Goal: Task Accomplishment & Management: Use online tool/utility

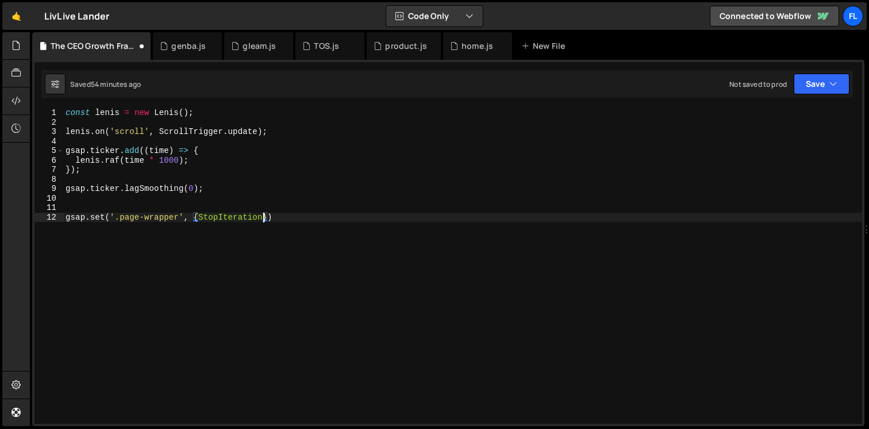
scroll to position [0, 14]
type textarea "gsap.set('.page-wrapper', {opacity: 0})"
click at [253, 207] on div "const [PERSON_NAME] = new [PERSON_NAME] ( ) ; [PERSON_NAME] . on ( 'scroll' , S…" at bounding box center [462, 275] width 799 height 335
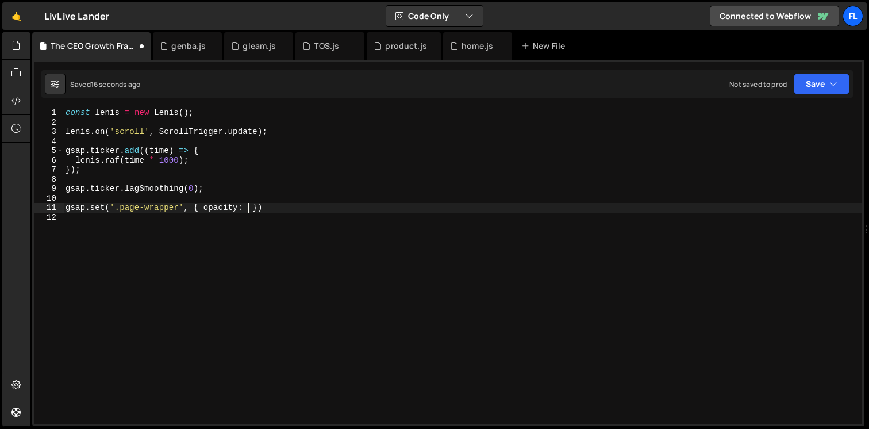
scroll to position [0, 13]
type textarea "gsap.set('.page-wrapper', { opacity: 1 })"
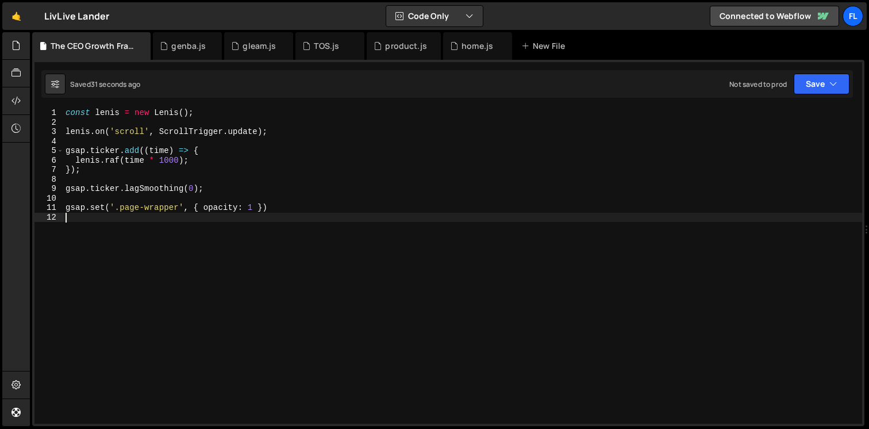
click at [133, 255] on div "const [PERSON_NAME] = new [PERSON_NAME] ( ) ; [PERSON_NAME] . on ( 'scroll' , S…" at bounding box center [462, 275] width 799 height 335
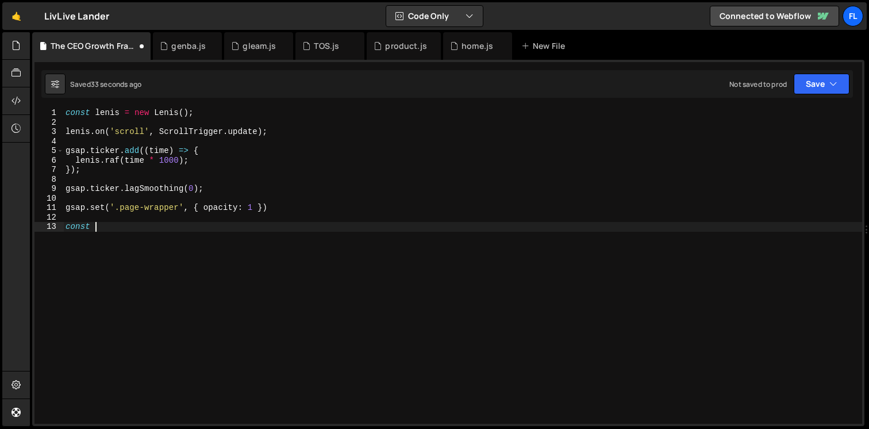
scroll to position [0, 1]
type textarea "const heroRevealTl = gsap.timeline()"
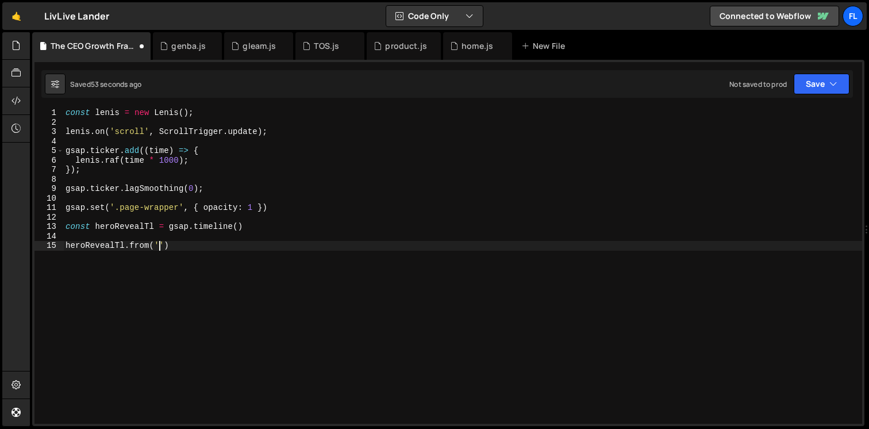
scroll to position [0, 6]
type textarea "heroRevealTl.from('.gradient-circle', {"
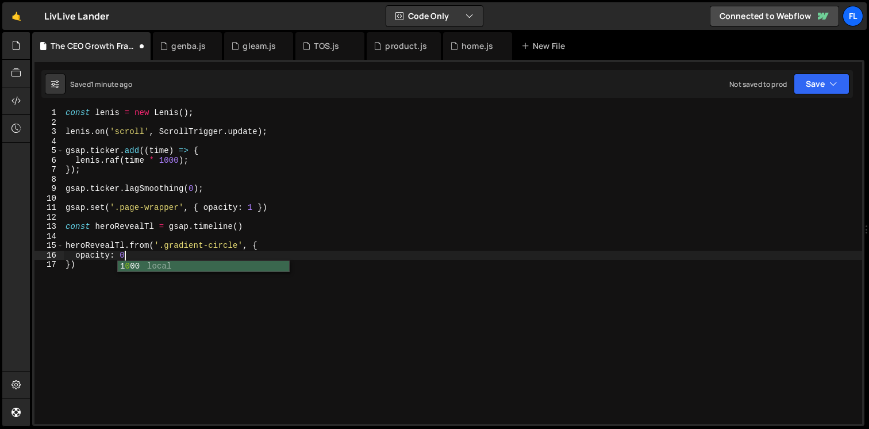
type textarea "opacity: 0,"
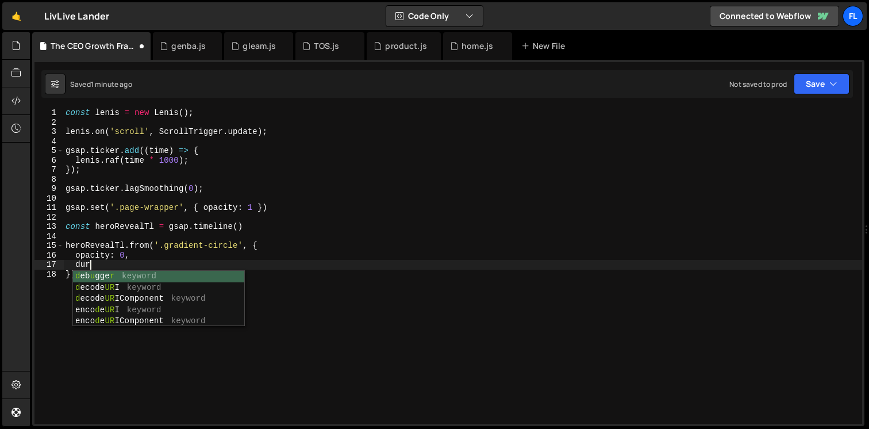
scroll to position [0, 1]
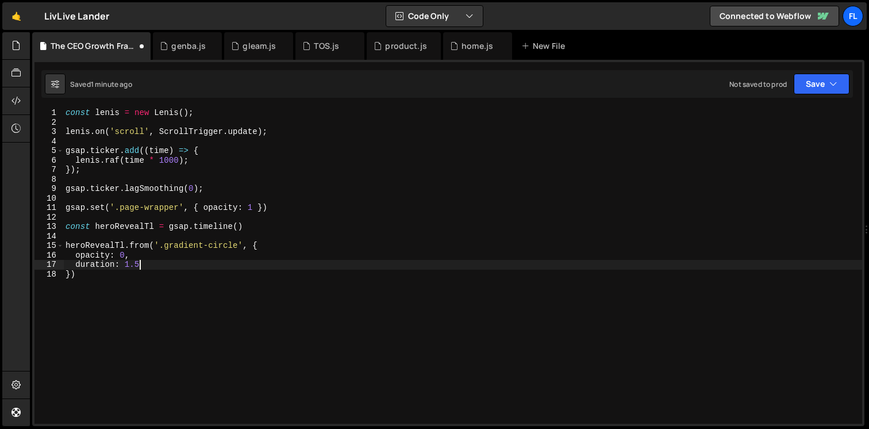
type textarea "duration: 1.5,"
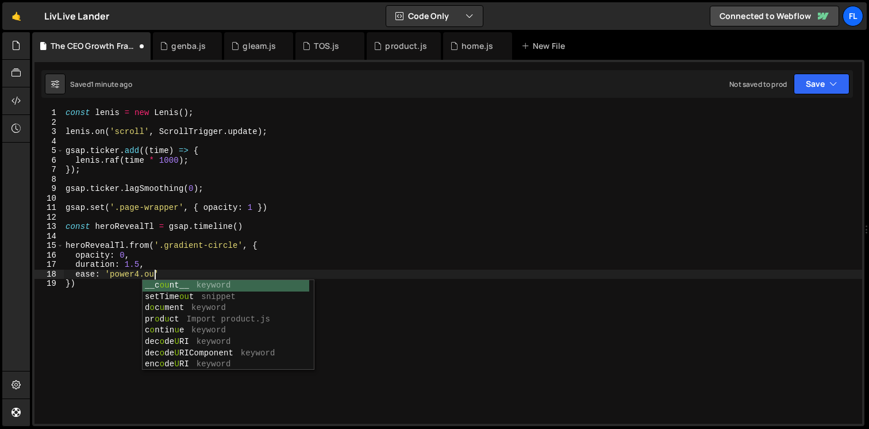
scroll to position [0, 6]
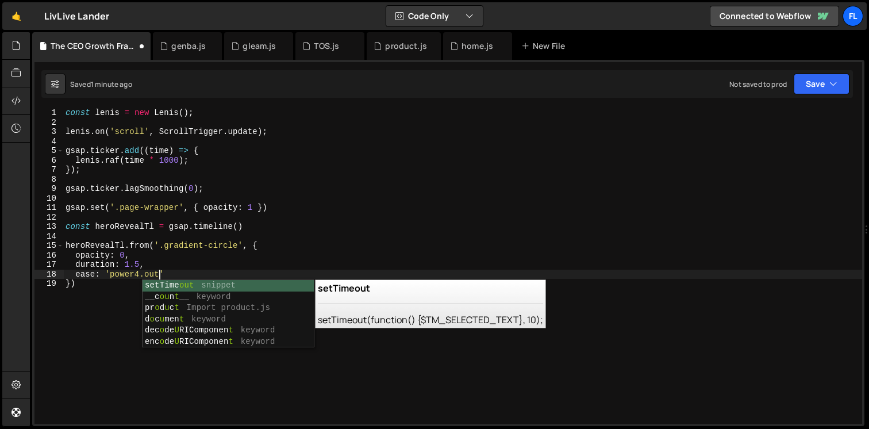
click at [136, 274] on div "const [PERSON_NAME] = new [PERSON_NAME] ( ) ; [PERSON_NAME] . on ( 'scroll' , S…" at bounding box center [462, 275] width 799 height 335
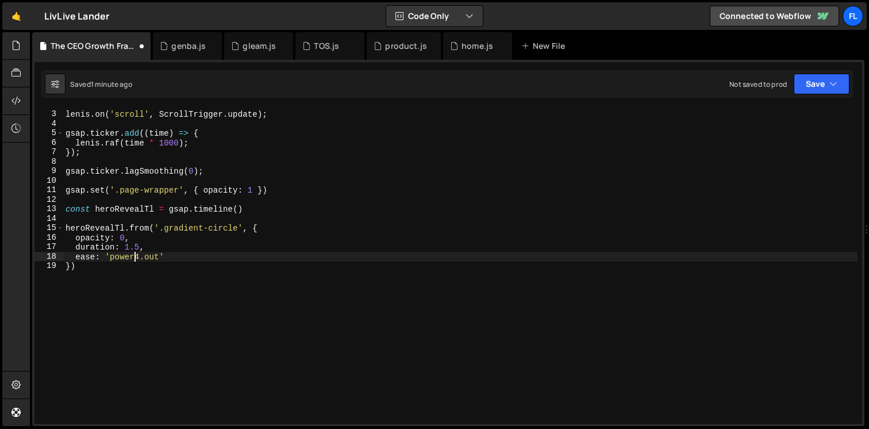
scroll to position [17, 0]
click at [97, 273] on div "[PERSON_NAME] . on ( 'scroll' , ScrollTrigger . update ) ; gsap . ticker . add …" at bounding box center [460, 268] width 794 height 335
type textarea "})"
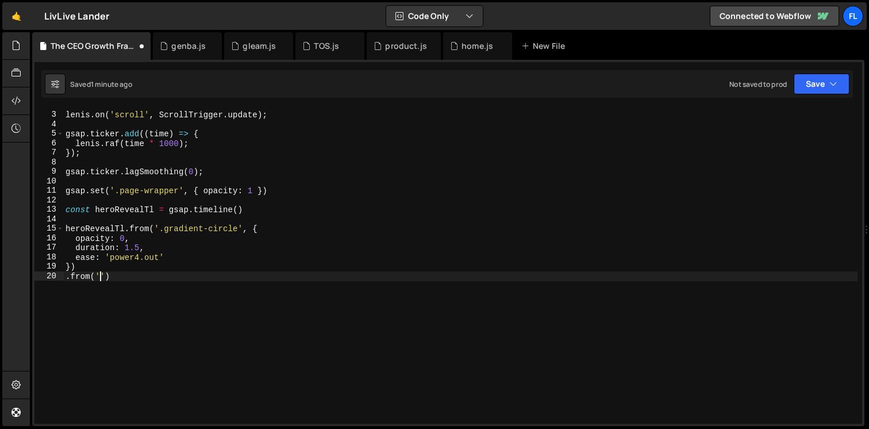
scroll to position [0, 2]
paste textarea "gradient rect"
click at [151, 275] on div "[PERSON_NAME] . on ( 'scroll' , ScrollTrigger . update ) ; gsap . ticker . add …" at bounding box center [460, 268] width 794 height 335
click at [205, 278] on div "[PERSON_NAME] . on ( 'scroll' , ScrollTrigger . update ) ; gsap . ticker . add …" at bounding box center [460, 268] width 794 height 335
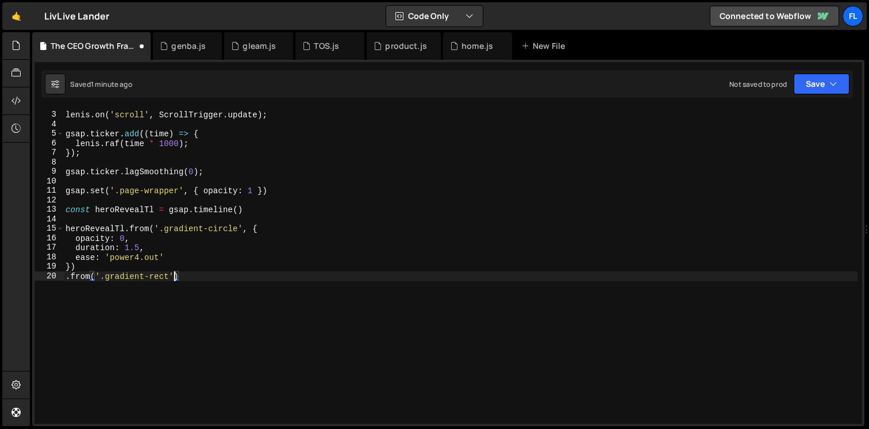
click at [173, 276] on div "[PERSON_NAME] . on ( 'scroll' , ScrollTrigger . update ) ; gsap . ticker . add …" at bounding box center [460, 268] width 794 height 335
type textarea ".from('.gradient-rect', {)"
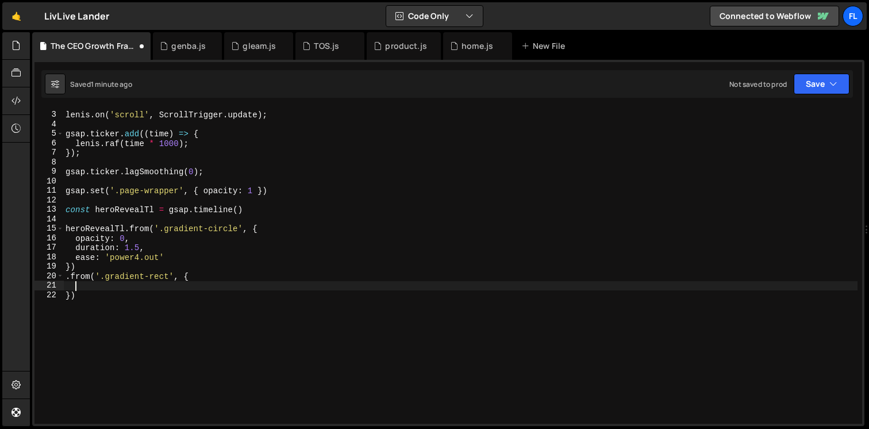
scroll to position [0, 0]
type textarea "opacity: 0,"
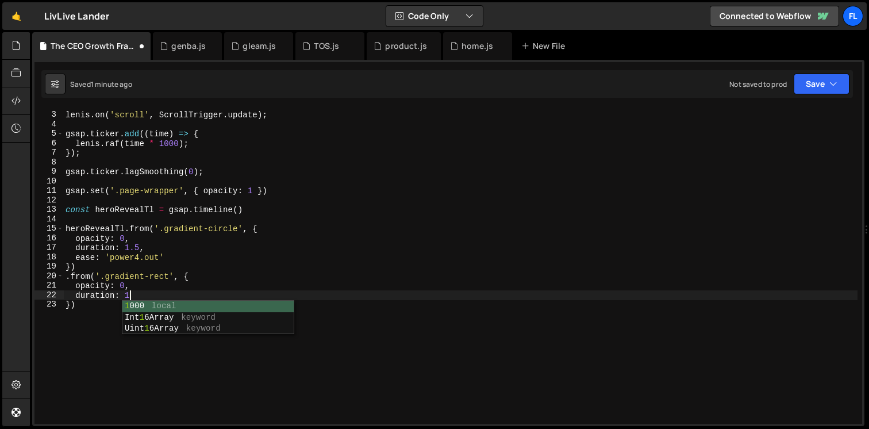
type textarea "duration: 1,"
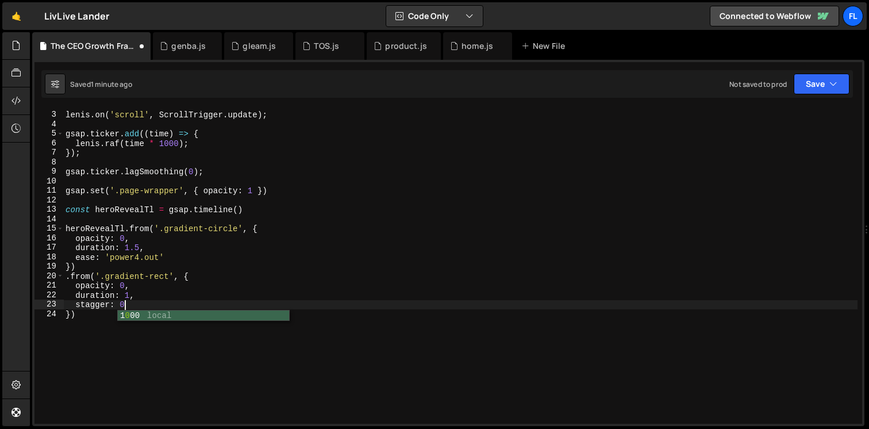
scroll to position [0, 3]
type textarea "stagger: 0.05,"
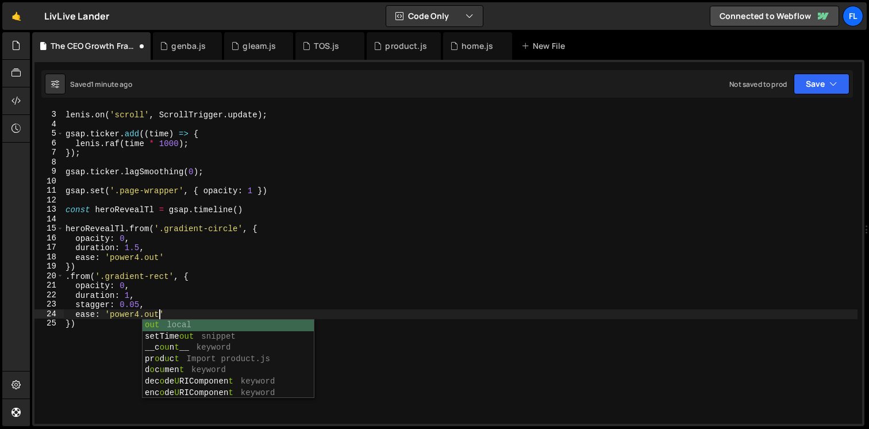
scroll to position [0, 6]
click at [98, 333] on div "[PERSON_NAME] . on ( 'scroll' , ScrollTrigger . update ) ; gsap . ticker . add …" at bounding box center [460, 268] width 794 height 335
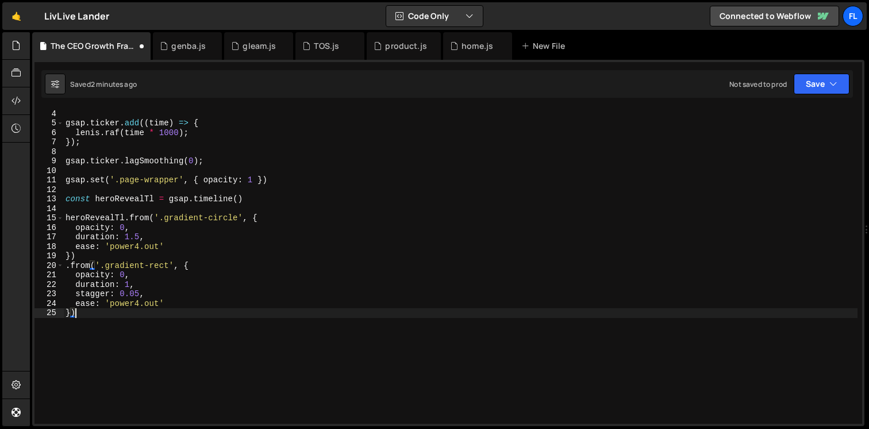
scroll to position [36, 0]
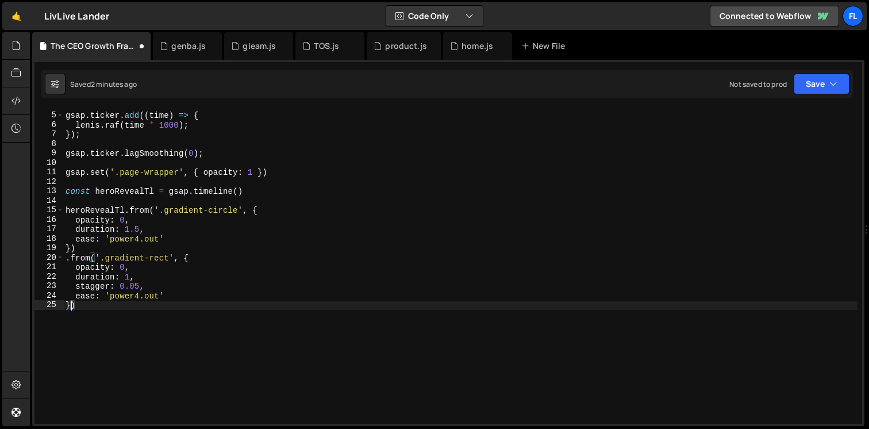
click at [70, 304] on div "gsap . ticker . add (( time ) => { [PERSON_NAME] . raf ( time * 1000 ) ; }) ; g…" at bounding box center [460, 268] width 794 height 335
click at [139, 275] on div "gsap . ticker . add (( time ) => { [PERSON_NAME] . raf ( time * 1000 ) ; }) ; g…" at bounding box center [460, 268] width 794 height 335
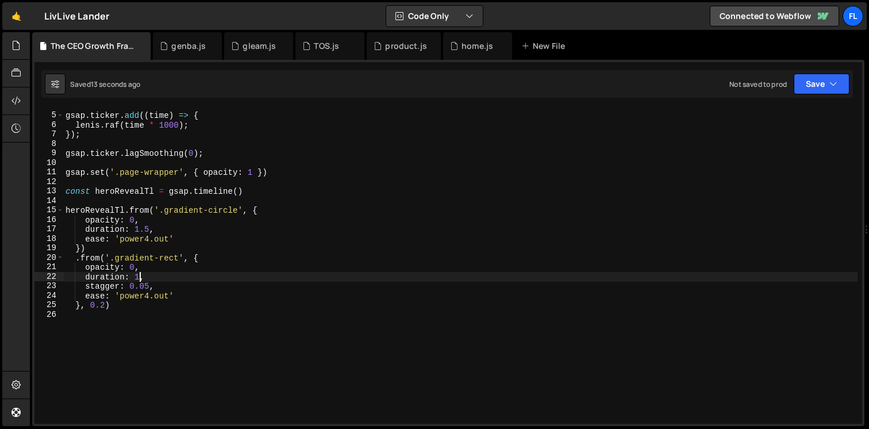
scroll to position [0, 5]
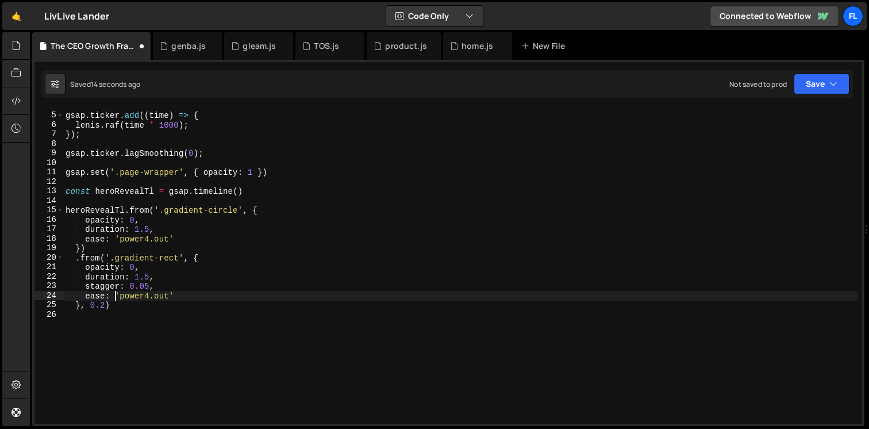
click at [116, 300] on div "gsap . ticker . add (( time ) => { [PERSON_NAME] . raf ( time * 1000 ) ; }) ; g…" at bounding box center [460, 268] width 794 height 335
click at [148, 287] on div "gsap . ticker . add (( time ) => { [PERSON_NAME] . raf ( time * 1000 ) ; }) ; g…" at bounding box center [460, 268] width 794 height 335
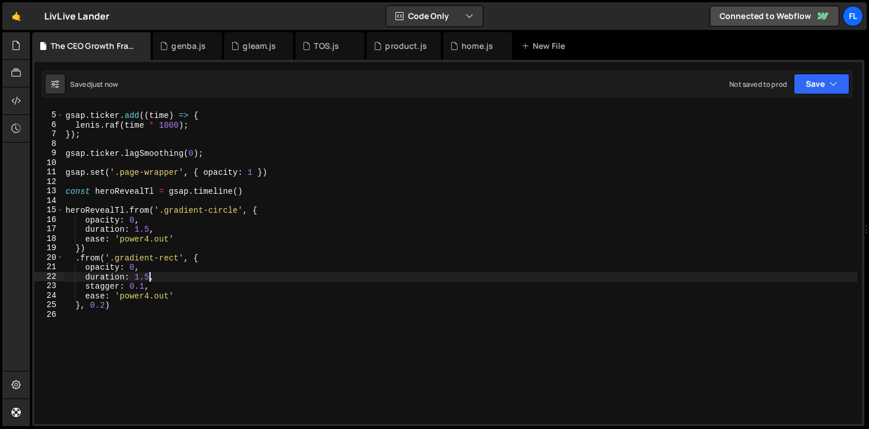
click at [150, 274] on div "gsap . ticker . add (( time ) => { [PERSON_NAME] . raf ( time * 1000 ) ; }) ; g…" at bounding box center [460, 268] width 794 height 335
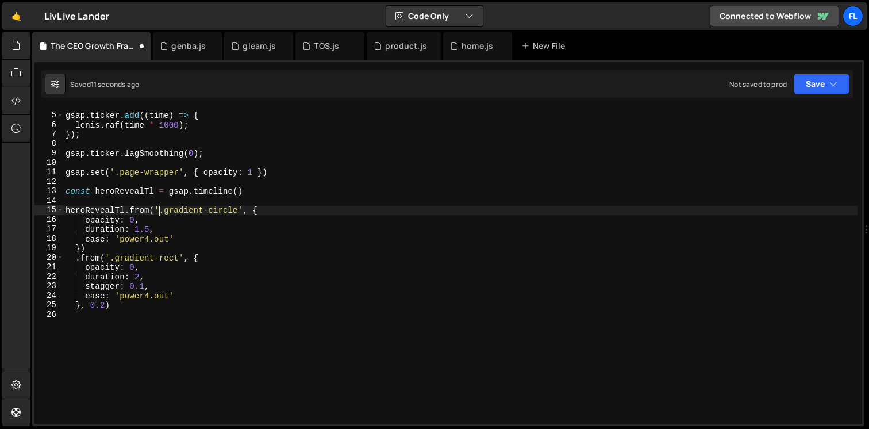
click at [158, 209] on div "gsap . ticker . add (( time ) => { [PERSON_NAME] . raf ( time * 1000 ) ; }) ; g…" at bounding box center [460, 268] width 794 height 335
click at [151, 229] on div "gsap . ticker . add (( time ) => { [PERSON_NAME] . raf ( time * 1000 ) ; }) ; g…" at bounding box center [460, 268] width 794 height 335
click at [126, 208] on div "gsap . ticker . add (( time ) => { [PERSON_NAME] . raf ( time * 1000 ) ; }) ; g…" at bounding box center [460, 268] width 794 height 335
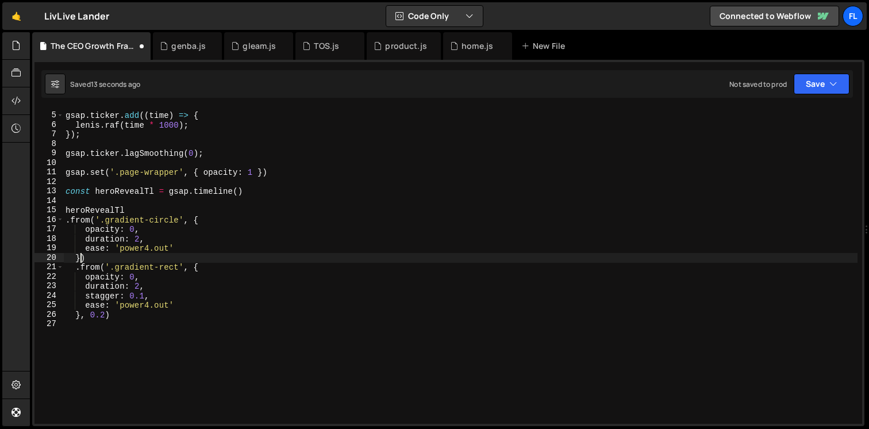
click at [80, 259] on div "gsap . ticker . add (( time ) => { [PERSON_NAME] . raf ( time * 1000 ) ; }) ; g…" at bounding box center [460, 268] width 794 height 335
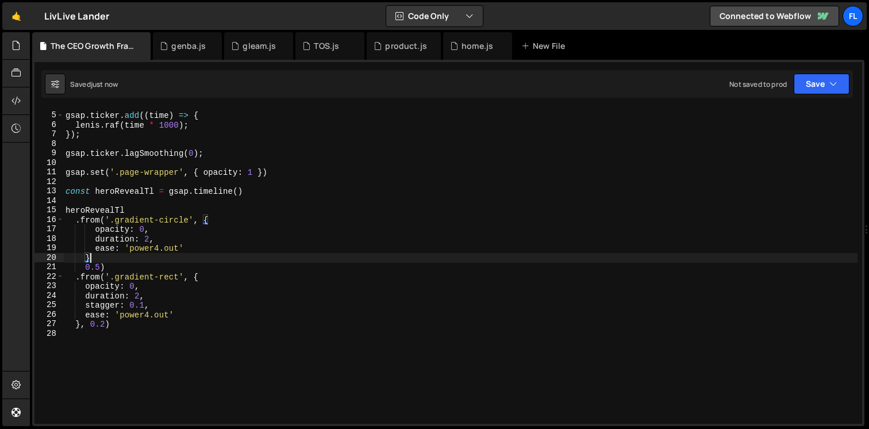
scroll to position [0, 1]
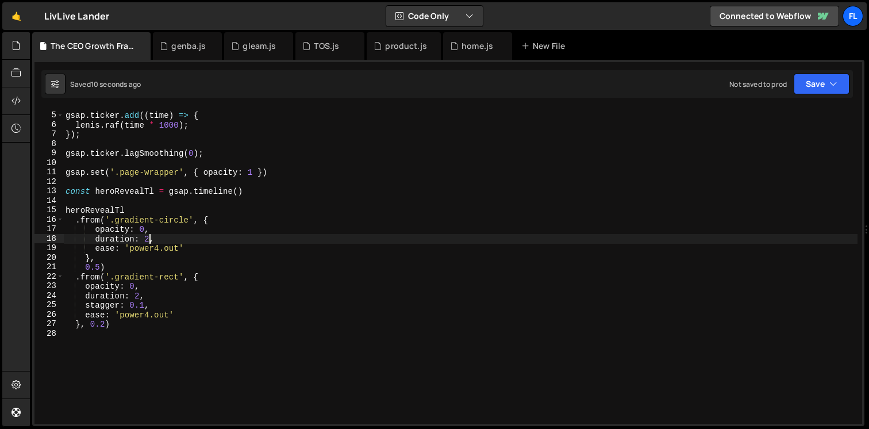
click at [148, 242] on div "gsap . ticker . add (( time ) => { [PERSON_NAME] . raf ( time * 1000 ) ; }) ; g…" at bounding box center [460, 268] width 794 height 335
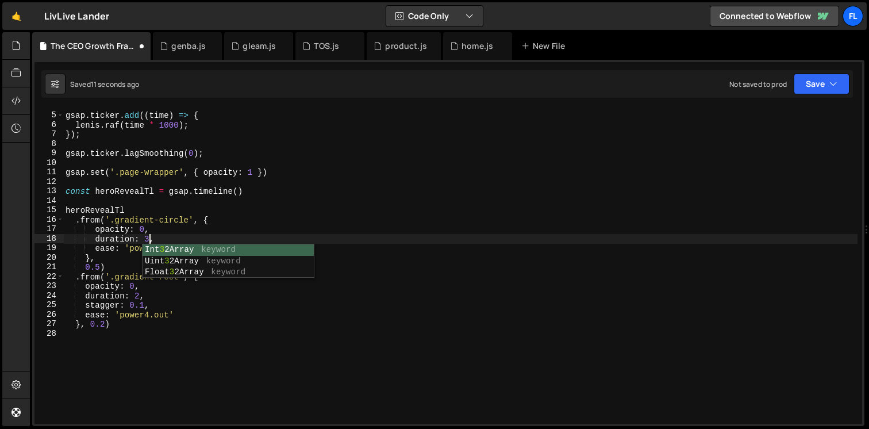
scroll to position [0, 5]
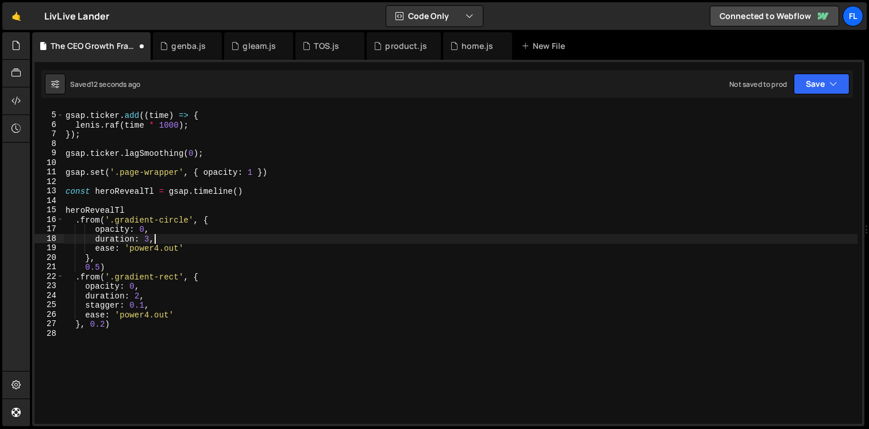
click at [190, 235] on div "gsap . ticker . add (( time ) => { [PERSON_NAME] . raf ( time * 1000 ) ; }) ; g…" at bounding box center [460, 268] width 794 height 335
click at [161, 229] on div "gsap . ticker . add (( time ) => { [PERSON_NAME] . raf ( time * 1000 ) ; }) ; g…" at bounding box center [460, 268] width 794 height 335
type textarea "opacity: 0,"
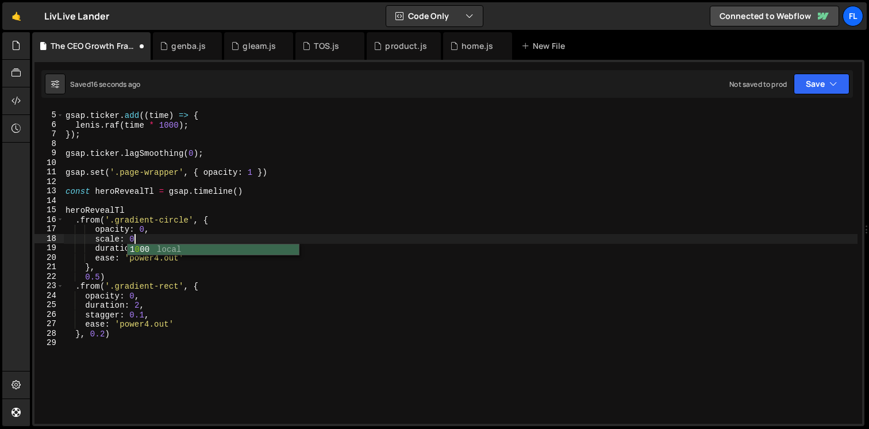
scroll to position [0, 5]
click at [107, 334] on div "gsap . ticker . add (( time ) => { [PERSON_NAME] . raf ( time * 1000 ) ; }) ; g…" at bounding box center [460, 268] width 794 height 335
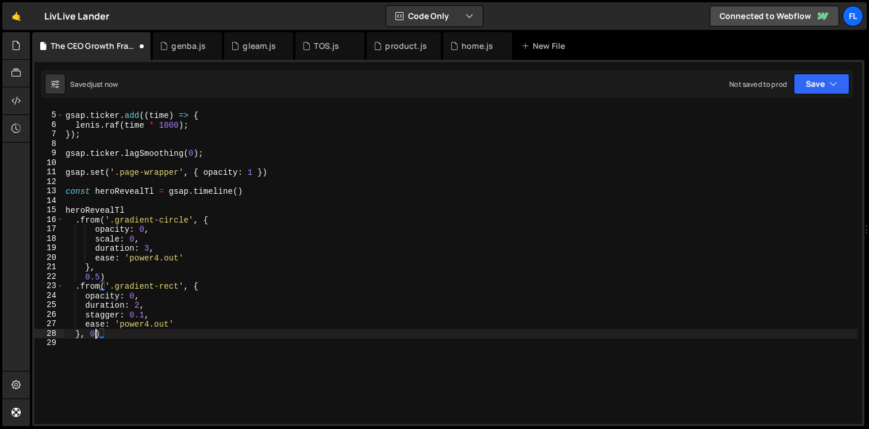
scroll to position [0, 2]
click at [99, 276] on div "gsap . ticker . add (( time ) => { [PERSON_NAME] . raf ( time * 1000 ) ; }) ; g…" at bounding box center [460, 268] width 794 height 335
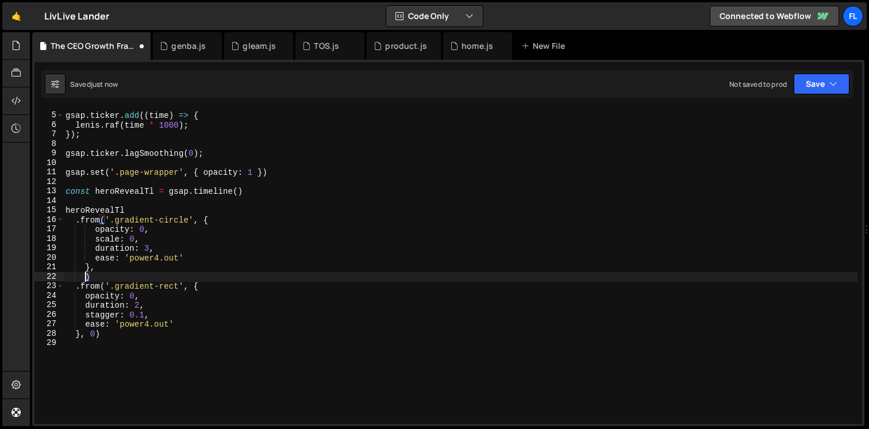
scroll to position [0, 1]
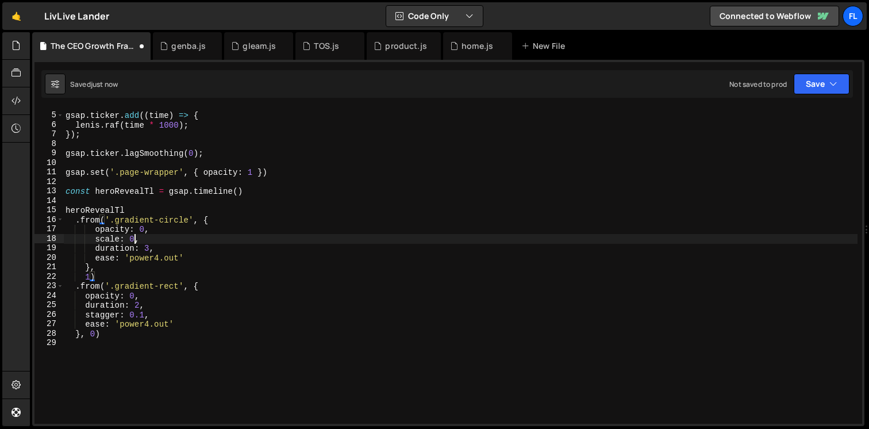
click at [133, 237] on div "gsap . ticker . add (( time ) => { [PERSON_NAME] . raf ( time * 1000 ) ; }) ; g…" at bounding box center [460, 268] width 794 height 335
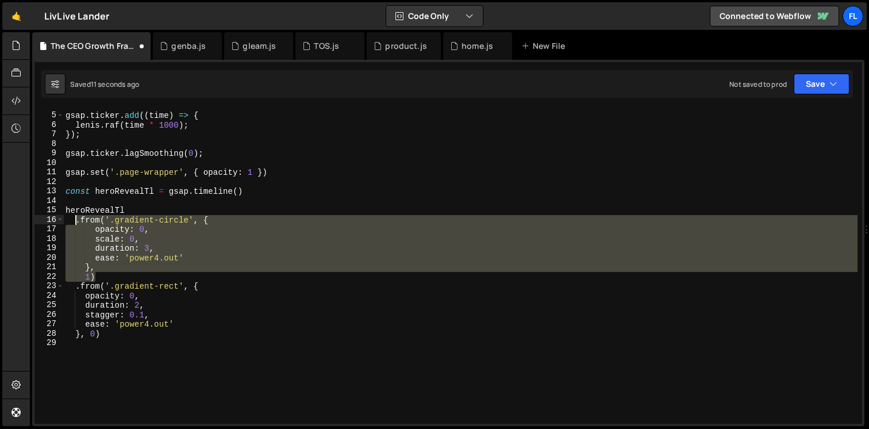
drag, startPoint x: 99, startPoint y: 276, endPoint x: 74, endPoint y: 224, distance: 58.1
click at [74, 224] on div "gsap . ticker . add (( time ) => { [PERSON_NAME] . raf ( time * 1000 ) ; }) ; g…" at bounding box center [460, 268] width 794 height 335
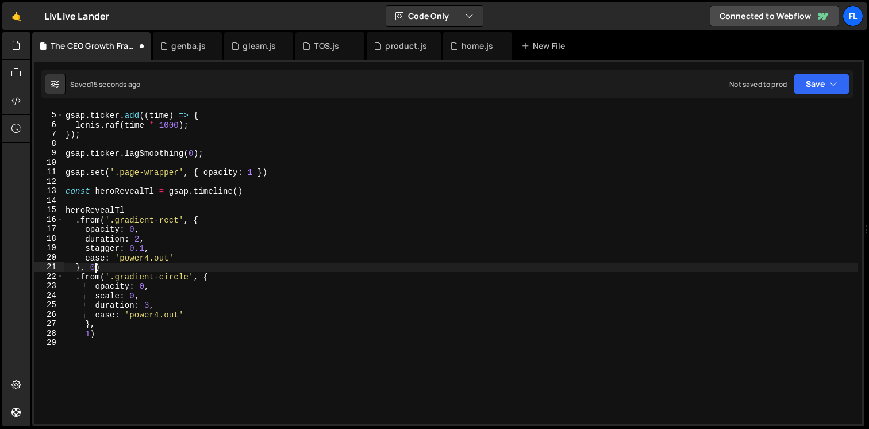
click at [97, 267] on div "gsap . ticker . add (( time ) => { [PERSON_NAME] . raf ( time * 1000 ) ; }) ; g…" at bounding box center [460, 268] width 794 height 335
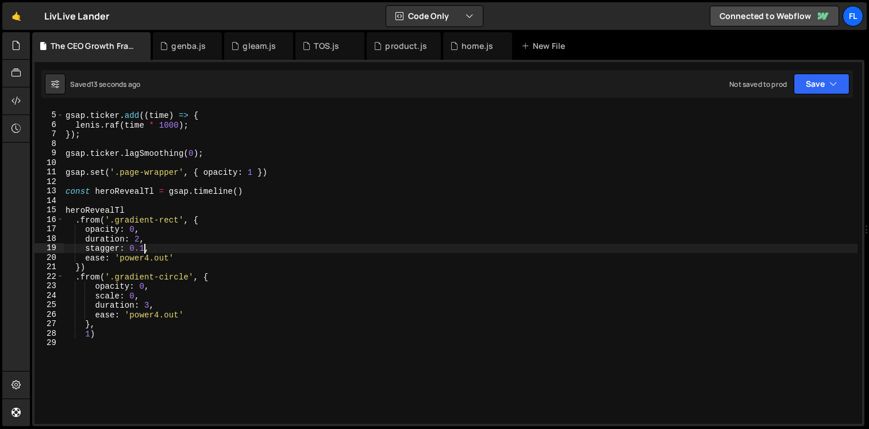
click at [143, 251] on div "gsap . ticker . add (( time ) => { [PERSON_NAME] . raf ( time * 1000 ) ; }) ; g…" at bounding box center [460, 268] width 794 height 335
click at [139, 237] on div "gsap . ticker . add (( time ) => { [PERSON_NAME] . raf ( time * 1000 ) ; }) ; g…" at bounding box center [460, 268] width 794 height 335
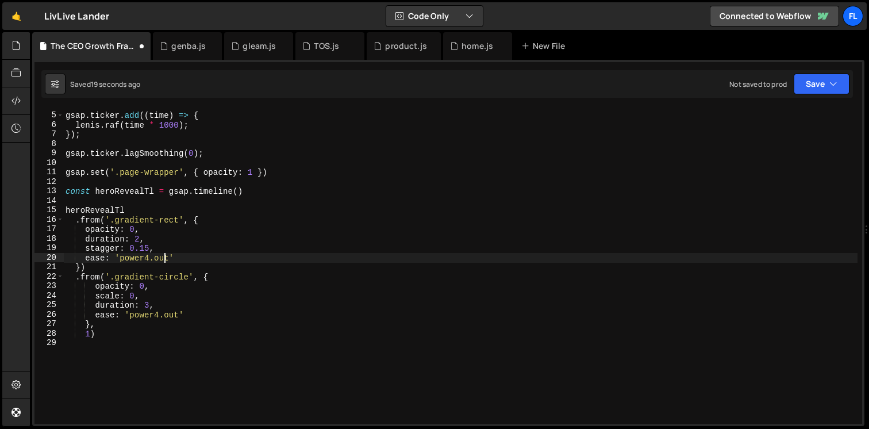
click at [162, 258] on div "gsap . ticker . add (( time ) => { [PERSON_NAME] . raf ( time * 1000 ) ; }) ; g…" at bounding box center [460, 268] width 794 height 335
click at [166, 259] on div "gsap . ticker . add (( time ) => { [PERSON_NAME] . raf ( time * 1000 ) ; }) ; g…" at bounding box center [460, 268] width 794 height 335
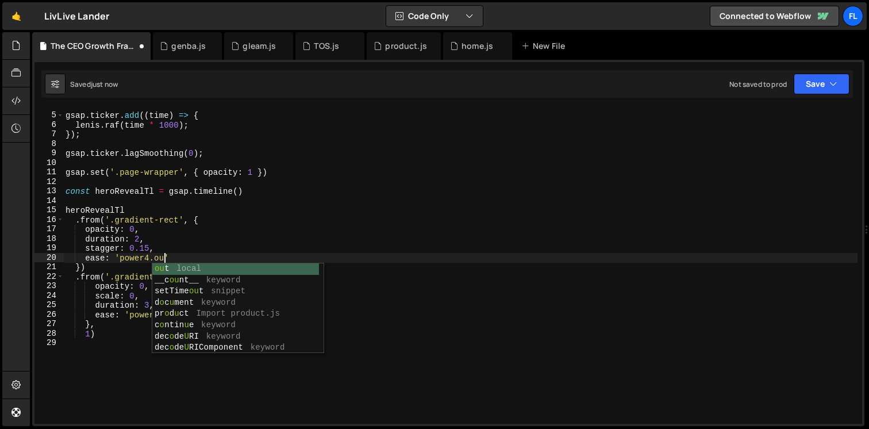
scroll to position [0, 7]
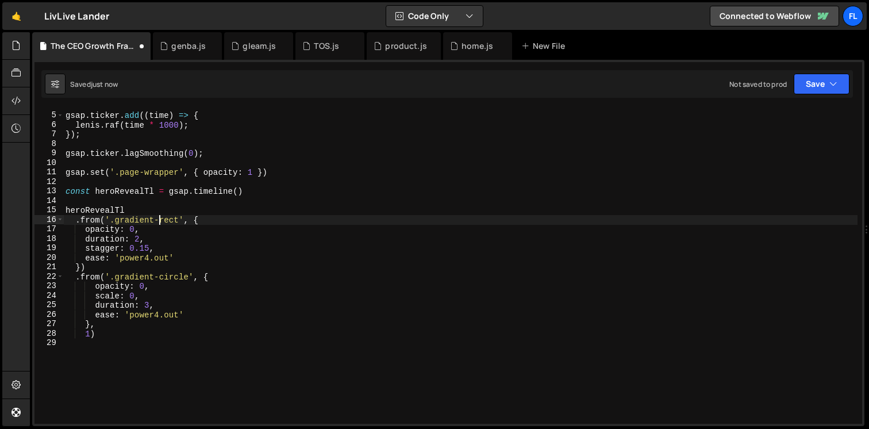
click at [158, 221] on div "gsap . ticker . add (( time ) => { [PERSON_NAME] . raf ( time * 1000 ) ; }) ; g…" at bounding box center [460, 268] width 794 height 335
click at [90, 336] on div "gsap . ticker . add (( time ) => { [PERSON_NAME] . raf ( time * 1000 ) ; }) ; g…" at bounding box center [460, 268] width 794 height 335
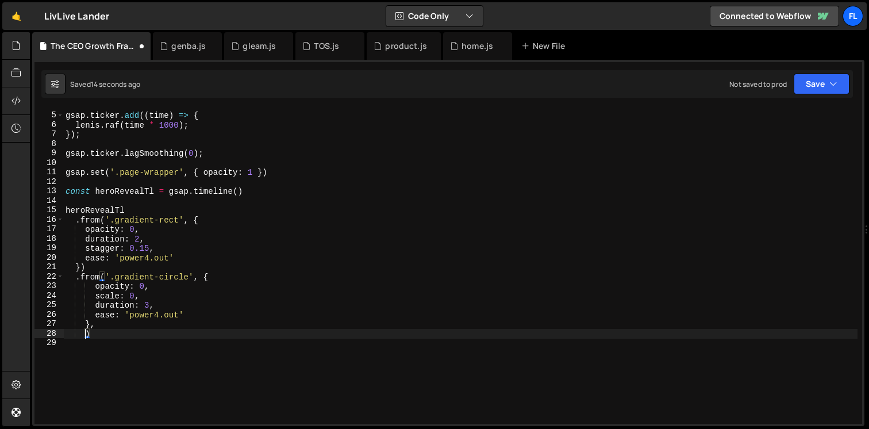
scroll to position [0, 1]
click at [142, 239] on div "gsap . ticker . add (( time ) => { [PERSON_NAME] . raf ( time * 1000 ) ; }) ; g…" at bounding box center [460, 268] width 794 height 335
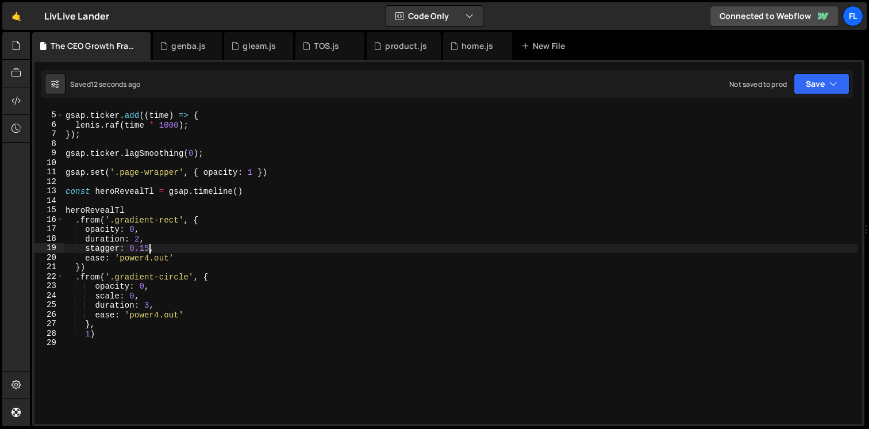
click at [149, 248] on div "gsap . ticker . add (( time ) => { [PERSON_NAME] . raf ( time * 1000 ) ; }) ; g…" at bounding box center [460, 268] width 794 height 335
type textarea "stagger: {,"
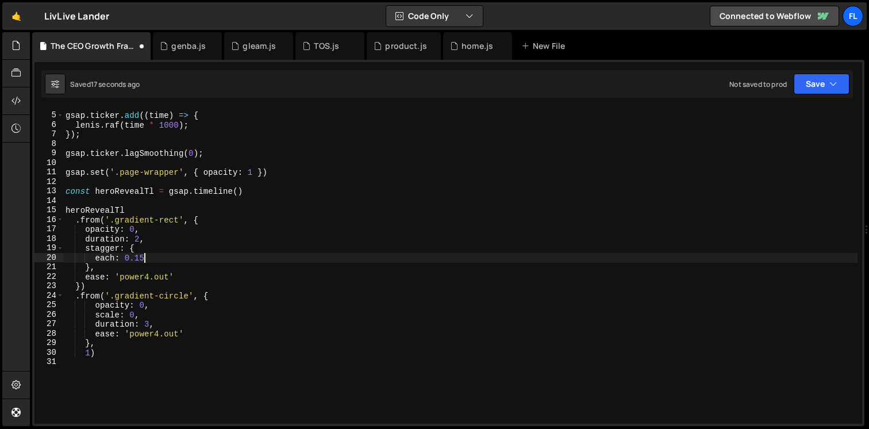
type textarea "each: 0.15,"
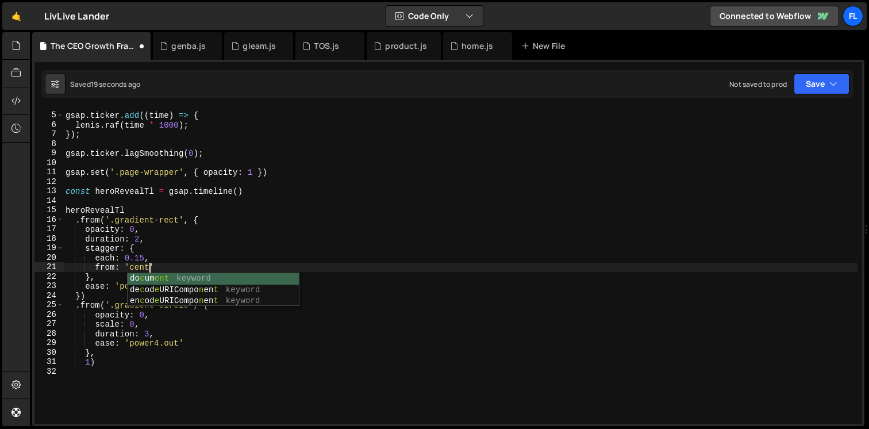
scroll to position [0, 6]
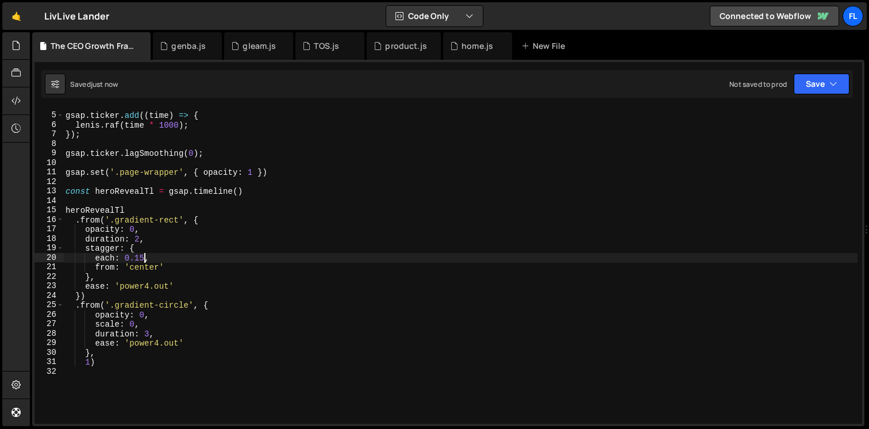
click at [144, 258] on div "gsap . ticker . add (( time ) => { [PERSON_NAME] . raf ( time * 1000 ) ; }) ; g…" at bounding box center [460, 268] width 794 height 335
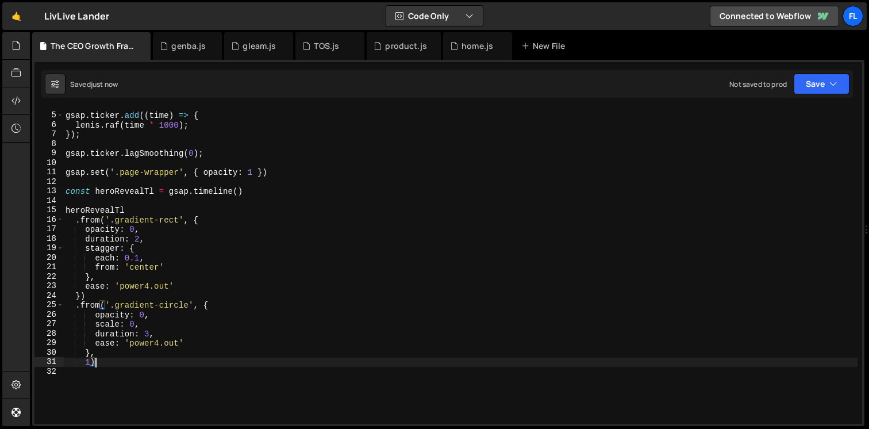
click at [115, 362] on div "gsap . ticker . add (( time ) => { [PERSON_NAME] . raf ( time * 1000 ) ; }) ; g…" at bounding box center [460, 268] width 794 height 335
type textarea "1)"
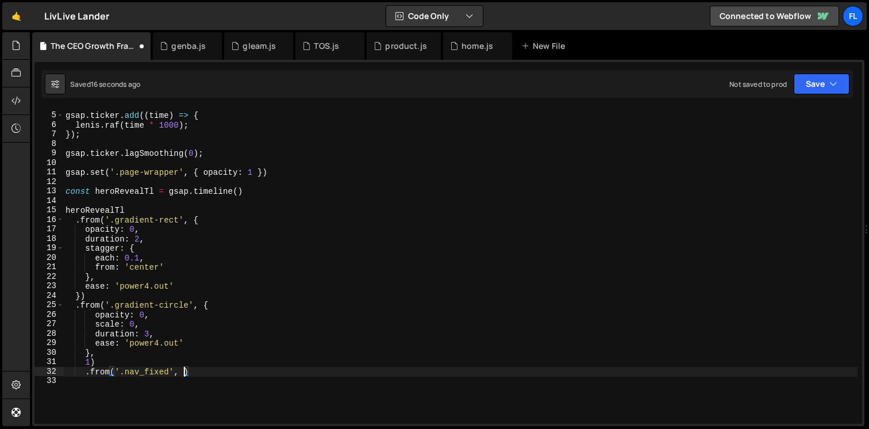
type textarea ".from('.nav_fixed', {')"
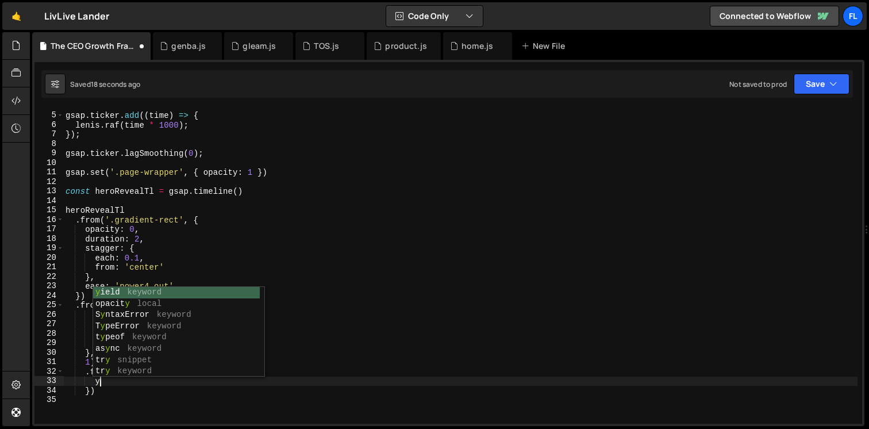
scroll to position [0, 2]
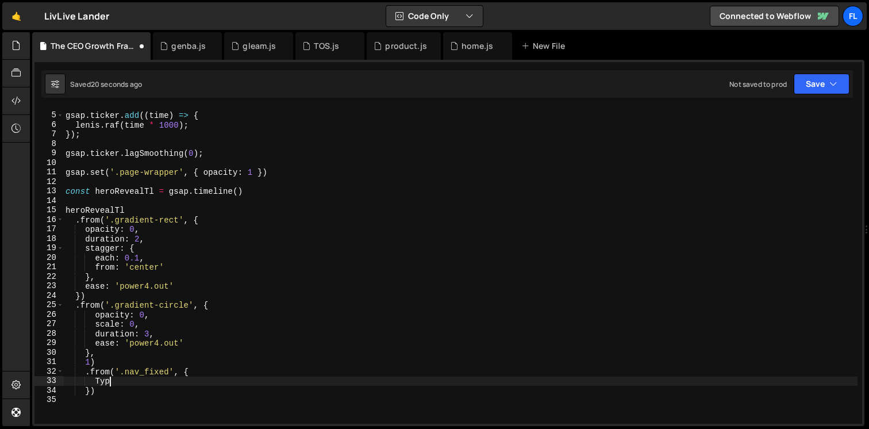
type textarea "T"
type textarea "yPercent: -100,"
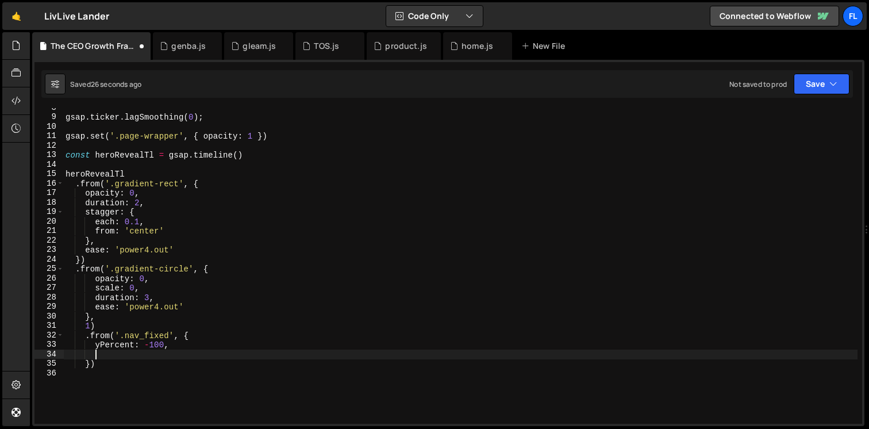
scroll to position [74, 0]
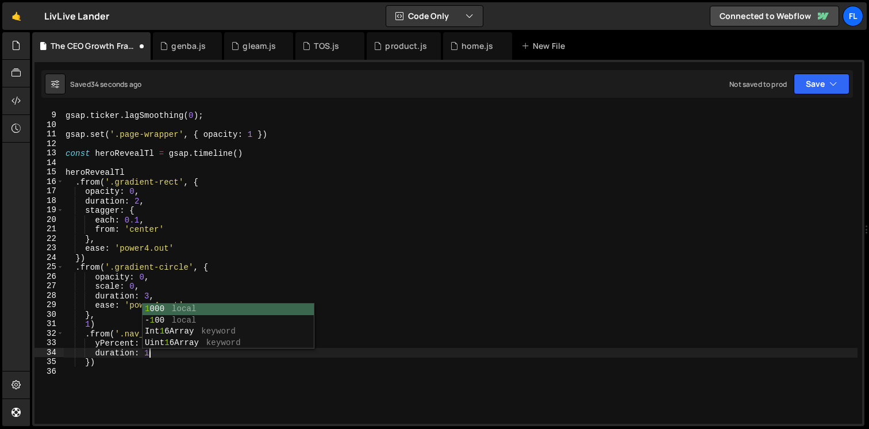
type textarea "duration: 1,"
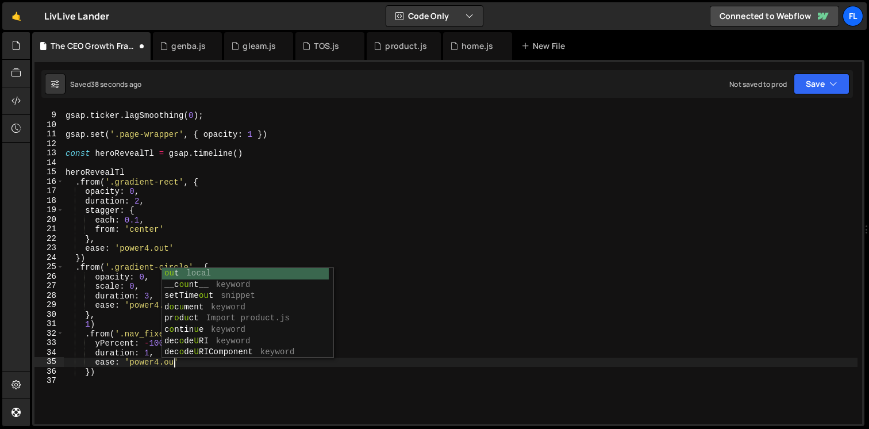
scroll to position [0, 7]
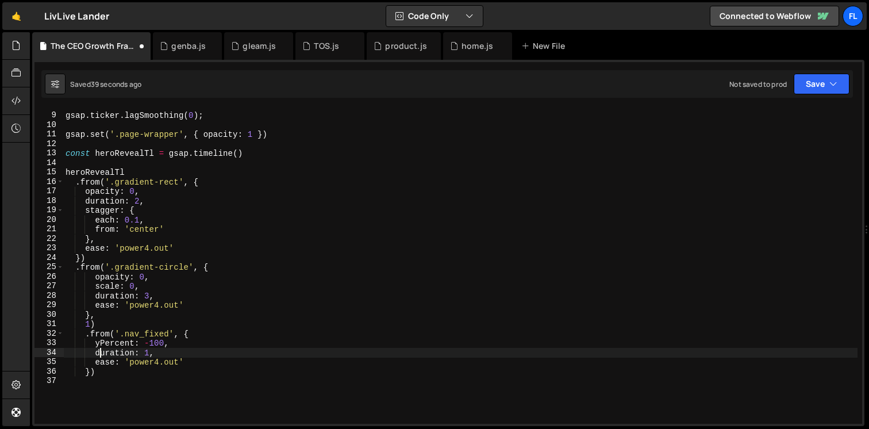
click at [102, 355] on div "gsap . ticker . lagSmoothing ( 0 ) ; gsap . set ( '.page-wrapper' , { opacity :…" at bounding box center [460, 268] width 794 height 335
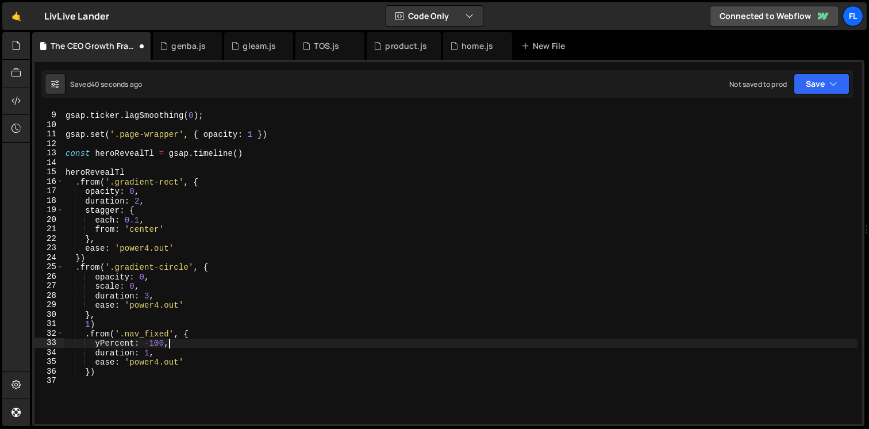
click at [179, 347] on div "gsap . ticker . lagSmoothing ( 0 ) ; gsap . set ( '.page-wrapper' , { opacity :…" at bounding box center [460, 268] width 794 height 335
type textarea "yPercent: -100,"
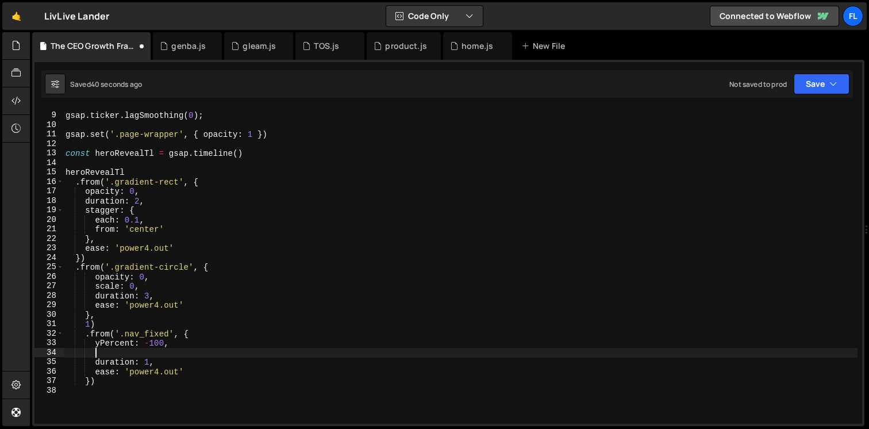
scroll to position [0, 1]
type textarea "scale: 0.95,"
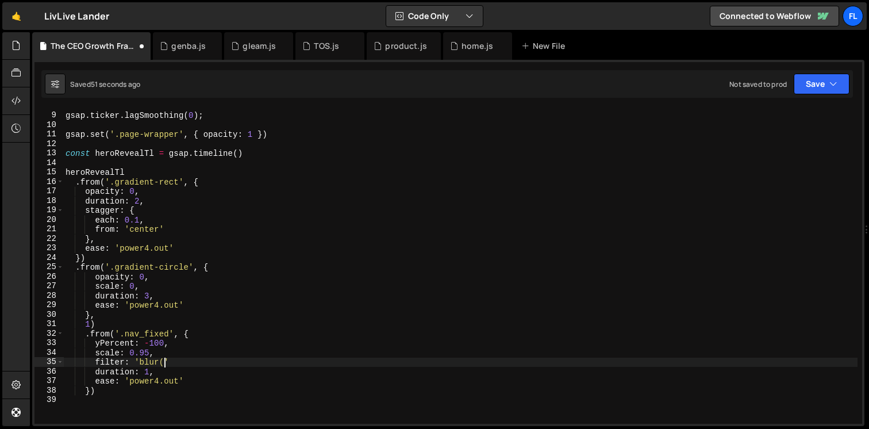
scroll to position [0, 6]
click at [164, 366] on div "gsap . ticker . lagSmoothing ( 0 ) ; gsap . set ( '.page-wrapper' , { opacity :…" at bounding box center [460, 268] width 794 height 335
click at [201, 364] on div "gsap . ticker . lagSmoothing ( 0 ) ; gsap . set ( '.page-wrapper' , { opacity :…" at bounding box center [460, 268] width 794 height 335
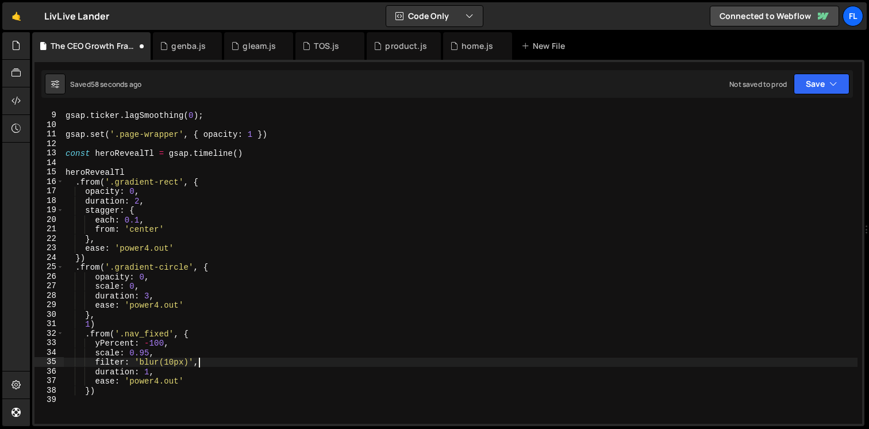
click at [92, 390] on div "gsap . ticker . lagSmoothing ( 0 ) ; gsap . set ( '.page-wrapper' , { opacity :…" at bounding box center [460, 268] width 794 height 335
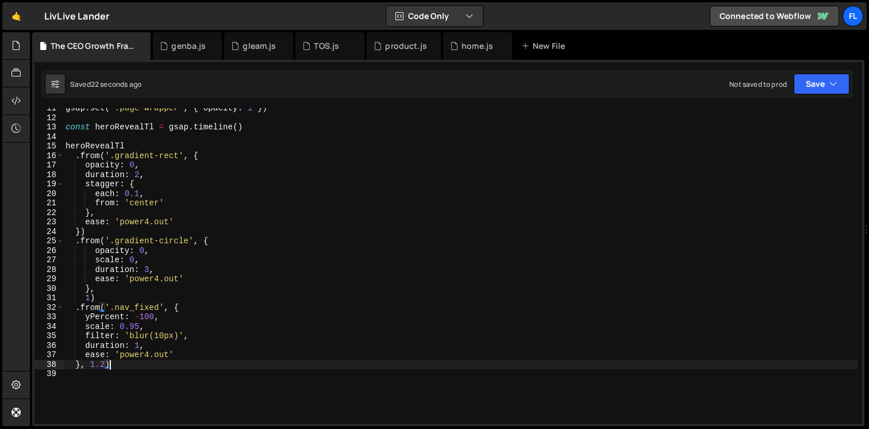
scroll to position [99, 0]
click at [90, 295] on div "gsap . set ( '.page-wrapper' , { opacity : 1 }) const heroRevealTl = gsap . tim…" at bounding box center [460, 270] width 794 height 335
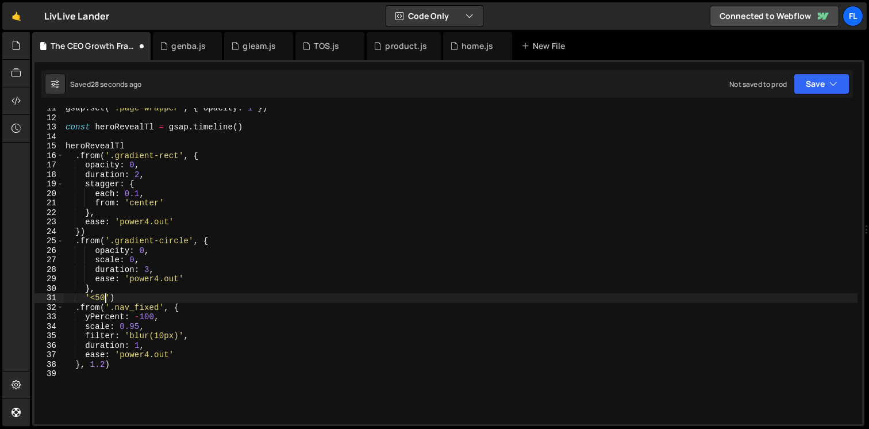
scroll to position [0, 3]
click at [106, 363] on div "gsap . set ( '.page-wrapper' , { opacity : 1 }) const heroRevealTl = gsap . tim…" at bounding box center [460, 270] width 794 height 335
click at [99, 296] on div "gsap . set ( '.page-wrapper' , { opacity : 1 }) const heroRevealTl = gsap . tim…" at bounding box center [460, 270] width 794 height 335
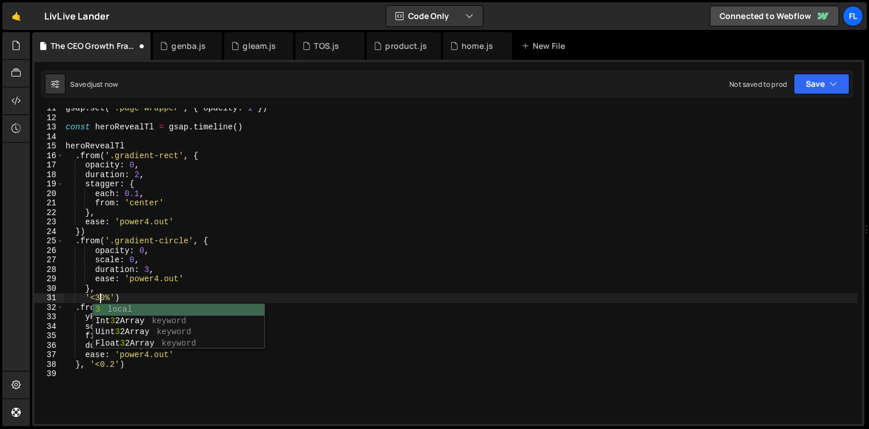
scroll to position [0, 2]
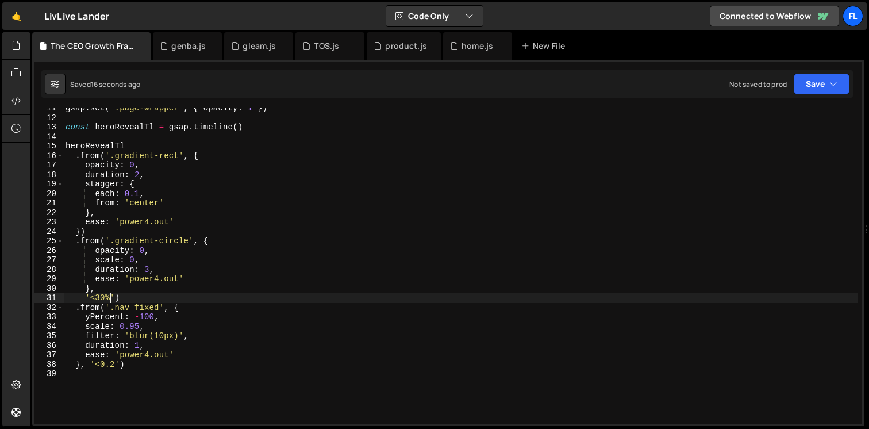
click at [108, 294] on div "gsap . set ( '.page-wrapper' , { opacity : 1 }) const heroRevealTl = gsap . tim…" at bounding box center [460, 270] width 794 height 335
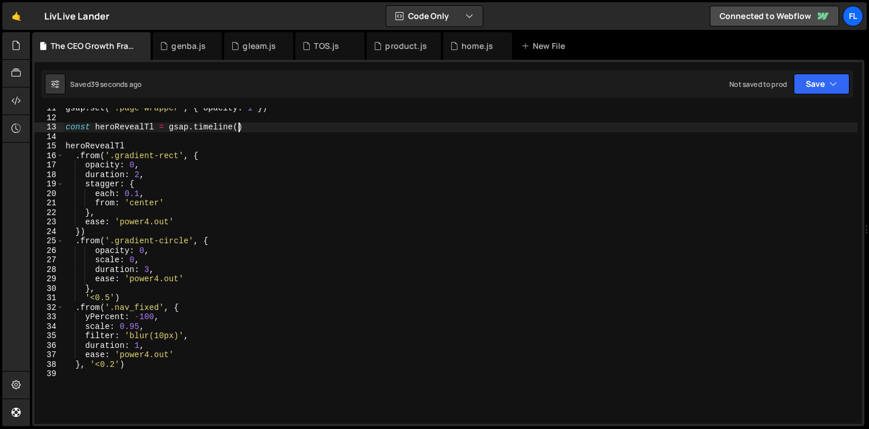
click at [239, 129] on div "gsap . set ( '.page-wrapper' , { opacity : 1 }) const heroRevealTl = gsap . tim…" at bounding box center [460, 270] width 794 height 335
type textarea "const heroRevealTl = gsap.timeline({)"
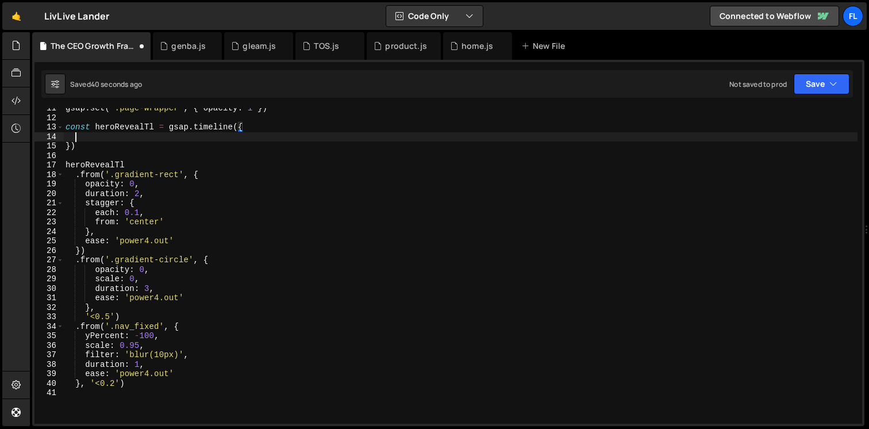
scroll to position [0, 0]
type textarea "onComplete: () => {"
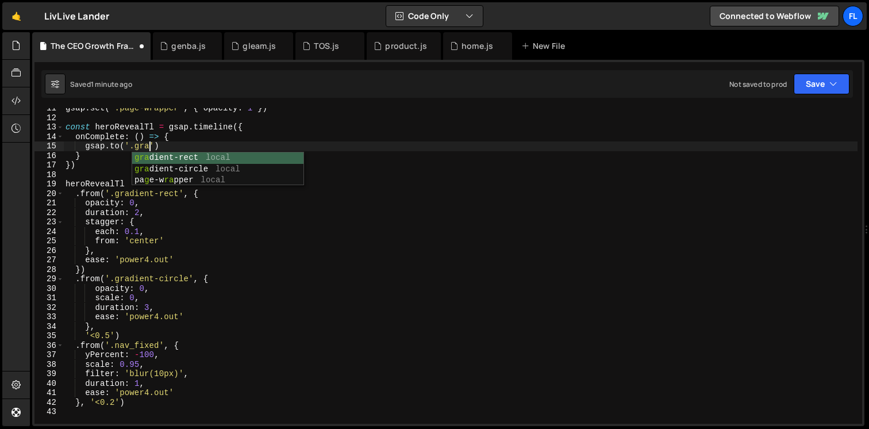
scroll to position [0, 6]
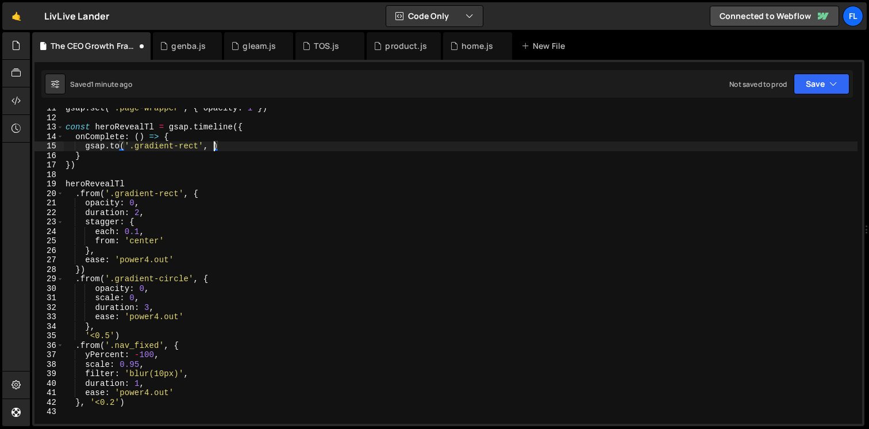
type textarea "[DOMAIN_NAME]('.gradient-rect', {')"
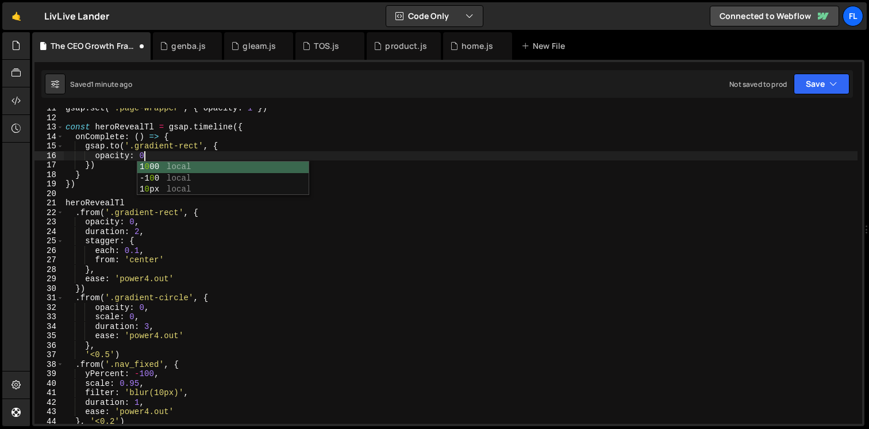
type textarea "opacity: 0,"
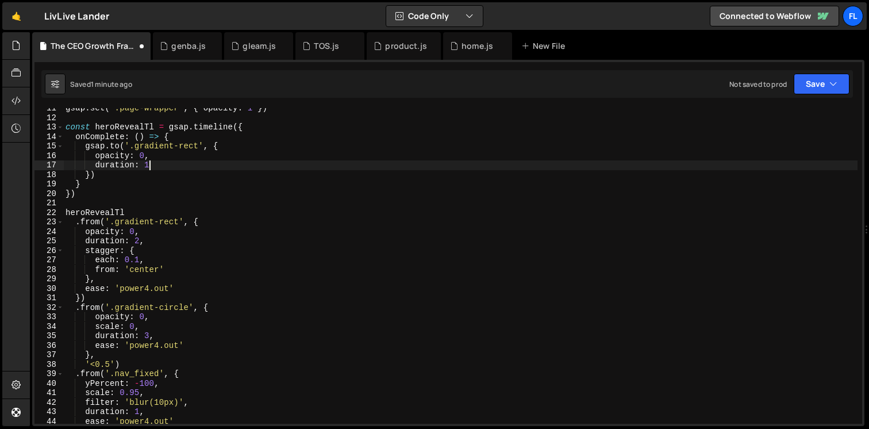
type textarea "duration: 1,"
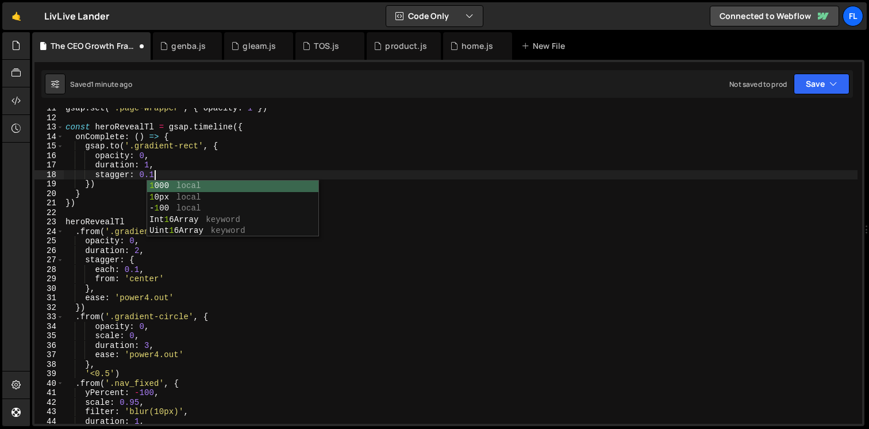
type textarea "stagger: 0.1,"
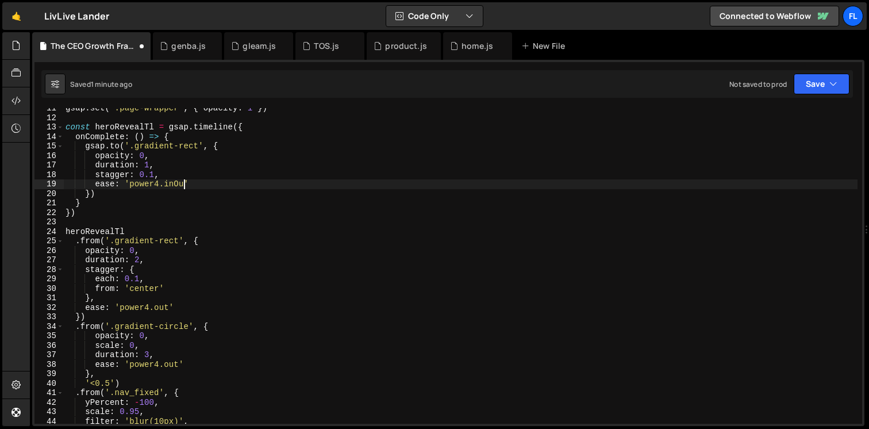
scroll to position [0, 8]
click at [198, 184] on div "gsap . set ( '.page-wrapper' , { opacity : 1 }) const heroRevealTl = gsap . tim…" at bounding box center [460, 270] width 794 height 335
type textarea "ease: 'power4.inOut',"
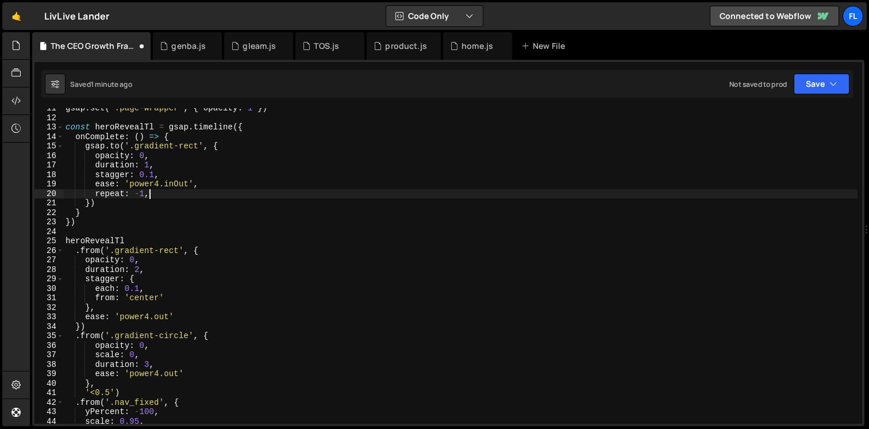
scroll to position [0, 5]
click at [226, 143] on div "gsap . set ( '.page-wrapper' , { opacity : 1 }) const heroRevealTl = gsap . tim…" at bounding box center [460, 270] width 794 height 335
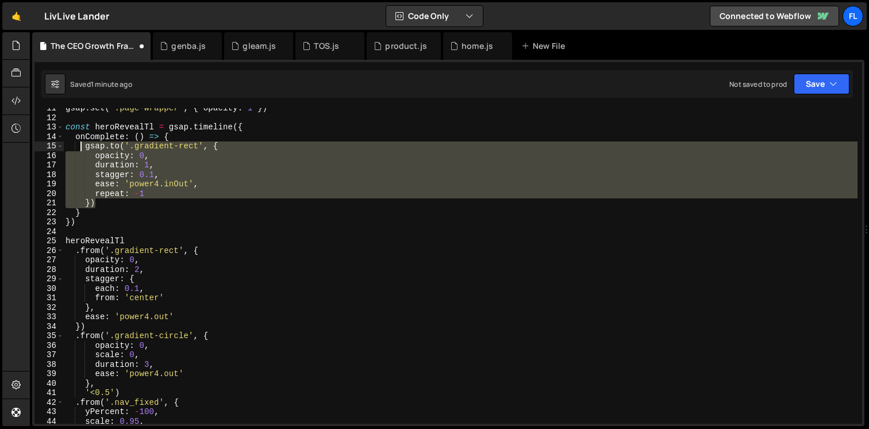
drag, startPoint x: 105, startPoint y: 203, endPoint x: 82, endPoint y: 145, distance: 61.7
click at [82, 145] on div "gsap . set ( '.page-wrapper' , { opacity : 1 }) const heroRevealTl = gsap . tim…" at bounding box center [460, 270] width 794 height 335
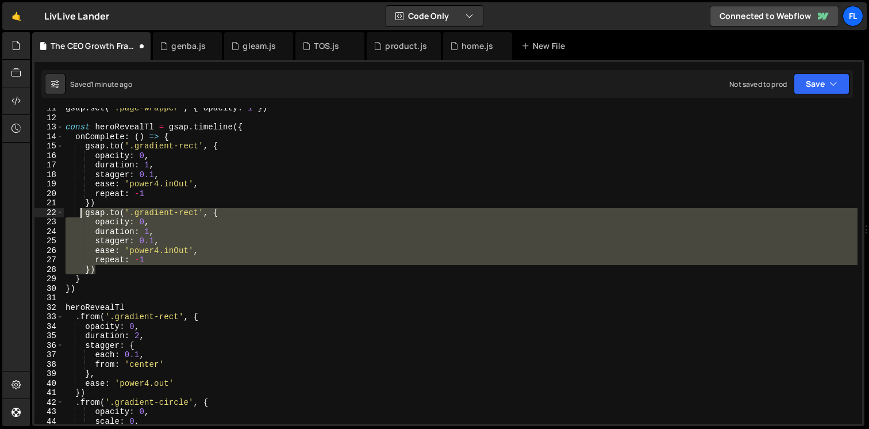
click at [153, 210] on div "gsap . set ( '.page-wrapper' , { opacity : 1 }) const heroRevealTl = gsap . tim…" at bounding box center [460, 270] width 794 height 335
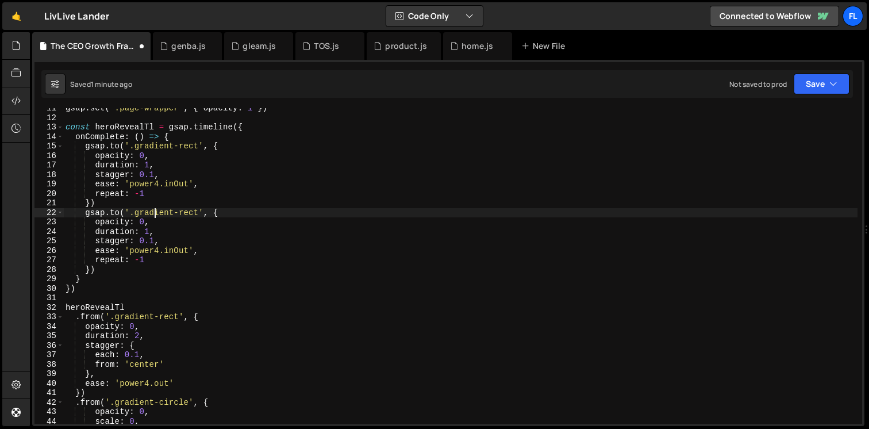
click at [144, 223] on div "gsap . set ( '.page-wrapper' , { opacity : 1 }) const heroRevealTl = gsap . tim…" at bounding box center [460, 270] width 794 height 335
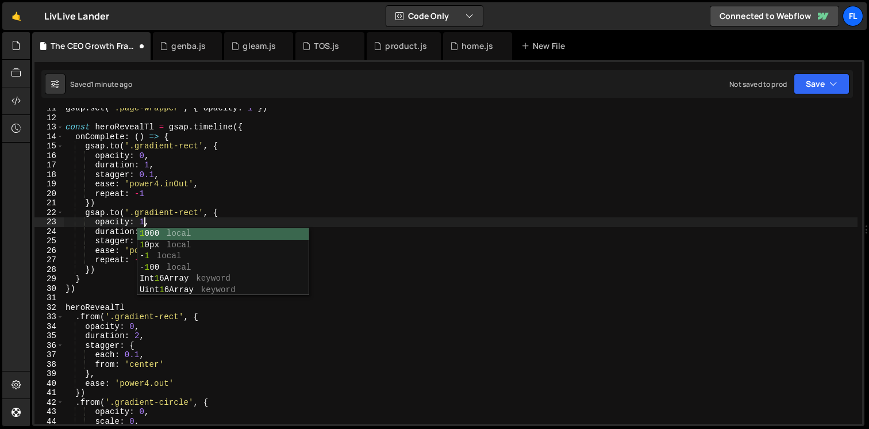
scroll to position [0, 5]
click at [155, 216] on div "gsap . set ( '.page-wrapper' , { opacity : 1 }) const heroRevealTl = gsap . tim…" at bounding box center [460, 270] width 794 height 335
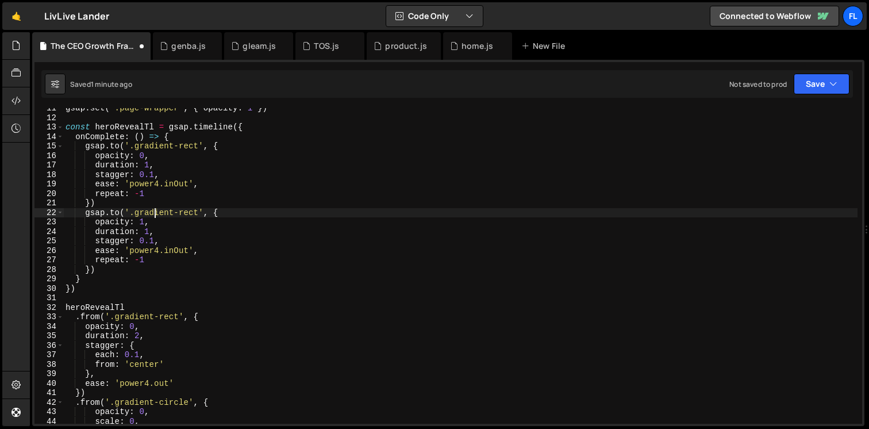
click at [145, 223] on div "gsap . set ( '.page-wrapper' , { opacity : 1 }) const heroRevealTl = gsap . tim…" at bounding box center [460, 270] width 794 height 335
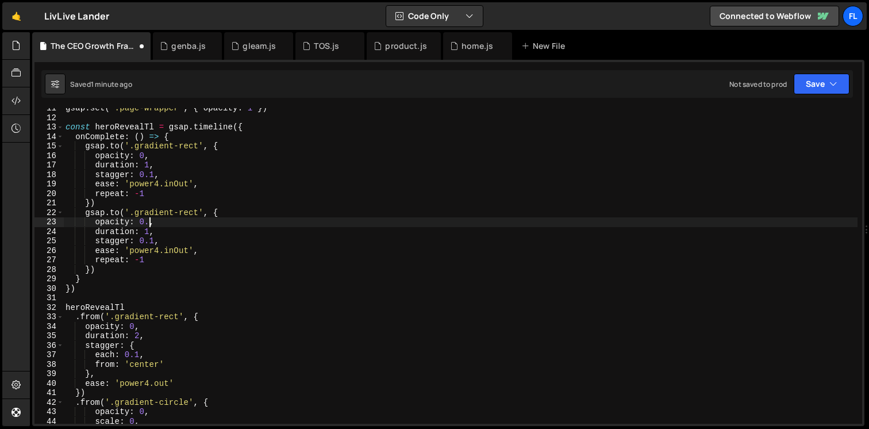
type textarea "opacity: 0.3,"
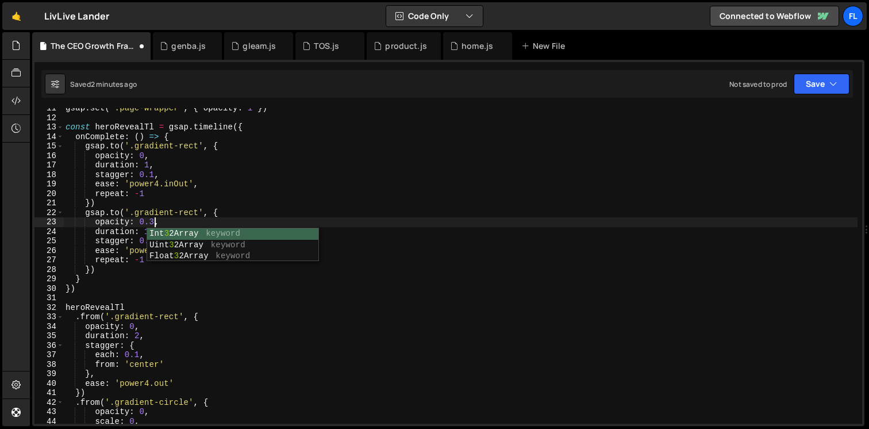
scroll to position [0, 6]
click at [178, 221] on div "gsap . set ( '.page-wrapper' , { opacity : 1 }) const heroRevealTl = gsap . tim…" at bounding box center [460, 270] width 794 height 335
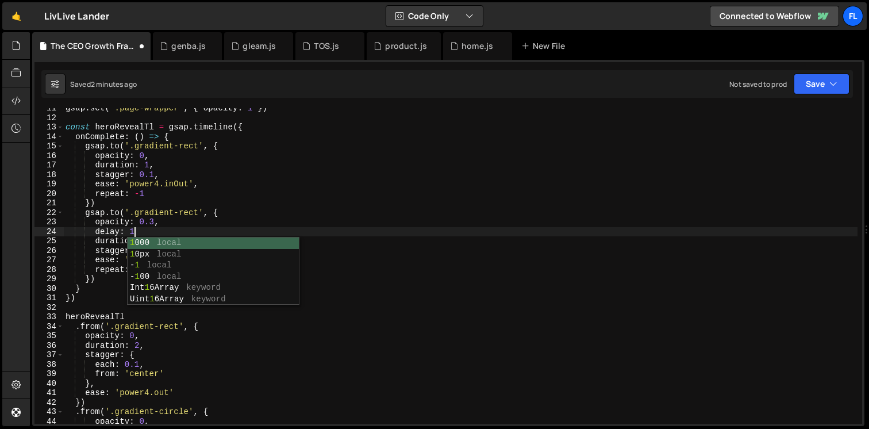
scroll to position [0, 5]
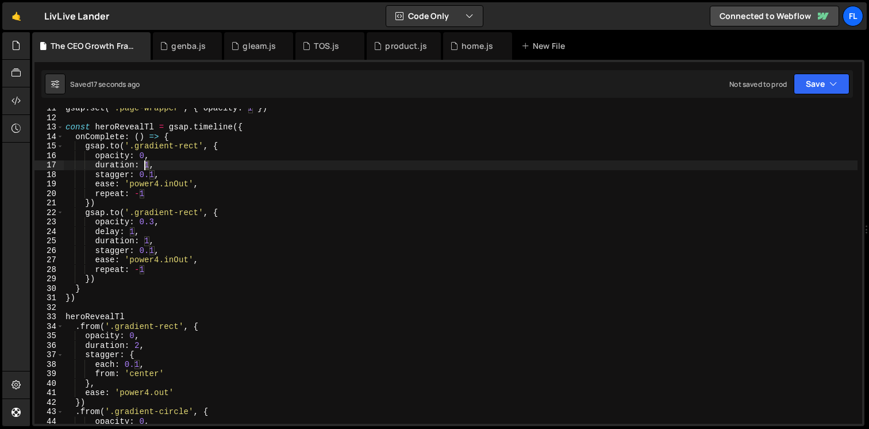
click at [147, 166] on div "gsap . set ( '.page-wrapper' , { opacity : 1 }) const heroRevealTl = gsap . tim…" at bounding box center [460, 270] width 794 height 335
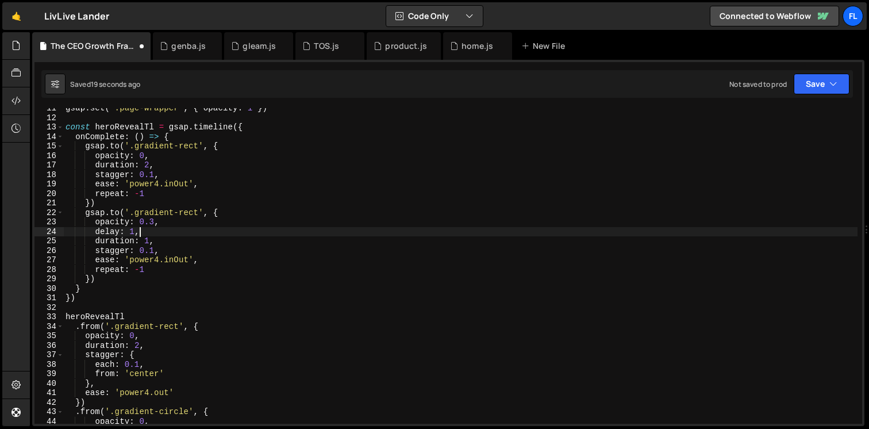
click at [147, 232] on div "gsap . set ( '.page-wrapper' , { opacity : 1 }) const heroRevealTl = gsap . tim…" at bounding box center [460, 270] width 794 height 335
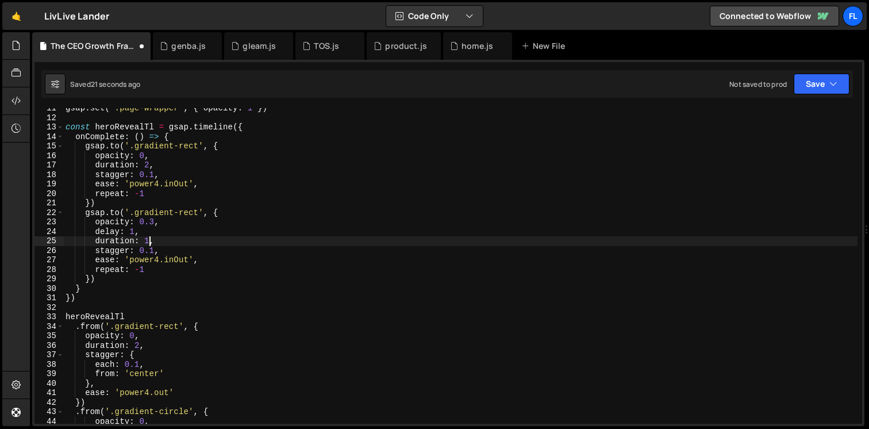
click at [149, 241] on div "gsap . set ( '.page-wrapper' , { opacity : 1 }) const heroRevealTl = gsap . tim…" at bounding box center [460, 270] width 794 height 335
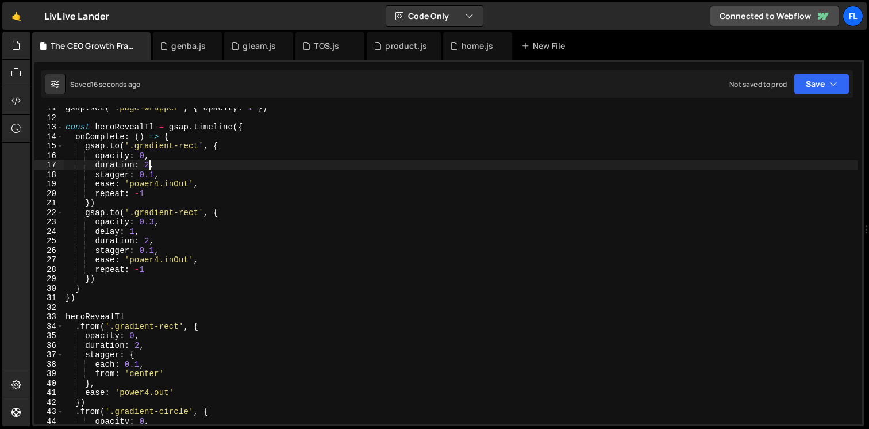
click at [148, 169] on div "gsap . set ( '.page-wrapper' , { opacity : 1 }) const heroRevealTl = gsap . tim…" at bounding box center [460, 270] width 794 height 335
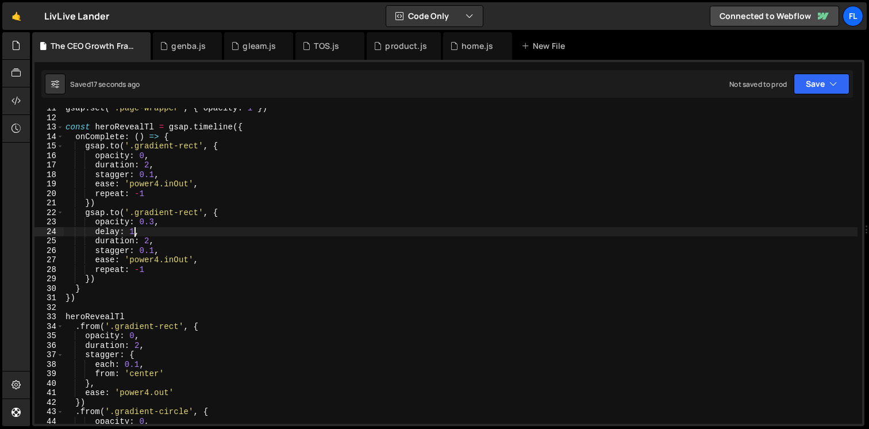
click at [135, 228] on div "gsap . set ( '.page-wrapper' , { opacity : 1 }) const heroRevealTl = gsap . tim…" at bounding box center [460, 270] width 794 height 335
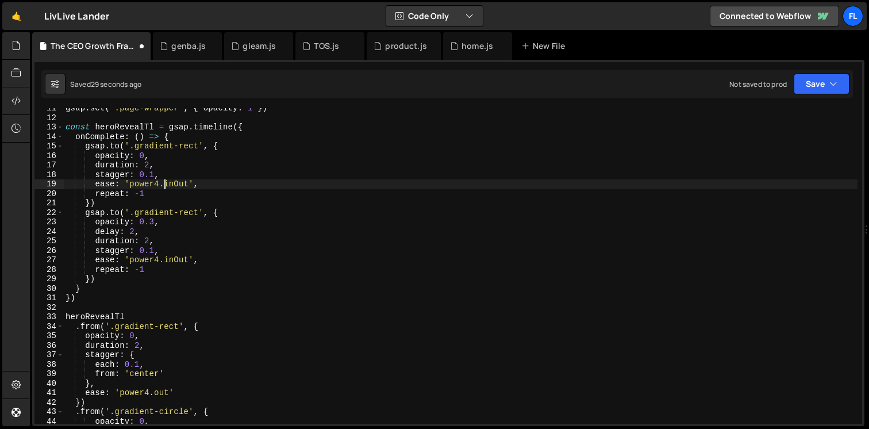
click at [164, 181] on div "gsap . set ( '.page-wrapper' , { opacity : 1 }) const heroRevealTl = gsap . tim…" at bounding box center [460, 270] width 794 height 335
click at [135, 231] on div "gsap . set ( '.page-wrapper' , { opacity : 1 }) const heroRevealTl = gsap . tim…" at bounding box center [460, 270] width 794 height 335
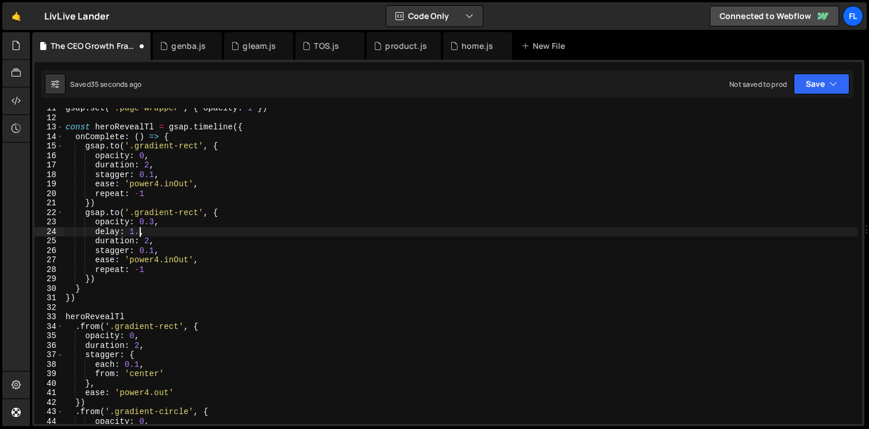
scroll to position [0, 5]
click at [172, 184] on div "gsap . set ( '.page-wrapper' , { opacity : 1 }) const heroRevealTl = gsap . tim…" at bounding box center [460, 270] width 794 height 335
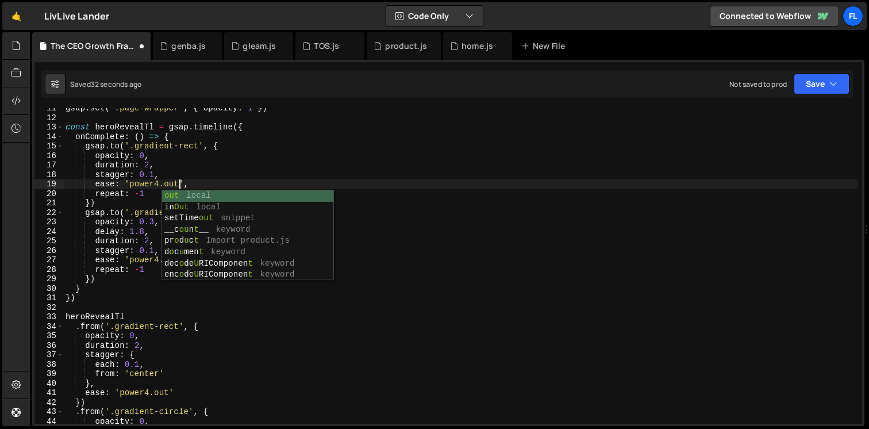
click at [114, 170] on div "gsap . set ( '.page-wrapper' , { opacity : 1 }) const heroRevealTl = gsap . tim…" at bounding box center [460, 270] width 794 height 335
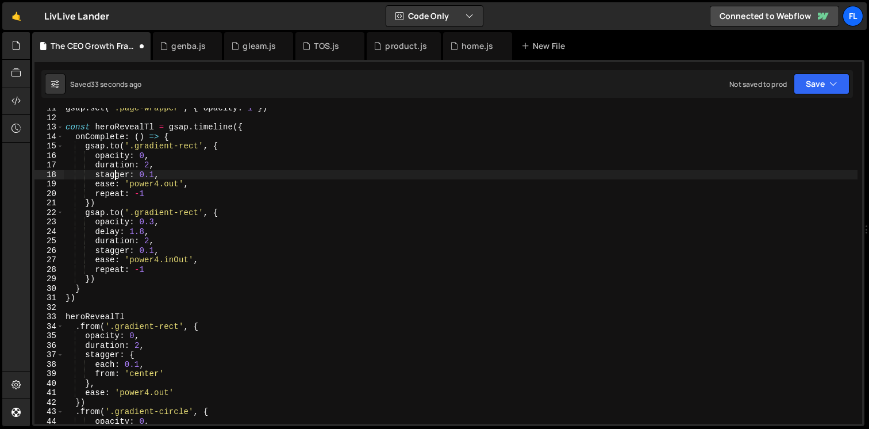
click at [171, 260] on div "gsap . set ( '.page-wrapper' , { opacity : 1 }) const heroRevealTl = gsap . tim…" at bounding box center [460, 270] width 794 height 335
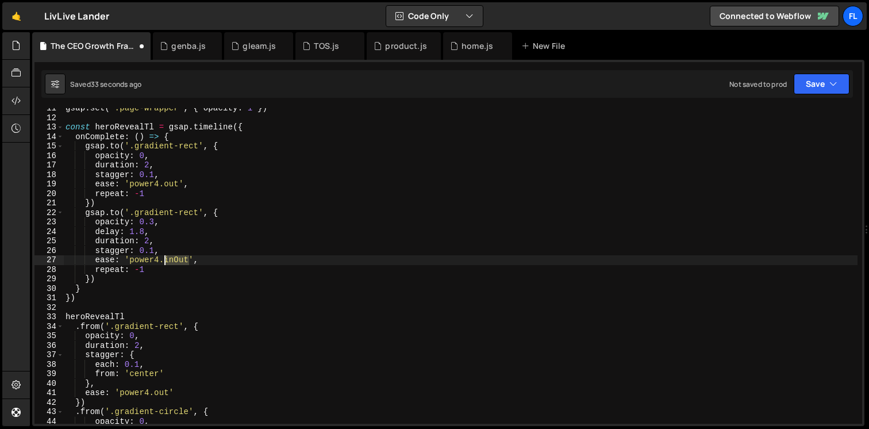
click at [171, 260] on div "gsap . set ( '.page-wrapper' , { opacity : 1 }) const heroRevealTl = gsap . tim…" at bounding box center [460, 270] width 794 height 335
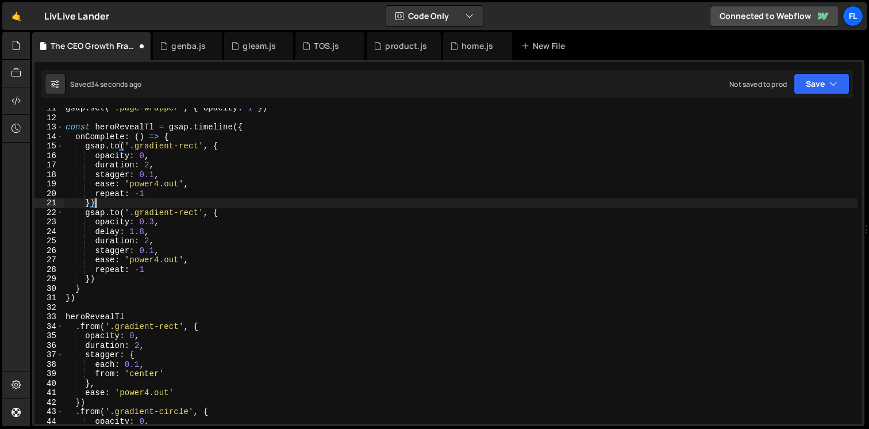
click at [162, 200] on div "gsap . set ( '.page-wrapper' , { opacity : 1 }) const heroRevealTl = gsap . tim…" at bounding box center [460, 270] width 794 height 335
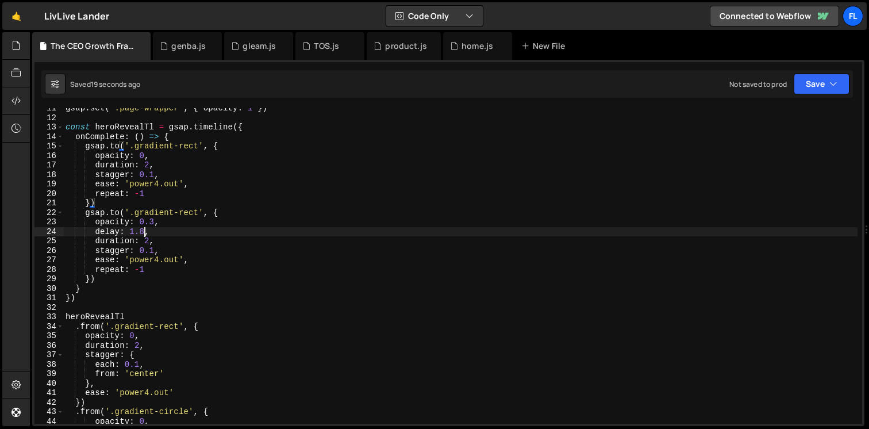
click at [144, 232] on div "gsap . set ( '.page-wrapper' , { opacity : 1 }) const heroRevealTl = gsap . tim…" at bounding box center [460, 270] width 794 height 335
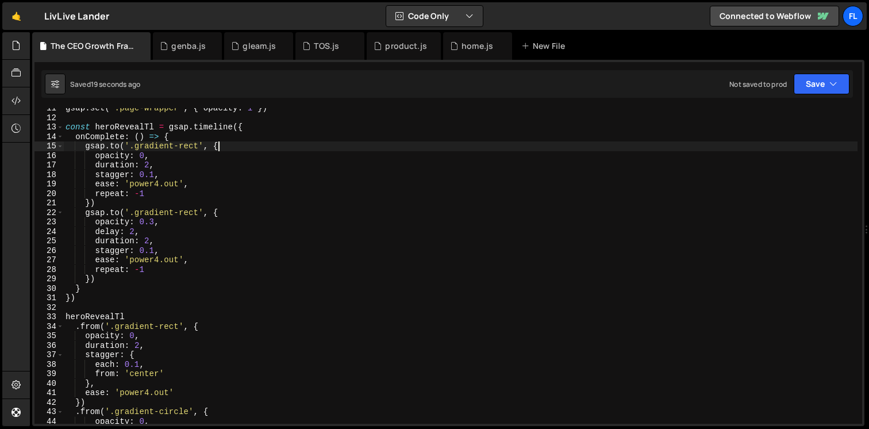
click at [225, 149] on div "gsap . set ( '.page-wrapper' , { opacity : 1 }) const heroRevealTl = gsap . tim…" at bounding box center [460, 270] width 794 height 335
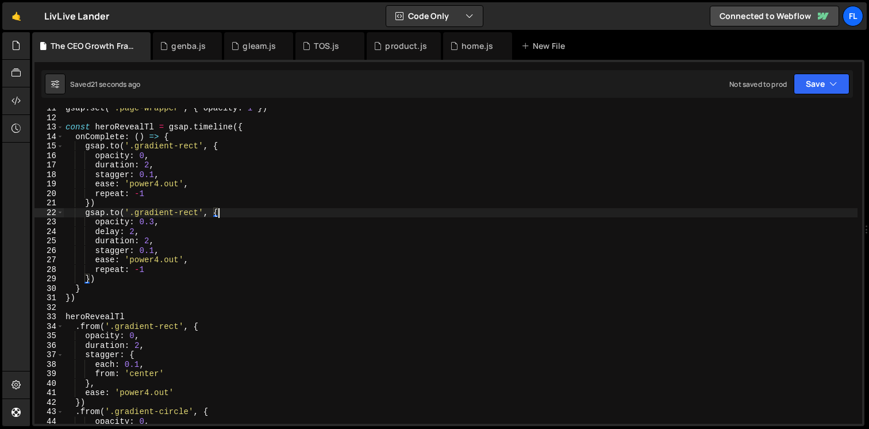
click at [226, 209] on div "gsap . set ( '.page-wrapper' , { opacity : 1 }) const heroRevealTl = gsap . tim…" at bounding box center [460, 270] width 794 height 335
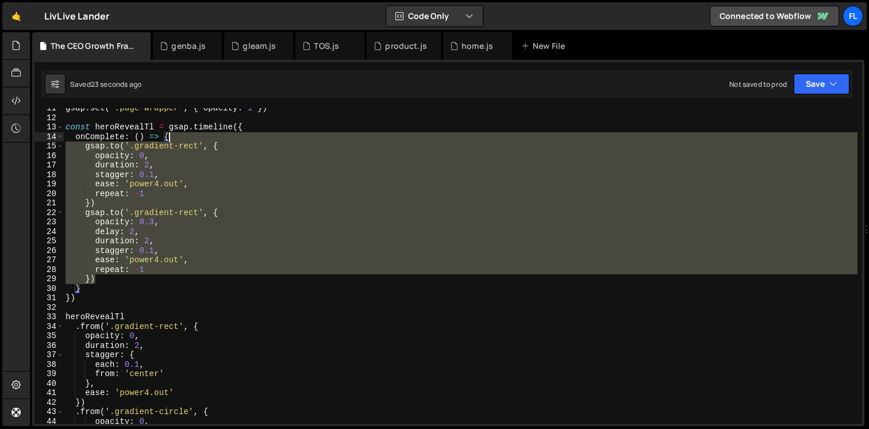
drag, startPoint x: 107, startPoint y: 279, endPoint x: 182, endPoint y: 140, distance: 157.9
click at [182, 140] on div "gsap . set ( '.page-wrapper' , { opacity : 1 }) const heroRevealTl = gsap . tim…" at bounding box center [460, 270] width 794 height 335
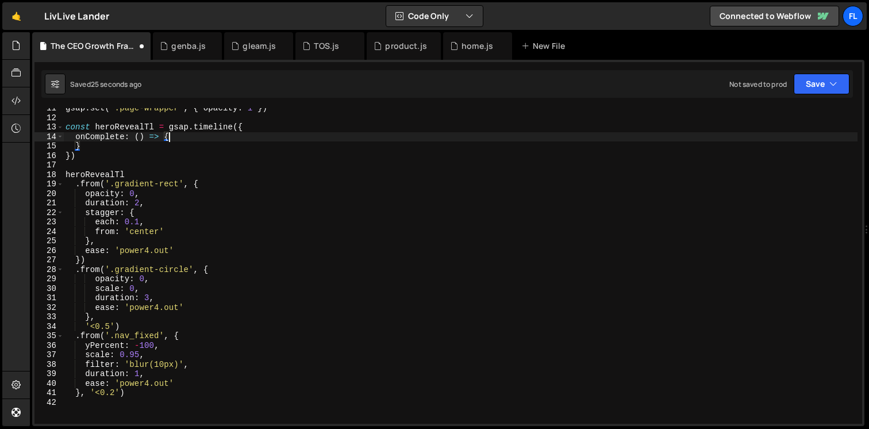
type textarea "onComplete: () => {}"
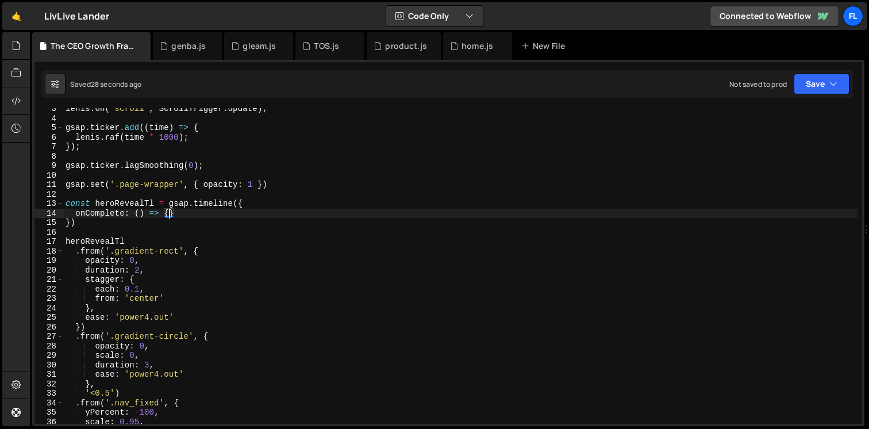
scroll to position [28, 0]
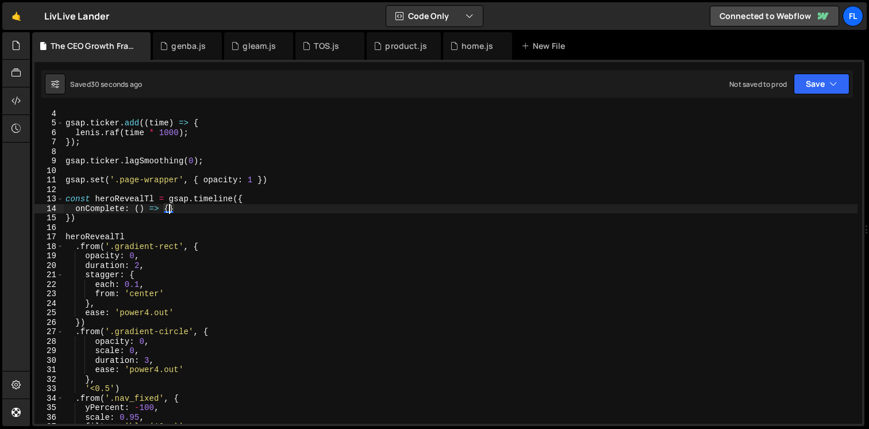
click at [112, 189] on div "[PERSON_NAME] . on ( 'scroll' , ScrollTrigger . update ) ; gsap . ticker . add …" at bounding box center [460, 266] width 794 height 335
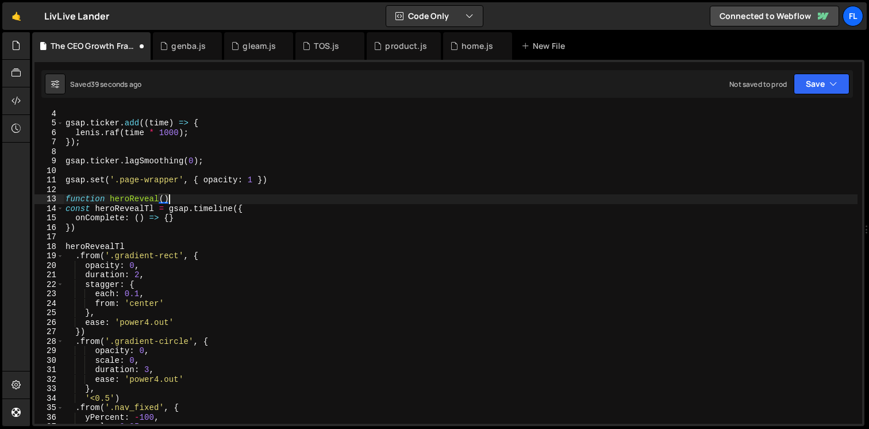
scroll to position [0, 7]
type textarea "function heroReveal() {"
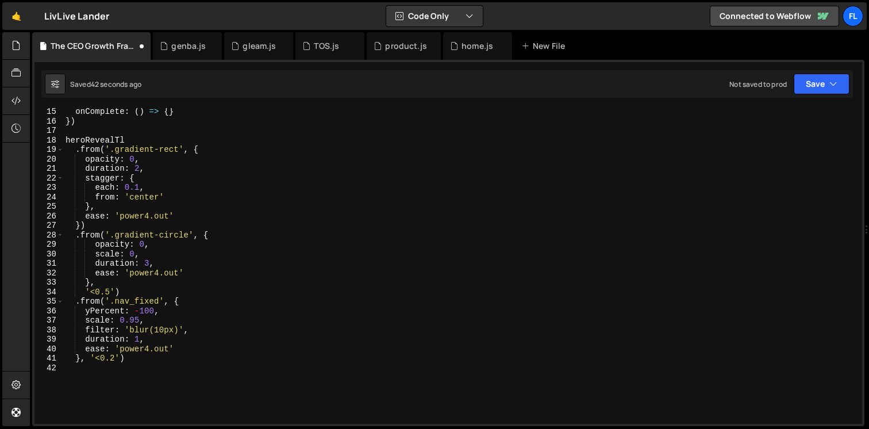
scroll to position [206, 0]
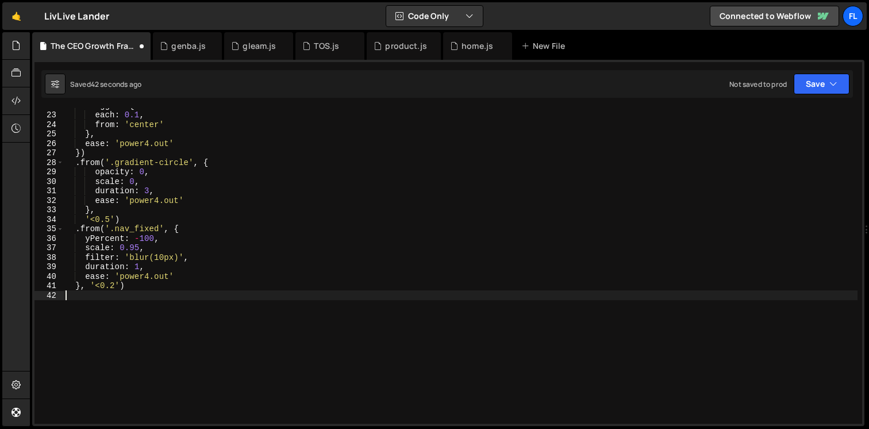
click at [135, 302] on div "stagger : { each : 0.1 , from : 'center' } , ease : 'power4.out' }) . from ( '.…" at bounding box center [460, 268] width 794 height 335
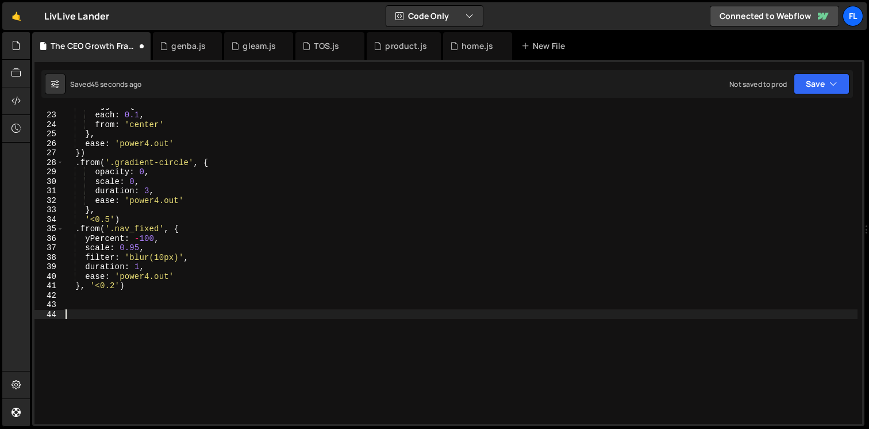
type textarea "}"
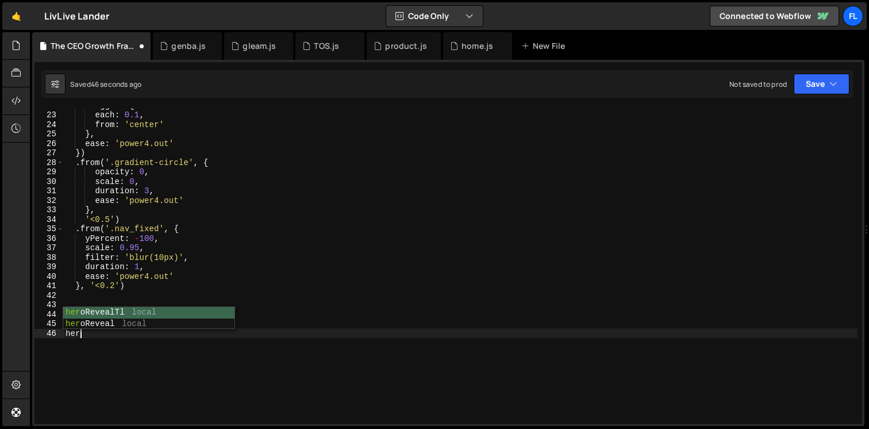
scroll to position [0, 1]
click at [130, 320] on div "hero RevealTl local hero Reveal local" at bounding box center [148, 329] width 171 height 45
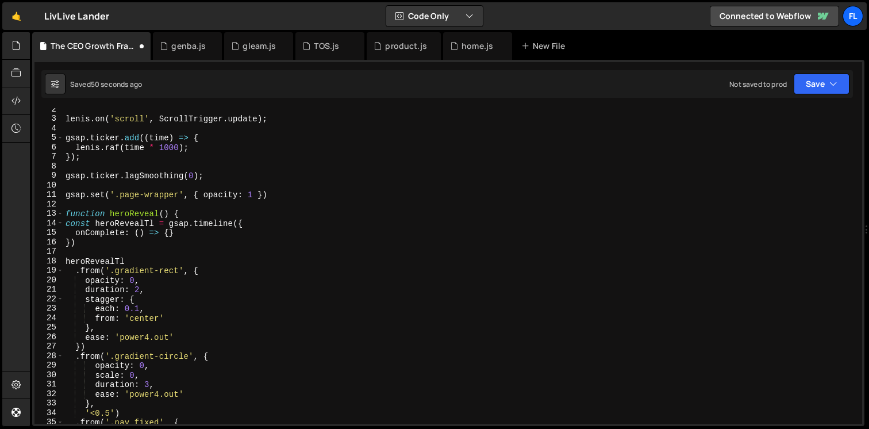
scroll to position [0, 0]
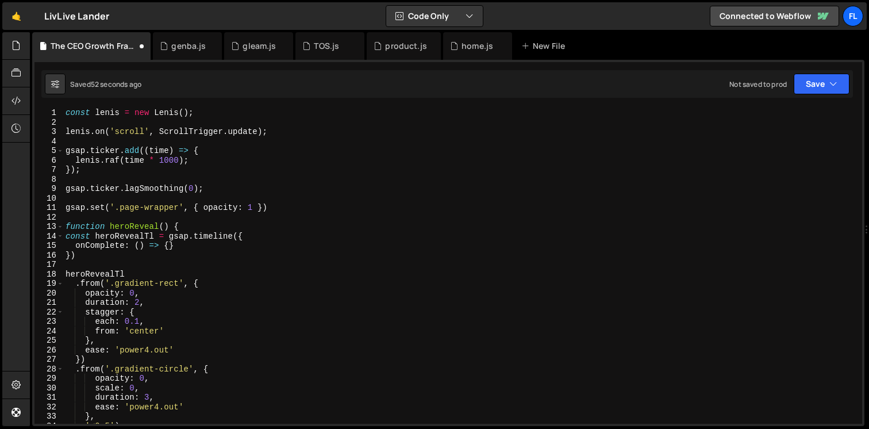
click at [124, 232] on div "const [PERSON_NAME] = new [PERSON_NAME] ( ) ; [PERSON_NAME] . on ( 'scroll' , S…" at bounding box center [460, 275] width 794 height 335
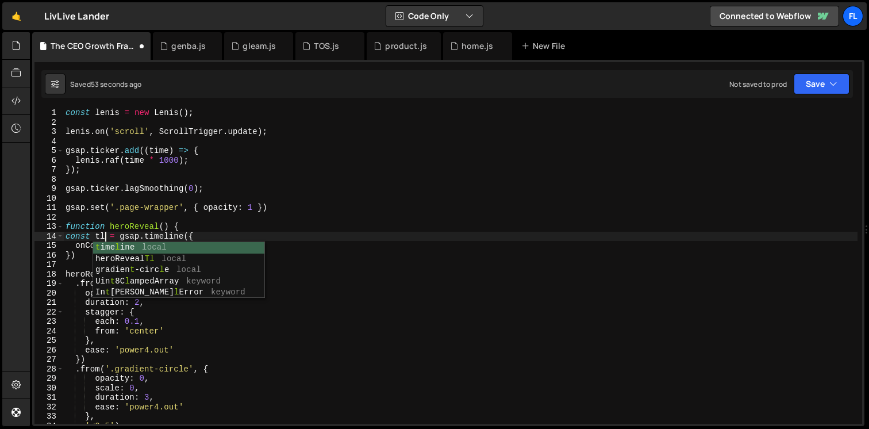
click at [136, 224] on div "const [PERSON_NAME] = new [PERSON_NAME] ( ) ; [PERSON_NAME] . on ( 'scroll' , S…" at bounding box center [460, 275] width 794 height 335
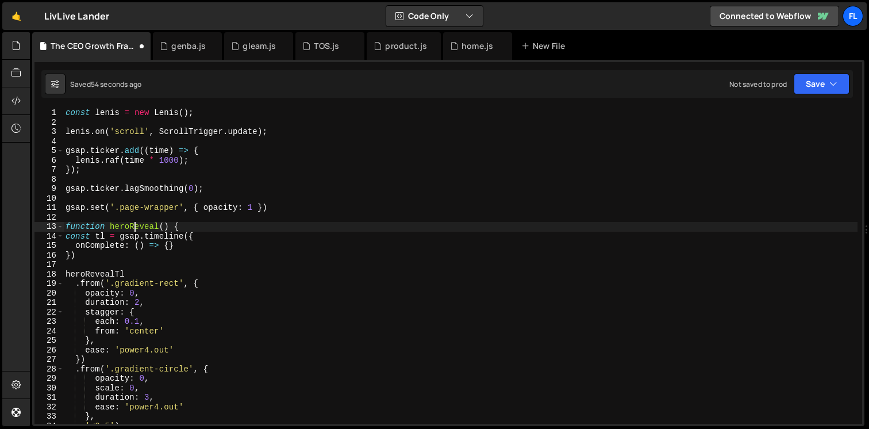
click at [109, 275] on div "const [PERSON_NAME] = new [PERSON_NAME] ( ) ; [PERSON_NAME] . on ( 'scroll' , S…" at bounding box center [460, 275] width 794 height 335
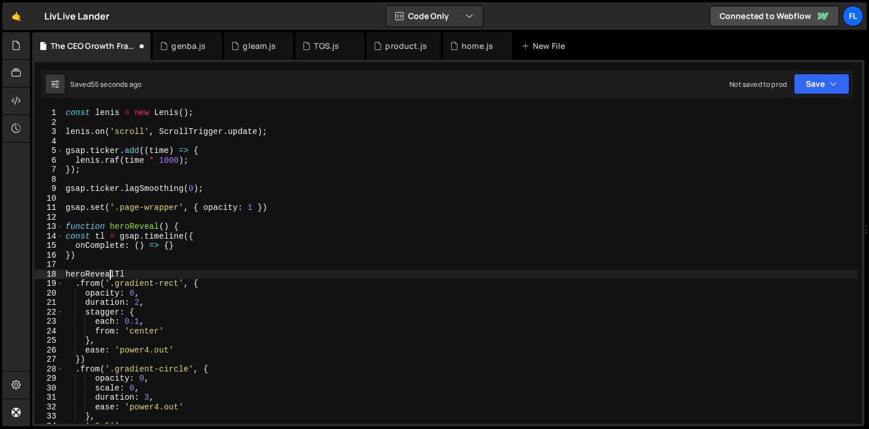
click at [109, 275] on div "const [PERSON_NAME] = new [PERSON_NAME] ( ) ; [PERSON_NAME] . on ( 'scroll' , S…" at bounding box center [460, 275] width 794 height 335
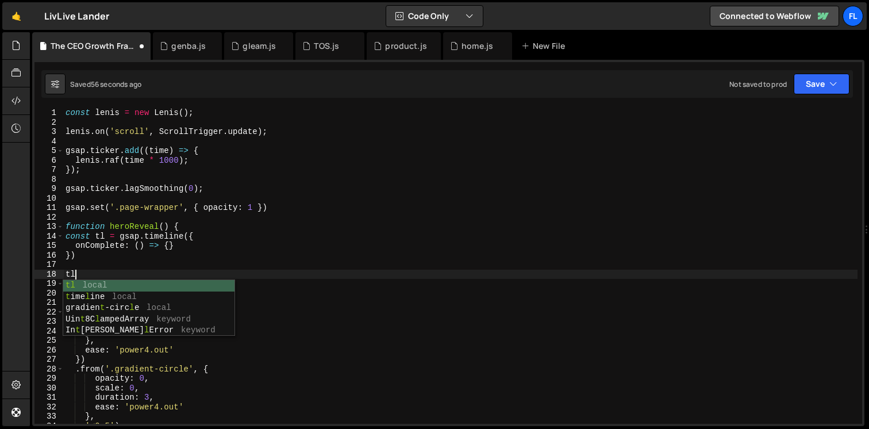
type textarea "tl"
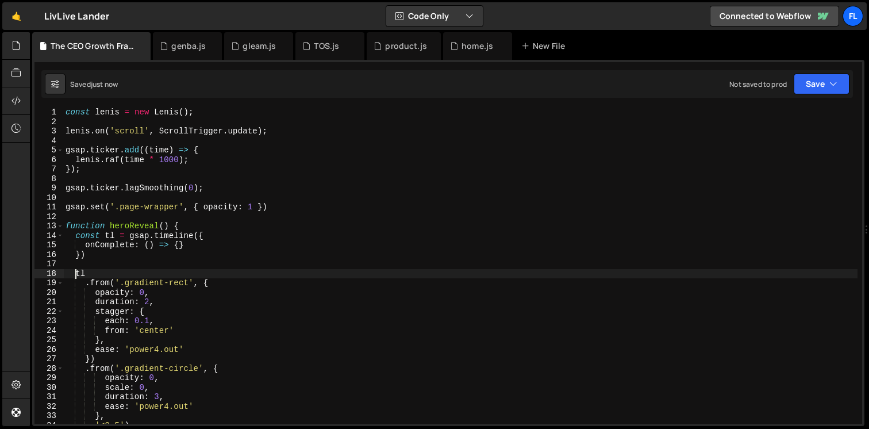
scroll to position [24, 0]
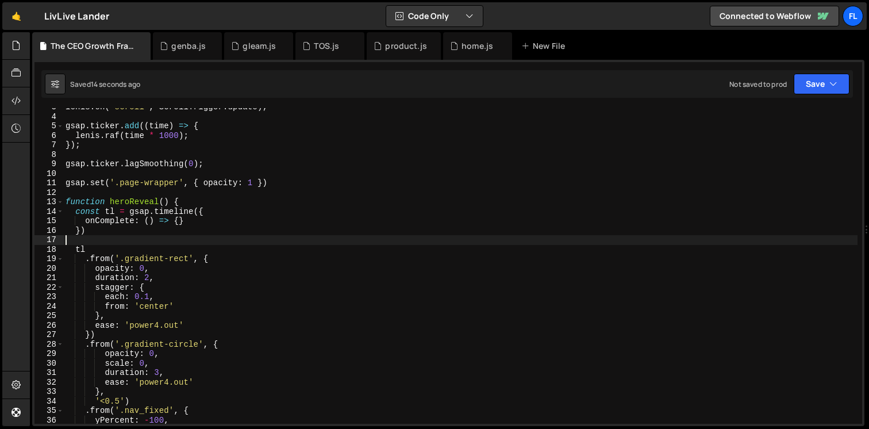
click at [98, 237] on div "[PERSON_NAME] . on ( 'scroll' , ScrollTrigger . update ) ; gsap . ticker . add …" at bounding box center [460, 269] width 794 height 335
type textarea "})"
click at [202, 215] on div "[PERSON_NAME] . on ( 'scroll' , ScrollTrigger . update ) ; gsap . ticker . add …" at bounding box center [460, 269] width 794 height 335
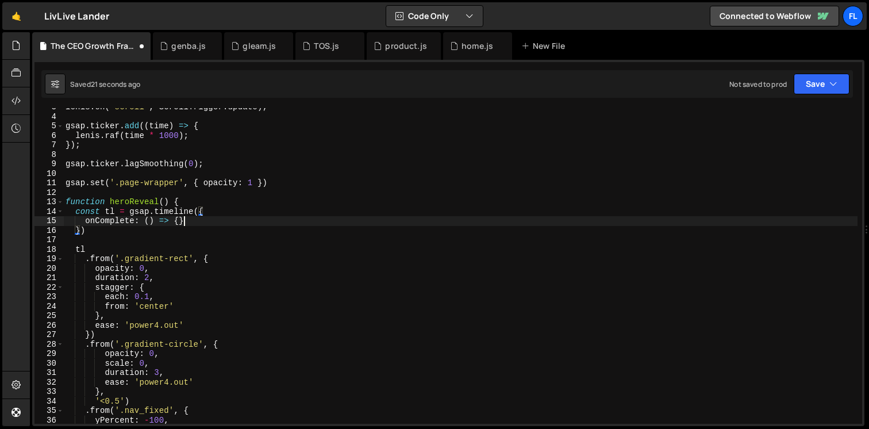
click at [200, 219] on div "[PERSON_NAME] . on ( 'scroll' , ScrollTrigger . update ) ; gsap . ticker . add …" at bounding box center [460, 269] width 794 height 335
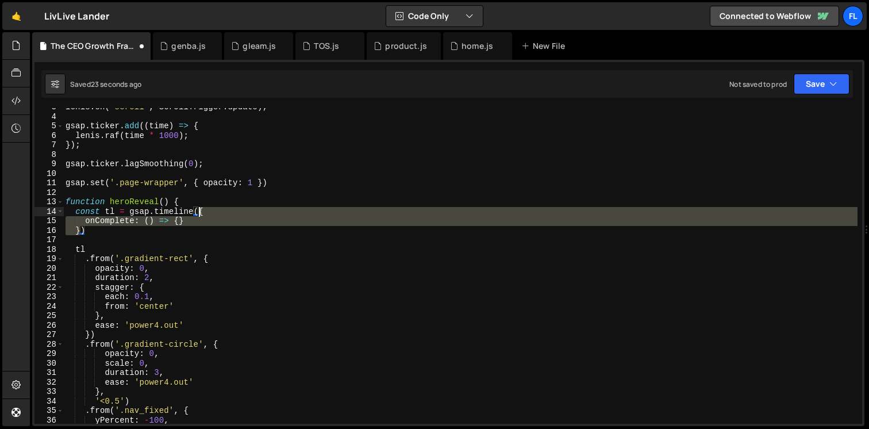
drag, startPoint x: 80, startPoint y: 229, endPoint x: 200, endPoint y: 211, distance: 121.5
click at [200, 211] on div "[PERSON_NAME] . on ( 'scroll' , ScrollTrigger . update ) ; gsap . ticker . add …" at bounding box center [460, 269] width 794 height 335
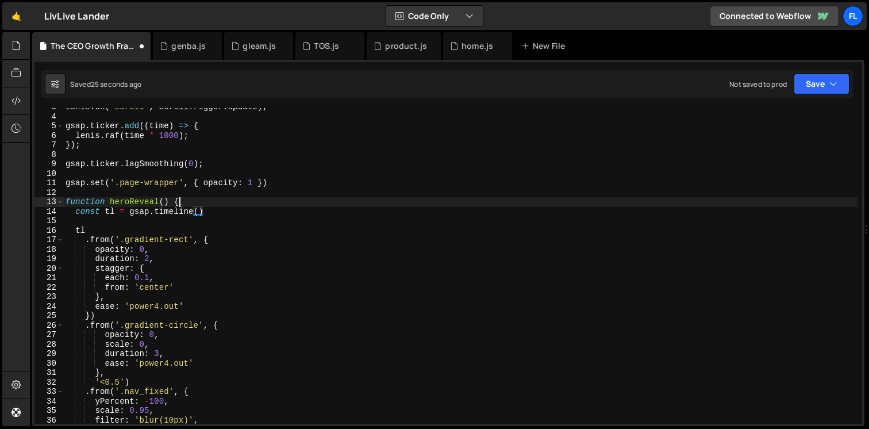
click at [189, 201] on div "[PERSON_NAME] . on ( 'scroll' , ScrollTrigger . update ) ; gsap . ticker . add …" at bounding box center [460, 269] width 794 height 335
type textarea "function heroReveal() {"
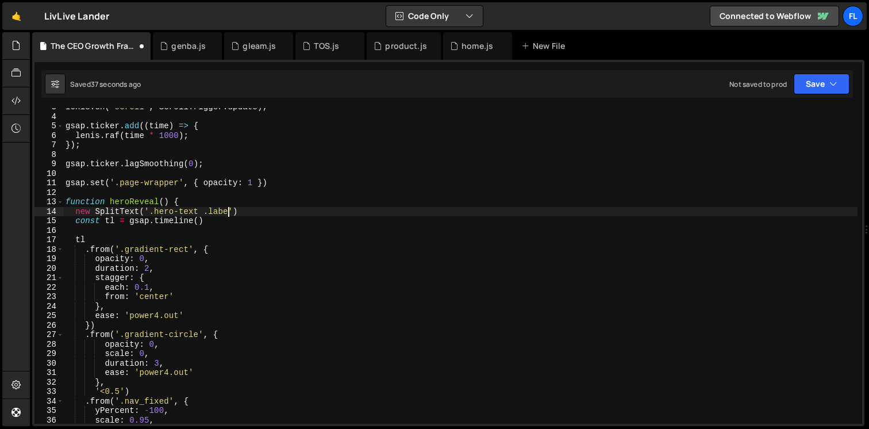
scroll to position [0, 11]
click at [237, 213] on div "[PERSON_NAME] . on ( 'scroll' , ScrollTrigger . update ) ; gsap . ticker . add …" at bounding box center [460, 269] width 794 height 335
click at [298, 210] on div "[PERSON_NAME] . on ( 'scroll' , ScrollTrigger . update ) ; gsap . ticker . add …" at bounding box center [460, 269] width 794 height 335
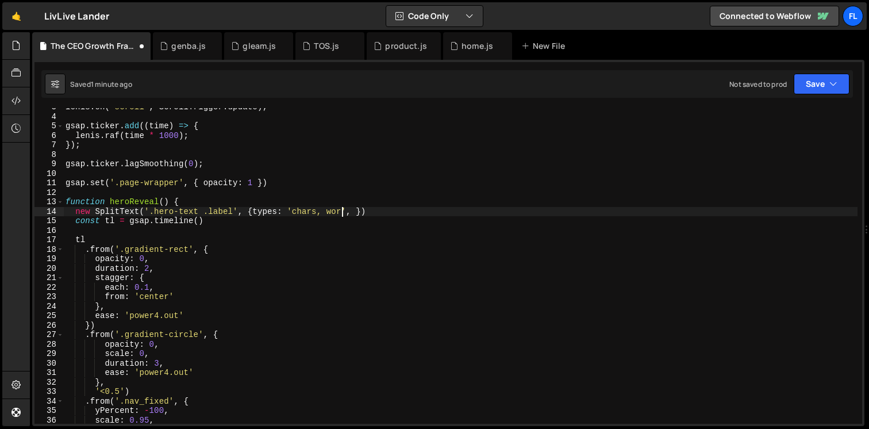
scroll to position [0, 20]
click at [364, 209] on div "[PERSON_NAME] . on ( 'scroll' , ScrollTrigger . update ) ; gsap . ticker . add …" at bounding box center [460, 269] width 794 height 335
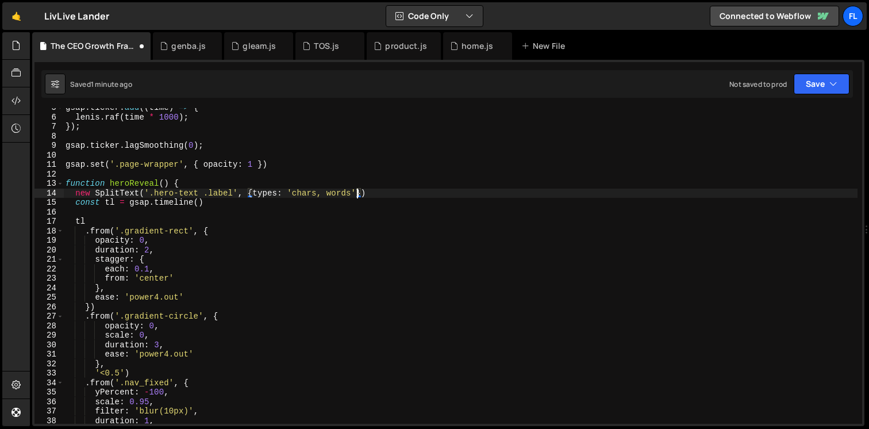
click at [268, 221] on div "gsap . ticker . add (( time ) => { [PERSON_NAME] . raf ( time * 1000 ) ; }) ; g…" at bounding box center [460, 270] width 794 height 335
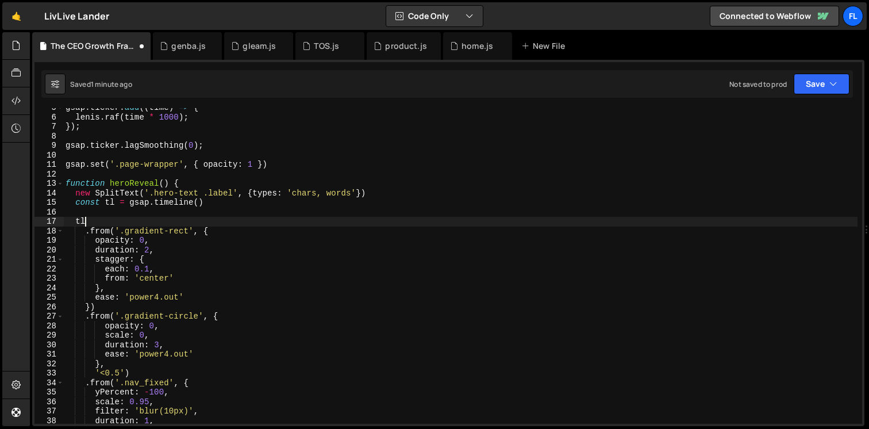
click at [74, 193] on div "gsap . ticker . add (( time ) => { [PERSON_NAME] . raf ( time * 1000 ) ; }) ; g…" at bounding box center [460, 270] width 794 height 335
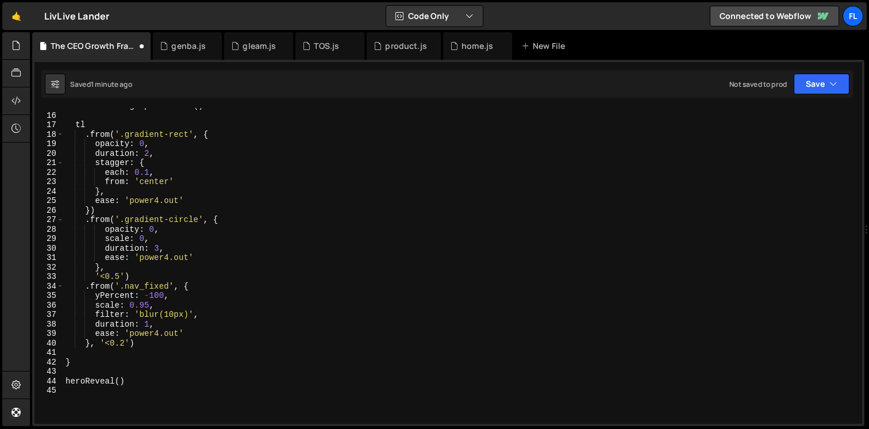
scroll to position [140, 0]
click at [144, 343] on div "const tl = gsap . timeline ( ) tl . from ( '.gradient-rect' , { opacity : 0 , d…" at bounding box center [460, 268] width 794 height 335
type textarea "}, '<0.2')"
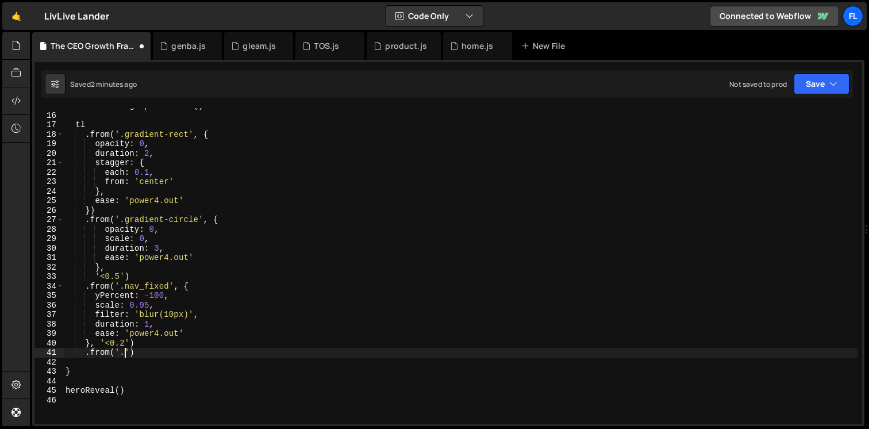
scroll to position [0, 3]
type textarea ".from(label.chars, {)"
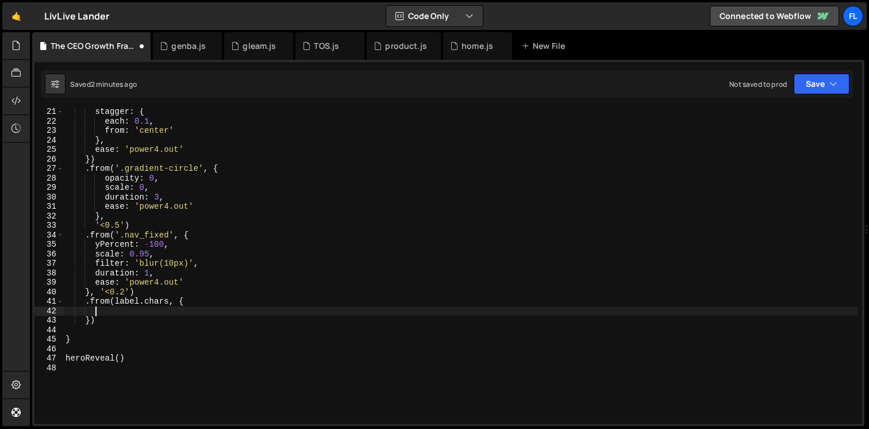
scroll to position [195, 0]
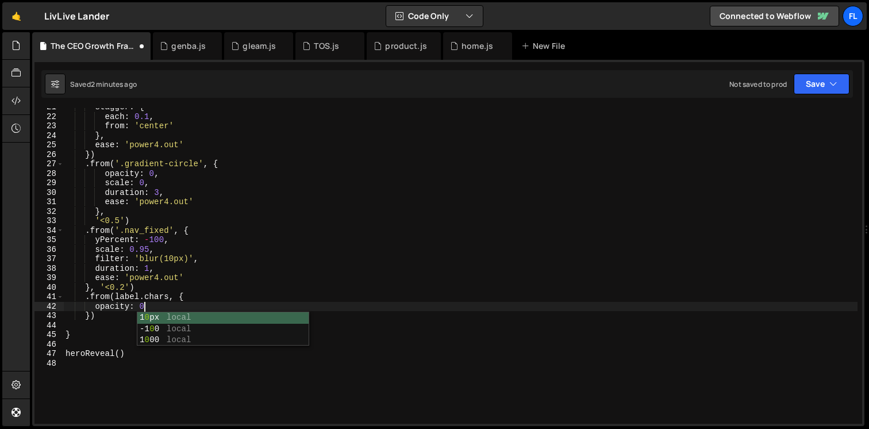
type textarea "opacity: 0,"
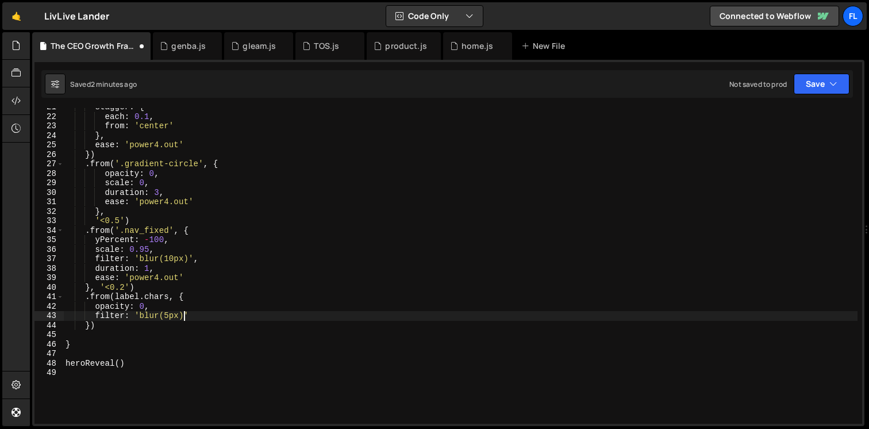
scroll to position [0, 7]
click at [202, 316] on div "stagger : { each : 0.1 , from : 'center' } , ease : 'power4.out' }) . from ( '.…" at bounding box center [460, 269] width 794 height 335
type textarea "filter: 'blur(5px)',"
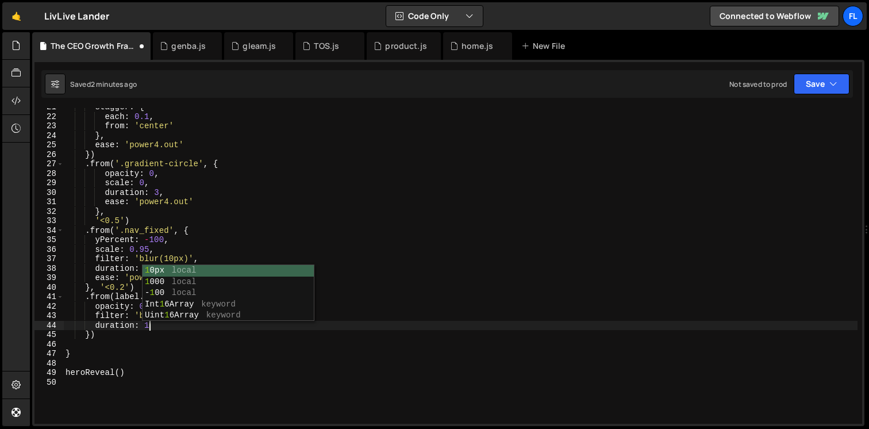
type textarea "duration: 1,"
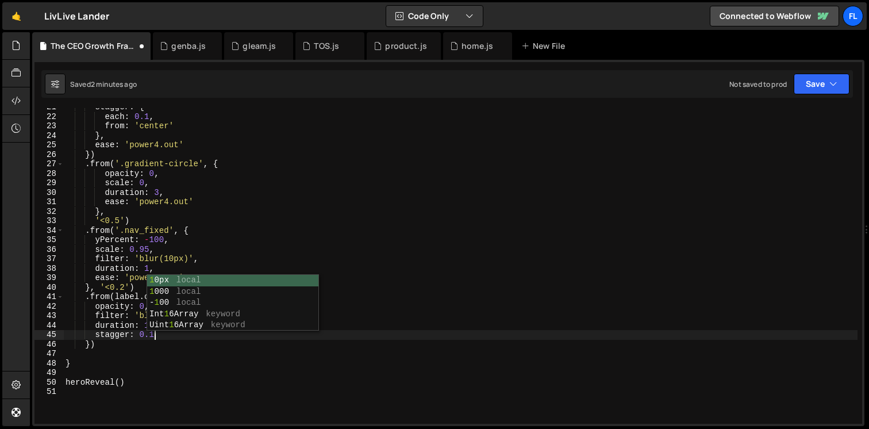
type textarea "stagger: 0.1,"
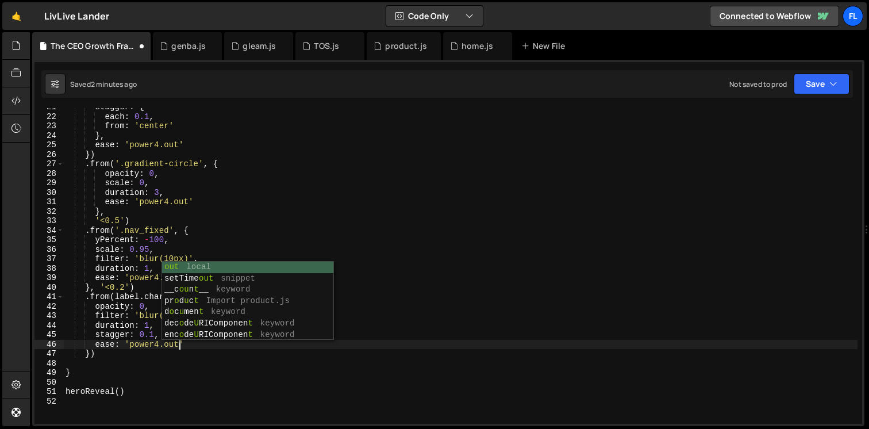
click at [97, 318] on div "stagger : { each : 0.1 , from : 'center' } , ease : 'power4.out' }) . from ( '.…" at bounding box center [460, 269] width 794 height 335
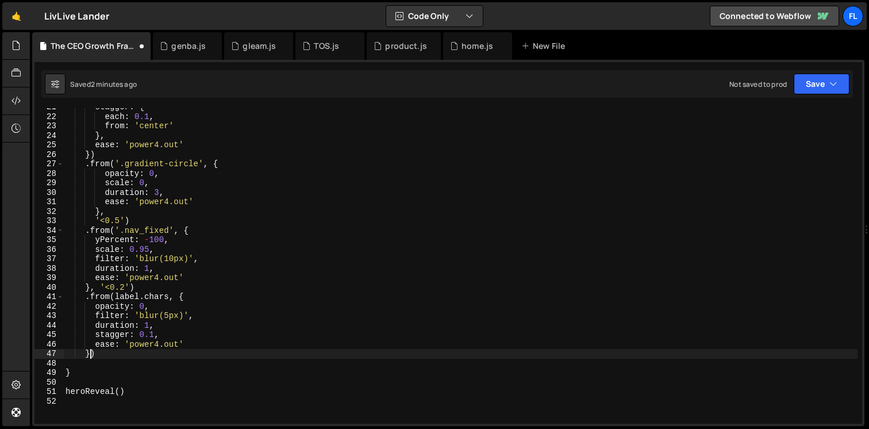
click at [90, 352] on div "stagger : { each : 0.1 , from : 'center' } , ease : 'power4.out' }) . from ( '.…" at bounding box center [460, 269] width 794 height 335
click at [152, 335] on div "stagger : { each : 0.1 , from : 'center' } , ease : 'power4.out' }) . from ( '.…" at bounding box center [460, 269] width 794 height 335
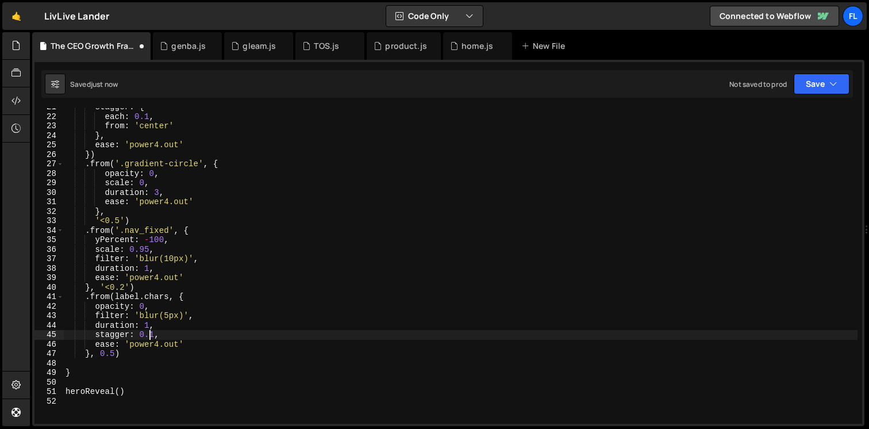
scroll to position [0, 5]
click at [156, 335] on div "stagger : { each : 0.1 , from : 'center' } , ease : 'power4.out' }) . from ( '.…" at bounding box center [460, 269] width 794 height 335
click at [151, 326] on div "stagger : { each : 0.1 , from : 'center' } , ease : 'power4.out' }) . from ( '.…" at bounding box center [460, 269] width 794 height 335
click at [156, 337] on div "stagger : { each : 0.1 , from : 'center' } , ease : 'power4.out' }) . from ( '.…" at bounding box center [460, 269] width 794 height 335
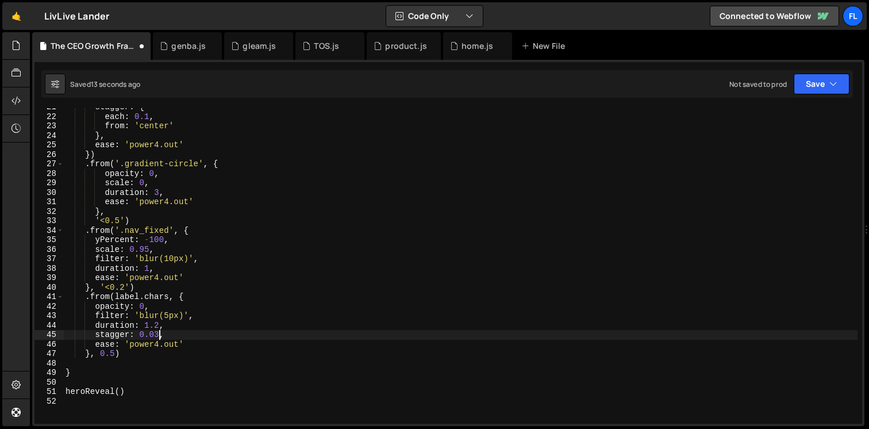
click at [159, 335] on div "stagger : { each : 0.1 , from : 'center' } , ease : 'power4.out' }) . from ( '.…" at bounding box center [460, 269] width 794 height 335
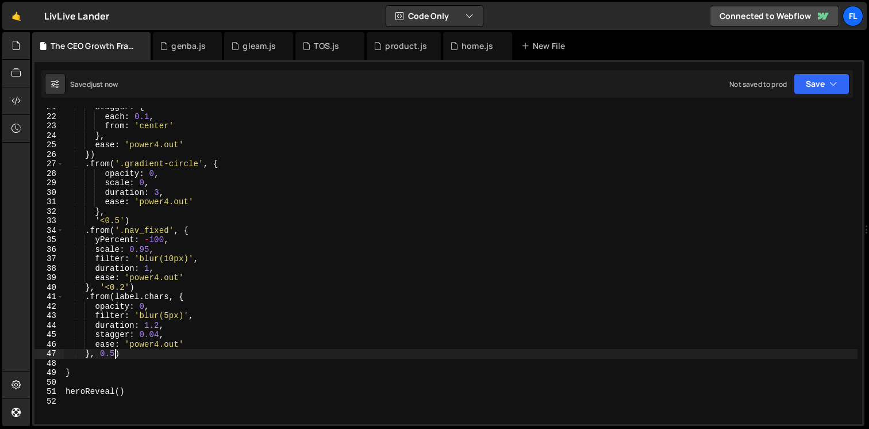
click at [116, 352] on div "stagger : { each : 0.1 , from : 'center' } , ease : 'power4.out' }) . from ( '.…" at bounding box center [460, 269] width 794 height 335
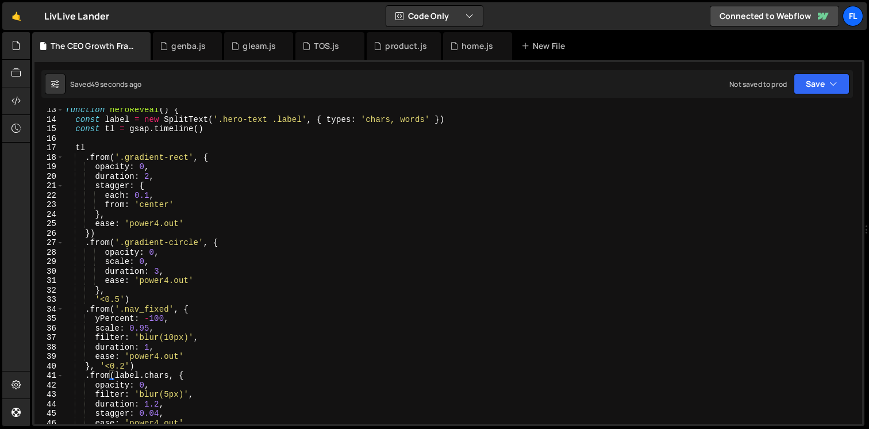
scroll to position [0, 0]
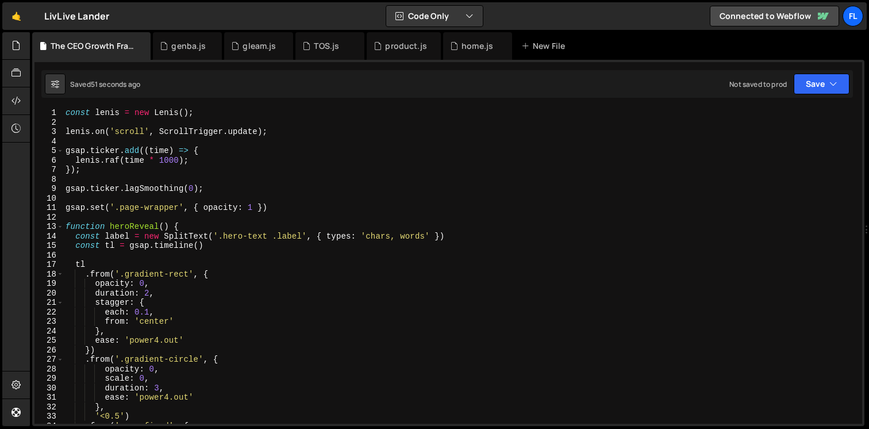
click at [464, 240] on div "const [PERSON_NAME] = new [PERSON_NAME] ( ) ; [PERSON_NAME] . on ( 'scroll' , S…" at bounding box center [460, 275] width 794 height 335
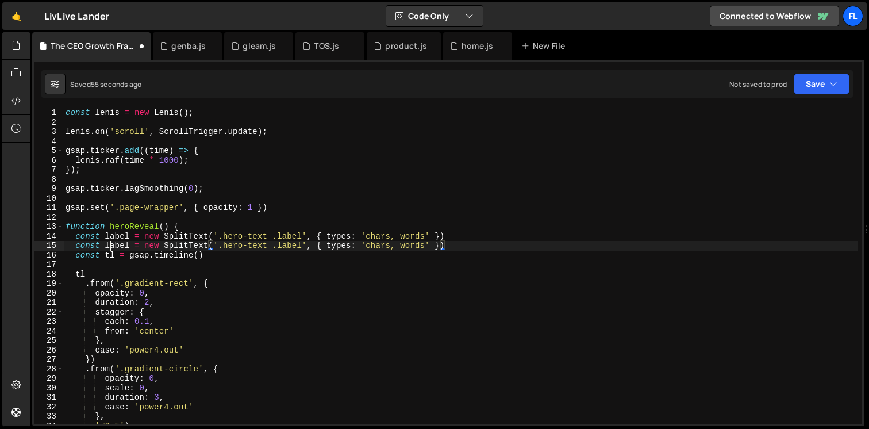
click at [111, 243] on div "const [PERSON_NAME] = new [PERSON_NAME] ( ) ; [PERSON_NAME] . on ( 'scroll' , S…" at bounding box center [460, 275] width 794 height 335
drag, startPoint x: 287, startPoint y: 245, endPoint x: 232, endPoint y: 244, distance: 54.6
click at [232, 244] on div "const [PERSON_NAME] = new [PERSON_NAME] ( ) ; [PERSON_NAME] . on ( 'scroll' , S…" at bounding box center [460, 275] width 794 height 335
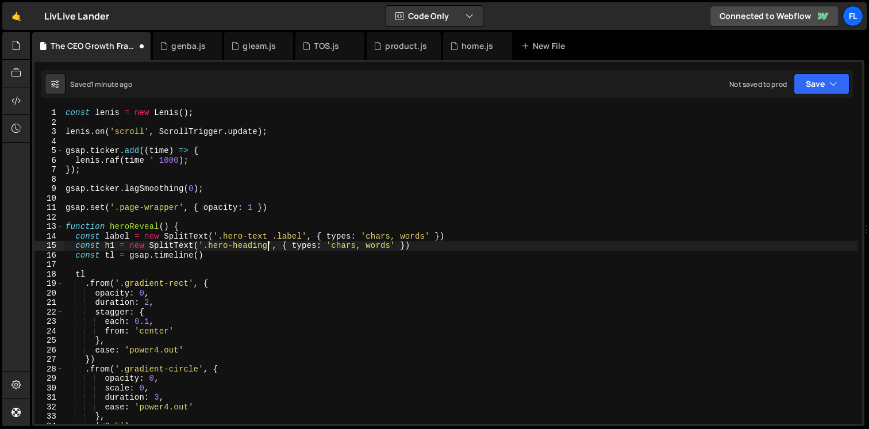
click at [347, 247] on div "const [PERSON_NAME] = new [PERSON_NAME] ( ) ; [PERSON_NAME] . on ( 'scroll' , S…" at bounding box center [460, 275] width 794 height 335
click at [342, 247] on div "const [PERSON_NAME] = new [PERSON_NAME] ( ) ; [PERSON_NAME] . on ( 'scroll' , S…" at bounding box center [460, 275] width 794 height 335
click at [352, 245] on div "const [PERSON_NAME] = new [PERSON_NAME] ( ) ; [PERSON_NAME] . on ( 'scroll' , S…" at bounding box center [460, 275] width 794 height 335
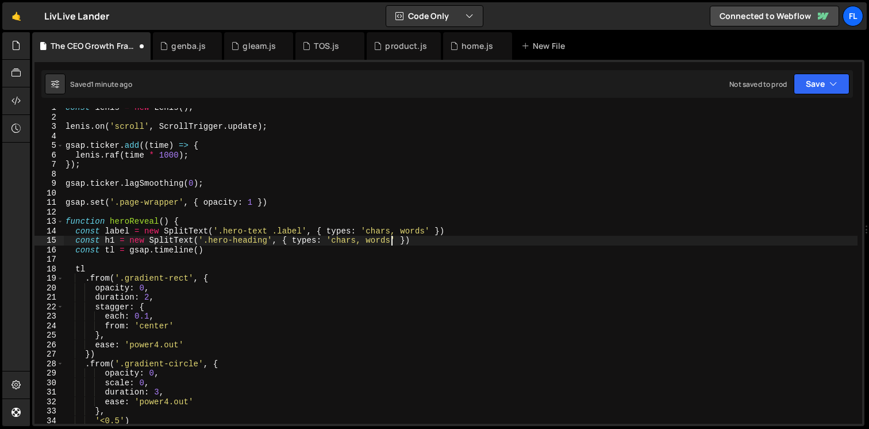
scroll to position [5, 0]
click at [397, 240] on div "const [PERSON_NAME] = new [PERSON_NAME] ( ) ; [PERSON_NAME] . on ( 'scroll' , S…" at bounding box center [460, 270] width 794 height 335
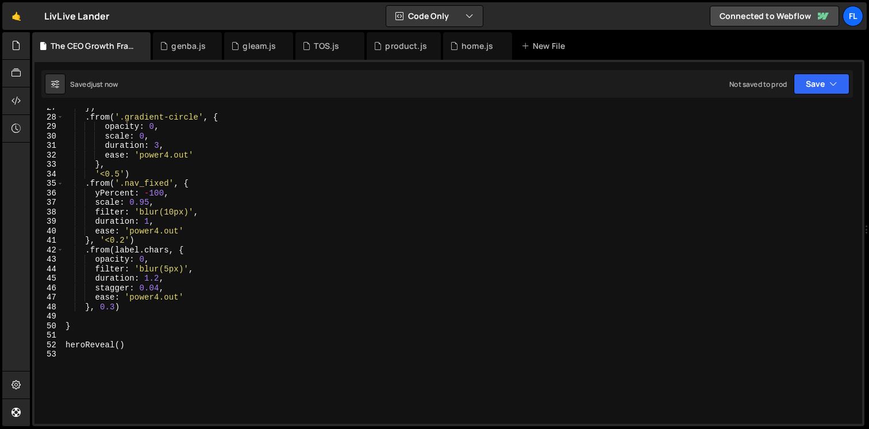
scroll to position [253, 0]
click at [127, 306] on div "}) . from ( '.gradient-circle' , { opacity : 0 , scale : 0 , duration : 3 , eas…" at bounding box center [460, 269] width 794 height 335
type textarea "}, 0.3)"
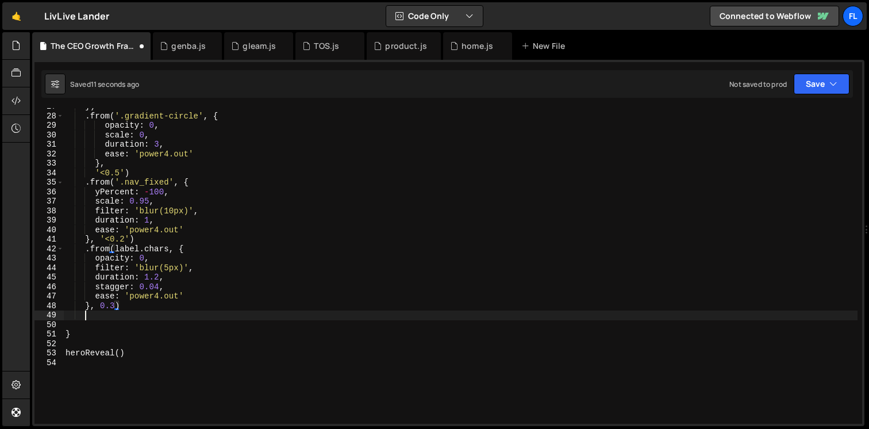
scroll to position [0, 1]
type textarea "."
type textarea "}, 0.3)"
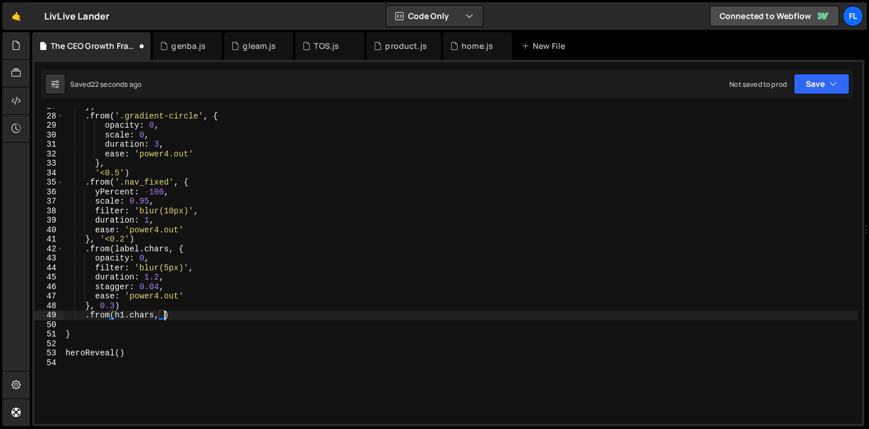
type textarea ".from(h1.chars, {)"
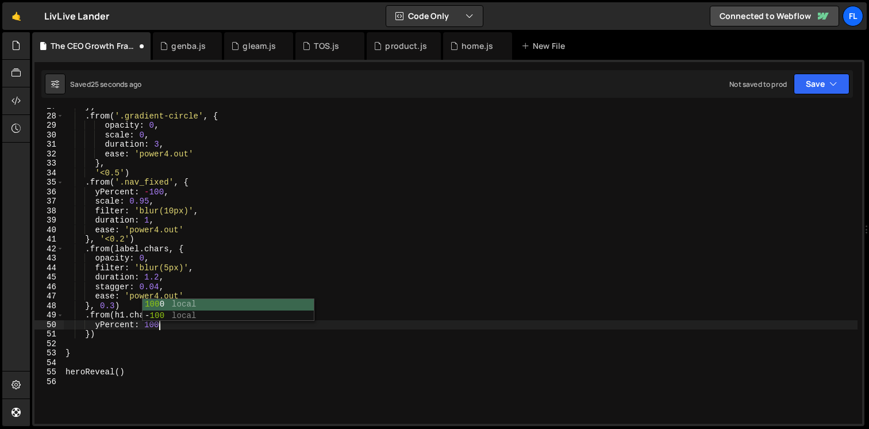
type textarea "yPercent: 100,"
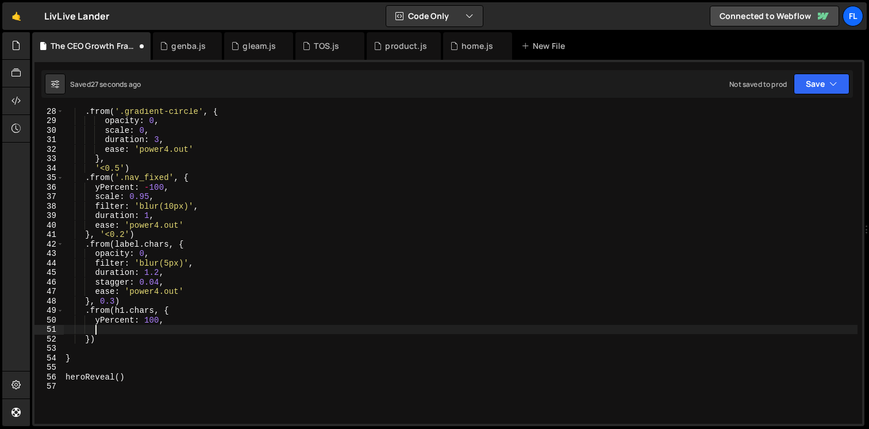
scroll to position [297, 0]
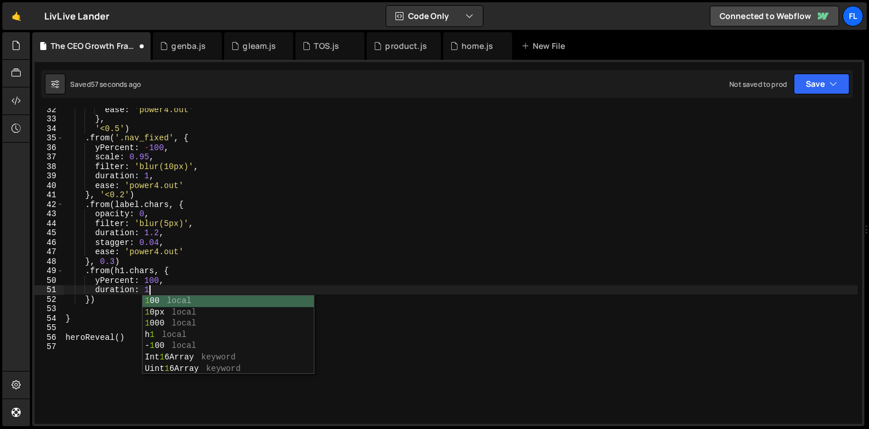
type textarea "duration: 1,"
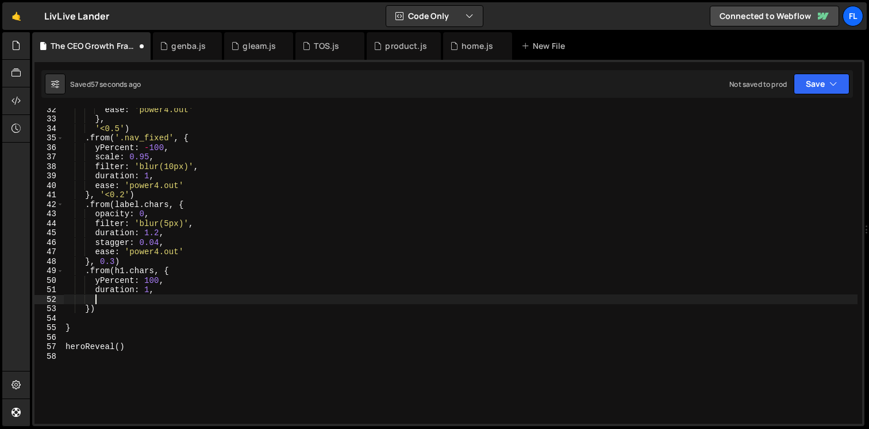
scroll to position [0, 1]
type textarea "stagger: 0.02,"
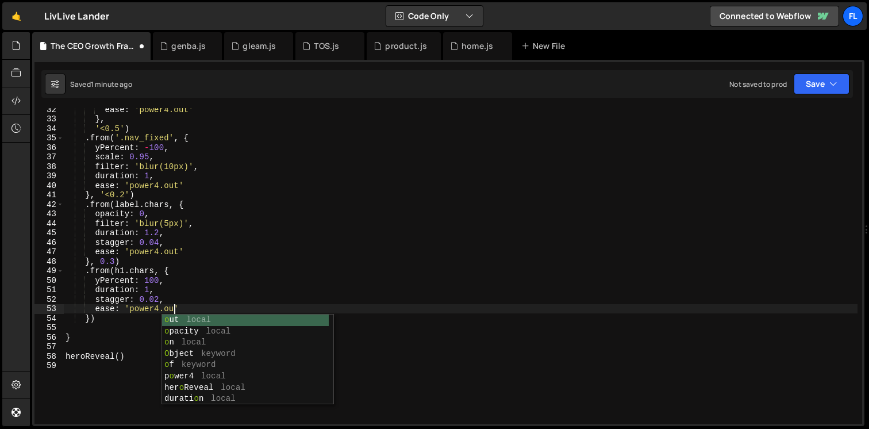
scroll to position [0, 7]
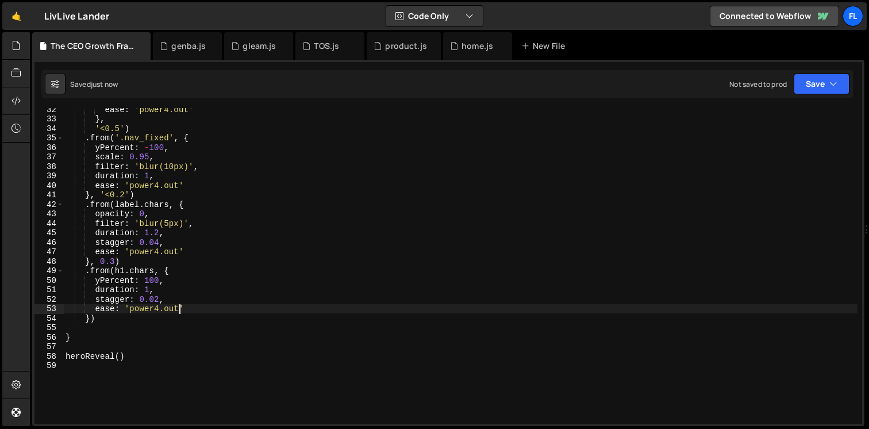
click at [91, 317] on div "ease : 'power4.out' } , '<0.5' ) . from ( '.nav_fixed' , { yPercent : - 100 , s…" at bounding box center [460, 272] width 794 height 335
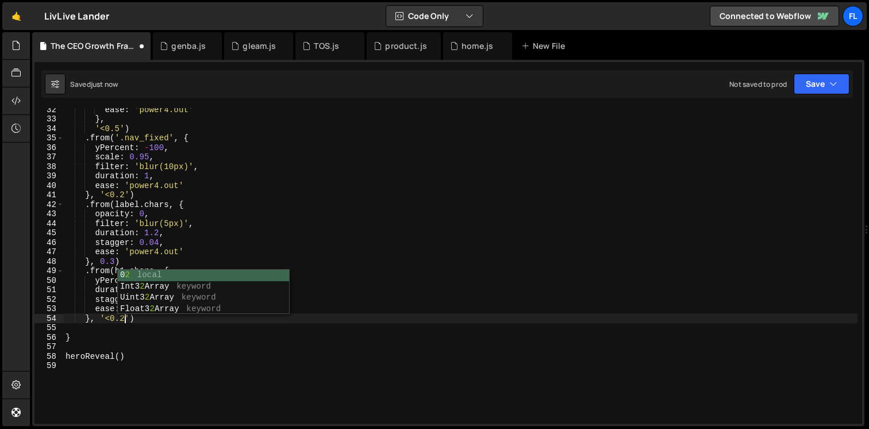
scroll to position [0, 3]
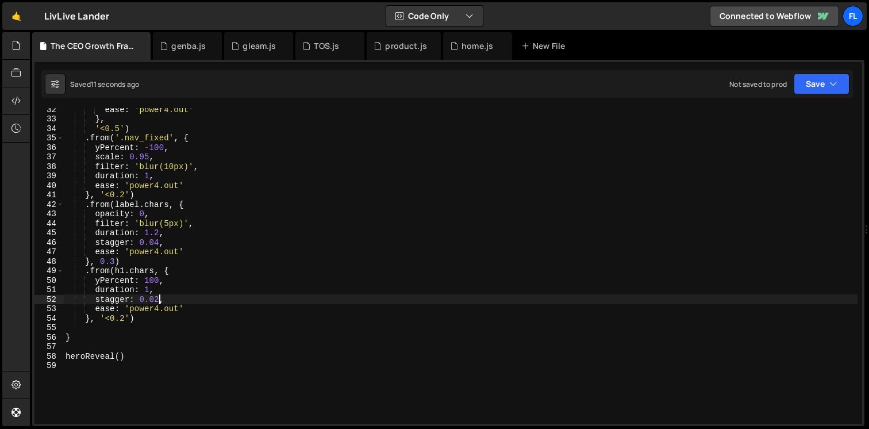
click at [159, 298] on div "ease : 'power4.out' } , '<0.5' ) . from ( '.nav_fixed' , { yPercent : - 100 , s…" at bounding box center [460, 272] width 794 height 335
type textarea "stagger: {,"
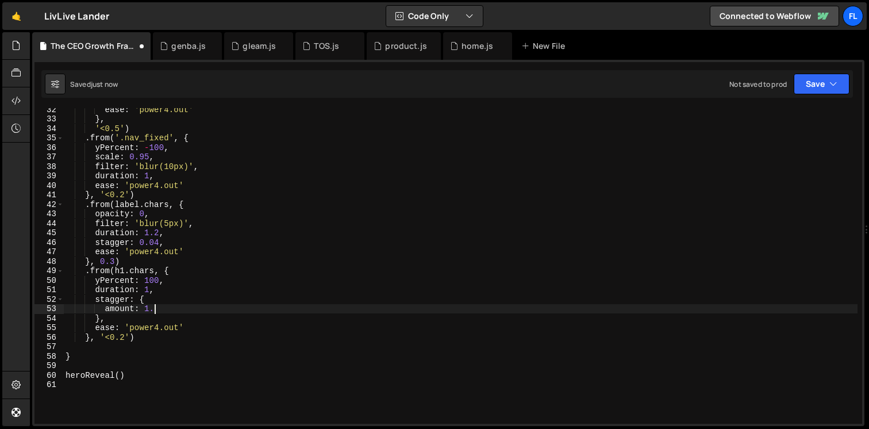
scroll to position [0, 6]
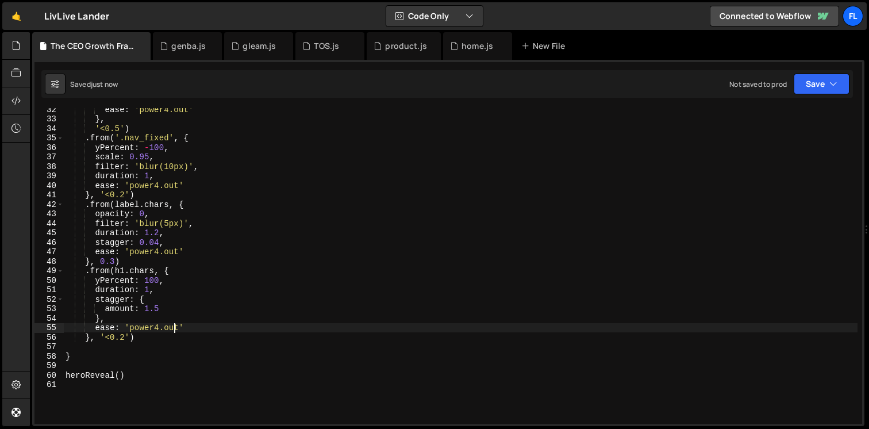
click at [174, 328] on div "ease : 'power4.out' } , '<0.5' ) . from ( '.nav_fixed' , { yPercent : - 100 , s…" at bounding box center [460, 272] width 794 height 335
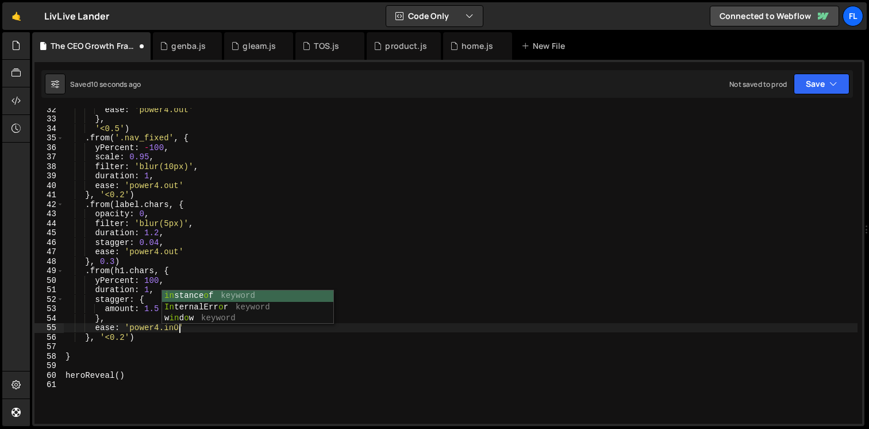
scroll to position [0, 8]
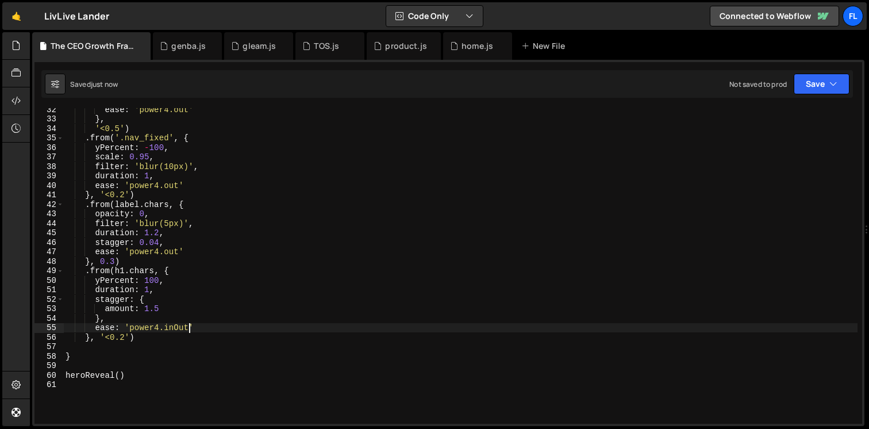
click at [182, 325] on div "ease : 'power4.out' } , '<0.5' ) . from ( '.nav_fixed' , { yPercent : - 100 , s…" at bounding box center [460, 272] width 794 height 335
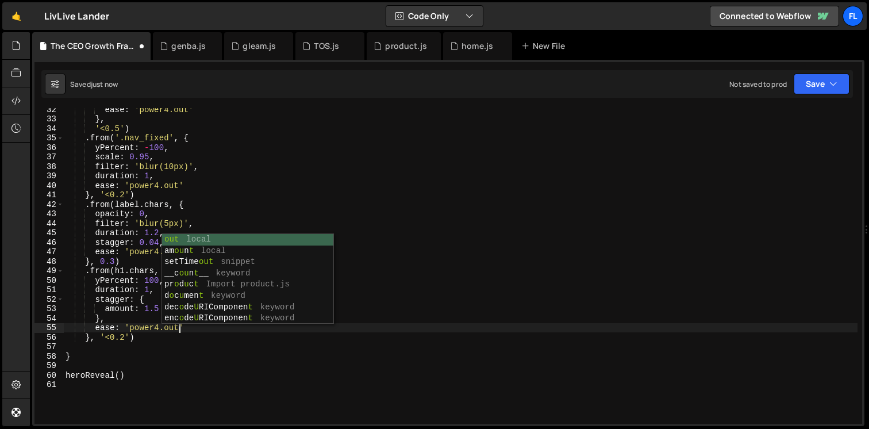
scroll to position [0, 7]
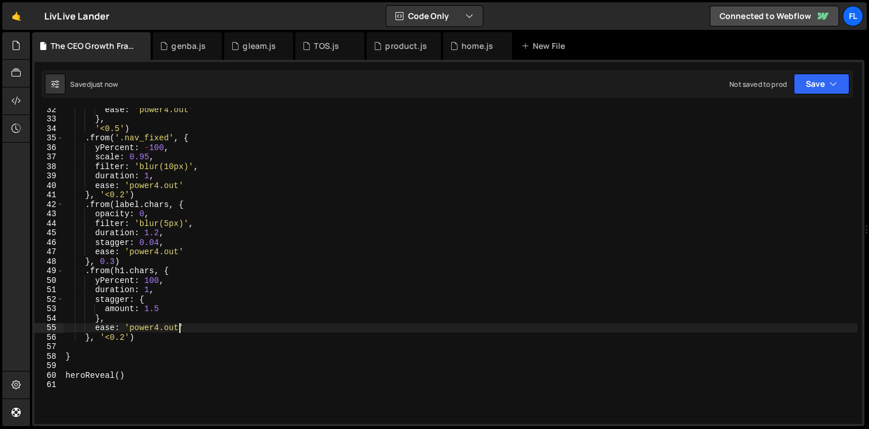
click at [160, 310] on div "ease : 'power4.out' } , '<0.5' ) . from ( '.nav_fixed' , { yPercent : - 100 , s…" at bounding box center [460, 272] width 794 height 335
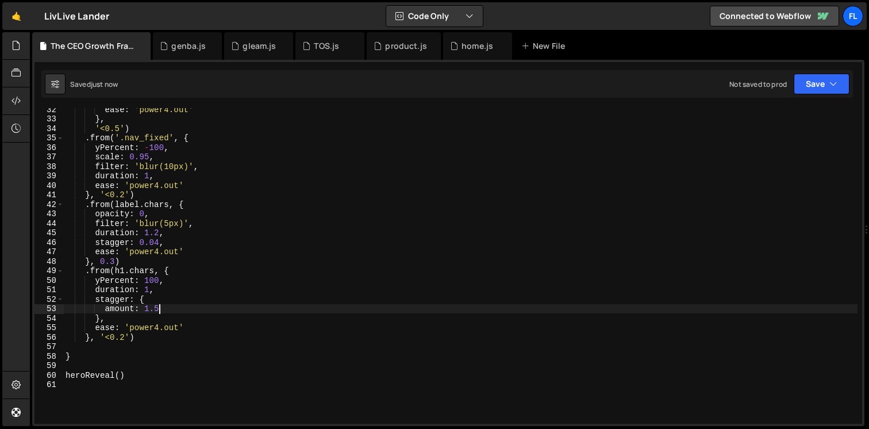
scroll to position [0, 6]
click at [151, 289] on div "ease : 'power4.out' } , '<0.5' ) . from ( '.nav_fixed' , { yPercent : - 100 , s…" at bounding box center [460, 272] width 794 height 335
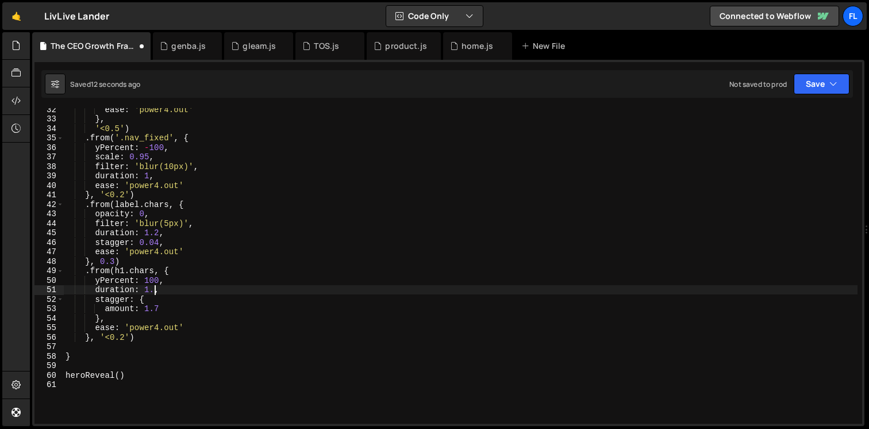
scroll to position [0, 6]
click at [161, 309] on div "ease : 'power4.out' } , '<0.5' ) . from ( '.nav_fixed' , { yPercent : - 100 , s…" at bounding box center [460, 272] width 794 height 335
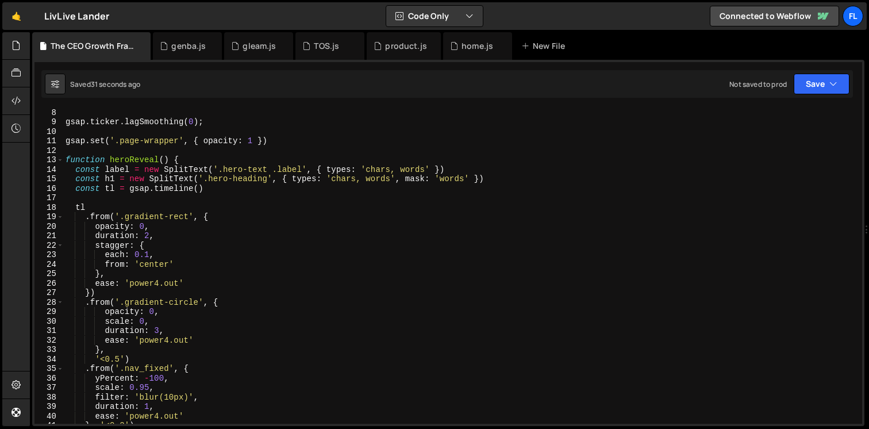
scroll to position [36, 0]
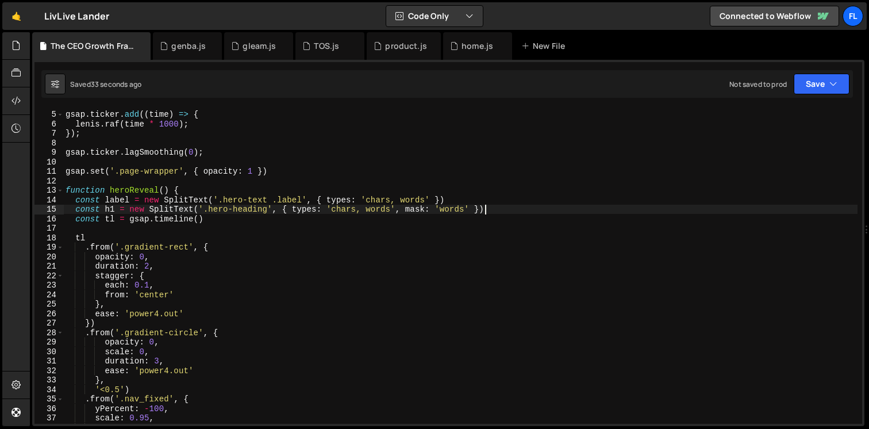
click at [501, 209] on div "gsap . ticker . add (( time ) => { [PERSON_NAME] . raf ( time * 1000 ) ; }) ; g…" at bounding box center [460, 267] width 794 height 335
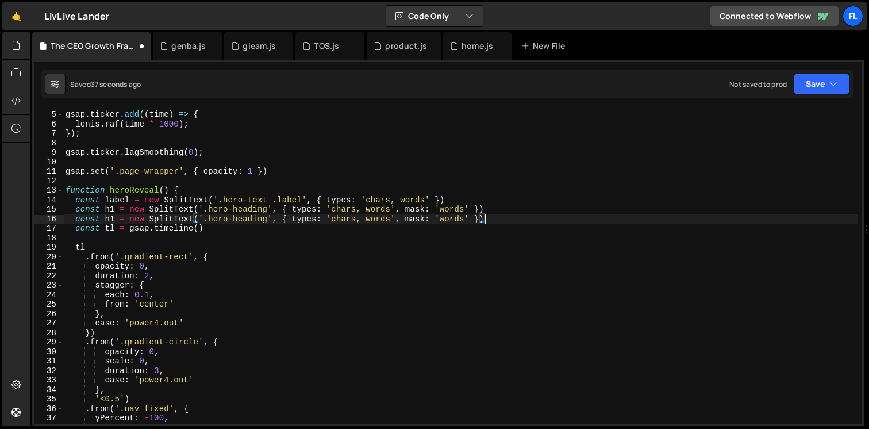
click at [110, 221] on div "gsap . ticker . add (( time ) => { [PERSON_NAME] . raf ( time * 1000 ) ; }) ; g…" at bounding box center [460, 267] width 794 height 335
click at [109, 220] on div "gsap . ticker . add (( time ) => { [PERSON_NAME] . raf ( time * 1000 ) ; }) ; g…" at bounding box center [460, 267] width 794 height 335
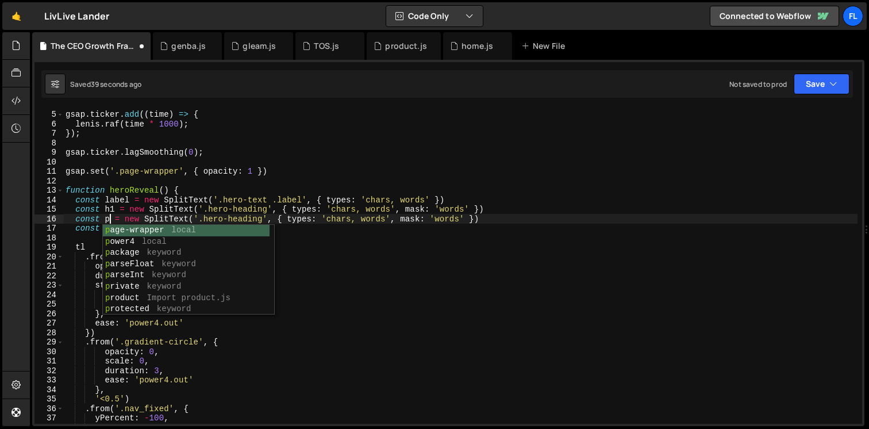
click at [158, 199] on div "gsap . ticker . add (( time ) => { [PERSON_NAME] . raf ( time * 1000 ) ; }) ; g…" at bounding box center [460, 267] width 794 height 335
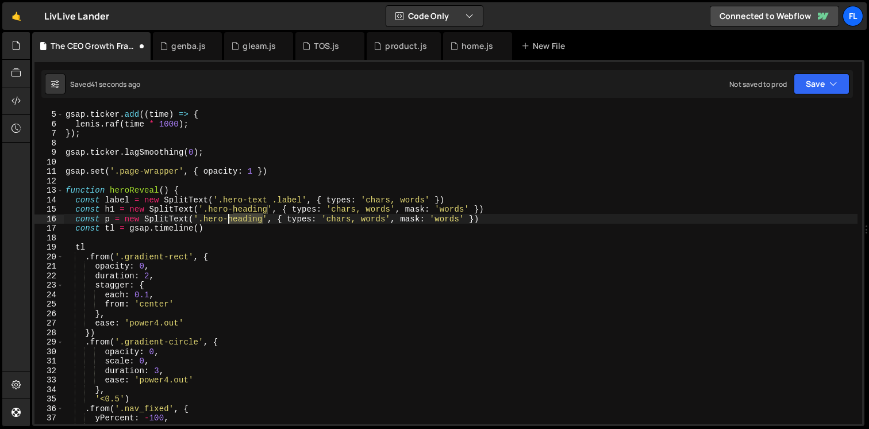
drag, startPoint x: 263, startPoint y: 219, endPoint x: 229, endPoint y: 218, distance: 34.5
click at [229, 218] on div "gsap . ticker . add (( time ) => { [PERSON_NAME] . raf ( time * 1000 ) ; }) ; g…" at bounding box center [460, 267] width 794 height 335
click at [328, 213] on div "gsap . ticker . add (( time ) => { [PERSON_NAME] . raf ( time * 1000 ) ; }) ; g…" at bounding box center [460, 267] width 794 height 335
drag, startPoint x: 360, startPoint y: 218, endPoint x: 326, endPoint y: 219, distance: 34.5
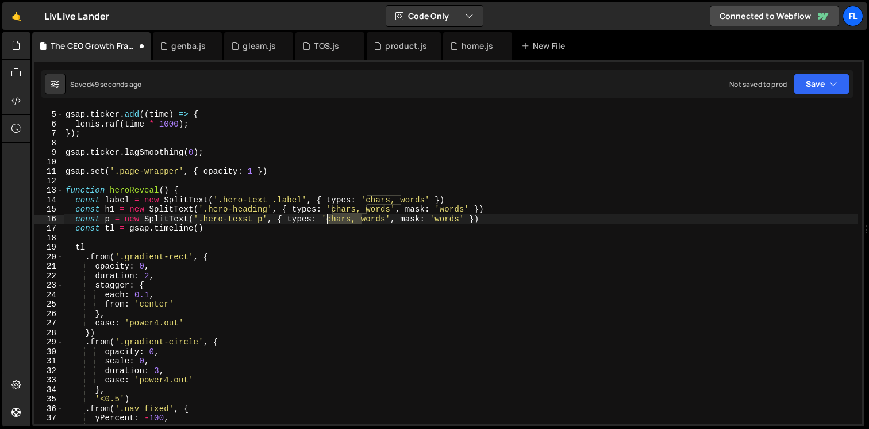
click at [326, 219] on div "gsap . ticker . add (( time ) => { [PERSON_NAME] . raf ( time * 1000 ) ; }) ; g…" at bounding box center [460, 267] width 794 height 335
click at [339, 221] on div "gsap . ticker . add (( time ) => { [PERSON_NAME] . raf ( time * 1000 ) ; }) ; g…" at bounding box center [460, 267] width 794 height 335
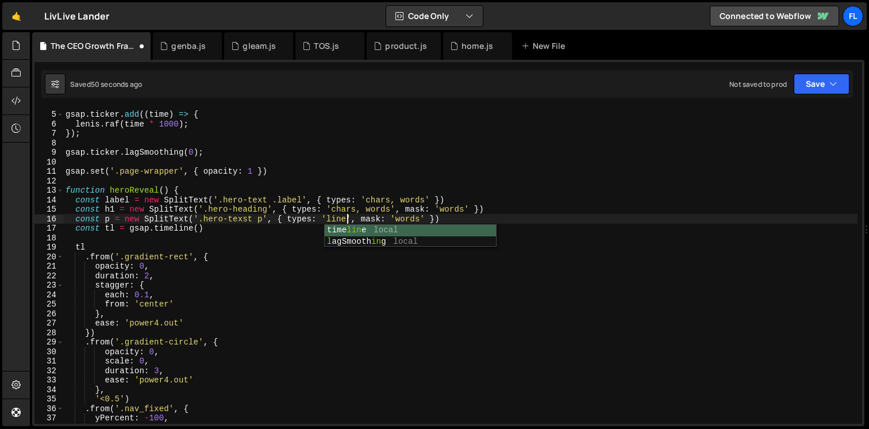
scroll to position [0, 20]
click at [413, 221] on div "gsap . ticker . add (( time ) => { [PERSON_NAME] . raf ( time * 1000 ) ; }) ; g…" at bounding box center [460, 267] width 794 height 335
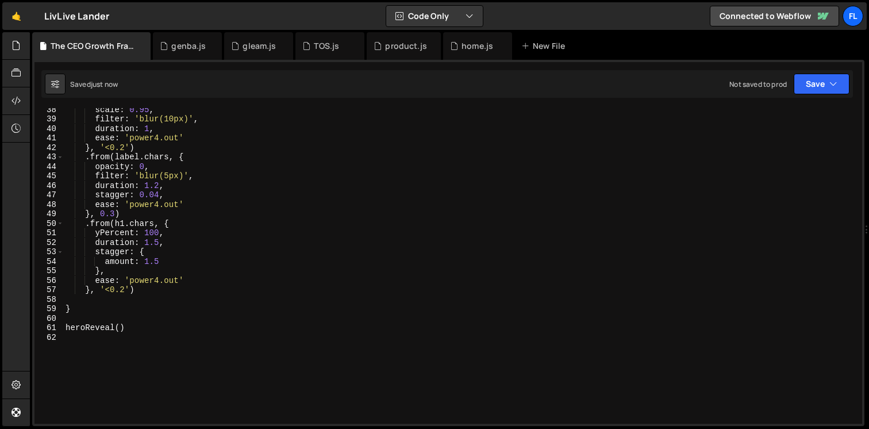
scroll to position [368, 0]
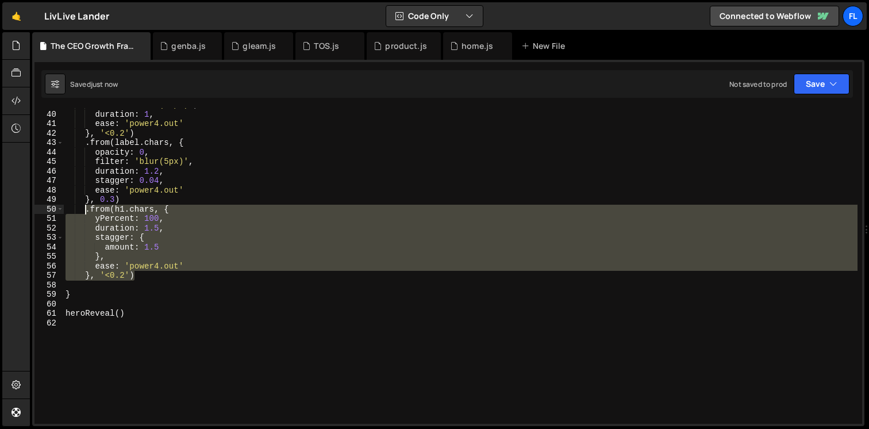
drag, startPoint x: 143, startPoint y: 275, endPoint x: 84, endPoint y: 212, distance: 86.2
click at [84, 212] on div "filter : 'blur(10px)' , duration : 1 , ease : 'power4.out' } , '<0.2' ) . from …" at bounding box center [460, 267] width 794 height 335
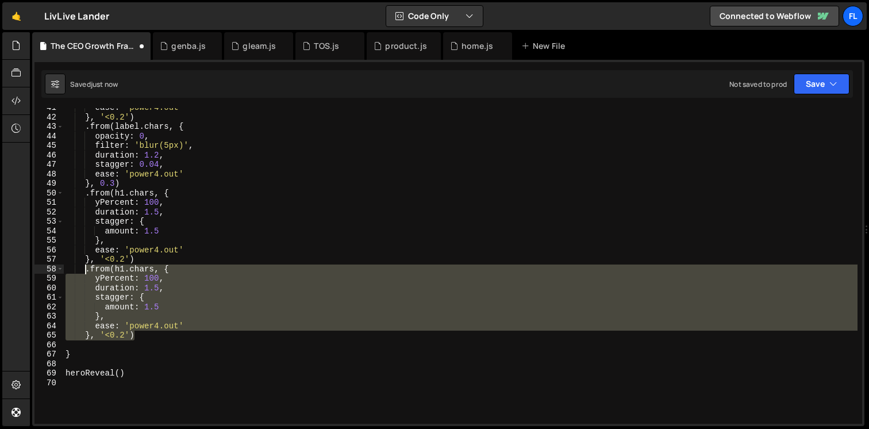
scroll to position [390, 0]
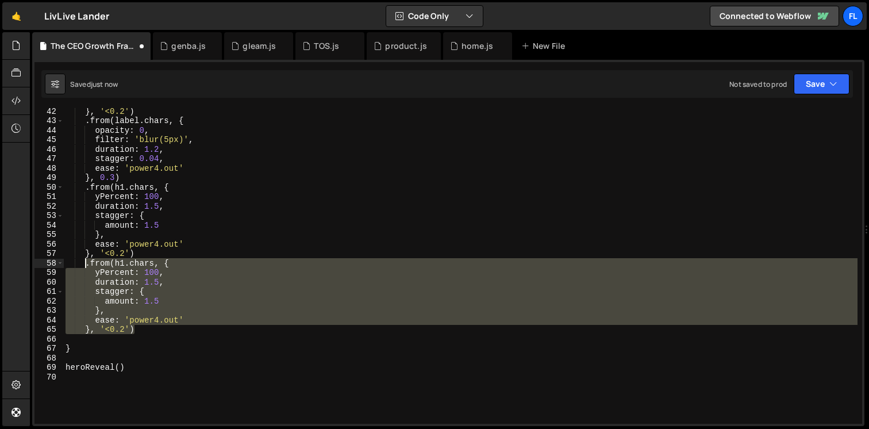
click at [138, 259] on div "} , '<0.2' ) . from ( label . chars , { opacity : 0 , filter : 'blur(5px)' , du…" at bounding box center [460, 273] width 794 height 335
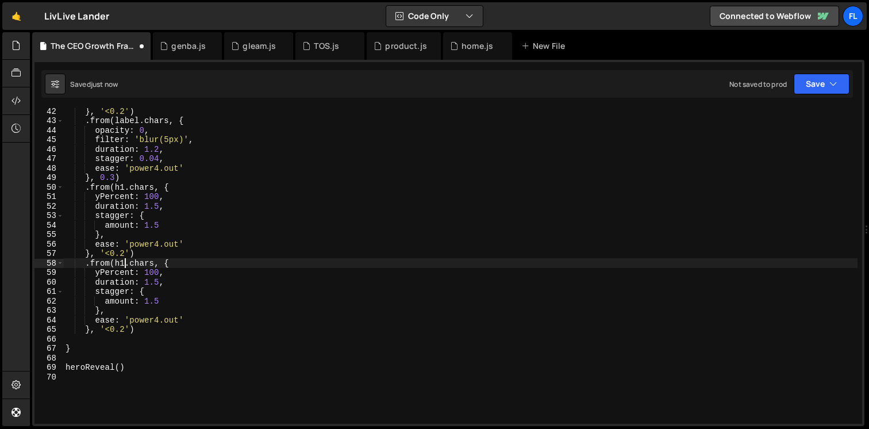
click at [123, 263] on div "} , '<0.2' ) . from ( label . chars , { opacity : 0 , filter : 'blur(5px)' , du…" at bounding box center [460, 273] width 794 height 335
click at [138, 262] on div "} , '<0.2' ) . from ( label . chars , { opacity : 0 , filter : 'blur(5px)' , du…" at bounding box center [460, 273] width 794 height 335
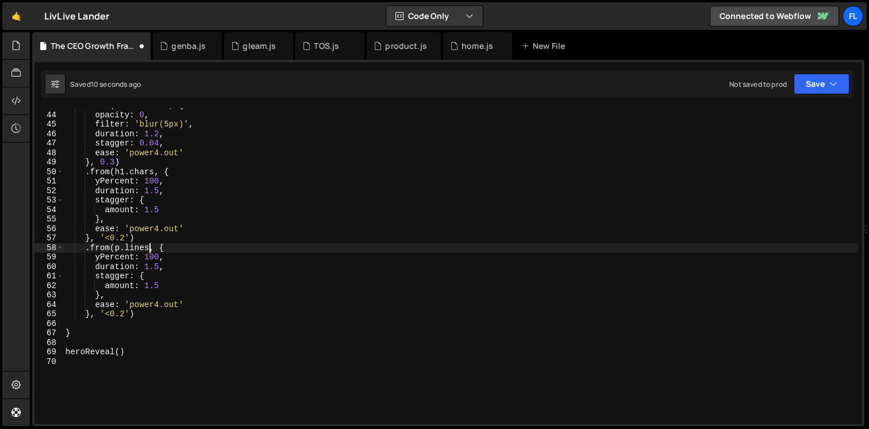
scroll to position [406, 0]
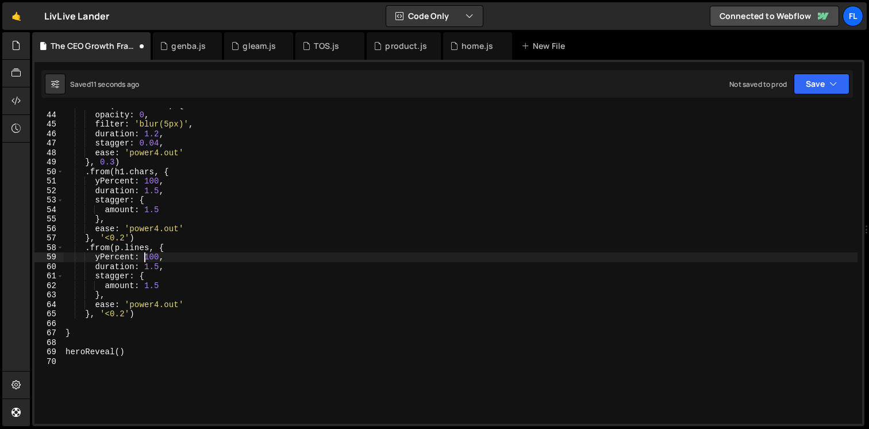
click at [146, 255] on div ". from ( label . chars , { opacity : 0 , filter : 'blur(5px)' , duration : 1.2 …" at bounding box center [460, 268] width 794 height 335
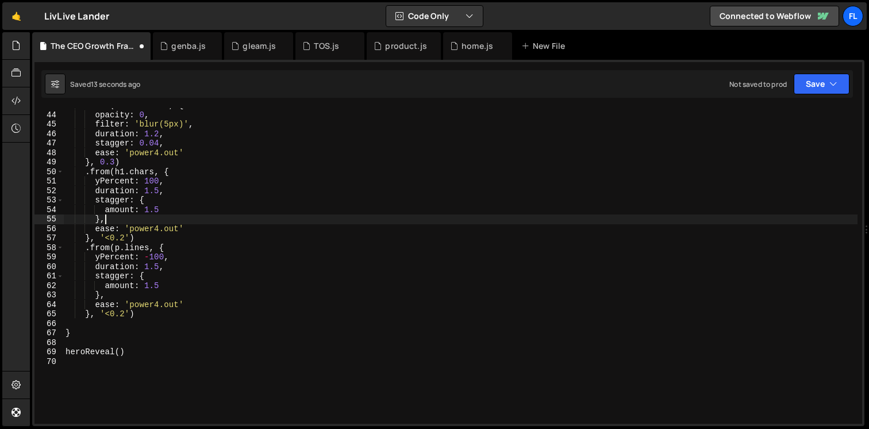
scroll to position [0, 0]
click at [160, 266] on div ". from ( label . chars , { opacity : 0 , filter : 'blur(5px)' , duration : 1.2 …" at bounding box center [460, 268] width 794 height 335
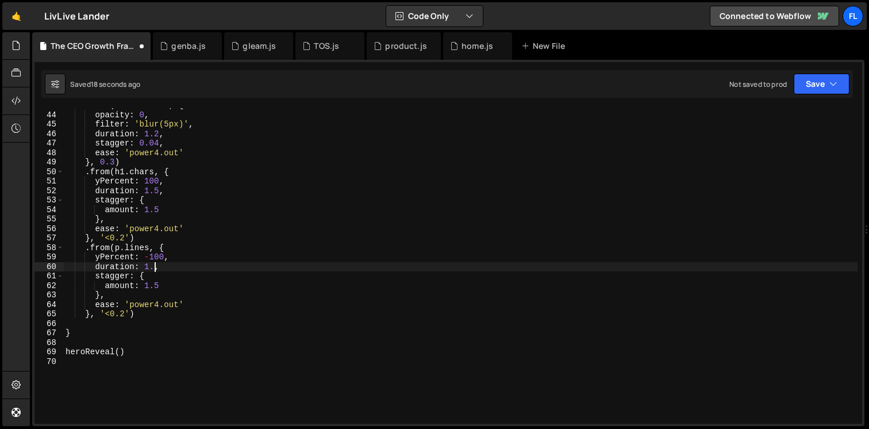
scroll to position [0, 6]
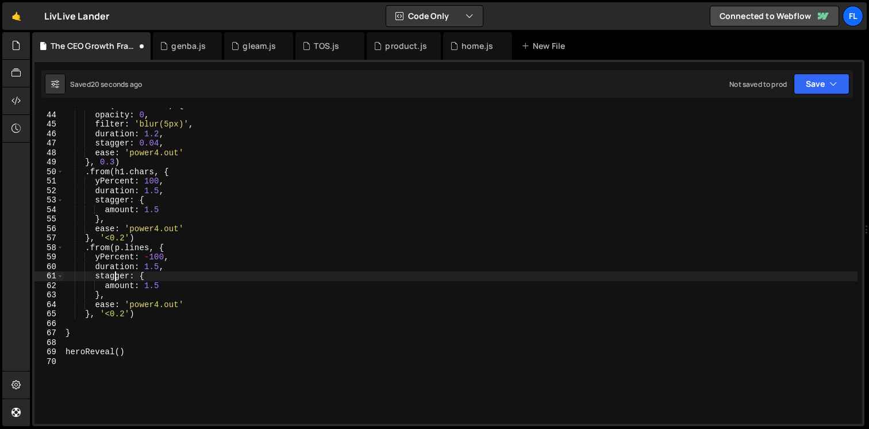
click at [113, 272] on div ". from ( label . chars , { opacity : 0 , filter : 'blur(5px)' , duration : 1.2 …" at bounding box center [460, 268] width 794 height 335
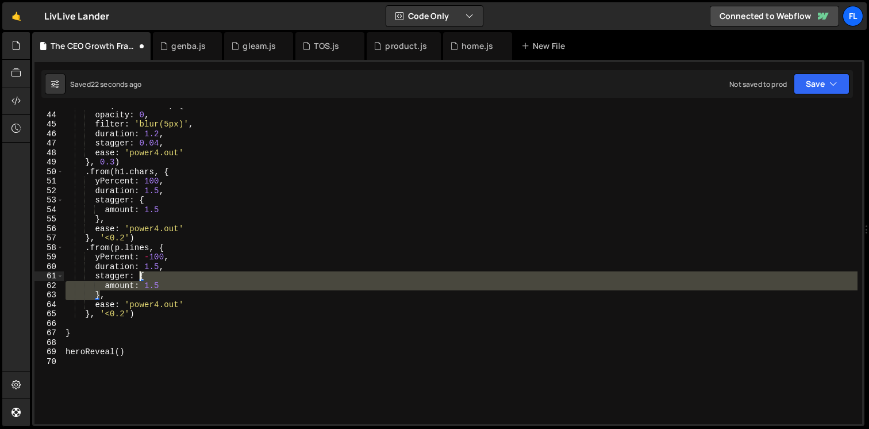
drag, startPoint x: 99, startPoint y: 296, endPoint x: 140, endPoint y: 276, distance: 46.0
click at [140, 276] on div ". from ( label . chars , { opacity : 0 , filter : 'blur(5px)' , duration : 1.2 …" at bounding box center [460, 268] width 794 height 335
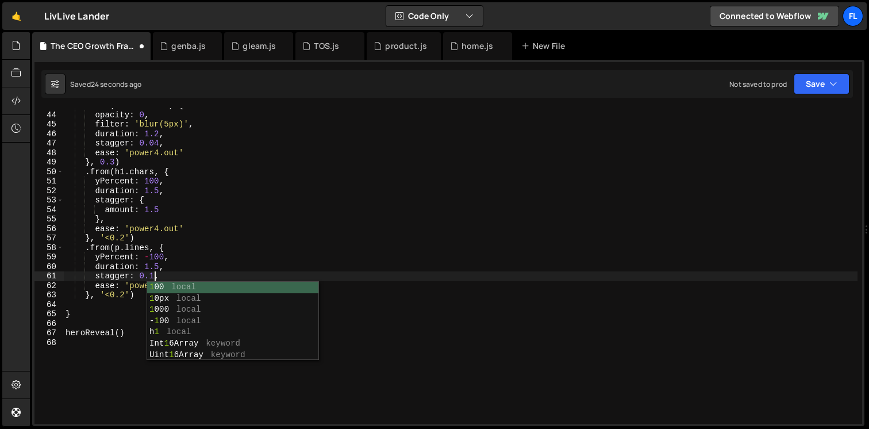
scroll to position [0, 6]
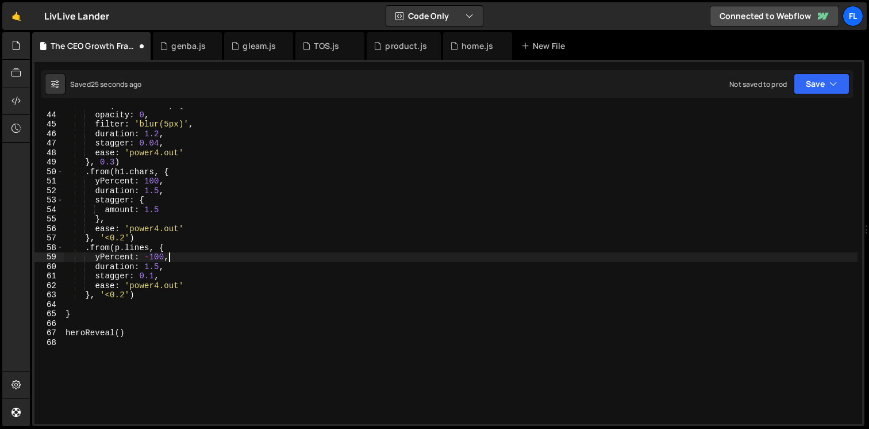
click at [172, 256] on div ". from ( label . chars , { opacity : 0 , filter : 'blur(5px)' , duration : 1.2 …" at bounding box center [460, 268] width 794 height 335
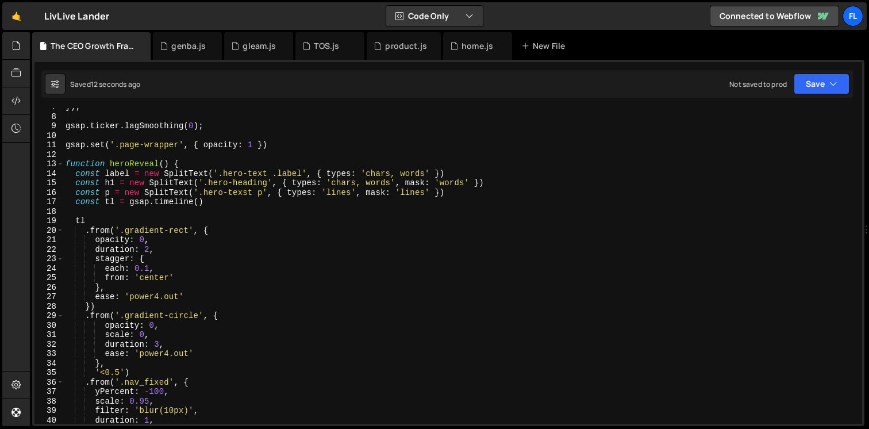
scroll to position [62, 0]
click at [247, 194] on div "}) ; gsap . ticker . lagSmoothing ( 0 ) ; gsap . set ( '.page-wrapper' , { opac…" at bounding box center [460, 270] width 794 height 335
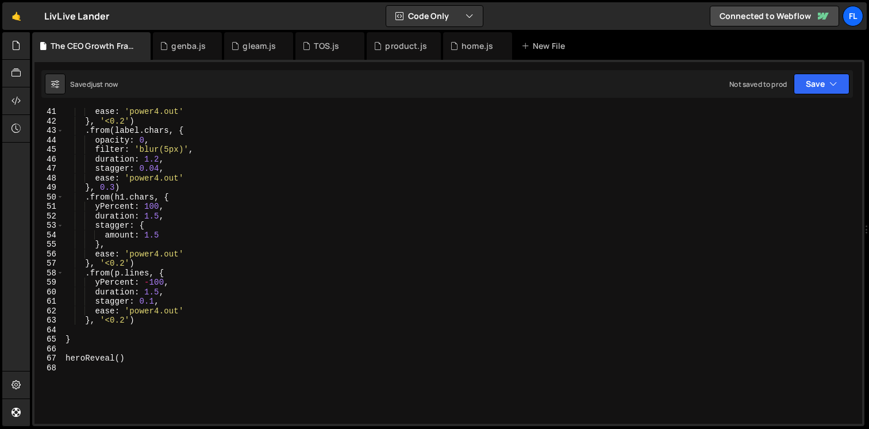
scroll to position [378, 0]
click at [123, 322] on div "duration : 1 , ease : 'power4.out' } , '<0.2' ) . from ( label . chars , { opac…" at bounding box center [460, 267] width 794 height 335
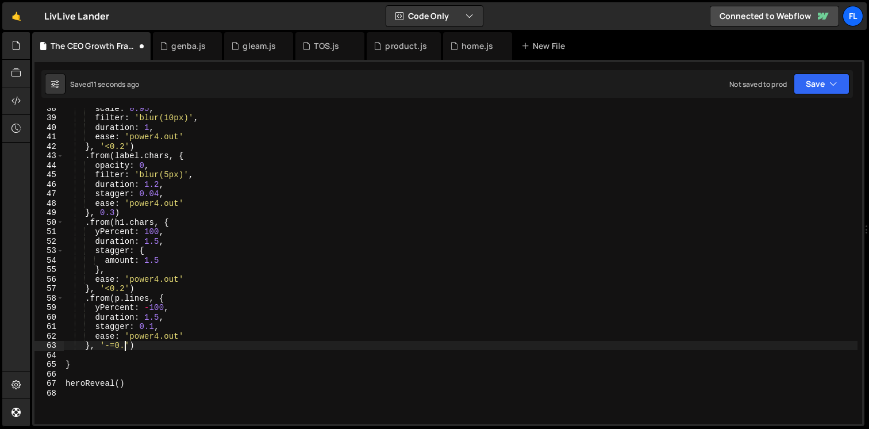
scroll to position [0, 4]
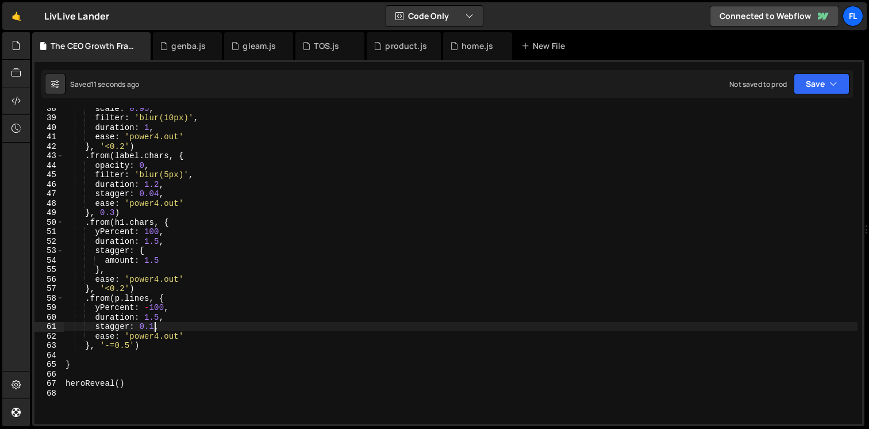
click at [154, 327] on div "scale : 0.95 , filter : 'blur(10px)' , duration : 1 , ease : 'power4.out' } , '…" at bounding box center [460, 270] width 794 height 335
click at [149, 308] on div "scale : 0.95 , filter : 'blur(10px)' , duration : 1 , ease : 'power4.out' } , '…" at bounding box center [460, 270] width 794 height 335
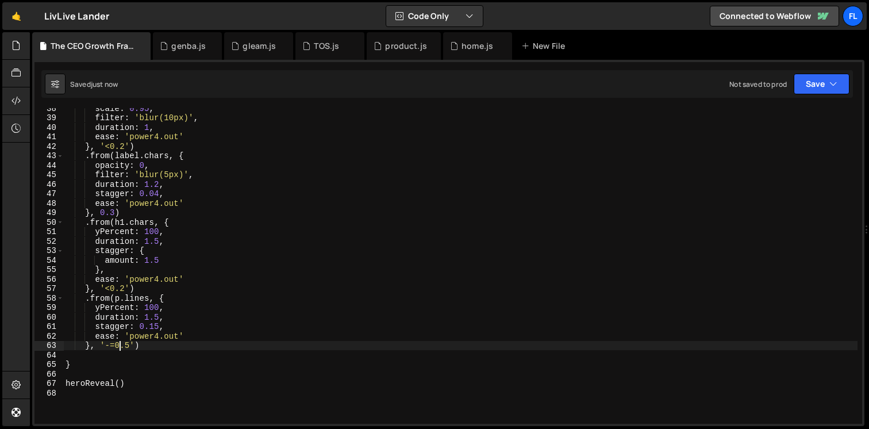
click at [120, 347] on div "scale : 0.95 , filter : 'blur(10px)' , duration : 1 , ease : 'power4.out' } , '…" at bounding box center [460, 270] width 794 height 335
click at [130, 345] on div "scale : 0.95 , filter : 'blur(10px)' , duration : 1 , ease : 'power4.out' } , '…" at bounding box center [460, 270] width 794 height 335
click at [110, 345] on div "scale : 0.95 , filter : 'blur(10px)' , duration : 1 , ease : 'power4.out' } , '…" at bounding box center [460, 270] width 794 height 335
click at [130, 345] on div "scale : 0.95 , filter : 'blur(10px)' , duration : 1 , ease : 'power4.out' } , '…" at bounding box center [460, 270] width 794 height 335
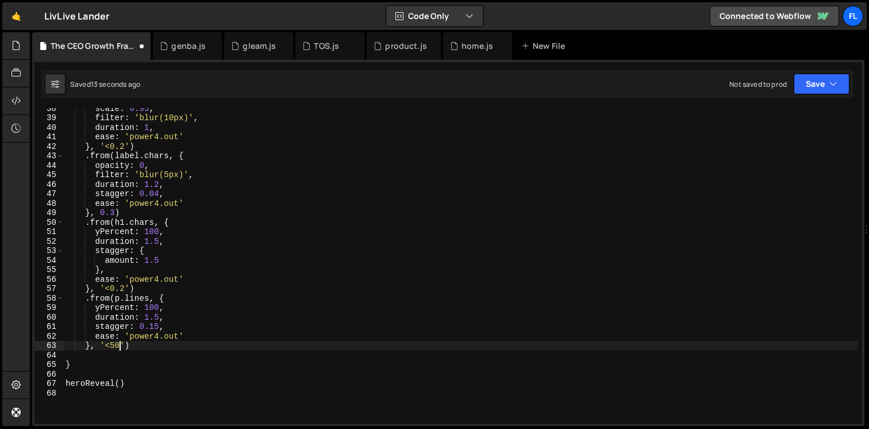
scroll to position [0, 3]
type textarea "}, '<50%')"
click at [140, 350] on div "scale : 0.95 , filter : 'blur(10px)' , duration : 1 , ease : 'power4.out' } , '…" at bounding box center [460, 270] width 794 height 335
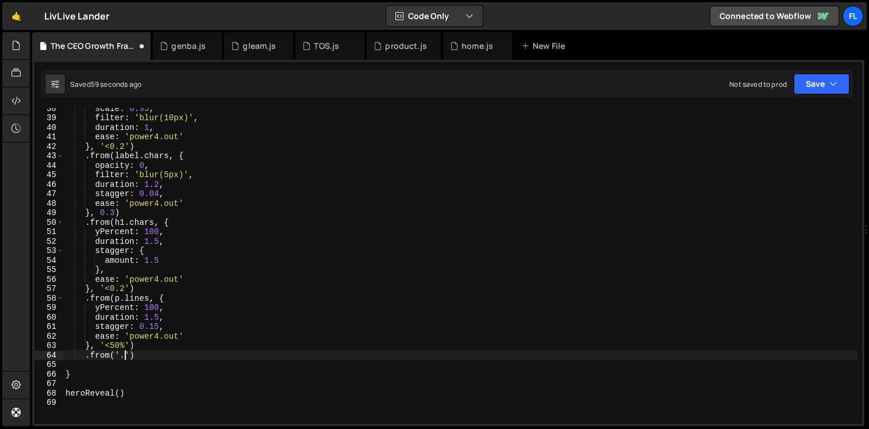
paste textarea "Video Link')"
click at [129, 356] on div "scale : 0.95 , filter : 'blur(10px)' , duration : 1 , ease : 'power4.out' } , '…" at bounding box center [460, 270] width 794 height 335
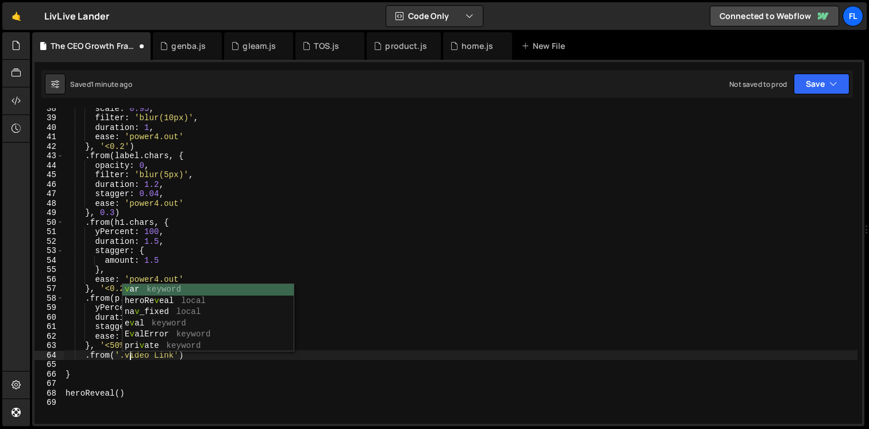
click at [159, 358] on div "scale : 0.95 , filter : 'blur(10px)' , duration : 1 , ease : 'power4.out' } , '…" at bounding box center [460, 270] width 794 height 335
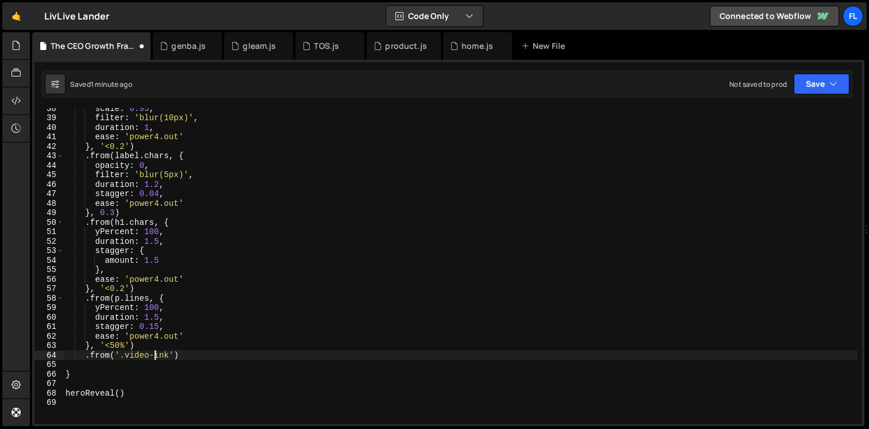
scroll to position [0, 6]
click at [178, 357] on div "scale : 0.95 , filter : 'blur(10px)' , duration : 1 , ease : 'power4.out' } , '…" at bounding box center [460, 270] width 794 height 335
type textarea ".from('.video-link', {)"
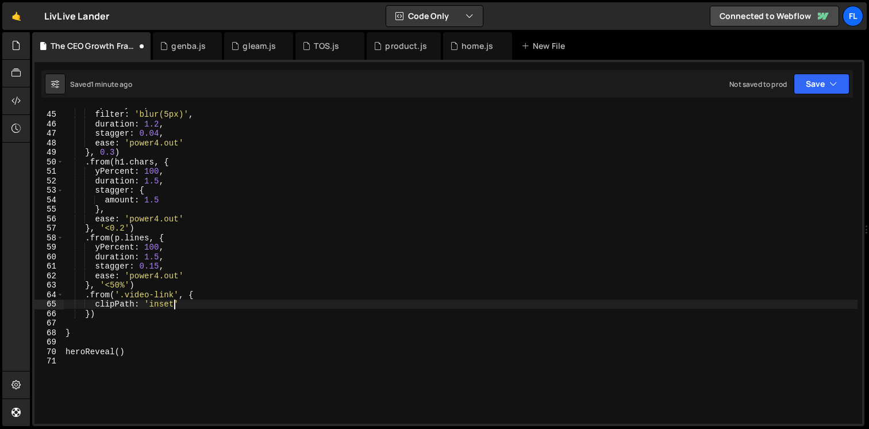
scroll to position [0, 8]
click at [179, 303] on div "opacity : 0 , filter : 'blur(5px)' , duration : 1.2 , stagger : 0.04 , ease : '…" at bounding box center [460, 267] width 794 height 335
click at [110, 297] on div "opacity : 0 , filter : 'blur(5px)' , duration : 1.2 , stagger : 0.04 , ease : '…" at bounding box center [460, 267] width 794 height 335
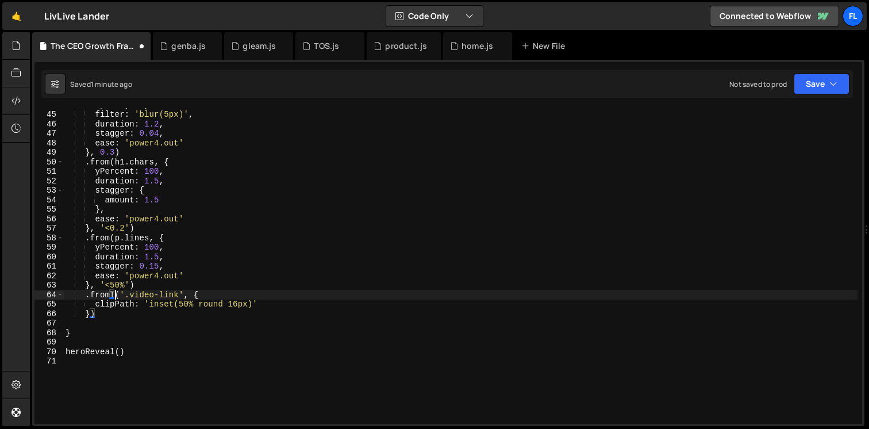
scroll to position [0, 3]
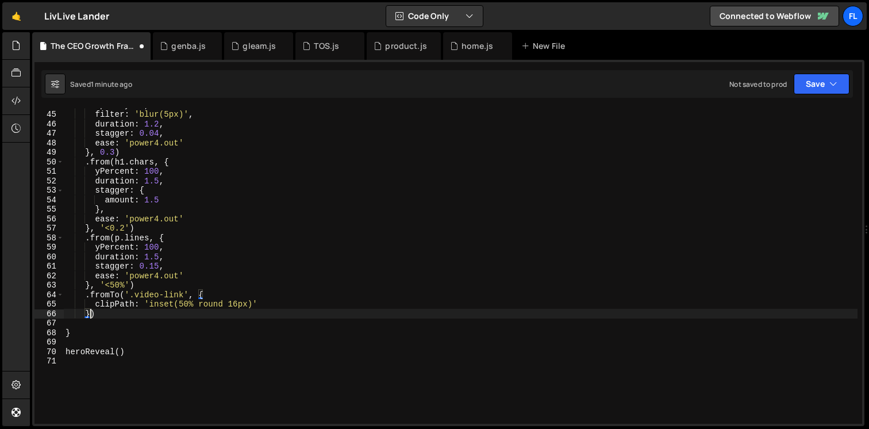
click at [89, 314] on div "opacity : 0 , filter : 'blur(5px)' , duration : 1.2 , stagger : 0.04 , ease : '…" at bounding box center [460, 267] width 794 height 335
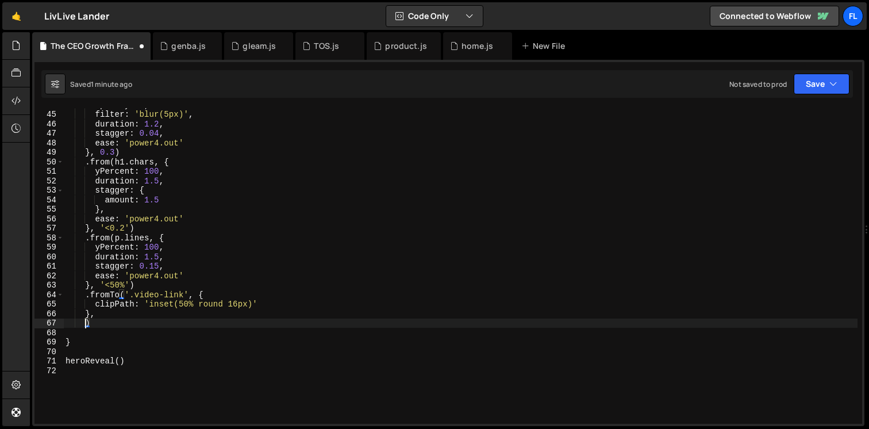
type textarea "{)"
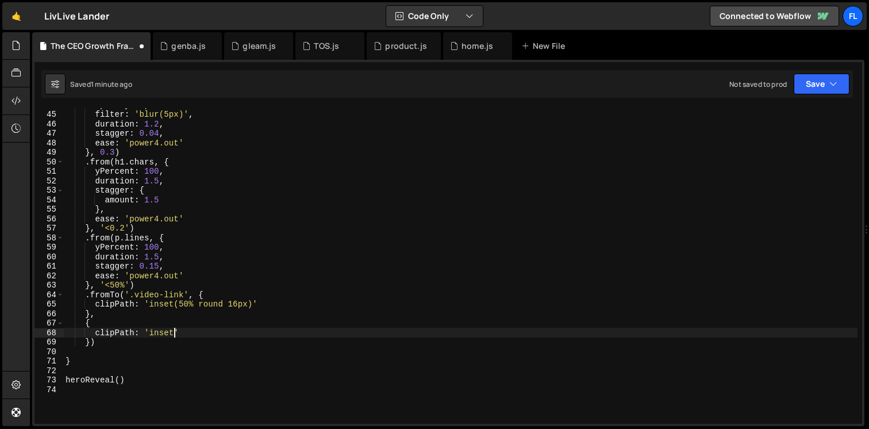
scroll to position [0, 7]
click at [180, 332] on div "opacity : 0 , filter : 'blur(5px)' , duration : 1.2 , stagger : 0.04 , ease : '…" at bounding box center [460, 267] width 794 height 335
click at [264, 331] on div "opacity : 0 , filter : 'blur(5px)' , duration : 1.2 , stagger : 0.04 , ease : '…" at bounding box center [460, 267] width 794 height 335
type textarea "clipPath: 'inset(0% round 16px,)'"
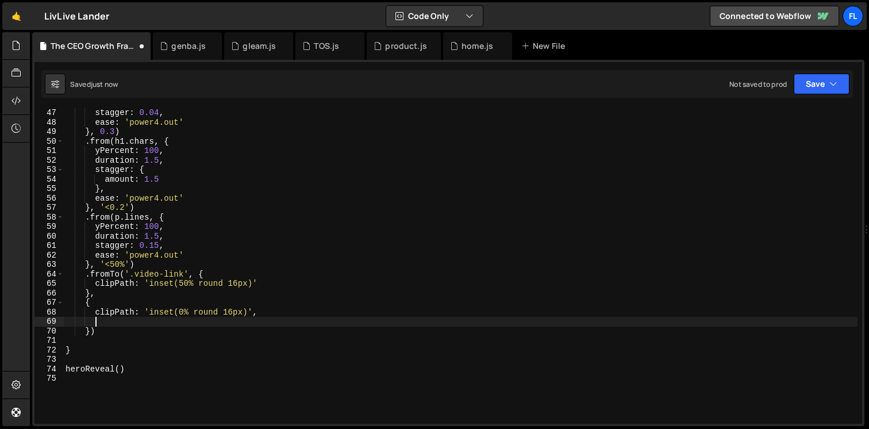
scroll to position [438, 0]
type textarea "duration: 1.5,"
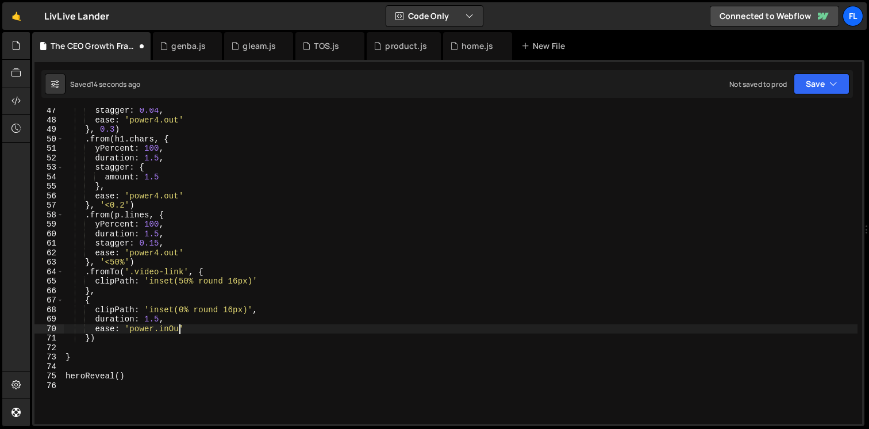
scroll to position [0, 8]
click at [152, 331] on div "stagger : 0.04 , ease : 'power4.out' } , 0.3 ) . from ( h1 . chars , { yPercent…" at bounding box center [460, 273] width 794 height 335
click at [164, 318] on div "stagger : 0.04 , ease : 'power4.out' } , 0.3 ) . from ( h1 . chars , { yPercent…" at bounding box center [460, 273] width 794 height 335
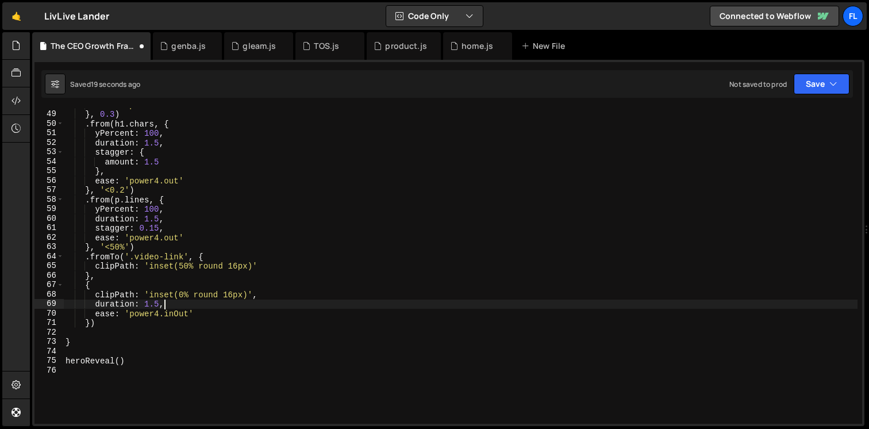
click at [145, 279] on div "ease : 'power4.out' } , 0.3 ) . from ( h1 . chars , { yPercent : 100 , duration…" at bounding box center [460, 267] width 794 height 335
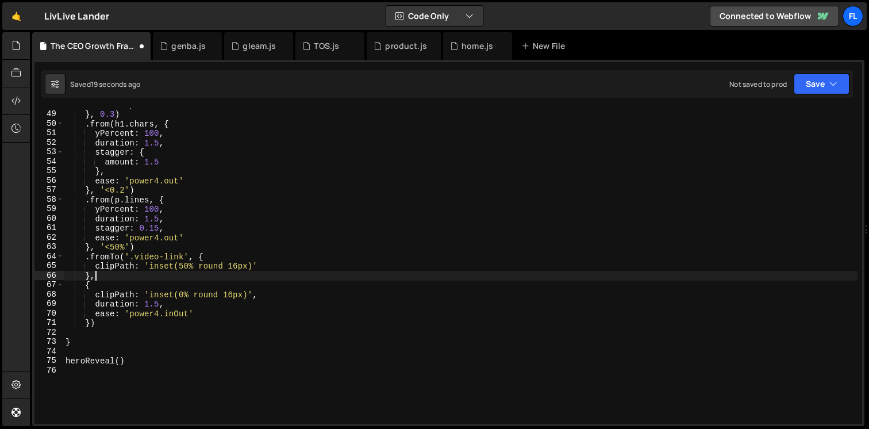
scroll to position [0, 1]
click at [222, 254] on div "ease : 'power4.out' } , 0.3 ) . from ( h1 . chars , { yPercent : 100 , duration…" at bounding box center [460, 267] width 794 height 335
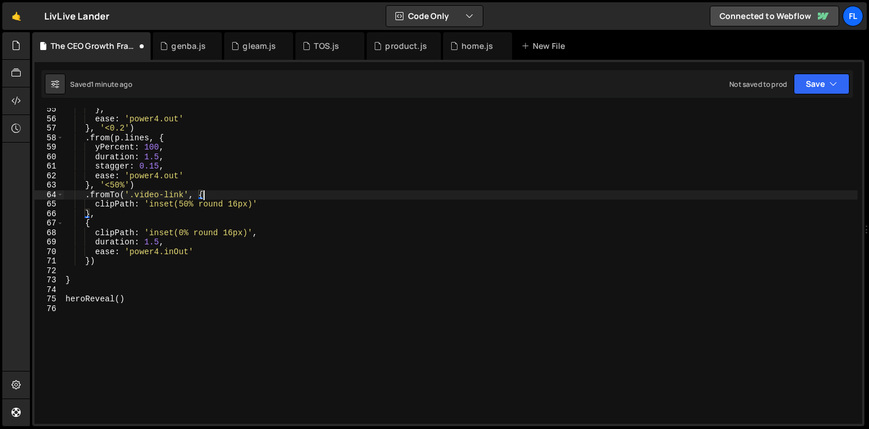
scroll to position [499, 0]
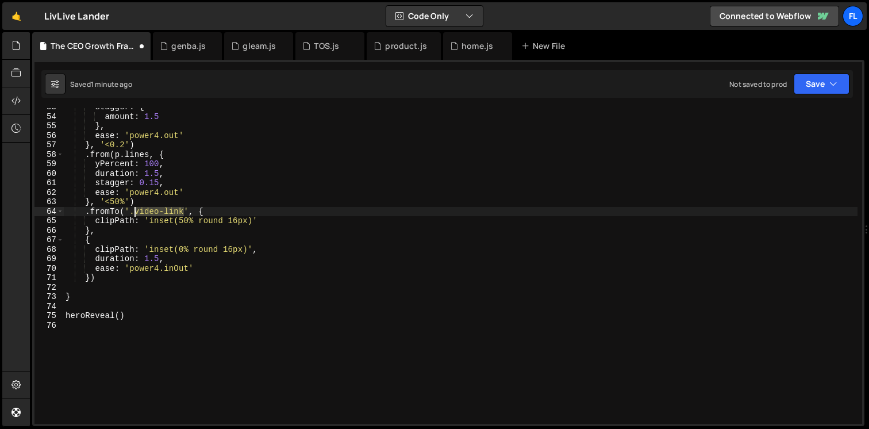
drag, startPoint x: 185, startPoint y: 211, endPoint x: 133, endPoint y: 209, distance: 51.2
click at [133, 209] on div "stagger : { amount : 1.5 } , ease : 'power4.out' } , '<0.2' ) . from ( p . line…" at bounding box center [460, 269] width 794 height 335
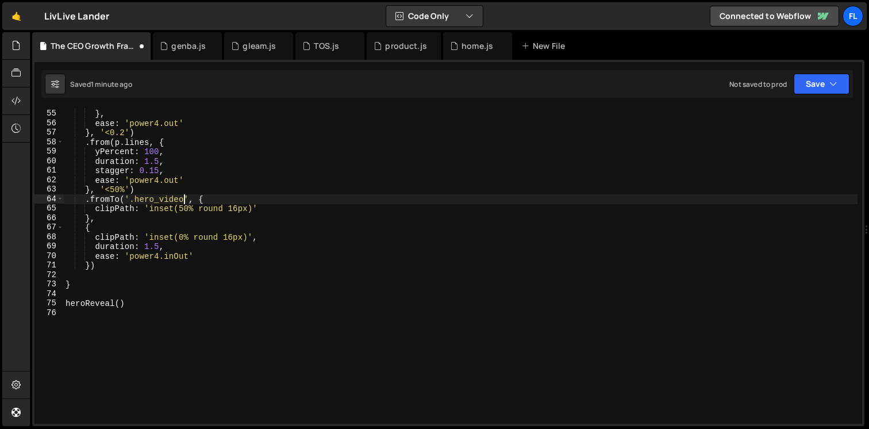
click at [216, 197] on div "amount : 1.5 } , ease : 'power4.out' } , '<0.2' ) . from ( p . lines , { yPerce…" at bounding box center [460, 266] width 794 height 335
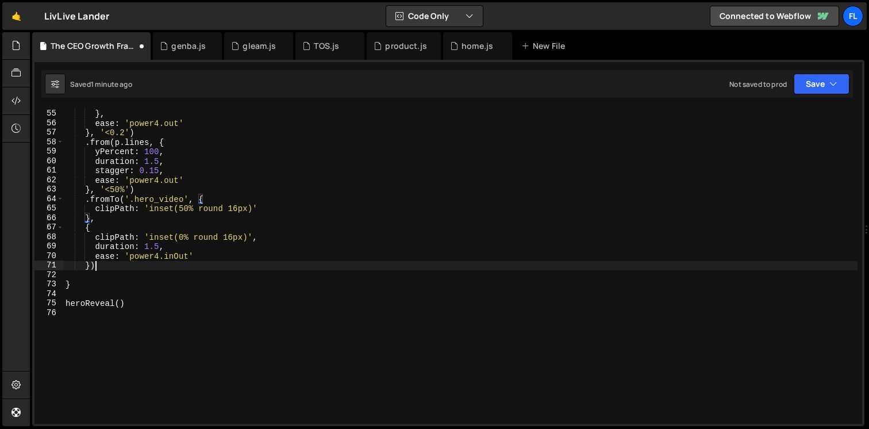
click at [109, 261] on div "amount : 1.5 } , ease : 'power4.out' } , '<0.2' ) . from ( p . lines , { yPerce…" at bounding box center [460, 266] width 794 height 335
type textarea "})"
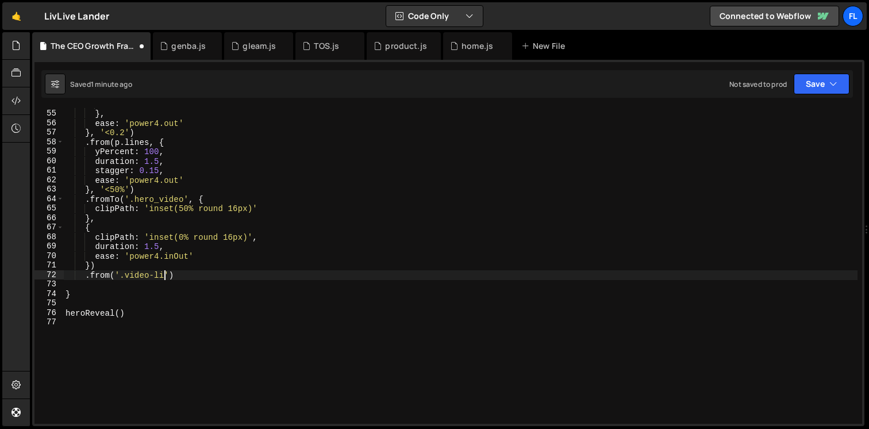
scroll to position [0, 7]
click at [180, 275] on div "amount : 1.5 } , ease : 'power4.out' } , '<0.2' ) . from ( p . lines , { yPerce…" at bounding box center [460, 266] width 794 height 335
type textarea ".from('.video-link, {"
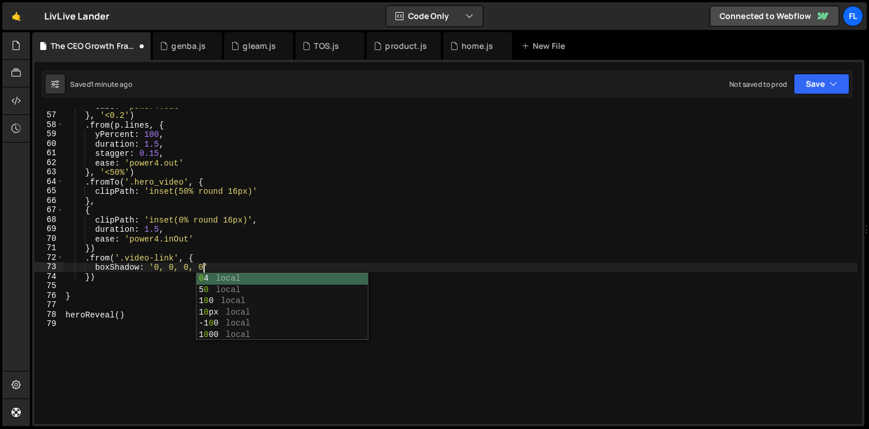
scroll to position [0, 9]
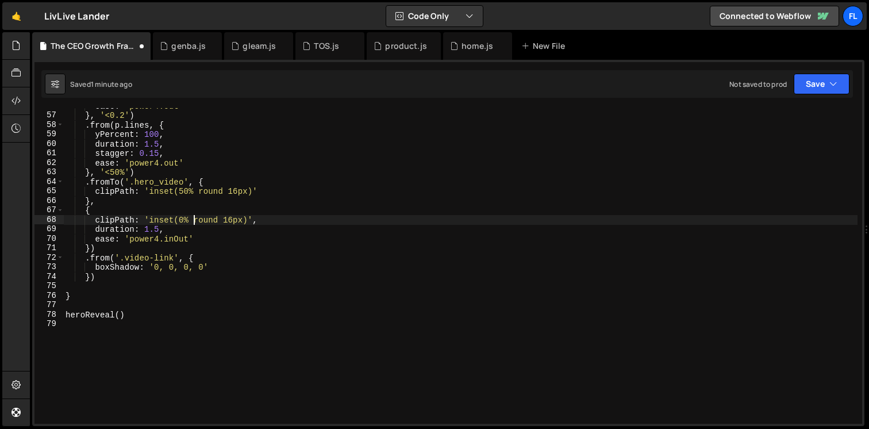
click at [193, 220] on div "ease : 'power4.out' } , '<0.2' ) . from ( p . lines , { yPercent : 100 , durati…" at bounding box center [460, 268] width 794 height 335
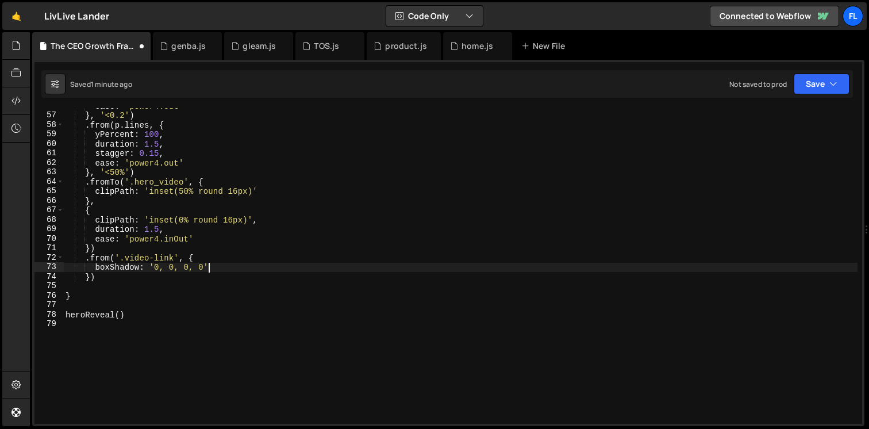
click at [210, 266] on div "ease : 'power4.out' } , '<0.2' ) . from ( p . lines , { yPercent : 100 , durati…" at bounding box center [460, 268] width 794 height 335
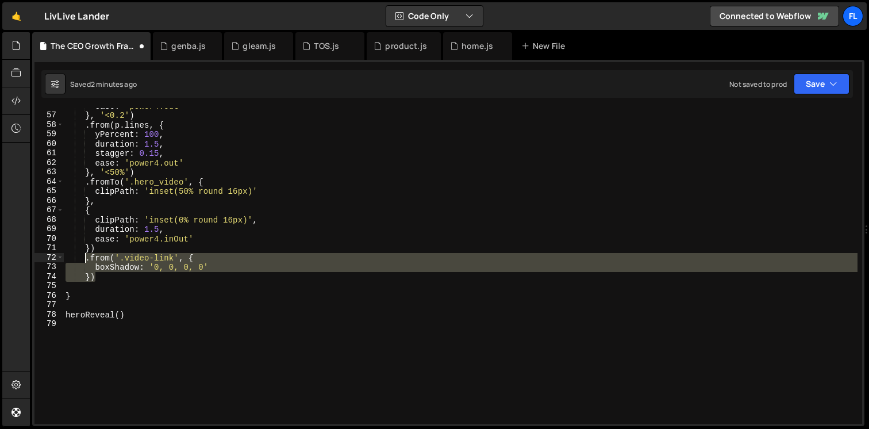
drag, startPoint x: 102, startPoint y: 279, endPoint x: 84, endPoint y: 261, distance: 25.6
click at [84, 261] on div "ease : 'power4.out' } , '<0.2' ) . from ( p . lines , { yPercent : 100 , durati…" at bounding box center [460, 268] width 794 height 335
type textarea ".from('.video-link', { boxShadow: '0, 0, 0, 0'"
click at [109, 287] on div "ease : 'power4.out' } , '<0.2' ) . from ( p . lines , { yPercent : 100 , durati…" at bounding box center [460, 268] width 794 height 335
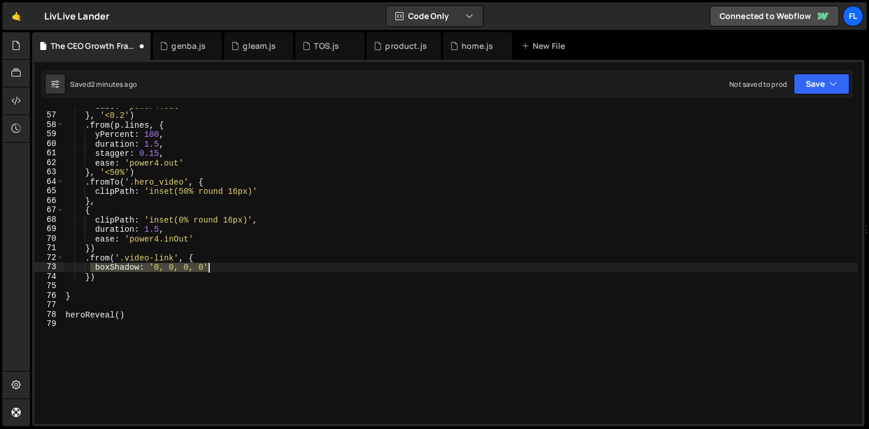
drag, startPoint x: 91, startPoint y: 264, endPoint x: 219, endPoint y: 265, distance: 128.2
click at [219, 265] on div "ease : 'power4.out' } , '<0.2' ) . from ( p . lines , { yPercent : 100 , durati…" at bounding box center [460, 268] width 794 height 335
paste textarea "px 0px 0px 0px rgba(0,0,0,0)"
type textarea "boxShadow: '0px 0px 0px 0px rgba(0,0,0,0)',"
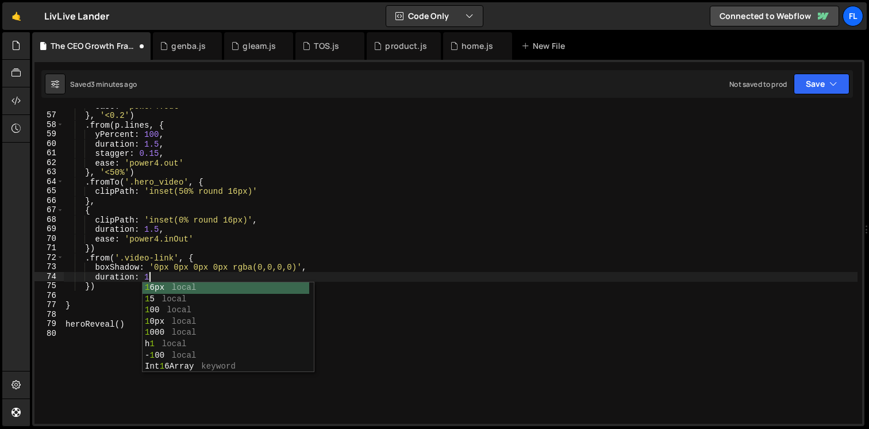
type textarea "duration: 1,"
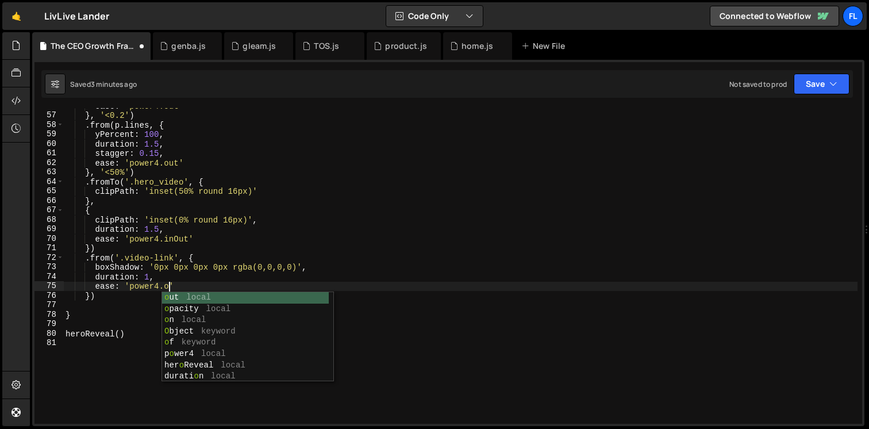
scroll to position [0, 7]
click at [128, 278] on div "ease : 'power4.out' } , '<0.2' ) . from ( p . lines , { yPercent : 100 , durati…" at bounding box center [460, 268] width 794 height 335
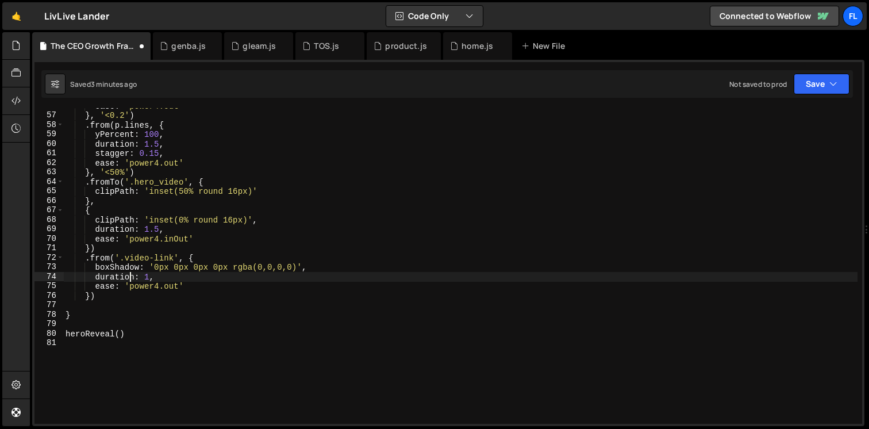
click at [91, 294] on div "ease : 'power4.out' } , '<0.2' ) . from ( p . lines , { yPercent : 100 , durati…" at bounding box center [460, 268] width 794 height 335
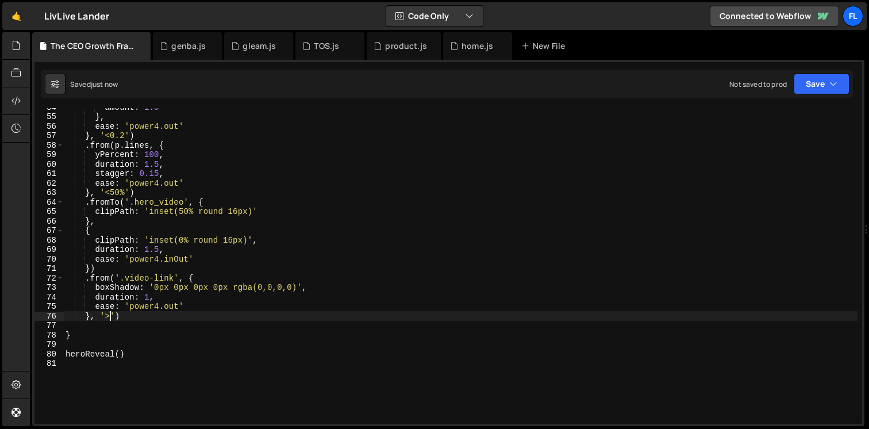
scroll to position [503, 0]
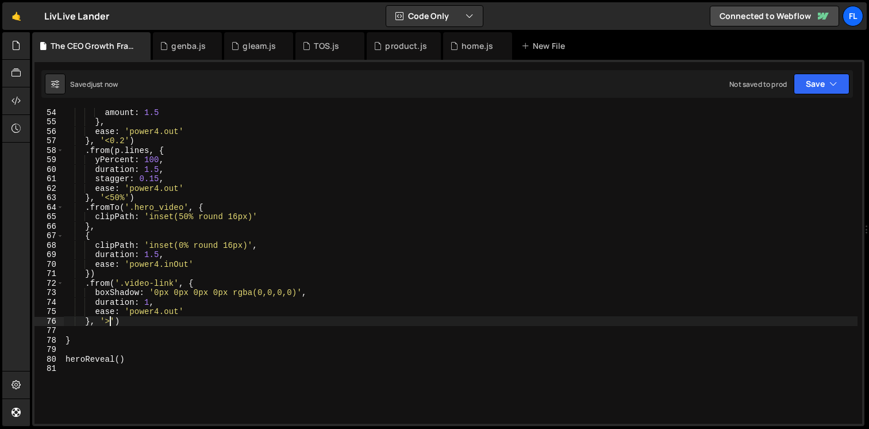
click at [205, 208] on div "amount : 1.5 } , ease : 'power4.out' } , '<0.2' ) . from ( p . lines , { yPerce…" at bounding box center [460, 274] width 794 height 335
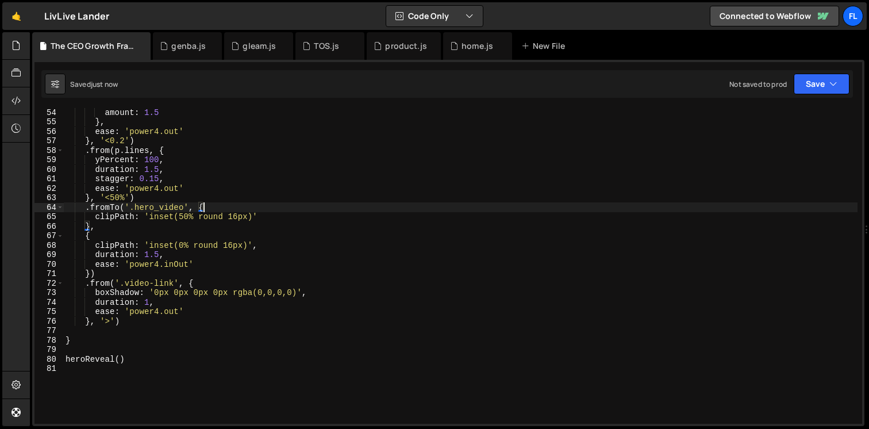
click at [90, 274] on div "amount : 1.5 } , ease : 'power4.out' } , '<0.2' ) . from ( p . lines , { yPerce…" at bounding box center [460, 274] width 794 height 335
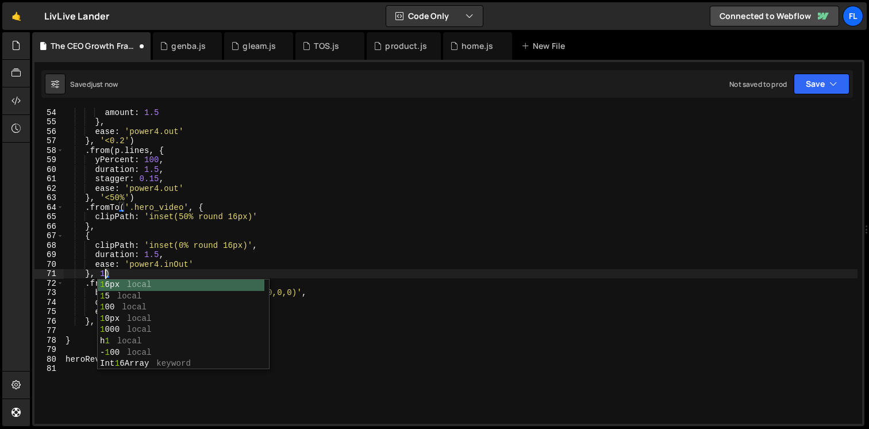
scroll to position [0, 2]
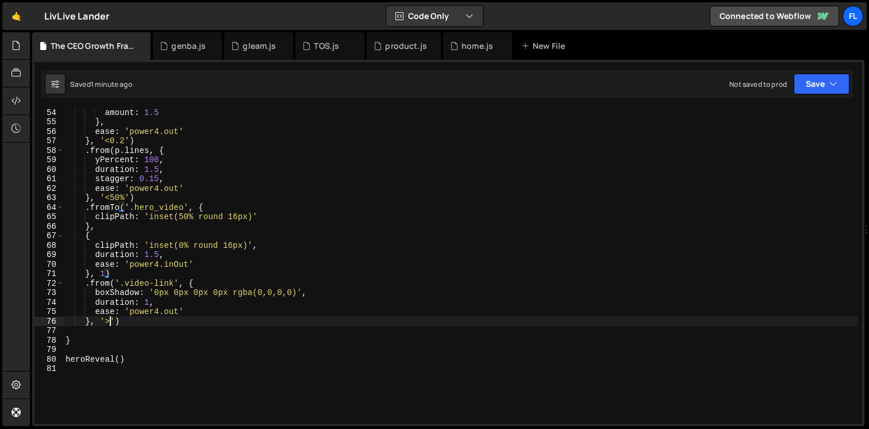
click at [112, 322] on div "amount : 1.5 } , ease : 'power4.out' } , '<0.2' ) . from ( p . lines , { yPerce…" at bounding box center [460, 274] width 794 height 335
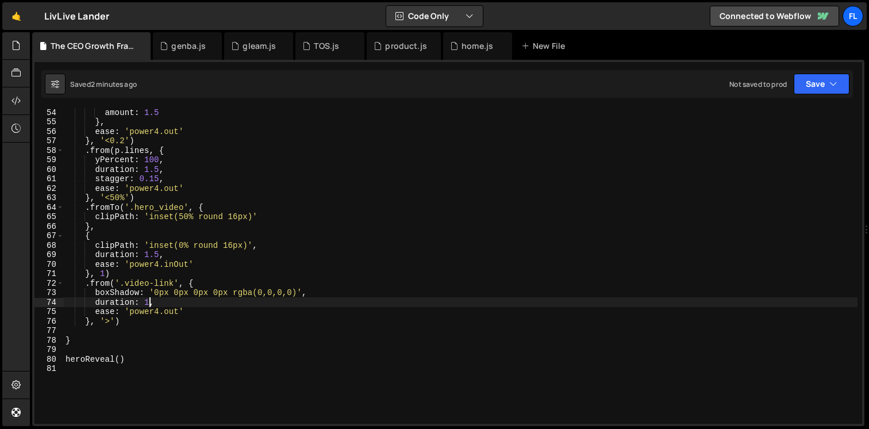
click at [149, 304] on div "amount : 1.5 } , ease : 'power4.out' } , '<0.2' ) . from ( p . lines , { yPerce…" at bounding box center [460, 274] width 794 height 335
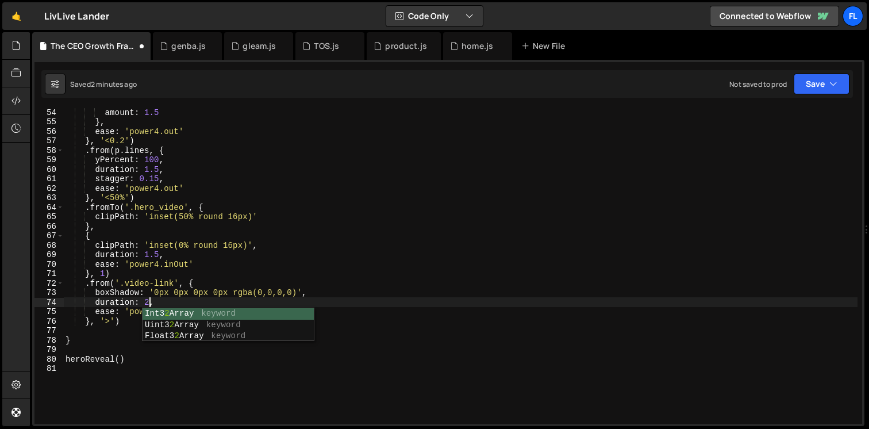
click at [188, 281] on div "amount : 1.5 } , ease : 'power4.out' } , '<0.2' ) . from ( p . lines , { yPerce…" at bounding box center [460, 274] width 794 height 335
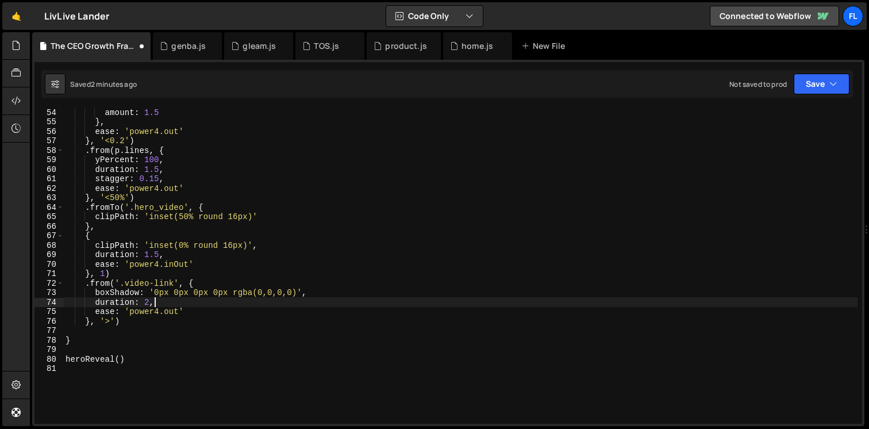
click at [170, 306] on div "amount : 1.5 } , ease : 'power4.out' } , '<0.2' ) . from ( p . lines , { yPerce…" at bounding box center [460, 274] width 794 height 335
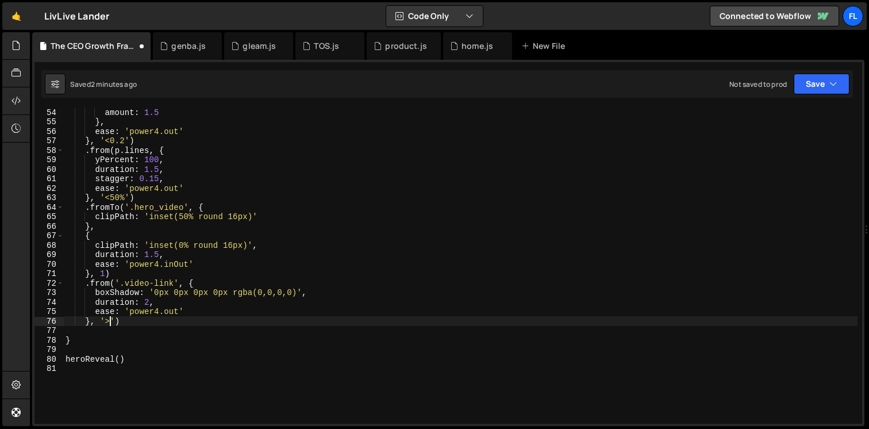
click at [112, 324] on div "amount : 1.5 } , ease : 'power4.out' } , '<0.2' ) . from ( p . lines , { yPerce…" at bounding box center [460, 274] width 794 height 335
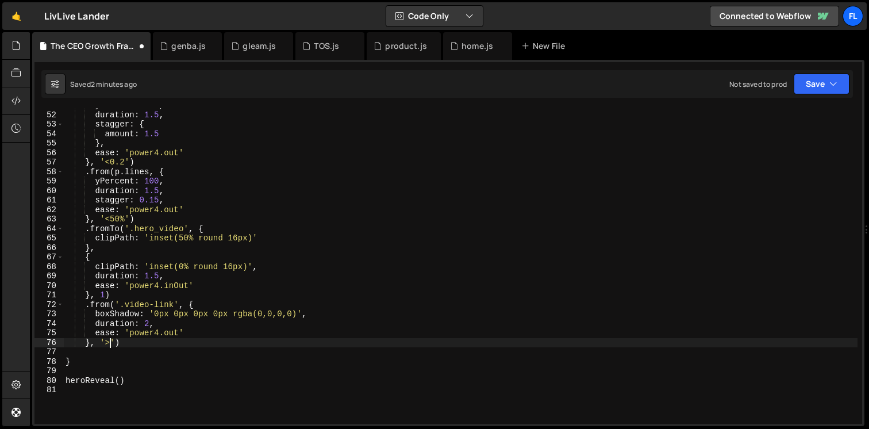
scroll to position [472, 0]
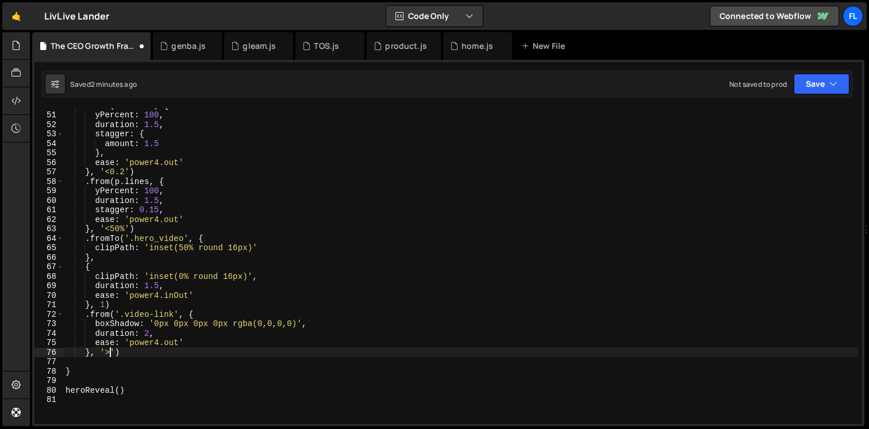
click at [158, 287] on div ". from ( h1 . chars , { yPercent : 100 , duration : 1.5 , stagger : { amount : …" at bounding box center [460, 268] width 794 height 335
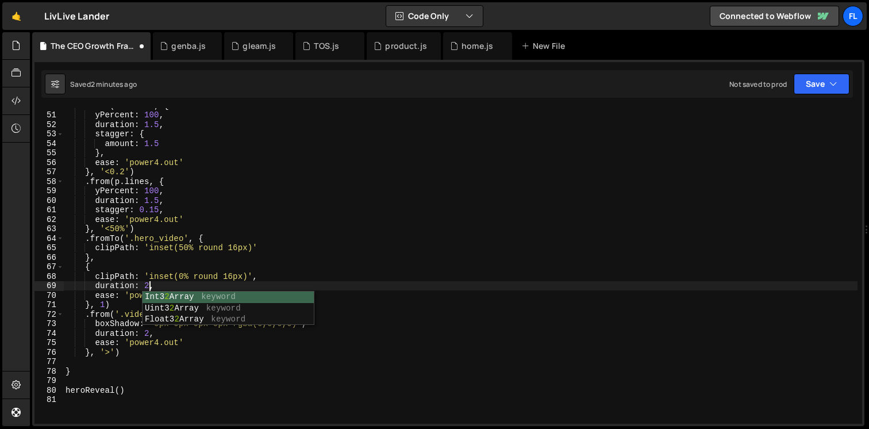
scroll to position [0, 5]
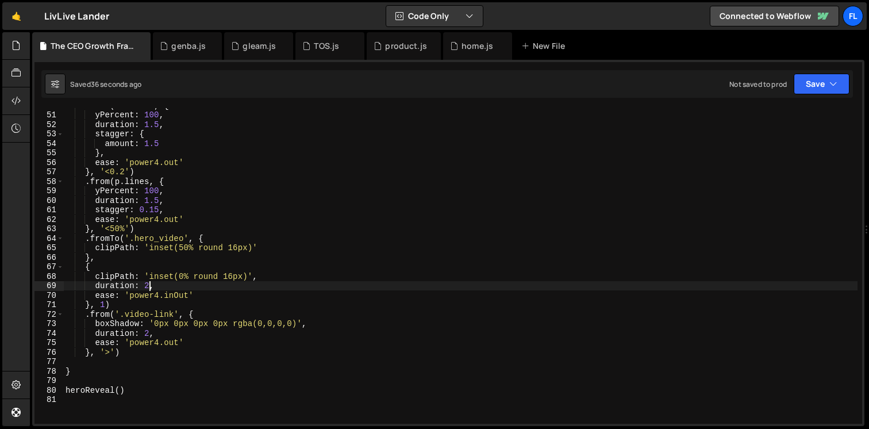
click at [332, 324] on div ". from ( h1 . chars , { yPercent : 100 , duration : 1.5 , stagger : { amount : …" at bounding box center [460, 268] width 794 height 335
type textarea "boxShadow: '0px 0px 0px 0px rgba(0,0,0,0)',"
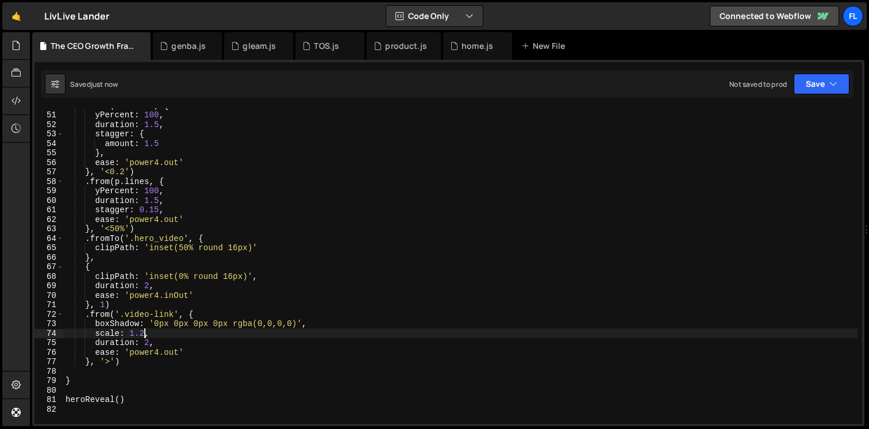
click at [144, 332] on div ". from ( h1 . chars , { yPercent : 100 , duration : 1.5 , stagger : { amount : …" at bounding box center [460, 268] width 794 height 335
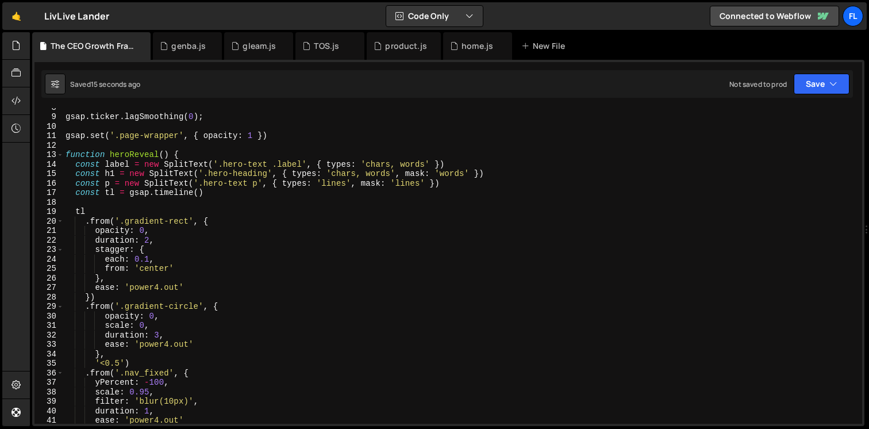
scroll to position [40, 0]
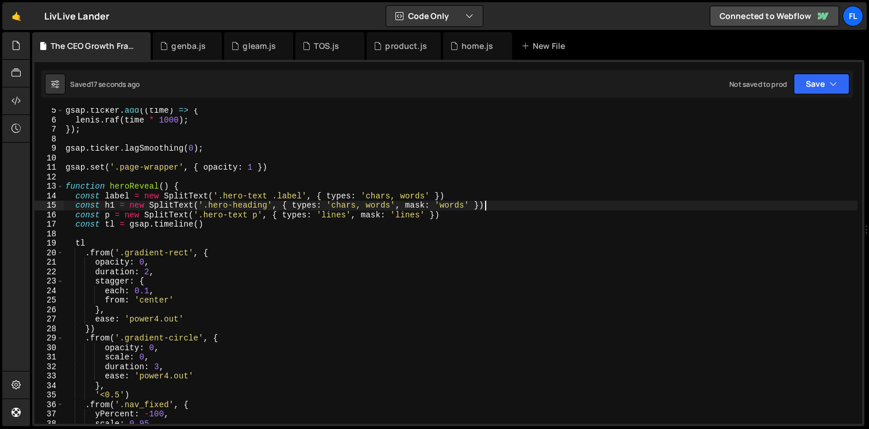
click at [501, 205] on div "gsap . ticker . add (( time ) => { [PERSON_NAME] . raf ( time * 1000 ) ; }) ; g…" at bounding box center [460, 273] width 794 height 335
type textarea "const h1 = new SplitText('.hero-heading', { types: 'chars, words', mask: 'words…"
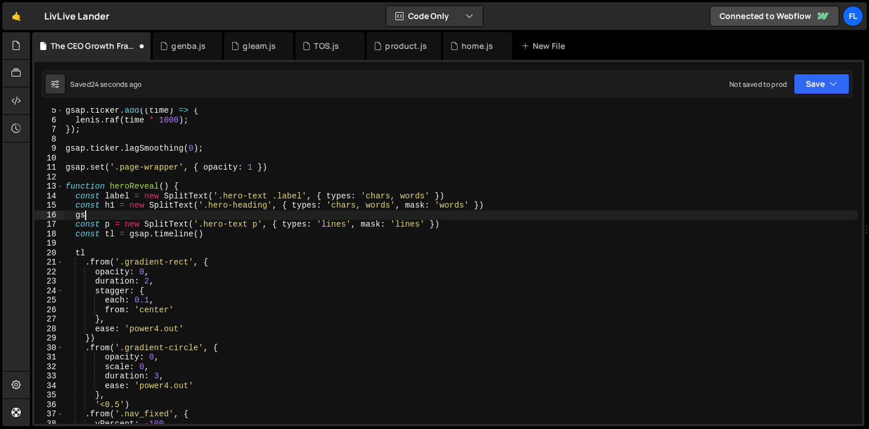
scroll to position [0, 1]
type textarea "g"
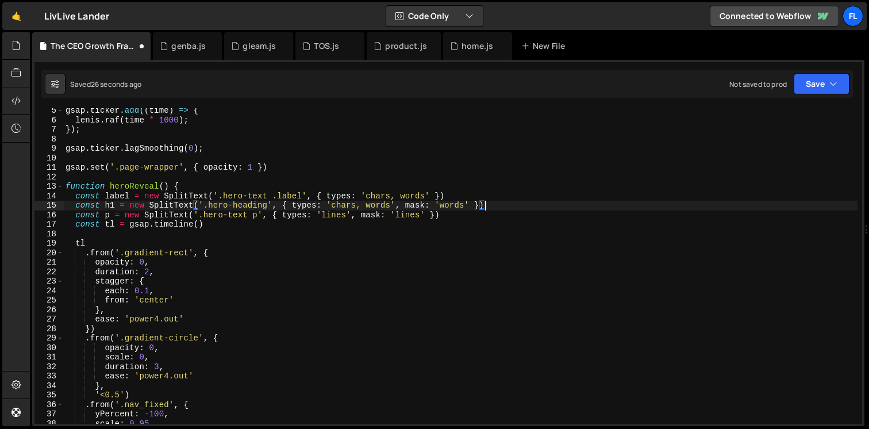
click at [222, 185] on div "gsap . ticker . add (( time ) => { [PERSON_NAME] . raf ( time * 1000 ) ; }) ; g…" at bounding box center [460, 273] width 794 height 335
type textarea "function heroReveal() {"
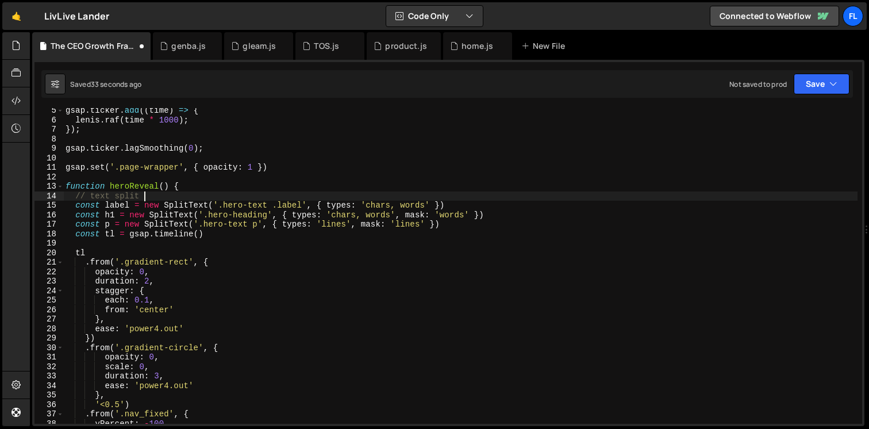
scroll to position [0, 5]
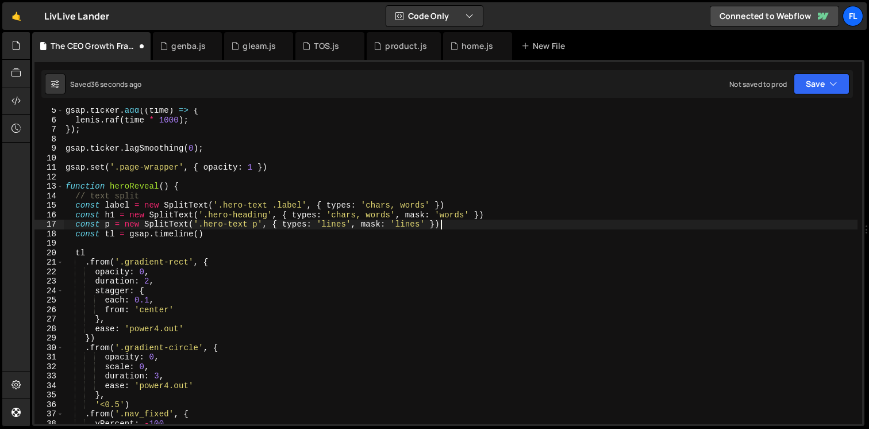
click at [452, 226] on div "gsap . ticker . add (( time ) => { [PERSON_NAME] . raf ( time * 1000 ) ; }) ; g…" at bounding box center [460, 273] width 794 height 335
type textarea "const p = new SplitText('.hero-text p', { types: 'lines', mask: 'lines' })"
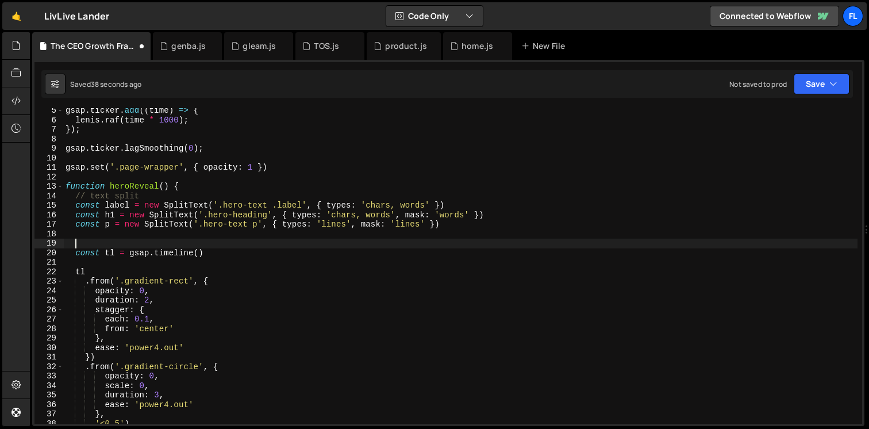
scroll to position [0, 0]
type textarea "// initial settings"
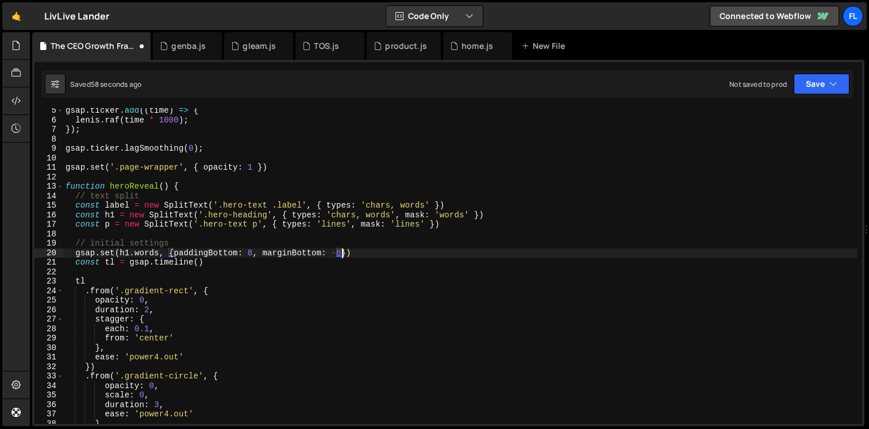
scroll to position [0, 19]
click at [390, 215] on div "gsap . ticker . add (( time ) => { [PERSON_NAME] . raf ( time * 1000 ) ; }) ; g…" at bounding box center [460, 273] width 794 height 335
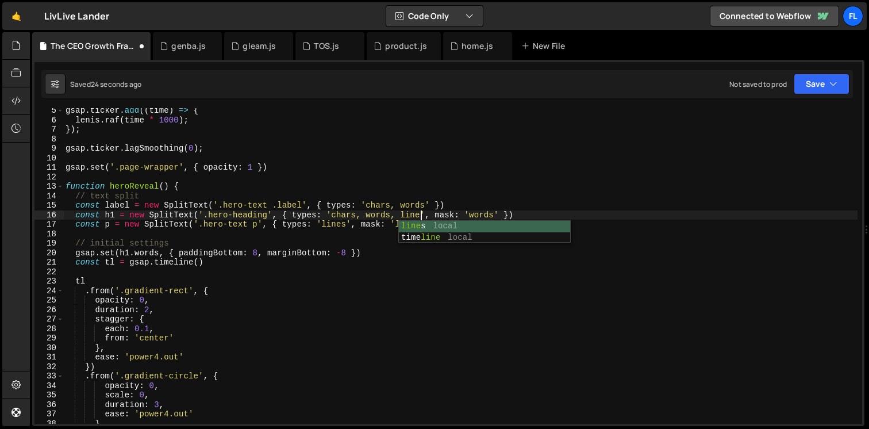
scroll to position [0, 25]
click at [482, 215] on div "gsap . ticker . add (( time ) => { [PERSON_NAME] . raf ( time * 1000 ) ; }) ; g…" at bounding box center [460, 273] width 794 height 335
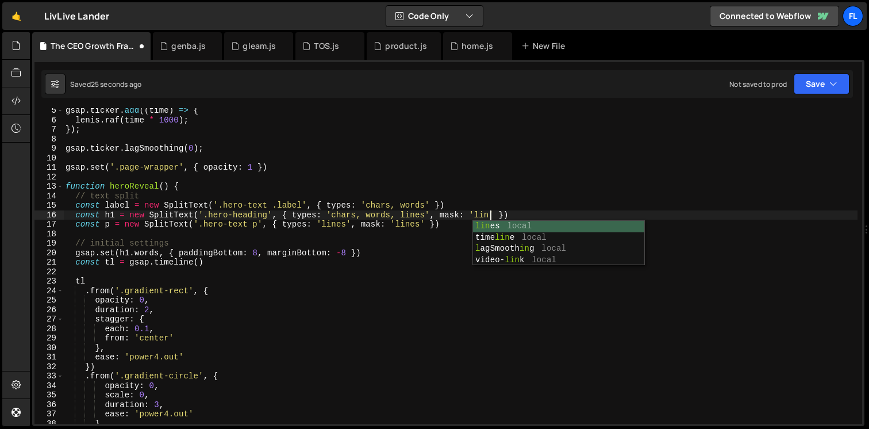
scroll to position [0, 30]
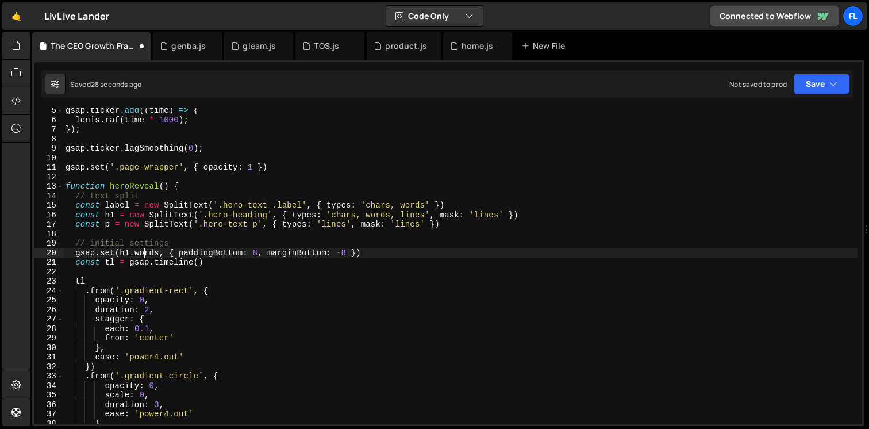
click at [147, 252] on div "gsap . ticker . add (( time ) => { [PERSON_NAME] . raf ( time * 1000 ) ; }) ; g…" at bounding box center [460, 273] width 794 height 335
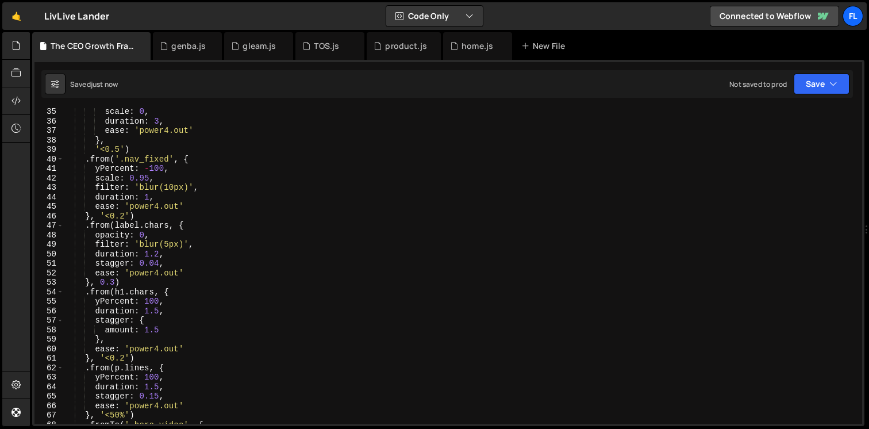
scroll to position [333, 0]
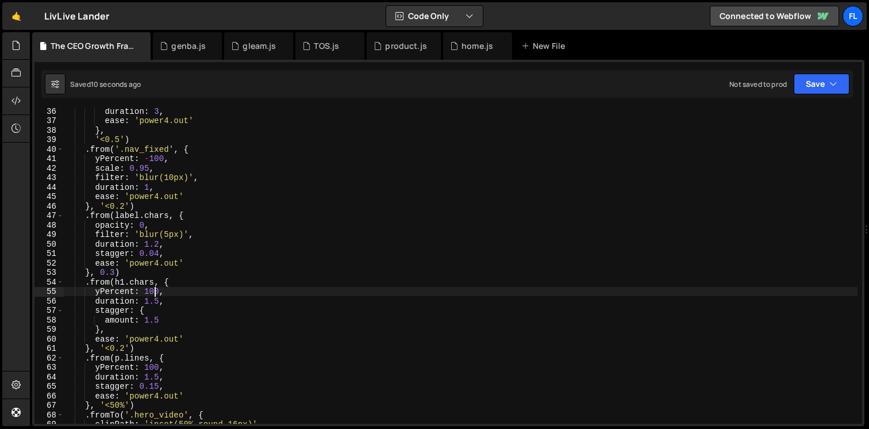
click at [153, 291] on div "duration : 3 , ease : 'power4.out' } , '<0.5' ) . from ( '.nav_fixed' , { yPerc…" at bounding box center [460, 273] width 794 height 335
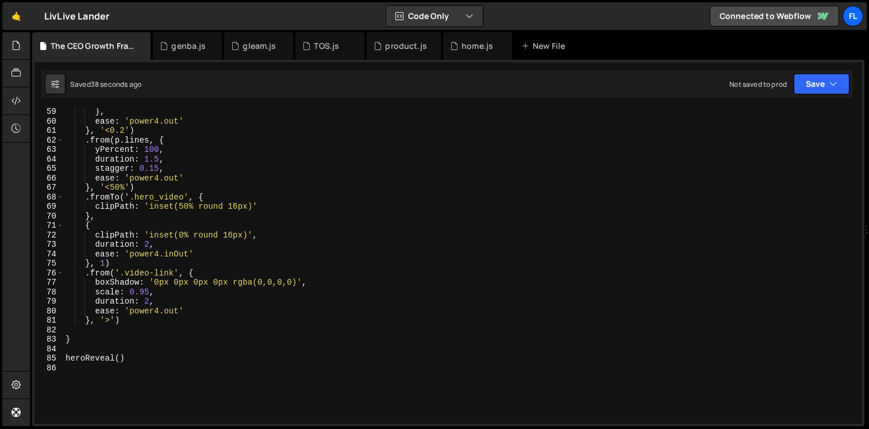
scroll to position [564, 0]
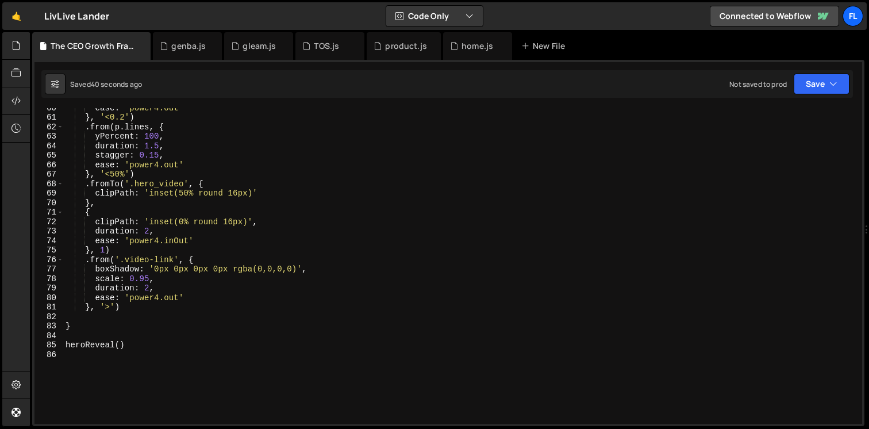
click at [149, 289] on div "ease : 'power4.out' } , '<0.2' ) . from ( p . lines , { yPercent : 100 , durati…" at bounding box center [460, 270] width 794 height 335
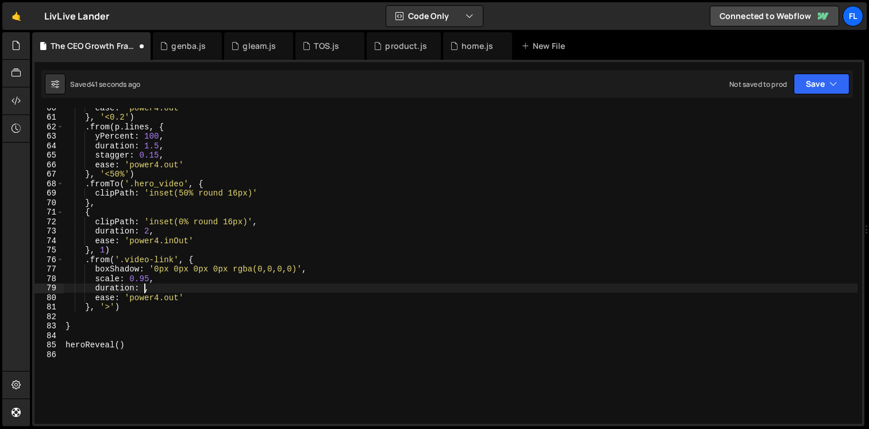
scroll to position [0, 5]
click at [148, 280] on div "ease : 'power4.out' } , '<0.2' ) . from ( p . lines , { yPercent : 100 , durati…" at bounding box center [460, 270] width 794 height 335
click at [182, 290] on div "ease : 'power4.out' } , '<0.2' ) . from ( p . lines , { yPercent : 100 , durati…" at bounding box center [460, 270] width 794 height 335
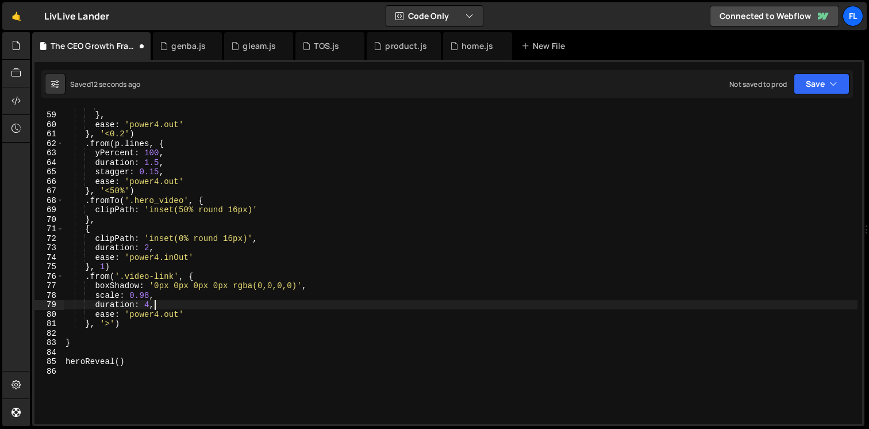
scroll to position [548, 0]
click at [148, 249] on div "amount : 1.5 } , ease : 'power4.out' } , '<0.2' ) . from ( p . lines , { yPerce…" at bounding box center [460, 268] width 794 height 335
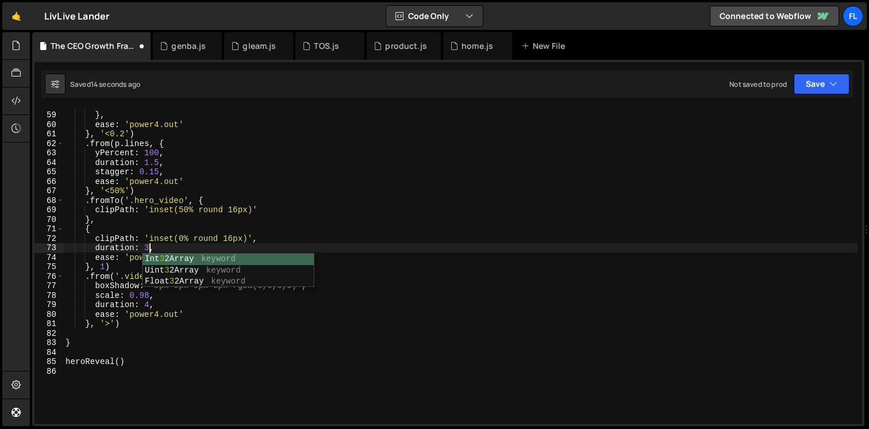
scroll to position [0, 5]
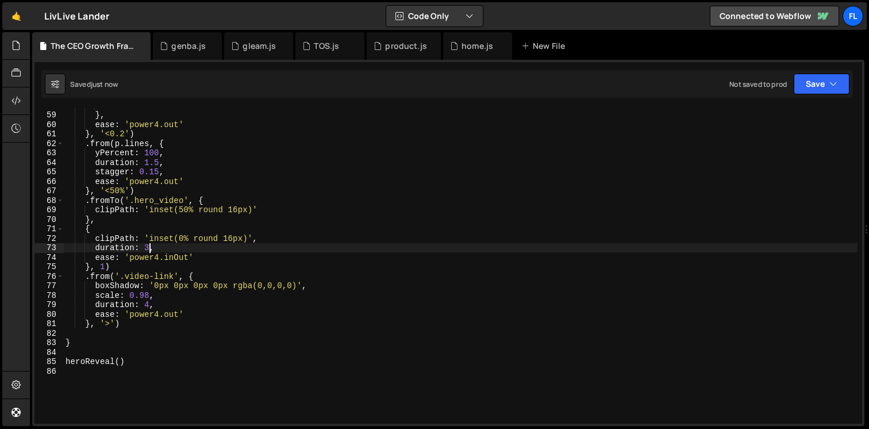
click at [104, 264] on div "amount : 1.5 } , ease : 'power4.out' } , '<0.2' ) . from ( p . lines , { yPerce…" at bounding box center [460, 268] width 794 height 335
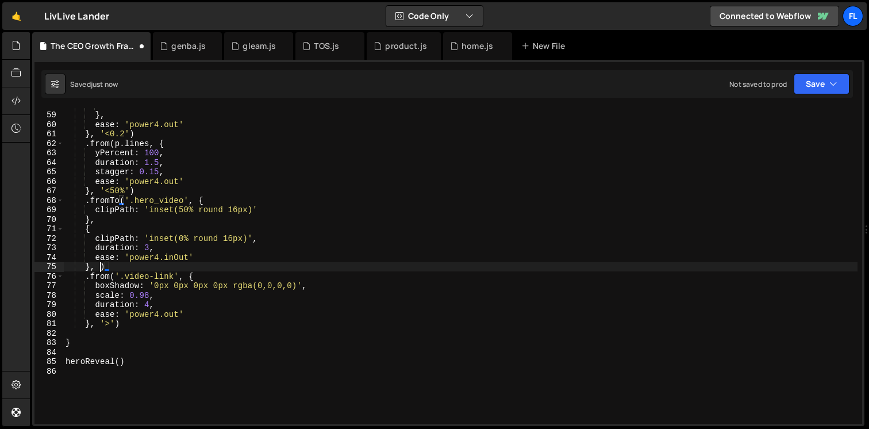
scroll to position [0, 2]
click at [128, 321] on div "amount : 1.5 } , ease : 'power4.out' } , '<0.2' ) . from ( p . lines , { yPerce…" at bounding box center [460, 268] width 794 height 335
type textarea "}, '>')"
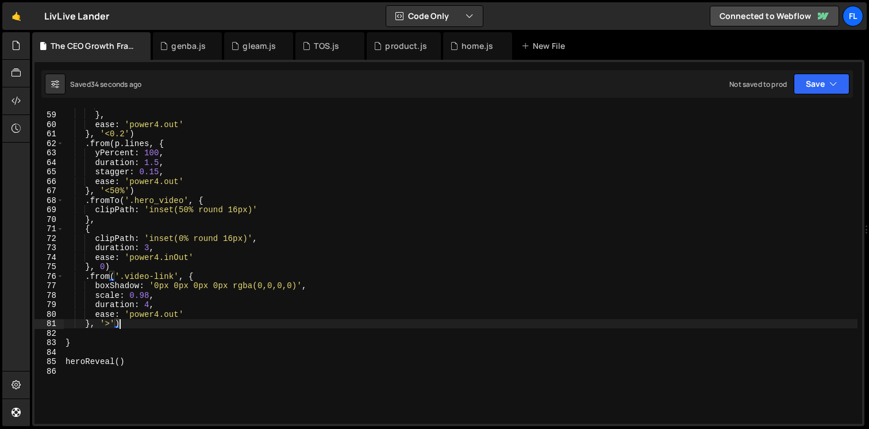
scroll to position [0, 1]
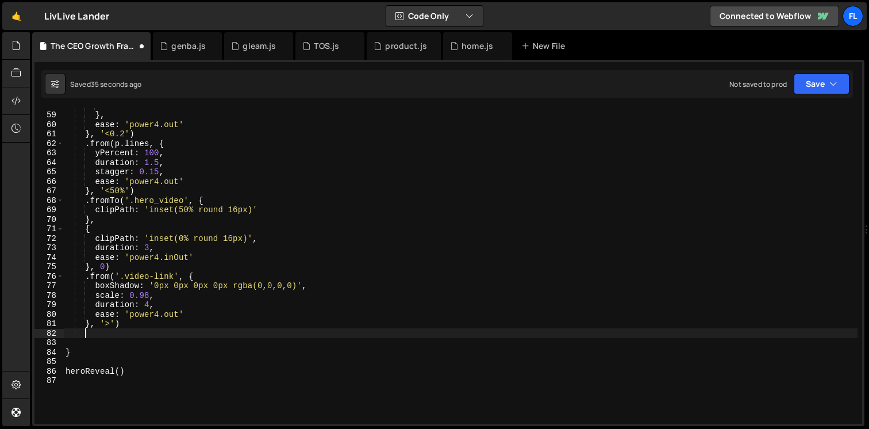
type textarea "."
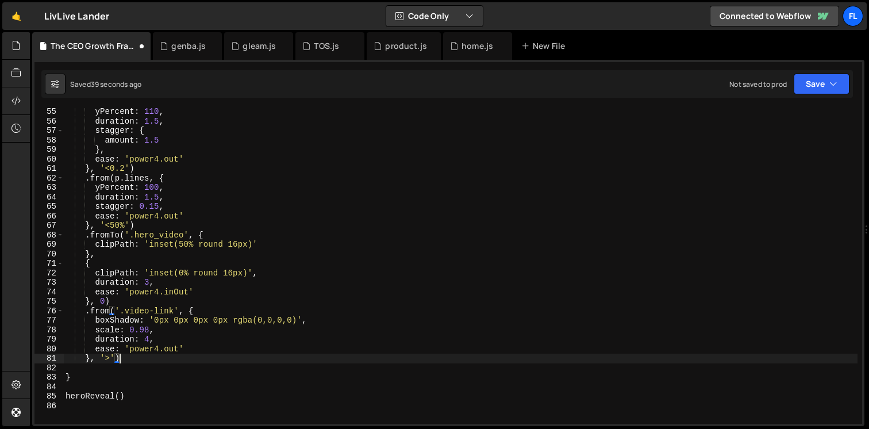
scroll to position [495, 0]
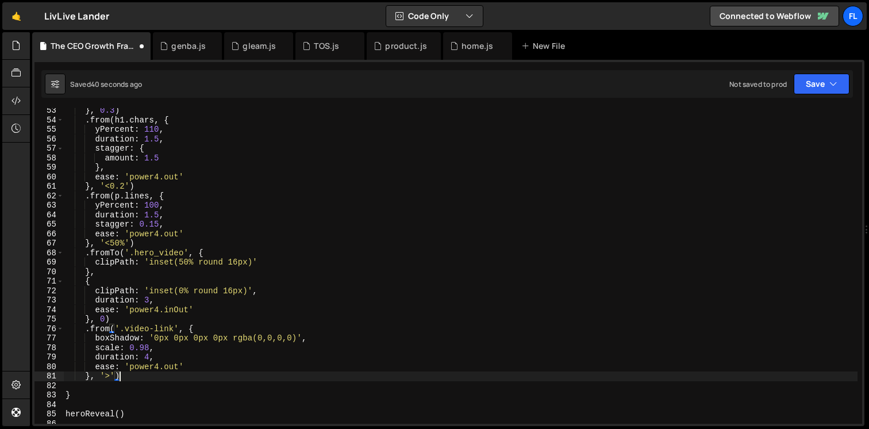
click at [180, 197] on div "} , 0.3 ) . from ( h1 . chars , { yPercent : 110 , duration : 1.5 , stagger : {…" at bounding box center [460, 273] width 794 height 335
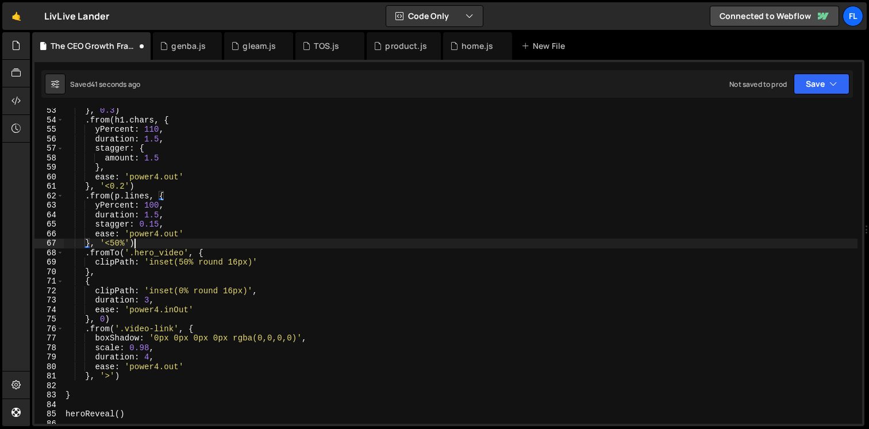
click at [141, 245] on div "} , 0.3 ) . from ( h1 . chars , { yPercent : 110 , duration : 1.5 , stagger : {…" at bounding box center [460, 273] width 794 height 335
type textarea "}, '<50%')"
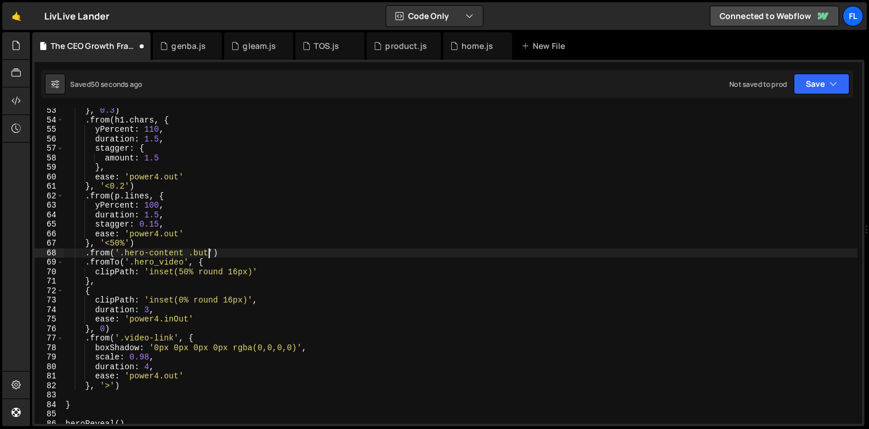
scroll to position [0, 11]
click at [232, 252] on div "} , 0.3 ) . from ( h1 . chars , { yPercent : 110 , duration : 1.5 , stagger : {…" at bounding box center [460, 273] width 794 height 335
click at [230, 252] on div "} , 0.3 ) . from ( h1 . chars , { yPercent : 110 , duration : 1.5 , stagger : {…" at bounding box center [460, 273] width 794 height 335
type textarea ".from('.hero-content .button', {)"
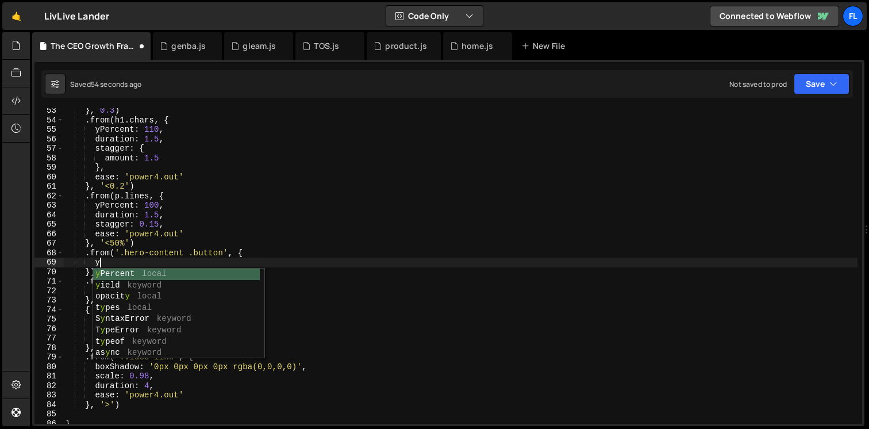
scroll to position [0, 2]
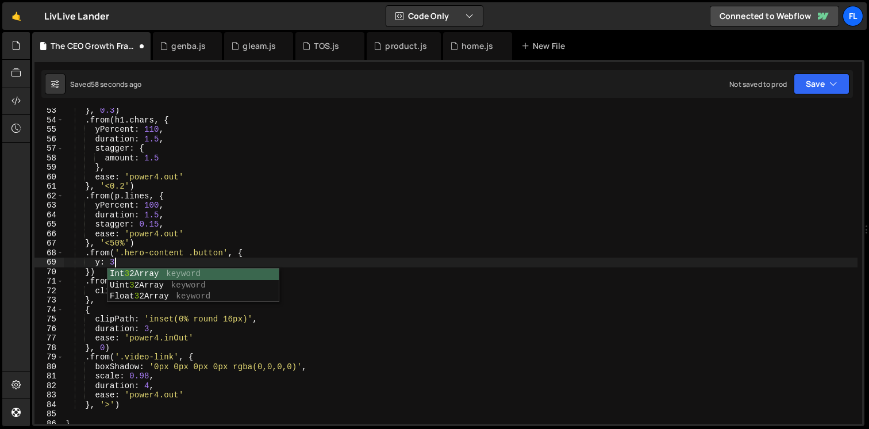
type textarea "y: 32,"
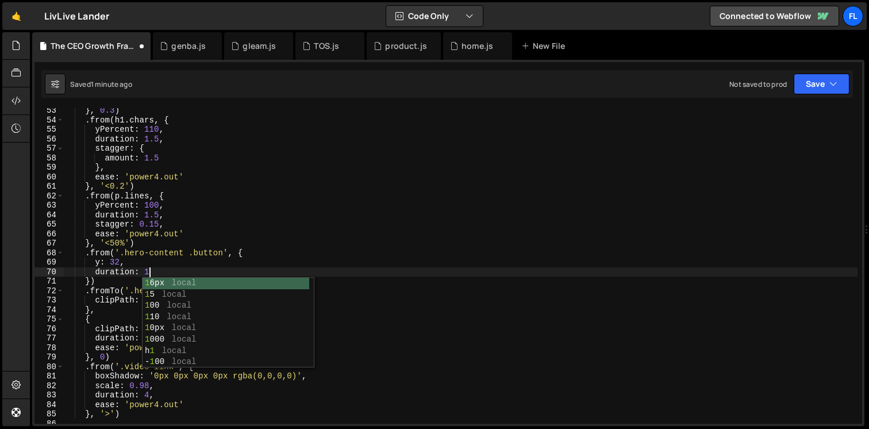
type textarea "duration: 1,"
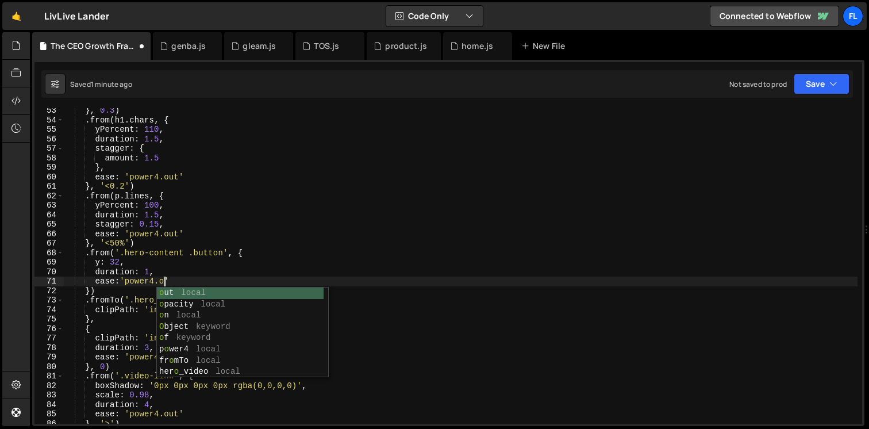
scroll to position [0, 7]
click at [200, 260] on div "} , 0.3 ) . from ( h1 . chars , { yPercent : 110 , duration : 1.5 , stagger : {…" at bounding box center [460, 273] width 794 height 335
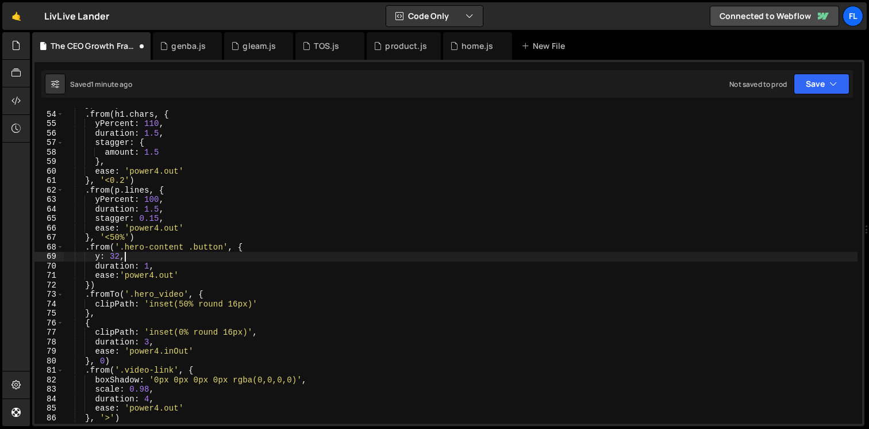
scroll to position [510, 0]
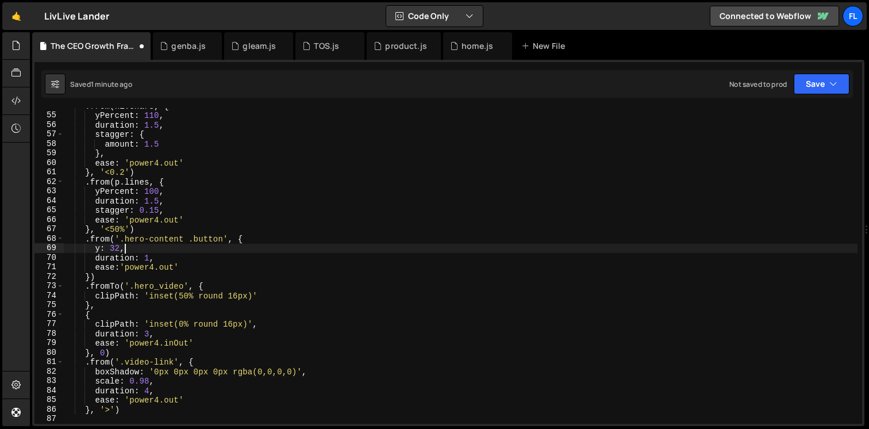
click at [190, 270] on div ". from ( h1 . chars , { yPercent : 110 , duration : 1.5 , stagger : { amount : …" at bounding box center [460, 268] width 794 height 335
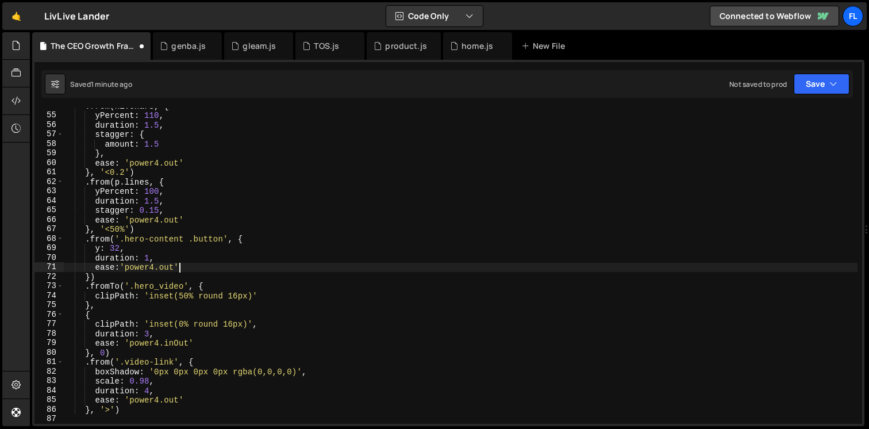
type textarea "ease:'power4.out',"
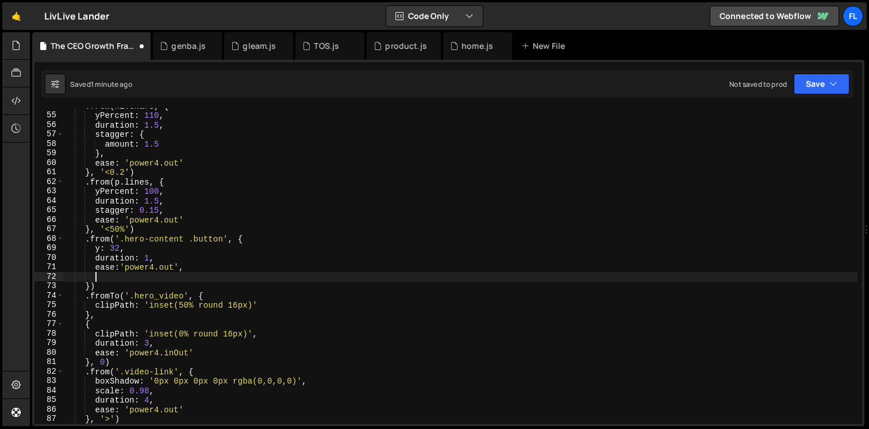
scroll to position [524, 0]
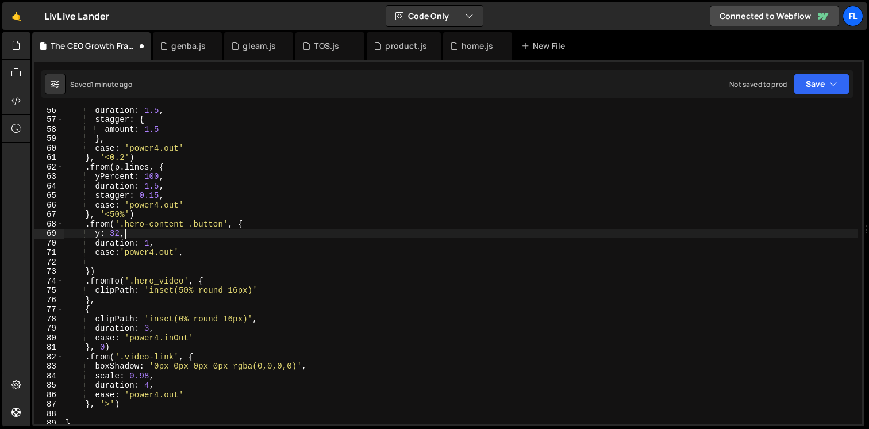
click at [155, 232] on div "duration : 1.5 , stagger : { amount : 1.5 } , ease : 'power4.out' } , '<0.2' ) …" at bounding box center [460, 272] width 794 height 335
type textarea "y: 32,"
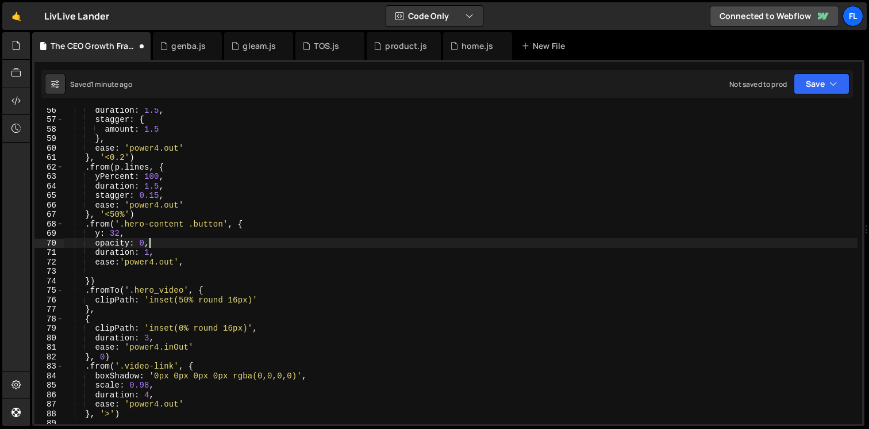
scroll to position [0, 5]
click at [91, 279] on div "duration : 1.5 , stagger : { amount : 1.5 } , ease : 'power4.out' } , '<0.2' ) …" at bounding box center [460, 272] width 794 height 335
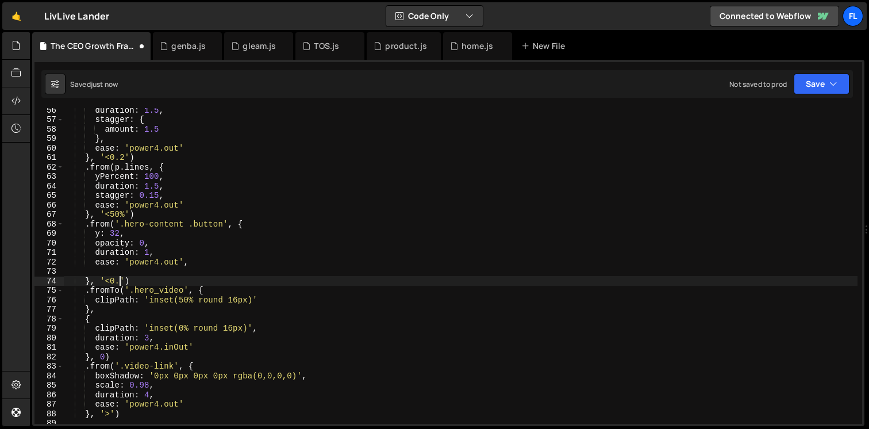
scroll to position [0, 3]
type textarea "}, '<0.3')"
click at [88, 271] on div "duration : 1.5 , stagger : { amount : 1.5 } , ease : 'power4.out' } , '<0.2' ) …" at bounding box center [460, 272] width 794 height 335
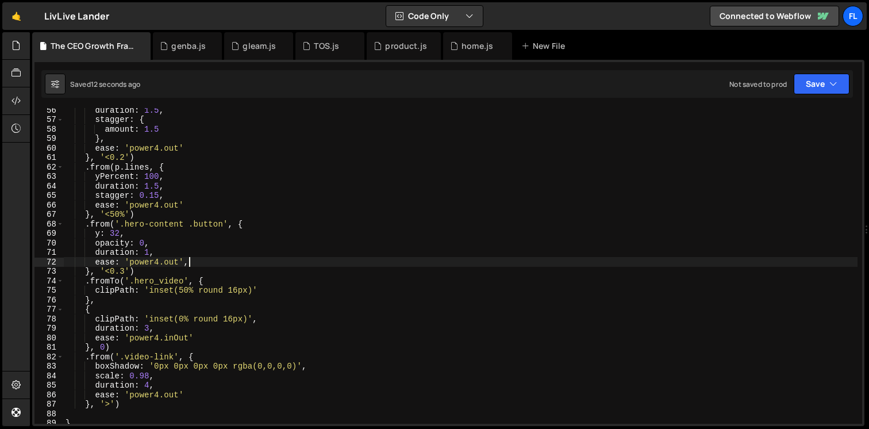
click at [125, 271] on div "duration : 1.5 , stagger : { amount : 1.5 } , ease : 'power4.out' } , '<0.2' ) …" at bounding box center [460, 272] width 794 height 335
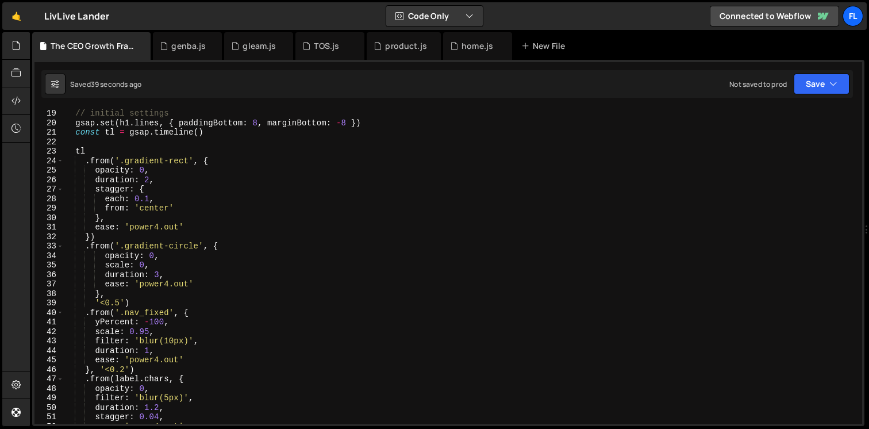
scroll to position [179, 0]
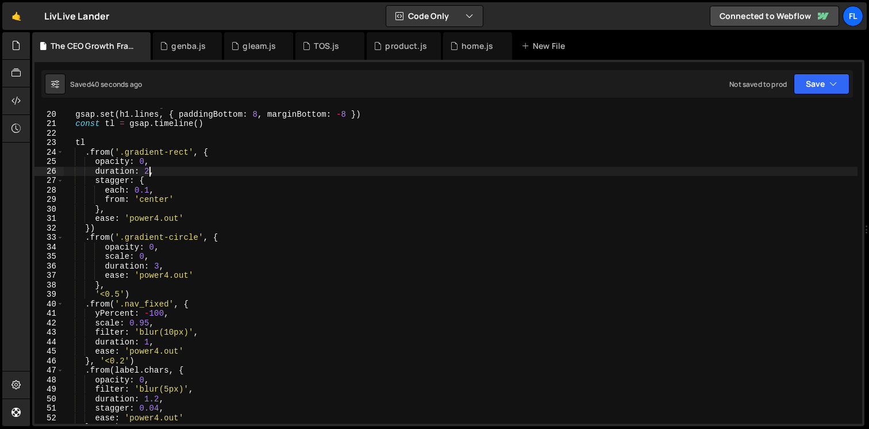
click at [148, 171] on div "// initial settings gsap . set ( h1 . lines , { paddingBottom : 8 , marginBotto…" at bounding box center [460, 267] width 794 height 335
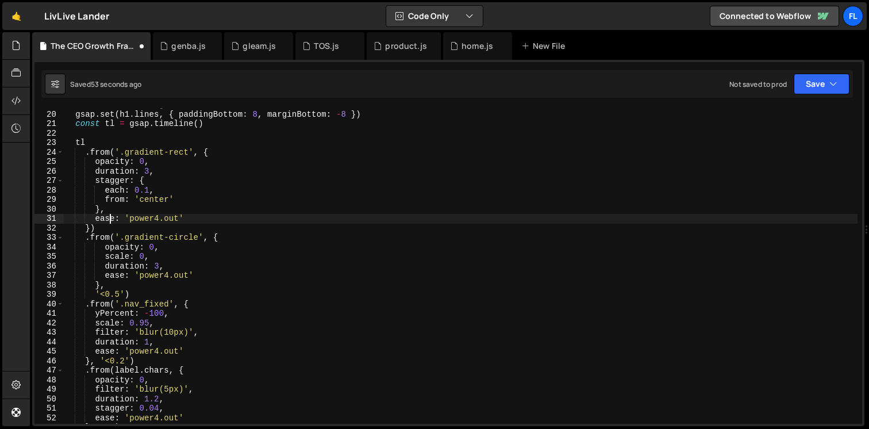
click at [109, 220] on div "// initial settings gsap . set ( h1 . lines , { paddingBottom : 8 , marginBotto…" at bounding box center [460, 267] width 794 height 335
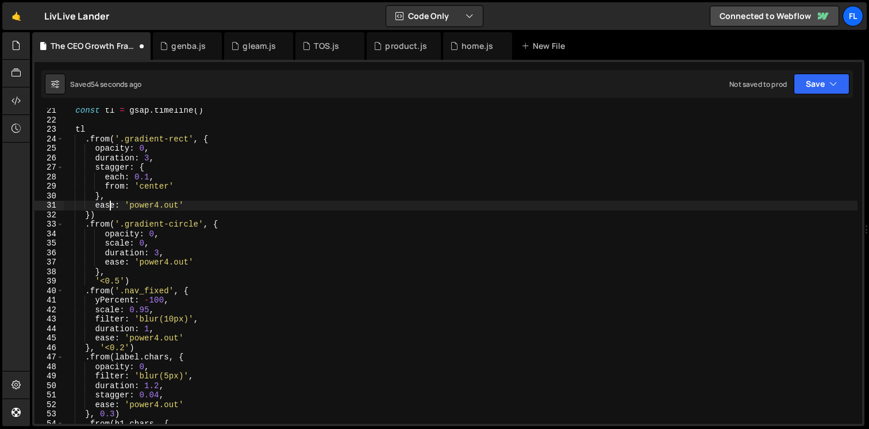
scroll to position [196, 0]
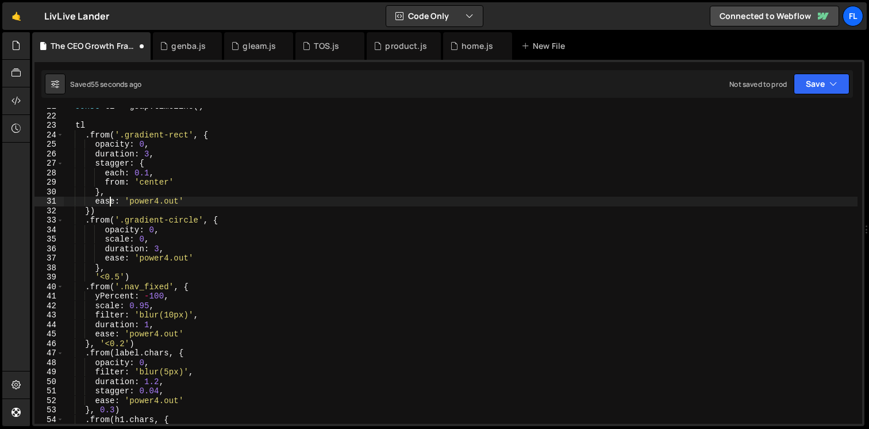
click at [121, 276] on div "const tl = gsap . timeline ( ) tl . from ( '.gradient-rect' , { opacity : 0 , d…" at bounding box center [460, 269] width 794 height 335
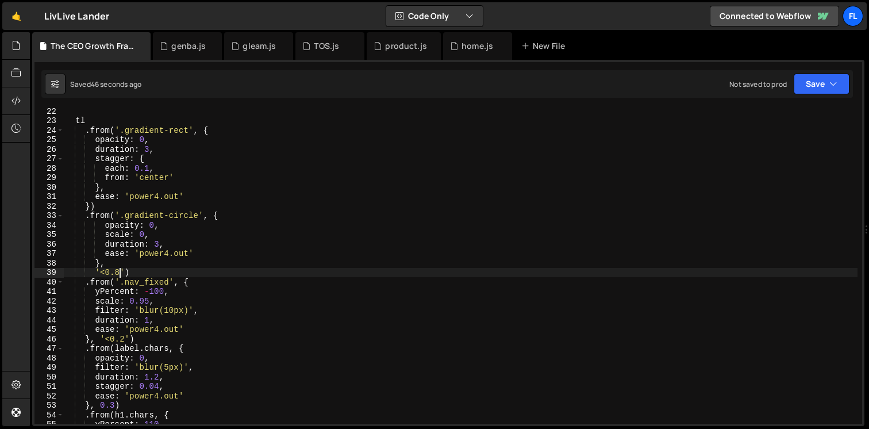
scroll to position [202, 0]
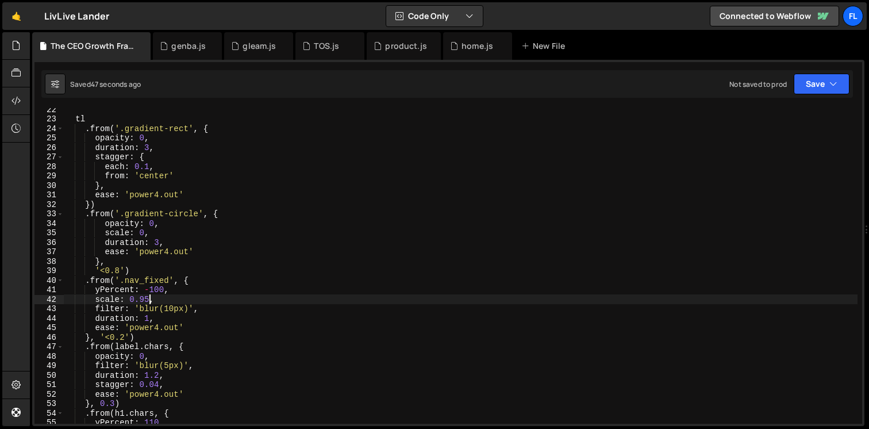
click at [148, 301] on div "tl . from ( '.gradient-rect' , { opacity : 0 , duration : 3 , stagger : { each …" at bounding box center [460, 272] width 794 height 335
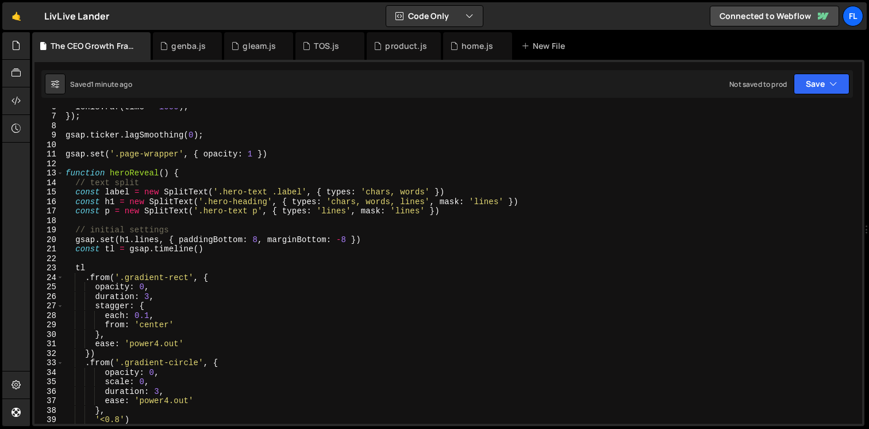
scroll to position [53, 0]
click at [328, 212] on div "[PERSON_NAME] . raf ( time * 1000 ) ; }) ; gsap . ticker . lagSmoothing ( 0 ) ;…" at bounding box center [460, 269] width 794 height 335
click at [459, 203] on div "[PERSON_NAME] . raf ( time * 1000 ) ; }) ; gsap . ticker . lagSmoothing ( 0 ) ;…" at bounding box center [460, 269] width 794 height 335
click at [439, 202] on div "[PERSON_NAME] . raf ( time * 1000 ) ; }) ; gsap . ticker . lagSmoothing ( 0 ) ;…" at bounding box center [460, 269] width 794 height 335
click at [503, 201] on div "[PERSON_NAME] . raf ( time * 1000 ) ; }) ; gsap . ticker . lagSmoothing ( 0 ) ;…" at bounding box center [460, 269] width 794 height 335
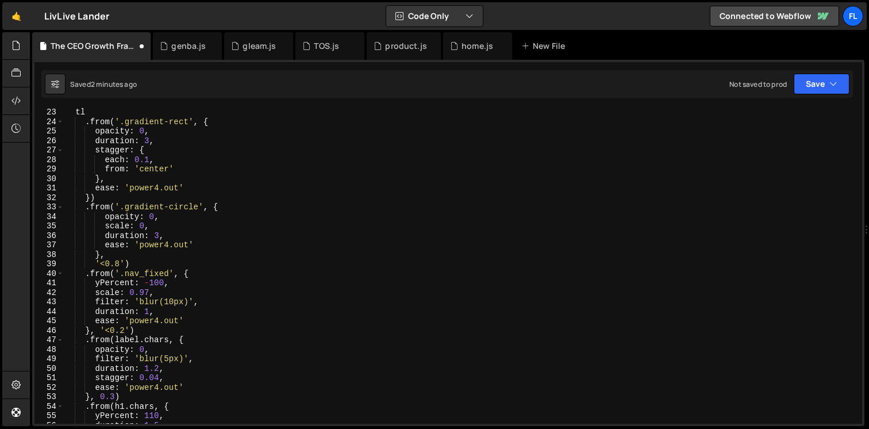
scroll to position [222, 0]
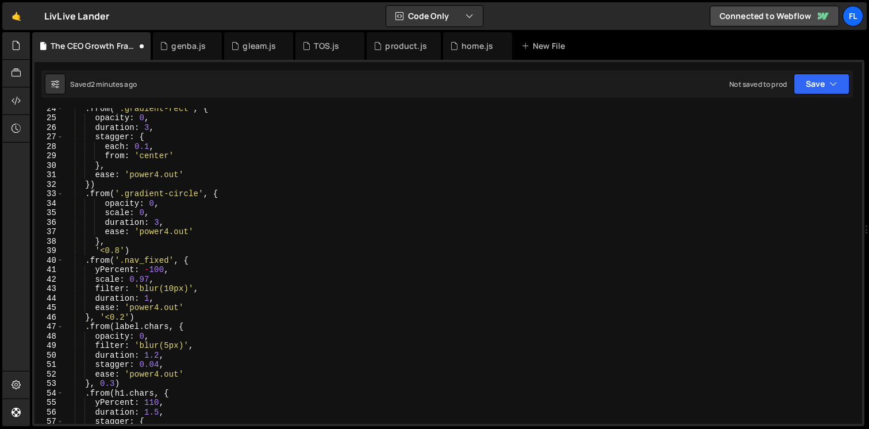
click at [203, 252] on div ". from ( '.gradient-rect' , { opacity : 0 , duration : 3 , stagger : { each : 0…" at bounding box center [460, 270] width 794 height 335
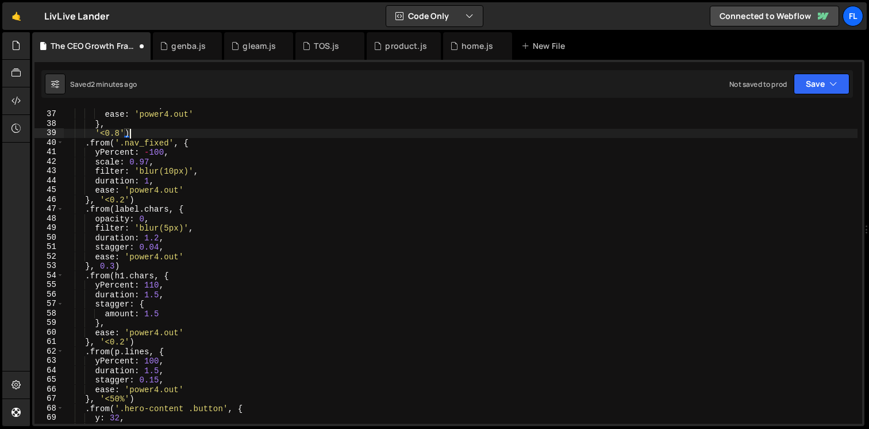
scroll to position [366, 0]
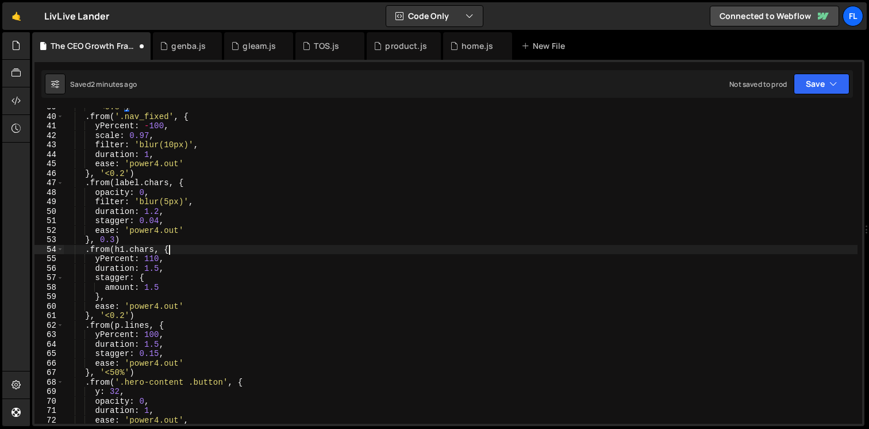
click at [179, 249] on div "'<0.8' ) . from ( '.nav_fixed' , { yPercent : - 100 , scale : 0.97 , filter : '…" at bounding box center [460, 269] width 794 height 335
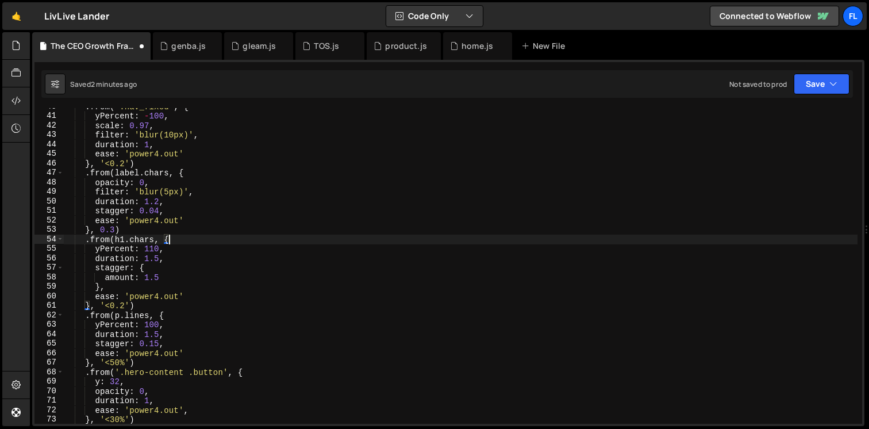
scroll to position [379, 0]
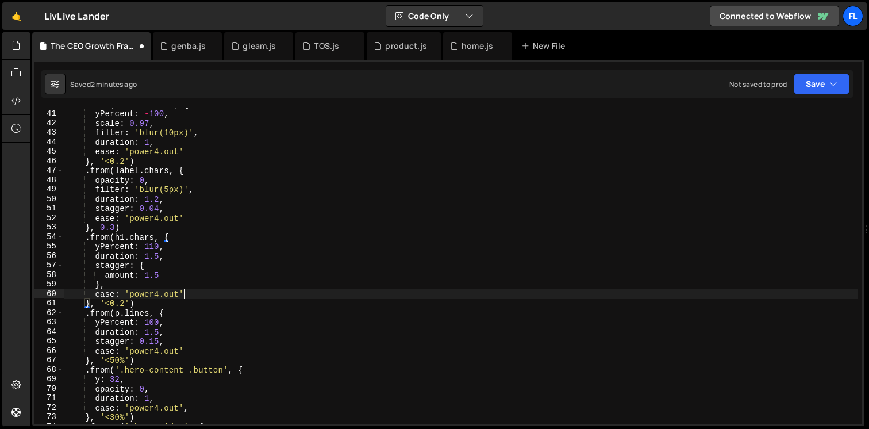
click at [191, 294] on div ". from ( '.nav_fixed' , { yPercent : - 100 , scale : 0.97 , filter : 'blur(10px…" at bounding box center [460, 266] width 794 height 335
type textarea ".from(h1.chars, {,"
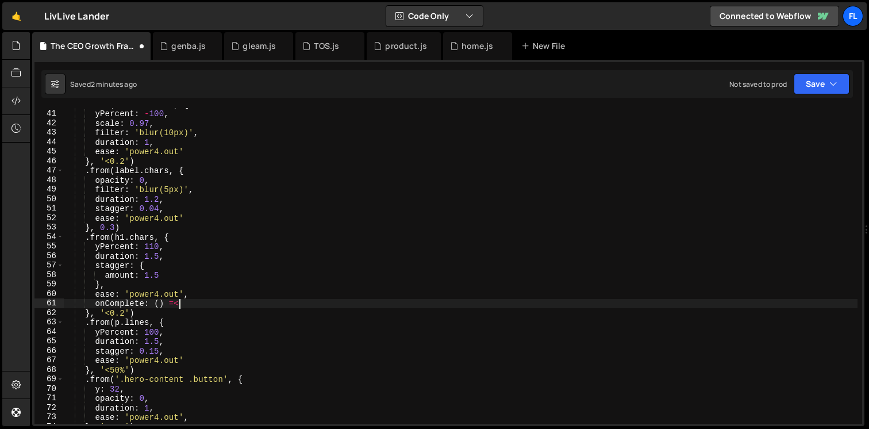
scroll to position [0, 7]
type textarea "onComplete: () => {"
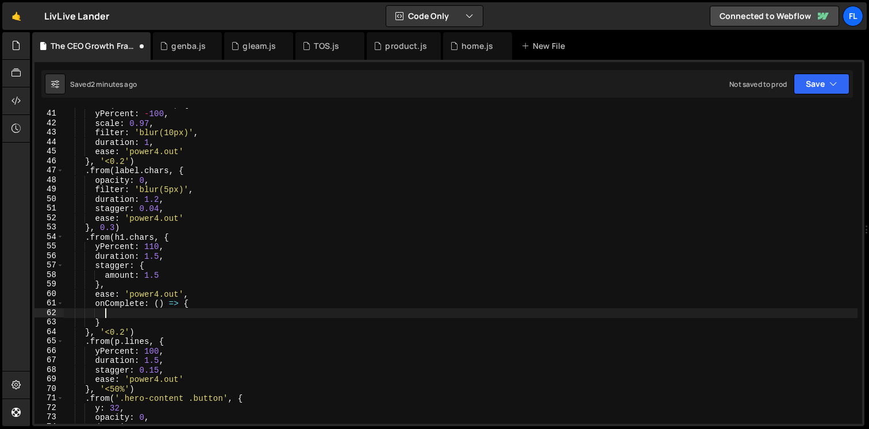
scroll to position [405, 0]
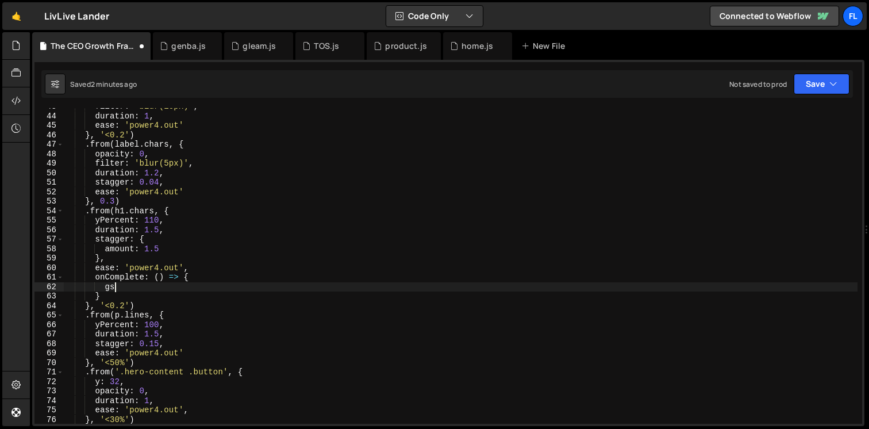
type textarea "g"
click at [302, 290] on div "filter : 'blur(10px)' , duration : 1 , ease : 'power4.out' } , '<0.2' ) . from …" at bounding box center [460, 269] width 794 height 335
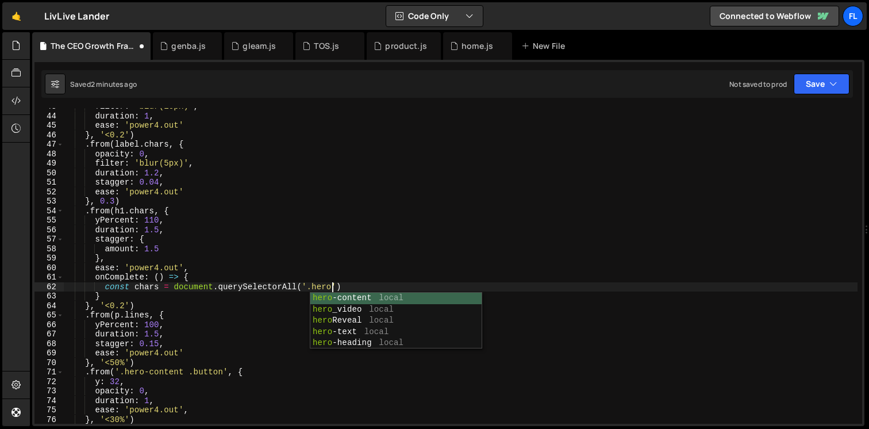
scroll to position [0, 18]
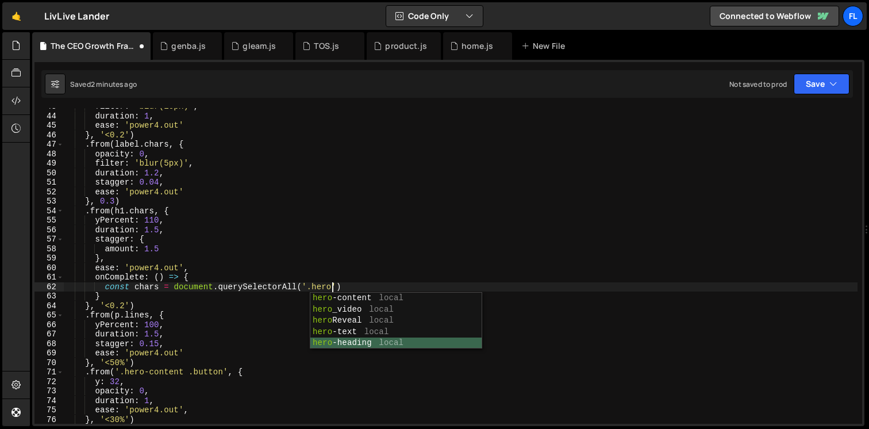
click at [352, 342] on div "hero -content local hero _video local hero Reveal local hero -text local hero -…" at bounding box center [395, 332] width 171 height 79
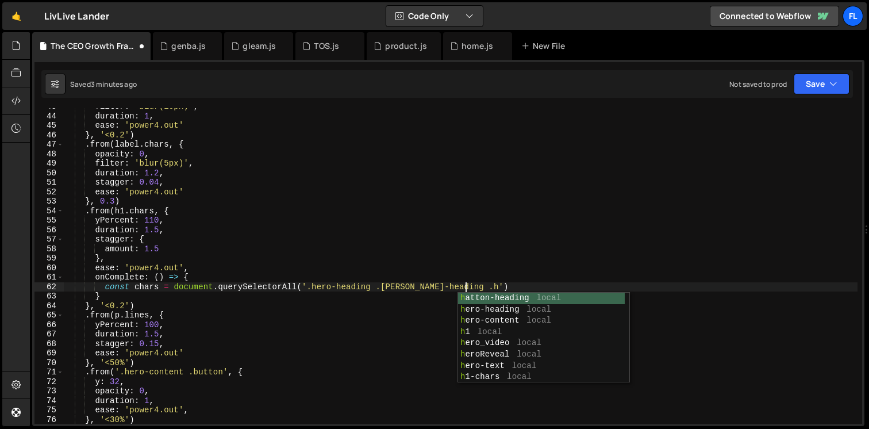
scroll to position [0, 28]
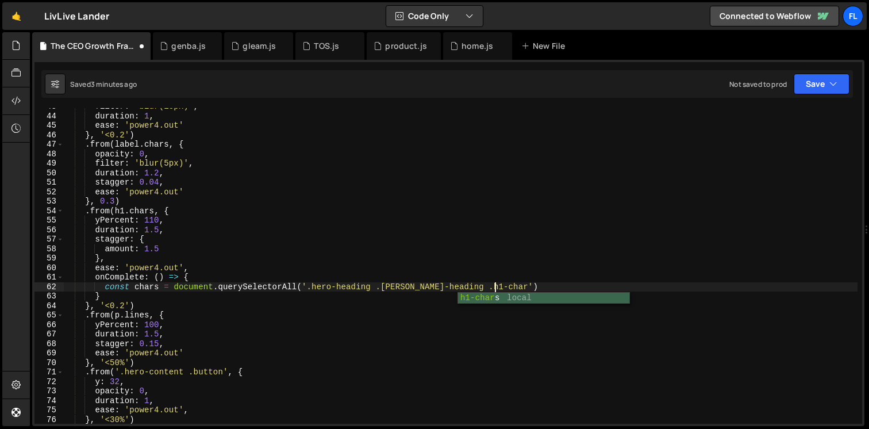
type textarea "const chars = document.querySelectorAll('.hero-heading .[PERSON_NAME]-heading .…"
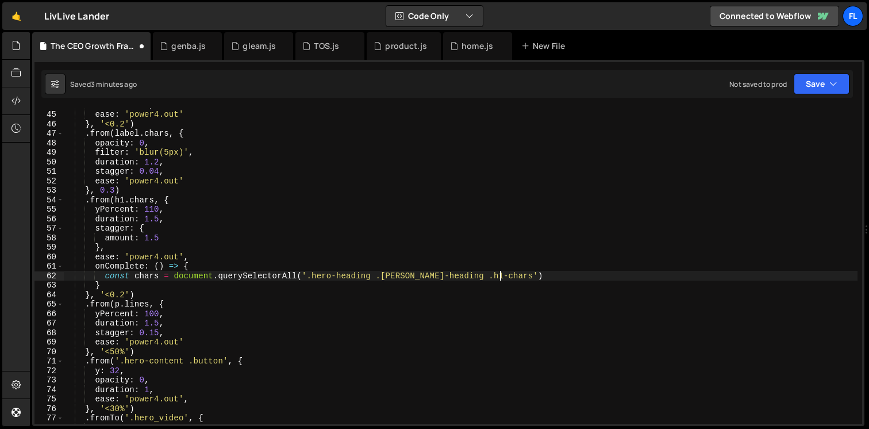
scroll to position [416, 0]
click at [525, 277] on div "duration : 1 , ease : 'power4.out' } , '<0.2' ) . from ( label . chars , { opac…" at bounding box center [460, 267] width 794 height 335
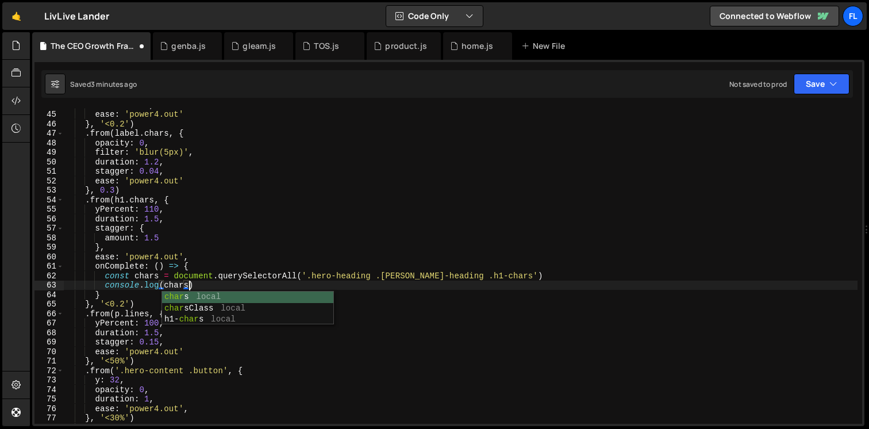
scroll to position [0, 8]
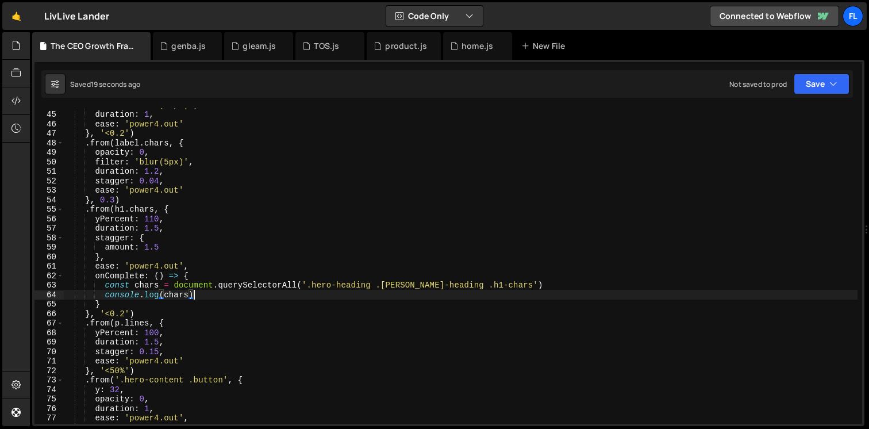
click at [203, 297] on div "filter : 'blur(10px)' , duration : 1 , ease : 'power4.out' } , '<0.2' ) . from …" at bounding box center [460, 267] width 794 height 335
drag, startPoint x: 199, startPoint y: 293, endPoint x: 107, endPoint y: 297, distance: 92.6
click at [107, 297] on div "filter : 'blur(10px)' , duration : 1 , ease : 'power4.out' } , '<0.2' ) . from …" at bounding box center [460, 267] width 794 height 335
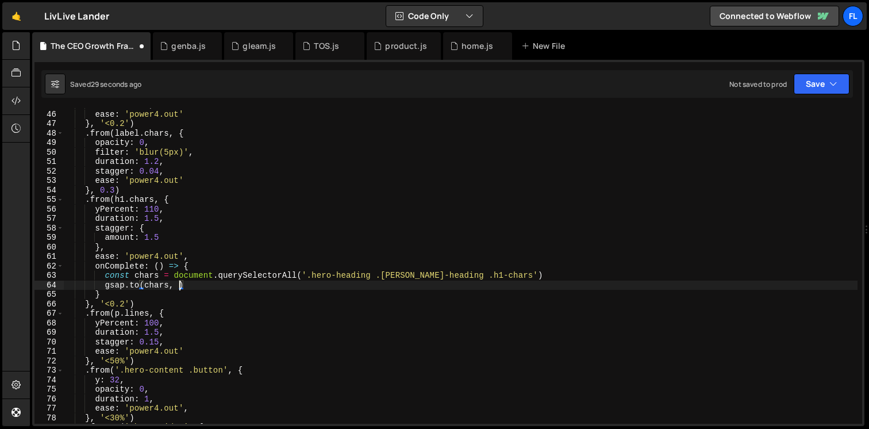
scroll to position [439, 0]
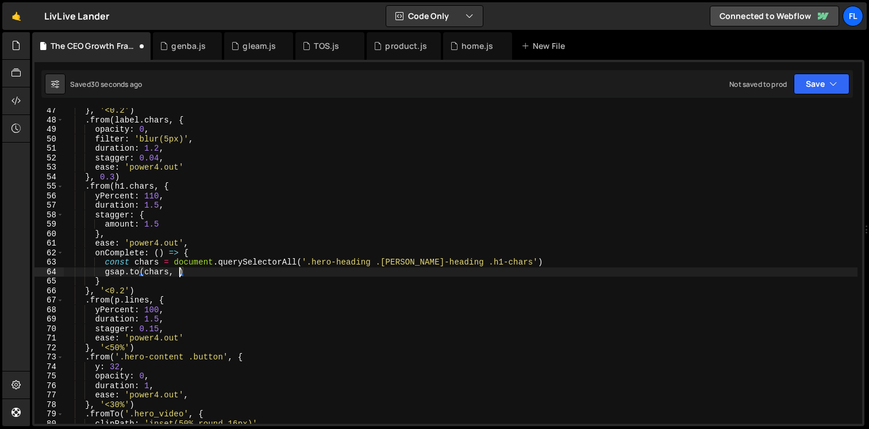
type textarea "[DOMAIN_NAME](chars, {"
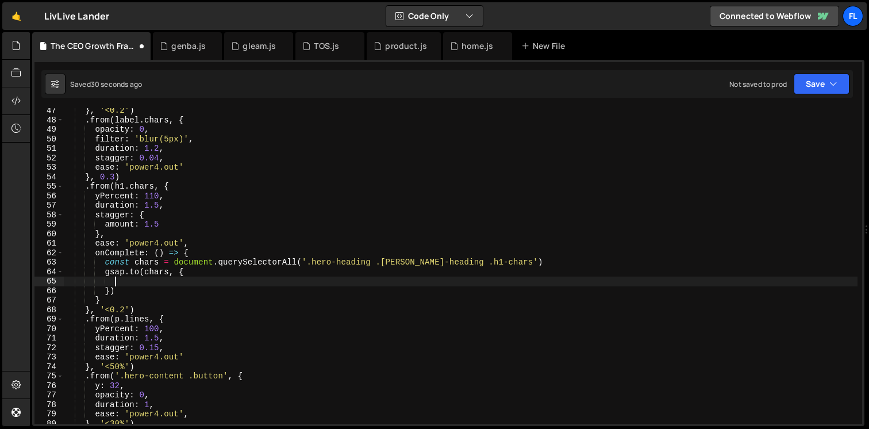
scroll to position [0, 3]
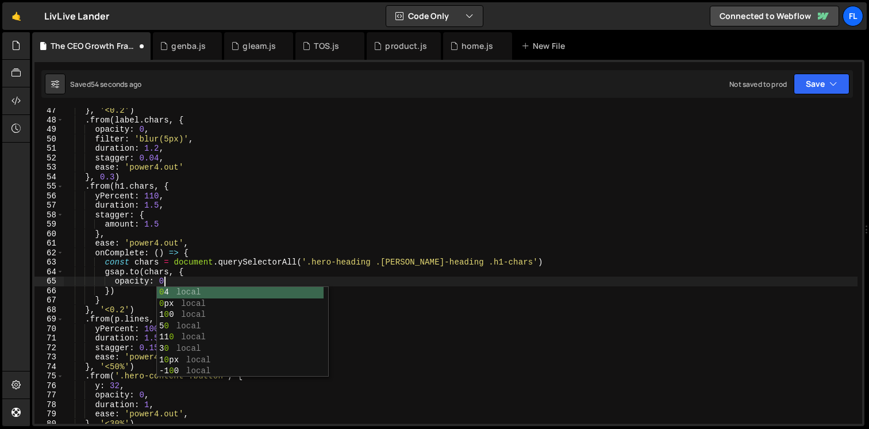
type textarea "opacity: 0,"
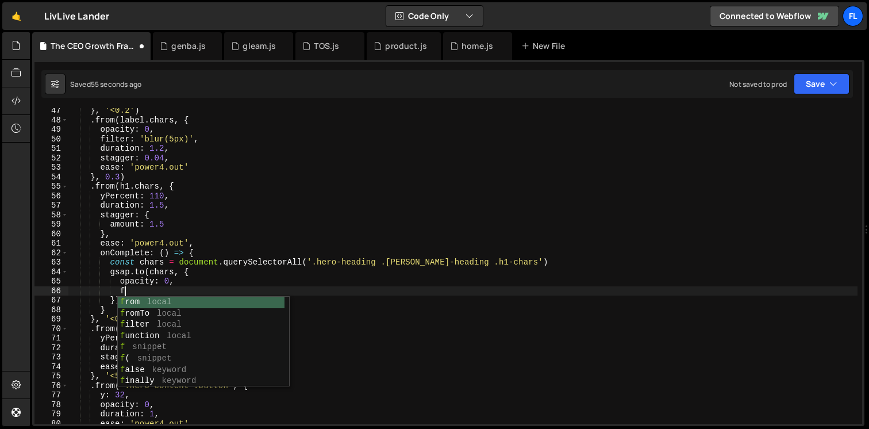
scroll to position [0, 3]
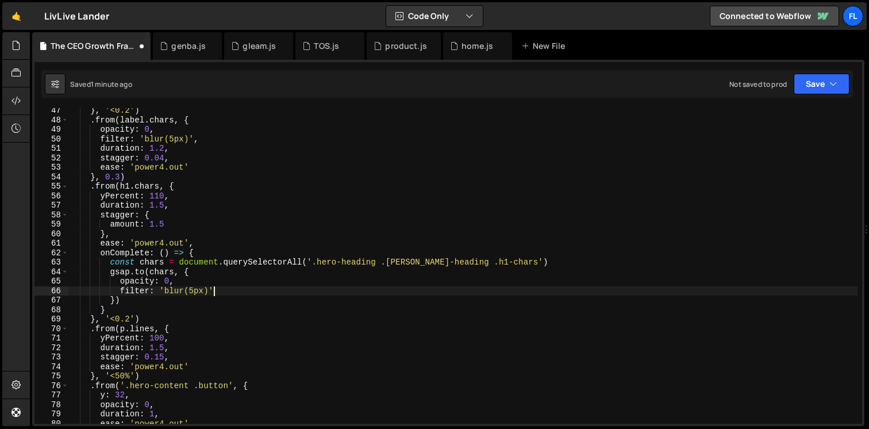
type textarea "filter: 'blur(5px)',"
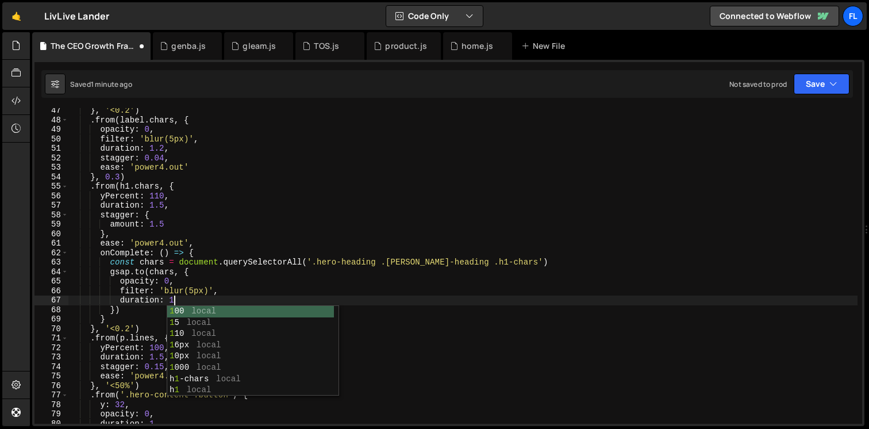
type textarea "duration: 1,"
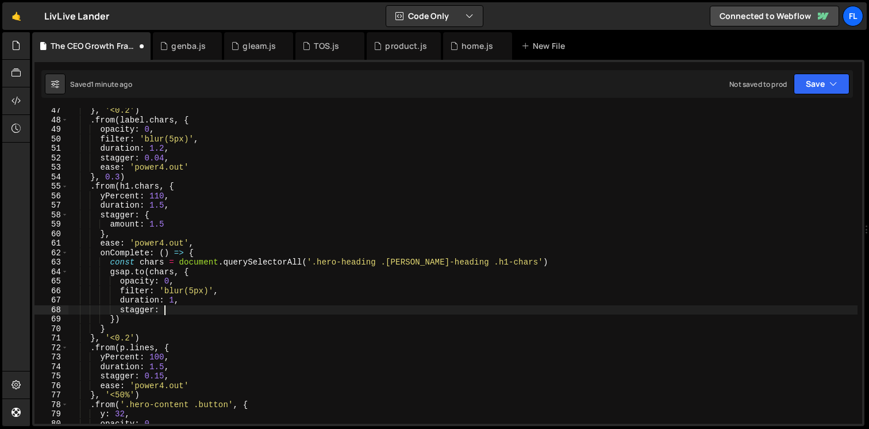
type textarea "stagger: {"
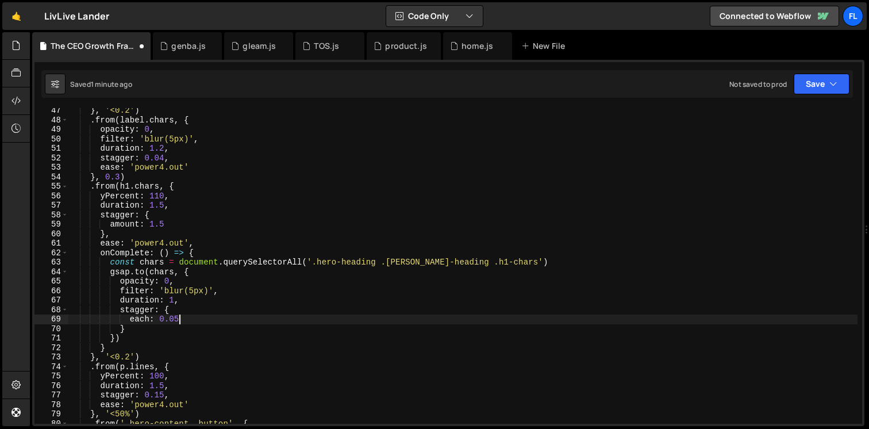
type textarea "each: 0.05,"
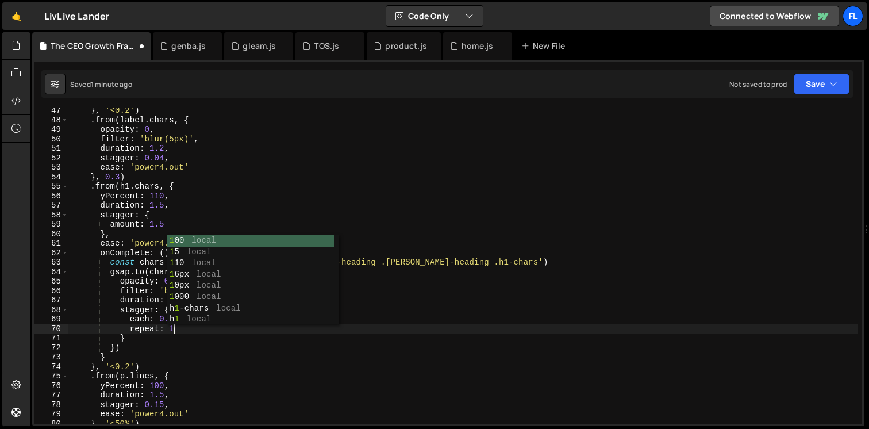
scroll to position [0, 6]
type textarea "repeat: 1,"
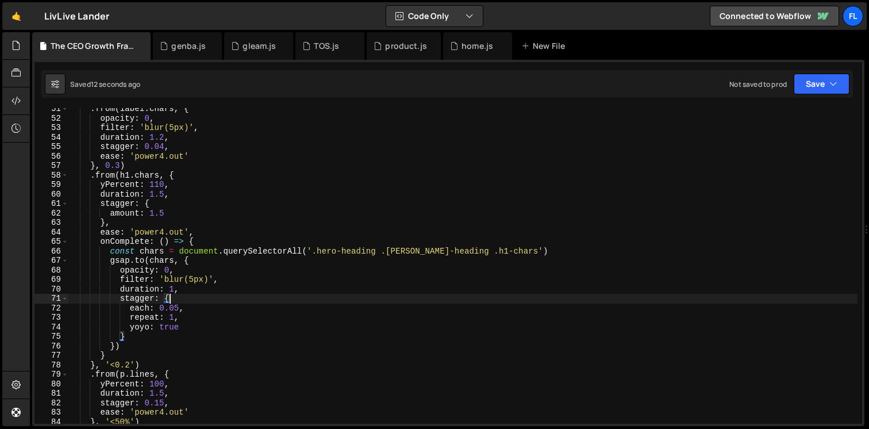
scroll to position [484, 0]
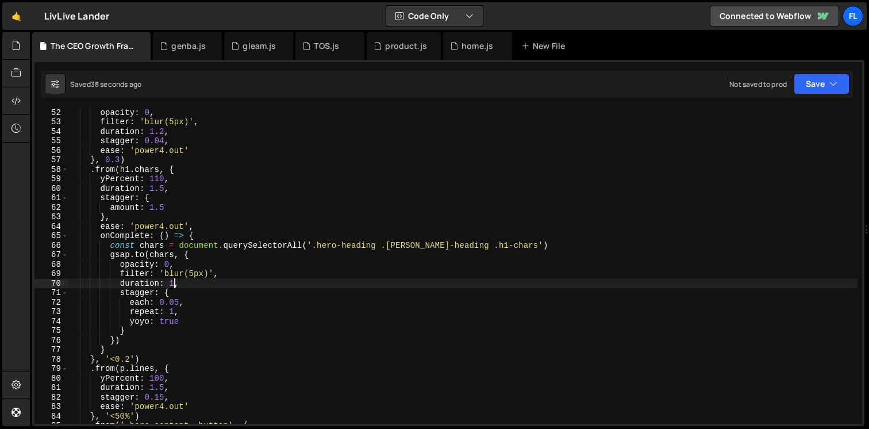
click at [176, 285] on div "opacity : 0 , filter : 'blur(5px)' , duration : 1.2 , stagger : 0.04 , ease : '…" at bounding box center [462, 274] width 789 height 335
click at [202, 265] on div "opacity : 0 , filter : 'blur(5px)' , duration : 1.2 , stagger : 0.04 , ease : '…" at bounding box center [462, 274] width 789 height 335
click at [175, 293] on div "opacity : 0 , filter : 'blur(5px)' , duration : 1.2 , stagger : 0.04 , ease : '…" at bounding box center [462, 274] width 789 height 335
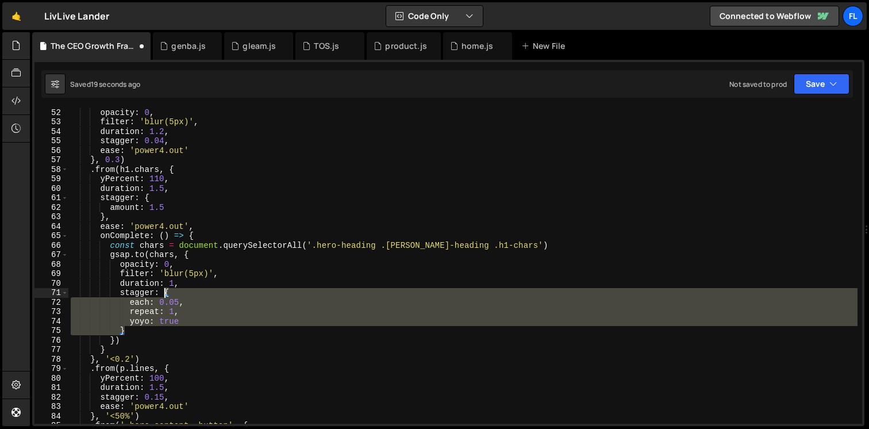
drag, startPoint x: 130, startPoint y: 334, endPoint x: 163, endPoint y: 295, distance: 51.0
click at [163, 295] on div "opacity : 0 , filter : 'blur(5px)' , duration : 1.2 , stagger : 0.04 , ease : '…" at bounding box center [462, 274] width 789 height 335
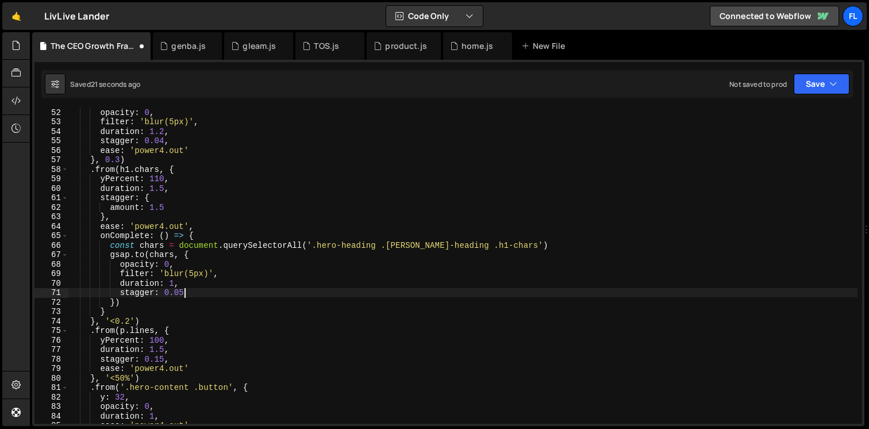
scroll to position [0, 7]
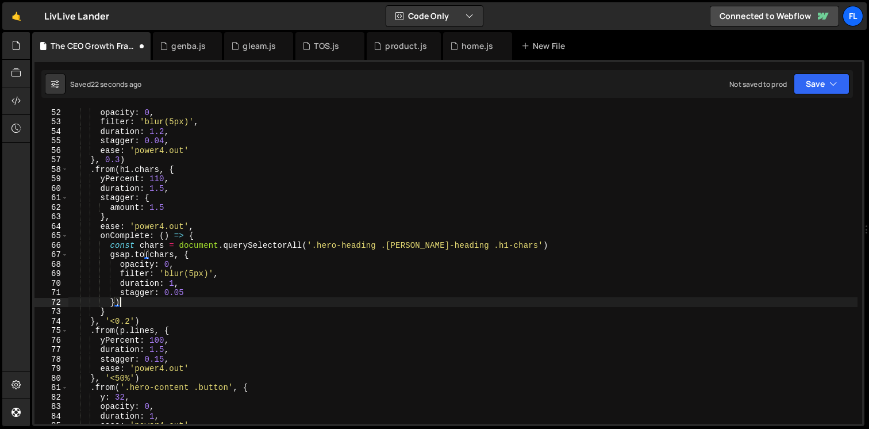
click at [140, 299] on div "opacity : 0 , filter : 'blur(5px)' , duration : 1.2 , stagger : 0.04 , ease : '…" at bounding box center [462, 274] width 789 height 335
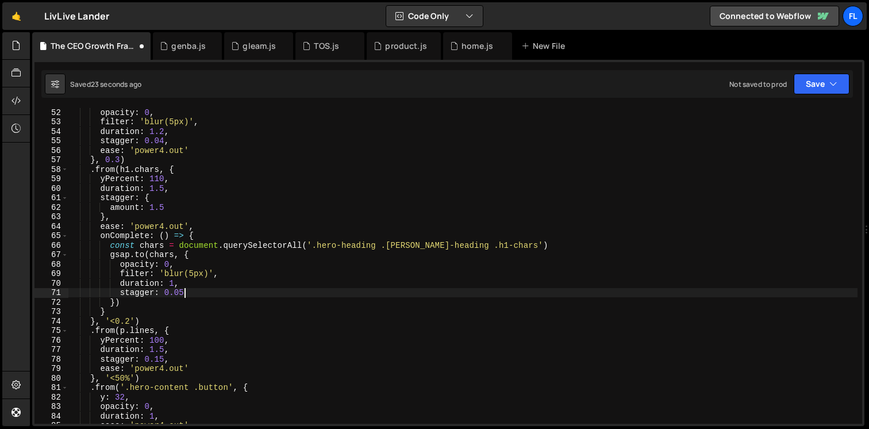
click at [199, 293] on div "opacity : 0 , filter : 'blur(5px)' , duration : 1.2 , stagger : 0.04 , ease : '…" at bounding box center [462, 274] width 789 height 335
type textarea "stagger: 0.05,"
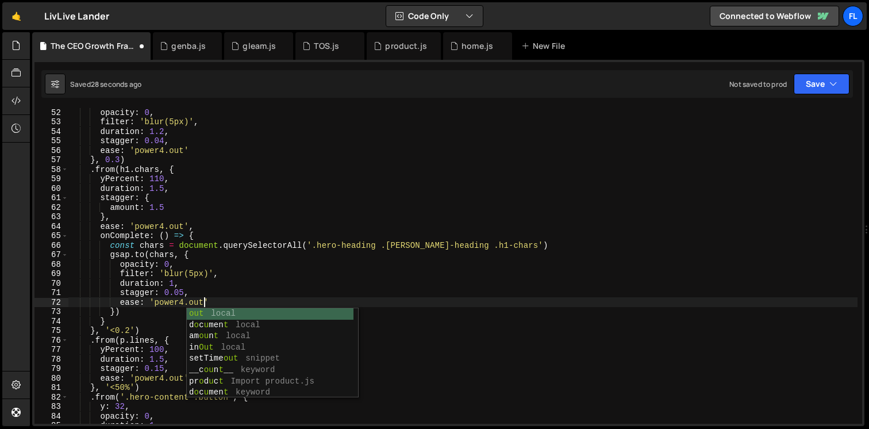
click at [213, 262] on div "opacity : 0 , filter : 'blur(5px)' , duration : 1.2 , stagger : 0.04 , ease : '…" at bounding box center [462, 274] width 789 height 335
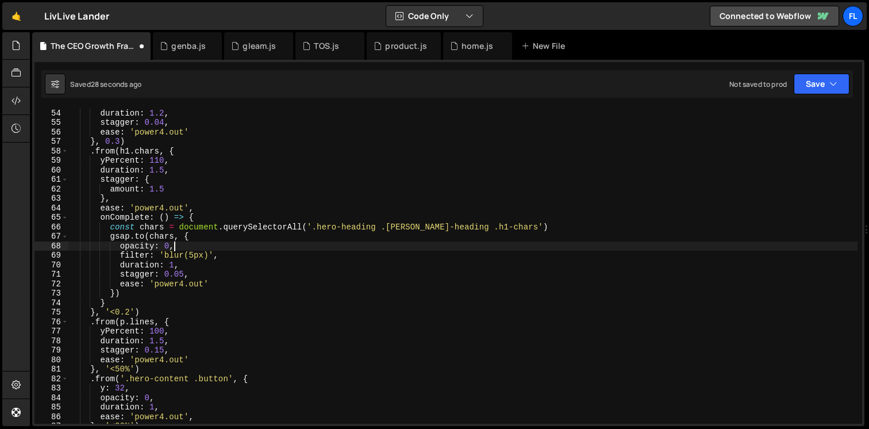
scroll to position [504, 0]
click at [142, 289] on div "duration : 1.2 , stagger : 0.04 , ease : 'power4.out' } , 0.3 ) . from ( h1 . c…" at bounding box center [462, 274] width 789 height 335
click at [198, 238] on div "duration : 1.2 , stagger : 0.04 , ease : 'power4.out' } , 0.3 ) . from ( h1 . c…" at bounding box center [462, 274] width 789 height 335
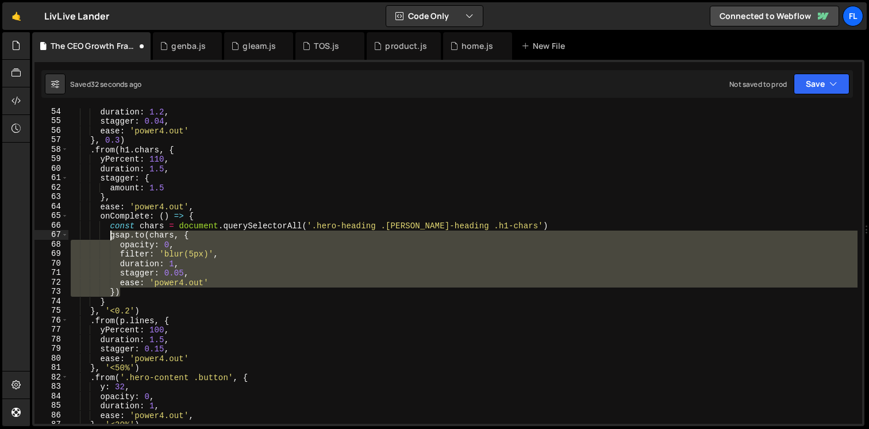
drag, startPoint x: 129, startPoint y: 295, endPoint x: 109, endPoint y: 239, distance: 60.2
click at [109, 239] on div "duration : 1.2 , stagger : 0.04 , ease : 'power4.out' } , 0.3 ) . from ( h1 . c…" at bounding box center [462, 274] width 789 height 335
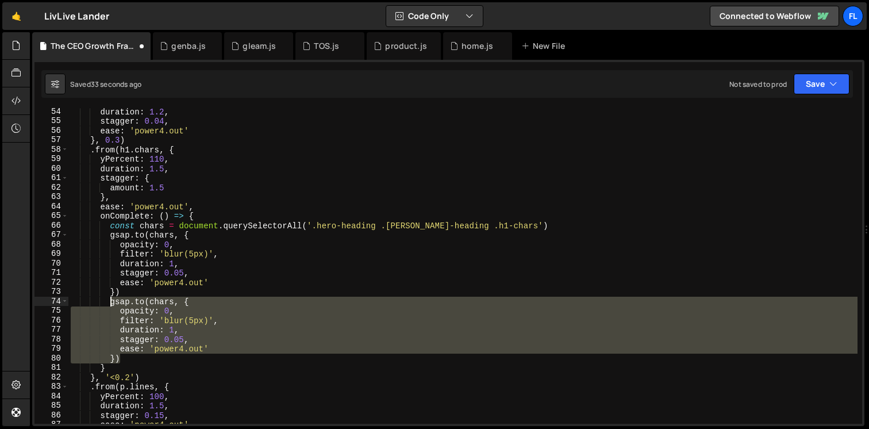
scroll to position [522, 0]
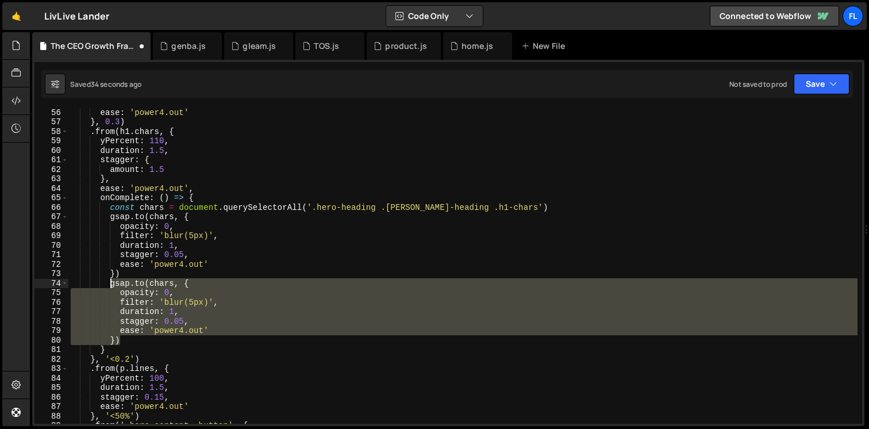
click at [169, 295] on div "ease : 'power4.out' } , 0.3 ) . from ( h1 . chars , { yPercent : 110 , duration…" at bounding box center [462, 274] width 789 height 335
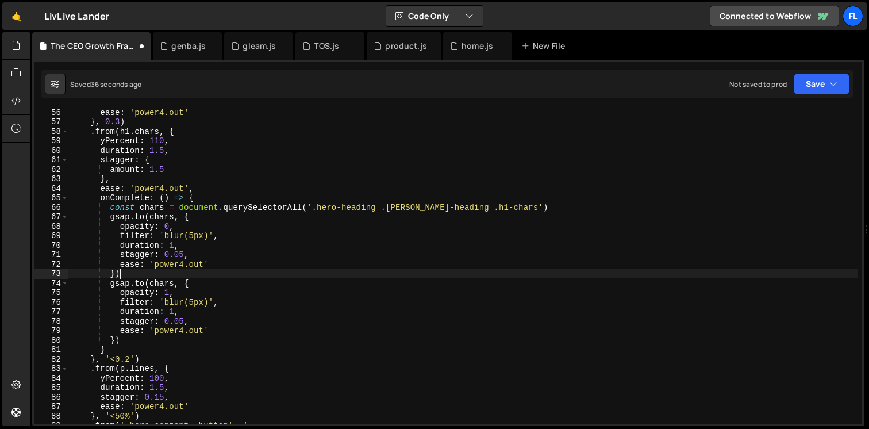
click at [227, 275] on div "ease : 'power4.out' } , 0.3 ) . from ( h1 . chars , { yPercent : 110 , duration…" at bounding box center [462, 274] width 789 height 335
click at [193, 304] on div "ease : 'power4.out' } , 0.3 ) . from ( h1 . chars , { yPercent : 110 , duration…" at bounding box center [462, 274] width 789 height 335
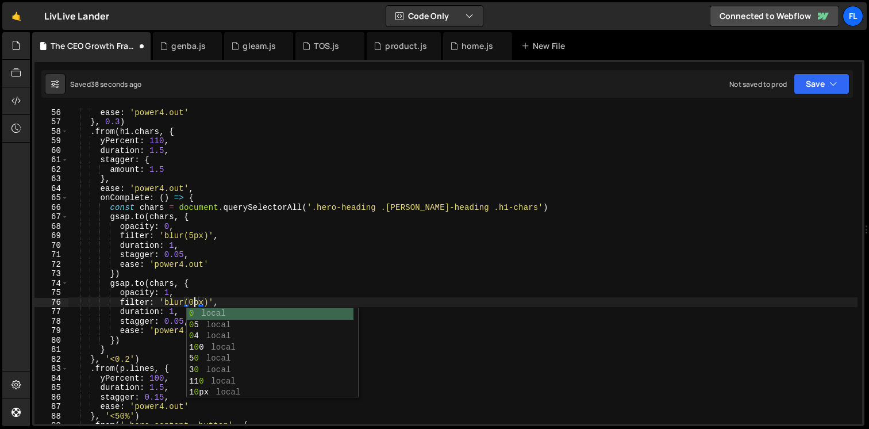
scroll to position [0, 8]
click at [189, 261] on div "ease : 'power4.out' } , 0.3 ) . from ( h1 . chars , { yPercent : 110 , duration…" at bounding box center [462, 274] width 789 height 335
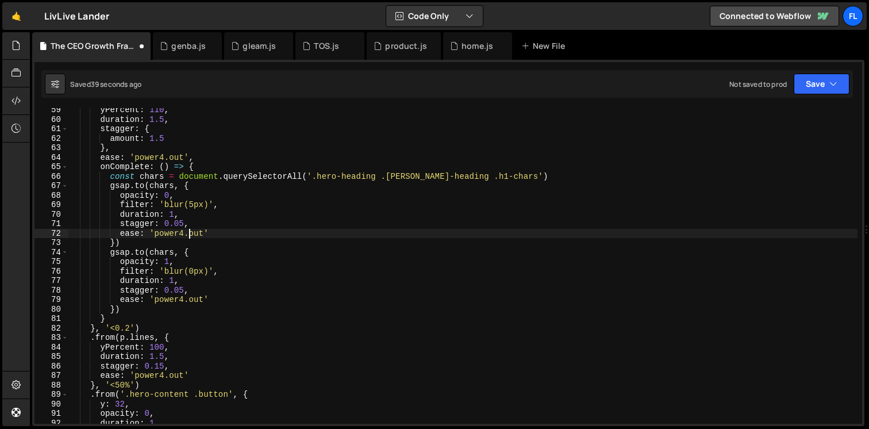
scroll to position [553, 0]
click at [185, 278] on div "yPercent : 110 , duration : 1.5 , stagger : { amount : 1.5 } , ease : 'power4.o…" at bounding box center [462, 272] width 789 height 335
type textarea "duration: 1,"
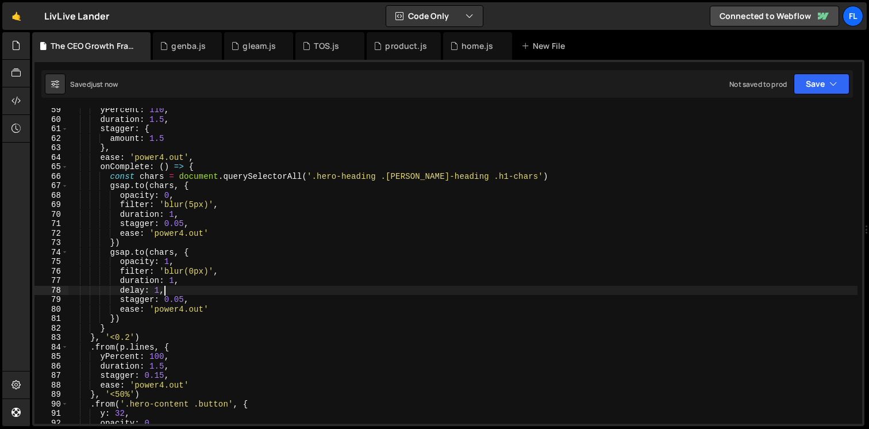
scroll to position [562, 0]
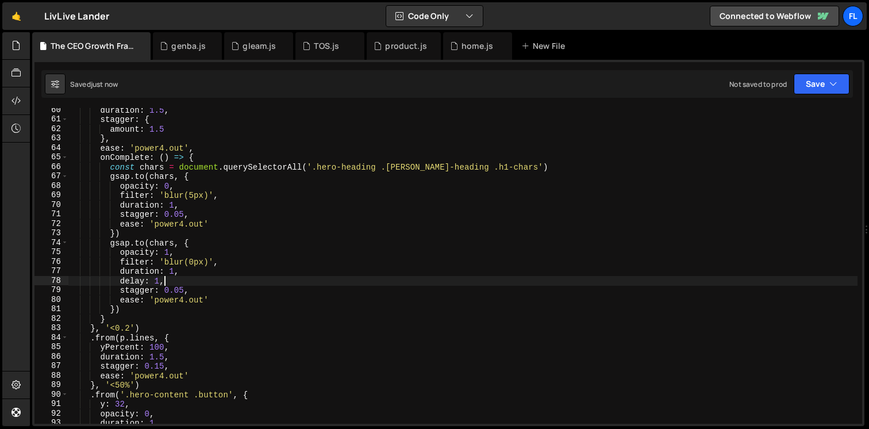
click at [159, 279] on div "duration : 1.5 , stagger : { amount : 1.5 } , ease : 'power4.out' , onComplete …" at bounding box center [462, 272] width 789 height 335
click at [167, 280] on div "duration : 1.5 , stagger : { amount : 1.5 } , ease : 'power4.out' , onComplete …" at bounding box center [462, 272] width 789 height 335
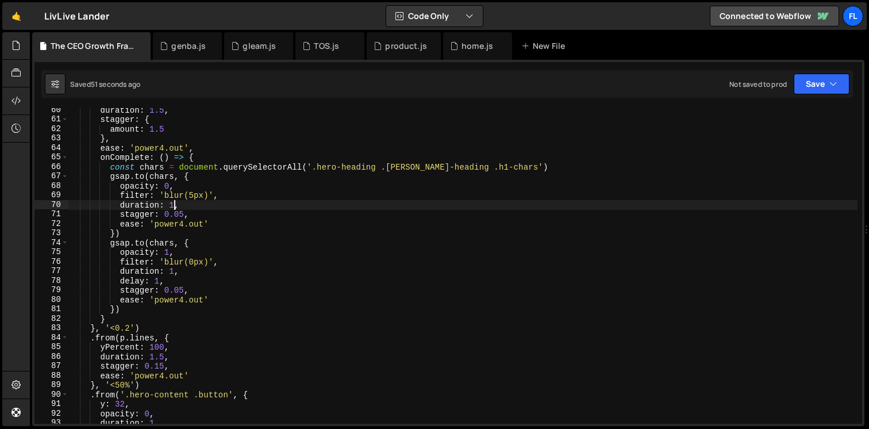
click at [176, 203] on div "duration : 1.5 , stagger : { amount : 1.5 } , ease : 'power4.out' , onComplete …" at bounding box center [462, 272] width 789 height 335
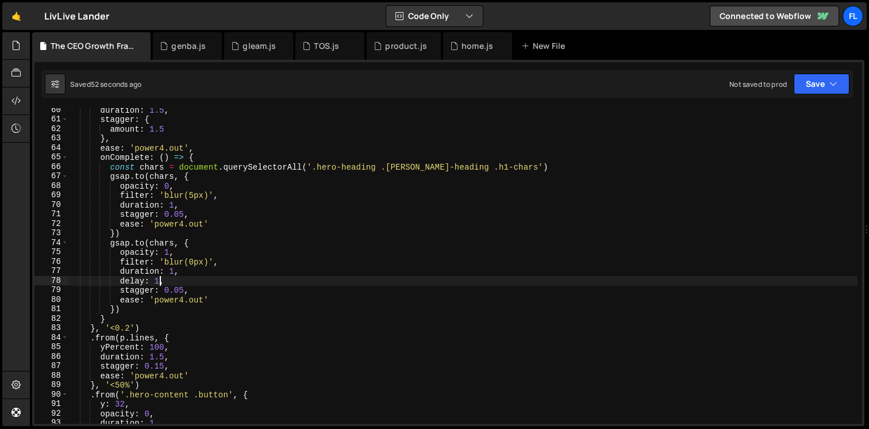
click at [159, 282] on div "duration : 1.5 , stagger : { amount : 1.5 } , ease : 'power4.out' , onComplete …" at bounding box center [462, 272] width 789 height 335
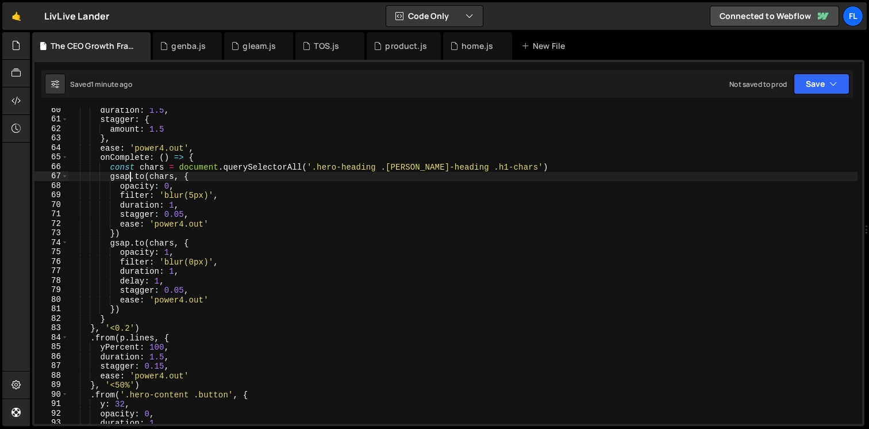
click at [130, 177] on div "duration : 1.5 , stagger : { amount : 1.5 } , ease : 'power4.out' , onComplete …" at bounding box center [462, 272] width 789 height 335
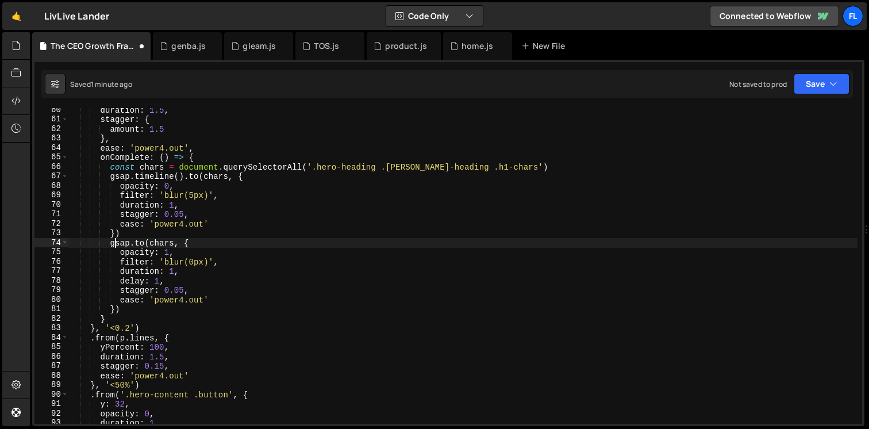
click at [116, 240] on div "duration : 1.5 , stagger : { amount : 1.5 } , ease : 'power4.out' , onComplete …" at bounding box center [462, 272] width 789 height 335
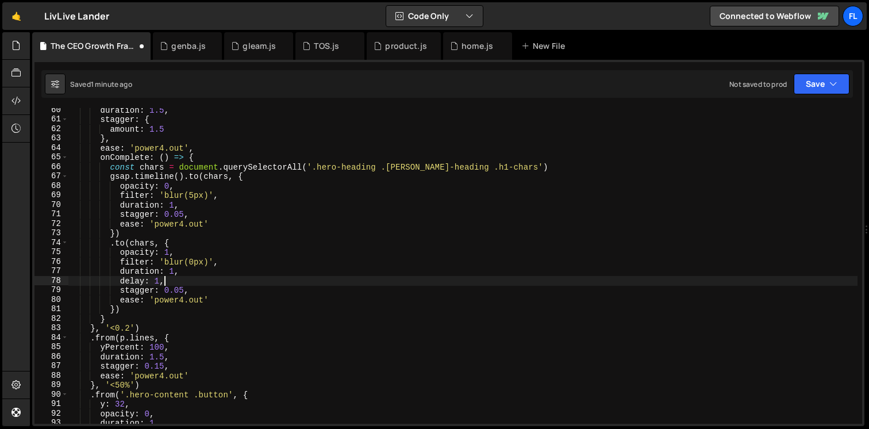
drag, startPoint x: 173, startPoint y: 281, endPoint x: 192, endPoint y: 276, distance: 19.7
click at [192, 276] on div "duration : 1.5 , stagger : { amount : 1.5 } , ease : 'power4.out' , onComplete …" at bounding box center [462, 272] width 789 height 335
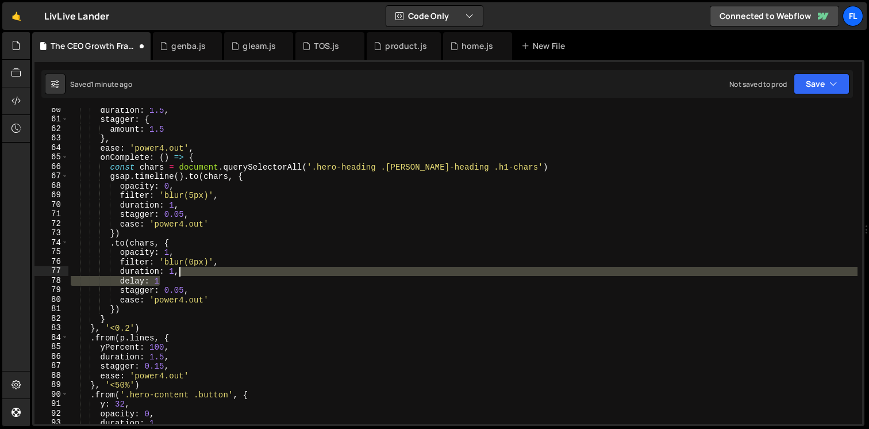
drag, startPoint x: 179, startPoint y: 278, endPoint x: 206, endPoint y: 267, distance: 29.1
click at [206, 267] on div "duration : 1.5 , stagger : { amount : 1.5 } , ease : 'power4.out' , onComplete …" at bounding box center [462, 272] width 789 height 335
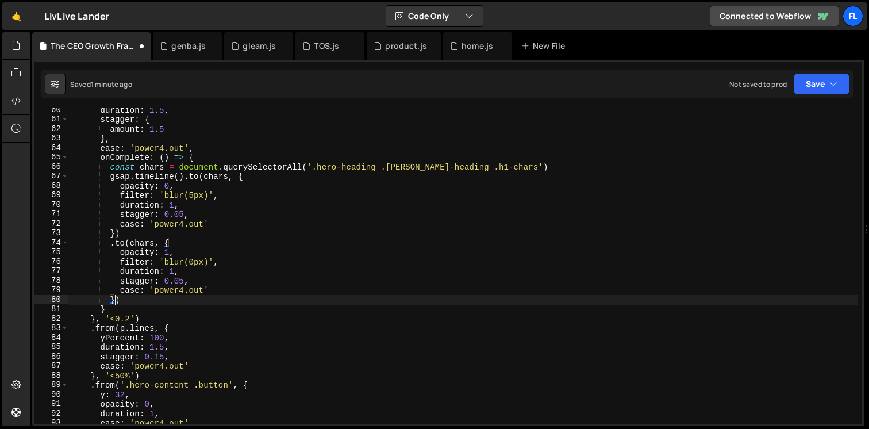
click at [116, 302] on div "duration : 1.5 , stagger : { amount : 1.5 } , ease : 'power4.out' , onComplete …" at bounding box center [462, 272] width 789 height 335
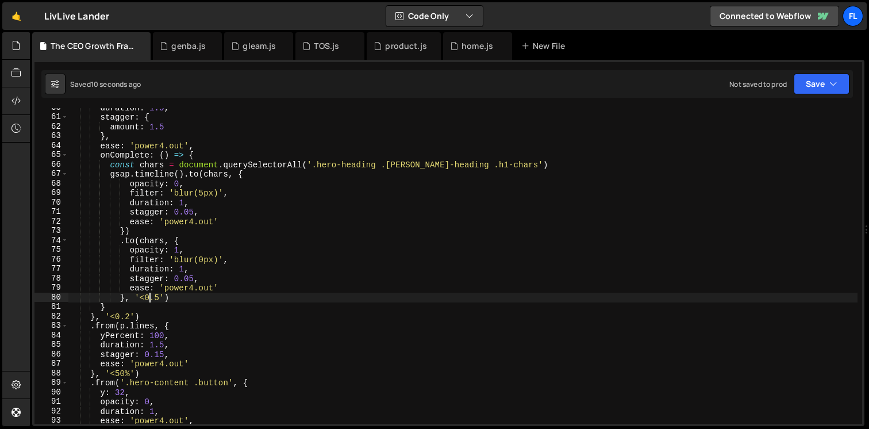
scroll to position [572, 0]
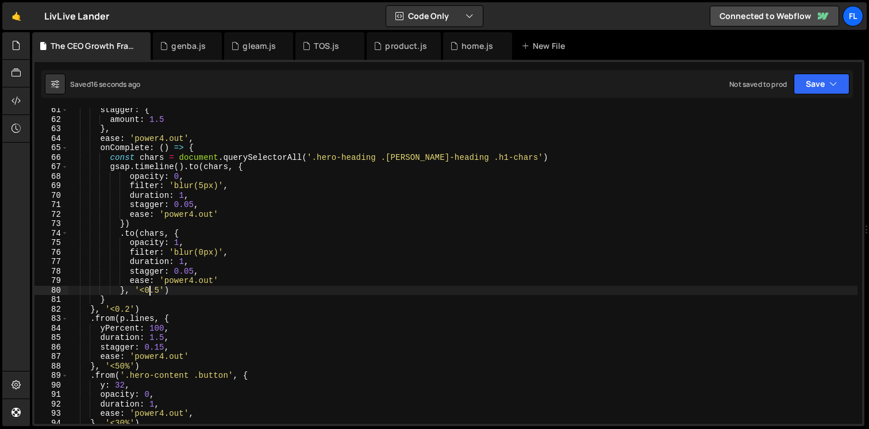
click at [158, 291] on div "stagger : { amount : 1.5 } , ease : 'power4.out' , onComplete : ( ) => { const …" at bounding box center [462, 272] width 789 height 335
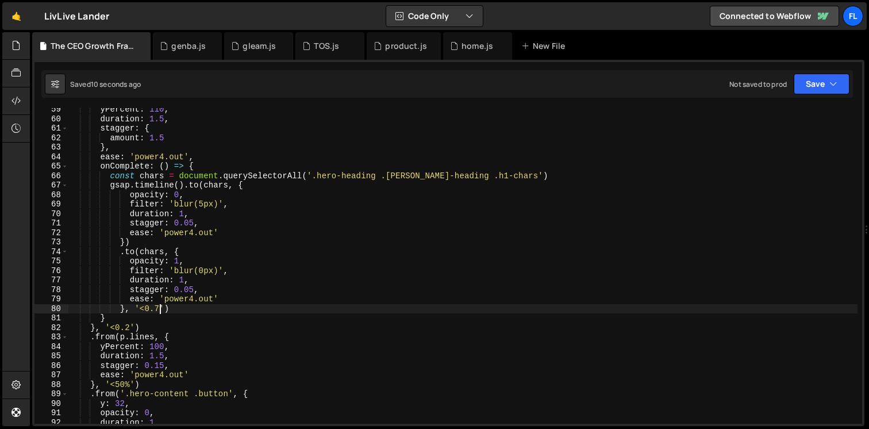
scroll to position [554, 0]
click at [193, 224] on div "yPercent : 110 , duration : 1.5 , stagger : { amount : 1.5 } , ease : 'power4.o…" at bounding box center [462, 272] width 789 height 335
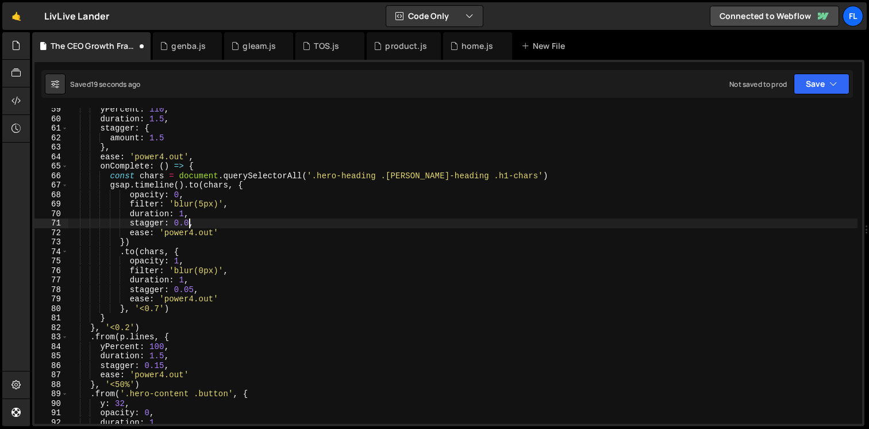
scroll to position [0, 8]
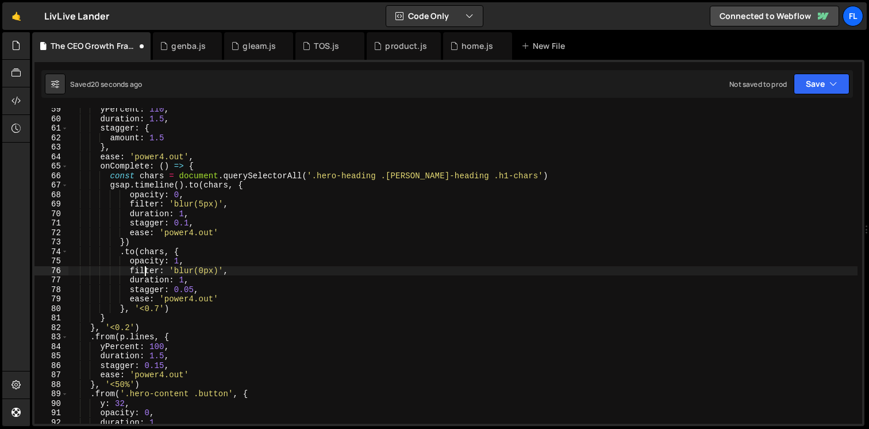
click at [145, 268] on div "yPercent : 110 , duration : 1.5 , stagger : { amount : 1.5 } , ease : 'power4.o…" at bounding box center [462, 272] width 789 height 335
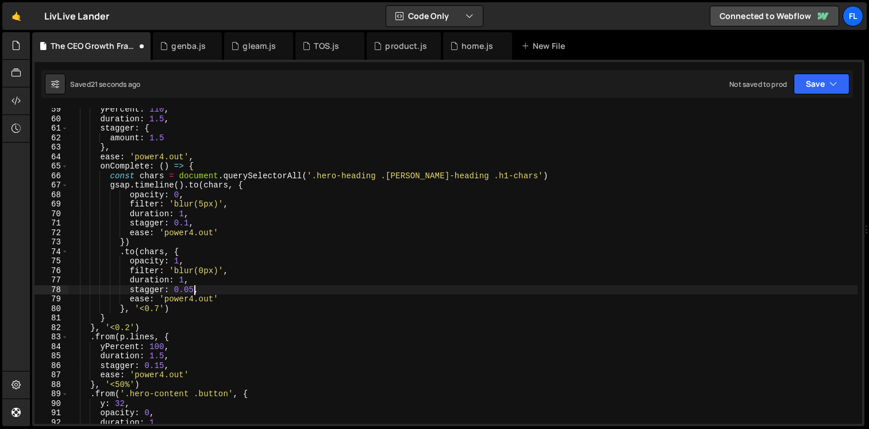
click at [194, 290] on div "yPercent : 110 , duration : 1.5 , stagger : { amount : 1.5 } , ease : 'power4.o…" at bounding box center [462, 272] width 789 height 335
click at [189, 223] on div "yPercent : 110 , duration : 1.5 , stagger : { amount : 1.5 } , ease : 'power4.o…" at bounding box center [462, 272] width 789 height 335
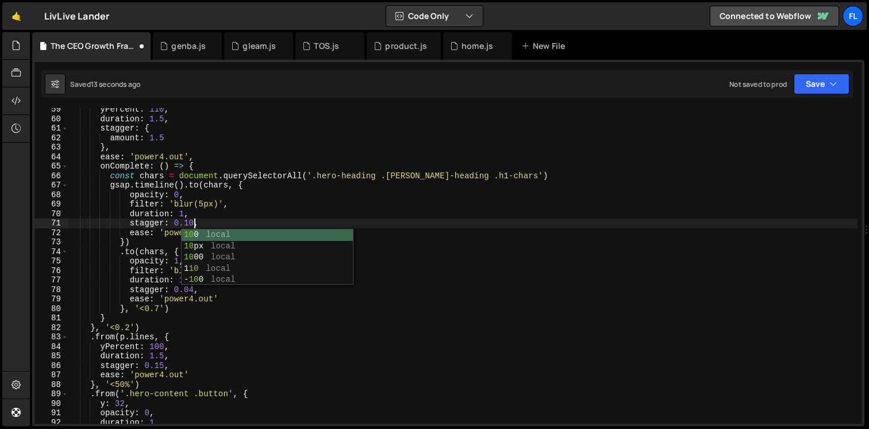
scroll to position [0, 9]
click at [187, 223] on div "yPercent : 110 , duration : 1.5 , stagger : { amount : 1.5 } , ease : 'power4.o…" at bounding box center [462, 272] width 789 height 335
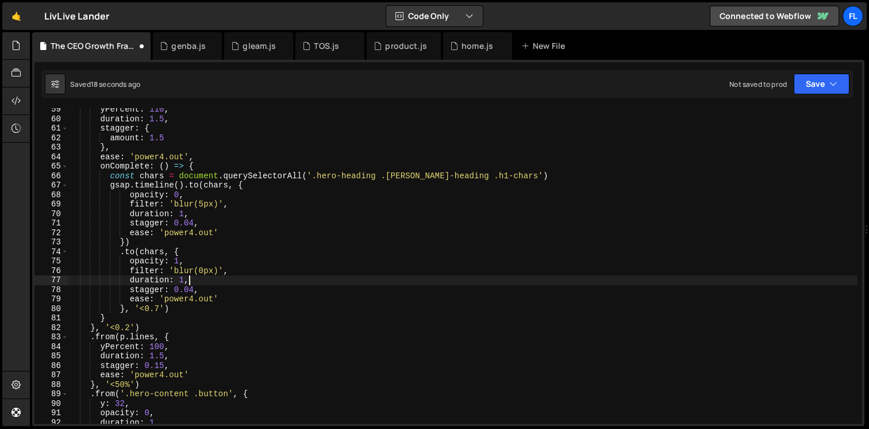
click at [189, 283] on div "yPercent : 110 , duration : 1.5 , stagger : { amount : 1.5 } , ease : 'power4.o…" at bounding box center [462, 272] width 789 height 335
click at [159, 305] on div "yPercent : 110 , duration : 1.5 , stagger : { amount : 1.5 } , ease : 'power4.o…" at bounding box center [462, 272] width 789 height 335
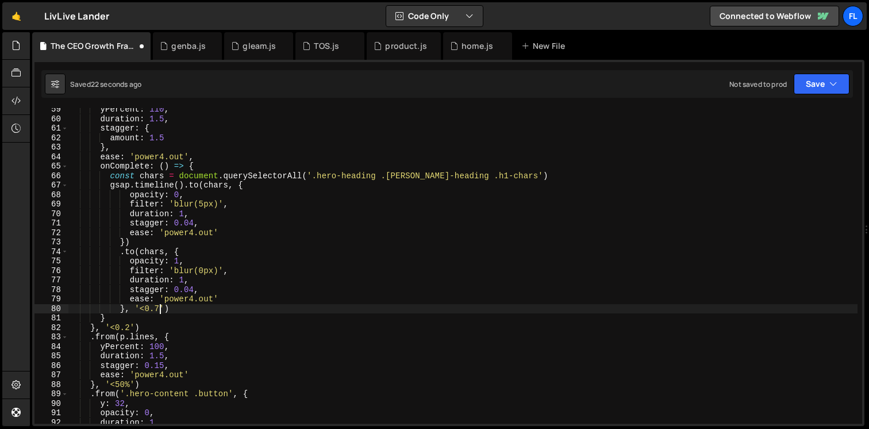
scroll to position [0, 6]
click at [202, 250] on div "yPercent : 110 , duration : 1.5 , stagger : { amount : 1.5 } , ease : 'power4.o…" at bounding box center [462, 272] width 789 height 335
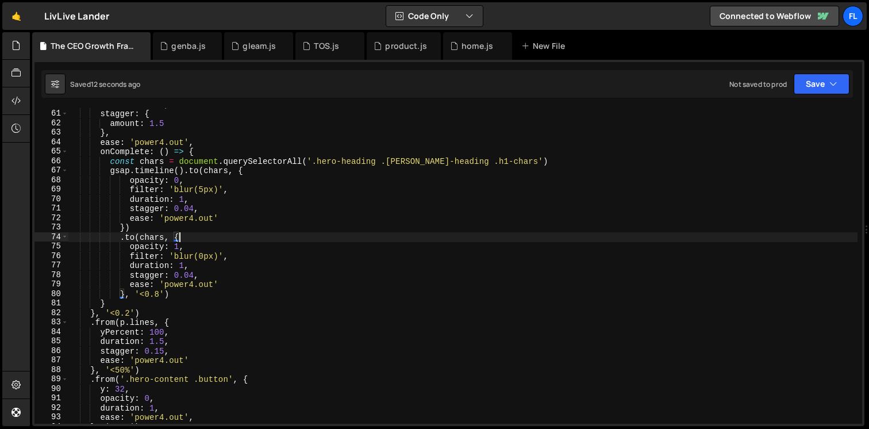
scroll to position [571, 0]
click at [159, 292] on div "stagger : { amount : 1.5 } , ease : 'power4.out' , onComplete : ( ) => { const …" at bounding box center [462, 273] width 789 height 335
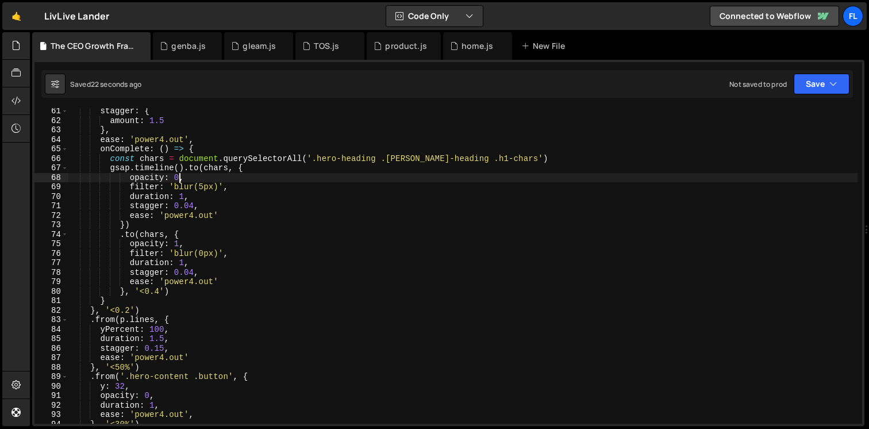
click at [180, 177] on div "stagger : { amount : 1.5 } , ease : 'power4.out' , onComplete : ( ) => { const …" at bounding box center [462, 273] width 789 height 335
click at [159, 290] on div "stagger : { amount : 1.5 } , ease : 'power4.out' , onComplete : ( ) => { const …" at bounding box center [462, 273] width 789 height 335
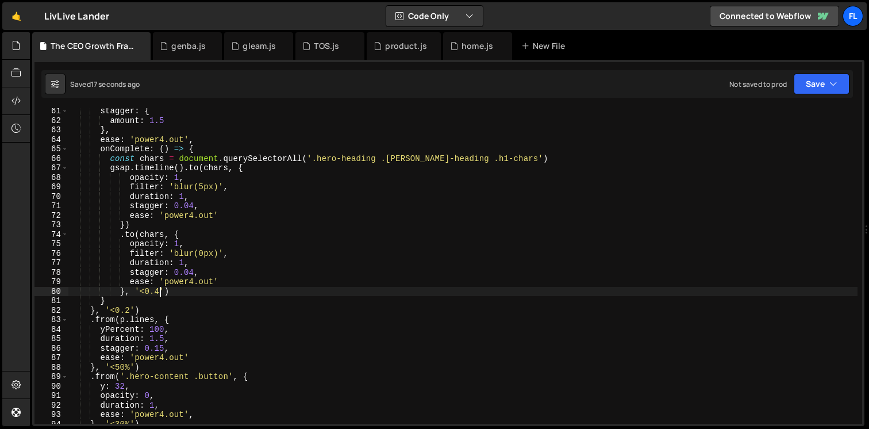
click at [193, 205] on div "stagger : { amount : 1.5 } , ease : 'power4.out' , onComplete : ( ) => { const …" at bounding box center [462, 273] width 789 height 335
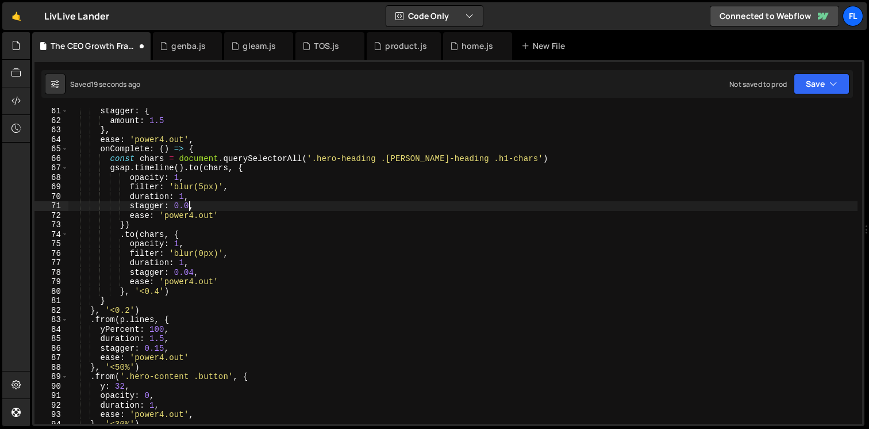
scroll to position [0, 8]
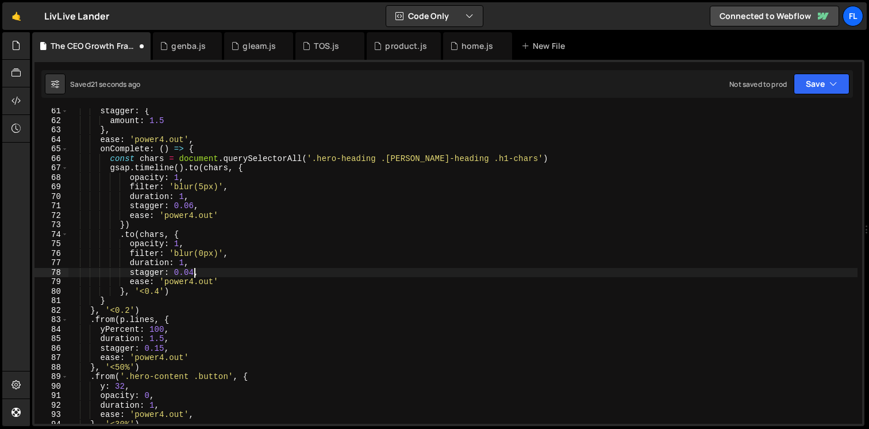
click at [194, 271] on div "stagger : { amount : 1.5 } , ease : 'power4.out' , onComplete : ( ) => { const …" at bounding box center [462, 273] width 789 height 335
click at [160, 291] on div "stagger : { amount : 1.5 } , ease : 'power4.out' , onComplete : ( ) => { const …" at bounding box center [462, 273] width 789 height 335
click at [183, 197] on div "stagger : { amount : 1.5 } , ease : 'power4.out' , onComplete : ( ) => { const …" at bounding box center [462, 273] width 789 height 335
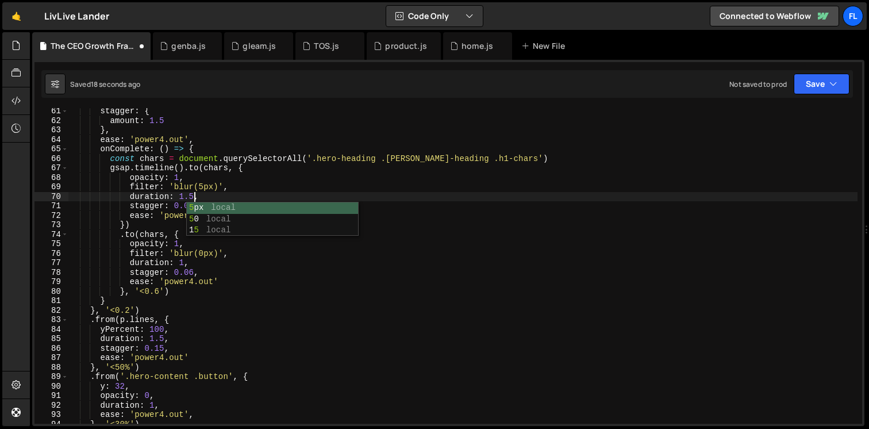
scroll to position [0, 8]
click at [185, 264] on div "stagger : { amount : 1.5 } , ease : 'power4.out' , onComplete : ( ) => { const …" at bounding box center [462, 273] width 789 height 335
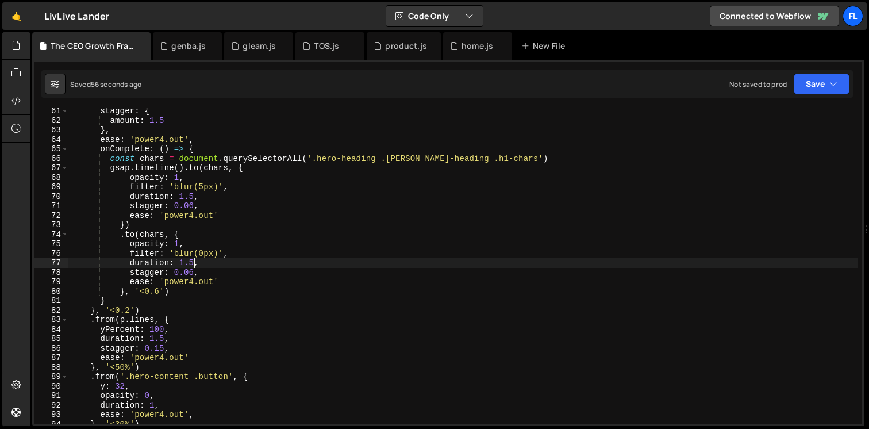
click at [159, 291] on div "stagger : { amount : 1.5 } , ease : 'power4.out' , onComplete : ( ) => { const …" at bounding box center [462, 273] width 789 height 335
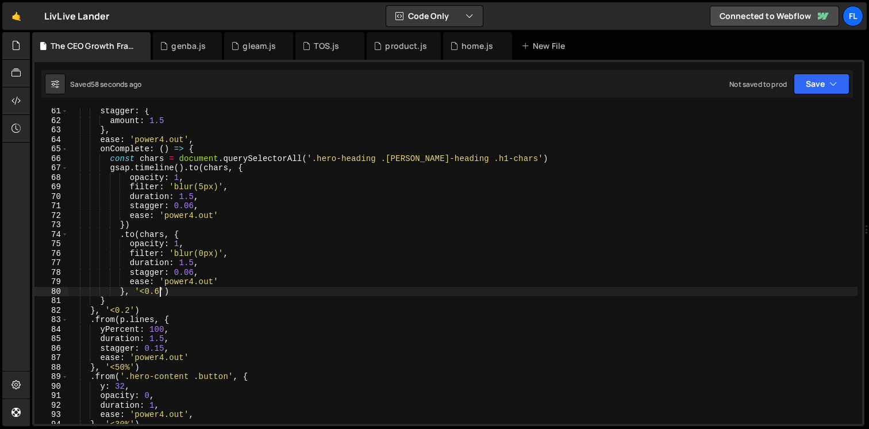
scroll to position [0, 6]
click at [193, 198] on div "stagger : { amount : 1.5 } , ease : 'power4.out' , onComplete : ( ) => { const …" at bounding box center [462, 273] width 789 height 335
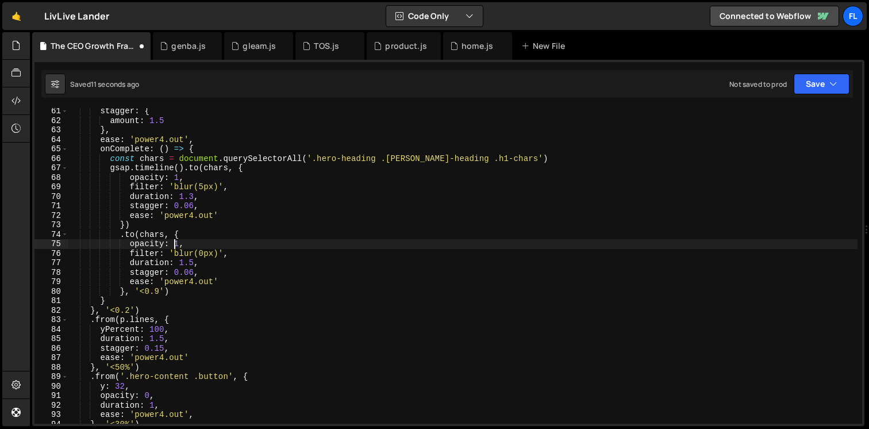
click at [173, 247] on div "stagger : { amount : 1.5 } , ease : 'power4.out' , onComplete : ( ) => { const …" at bounding box center [462, 273] width 789 height 335
click at [193, 262] on div "stagger : { amount : 1.5 } , ease : 'power4.out' , onComplete : ( ) => { const …" at bounding box center [462, 273] width 789 height 335
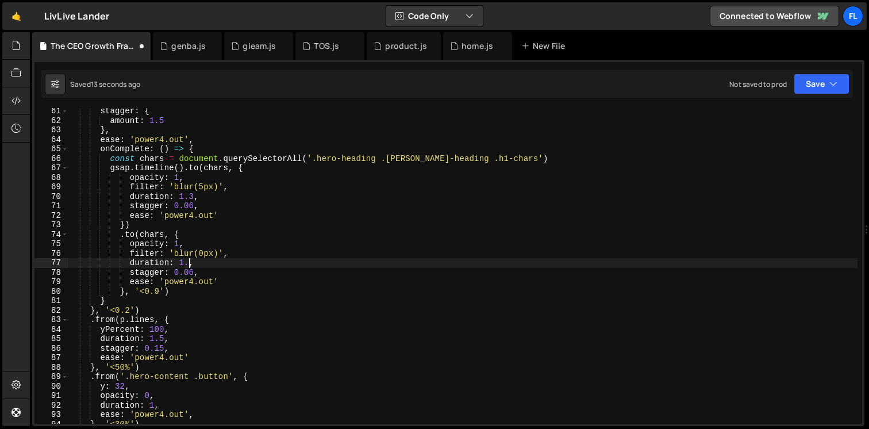
scroll to position [0, 8]
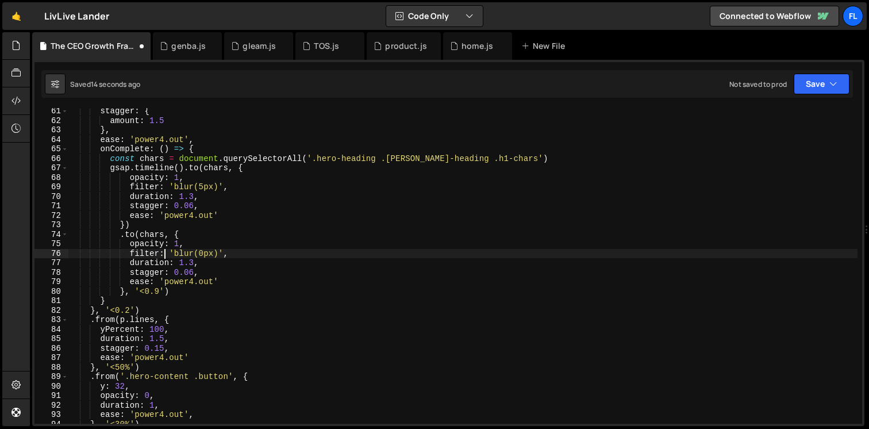
click at [167, 257] on div "stagger : { amount : 1.5 } , ease : 'power4.out' , onComplete : ( ) => { const …" at bounding box center [462, 273] width 789 height 335
click at [159, 293] on div "stagger : { amount : 1.5 } , ease : 'power4.out' , onComplete : ( ) => { const …" at bounding box center [462, 273] width 789 height 335
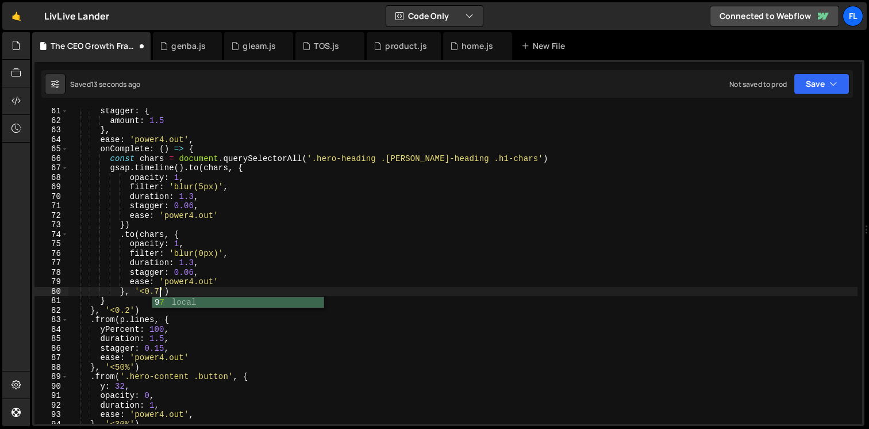
scroll to position [0, 6]
type textarea "}, '<0.75')"
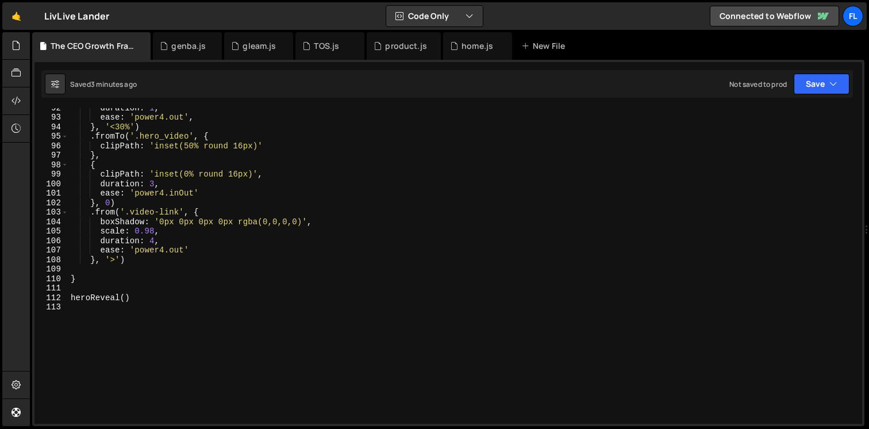
scroll to position [909, 0]
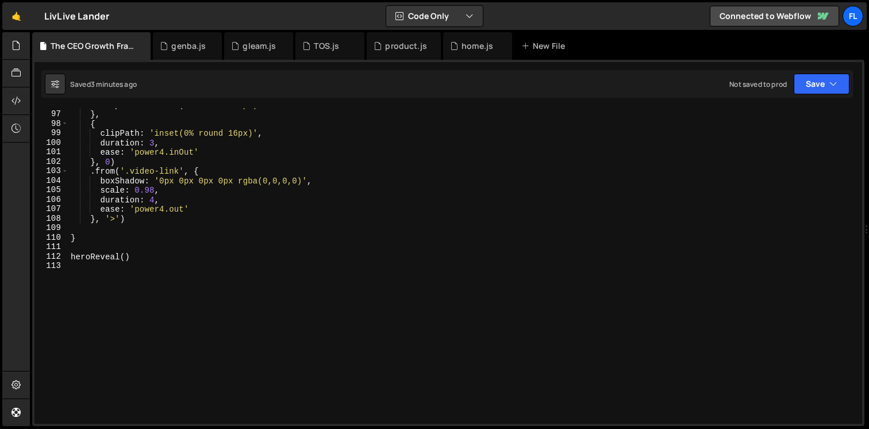
click at [99, 307] on div "clipPath : 'inset(50% round 16px)' } , { clipPath : 'inset(0% round 16px)' , du…" at bounding box center [462, 267] width 789 height 335
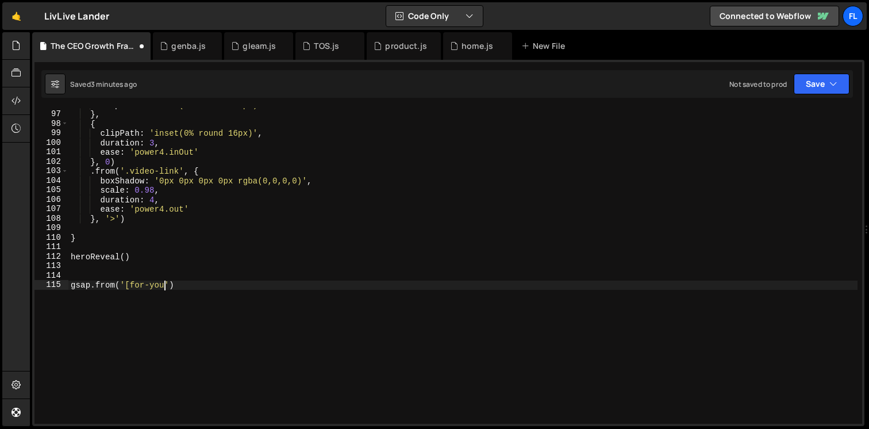
scroll to position [0, 6]
type textarea "gsap.from('[for-you] .white-bg', {')"
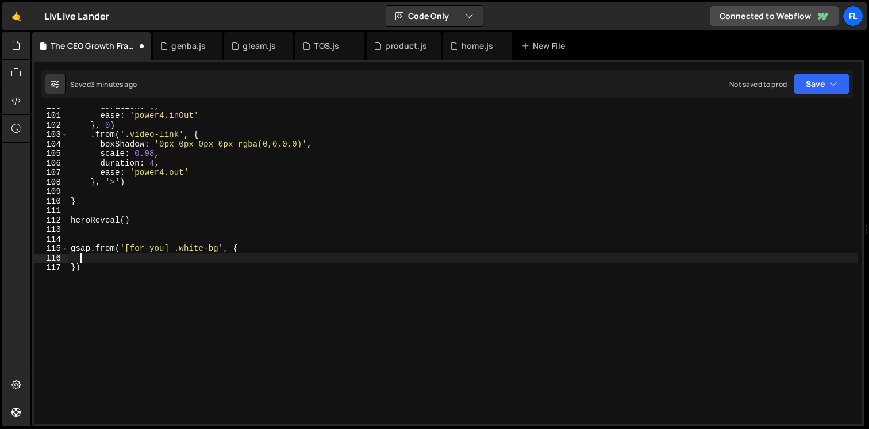
scroll to position [0, 1]
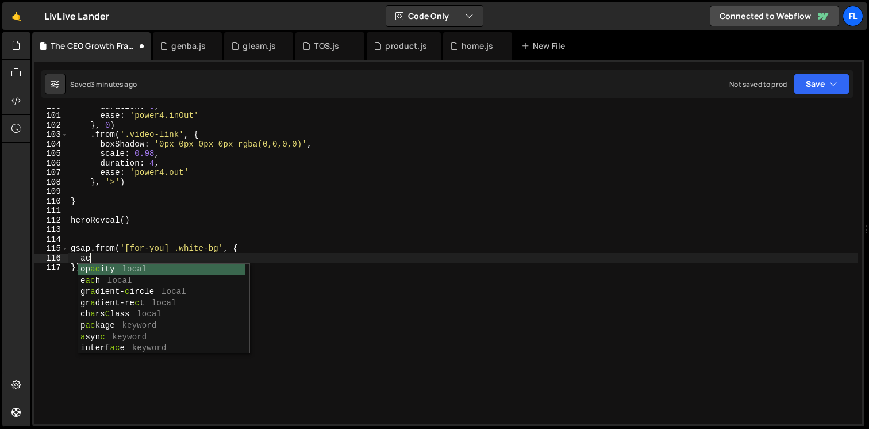
type textarea "a"
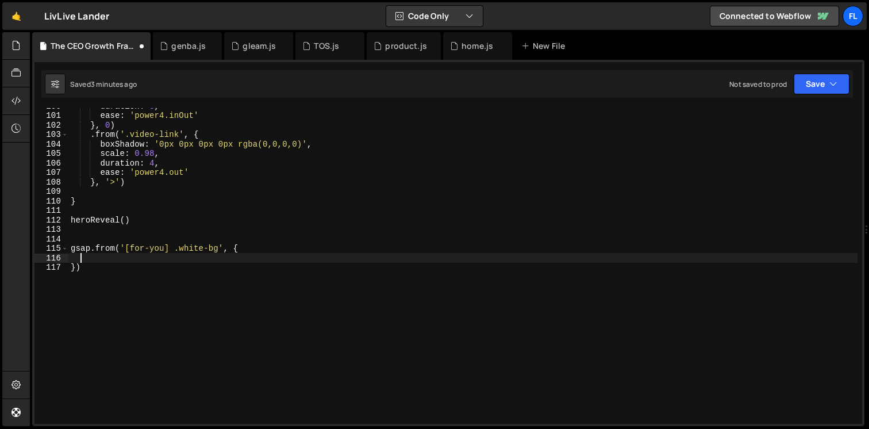
scroll to position [0, 0]
type textarea "backgroundColor: 'transparent',"
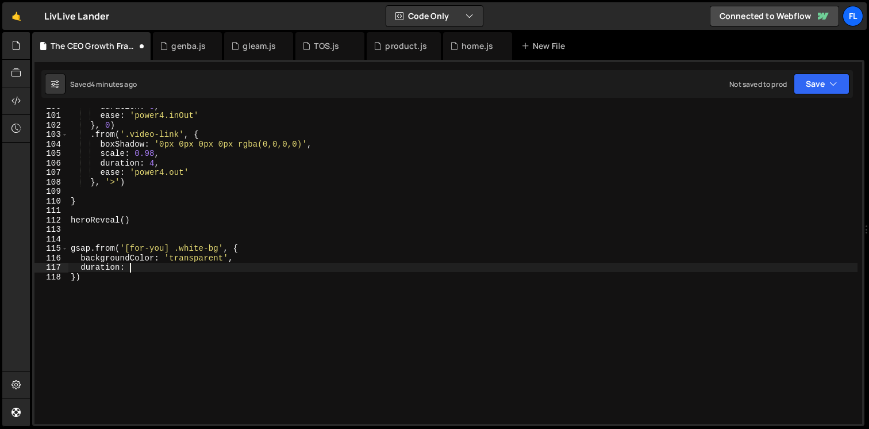
scroll to position [956, 0]
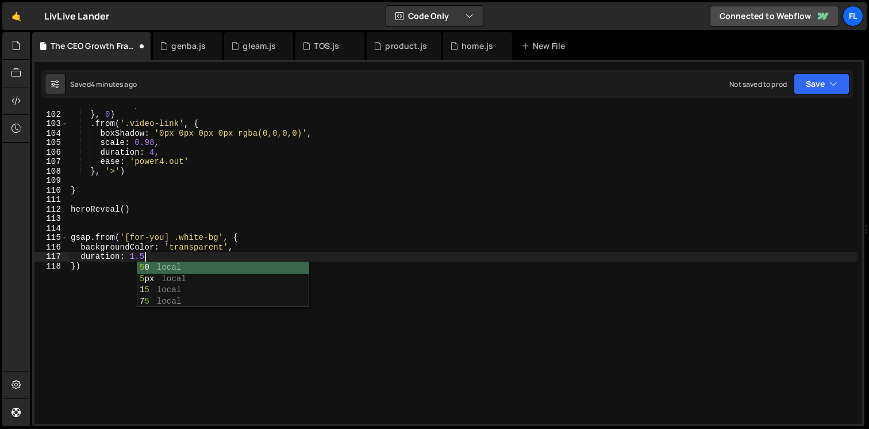
type textarea "duration: 1.5,"
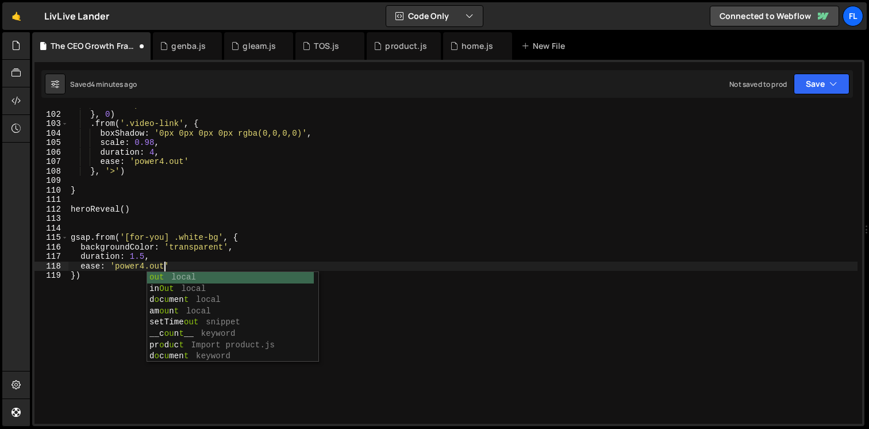
scroll to position [0, 6]
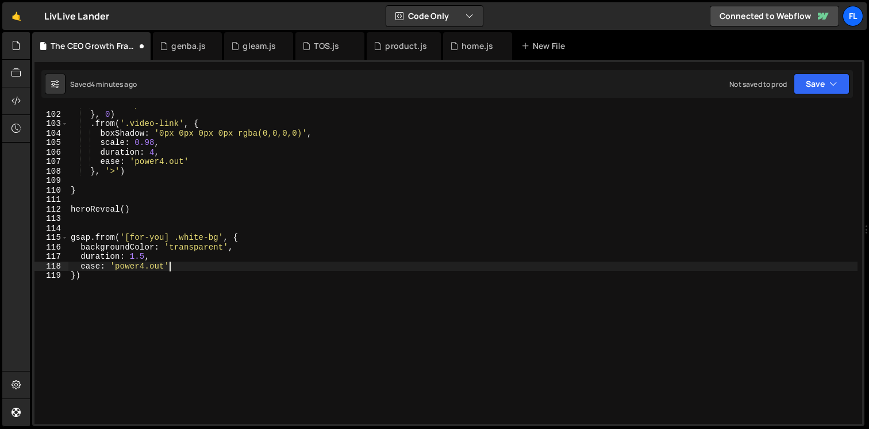
click at [241, 262] on div "ease : 'power4.inOut' } , 0 ) . from ( '.video-link' , { boxShadow : '0px 0px 0…" at bounding box center [462, 267] width 789 height 335
type textarea "ease: 'power4.out',"
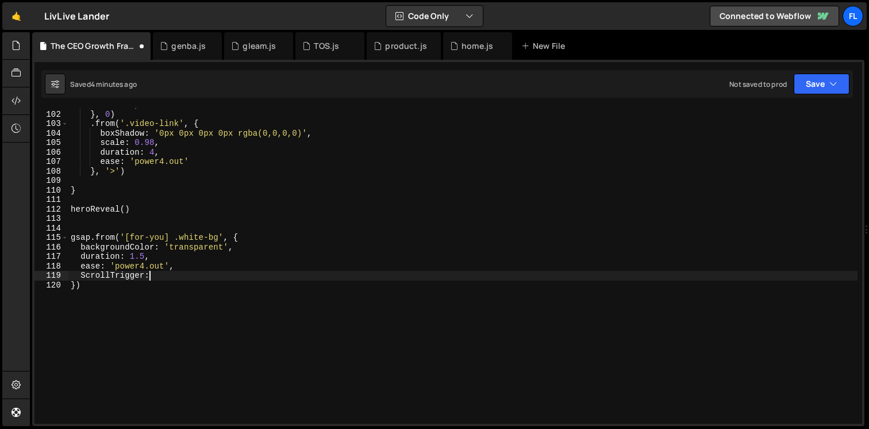
scroll to position [0, 5]
click at [86, 279] on div "ease : 'power4.inOut' } , 0 ) . from ( '.video-link' , { boxShadow : '0px 0px 0…" at bounding box center [462, 267] width 789 height 335
click at [162, 276] on div "ease : 'power4.inOut' } , 0 ) . from ( '.video-link' , { boxShadow : '0px 0px 0…" at bounding box center [462, 267] width 789 height 335
type textarea "scrollTrigger: {"
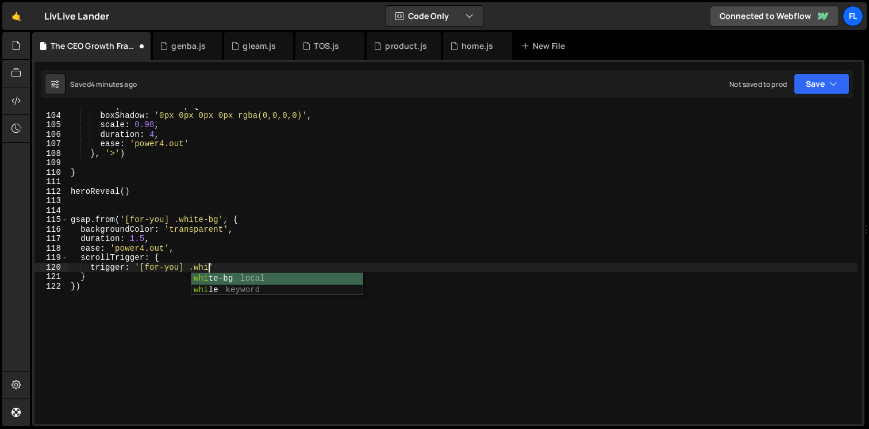
scroll to position [0, 10]
click at [255, 269] on div ". from ( '.video-link' , { boxShadow : '0px 0px 0px 0px rgba(0,0,0,0)' , scale …" at bounding box center [462, 268] width 789 height 335
type textarea "trigger: '[for-you] .white-bg',"
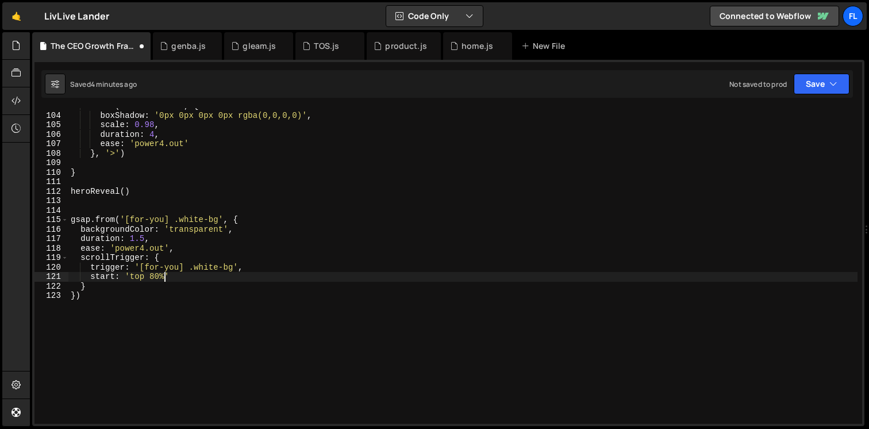
scroll to position [0, 6]
click at [185, 278] on div ". from ( '.video-link' , { boxShadow : '0px 0px 0px 0px rgba(0,0,0,0)' , scale …" at bounding box center [462, 268] width 789 height 335
type textarea "start: 'top 80%,"
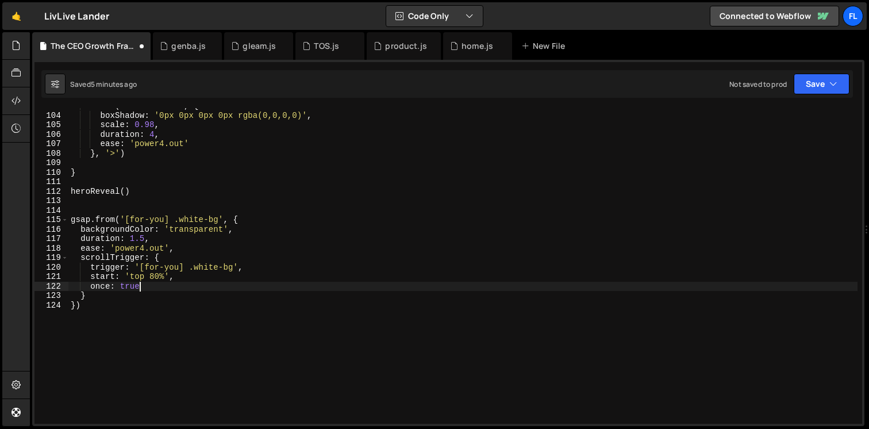
scroll to position [0, 1]
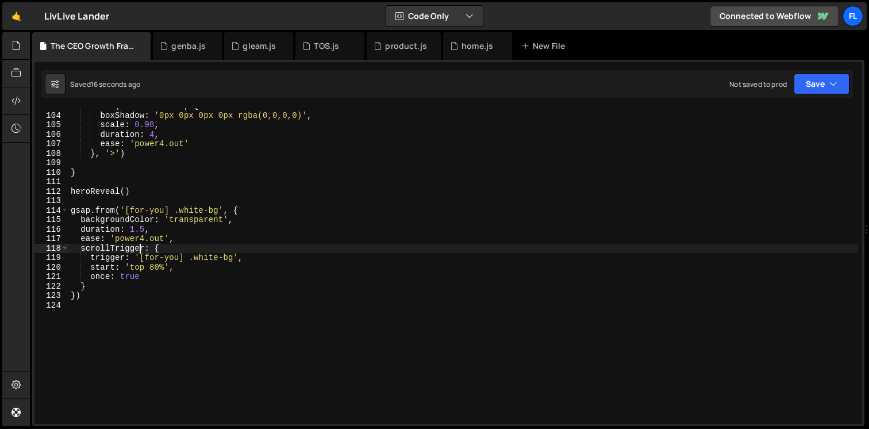
click at [141, 245] on div ". from ( '.video-link' , { boxShadow : '0px 0px 0px 0px rgba(0,0,0,0)' , scale …" at bounding box center [462, 268] width 789 height 335
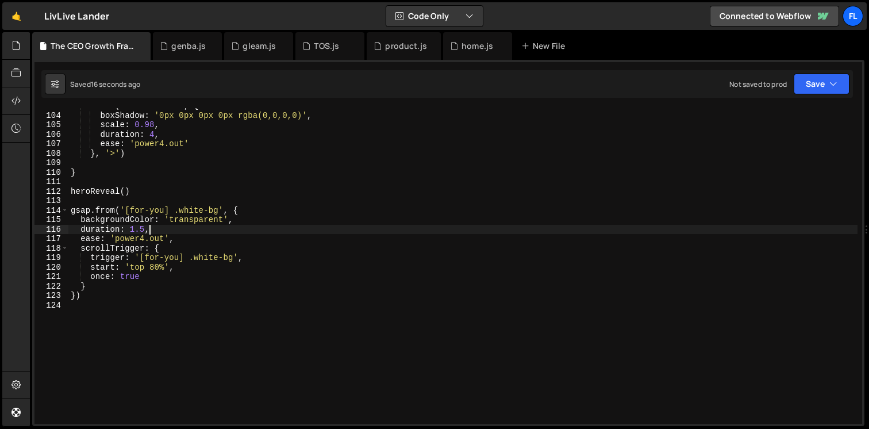
click at [170, 229] on div ". from ( '.video-link' , { boxShadow : '0px 0px 0px 0px rgba(0,0,0,0)' , scale …" at bounding box center [462, 268] width 789 height 335
click at [214, 229] on div ". from ( '.video-link' , { boxShadow : '0px 0px 0px 0px rgba(0,0,0,0)' , scale …" at bounding box center [462, 268] width 789 height 335
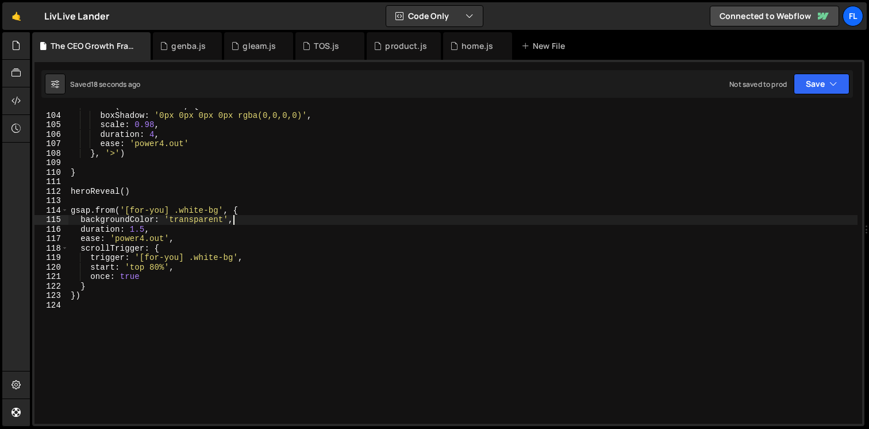
click at [248, 216] on div ". from ( '.video-link' , { boxShadow : '0px 0px 0px 0px rgba(0,0,0,0)' , scale …" at bounding box center [462, 268] width 789 height 335
click at [155, 277] on div ". from ( '.video-link' , { boxShadow : '0px 0px 0px 0px rgba(0,0,0,0)' , scale …" at bounding box center [462, 268] width 789 height 335
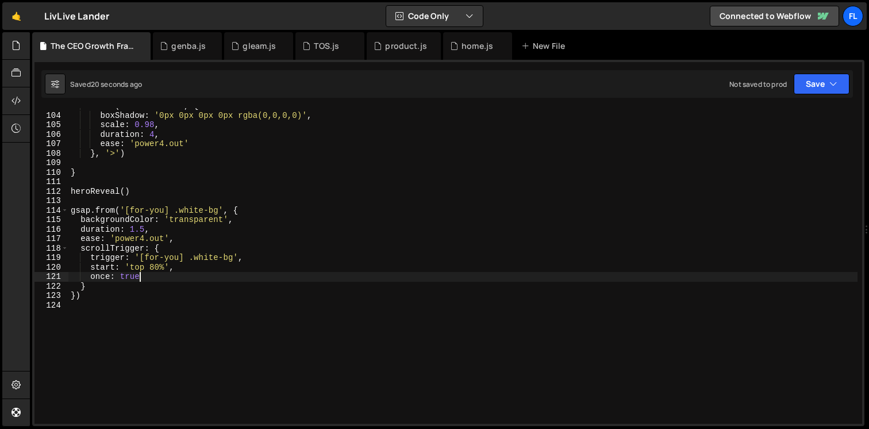
type textarea "once: true,"
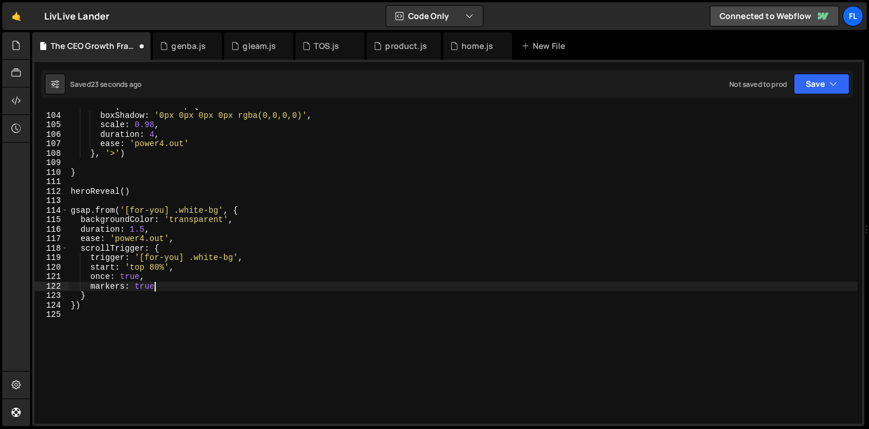
scroll to position [0, 5]
click at [145, 222] on div ". from ( '.video-link' , { boxShadow : '0px 0px 0px 0px rgba(0,0,0,0)' , scale …" at bounding box center [462, 268] width 789 height 335
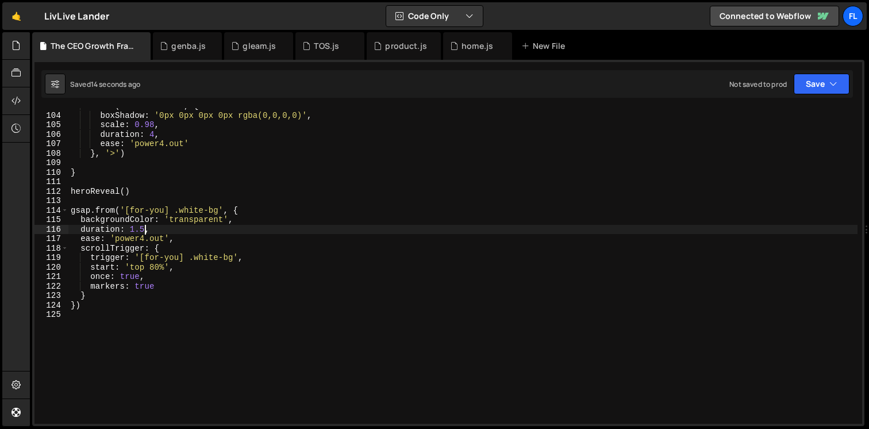
click at [144, 228] on div ". from ( '.video-link' , { boxShadow : '0px 0px 0px 0px rgba(0,0,0,0)' , scale …" at bounding box center [462, 268] width 789 height 335
click at [156, 225] on div ". from ( '.video-link' , { boxShadow : '0px 0px 0px 0px rgba(0,0,0,0)' , scale …" at bounding box center [462, 268] width 789 height 335
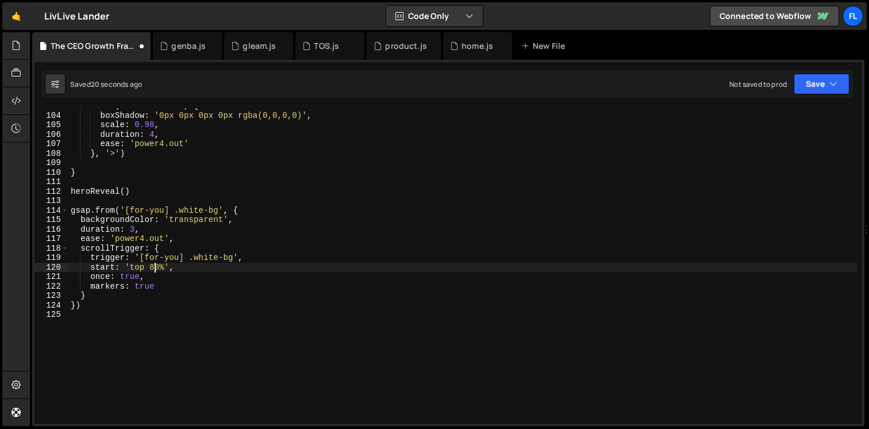
click at [154, 267] on div ". from ( '.video-link' , { boxShadow : '0px 0px 0px 0px rgba(0,0,0,0)' , scale …" at bounding box center [462, 268] width 789 height 335
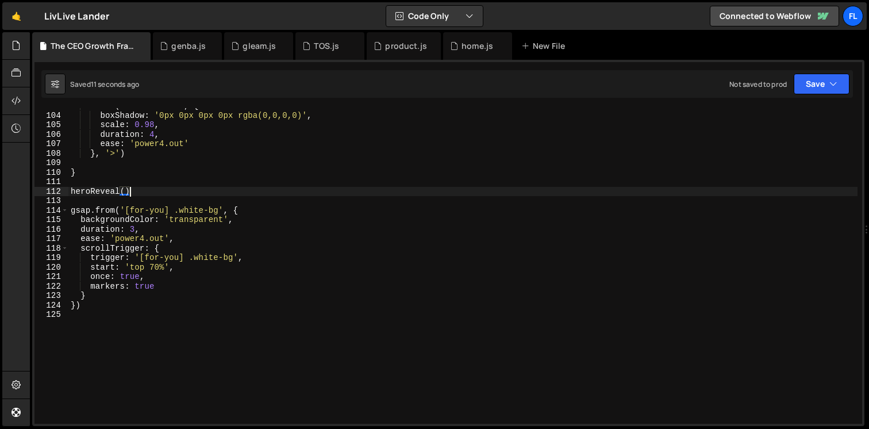
click at [139, 189] on div ". from ( '.video-link' , { boxShadow : '0px 0px 0px 0px rgba(0,0,0,0)' , scale …" at bounding box center [462, 268] width 789 height 335
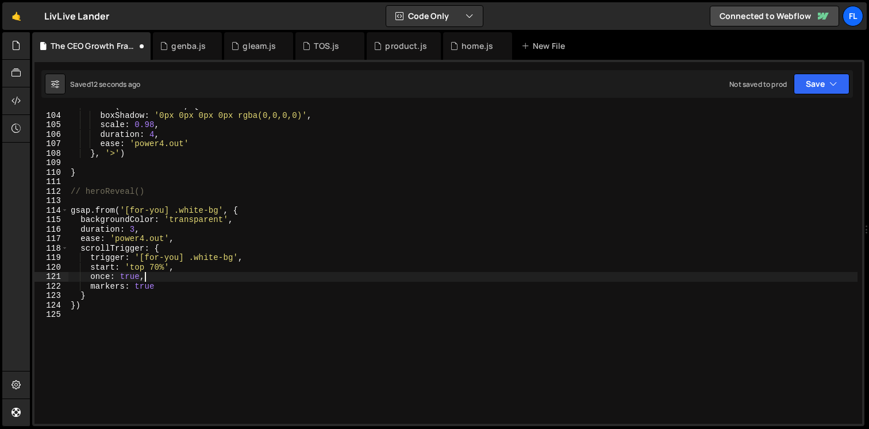
click at [167, 281] on div ". from ( '.video-link' , { boxShadow : '0px 0px 0px 0px rgba(0,0,0,0)' , scale …" at bounding box center [462, 268] width 789 height 335
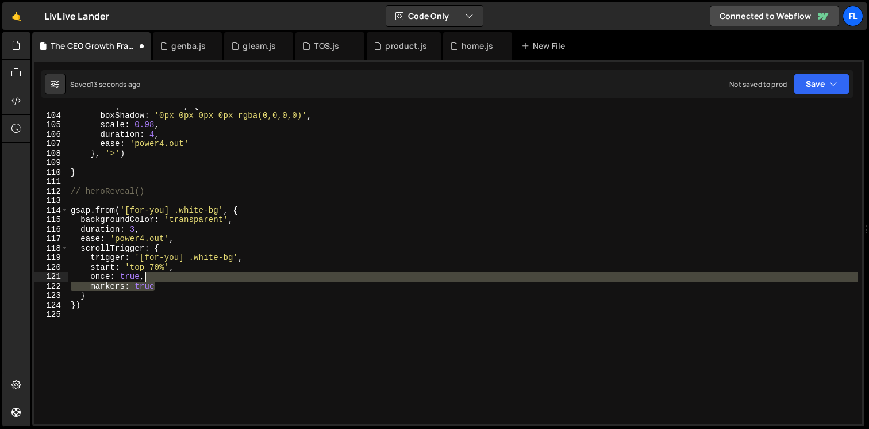
click at [174, 281] on div ". from ( '.video-link' , { boxShadow : '0px 0px 0px 0px rgba(0,0,0,0)' , scale …" at bounding box center [462, 268] width 789 height 335
type textarea "once: true,"
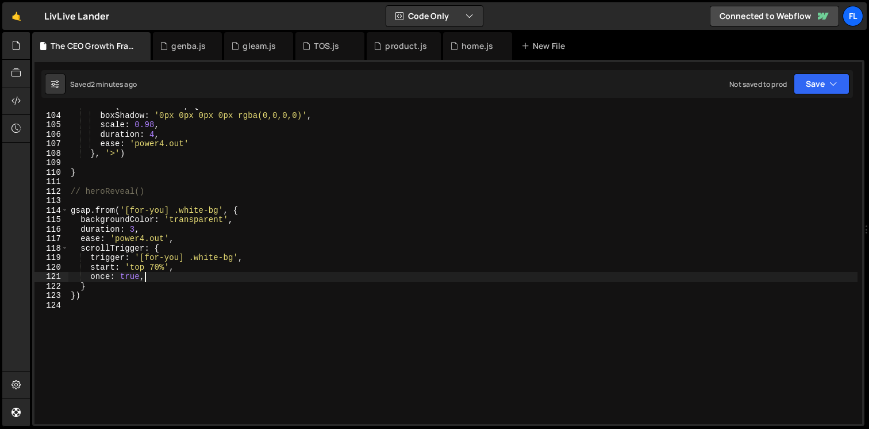
scroll to position [1013, 0]
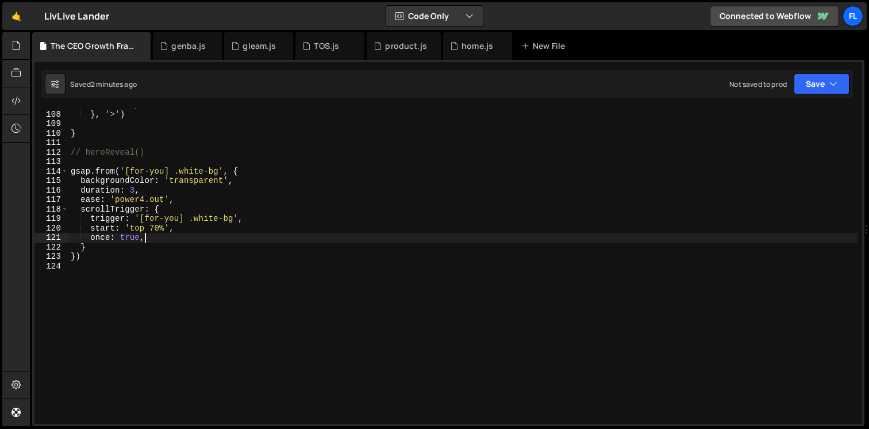
click at [155, 356] on div "ease : 'power4.out' } , '>' ) } // heroReveal() gsap . from ( '[for-you] .white…" at bounding box center [462, 267] width 789 height 335
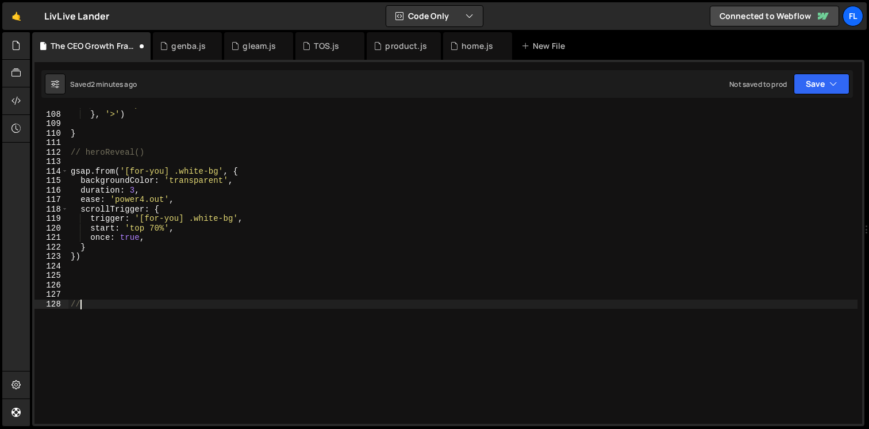
scroll to position [0, 0]
type textarea "// EFFECTS"
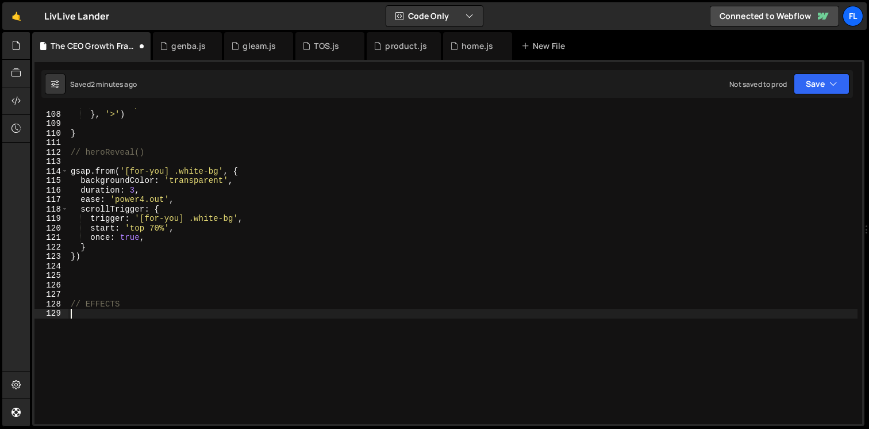
paste textarea "});"
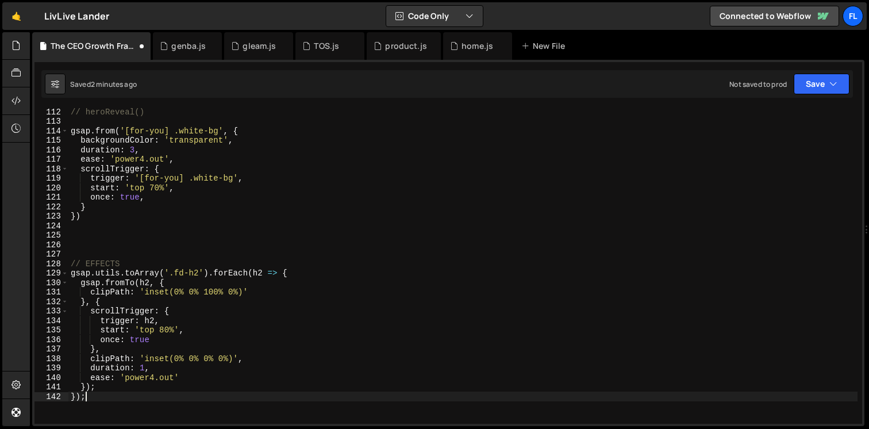
scroll to position [1057, 0]
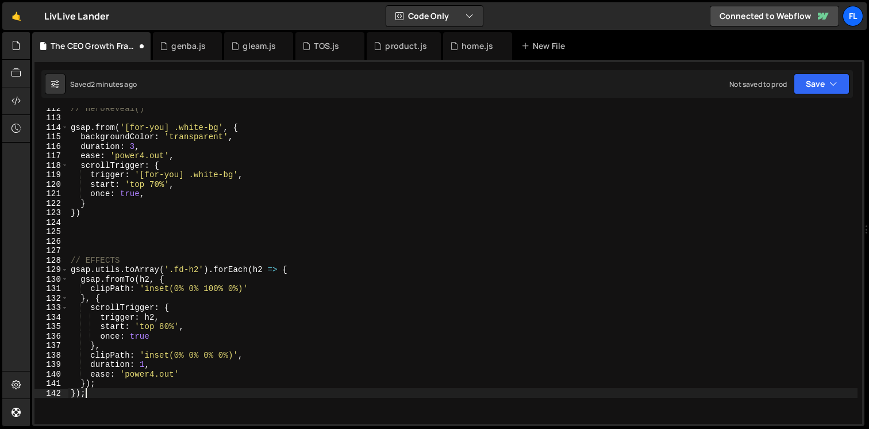
click at [175, 274] on div "// heroReveal() gsap . from ( '[for-you] .white-bg' , { backgroundColor : 'tran…" at bounding box center [462, 270] width 789 height 335
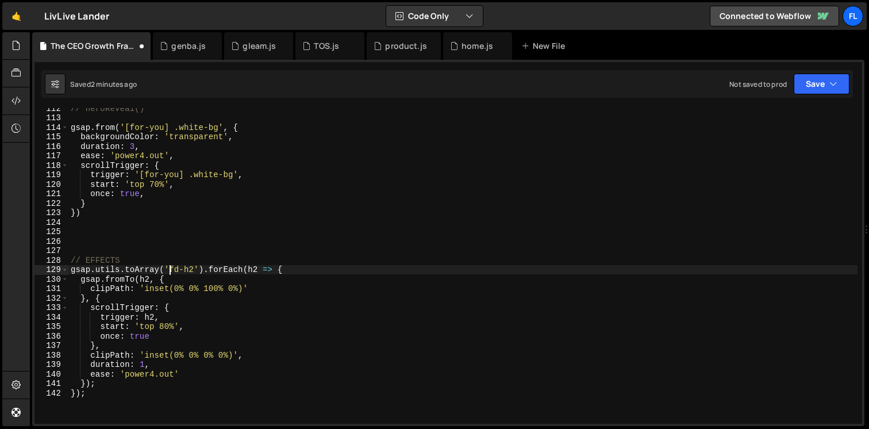
scroll to position [0, 7]
click at [201, 266] on div "// heroReveal() gsap . from ( '[for-you] .white-bg' , { backgroundColor : 'tran…" at bounding box center [462, 270] width 789 height 335
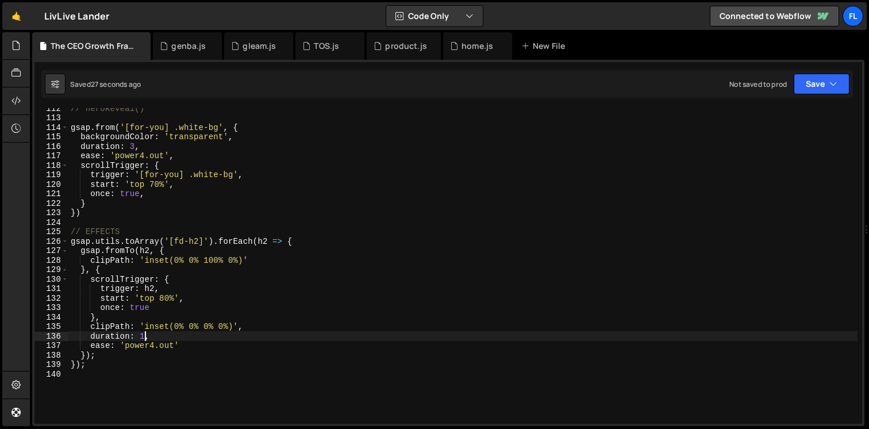
click at [146, 337] on div "// heroReveal() gsap . from ( '[for-you] .white-bg' , { backgroundColor : 'tran…" at bounding box center [462, 270] width 789 height 335
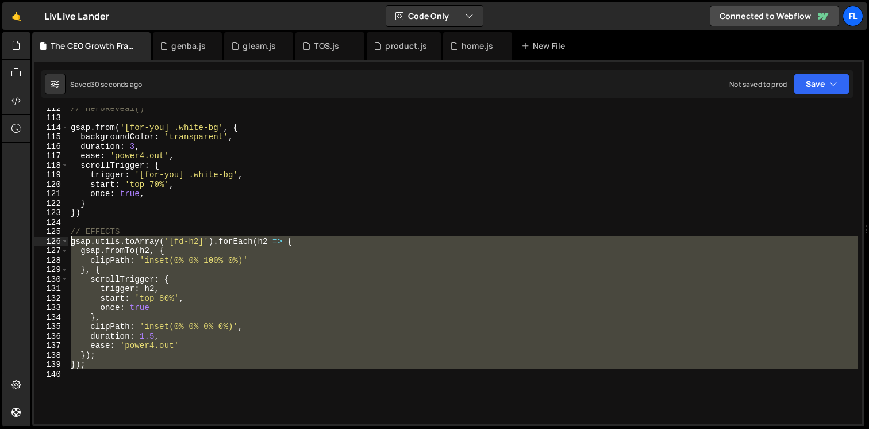
drag, startPoint x: 105, startPoint y: 371, endPoint x: 48, endPoint y: 241, distance: 142.1
click at [48, 241] on div "duration: 1.5, 112 113 114 115 116 117 118 119 120 121 122 123 124 125 126 127 …" at bounding box center [448, 266] width 828 height 316
paste textarea "});"
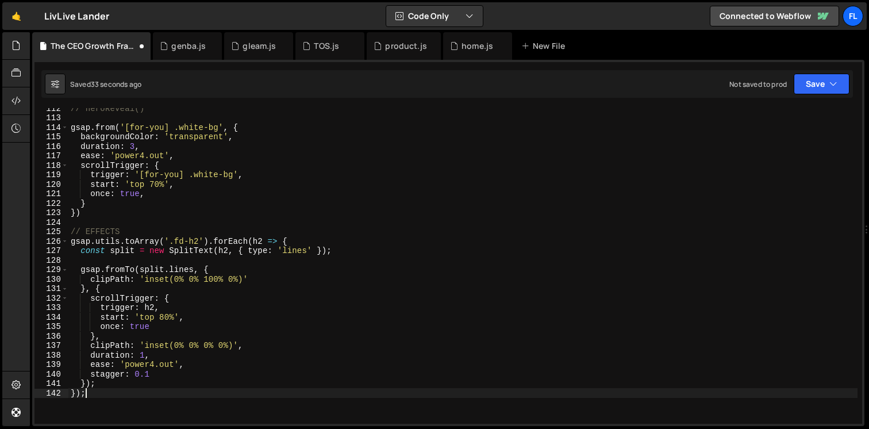
click at [175, 242] on div "// heroReveal() gsap . from ( '[for-you] .white-bg' , { backgroundColor : 'tran…" at bounding box center [462, 270] width 789 height 335
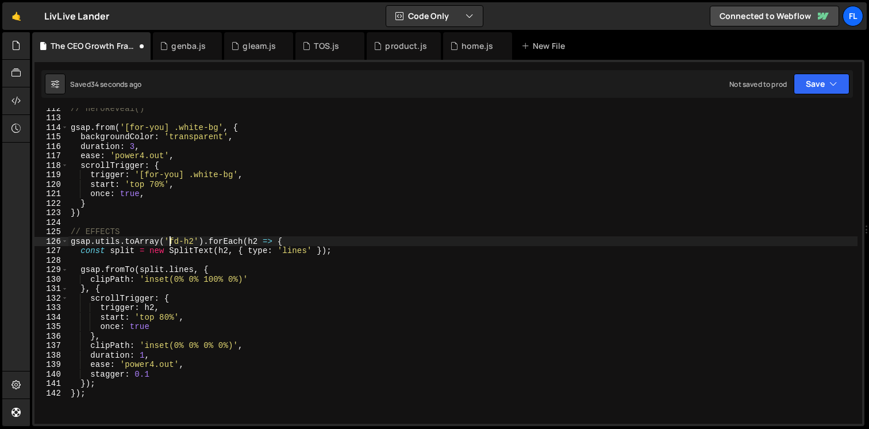
scroll to position [0, 7]
click at [200, 240] on div "// heroReveal() gsap . from ( '[for-you] .white-bg' , { backgroundColor : 'tran…" at bounding box center [462, 270] width 789 height 335
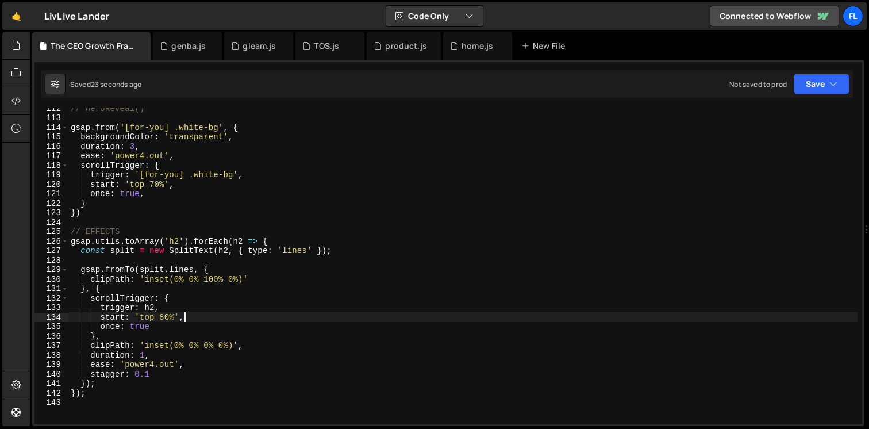
click at [224, 321] on div "// heroReveal() gsap . from ( '[for-you] .white-bg' , { backgroundColor : 'tran…" at bounding box center [462, 270] width 789 height 335
click at [301, 251] on div "// heroReveal() gsap . from ( '[for-you] .white-bg' , { backgroundColor : 'tran…" at bounding box center [462, 270] width 789 height 335
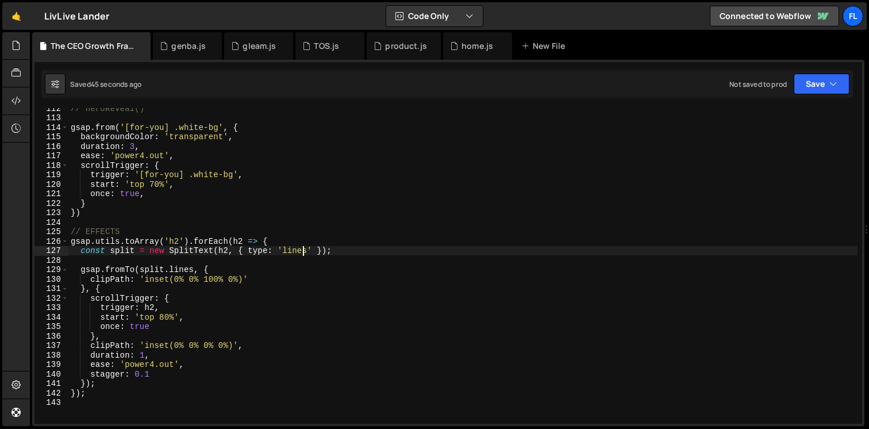
click at [301, 251] on div "// heroReveal() gsap . from ( '[for-you] .white-bg' , { backgroundColor : 'tran…" at bounding box center [462, 270] width 789 height 335
click at [347, 252] on div "// heroReveal() gsap . from ( '[for-you] .white-bg' , { backgroundColor : 'tran…" at bounding box center [462, 270] width 789 height 335
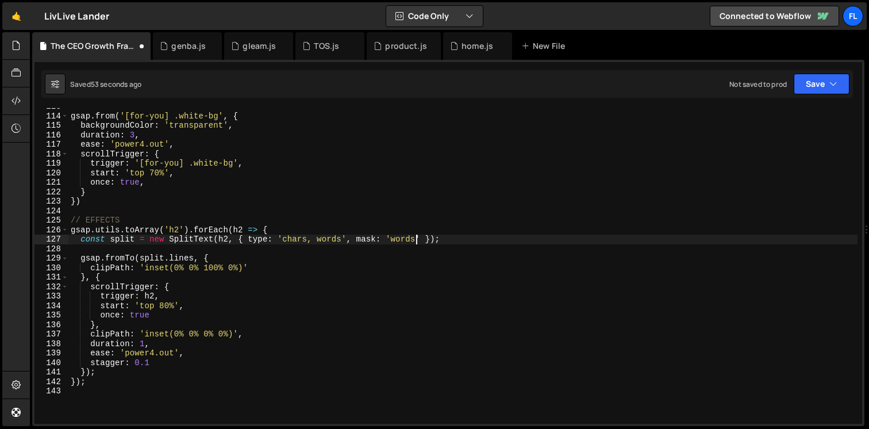
scroll to position [1069, 0]
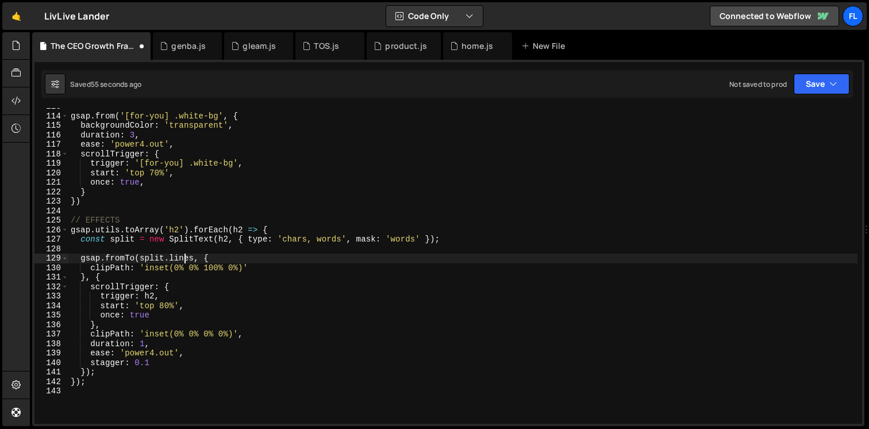
click at [185, 262] on div "gsap . from ( '[for-you] .white-bg' , { backgroundColor : 'transparent' , durat…" at bounding box center [462, 269] width 789 height 335
click at [183, 259] on div "gsap . from ( '[for-you] .white-bg' , { backgroundColor : 'transparent' , durat…" at bounding box center [462, 269] width 789 height 335
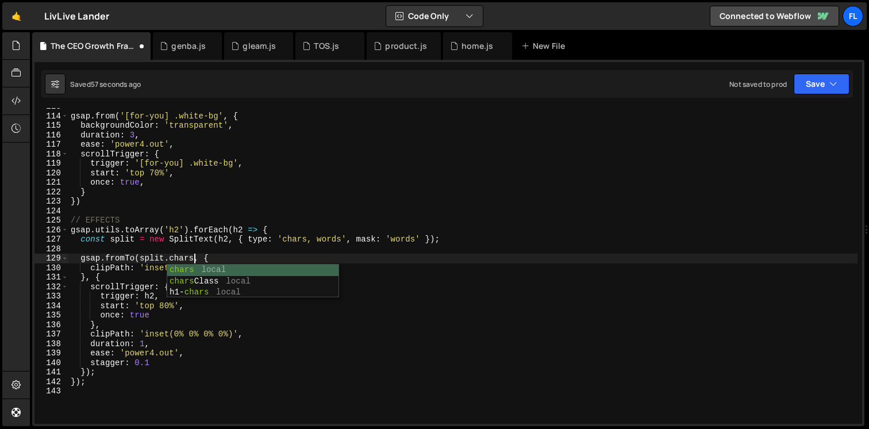
click at [108, 282] on div "gsap . from ( '[for-you] .white-bg' , { backgroundColor : 'transparent' , durat…" at bounding box center [462, 269] width 789 height 335
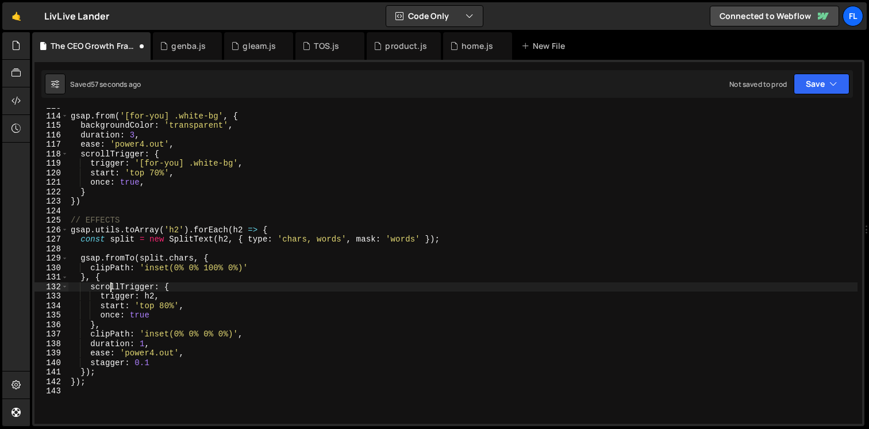
scroll to position [0, 6]
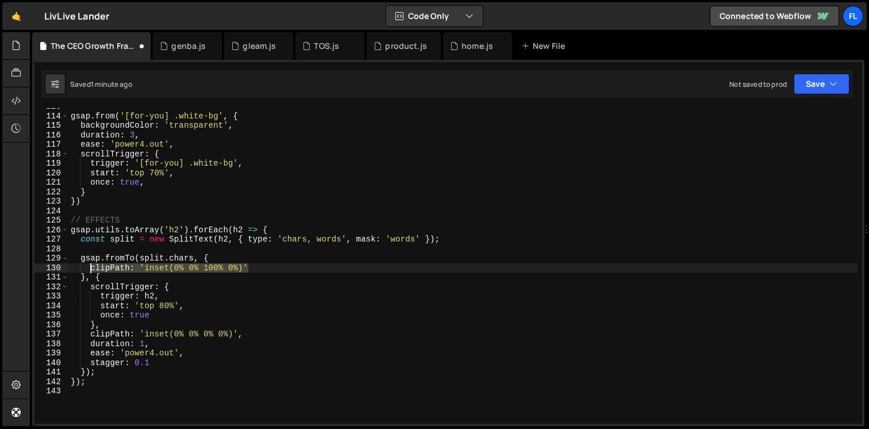
drag, startPoint x: 256, startPoint y: 266, endPoint x: 89, endPoint y: 269, distance: 167.3
click at [89, 269] on div "gsap . from ( '[for-you] .white-bg' , { backgroundColor : 'transparent' , durat…" at bounding box center [462, 269] width 789 height 335
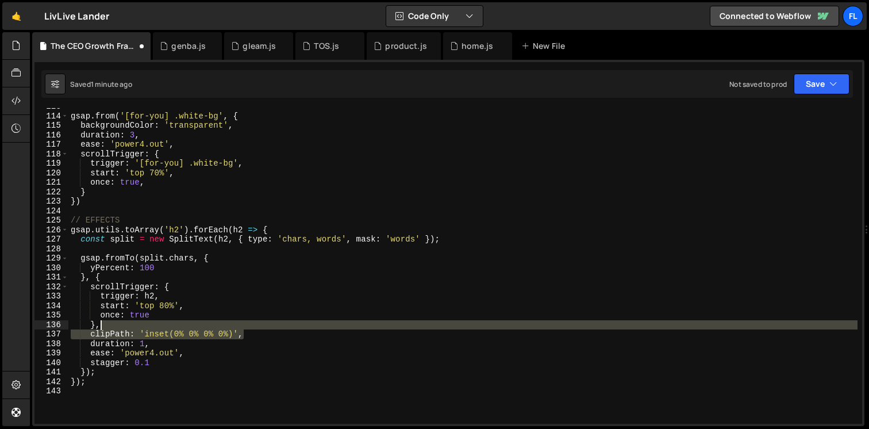
drag, startPoint x: 250, startPoint y: 335, endPoint x: 249, endPoint y: 328, distance: 7.6
click at [249, 328] on div "gsap . from ( '[for-you] .white-bg' , { backgroundColor : 'transparent' , durat…" at bounding box center [462, 269] width 789 height 335
type textarea "},"
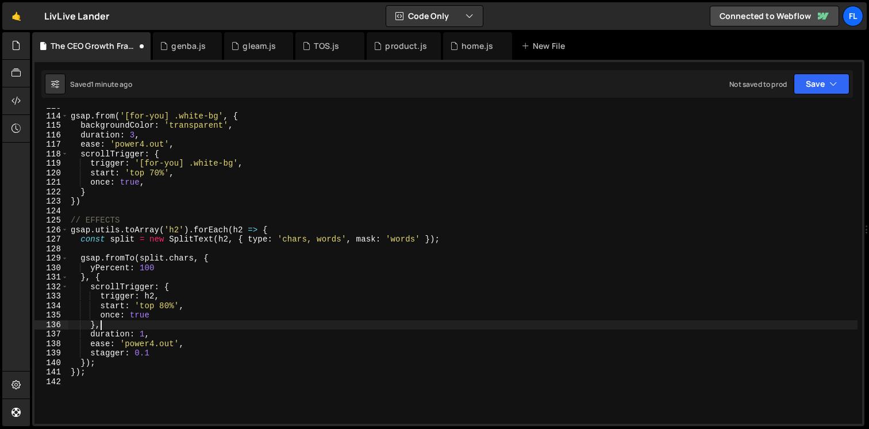
scroll to position [0, 1]
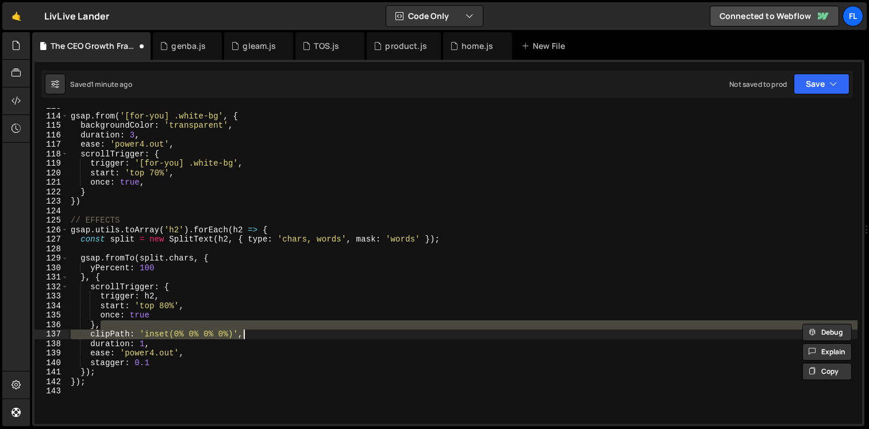
click at [215, 349] on div "gsap . from ( '[for-you] .white-bg' , { backgroundColor : 'transparent' , durat…" at bounding box center [462, 269] width 789 height 335
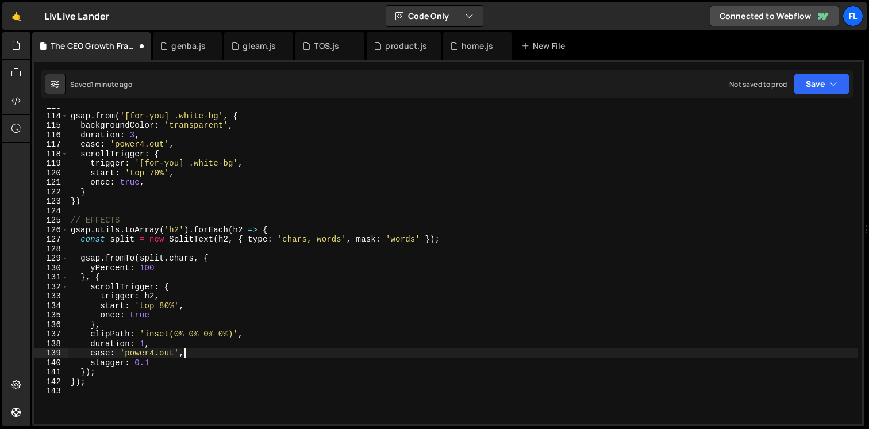
scroll to position [1086, 0]
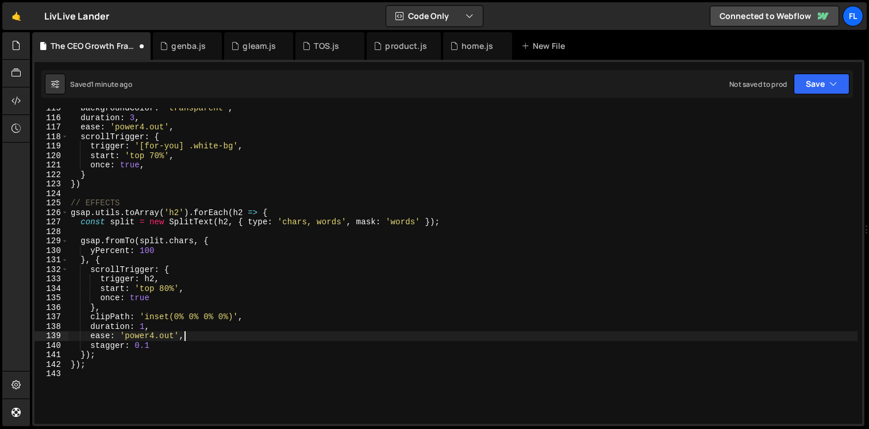
click at [175, 268] on div "backgroundColor : 'transparent' , duration : 3 , ease : 'power4.out' , scrollTr…" at bounding box center [462, 270] width 789 height 335
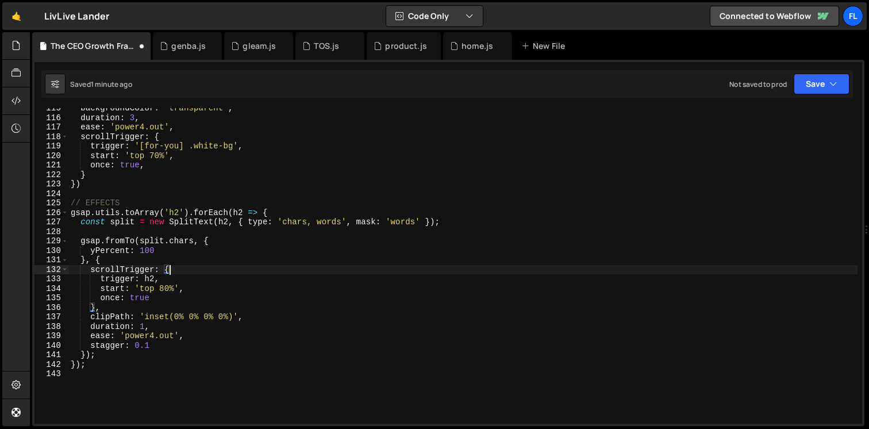
scroll to position [1090, 0]
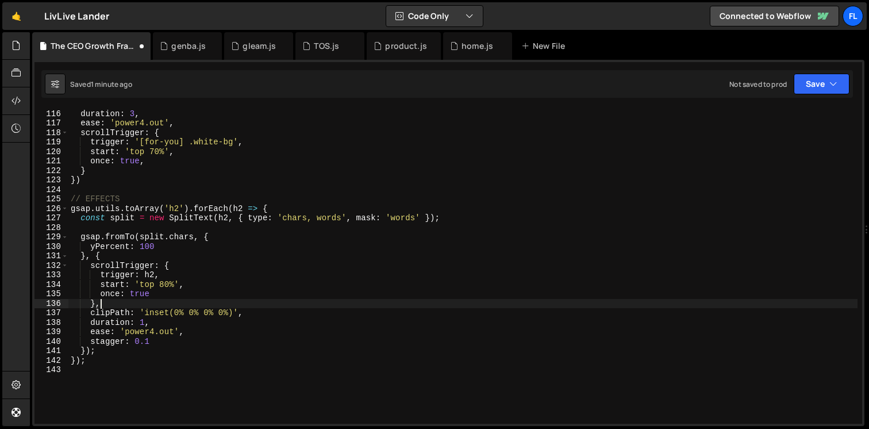
click at [109, 300] on div "backgroundColor : 'transparent' , duration : 3 , ease : 'power4.out' , scrollTr…" at bounding box center [462, 266] width 789 height 335
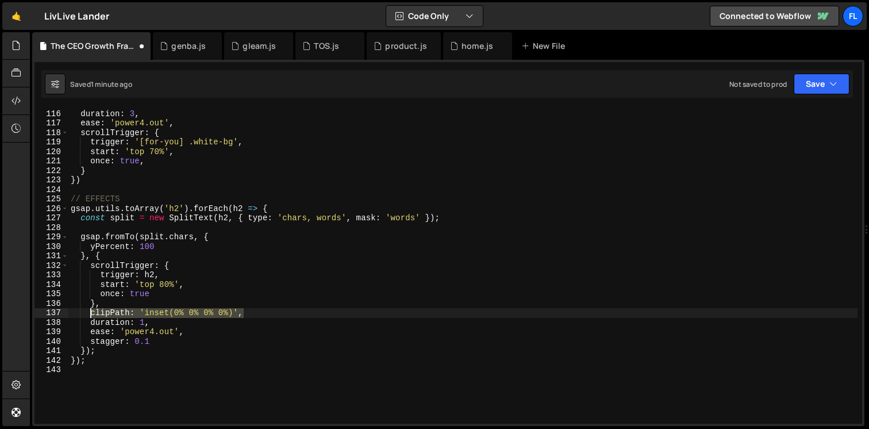
drag, startPoint x: 256, startPoint y: 310, endPoint x: 90, endPoint y: 315, distance: 166.2
click at [90, 315] on div "backgroundColor : 'transparent' , duration : 3 , ease : 'power4.out' , scrollTr…" at bounding box center [462, 266] width 789 height 335
type textarea "clipPath: 'inset(0% 0% 0% 0%)',"
click at [157, 344] on div "backgroundColor : 'transparent' , duration : 3 , ease : 'power4.out' , scrollTr…" at bounding box center [462, 266] width 789 height 335
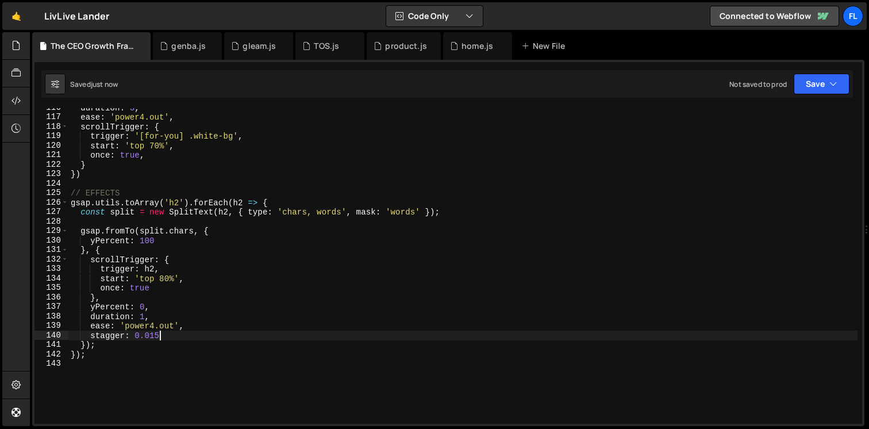
scroll to position [1114, 0]
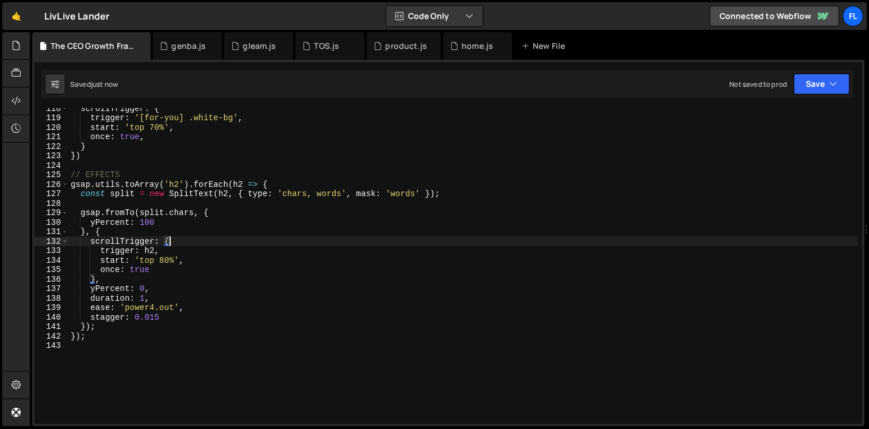
click at [185, 244] on div "scrollTrigger : { trigger : '[for-you] .white-bg' , start : 'top 70%' , once : …" at bounding box center [462, 270] width 789 height 335
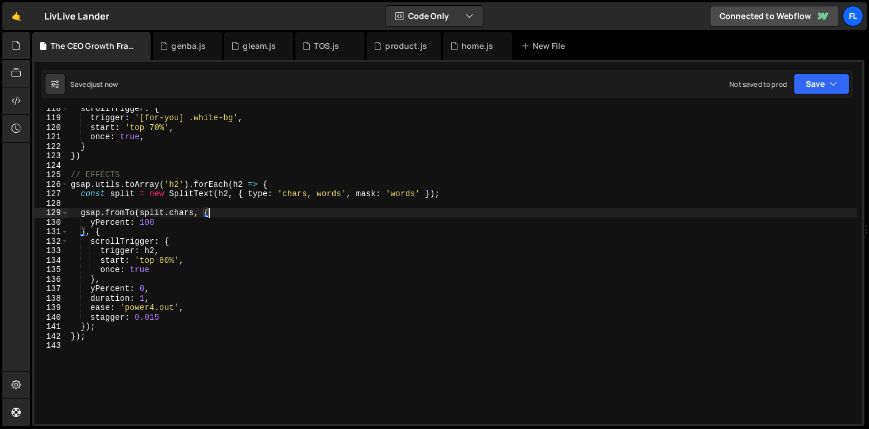
click at [233, 216] on div "scrollTrigger : { trigger : '[for-you] .white-bg' , start : 'top 70%' , once : …" at bounding box center [462, 270] width 789 height 335
type textarea "gsap.fromTo(split.chars, {"
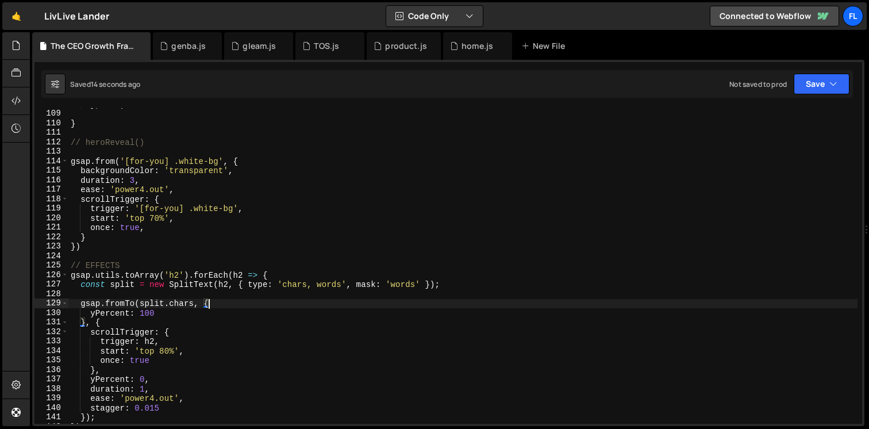
scroll to position [1032, 0]
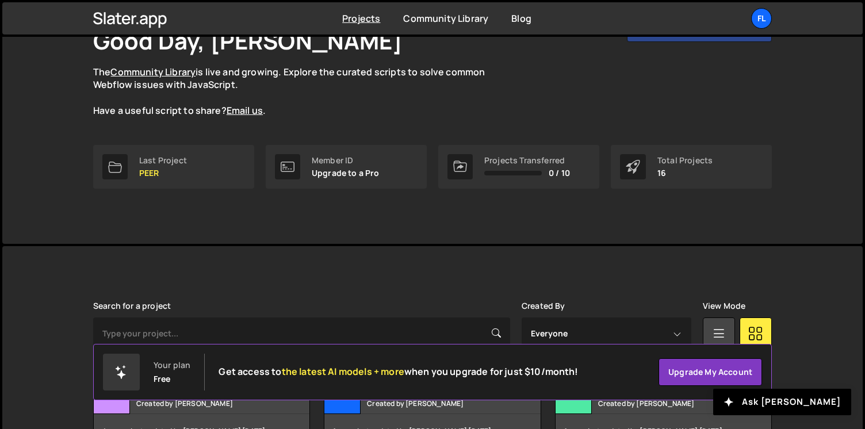
scroll to position [87, 0]
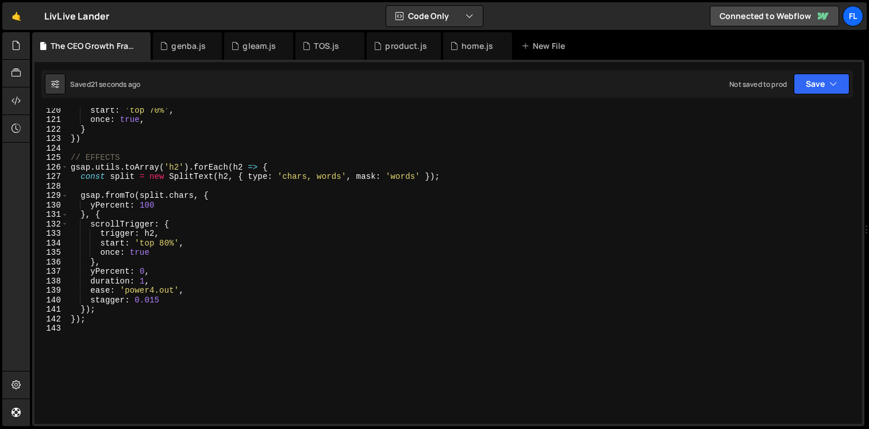
scroll to position [1148, 0]
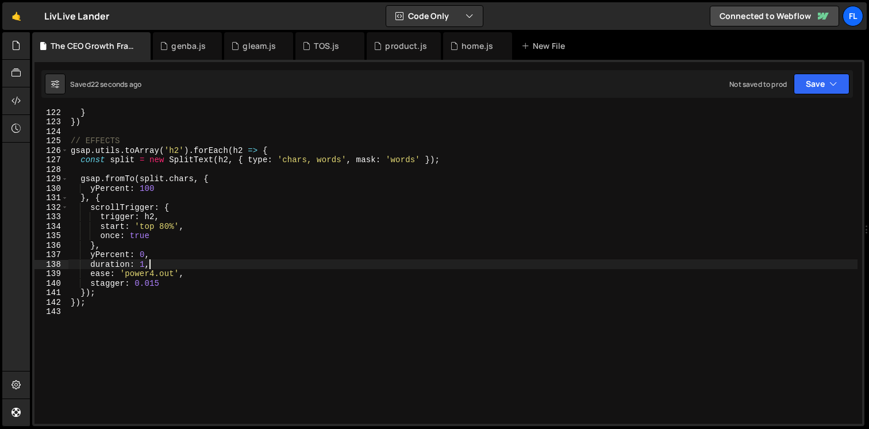
click at [230, 260] on div "} }) // EFFECTS gsap . utils . toArray ( 'h2' ) . forEach ( h2 => { const split…" at bounding box center [462, 274] width 789 height 335
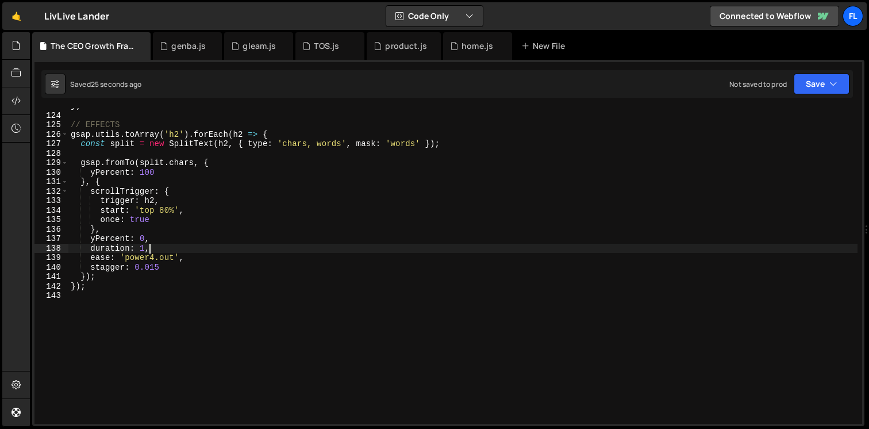
scroll to position [1165, 0]
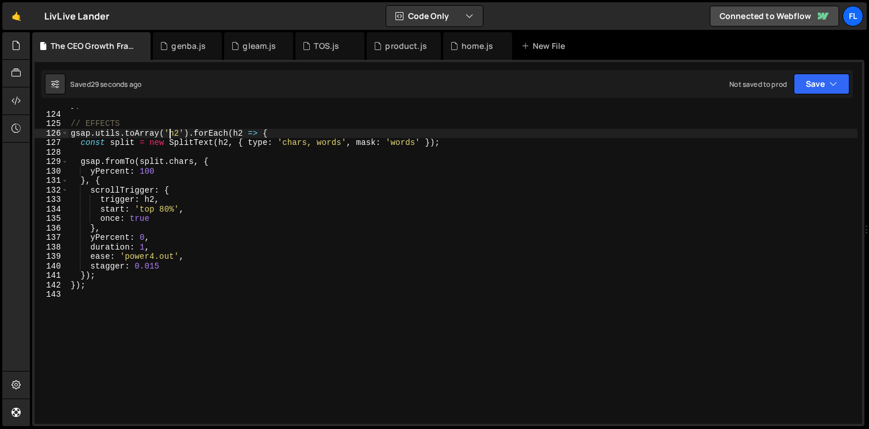
click at [170, 130] on div "}) // EFFECTS gsap . utils . toArray ( 'h2' ) . forEach ( h2 => { const split =…" at bounding box center [462, 267] width 789 height 335
click at [199, 130] on div "}) // EFFECTS gsap . utils . toArray ( '[fd-h2' ) . forEach ( h2 => { const spl…" at bounding box center [462, 267] width 789 height 335
type textarea "gsap.utils.toArray('[fd-h2]').forEach(h2 => {"
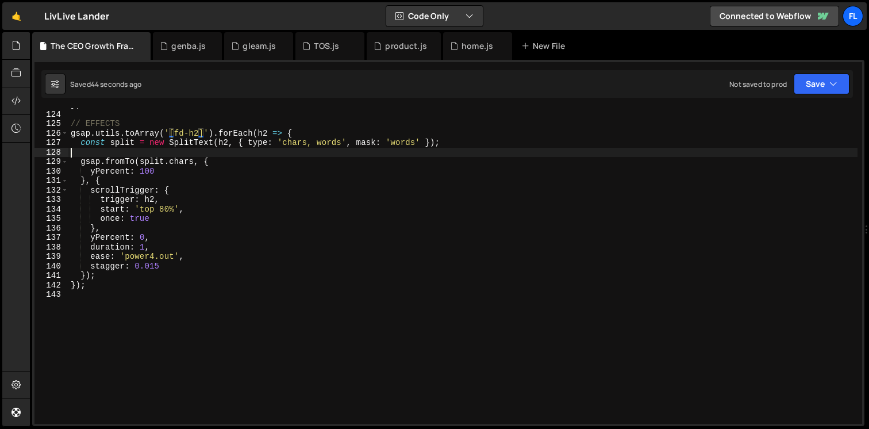
click at [158, 149] on div "}) // EFFECTS gsap . utils . toArray ( '[fd-h2]' ) . forEach ( h2 => { const sp…" at bounding box center [462, 267] width 789 height 335
click at [210, 153] on div "}) // EFFECTS gsap . utils . toArray ( '[fd-h2]' ) . forEach ( h2 => { const sp…" at bounding box center [462, 267] width 789 height 335
type textarea "if (has el .hatton-heading) {}"
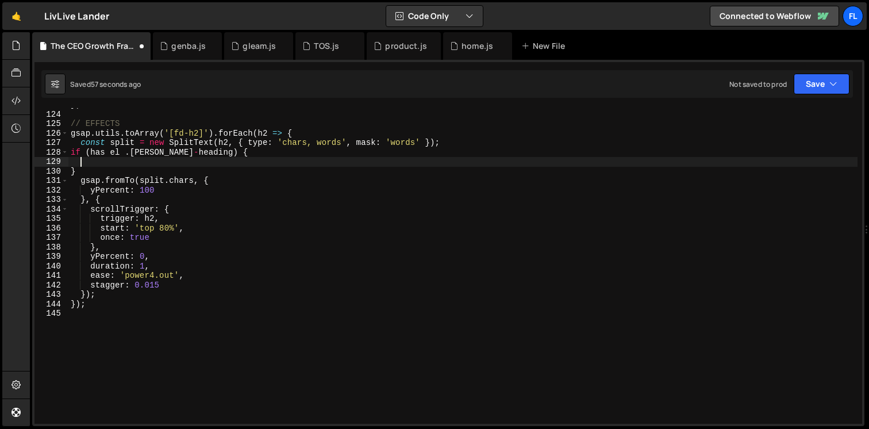
scroll to position [0, 0]
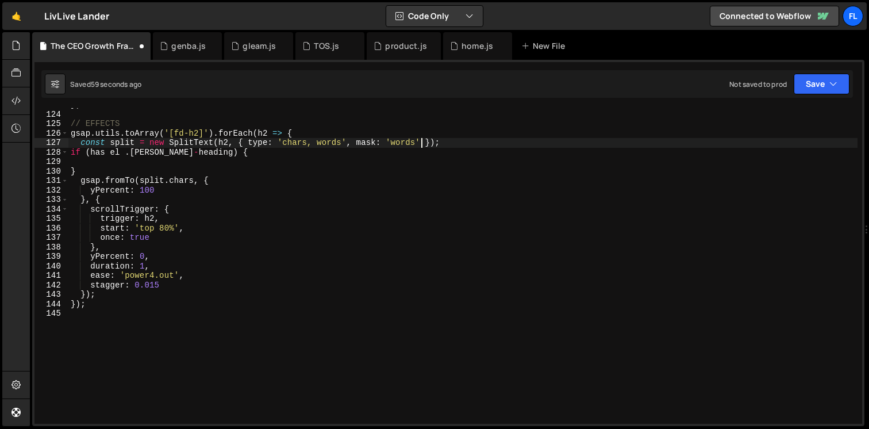
click at [421, 144] on div "}) // EFFECTS gsap . utils . toArray ( '[fd-h2]' ) . forEach ( h2 => { const sp…" at bounding box center [462, 267] width 789 height 335
type textarea "const split = new SplitText(h2, { type: 'chars, words', mask: 'words', charsCla…"
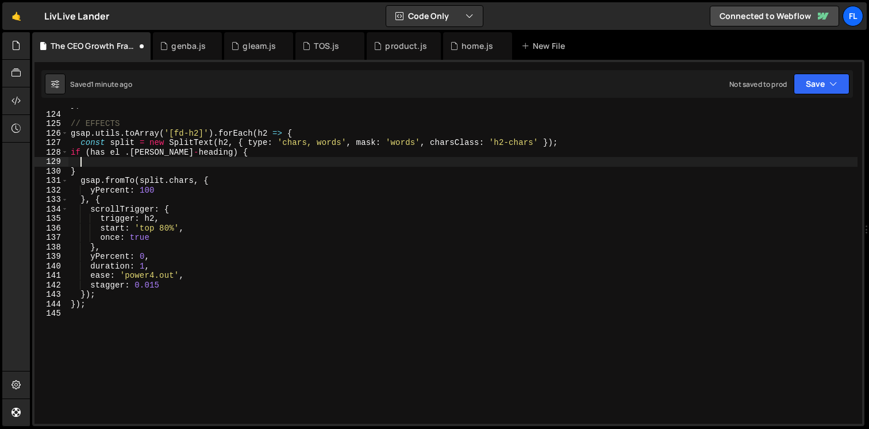
click at [121, 160] on div "}) // EFFECTS gsap . utils . toArray ( '[fd-h2]' ) . forEach ( h2 => { const sp…" at bounding box center [462, 267] width 789 height 335
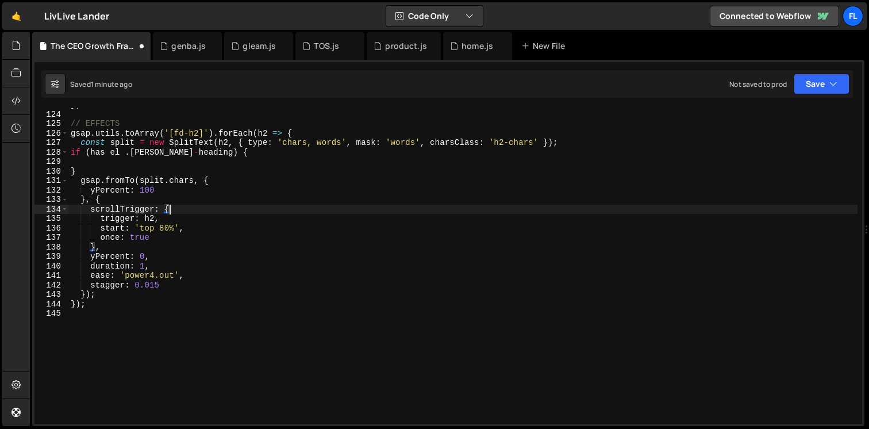
click at [175, 212] on div "}) // EFFECTS gsap . utils . toArray ( '[fd-h2]' ) . forEach ( h2 => { const sp…" at bounding box center [462, 267] width 789 height 335
click at [115, 248] on div "}) // EFFECTS gsap . utils . toArray ( '[fd-h2]' ) . forEach ( h2 => { const sp…" at bounding box center [462, 267] width 789 height 335
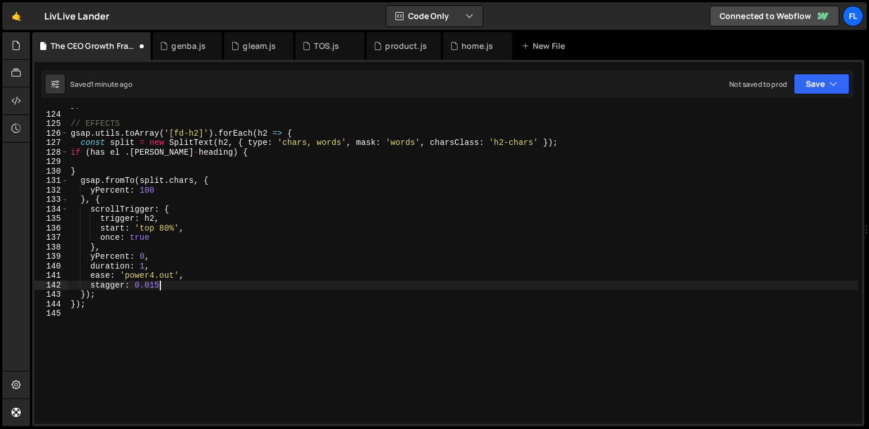
click at [169, 285] on div "}) // EFFECTS gsap . utils . toArray ( '[fd-h2]' ) . forEach ( h2 => { const sp…" at bounding box center [462, 267] width 789 height 335
type textarea "stagger: 0.015"
type textarea "stagger: 0.015,"
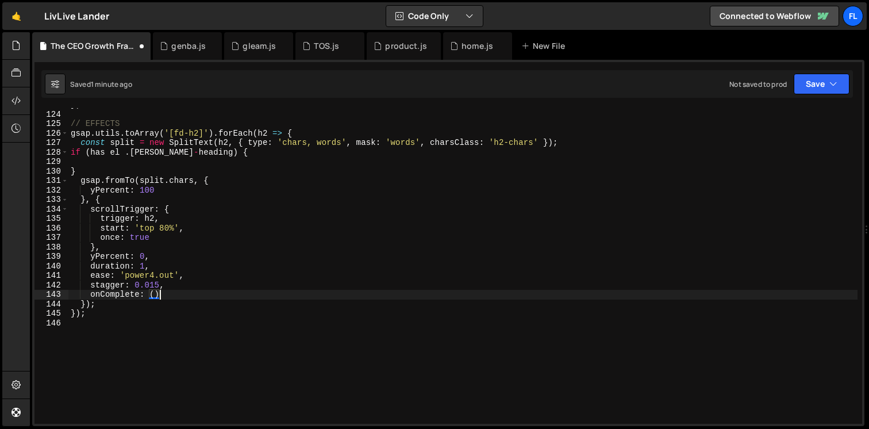
scroll to position [0, 6]
type textarea "onComplete: () => {"
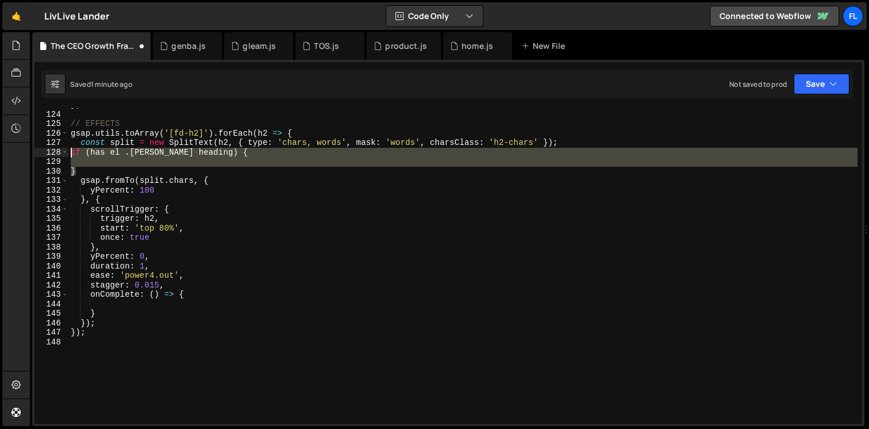
drag, startPoint x: 86, startPoint y: 175, endPoint x: 52, endPoint y: 156, distance: 38.9
click at [52, 156] on div "123 124 125 126 127 128 129 130 131 132 133 134 135 136 137 138 139 140 141 142…" at bounding box center [448, 266] width 828 height 316
type textarea "if (has el .hatton-heading) {"
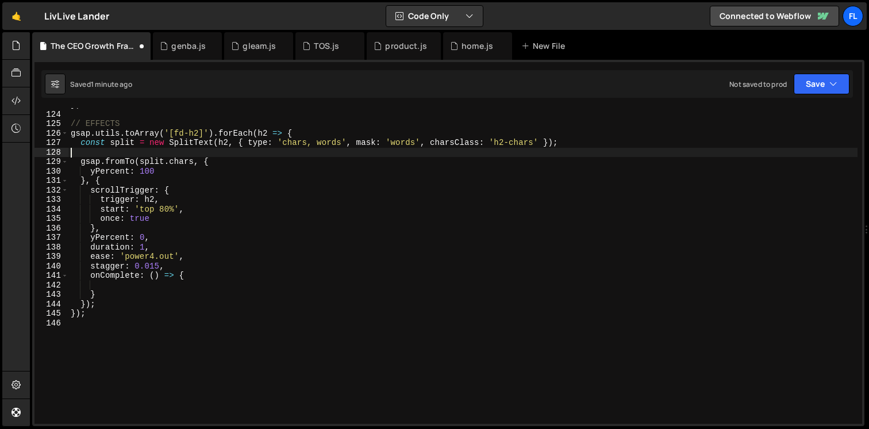
scroll to position [0, 0]
type textarea "const split = new SplitText(h2, { type: 'chars, words', mask: 'words', charsCla…"
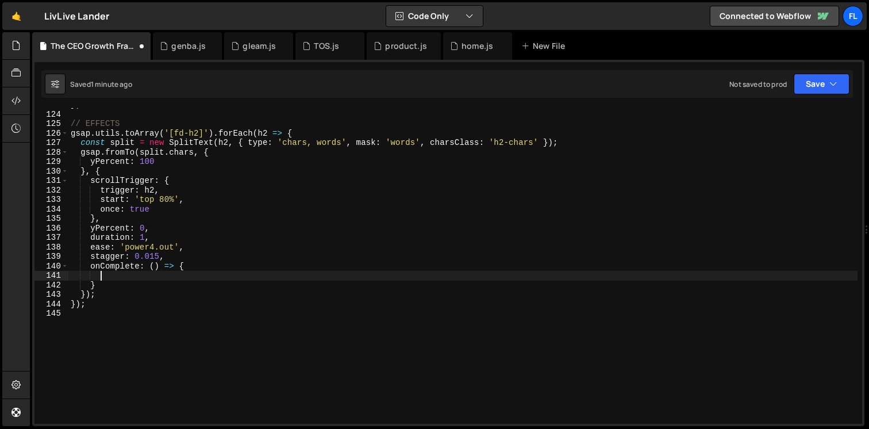
click at [102, 277] on div "}) // EFFECTS gsap . utils . toArray ( '[fd-h2]' ) . forEach ( h2 => { const sp…" at bounding box center [462, 267] width 789 height 335
paste textarea "}"
type textarea "}"
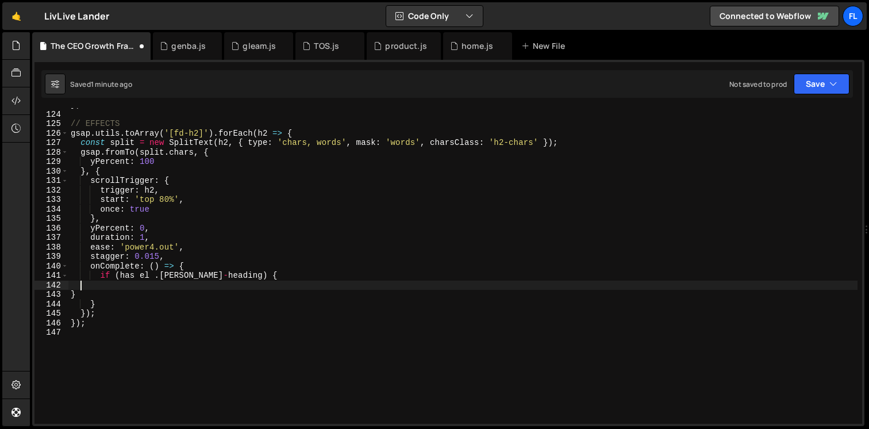
click at [121, 284] on div "}) // EFFECTS gsap . utils . toArray ( '[fd-h2]' ) . forEach ( h2 => { const sp…" at bounding box center [462, 267] width 789 height 335
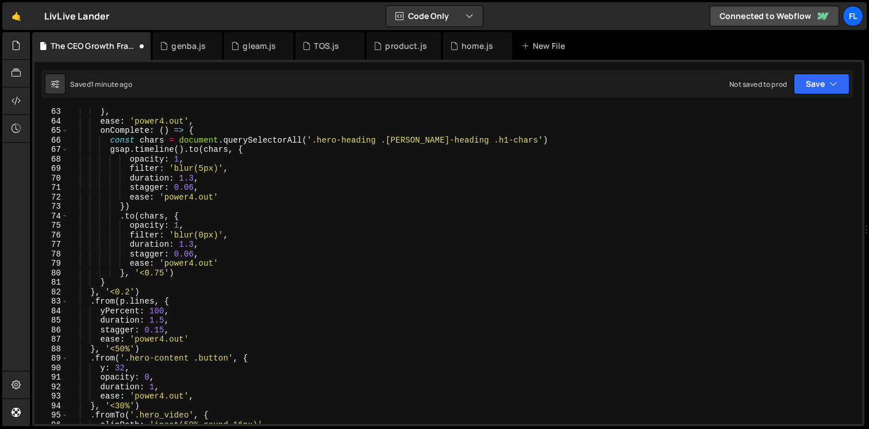
scroll to position [588, 0]
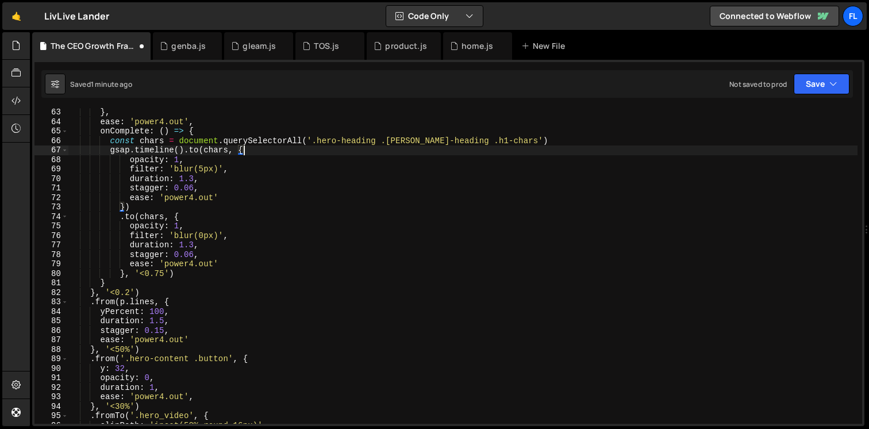
click at [261, 152] on div "} , ease : 'power4.out' , onComplete : ( ) => { const chars = document . queryS…" at bounding box center [462, 274] width 789 height 335
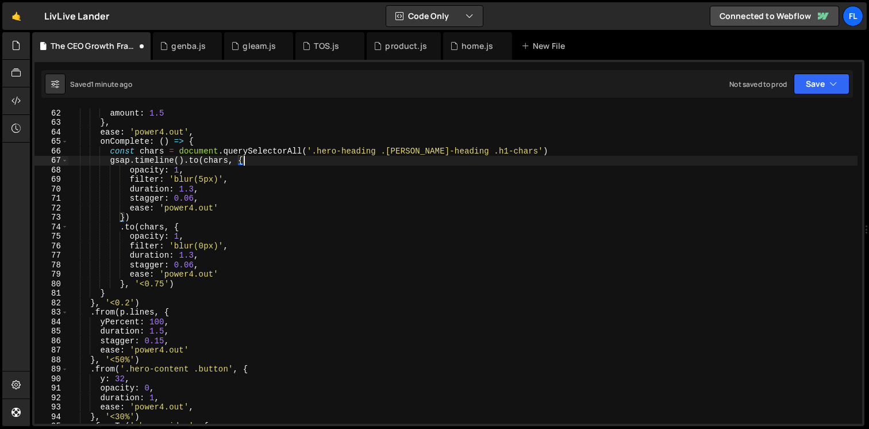
scroll to position [578, 0]
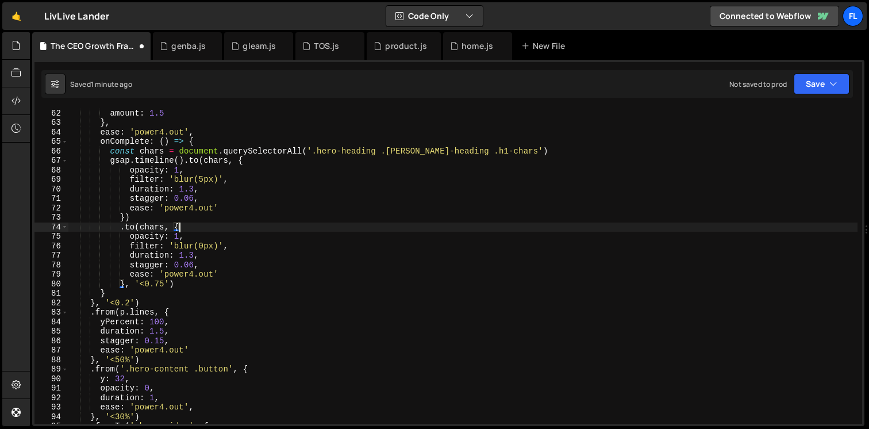
click at [187, 227] on div "stagger : { amount : 1.5 } , ease : 'power4.out' , onComplete : ( ) => { const …" at bounding box center [462, 266] width 789 height 335
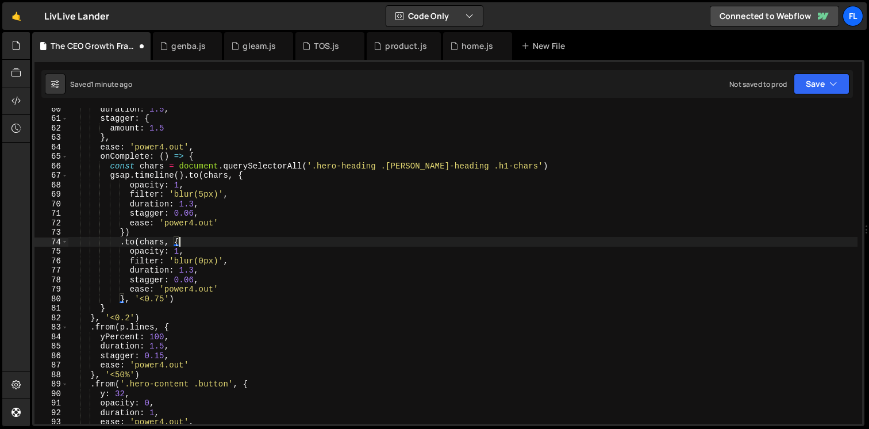
scroll to position [563, 0]
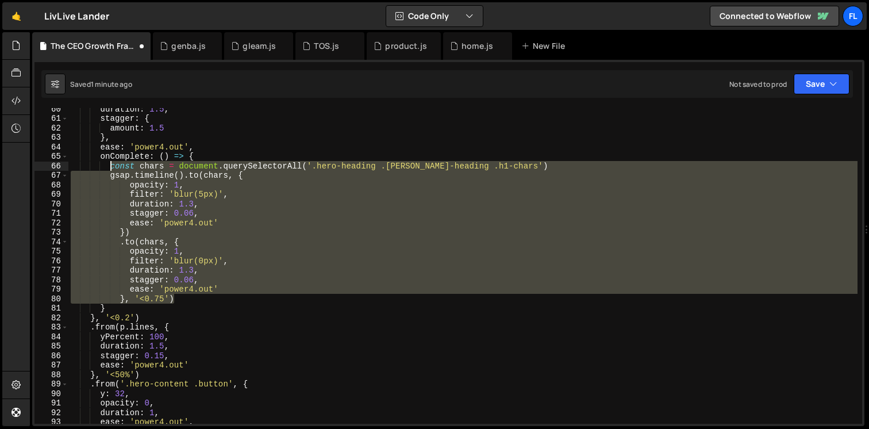
drag, startPoint x: 186, startPoint y: 298, endPoint x: 109, endPoint y: 170, distance: 149.8
click at [108, 170] on div "duration : 1.5 , stagger : { amount : 1.5 } , ease : 'power4.out' , onComplete …" at bounding box center [462, 271] width 789 height 335
type textarea "const chars = document.querySelectorAll('.hero-heading .hatton-heading .h1-char…"
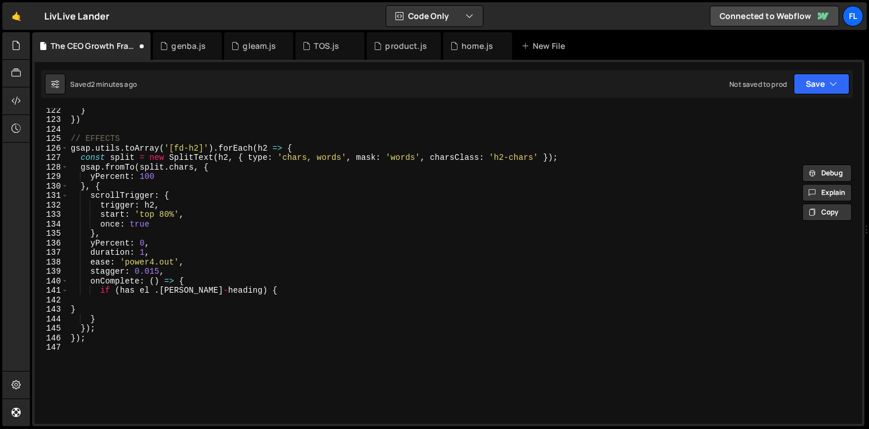
scroll to position [1181, 0]
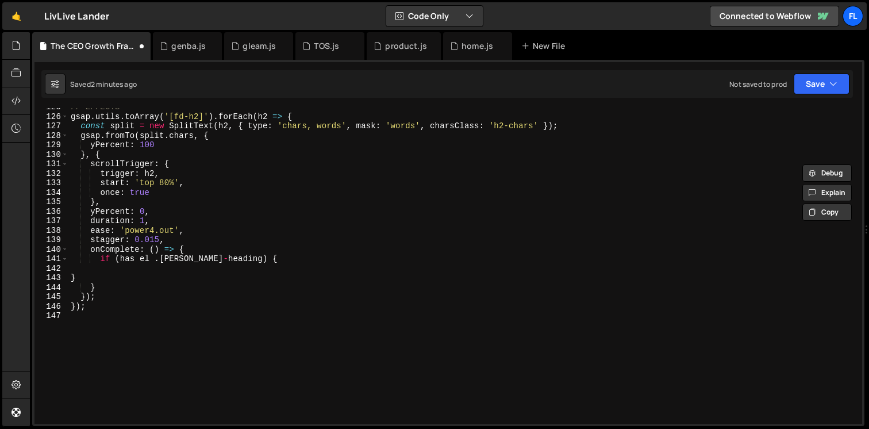
click at [123, 272] on div "// EFFECTS gsap . utils . toArray ( '[fd-h2]' ) . forEach ( h2 => { const split…" at bounding box center [462, 269] width 789 height 335
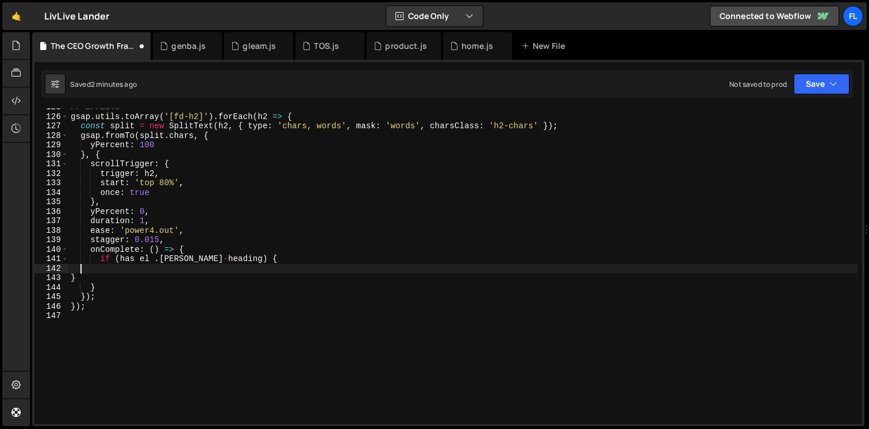
paste textarea "}, '<0.75')"
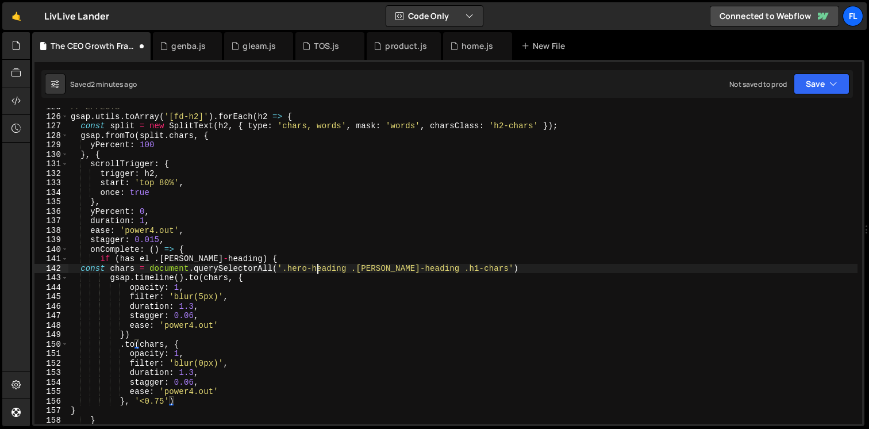
click at [318, 271] on div "// EFFECTS gsap . utils . toArray ( '[fd-h2]' ) . forEach ( h2 => { const split…" at bounding box center [462, 269] width 789 height 335
drag, startPoint x: 348, startPoint y: 267, endPoint x: 282, endPoint y: 267, distance: 66.7
click at [282, 267] on div "// EFFECTS gsap . utils . toArray ( '[fd-h2]' ) . forEach ( h2 => { const split…" at bounding box center [462, 269] width 789 height 335
click at [178, 266] on div "// EFFECTS gsap . utils . toArray ( '[fd-h2]' ) . forEach ( h2 => { const split…" at bounding box center [462, 269] width 789 height 335
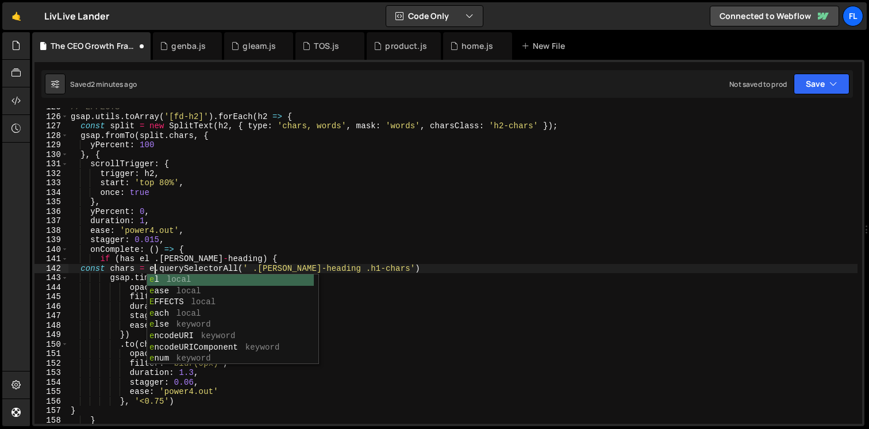
scroll to position [0, 6]
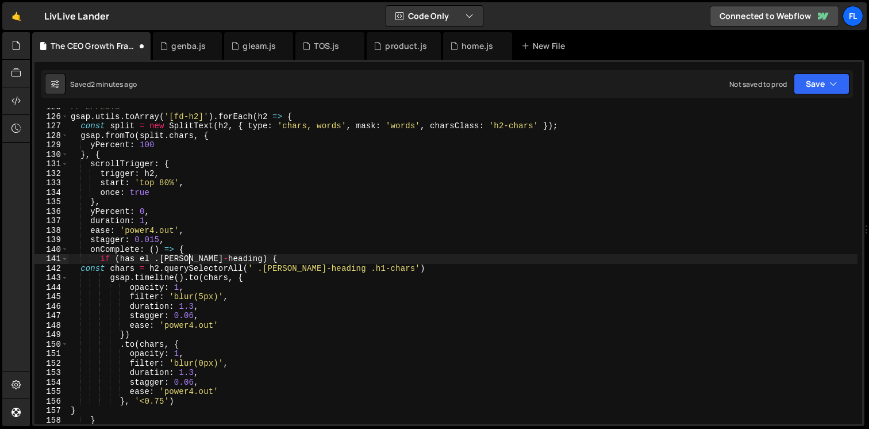
click at [187, 256] on div "// EFFECTS gsap . utils . toArray ( '[fd-h2]' ) . forEach ( h2 => { const split…" at bounding box center [462, 269] width 789 height 335
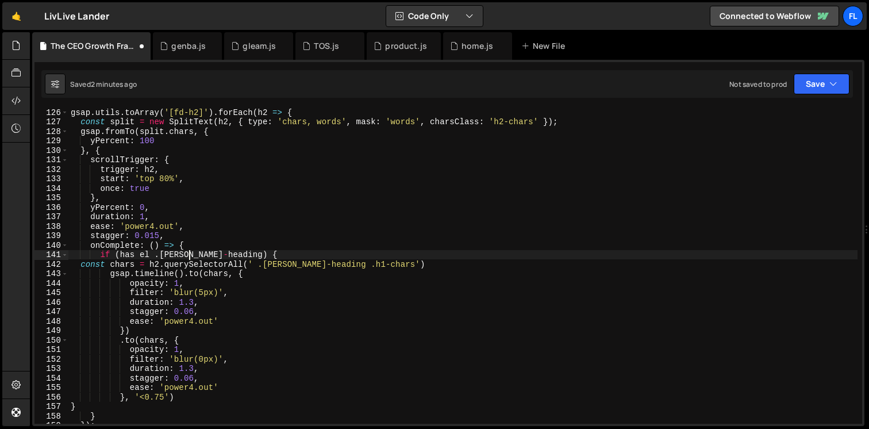
scroll to position [1191, 0]
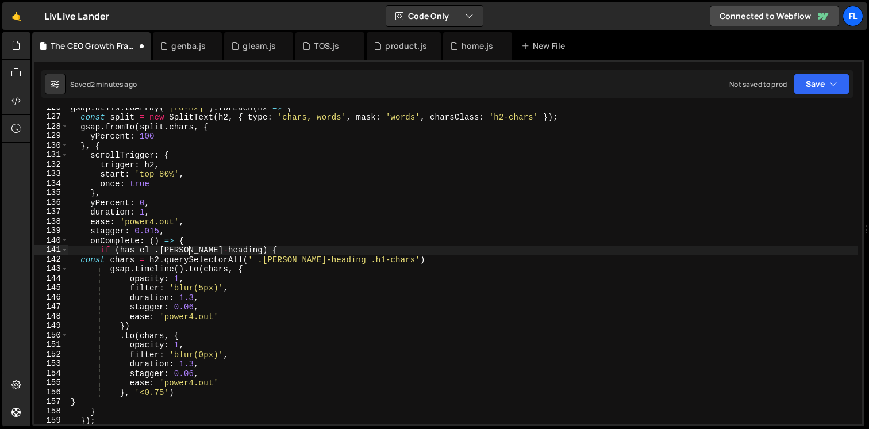
click at [148, 247] on div "gsap . utils . toArray ( '[fd-h2]' ) . forEach ( h2 => { const split = new Spli…" at bounding box center [462, 270] width 789 height 335
click at [145, 250] on div "gsap . utils . toArray ( '[fd-h2]' ) . forEach ( h2 => { const split = new Spli…" at bounding box center [462, 270] width 789 height 335
click at [118, 250] on div "gsap . utils . toArray ( '[fd-h2]' ) . forEach ( h2 => { const split = new Spli…" at bounding box center [462, 270] width 789 height 335
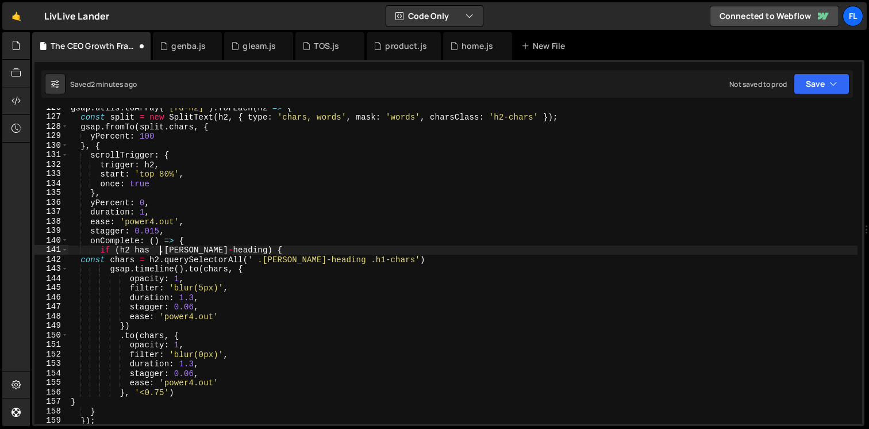
click at [159, 250] on div "gsap . utils . toArray ( '[fd-h2]' ) . forEach ( h2 => { const split = new Spli…" at bounding box center [462, 270] width 789 height 335
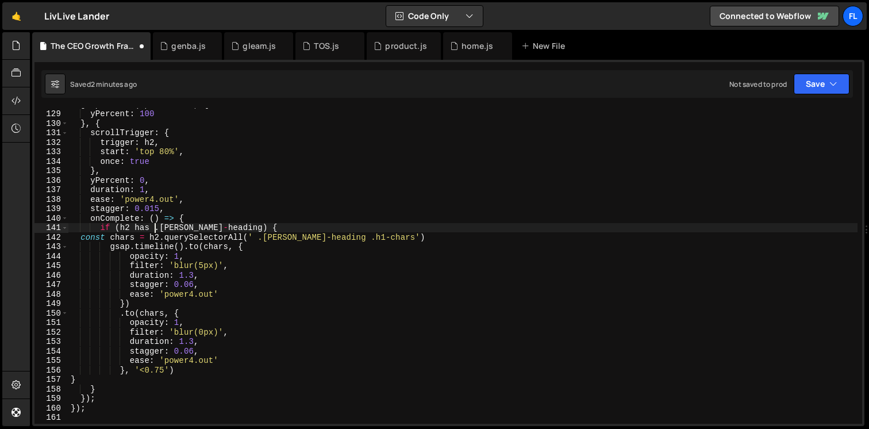
scroll to position [1205, 0]
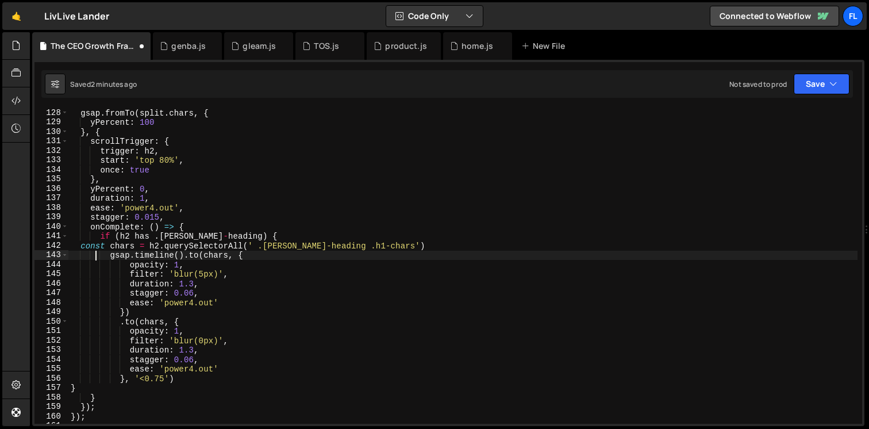
click at [96, 252] on div "gsap . fromTo ( split . chars , { yPercent : 100 } , { scrollTrigger : { trigge…" at bounding box center [462, 275] width 789 height 335
click at [165, 252] on div "gsap . fromTo ( split . chars , { yPercent : 100 } , { scrollTrigger : { trigge…" at bounding box center [462, 275] width 789 height 335
click at [115, 252] on div "gsap . fromTo ( split . chars , { yPercent : 100 } , { scrollTrigger : { trigge…" at bounding box center [462, 275] width 789 height 335
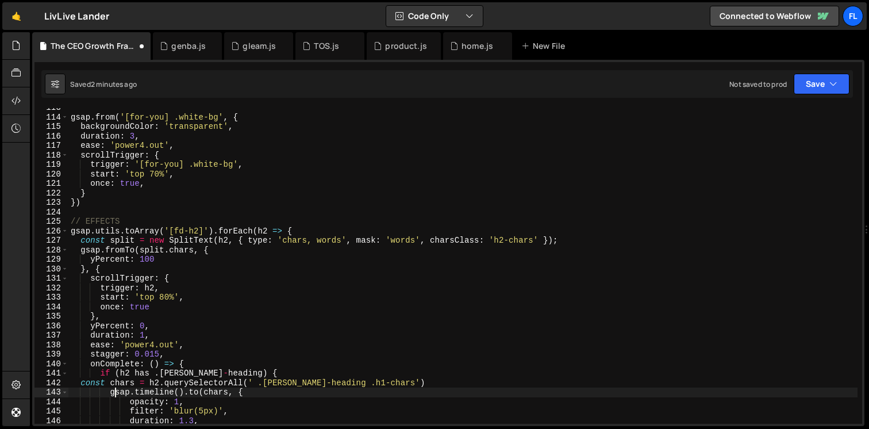
scroll to position [1074, 0]
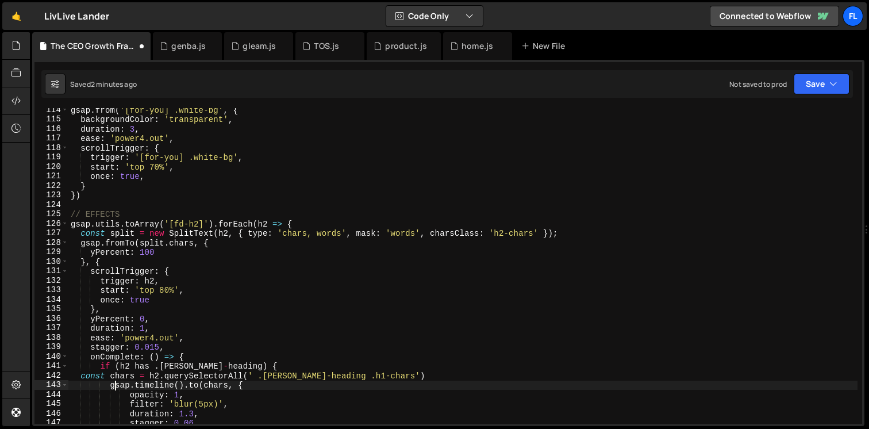
click at [70, 229] on div "gsap . from ( '[for-you] .white-bg' , { backgroundColor : 'transparent' , durat…" at bounding box center [462, 272] width 789 height 335
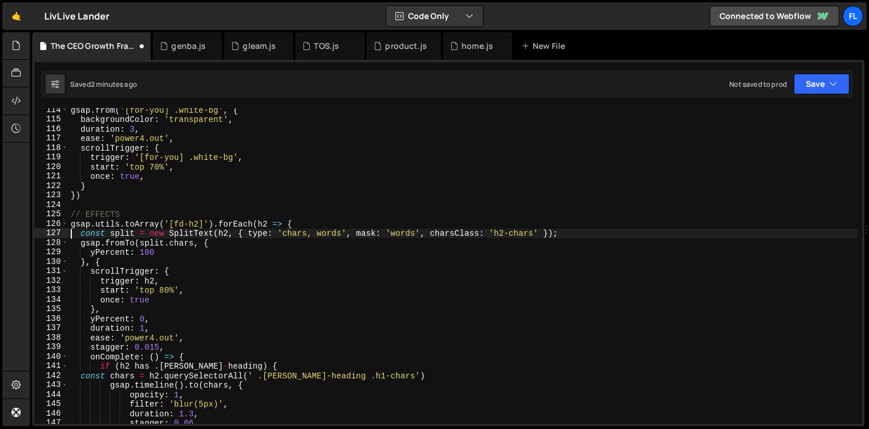
click at [70, 224] on div "gsap . from ( '[for-you] .white-bg' , { backgroundColor : 'transparent' , durat…" at bounding box center [462, 272] width 789 height 335
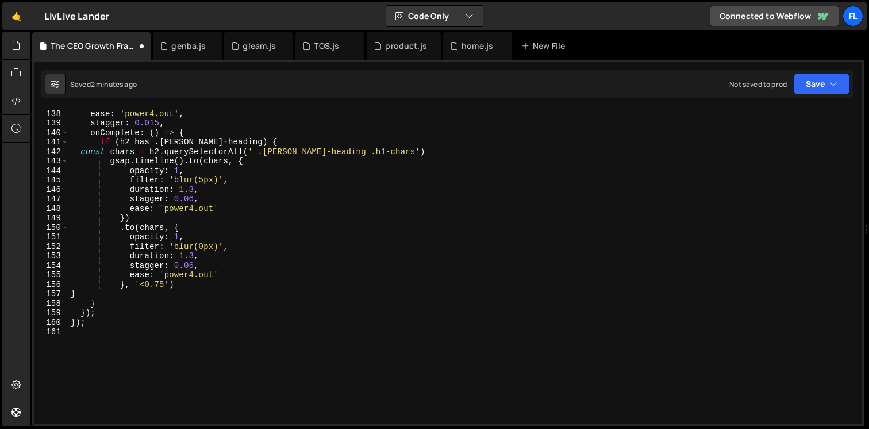
scroll to position [1299, 0]
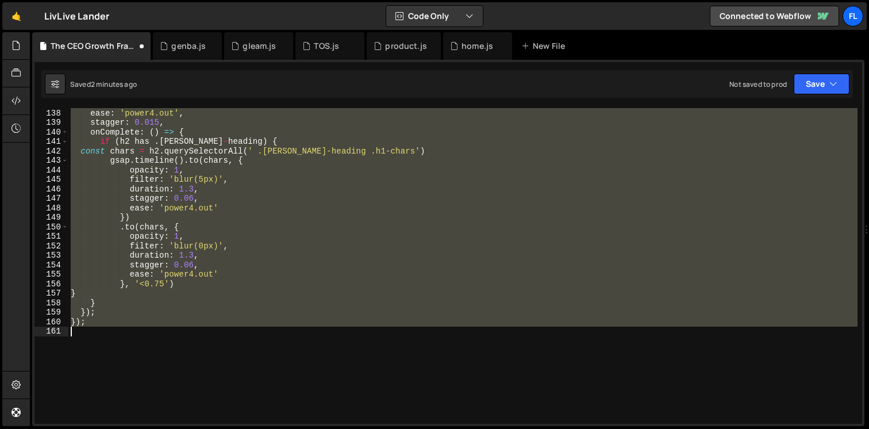
click at [120, 348] on div "duration : 1 , ease : 'power4.out' , stagger : 0.015 , onComplete : ( ) => { if…" at bounding box center [462, 266] width 789 height 335
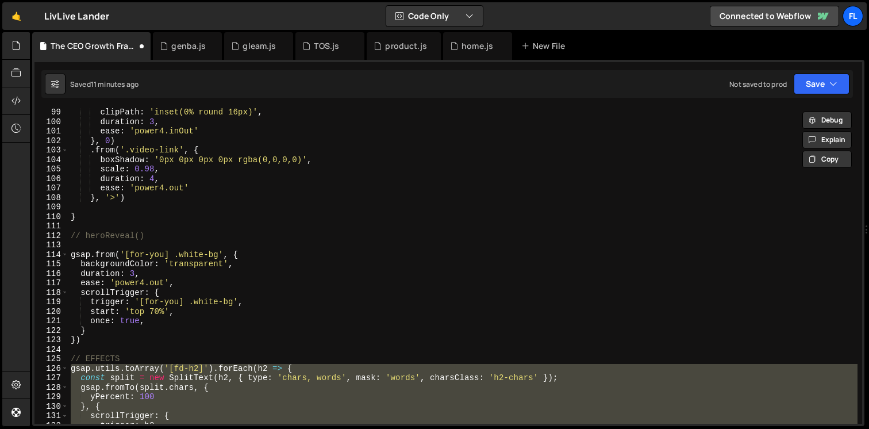
scroll to position [929, 0]
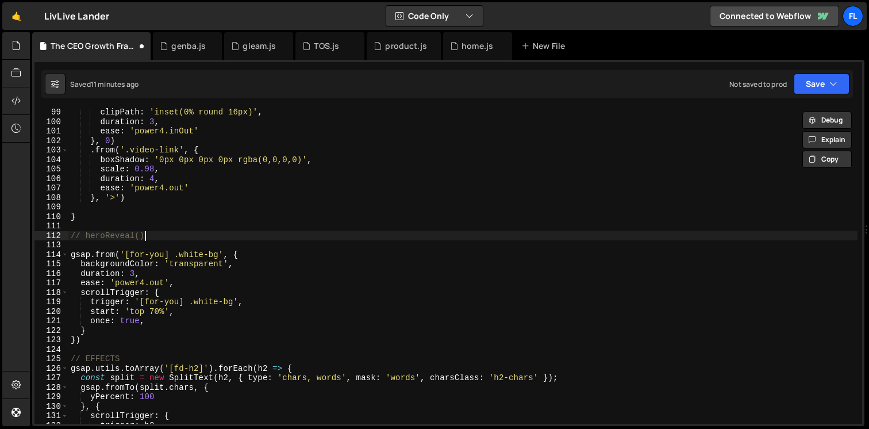
click at [152, 236] on div "clipPath : 'inset(0% round 16px)' , duration : 3 , ease : 'power4.inOut' } , 0 …" at bounding box center [462, 274] width 789 height 335
type textarea "heroReveal()"
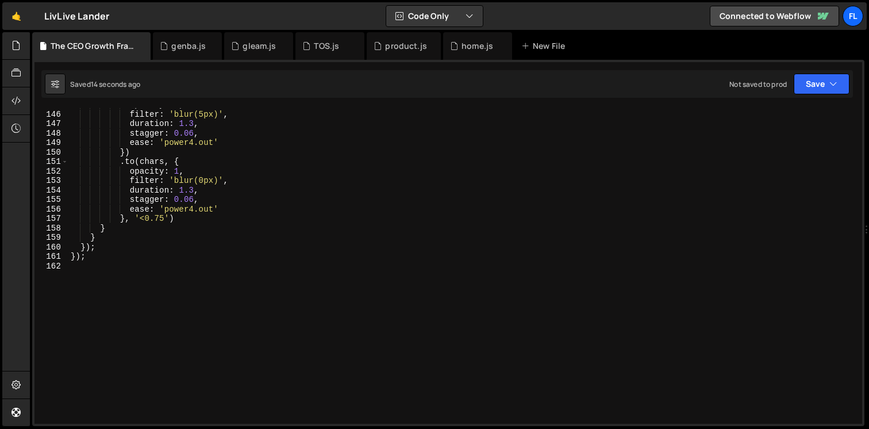
scroll to position [1374, 0]
click at [102, 310] on div "opacity : 1 , filter : 'blur(5px)' , duration : 1.3 , stagger : 0.06 , ease : '…" at bounding box center [462, 267] width 789 height 335
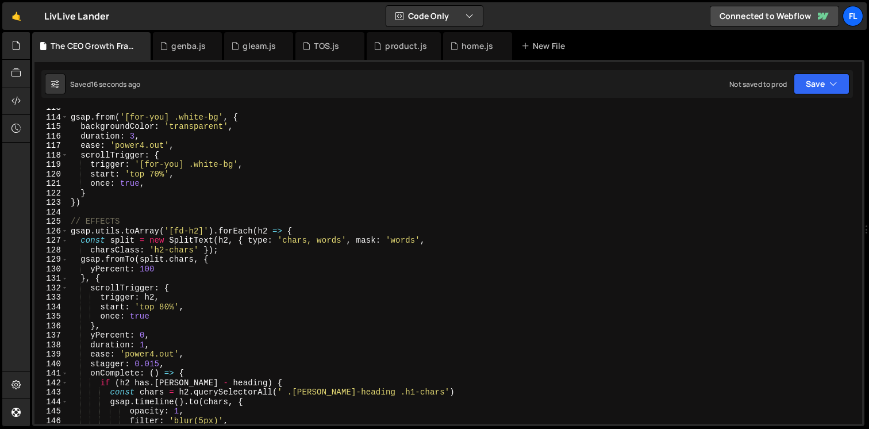
scroll to position [1067, 0]
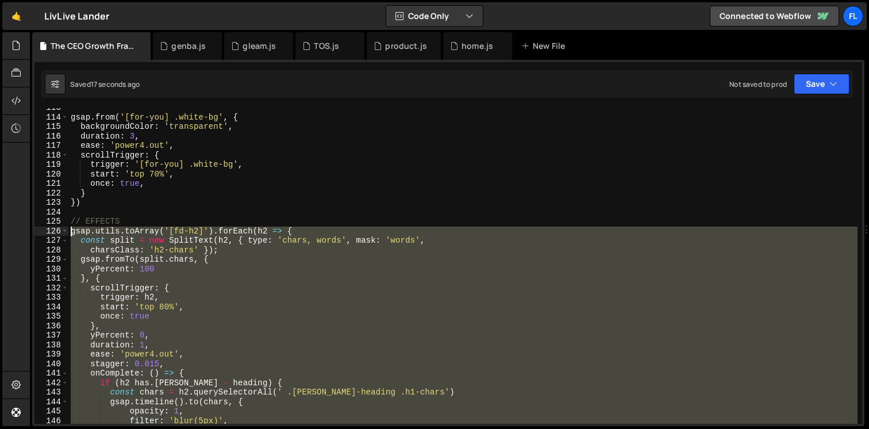
click at [71, 231] on div "gsap . from ( '[for-you] .white-bg' , { backgroundColor : 'transparent' , durat…" at bounding box center [462, 270] width 789 height 335
paste textarea "});"
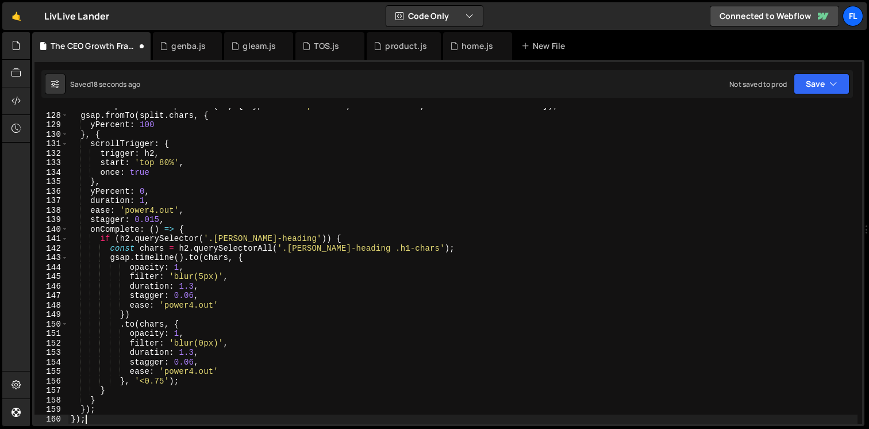
scroll to position [1202, 0]
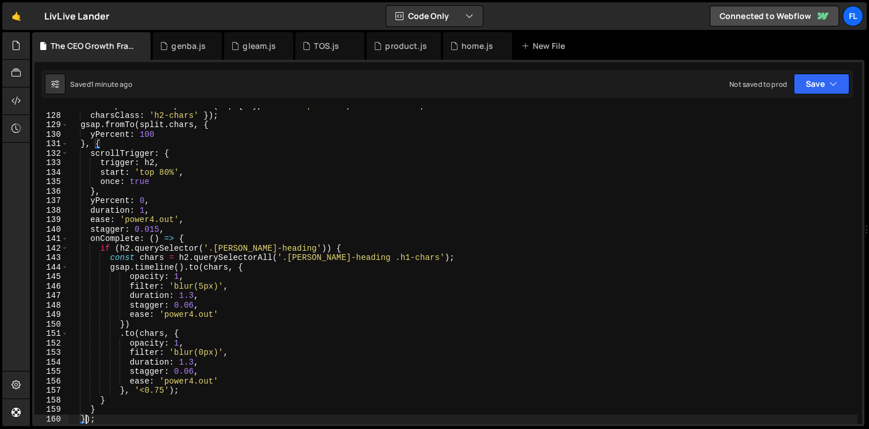
click at [293, 247] on div "const split = new SplitText ( h2 , { type : 'chars, words' , mask : 'words' , c…" at bounding box center [462, 268] width 789 height 335
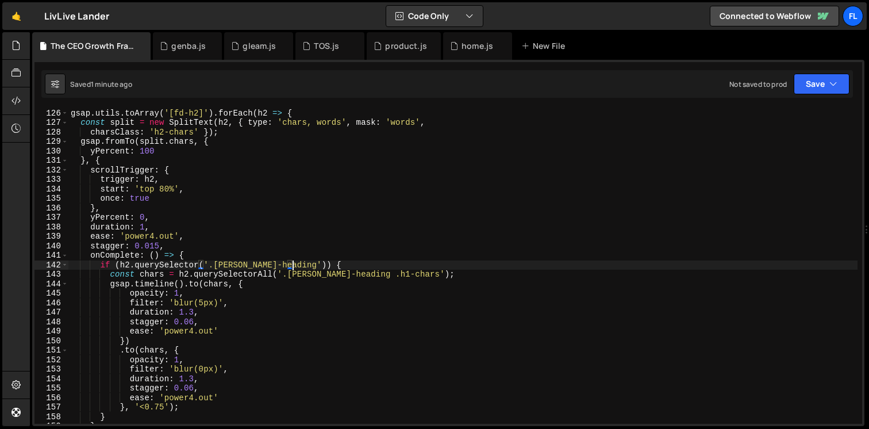
scroll to position [1185, 0]
click at [377, 273] on div "// EFFECTS gsap . utils . toArray ( '[fd-h2]' ) . forEach ( h2 => { const split…" at bounding box center [462, 266] width 789 height 335
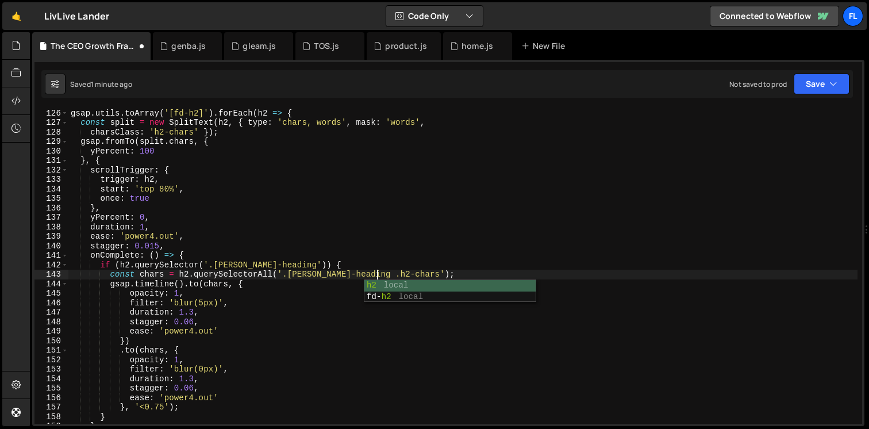
click at [312, 247] on div "// EFFECTS gsap . utils . toArray ( '[fd-h2]' ) . forEach ( h2 => { const split…" at bounding box center [462, 266] width 789 height 335
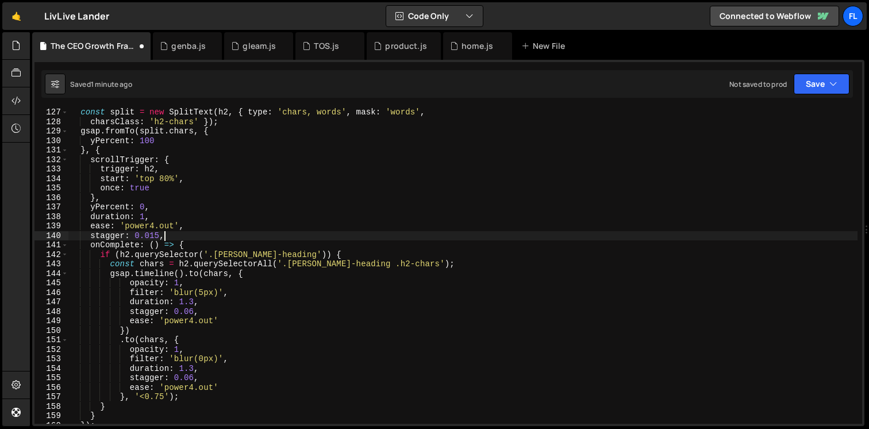
scroll to position [1198, 0]
click at [291, 256] on div "const split = new SplitText ( h2 , { type : 'chars, words' , mask : 'words' , c…" at bounding box center [462, 272] width 789 height 335
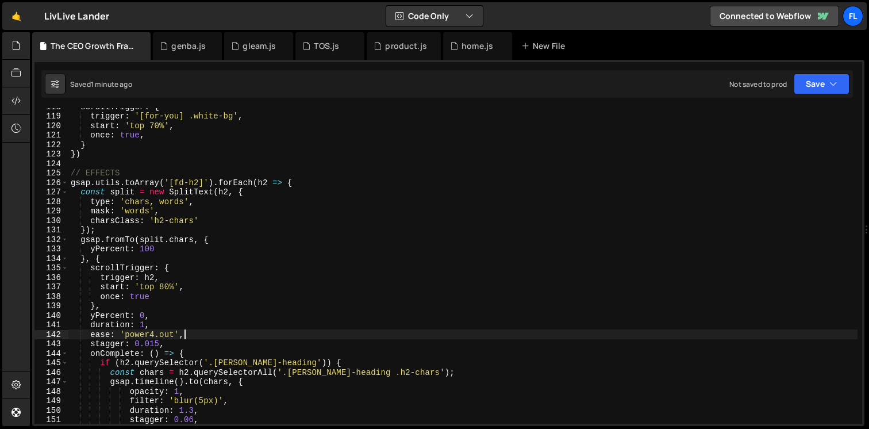
scroll to position [1113, 0]
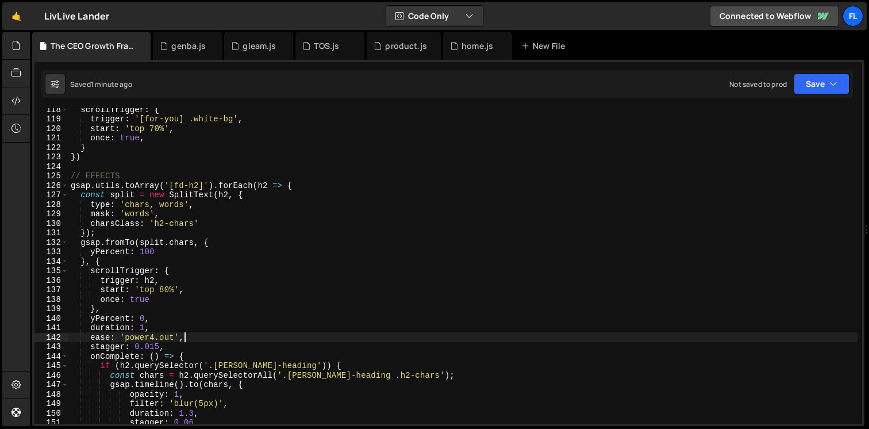
click at [139, 214] on div "scrollTrigger : { trigger : '[for-you] .white-bg' , start : 'top 70%' , once : …" at bounding box center [462, 272] width 789 height 335
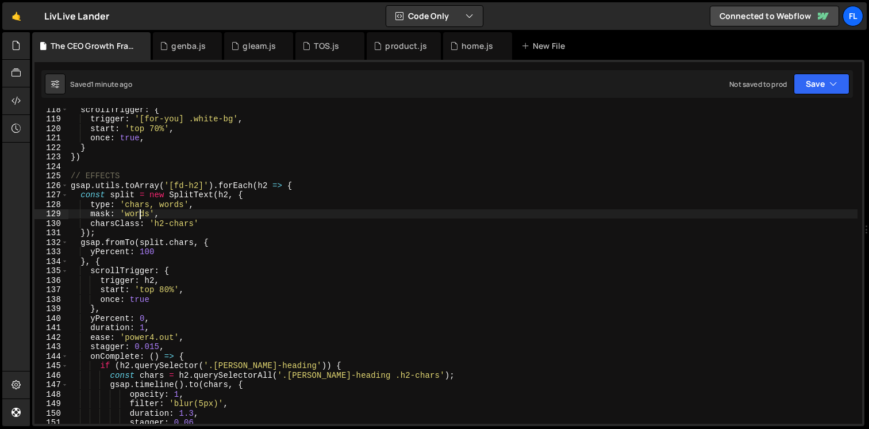
click at [185, 204] on div "scrollTrigger : { trigger : '[for-you] .white-bg' , start : 'top 70%' , once : …" at bounding box center [462, 272] width 789 height 335
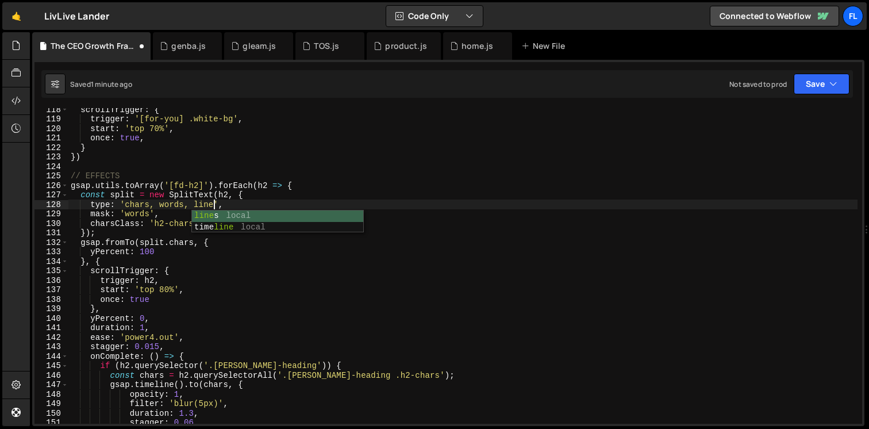
scroll to position [0, 10]
click at [141, 212] on div "scrollTrigger : { trigger : '[for-you] .white-bg' , start : 'top 70%' , once : …" at bounding box center [462, 272] width 789 height 335
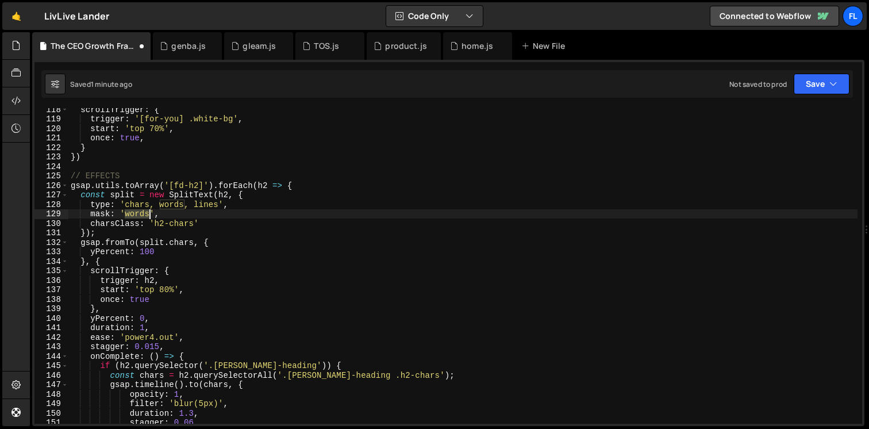
click at [141, 212] on div "scrollTrigger : { trigger : '[for-you] .white-bg' , start : 'top 70%' , once : …" at bounding box center [462, 272] width 789 height 335
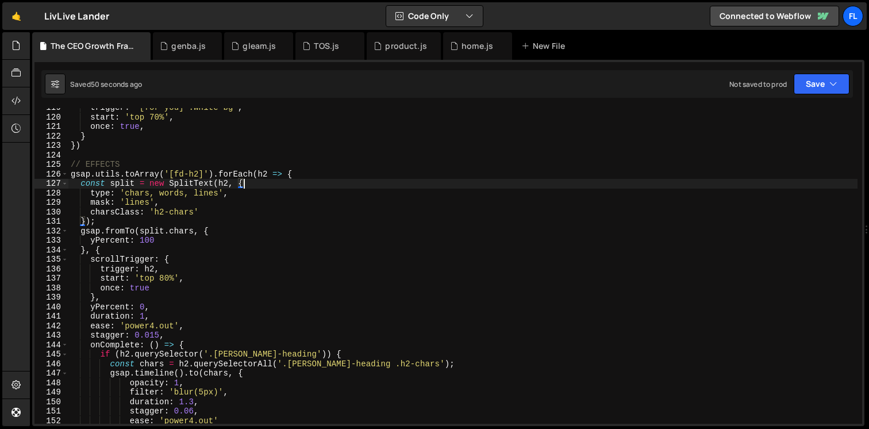
click at [254, 186] on div "trigger : '[for-you] .white-bg' , start : 'top 70%' , once : true , } }) // EFF…" at bounding box center [462, 270] width 789 height 335
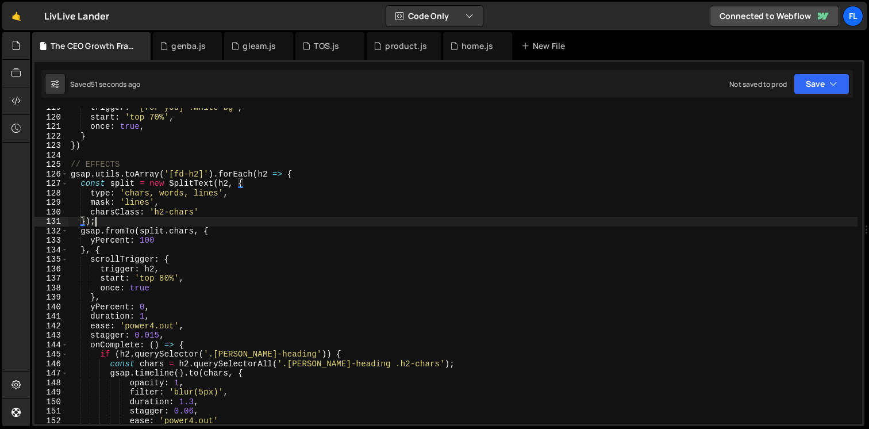
click at [104, 223] on div "trigger : '[for-you] .white-bg' , start : 'top 70%' , once : true , } }) // EFF…" at bounding box center [462, 270] width 789 height 335
type textarea "});"
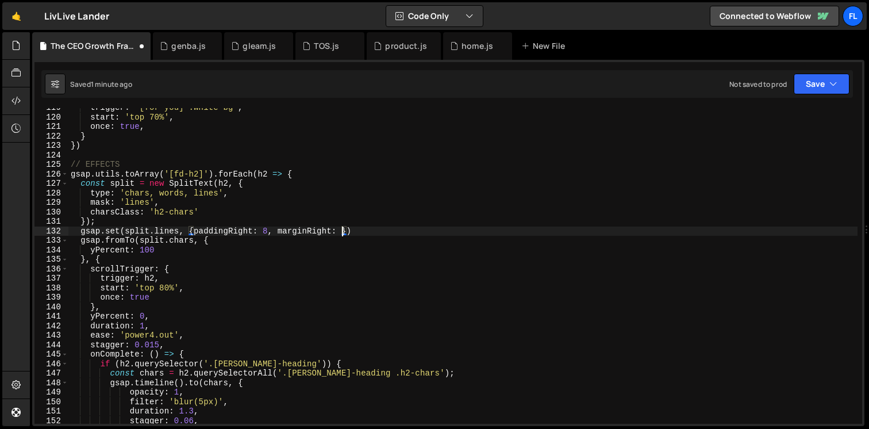
scroll to position [0, 20]
click at [274, 231] on div "trigger : '[for-you] .white-bg' , start : 'top 70%' , once : true , } }) // EFF…" at bounding box center [462, 270] width 789 height 335
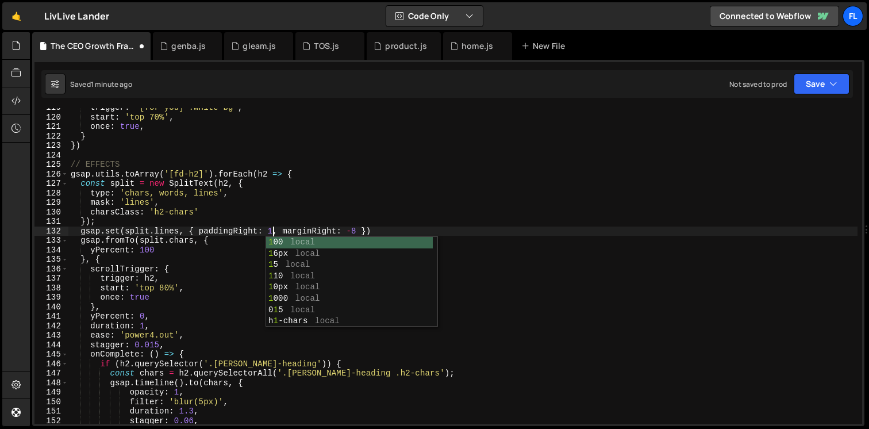
scroll to position [0, 14]
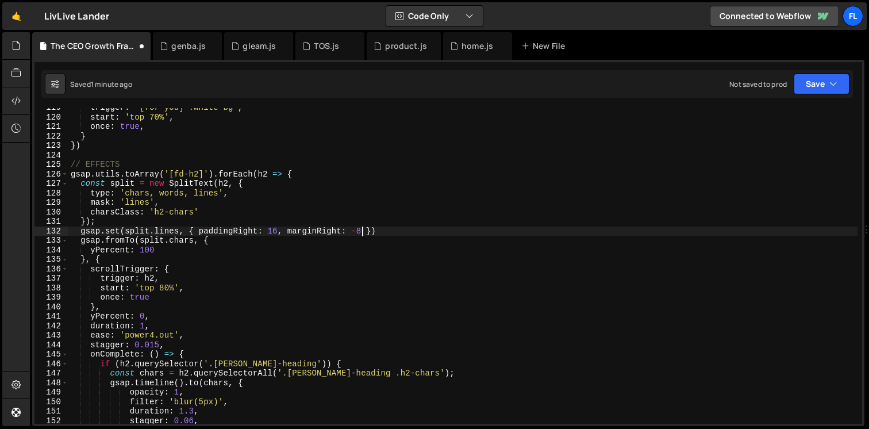
click at [362, 229] on div "trigger : '[for-you] .white-bg' , start : 'top 70%' , once : true , } }) // EFF…" at bounding box center [462, 270] width 789 height 335
click at [278, 234] on div "trigger : '[for-you] .white-bg' , start : 'top 70%' , once : true , } }) // EFF…" at bounding box center [462, 270] width 789 height 335
click at [139, 203] on div "trigger : '[for-you] .white-bg' , start : 'top 70%' , once : true , } }) // EFF…" at bounding box center [462, 270] width 789 height 335
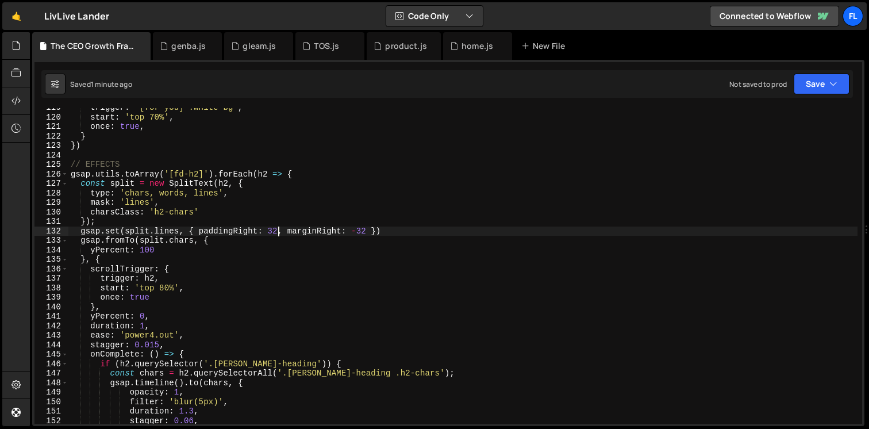
scroll to position [0, 6]
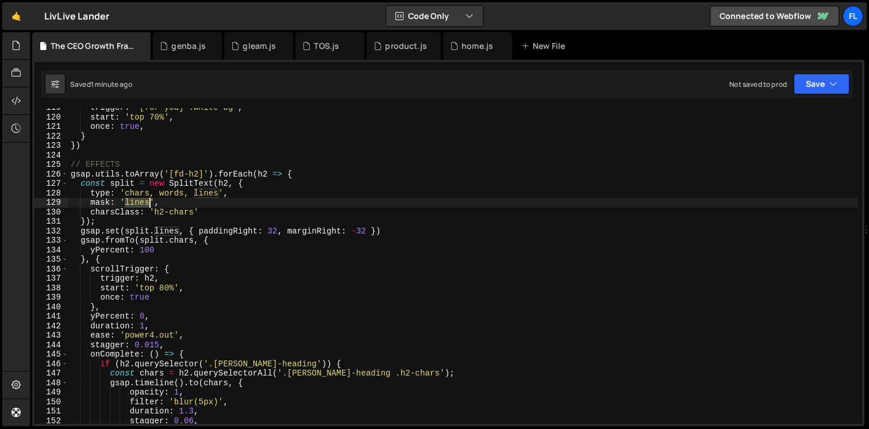
click at [139, 203] on div "trigger : '[for-you] .white-bg' , start : 'top 70%' , once : true , } }) // EFF…" at bounding box center [462, 270] width 789 height 335
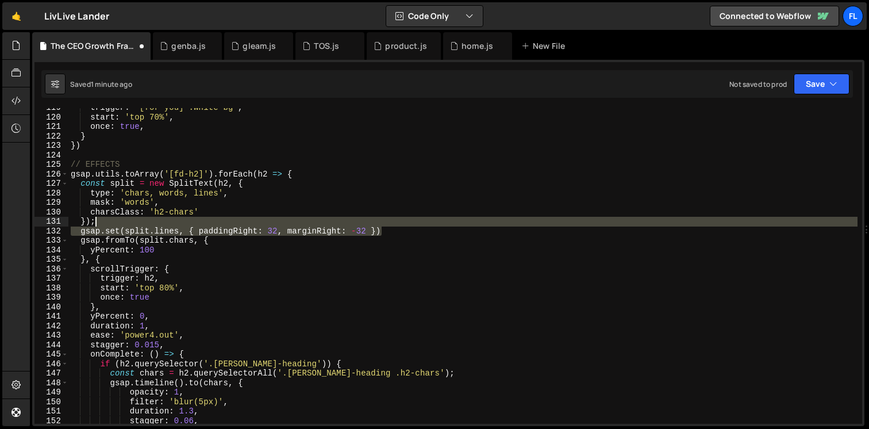
drag, startPoint x: 385, startPoint y: 231, endPoint x: 385, endPoint y: 225, distance: 5.8
click at [385, 225] on div "trigger : '[for-you] .white-bg' , start : 'top 70%' , once : true , } }) // EFF…" at bounding box center [462, 270] width 789 height 335
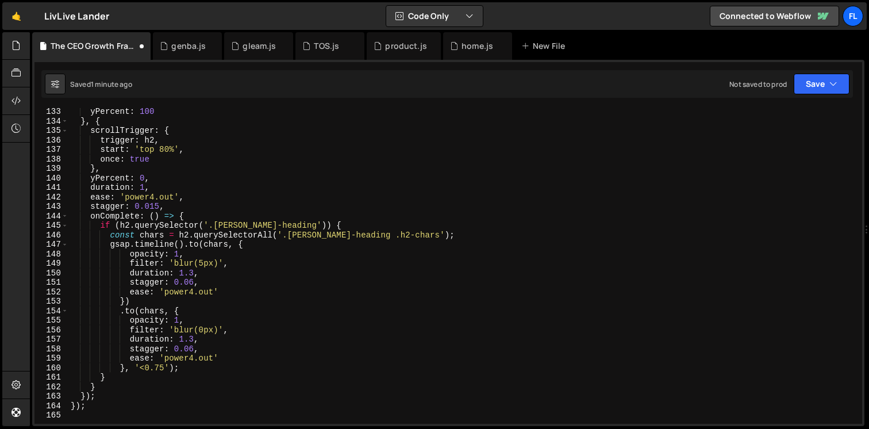
scroll to position [1264, 0]
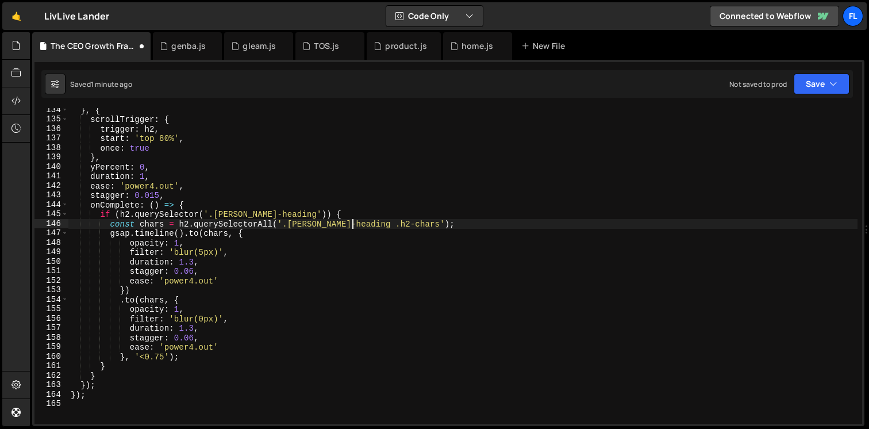
click at [354, 220] on div "} , { scrollTrigger : { trigger : h2 , start : 'top 80%' , once : true } , yPer…" at bounding box center [462, 272] width 789 height 335
click at [341, 213] on div "} , { scrollTrigger : { trigger : h2 , start : 'top 80%' , once : true } , yPer…" at bounding box center [462, 272] width 789 height 335
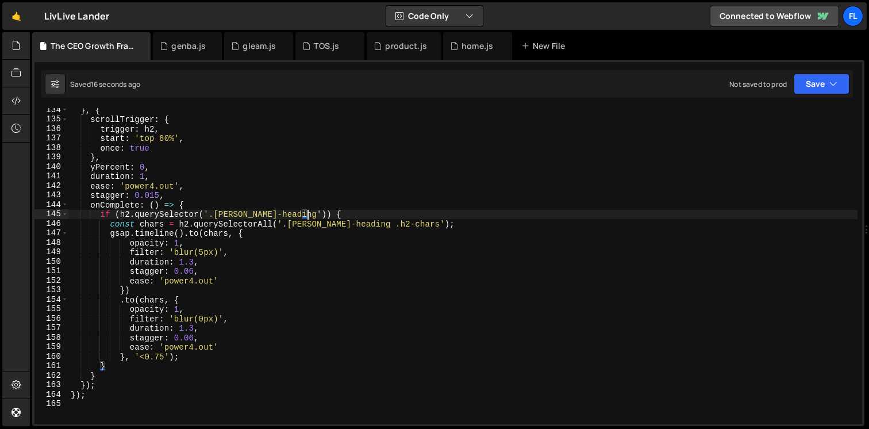
click at [190, 318] on div "} , { scrollTrigger : { trigger : h2 , start : 'top 80%' , once : true } , yPer…" at bounding box center [462, 272] width 789 height 335
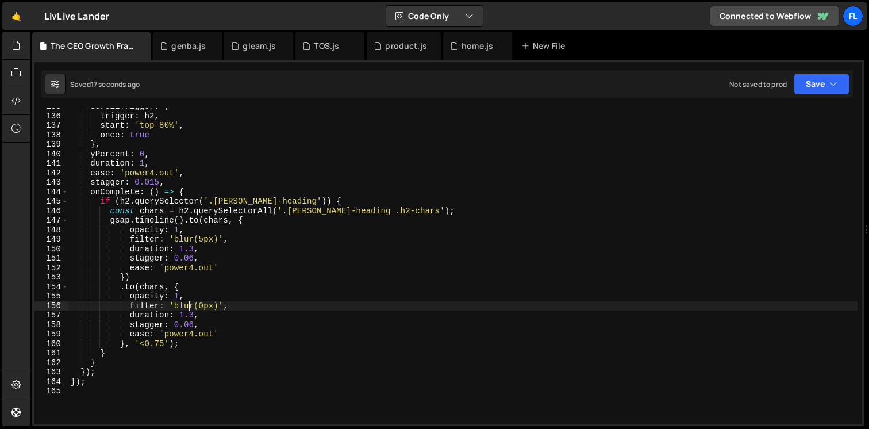
scroll to position [1277, 0]
click at [190, 261] on div "scrollTrigger : { trigger : h2 , start : 'top 80%' , once : true } , yPercent :…" at bounding box center [462, 269] width 789 height 335
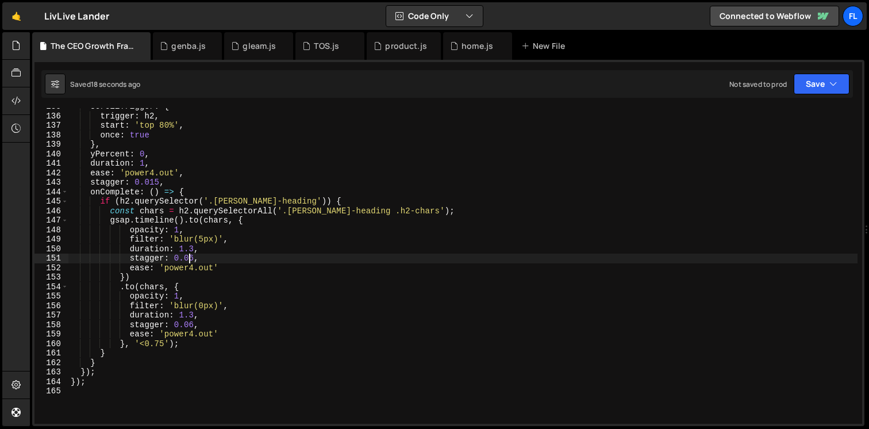
scroll to position [1293, 0]
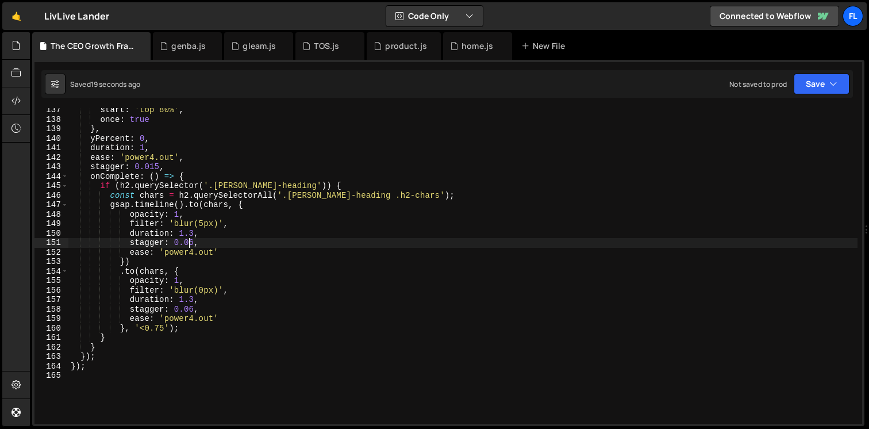
click at [193, 231] on div "start : 'top 80%' , once : true } , yPercent : 0 , duration : 1 , ease : 'power…" at bounding box center [462, 272] width 789 height 335
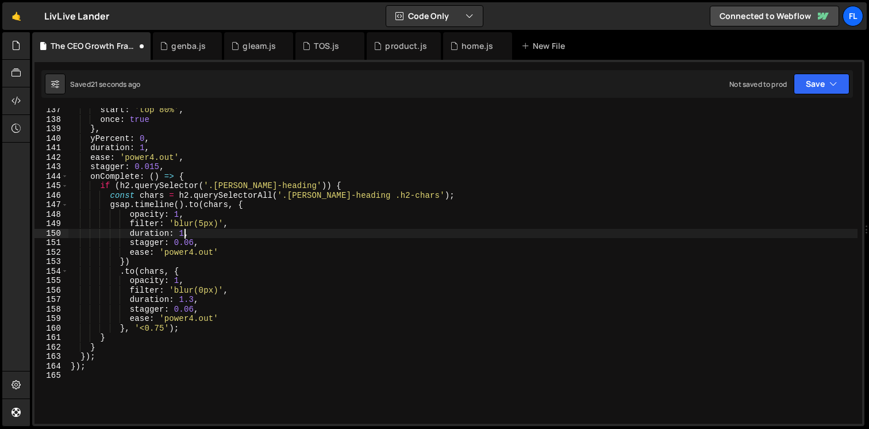
click at [194, 300] on div "start : 'top 80%' , once : true } , yPercent : 0 , duration : 1 , ease : 'power…" at bounding box center [462, 272] width 789 height 335
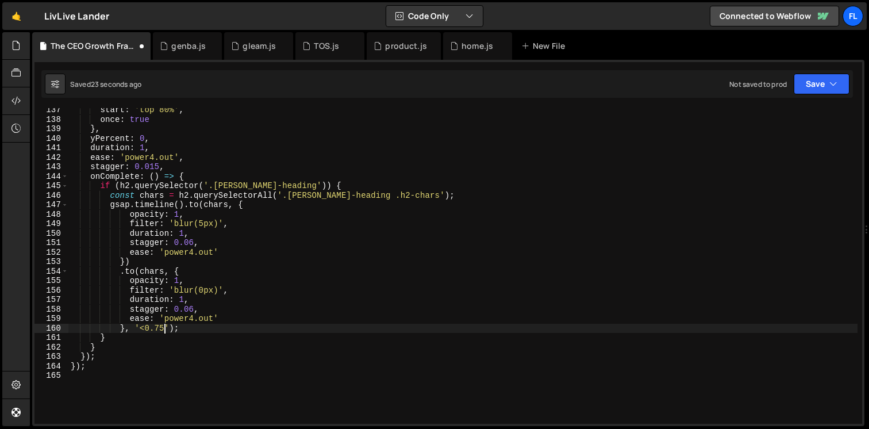
click at [164, 328] on div "start : 'top 80%' , once : true } , yPercent : 0 , duration : 1 , ease : 'power…" at bounding box center [462, 272] width 789 height 335
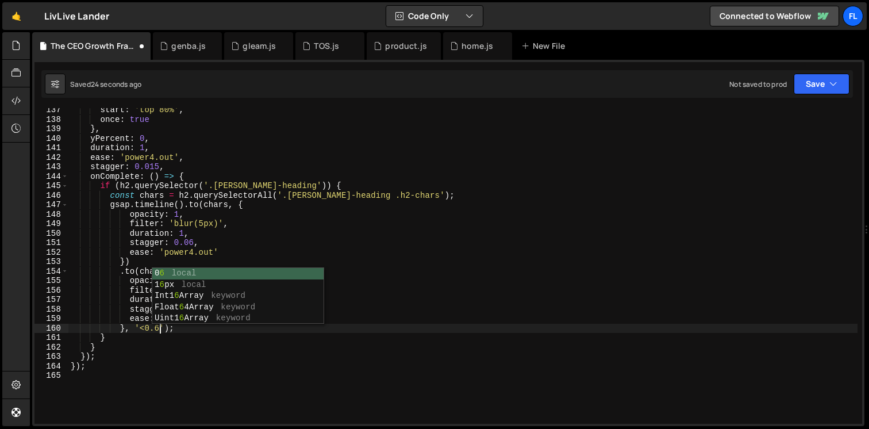
scroll to position [0, 6]
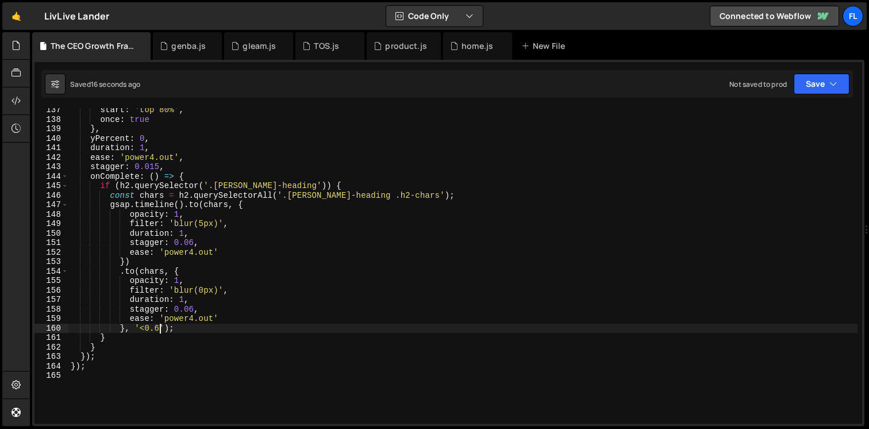
click at [324, 190] on div "start : 'top 80%' , once : true } , yPercent : 0 , duration : 1 , ease : 'power…" at bounding box center [462, 272] width 789 height 335
type textarea "if (h2.querySelector('.hatton-heading')) {"
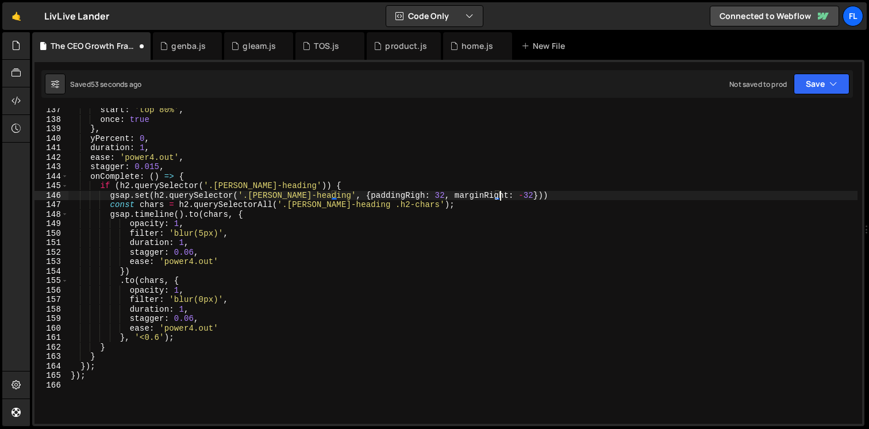
scroll to position [0, 30]
click at [393, 197] on div "start : 'top 80%' , once : true } , yPercent : 0 , duration : 1 , ease : 'power…" at bounding box center [462, 272] width 789 height 335
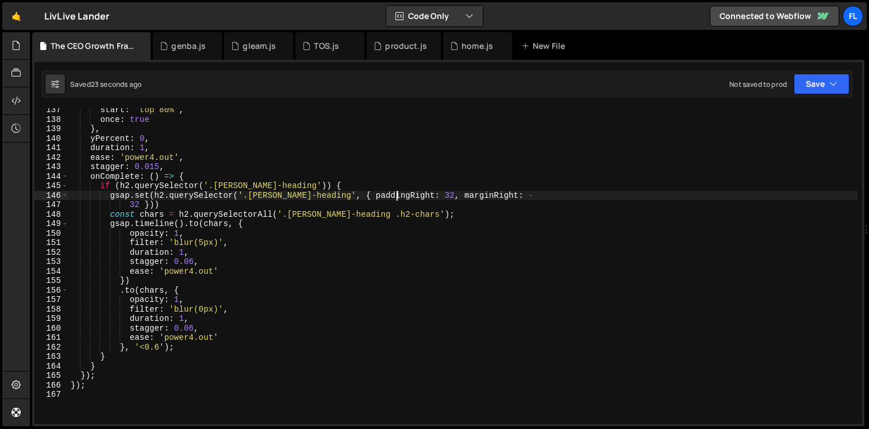
click at [180, 204] on div "start : 'top 80%' , once : true } , yPercent : 0 , duration : 1 , ease : 'power…" at bounding box center [462, 272] width 789 height 335
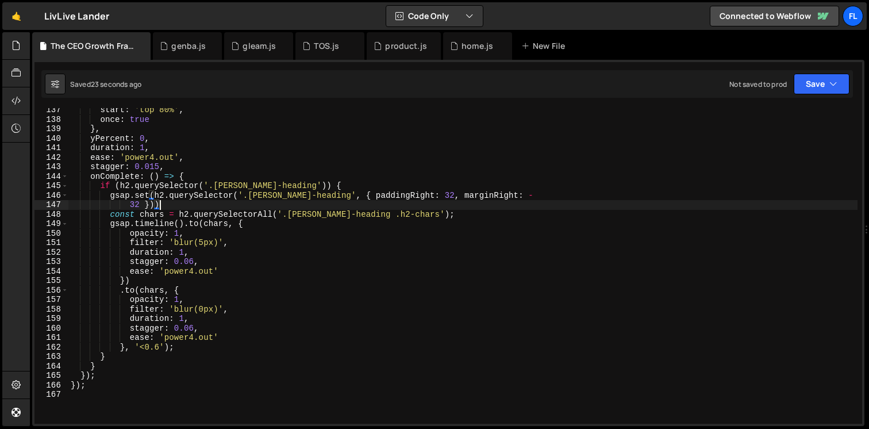
scroll to position [0, 6]
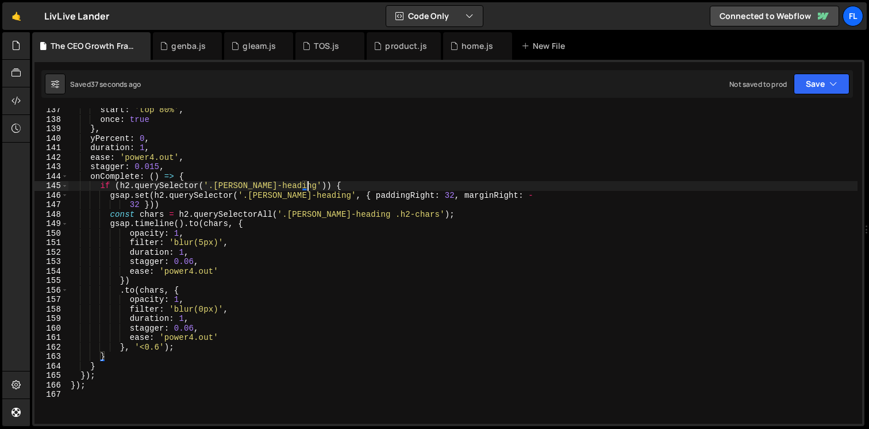
click at [320, 189] on div "start : 'top 80%' , once : true } , yPercent : 0 , duration : 1 , ease : 'power…" at bounding box center [462, 272] width 789 height 335
click at [172, 193] on div "start : 'top 80%' , once : true } , yPercent : 0 , duration : 1 , ease : 'power…" at bounding box center [462, 272] width 789 height 335
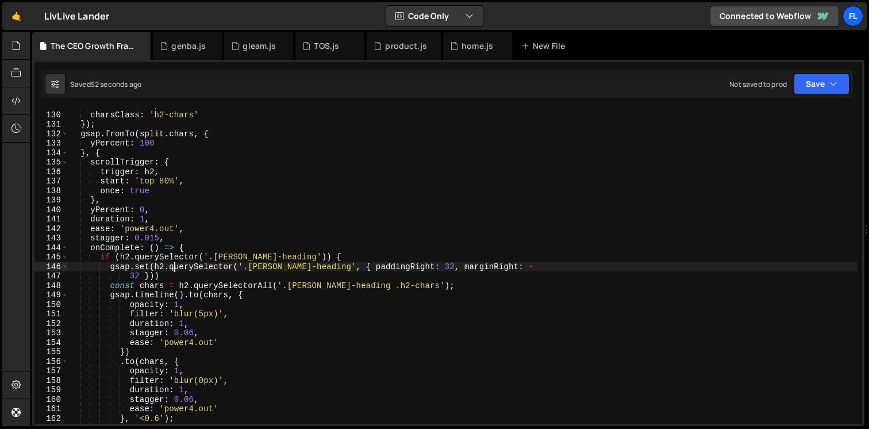
scroll to position [1221, 0]
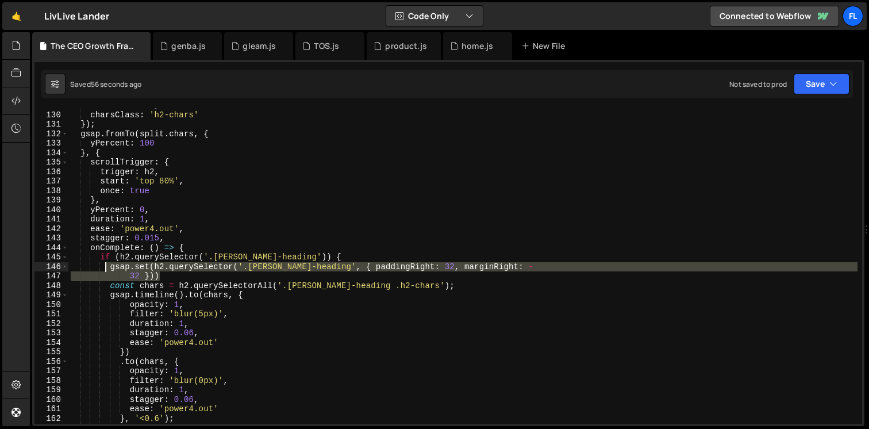
drag, startPoint x: 166, startPoint y: 278, endPoint x: 103, endPoint y: 263, distance: 64.4
click at [103, 263] on div "mask : 'words' , charsClass : 'h2-chars' }) ; gsap . fromTo ( split . chars , {…" at bounding box center [462, 268] width 789 height 335
type textarea "gsap.set(h2.querySelector('.hatton-heading', { paddingRight: 32, marginRight: -…"
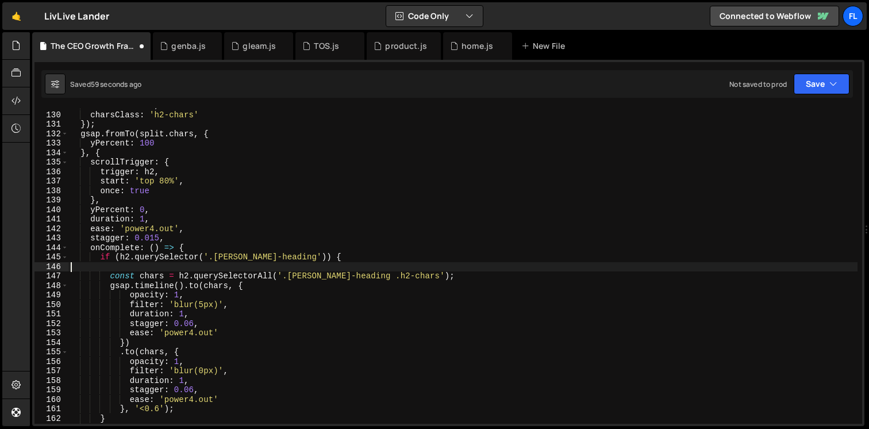
scroll to position [0, 0]
click at [133, 268] on div "mask : 'words' , charsClass : 'h2-chars' }) ; gsap . fromTo ( split . chars , {…" at bounding box center [462, 268] width 789 height 335
paste textarea "32 }))"
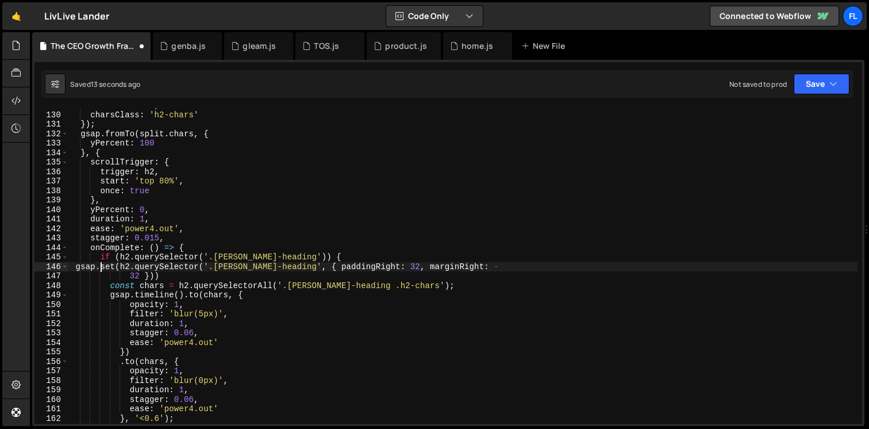
click at [101, 267] on div "mask : 'words' , charsClass : 'h2-chars' }) ; gsap . fromTo ( split . chars , {…" at bounding box center [462, 268] width 789 height 335
click at [138, 264] on div "mask : 'words' , charsClass : 'h2-chars' }) ; gsap . fromTo ( split . chars , {…" at bounding box center [462, 268] width 789 height 335
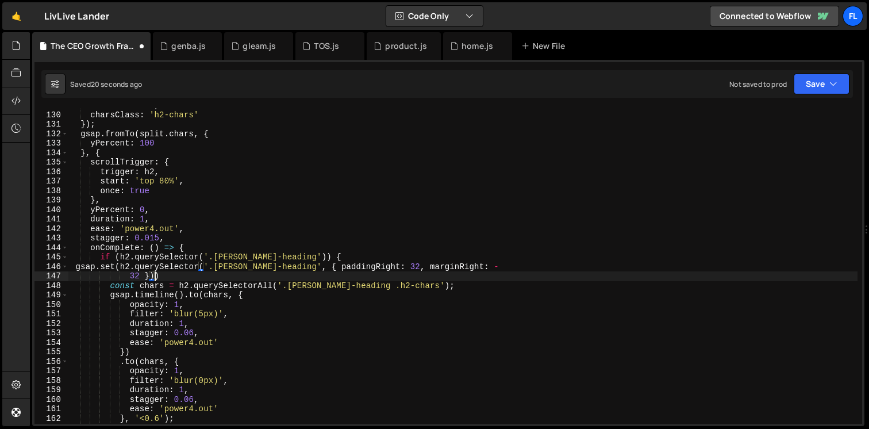
click at [153, 276] on div "mask : 'words' , charsClass : 'h2-chars' }) ; gsap . fromTo ( split . chars , {…" at bounding box center [462, 268] width 789 height 335
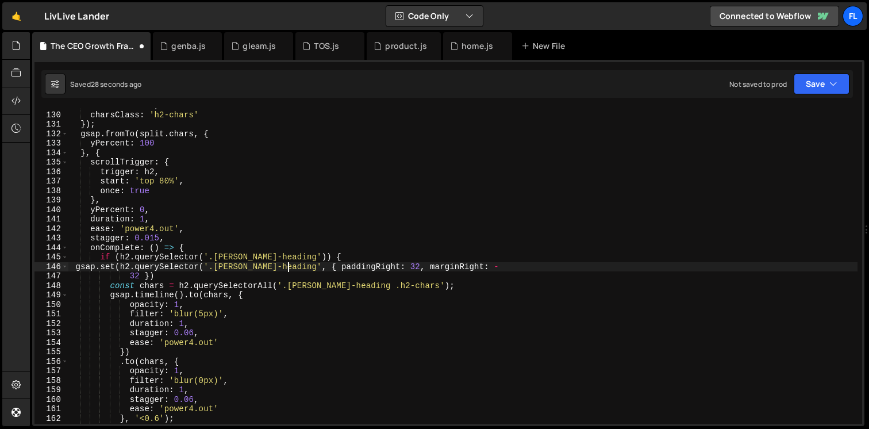
click at [289, 267] on div "mask : 'words' , charsClass : 'h2-chars' }) ; gsap . fromTo ( split . chars , {…" at bounding box center [462, 268] width 789 height 335
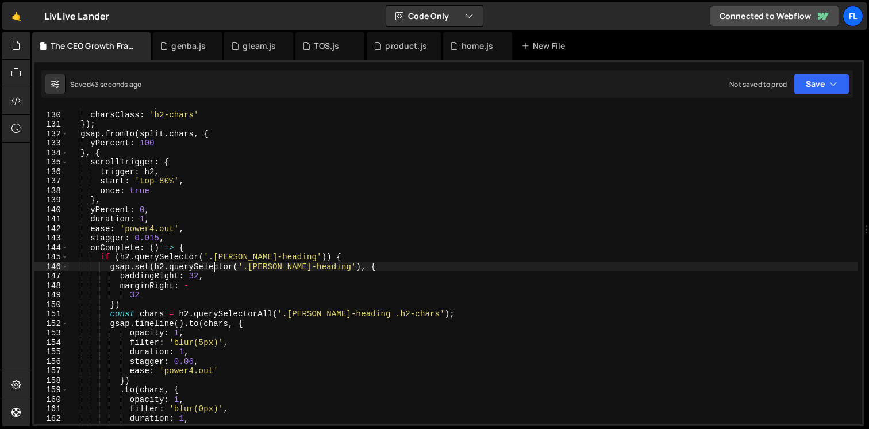
click at [214, 266] on div "mask : 'words' , charsClass : 'h2-chars' }) ; gsap . fromTo ( split . chars , {…" at bounding box center [462, 268] width 789 height 335
click at [235, 266] on div "mask : 'words' , charsClass : 'h2-chars' }) ; gsap . fromTo ( split . chars , {…" at bounding box center [462, 268] width 789 height 335
click at [284, 267] on div "mask : 'words' , charsClass : 'h2-chars' }) ; gsap . fromTo ( split . chars , {…" at bounding box center [462, 268] width 789 height 335
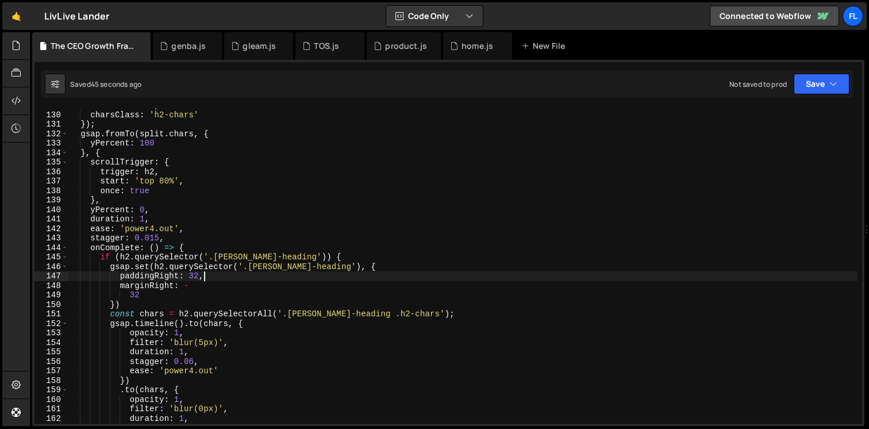
click at [240, 274] on div "mask : 'words' , charsClass : 'h2-chars' }) ; gsap . fromTo ( split . chars , {…" at bounding box center [462, 268] width 789 height 335
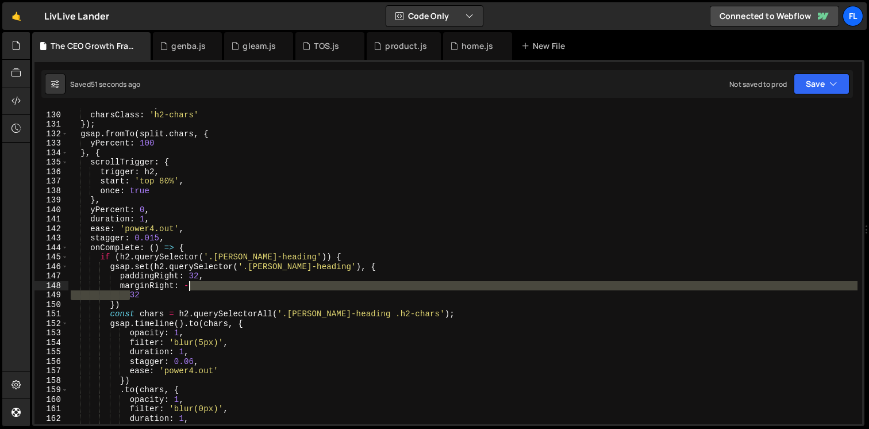
drag, startPoint x: 129, startPoint y: 293, endPoint x: 205, endPoint y: 287, distance: 76.7
click at [205, 287] on div "mask : 'words' , charsClass : 'h2-chars' }) ; gsap . fromTo ( split . chars , {…" at bounding box center [462, 268] width 789 height 335
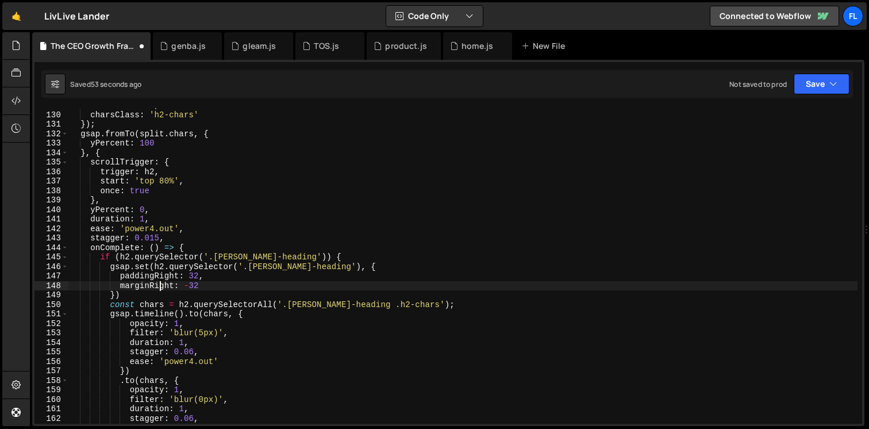
click at [159, 283] on div "mask : 'words' , charsClass : 'h2-chars' }) ; gsap . fromTo ( split . chars , {…" at bounding box center [462, 268] width 789 height 335
click at [352, 266] on div "mask : 'words' , charsClass : 'h2-chars' }) ; gsap . fromTo ( split . chars , {…" at bounding box center [462, 268] width 789 height 335
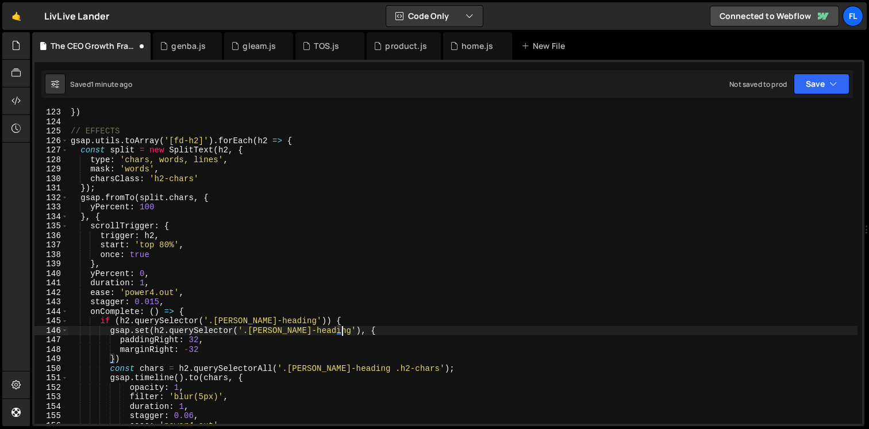
scroll to position [1147, 0]
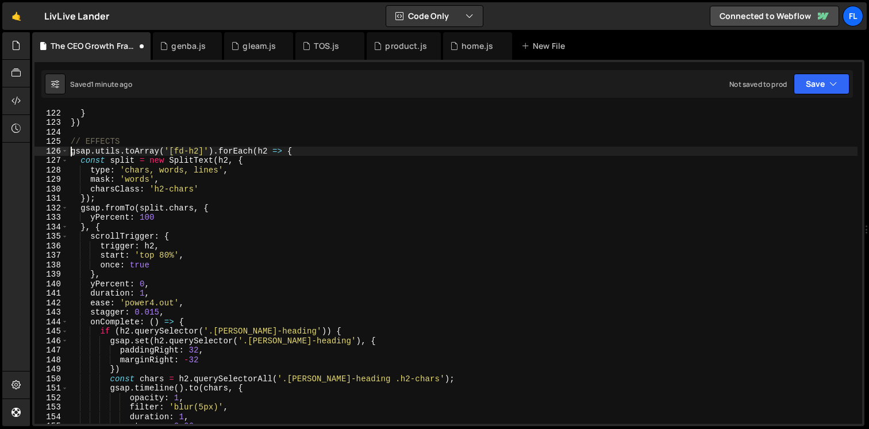
click at [71, 151] on div "once : true , } }) // EFFECTS gsap . utils . toArray ( '[fd-h2]' ) . forEach ( …" at bounding box center [462, 266] width 789 height 335
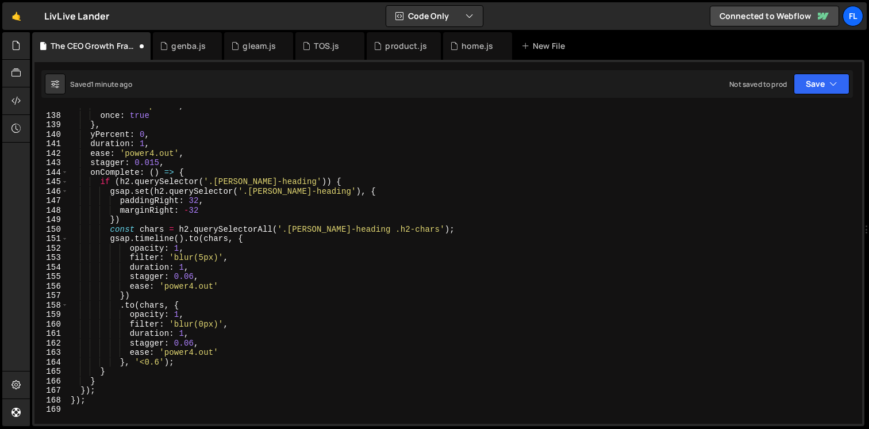
scroll to position [1420, 0]
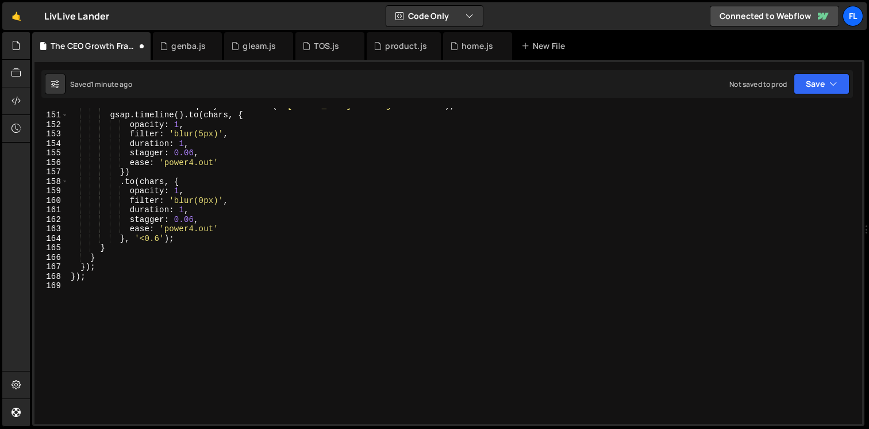
click at [147, 324] on div "const chars = h2 . querySelectorAll ( '.hatton-heading .h2-chars' ) ; gsap . ti…" at bounding box center [462, 268] width 789 height 335
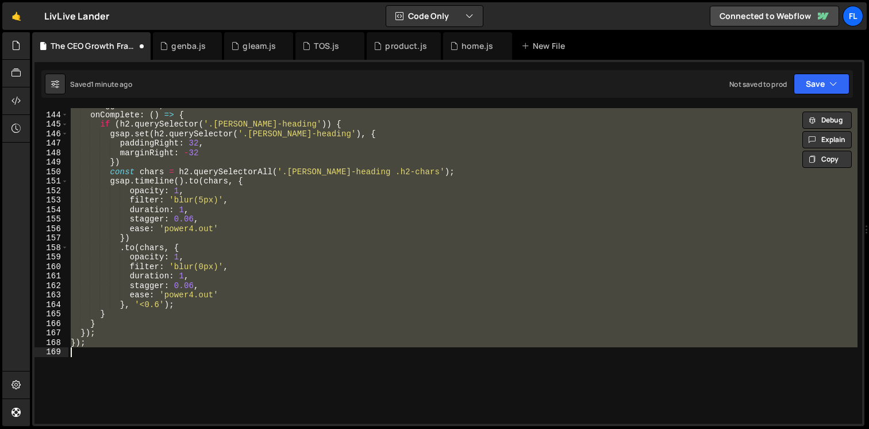
scroll to position [1282, 0]
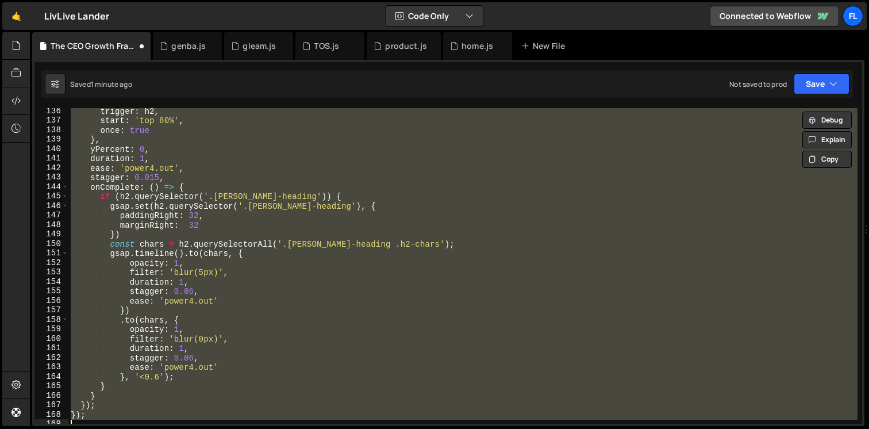
click at [240, 221] on div "trigger : h2 , start : 'top 80%' , once : true } , yPercent : 0 , duration : 1 …" at bounding box center [462, 273] width 789 height 335
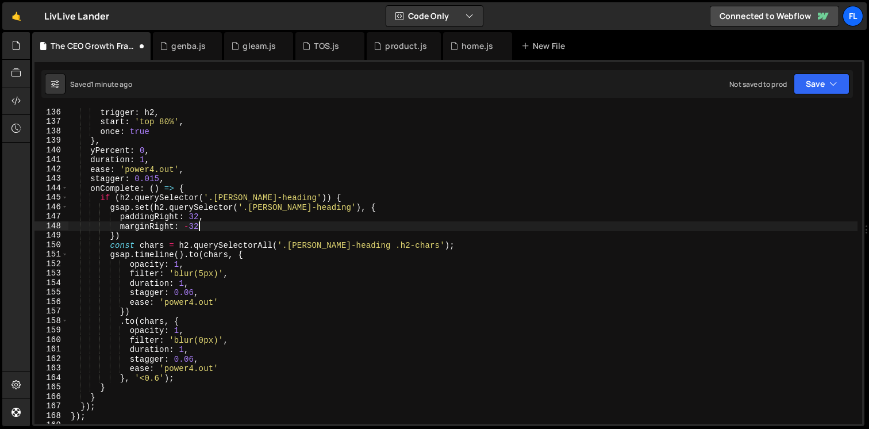
scroll to position [1267, 0]
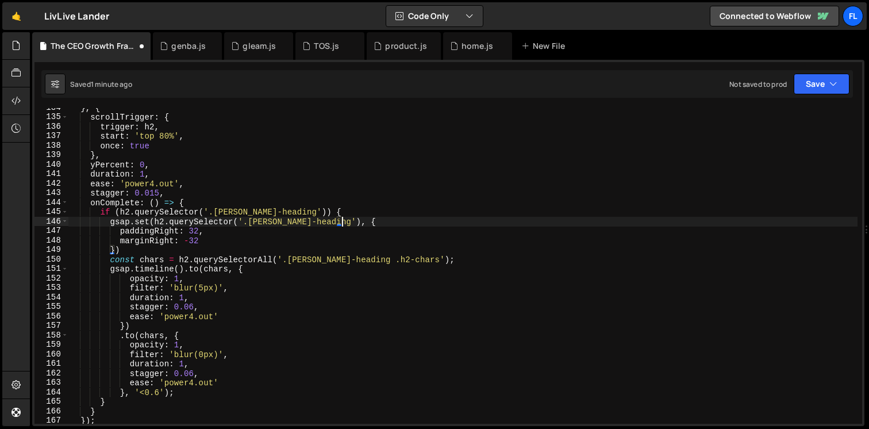
click at [357, 222] on div "} , { scrollTrigger : { trigger : h2 , start : 'top 80%' , once : true } , yPer…" at bounding box center [462, 270] width 789 height 335
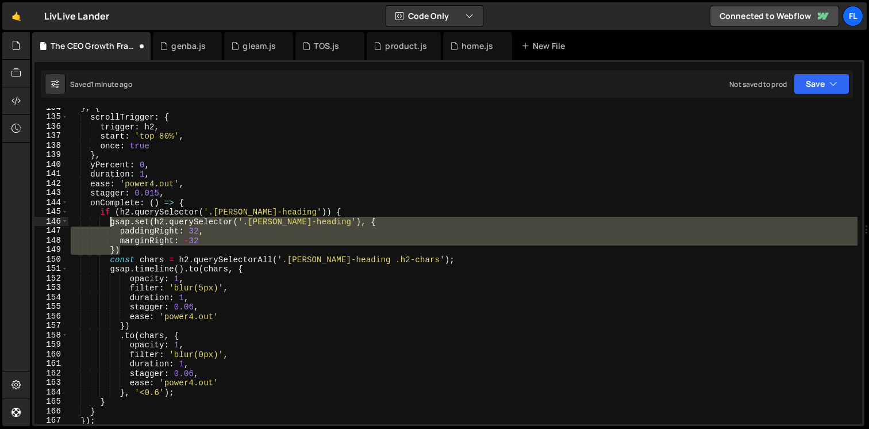
drag, startPoint x: 129, startPoint y: 251, endPoint x: 109, endPoint y: 224, distance: 33.7
click at [109, 224] on div "} , { scrollTrigger : { trigger : h2 , start : 'top 80%' , once : true } , yPer…" at bounding box center [462, 270] width 789 height 335
paste textarea "})"
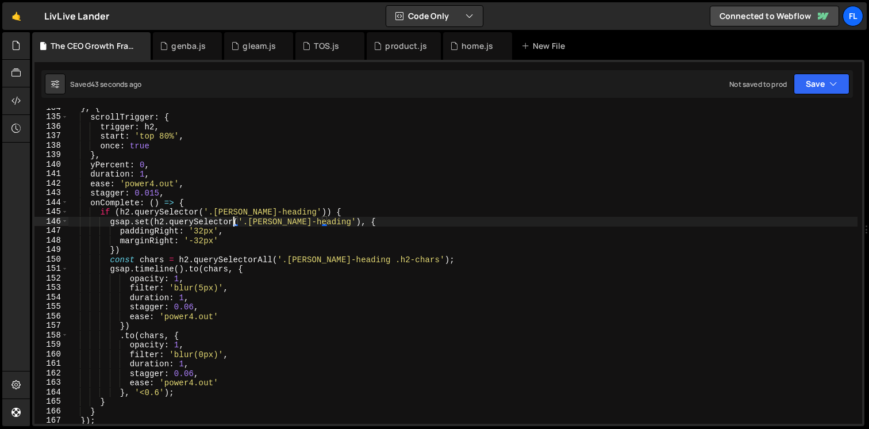
click at [232, 221] on div "} , { scrollTrigger : { trigger : h2 , start : 'top 80%' , once : true } , yPer…" at bounding box center [462, 270] width 789 height 335
click at [368, 224] on div "} , { scrollTrigger : { trigger : h2 , start : 'top 80%' , once : true } , yPer…" at bounding box center [462, 270] width 789 height 335
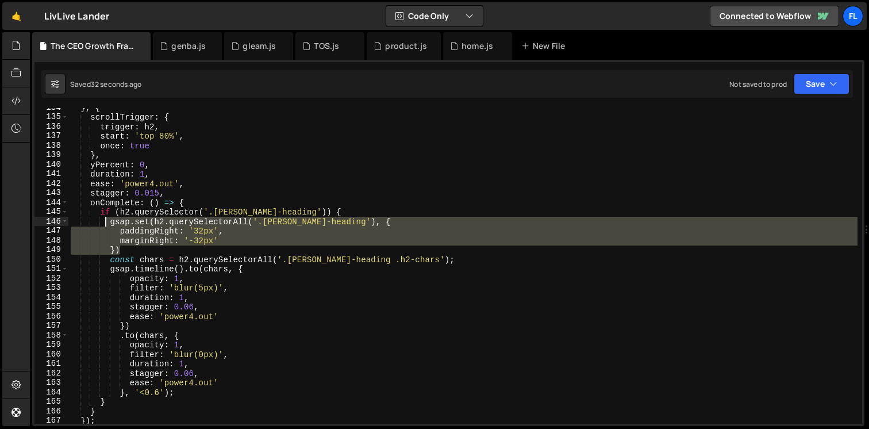
drag, startPoint x: 133, startPoint y: 249, endPoint x: 104, endPoint y: 222, distance: 39.4
click at [104, 222] on div "} , { scrollTrigger : { trigger : h2 , start : 'top 80%' , once : true } , yPer…" at bounding box center [462, 270] width 789 height 335
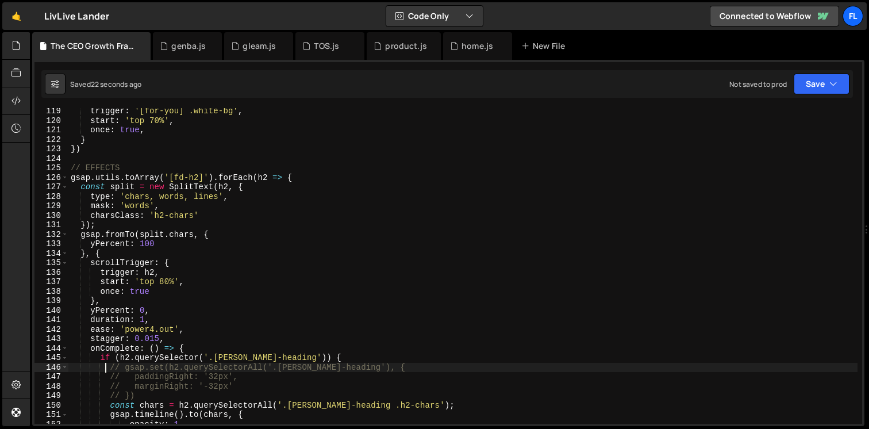
scroll to position [1120, 0]
click at [123, 224] on div "trigger : '[for-you] .white-bg' , start : 'top 70%' , once : true , } }) // EFF…" at bounding box center [462, 274] width 789 height 335
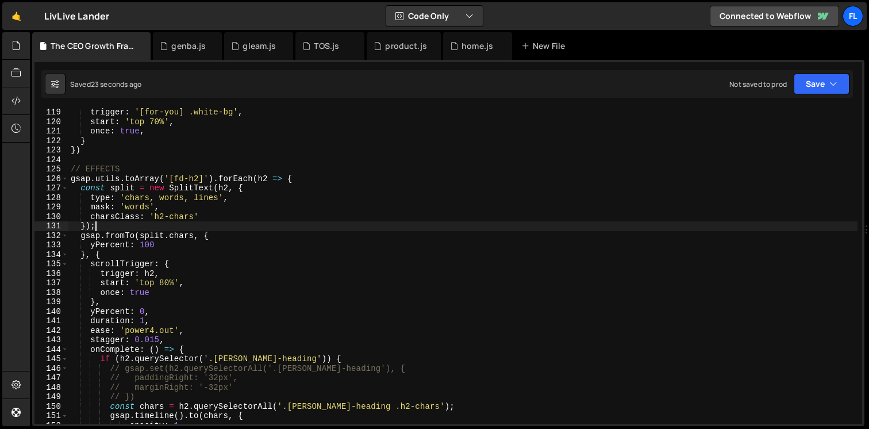
scroll to position [0, 1]
click at [241, 197] on div "trigger : '[for-you] .white-bg' , start : 'top 70%' , once : true , } }) // EFF…" at bounding box center [462, 274] width 789 height 335
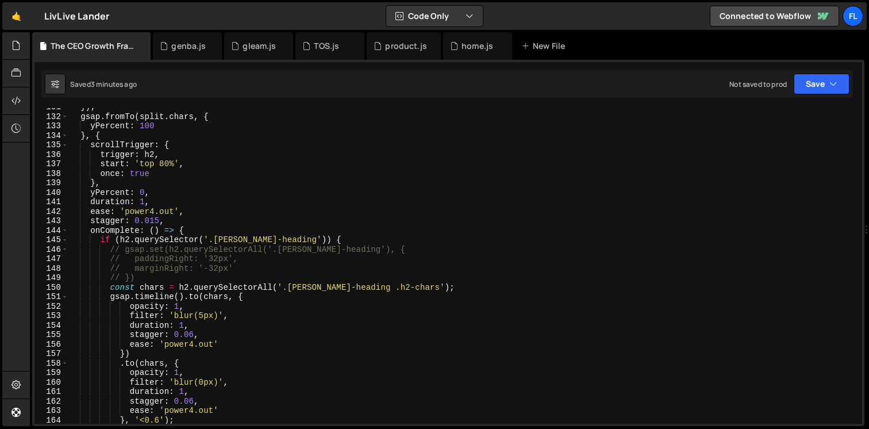
scroll to position [1247, 0]
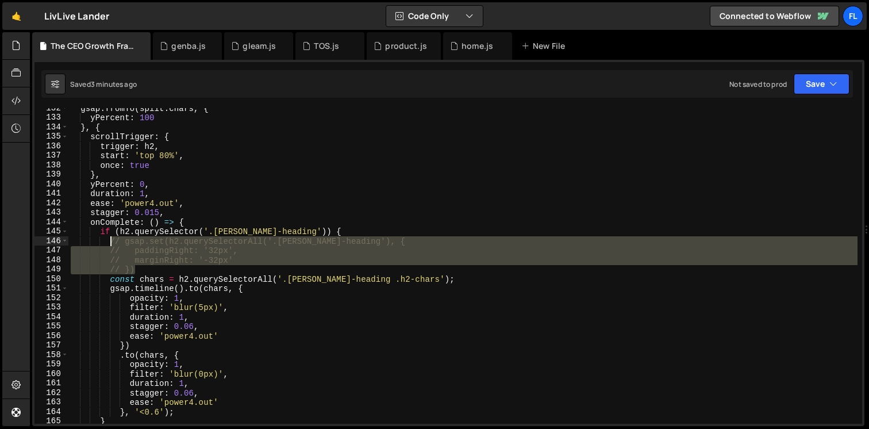
drag, startPoint x: 146, startPoint y: 270, endPoint x: 110, endPoint y: 241, distance: 46.1
click at [110, 241] on div "gsap . fromTo ( split . chars , { yPercent : 100 } , { scrollTrigger : { trigge…" at bounding box center [462, 270] width 789 height 335
type textarea "// gsap.set(h2.querySelectorAll('.hatton-heading'), { // paddingRight: '32px',"
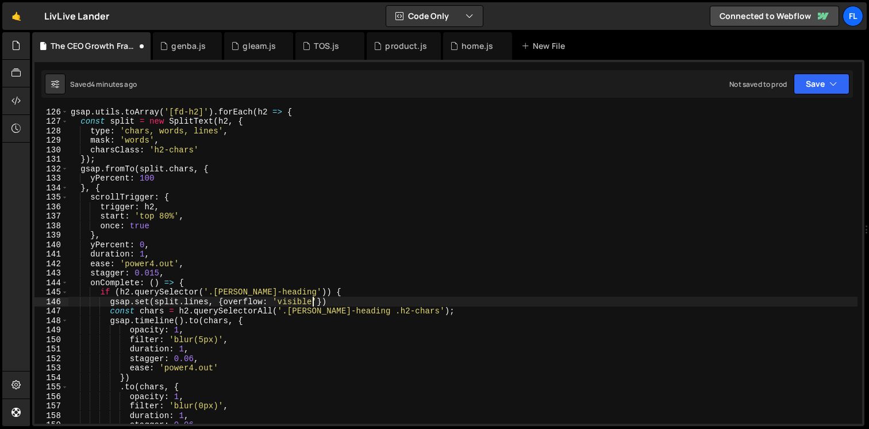
scroll to position [1205, 0]
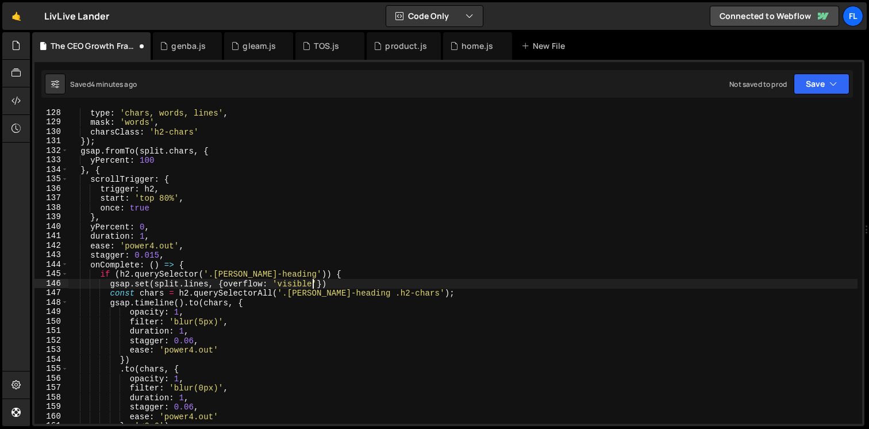
click at [218, 286] on div "type : 'chars, words, lines' , mask : 'words' , charsClass : 'h2-chars' }) ; gs…" at bounding box center [462, 275] width 789 height 335
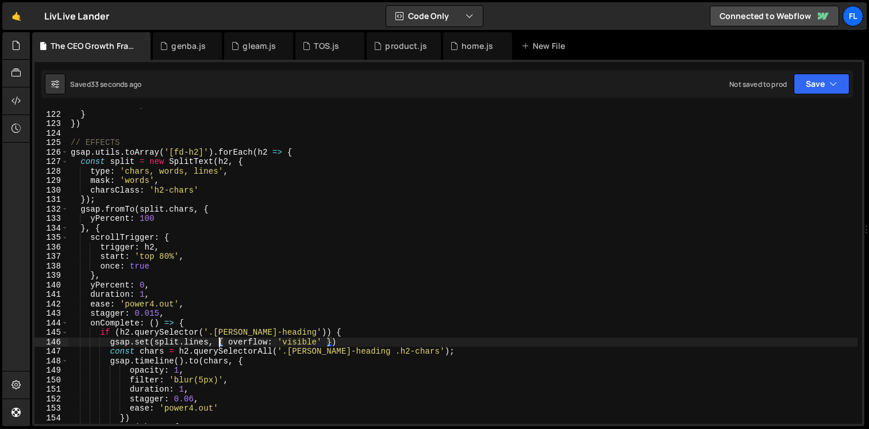
scroll to position [1135, 0]
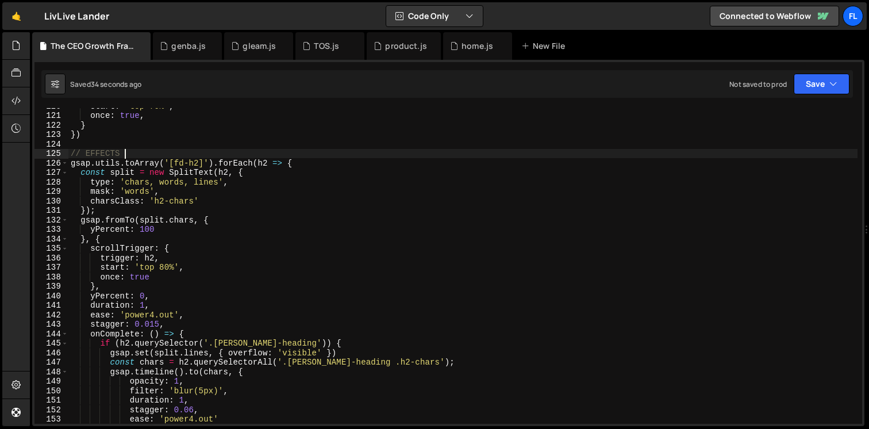
click at [316, 158] on div "start : 'top 70%' , once : true , } }) // EFFECTS gsap . utils . toArray ( '[fd…" at bounding box center [462, 268] width 789 height 335
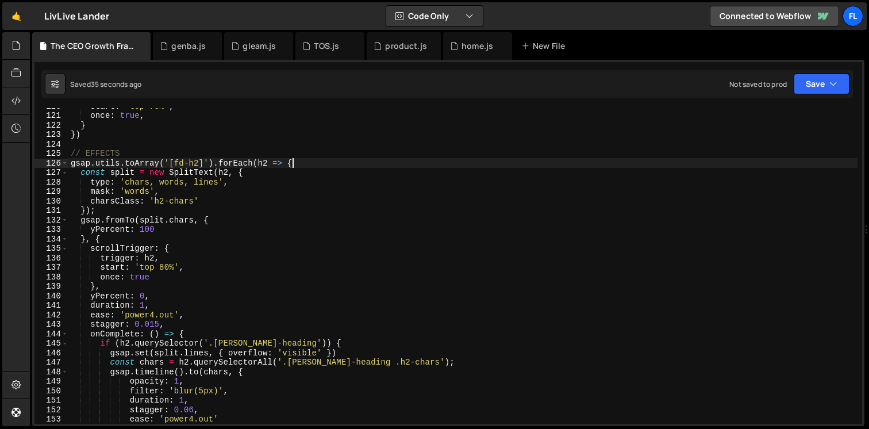
click at [316, 163] on div "start : 'top 70%' , once : true , } }) // EFFECTS gsap . utils . toArray ( '[fd…" at bounding box center [462, 268] width 789 height 335
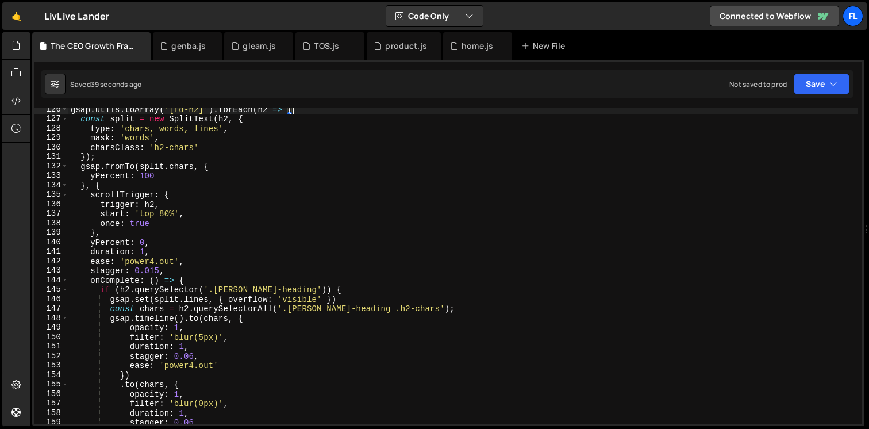
scroll to position [1208, 0]
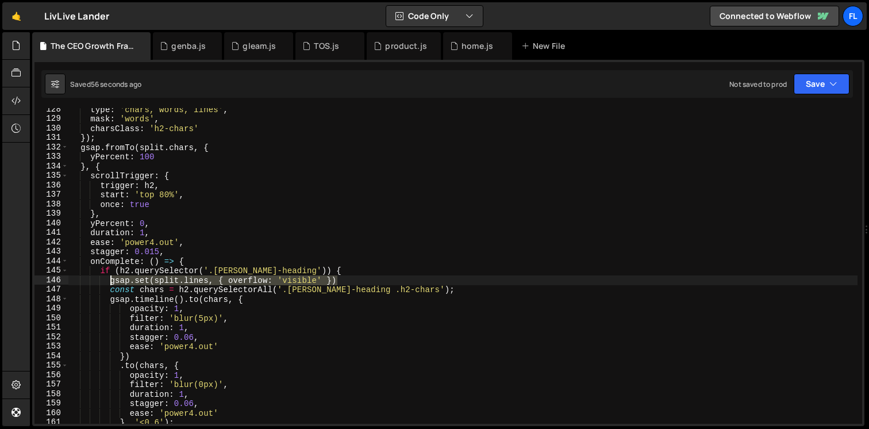
drag, startPoint x: 349, startPoint y: 278, endPoint x: 110, endPoint y: 277, distance: 239.1
click at [110, 277] on div "type : 'chars, words, lines' , mask : 'words' , charsClass : 'h2-chars' }) ; gs…" at bounding box center [462, 272] width 789 height 335
type textarea "gsap.set(split.lines, { overflow: 'visible' })"
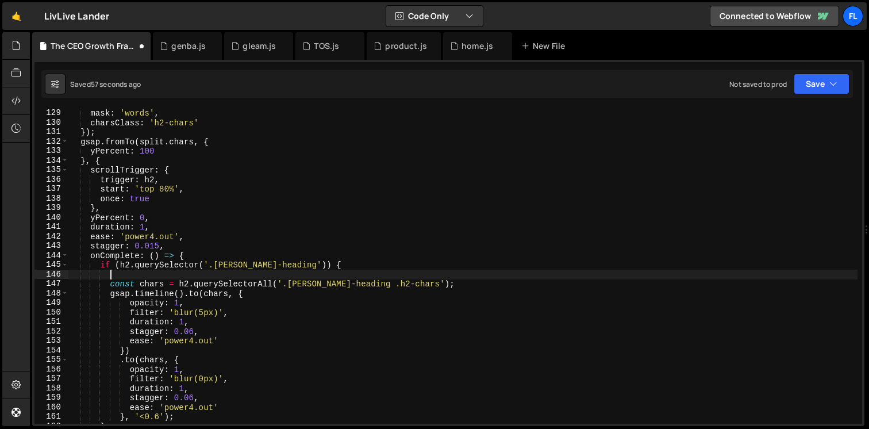
scroll to position [1224, 0]
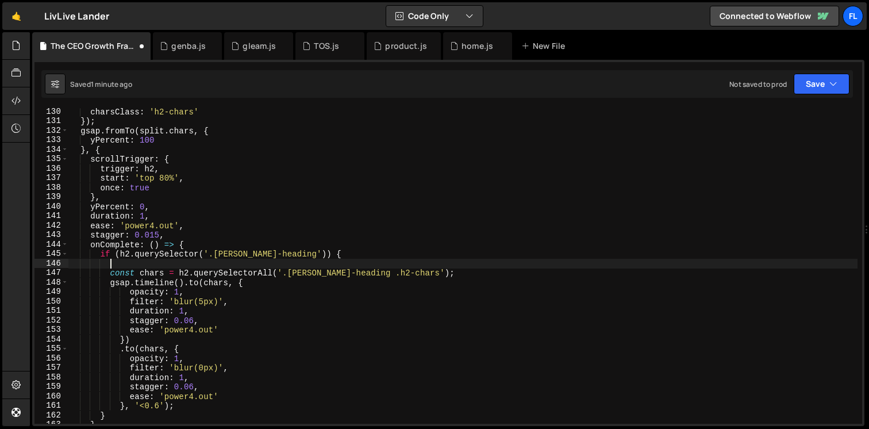
click at [152, 267] on div "charsClass : 'h2-chars' }) ; gsap . fromTo ( split . chars , { yPercent : 100 }…" at bounding box center [462, 274] width 789 height 335
click at [311, 249] on div "charsClass : 'h2-chars' }) ; gsap . fromTo ( split . chars , { yPercent : 100 }…" at bounding box center [462, 274] width 789 height 335
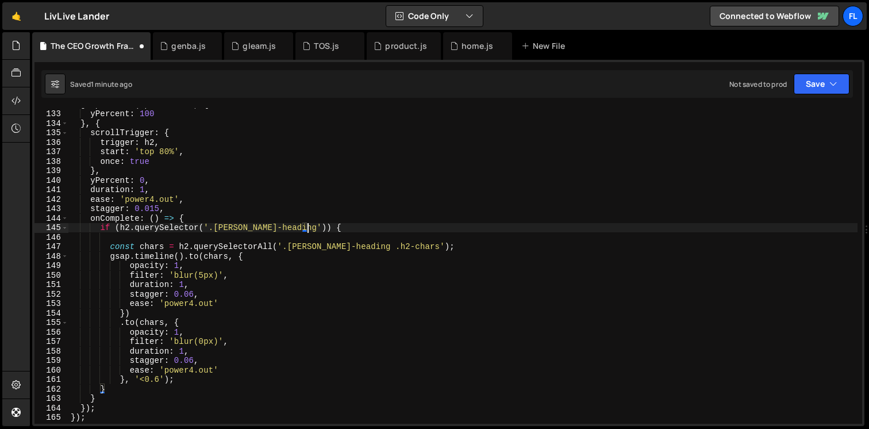
scroll to position [1251, 0]
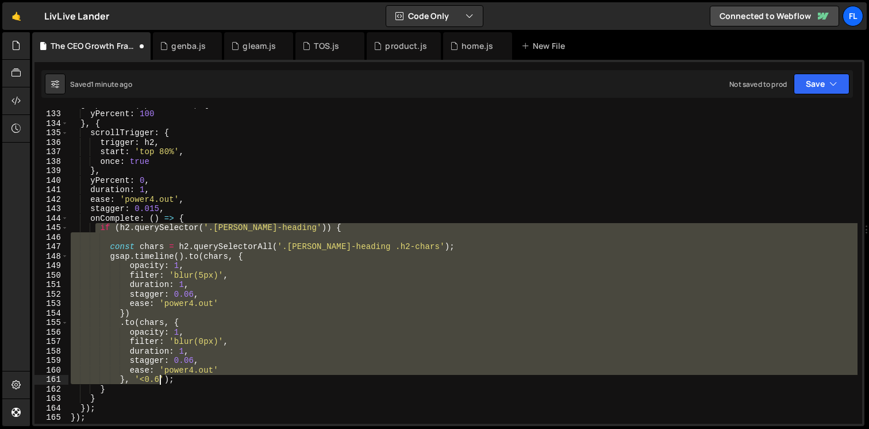
drag, startPoint x: 94, startPoint y: 227, endPoint x: 158, endPoint y: 383, distance: 168.9
click at [158, 383] on div "gsap . fromTo ( split . chars , { yPercent : 100 } , { scrollTrigger : { trigge…" at bounding box center [462, 266] width 789 height 335
click at [322, 231] on div "gsap . fromTo ( split . chars , { yPercent : 100 } , { scrollTrigger : { trigge…" at bounding box center [462, 266] width 789 height 316
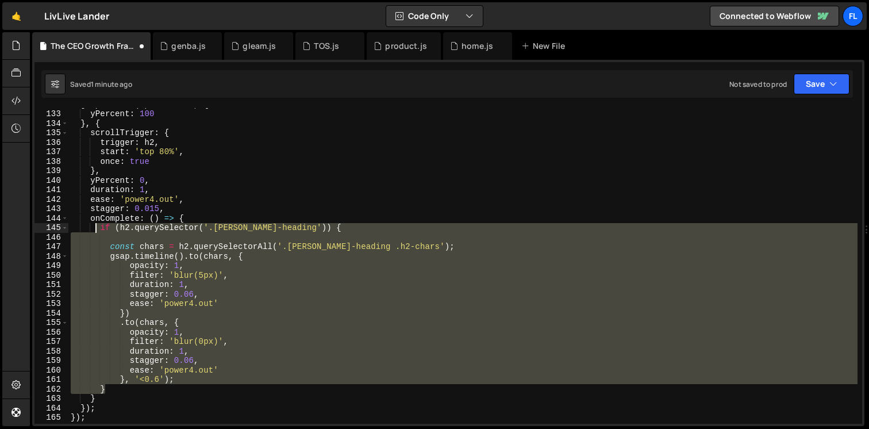
drag, startPoint x: 112, startPoint y: 389, endPoint x: 95, endPoint y: 226, distance: 164.2
click at [95, 226] on div "gsap . fromTo ( split . chars , { yPercent : 100 } , { scrollTrigger : { trigge…" at bounding box center [462, 266] width 789 height 335
paste textarea "}"
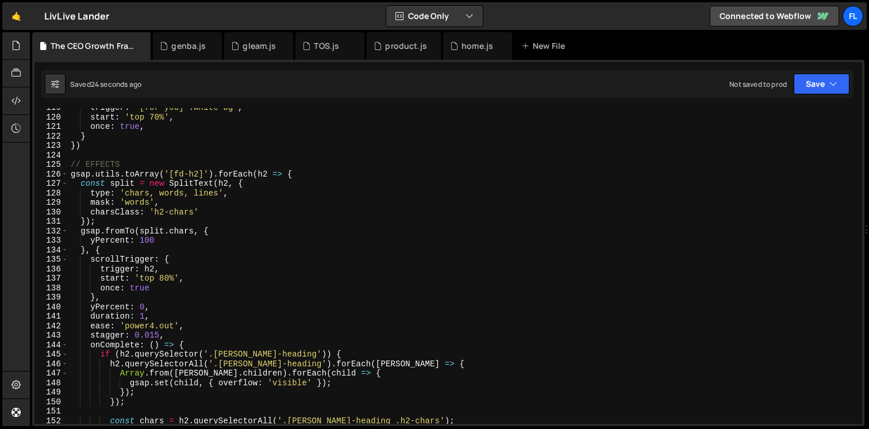
scroll to position [1124, 0]
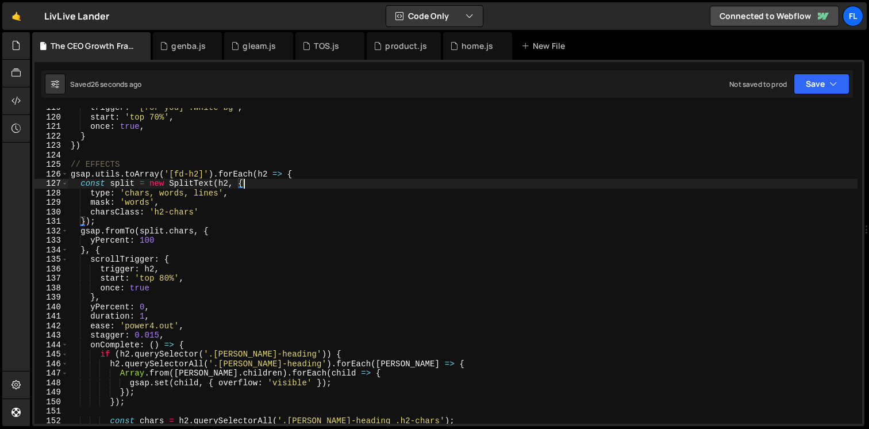
click at [268, 182] on div "trigger : '[for-you] .white-bg' , start : 'top 70%' , once : true , } }) // EFF…" at bounding box center [462, 270] width 789 height 335
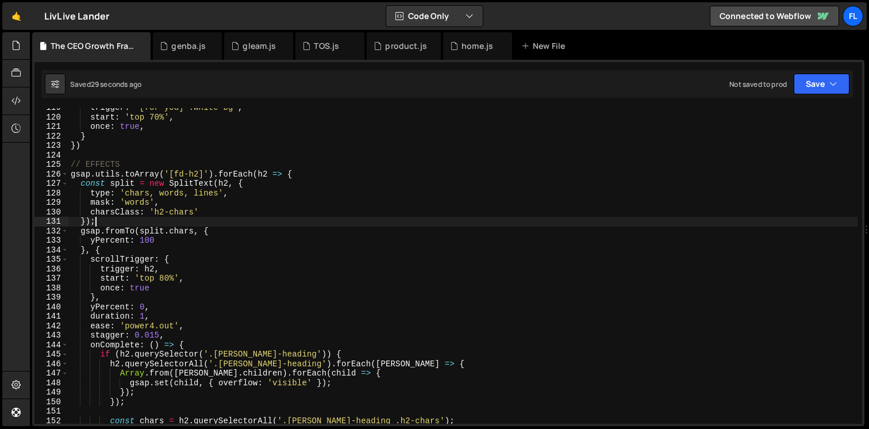
click at [105, 221] on div "trigger : '[for-you] .white-bg' , start : 'top 70%' , once : true , } }) // EFF…" at bounding box center [462, 270] width 789 height 335
type textarea "});"
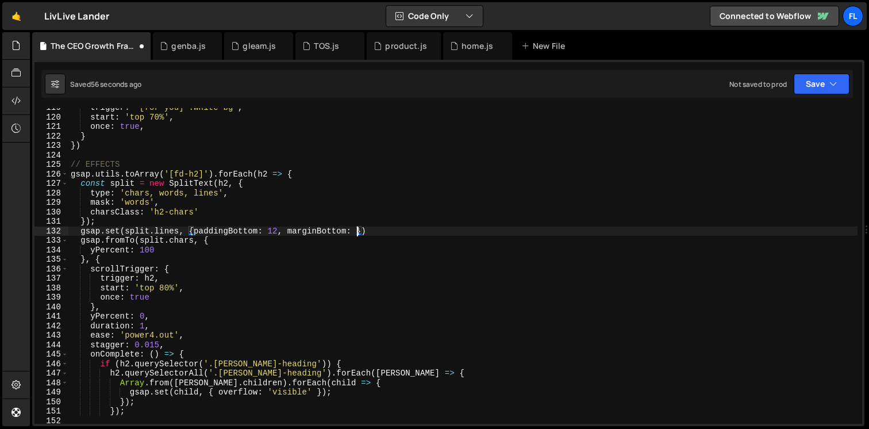
scroll to position [0, 20]
click at [363, 232] on div "trigger : '[for-you] .white-bg' , start : 'top 70%' , once : true , } }) // EFF…" at bounding box center [462, 270] width 789 height 335
type textarea "gsap.set(split.lines, { paddingBottom: 12, marginBottom: -12 })"
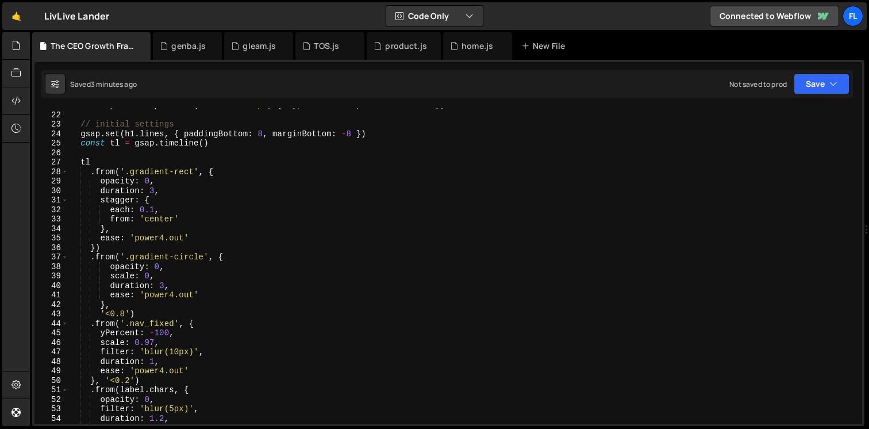
scroll to position [0, 0]
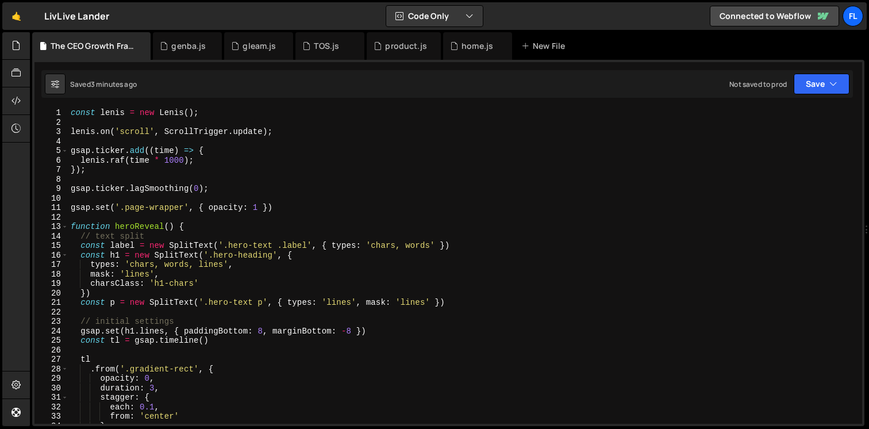
click at [113, 120] on div "const lenis = new Lenis ( ) ; lenis . on ( 'scroll' , ScrollTrigger . update ) …" at bounding box center [462, 275] width 789 height 335
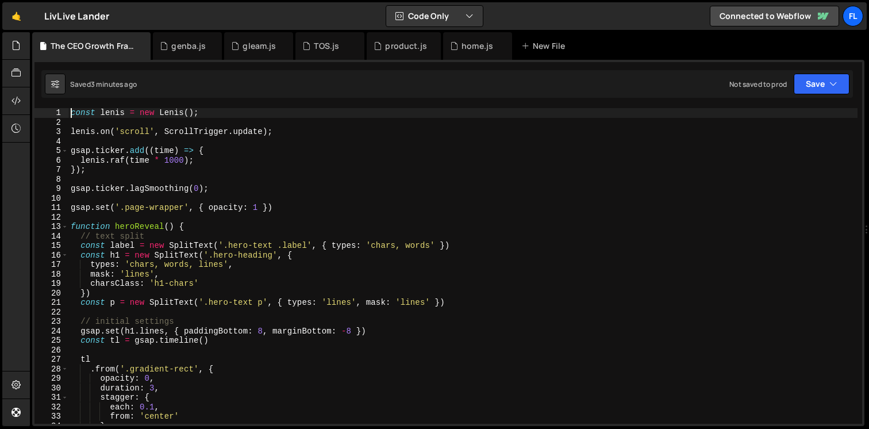
click at [71, 114] on div "const lenis = new Lenis ( ) ; lenis . on ( 'scroll' , ScrollTrigger . update ) …" at bounding box center [462, 275] width 789 height 335
type textarea "const lenis = new Lenis();"
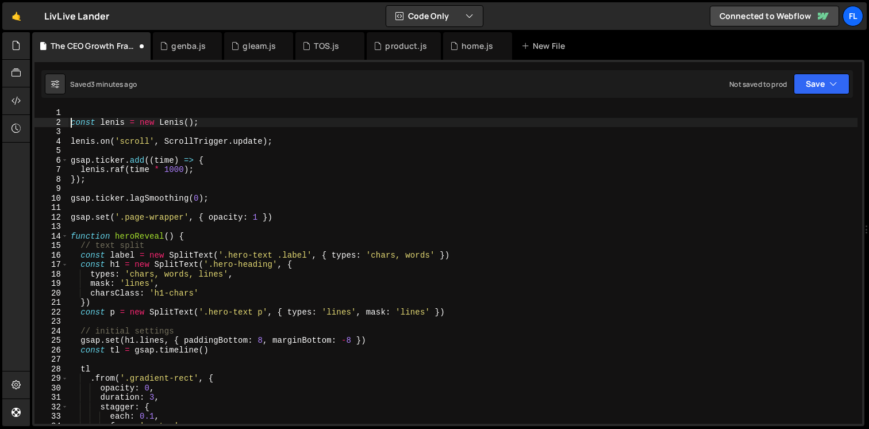
click at [81, 112] on div "const lenis = new Lenis ( ) ; lenis . on ( 'scroll' , ScrollTrigger . update ) …" at bounding box center [462, 275] width 789 height 335
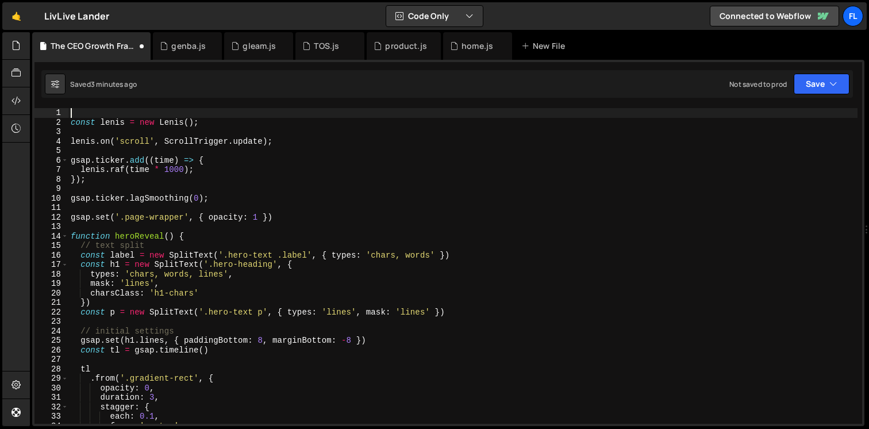
paste textarea "});"
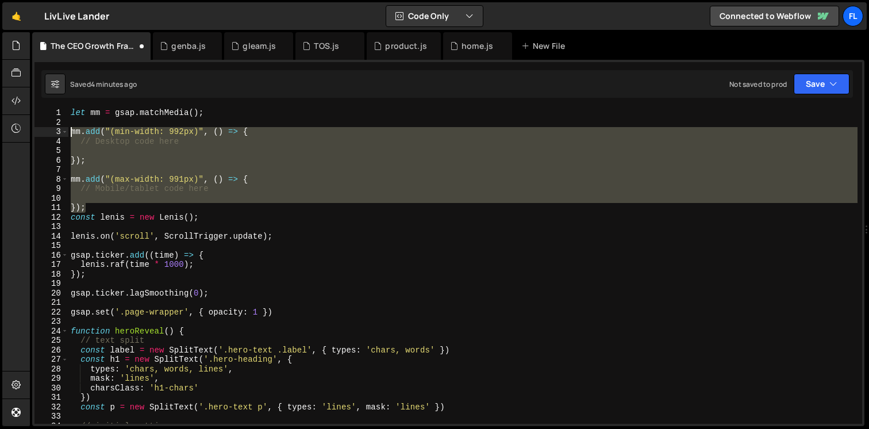
drag, startPoint x: 90, startPoint y: 205, endPoint x: 34, endPoint y: 129, distance: 94.5
click at [34, 129] on div "}); 1 2 3 4 5 6 7 8 9 10 11 12 13 14 15 16 17 18 19 20 21 22 23 24 25 26 27 28 …" at bounding box center [448, 266] width 828 height 316
type textarea "mm.add("(min-width: 992px)", () => { // Desktop code here"
click at [103, 148] on div "let mm = gsap . matchMedia ( ) ; mm . add ( "(min-width: 992px)" , ( ) => { // …" at bounding box center [462, 275] width 789 height 335
drag, startPoint x: 95, startPoint y: 204, endPoint x: 37, endPoint y: 129, distance: 95.1
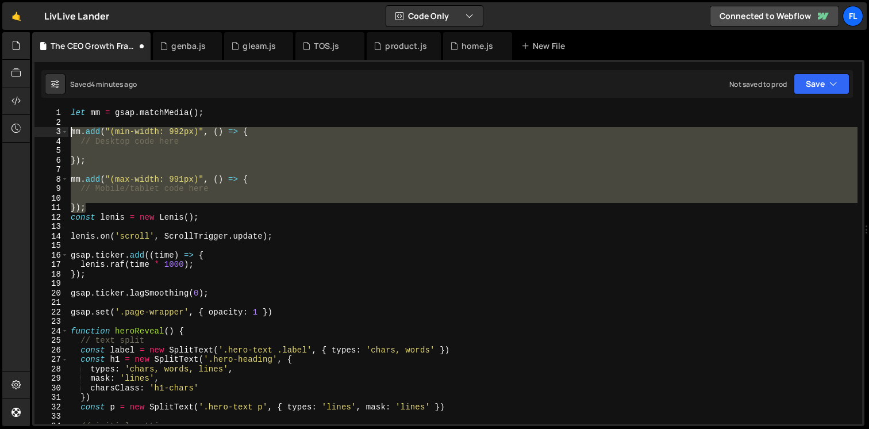
click at [37, 129] on div "1 2 3 4 5 6 7 8 9 10 11 12 13 14 15 16 17 18 19 20 21 22 23 24 25 26 27 28 29 3…" at bounding box center [448, 266] width 828 height 316
type textarea "mm.add("(min-width: 992px)", () => { // Desktop code here"
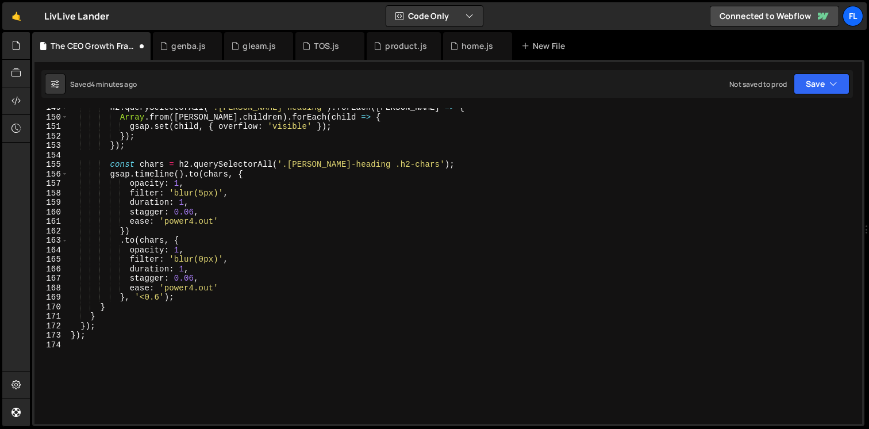
scroll to position [1488, 0]
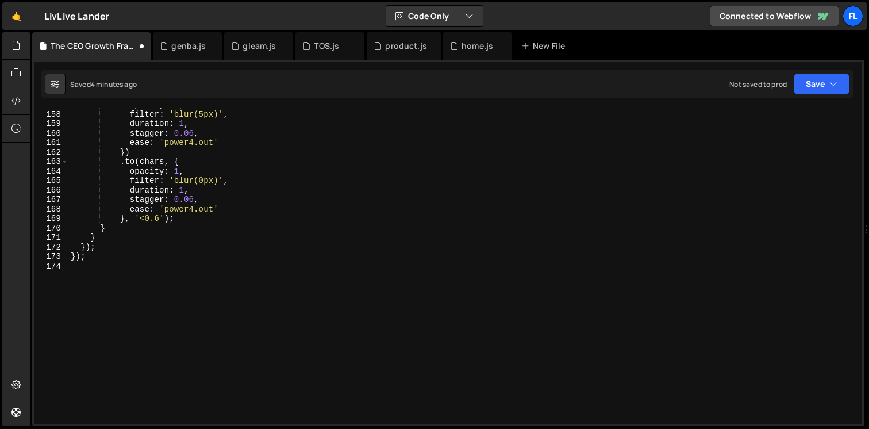
click at [125, 293] on div "opacity : 1 , filter : 'blur(5px)' , duration : 1 , stagger : 0.06 , ease : 'po…" at bounding box center [462, 267] width 789 height 335
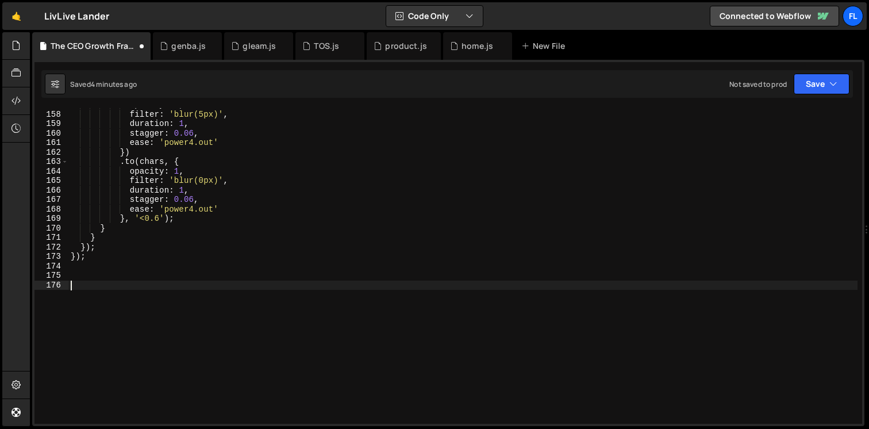
paste textarea "});"
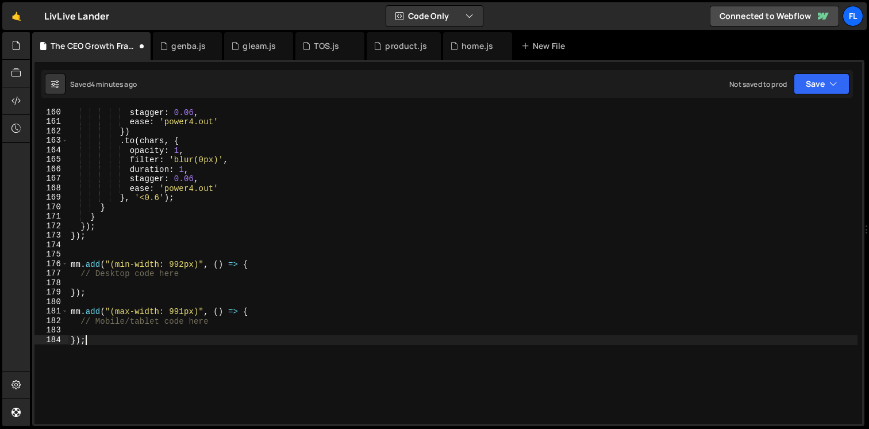
scroll to position [1510, 0]
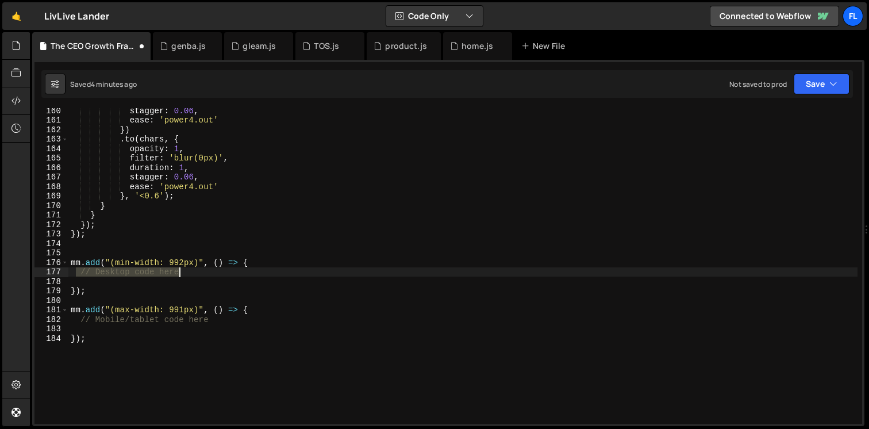
drag, startPoint x: 74, startPoint y: 275, endPoint x: 189, endPoint y: 276, distance: 115.5
click at [189, 276] on div "stagger : 0.06 , ease : 'power4.out' }) . to ( chars , { opacity : 1 , filter :…" at bounding box center [462, 273] width 789 height 335
type textarea "// Desktop code here"
click at [187, 275] on div "stagger : 0.06 , ease : 'power4.out' }) . to ( chars , { opacity : 1 , filter :…" at bounding box center [462, 266] width 789 height 316
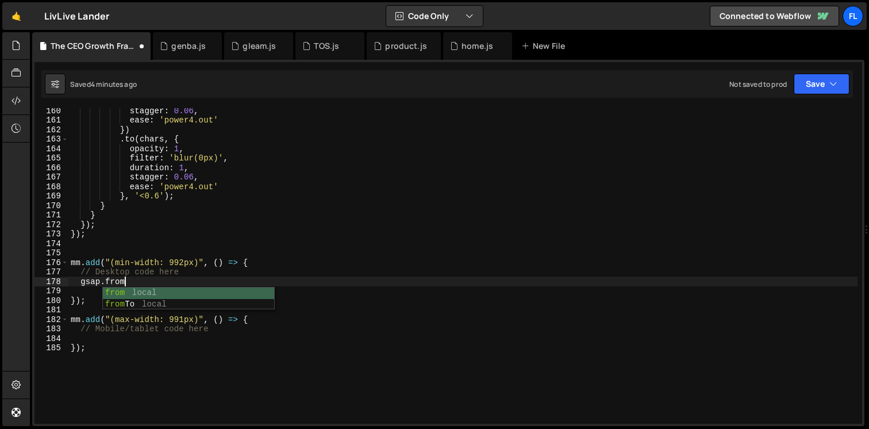
scroll to position [0, 3]
click at [191, 274] on div "stagger : 0.06 , ease : 'power4.out' }) . to ( chars , { opacity : 1 , filter :…" at bounding box center [462, 273] width 789 height 335
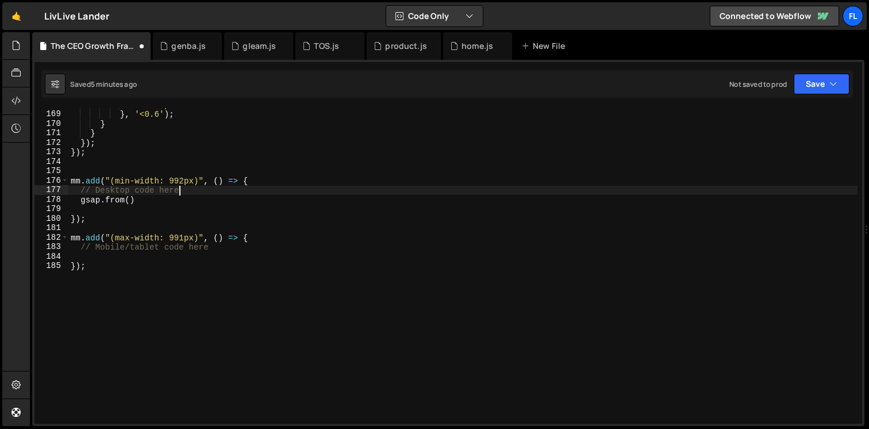
scroll to position [1592, 0]
click at [152, 198] on div "ease : 'power4.out' } , '<0.6' ) ; } } }) ; }) ; mm . add ( "(min-width: 992px)…" at bounding box center [462, 267] width 789 height 335
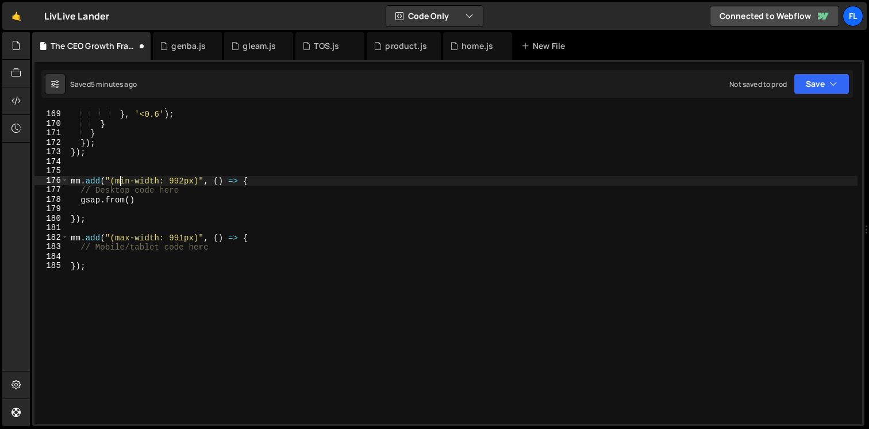
click at [121, 182] on div "ease : 'power4.out' } , '<0.6' ) ; } } }) ; }) ; mm . add ( "(min-width: 992px)…" at bounding box center [462, 267] width 789 height 335
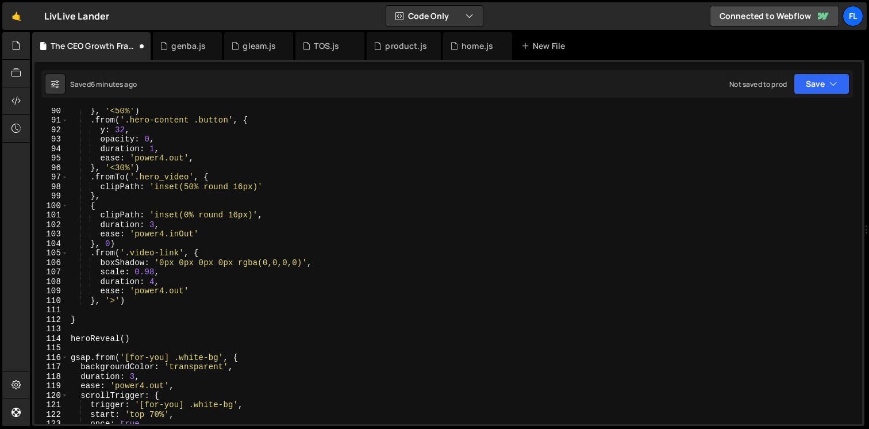
scroll to position [850, 0]
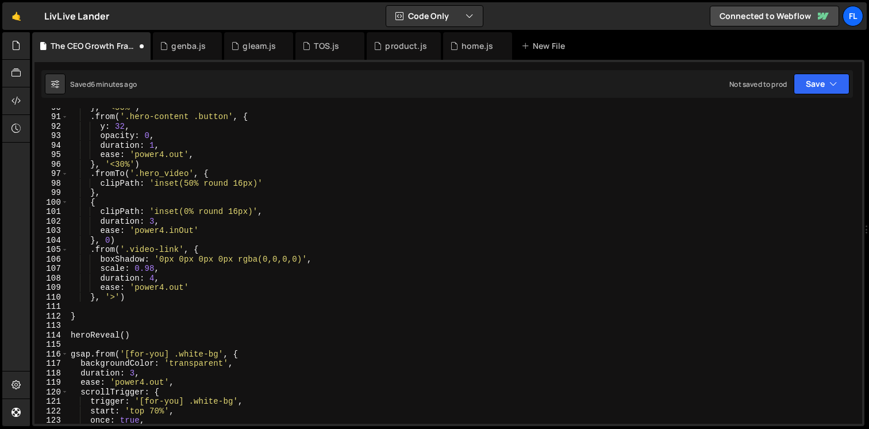
click at [278, 208] on div "} , '<50%' ) . from ( '.hero-content .button' , { y : 32 , opacity : 0 , durati…" at bounding box center [462, 269] width 789 height 335
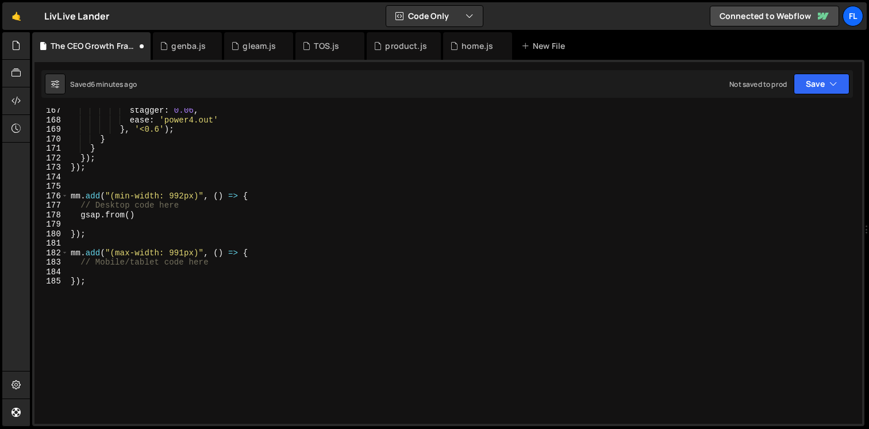
scroll to position [1592, 0]
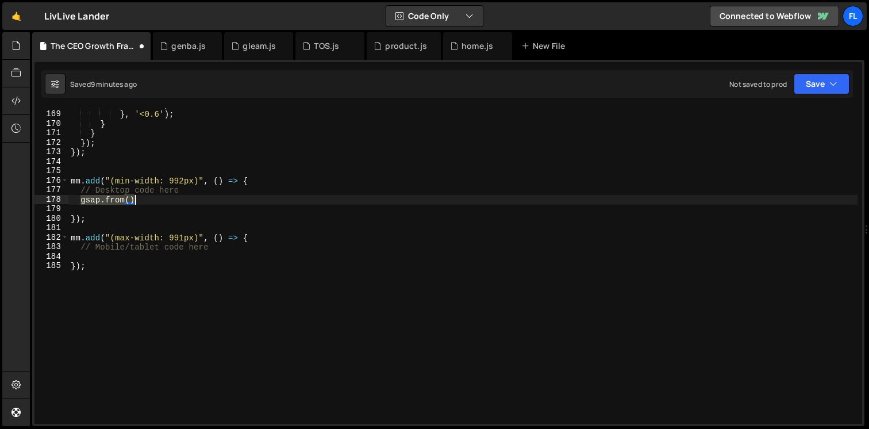
drag, startPoint x: 78, startPoint y: 202, endPoint x: 140, endPoint y: 202, distance: 61.5
click at [140, 202] on div "ease : 'power4.out' } , '<0.6' ) ; } } }) ; }) ; mm . add ( "(min-width: 992px)…" at bounding box center [462, 267] width 789 height 335
paste textarea "});"
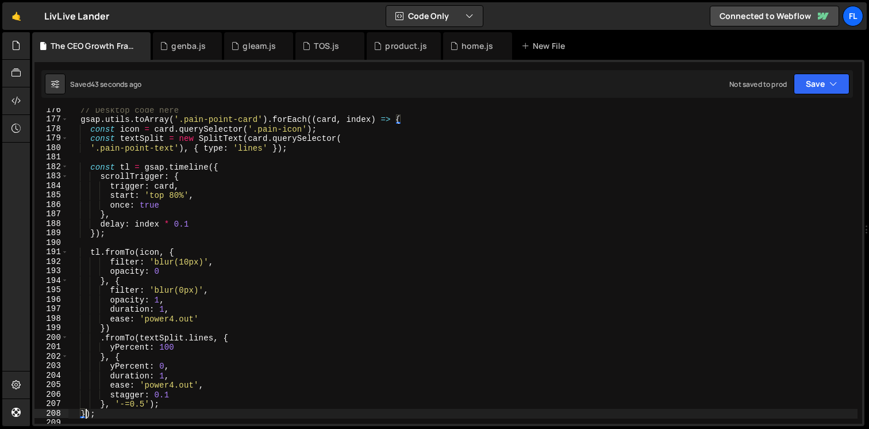
scroll to position [1680, 0]
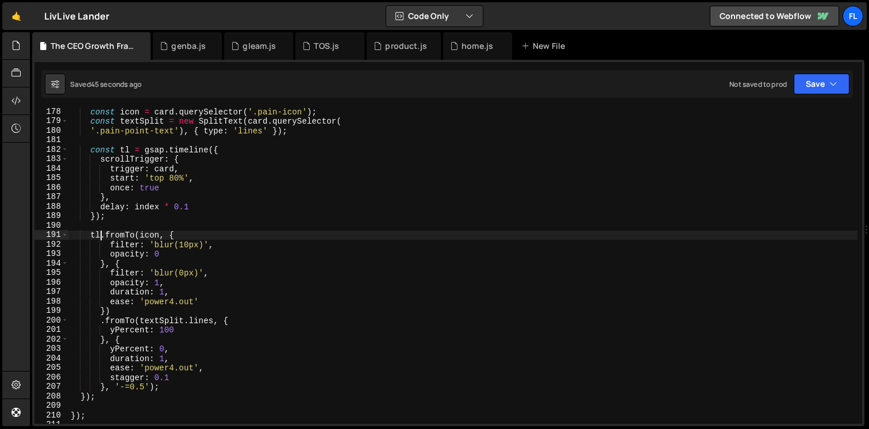
click at [102, 233] on div "const icon = card . querySelector ( '.pain-icon' ) ; const textSplit = new Spli…" at bounding box center [462, 274] width 789 height 335
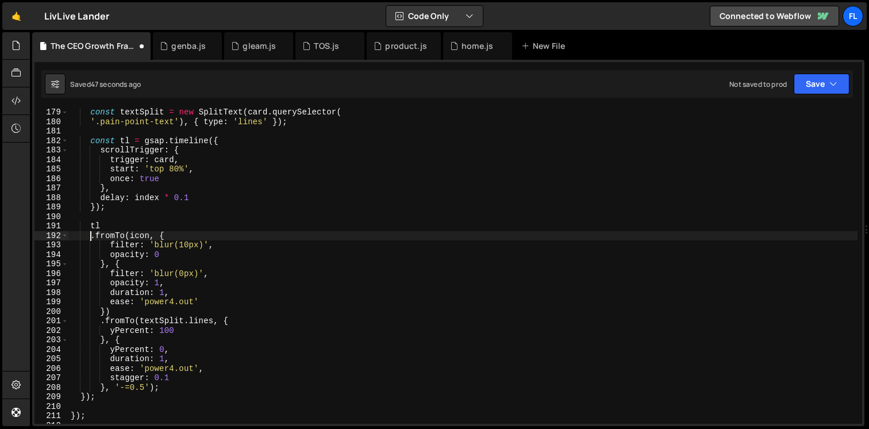
scroll to position [1689, 0]
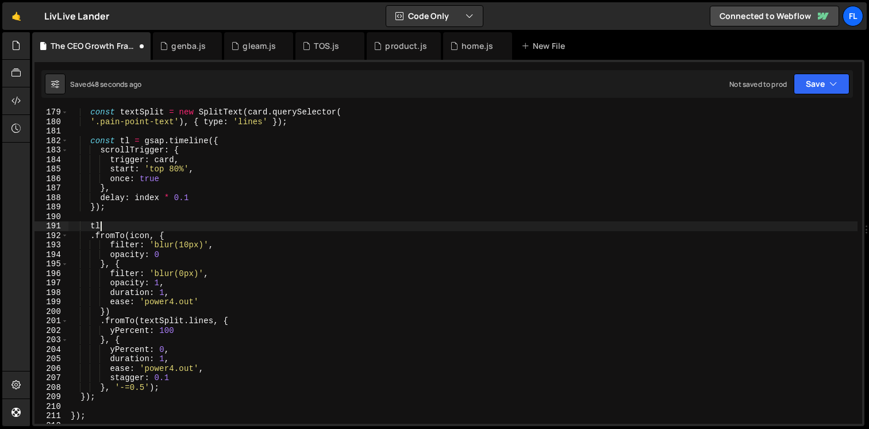
click at [116, 224] on div "const textSplit = new SplitText ( card . querySelector ( '.pain-point-text' ) ,…" at bounding box center [462, 274] width 789 height 335
type textarea "tl"
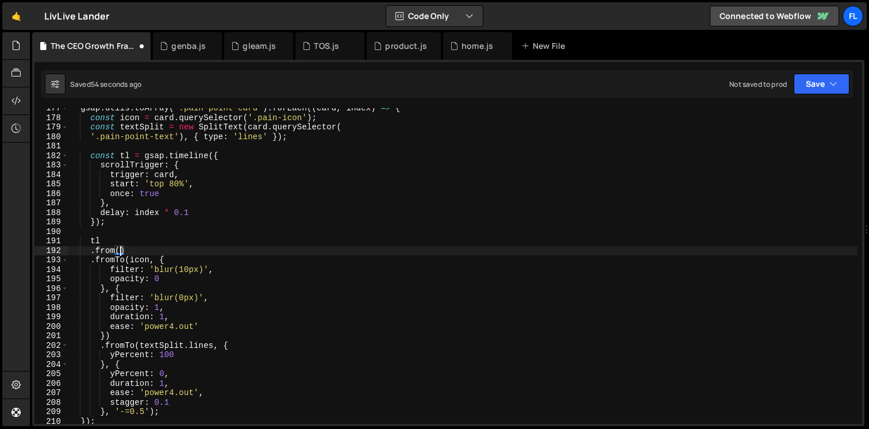
scroll to position [1640, 0]
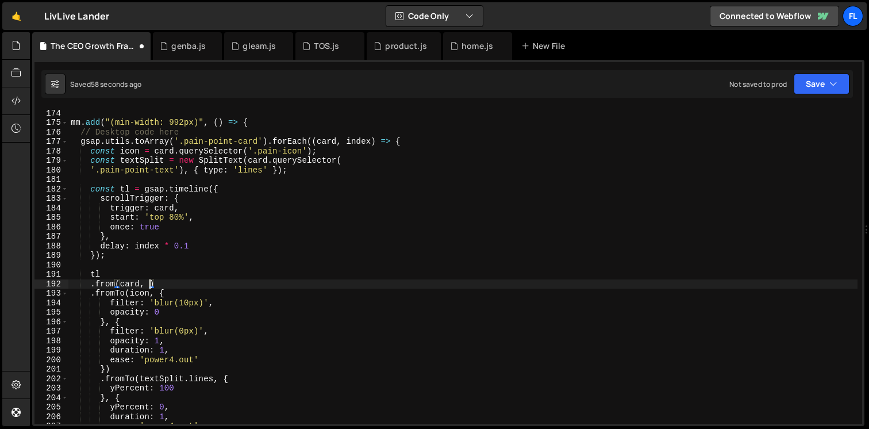
type textarea ".from(card, {"
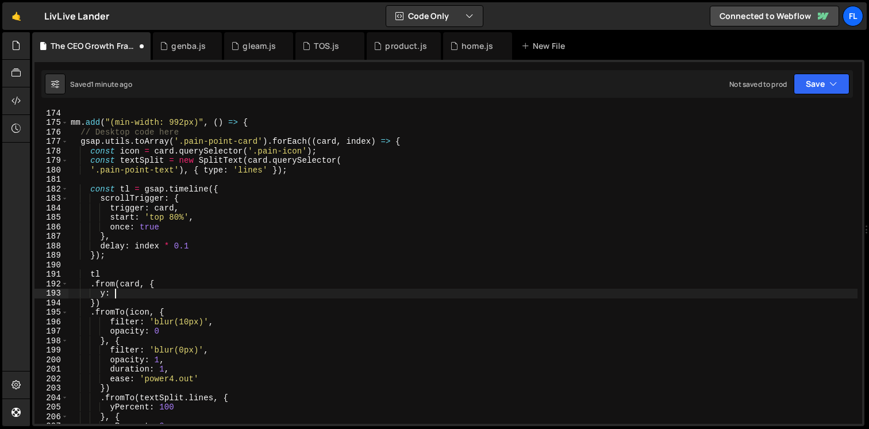
scroll to position [0, 2]
type textarea "y: 32,"
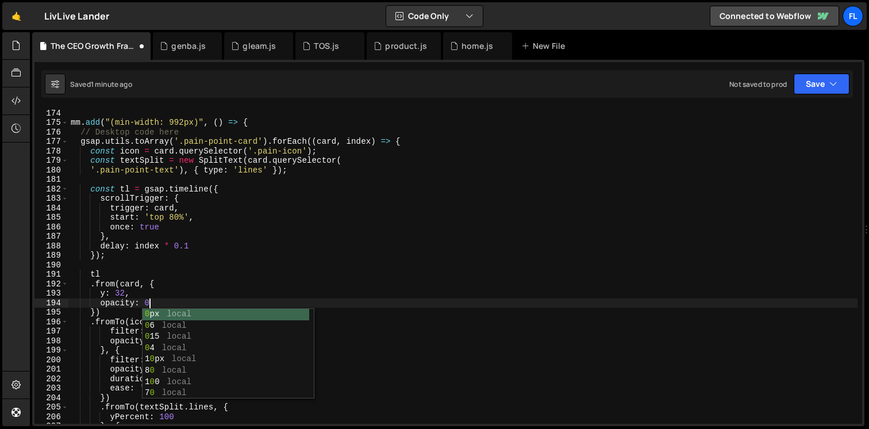
type textarea "opacity: 0,"
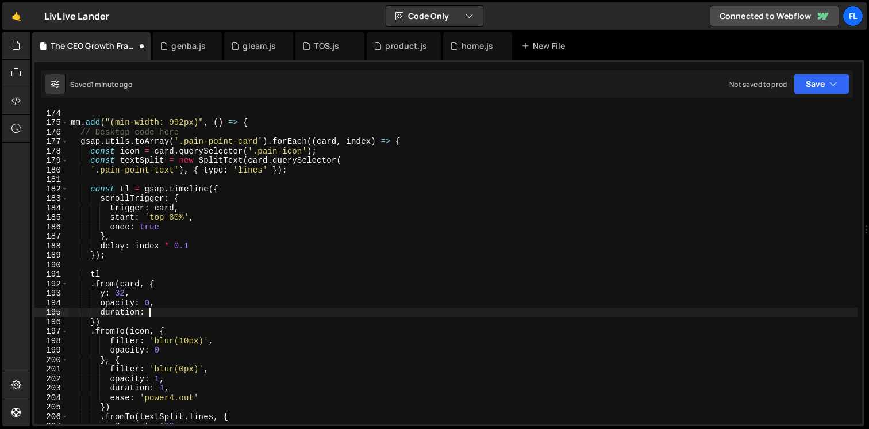
type textarea "duration: 1,"
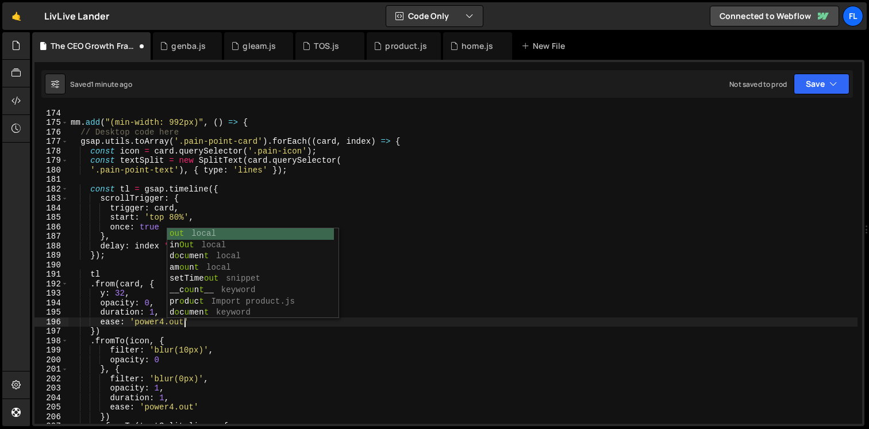
scroll to position [0, 7]
click at [112, 255] on div "}) ; mm . add ( "(min-width: 992px)" , ( ) => { // Desktop code here gsap . uti…" at bounding box center [462, 266] width 789 height 335
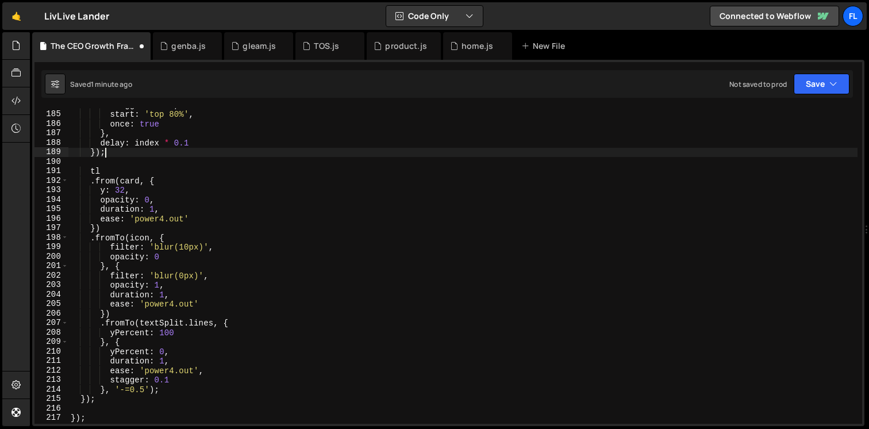
scroll to position [1753, 0]
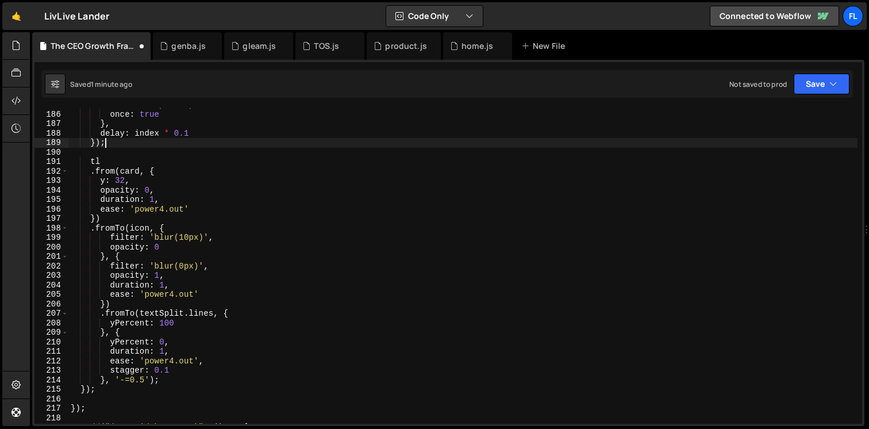
click at [171, 228] on div "start : 'top 80%' , once : true } , delay : index * 0.1 }) ; tl . from ( card ,…" at bounding box center [462, 267] width 789 height 335
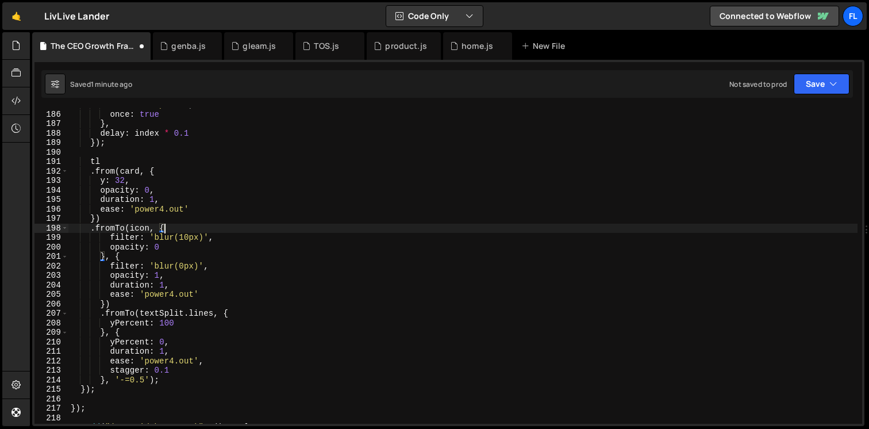
click at [104, 302] on div "start : 'top 80%' , once : true } , delay : index * 0.1 }) ; tl . from ( card ,…" at bounding box center [462, 267] width 789 height 335
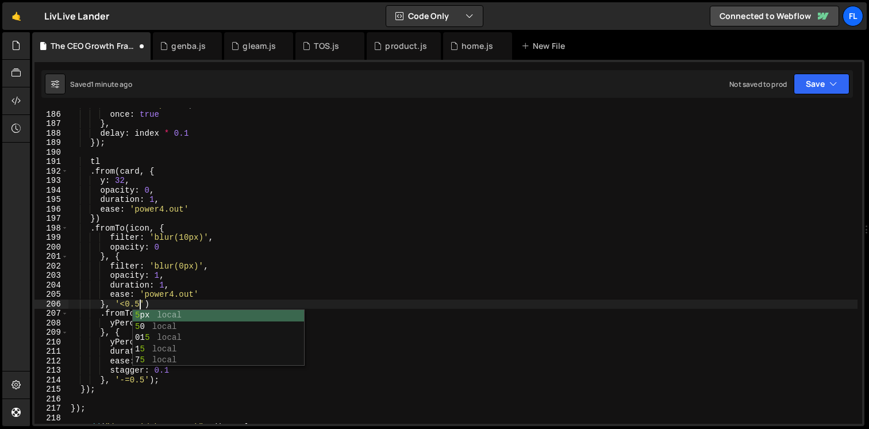
scroll to position [0, 5]
click at [138, 281] on div "start : 'top 80%' , once : true } , delay : index * 0.1 }) ; tl . from ( card ,…" at bounding box center [462, 267] width 789 height 335
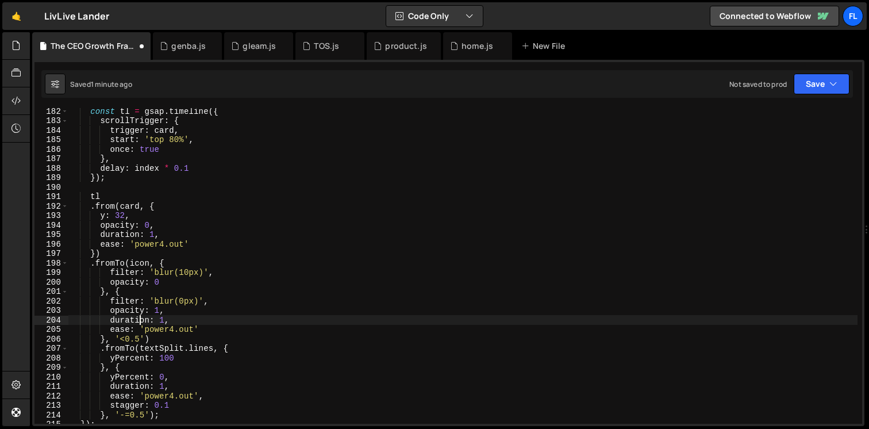
scroll to position [1723, 0]
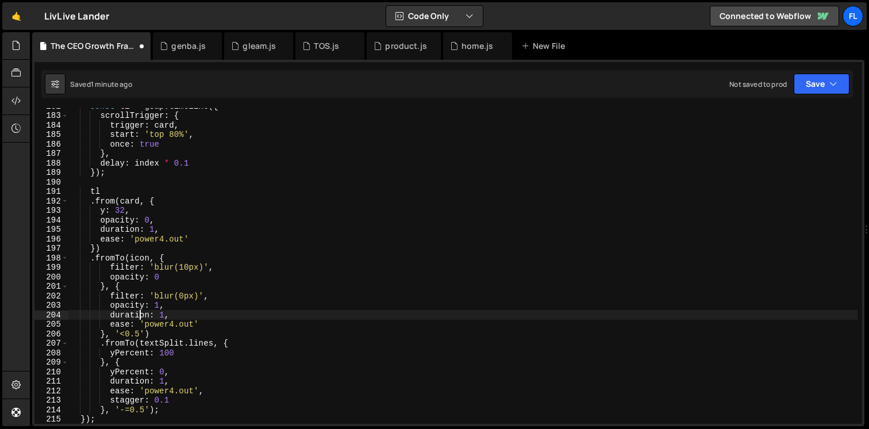
click at [130, 406] on div "const tl = gsap . timeline ({ scrollTrigger : { trigger : card , start : 'top 8…" at bounding box center [462, 268] width 789 height 335
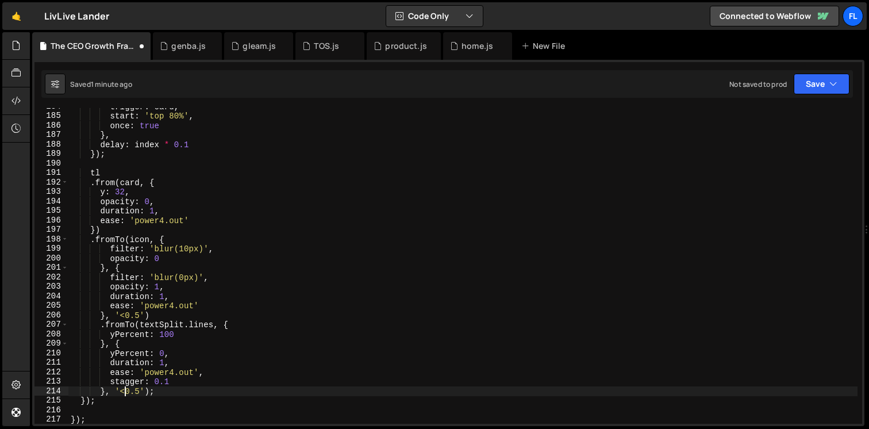
scroll to position [1745, 0]
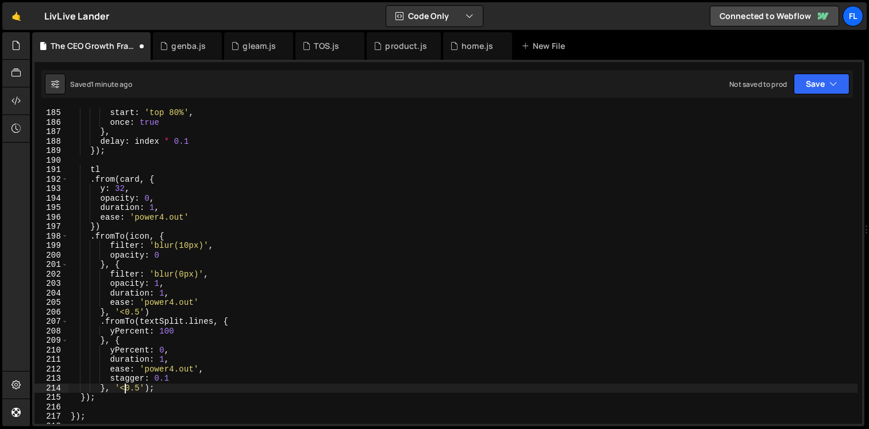
click at [188, 274] on div "start : 'top 80%' , once : true } , delay : index * 0.1 }) ; tl . from ( card ,…" at bounding box center [462, 275] width 789 height 335
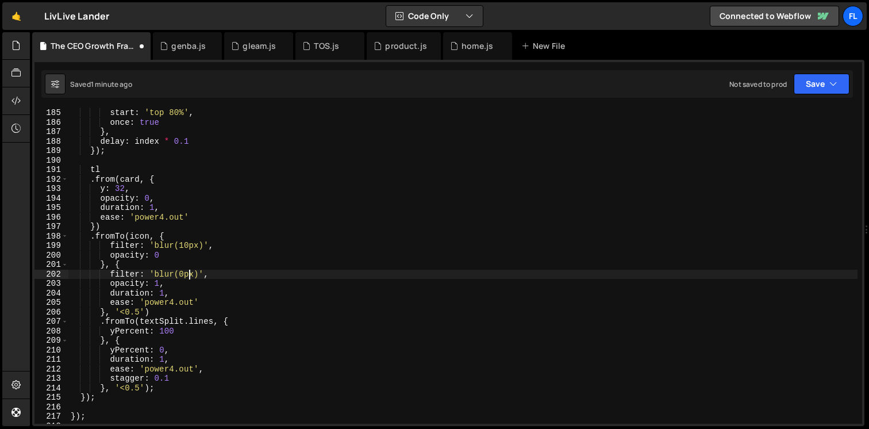
click at [140, 387] on div "start : 'top 80%' , once : true } , delay : index * 0.1 }) ; tl . from ( card ,…" at bounding box center [462, 275] width 789 height 335
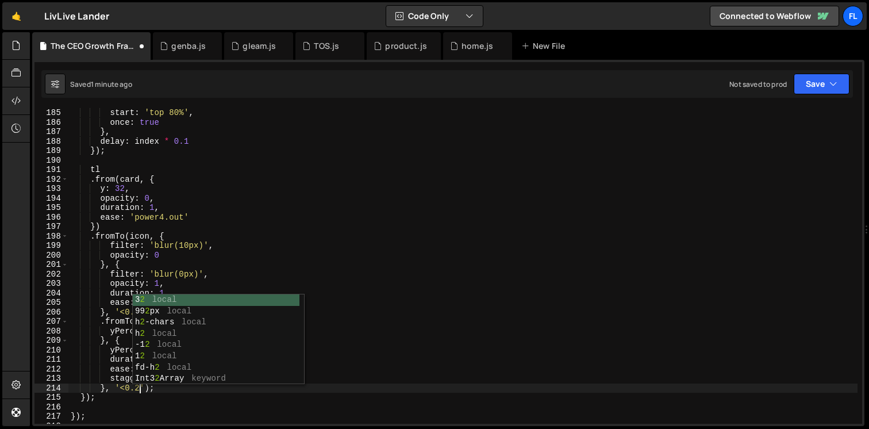
scroll to position [0, 5]
click at [186, 271] on div "start : 'top 80%' , once : true } , delay : index * 0.1 }) ; tl . from ( card ,…" at bounding box center [462, 275] width 789 height 335
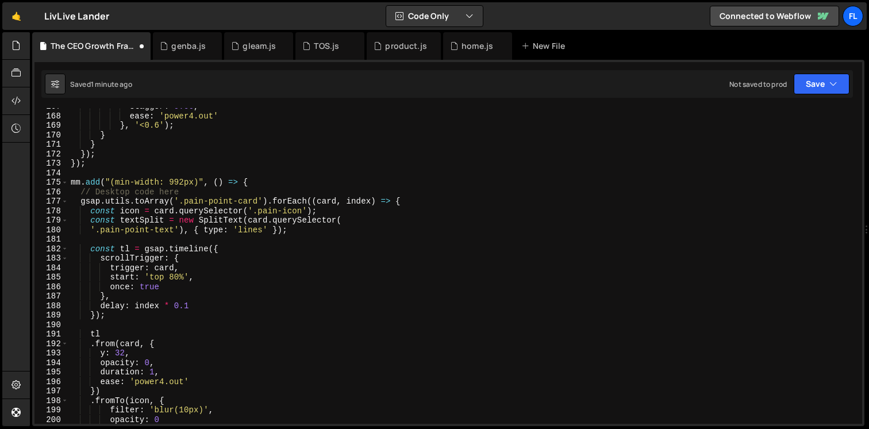
scroll to position [1578, 0]
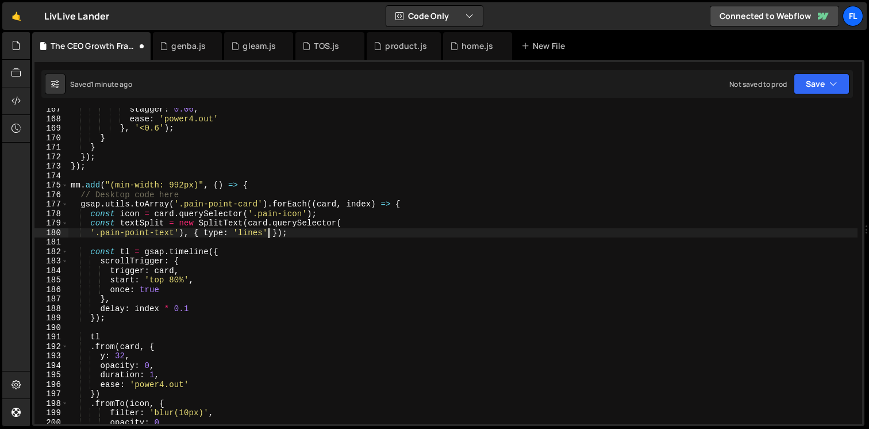
click at [270, 234] on div "stagger : 0.06 , ease : 'power4.out' } , '<0.6' ) ; } } }) ; }) ; mm . add ( "(…" at bounding box center [462, 272] width 789 height 335
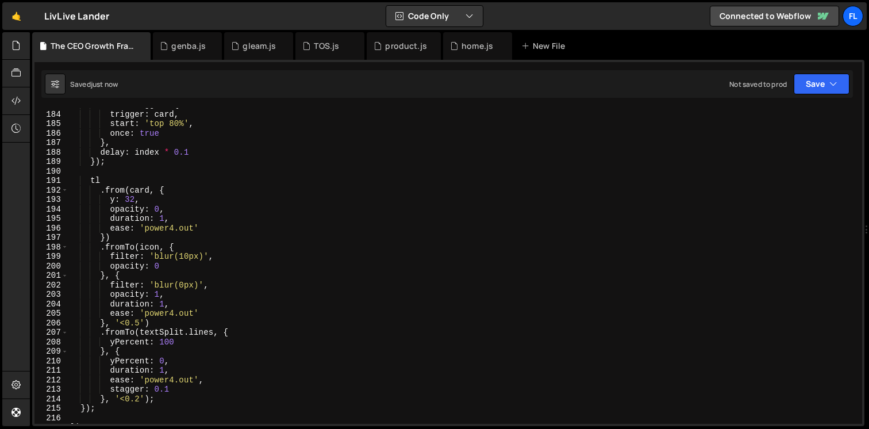
scroll to position [1734, 0]
click at [173, 386] on div "scrollTrigger : { trigger : card , start : 'top 80%' , once : true } , delay : …" at bounding box center [462, 267] width 789 height 335
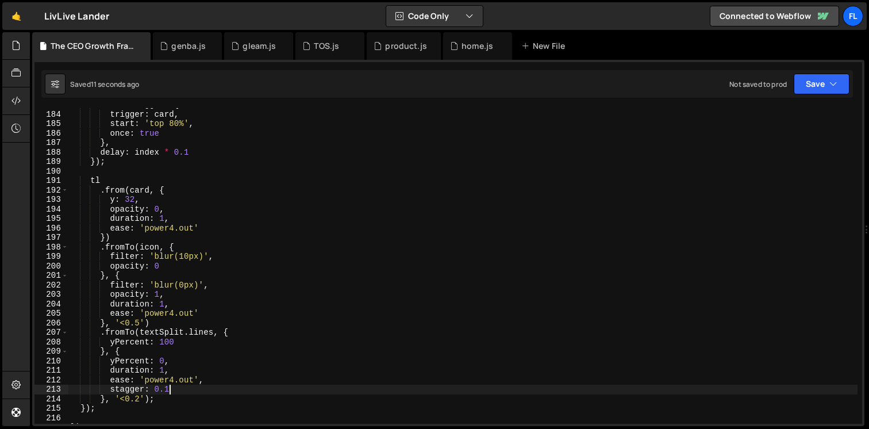
scroll to position [1707, 0]
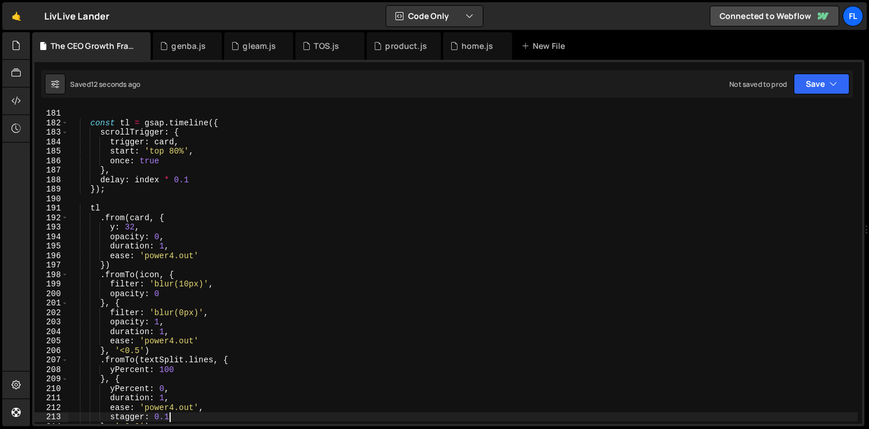
click at [202, 178] on div "'.pain-point-text' ) , { type : 'lines' , mask : 'lines' }) ; const tl = gsap .…" at bounding box center [462, 266] width 789 height 335
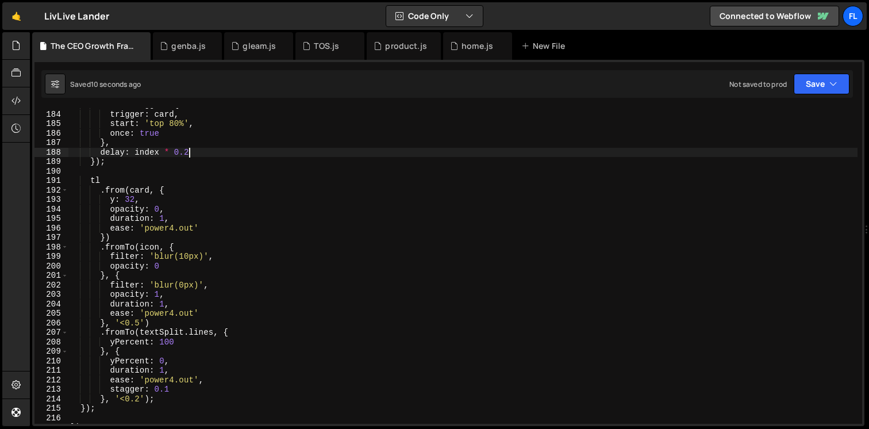
scroll to position [1739, 0]
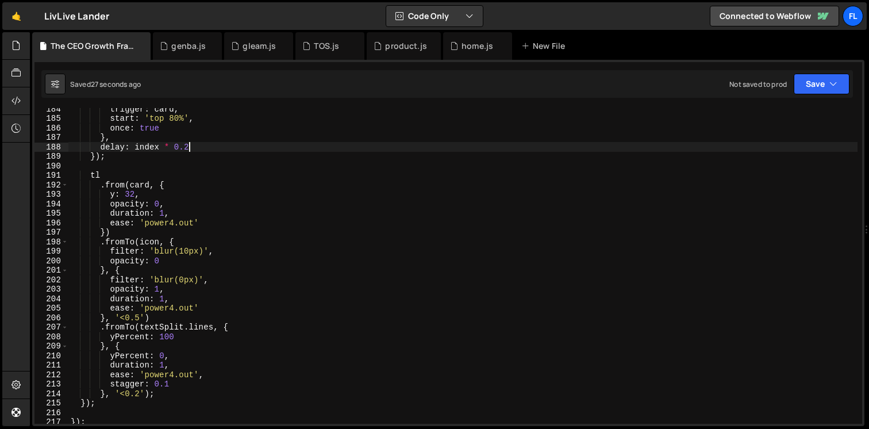
click at [134, 194] on div "trigger : card , start : 'top 80%' , once : true } , delay : index * 0.2 }) ; t…" at bounding box center [462, 271] width 789 height 335
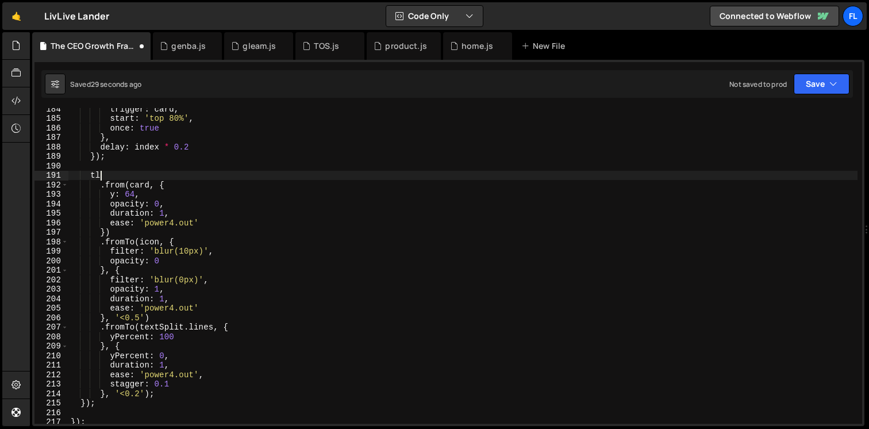
click at [134, 179] on div "trigger : card , start : 'top 80%' , once : true } , delay : index * 0.2 }) ; t…" at bounding box center [462, 271] width 789 height 335
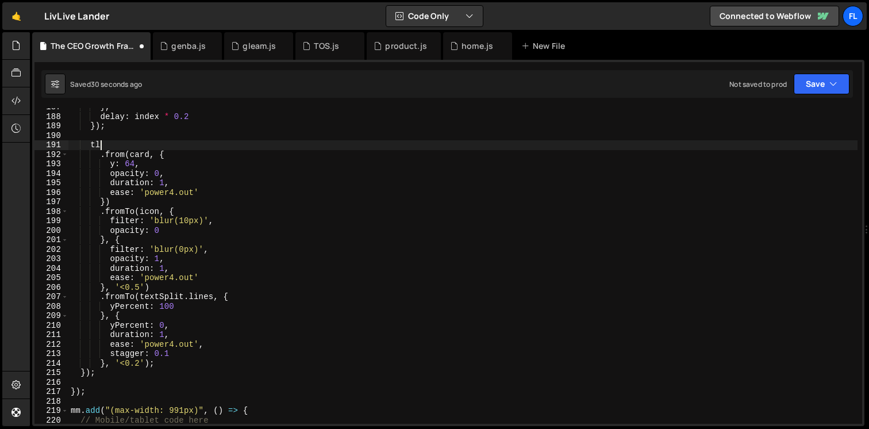
scroll to position [1772, 0]
click at [140, 289] on div "} , delay : index * 0.2 }) ; tl . from ( card , { y : 64 , opacity : 0 , durati…" at bounding box center [462, 267] width 789 height 335
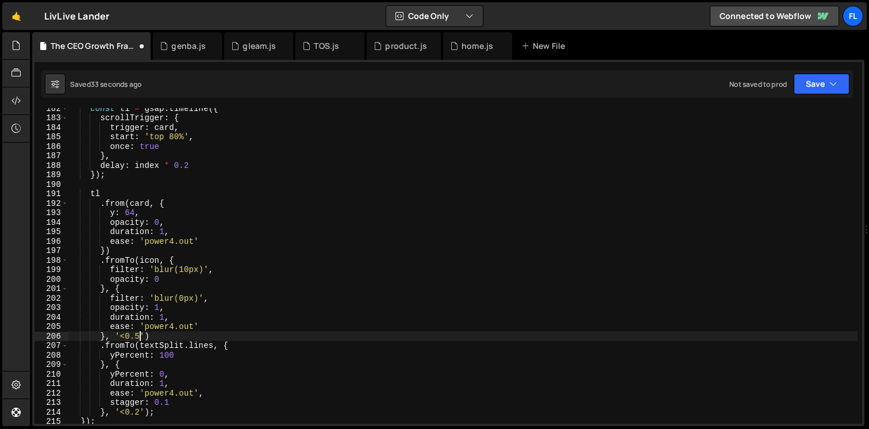
scroll to position [1718, 0]
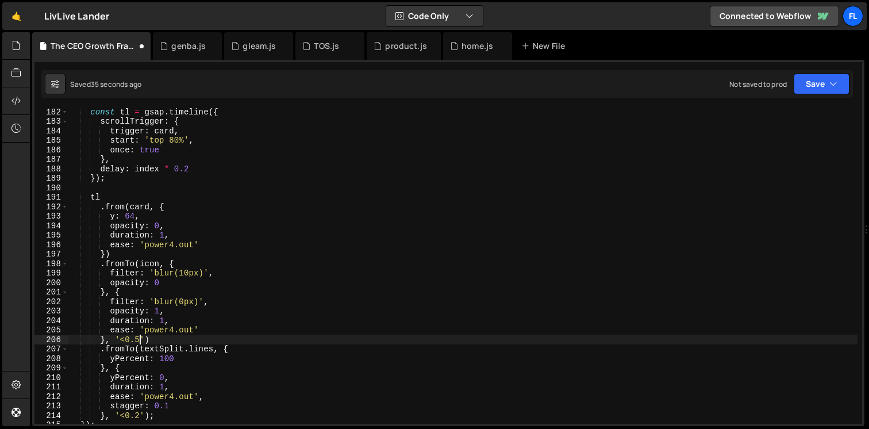
click at [196, 165] on div "const tl = gsap . timeline ({ scrollTrigger : { trigger : card , start : 'top 8…" at bounding box center [462, 274] width 789 height 335
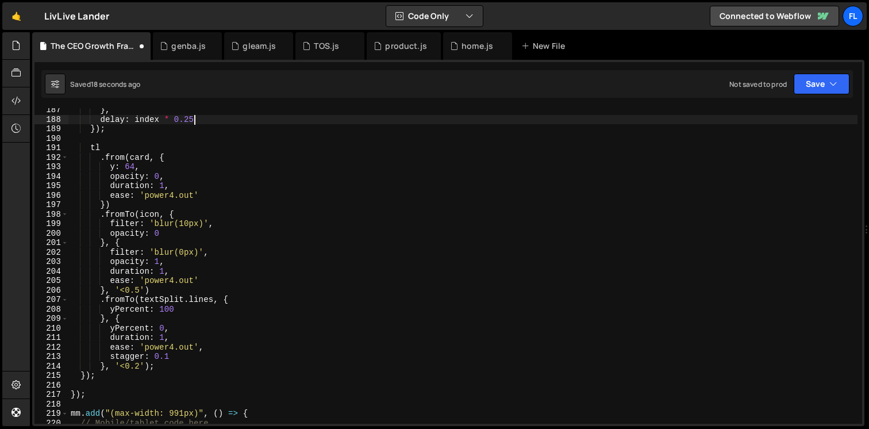
scroll to position [1767, 0]
click at [140, 366] on div "} , delay : index * 0.25 }) ; tl . from ( card , { y : 64 , opacity : 0 , durat…" at bounding box center [462, 272] width 789 height 335
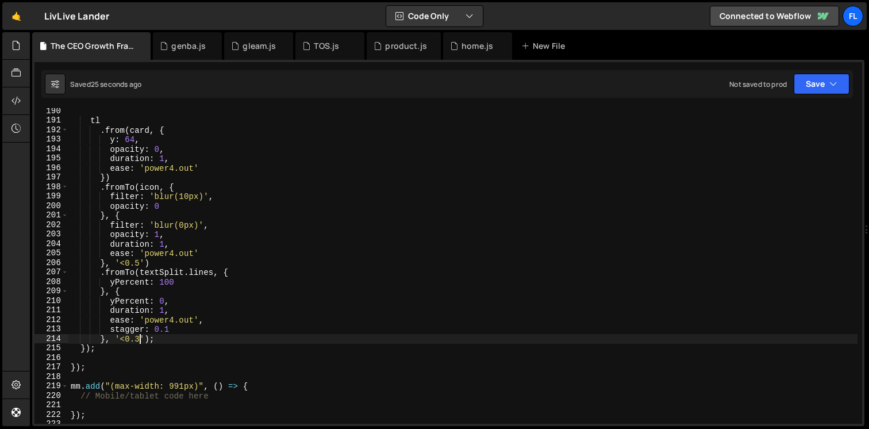
scroll to position [1795, 0]
click at [178, 328] on div "tl . from ( card , { y : 64 , opacity : 0 , duration : 1 , ease : 'power4.out' …" at bounding box center [462, 273] width 789 height 335
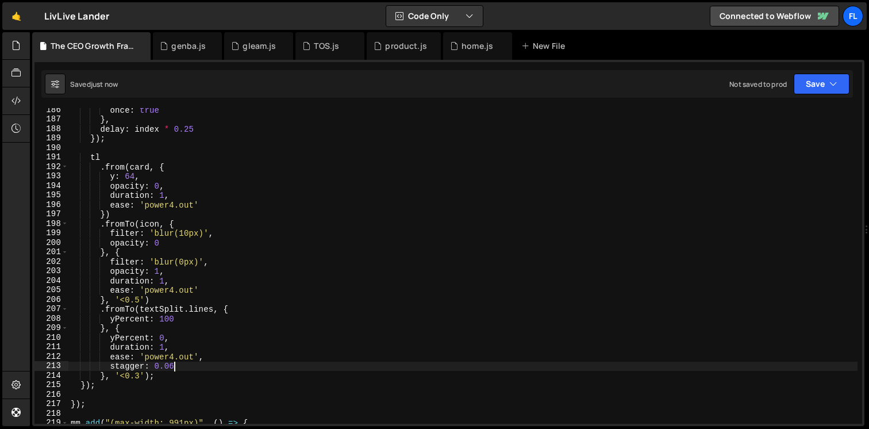
scroll to position [1742, 0]
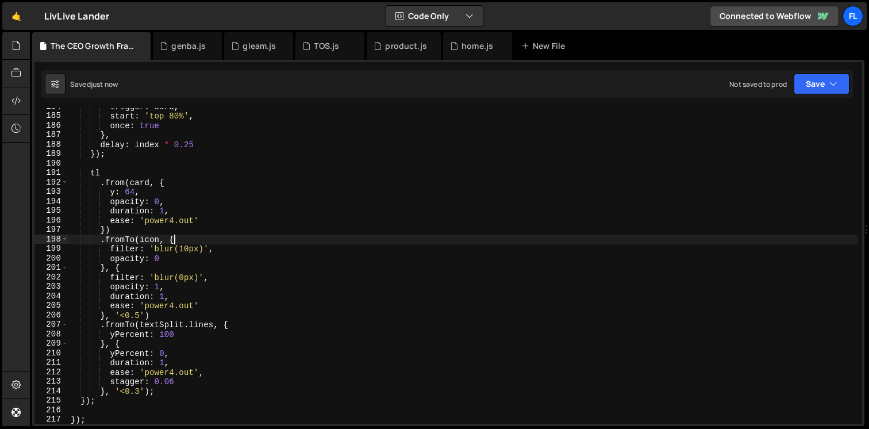
click at [175, 238] on div "trigger : card , start : 'top 80%' , once : true } , delay : index * 0.25 }) ; …" at bounding box center [462, 269] width 789 height 335
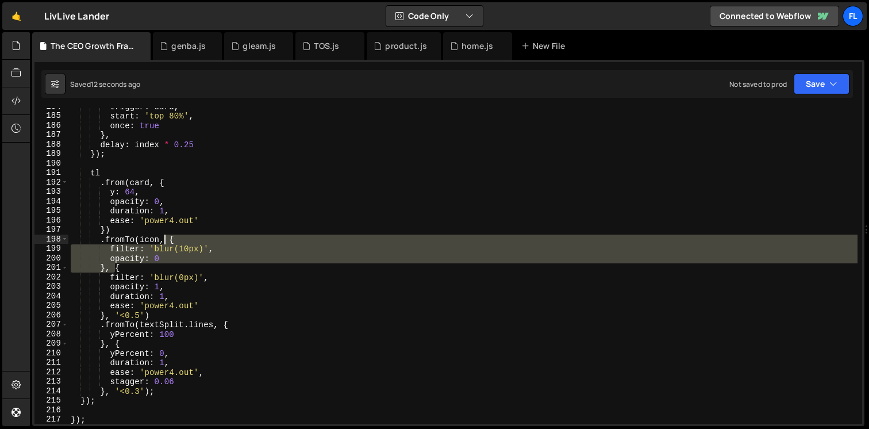
drag, startPoint x: 114, startPoint y: 266, endPoint x: 166, endPoint y: 240, distance: 58.6
click at [166, 240] on div "trigger : card , start : 'top 80%' , once : true } , delay : index * 0.25 }) ; …" at bounding box center [462, 269] width 789 height 335
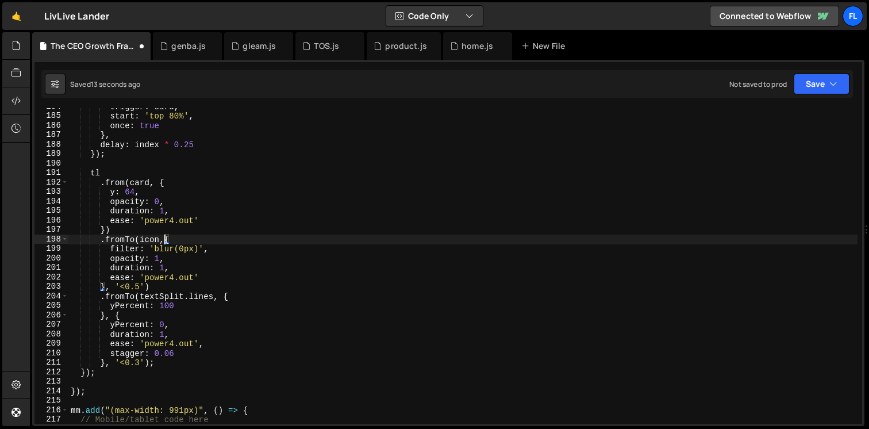
click at [179, 247] on div "trigger : card , start : 'top 80%' , once : true } , delay : index * 0.25 }) ; …" at bounding box center [462, 269] width 789 height 335
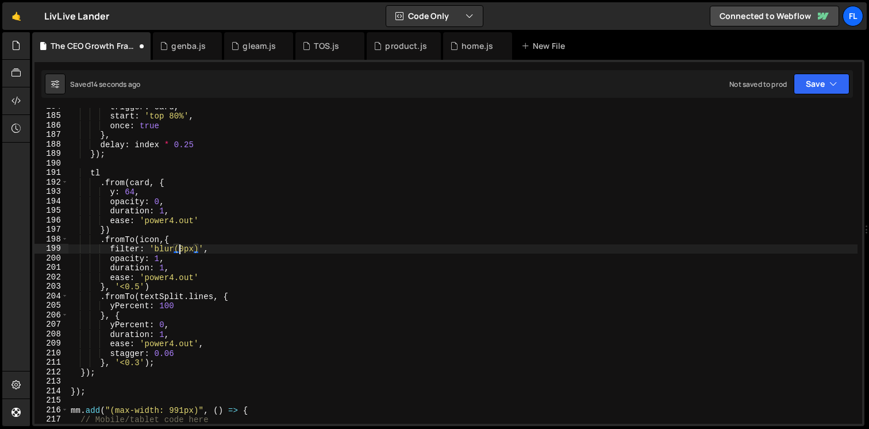
scroll to position [0, 7]
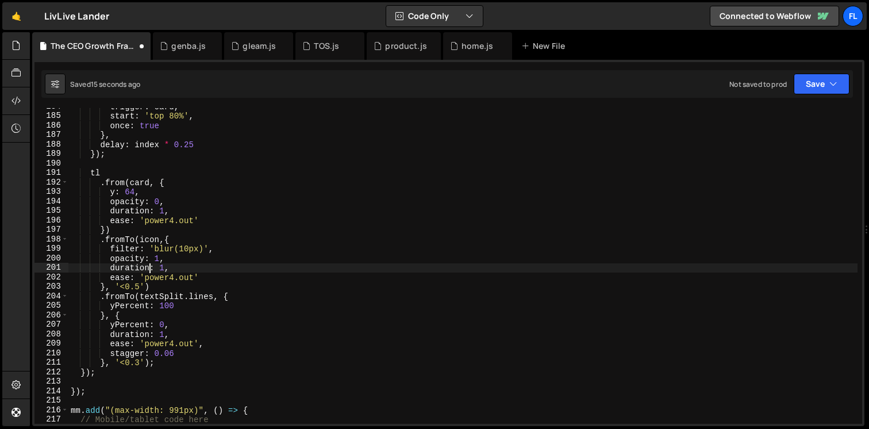
click at [151, 267] on div "trigger : card , start : 'top 80%' , once : true } , delay : index * 0.25 }) ; …" at bounding box center [462, 269] width 789 height 335
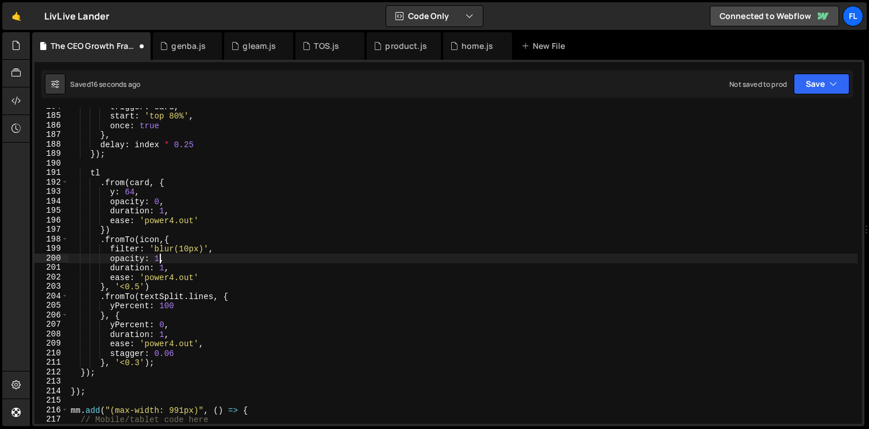
click at [159, 262] on div "trigger : card , start : 'top 80%' , once : true } , delay : index * 0.25 }) ; …" at bounding box center [462, 269] width 789 height 335
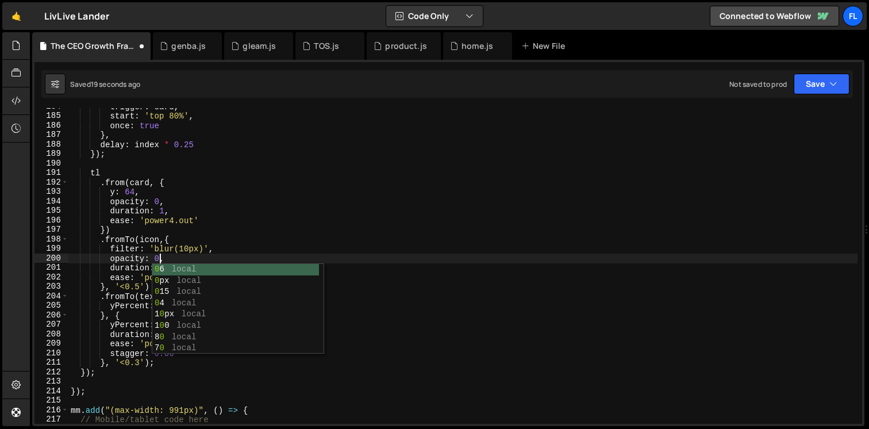
click at [135, 240] on div "trigger : card , start : 'top 80%' , once : true } , delay : index * 0.25 }) ; …" at bounding box center [462, 269] width 789 height 335
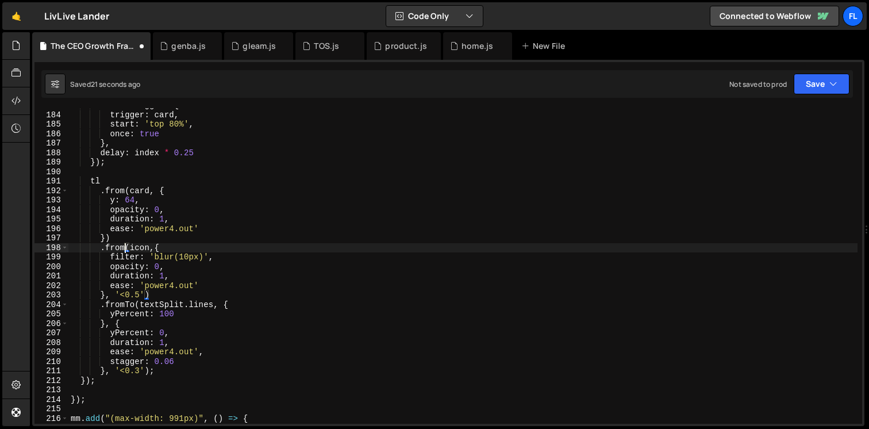
scroll to position [1722, 0]
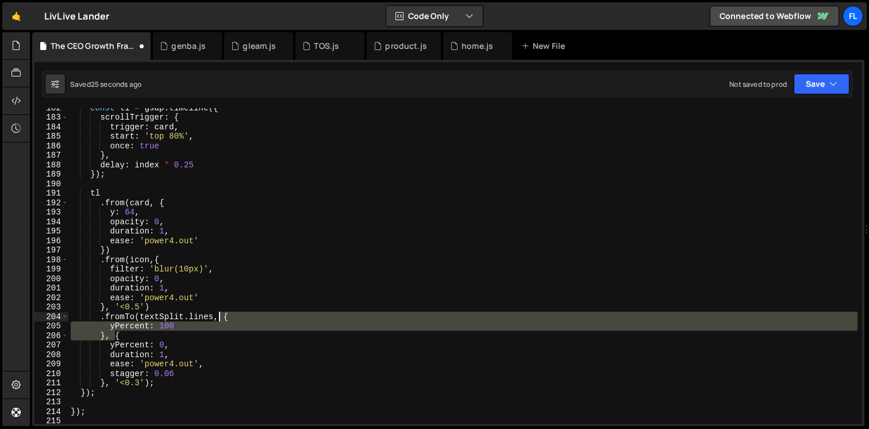
drag, startPoint x: 114, startPoint y: 335, endPoint x: 218, endPoint y: 318, distance: 104.8
click at [218, 318] on div "const tl = gsap . timeline ({ scrollTrigger : { trigger : card , start : 'top 8…" at bounding box center [462, 270] width 789 height 335
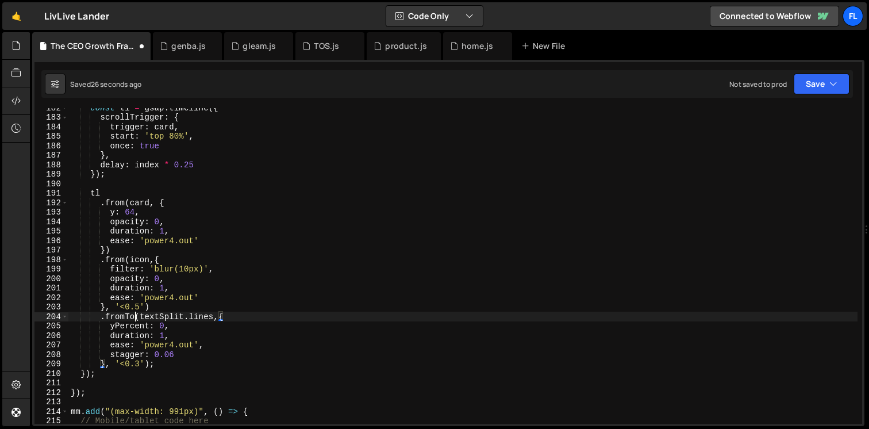
click at [133, 318] on div "const tl = gsap . timeline ({ scrollTrigger : { trigger : card , start : 'top 8…" at bounding box center [462, 270] width 789 height 335
click at [158, 327] on div "const tl = gsap . timeline ({ scrollTrigger : { trigger : card , start : 'top 8…" at bounding box center [462, 270] width 789 height 335
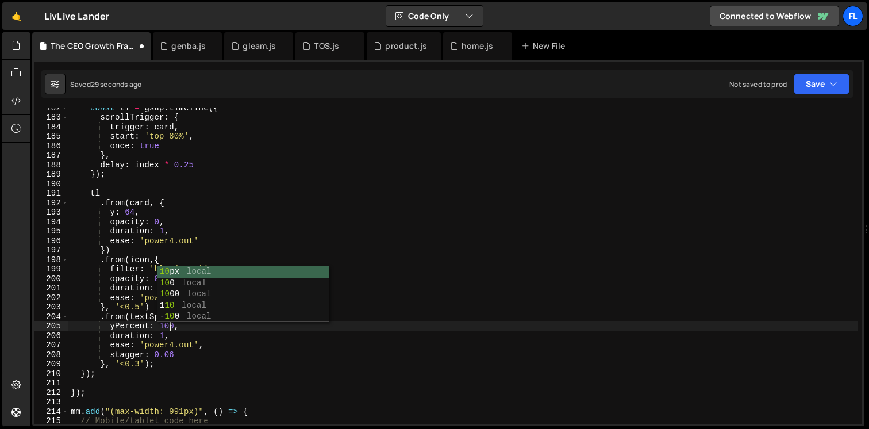
click at [96, 307] on div "const tl = gsap . timeline ({ scrollTrigger : { trigger : card , start : 'top 8…" at bounding box center [462, 270] width 789 height 335
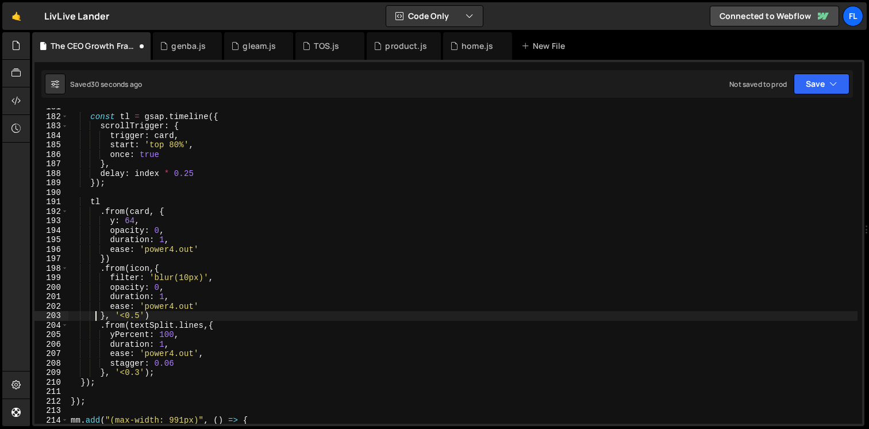
scroll to position [1690, 0]
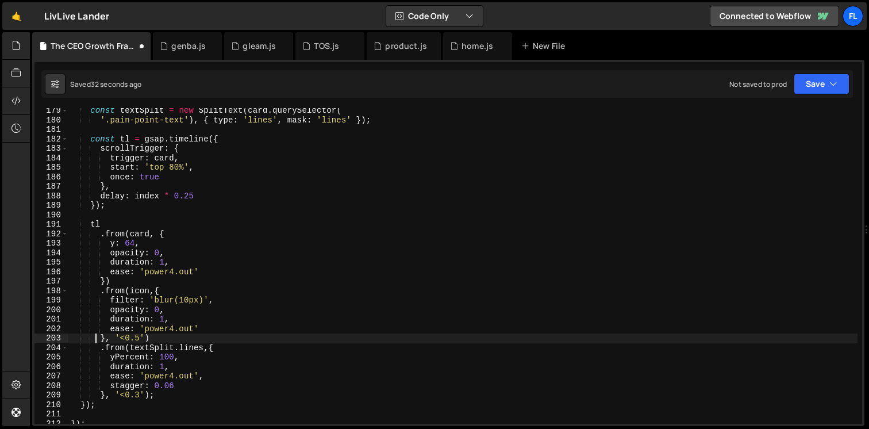
click at [125, 291] on div "const textSplit = new SplitText ( card . querySelector ( '.pain-point-text' ) ,…" at bounding box center [462, 273] width 789 height 335
type textarea ".from(icon,{"
click at [150, 291] on div "const textSplit = new SplitText ( card . querySelector ( '.pain-point-text' ) ,…" at bounding box center [462, 273] width 789 height 335
click at [164, 289] on div "const textSplit = new SplitText ( card . querySelector ( '.pain-point-text' ) ,…" at bounding box center [462, 273] width 789 height 335
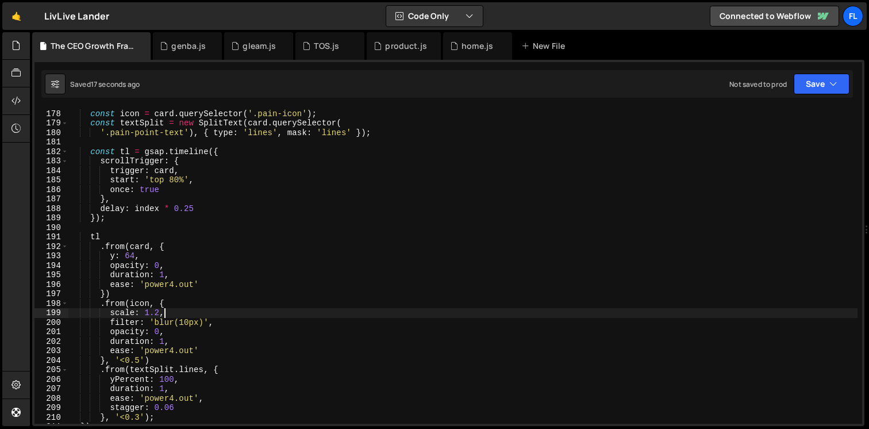
scroll to position [1666, 0]
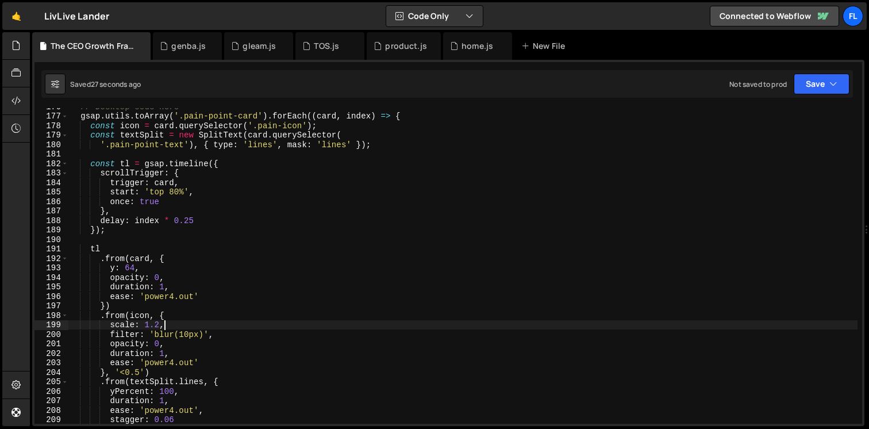
click at [197, 221] on div "// Desktop code here gsap . utils . toArray ( '.pain-point-card' ) . forEach ((…" at bounding box center [462, 269] width 789 height 335
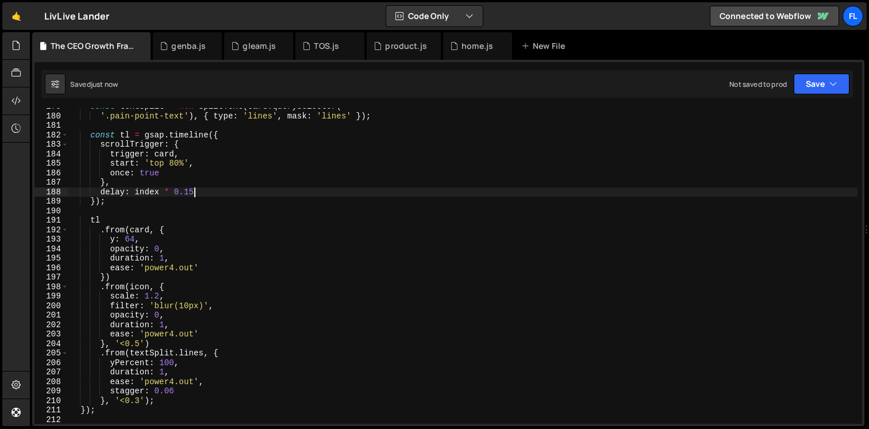
scroll to position [1700, 0]
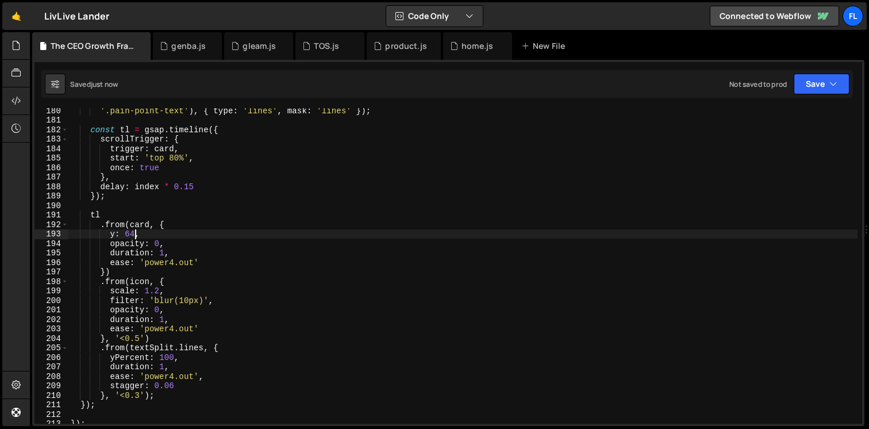
click at [135, 235] on div "'.pain-point-text' ) , { type : 'lines' , mask : 'lines' }) ; const tl = gsap .…" at bounding box center [462, 273] width 789 height 335
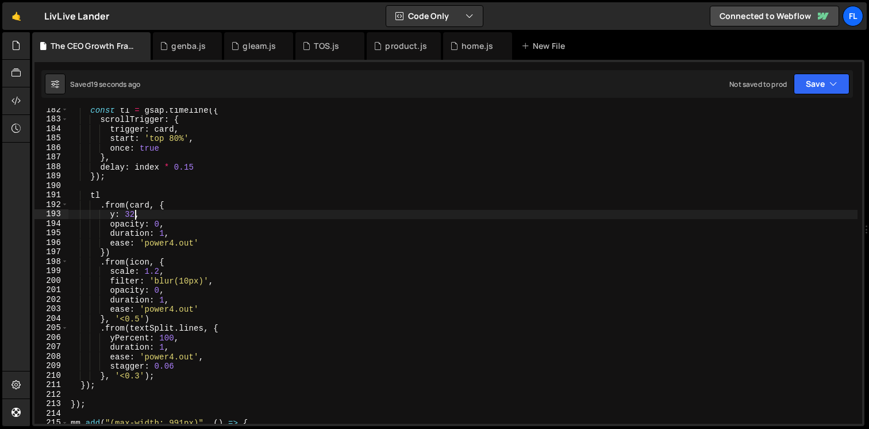
scroll to position [1719, 0]
click at [158, 270] on div "const tl = gsap . timeline ({ scrollTrigger : { trigger : card , start : 'top 8…" at bounding box center [462, 272] width 789 height 335
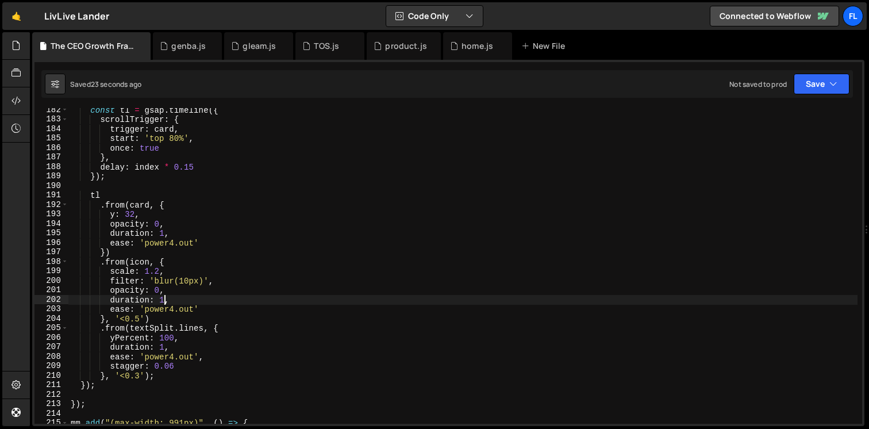
click at [164, 300] on div "const tl = gsap . timeline ({ scrollTrigger : { trigger : card , start : 'top 8…" at bounding box center [462, 272] width 789 height 335
click at [127, 295] on div "const tl = gsap . timeline ({ scrollTrigger : { trigger : card , start : 'top 8…" at bounding box center [462, 272] width 789 height 335
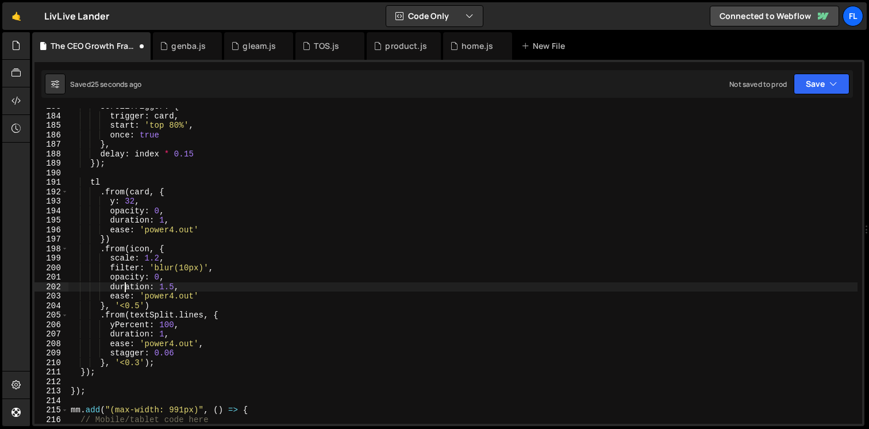
scroll to position [1741, 0]
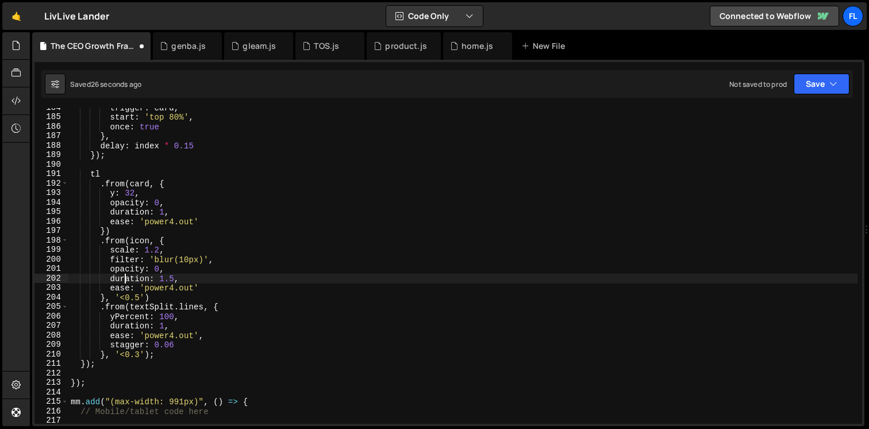
click at [166, 325] on div "trigger : card , start : 'top 80%' , once : true } , delay : index * 0.15 }) ; …" at bounding box center [462, 270] width 789 height 335
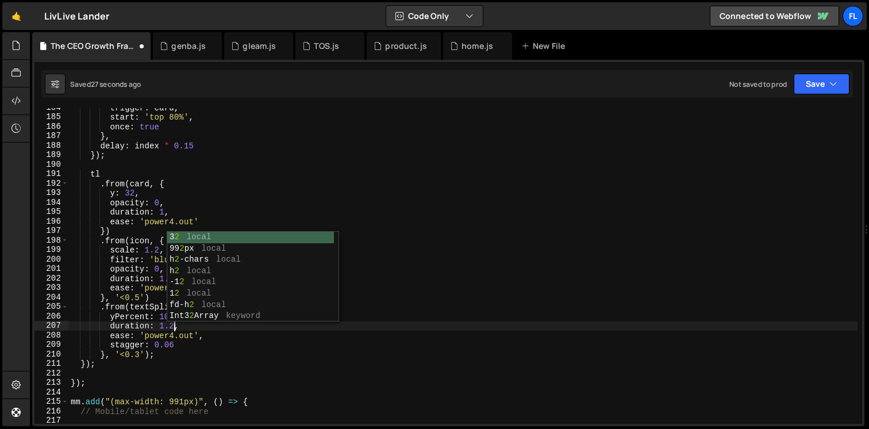
scroll to position [0, 7]
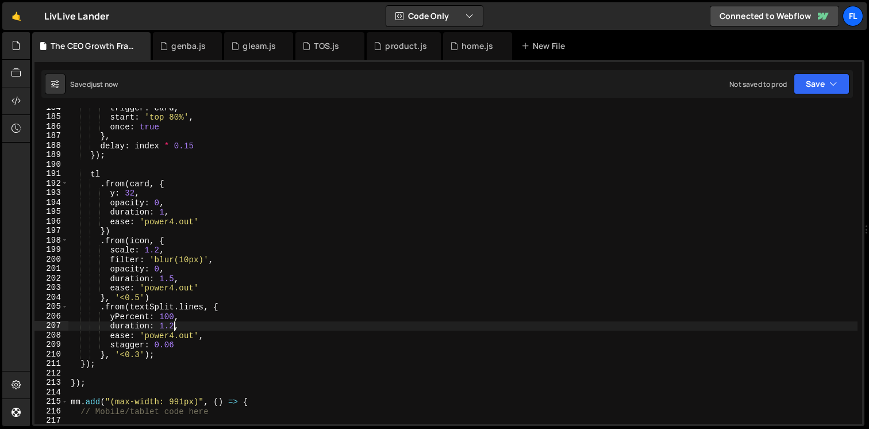
type textarea "duration: 1.2,"
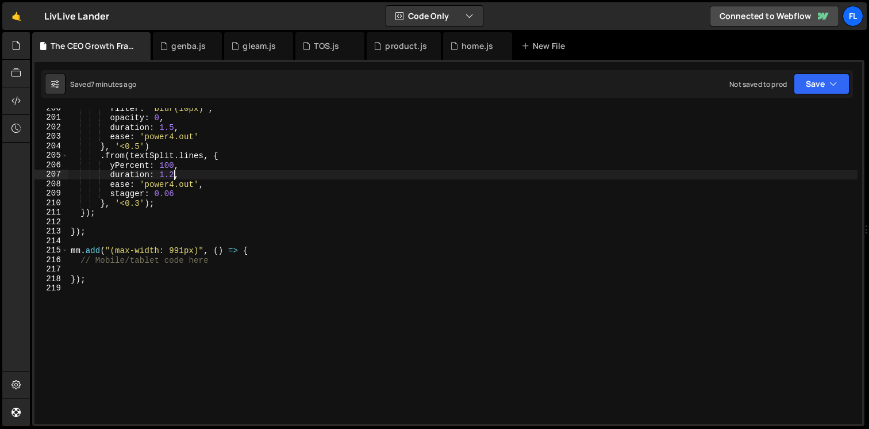
scroll to position [1889, 0]
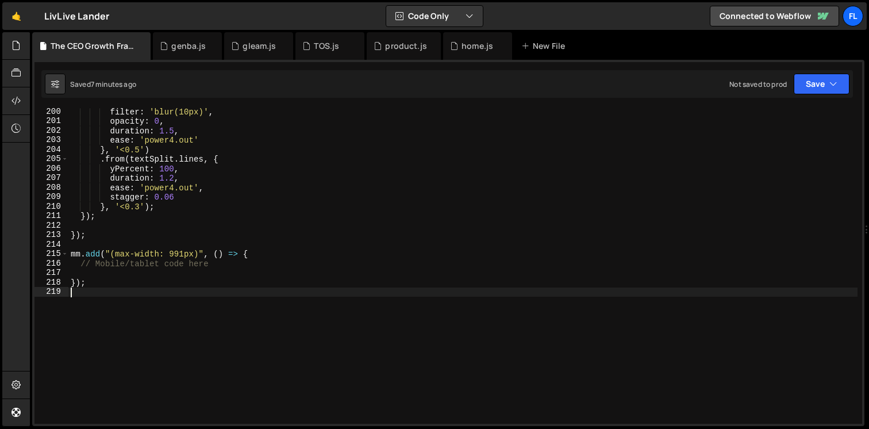
click at [122, 336] on div "filter : 'blur(10px)' , opacity : 0 , duration : 1.5 , ease : 'power4.out' } , …" at bounding box center [462, 274] width 789 height 335
paste textarea "});"
type textarea "});"
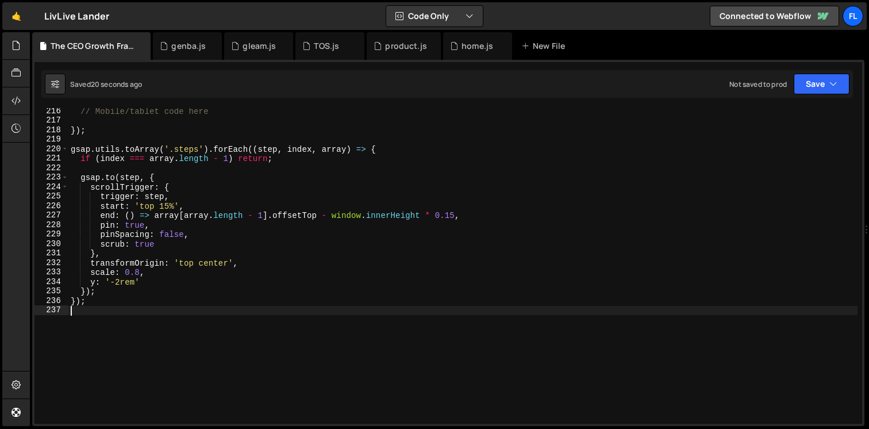
scroll to position [2048, 0]
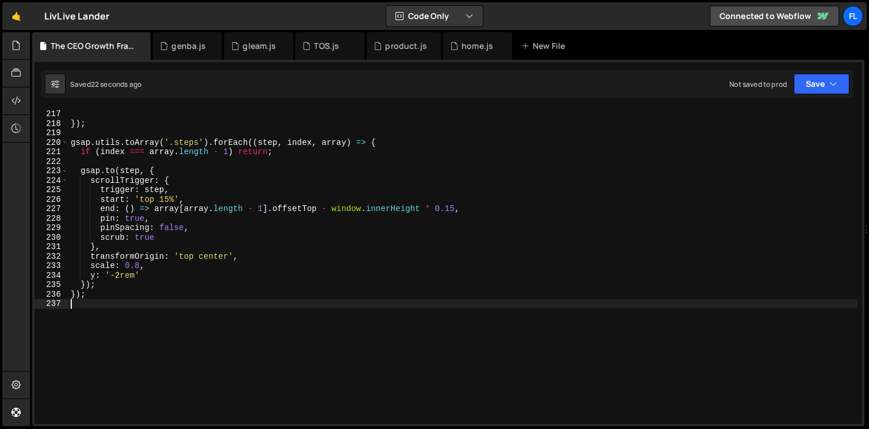
click at [170, 174] on div "// Mobile/tablet code here }) ; gsap . utils . toArray ( '.steps' ) . forEach (…" at bounding box center [462, 266] width 789 height 335
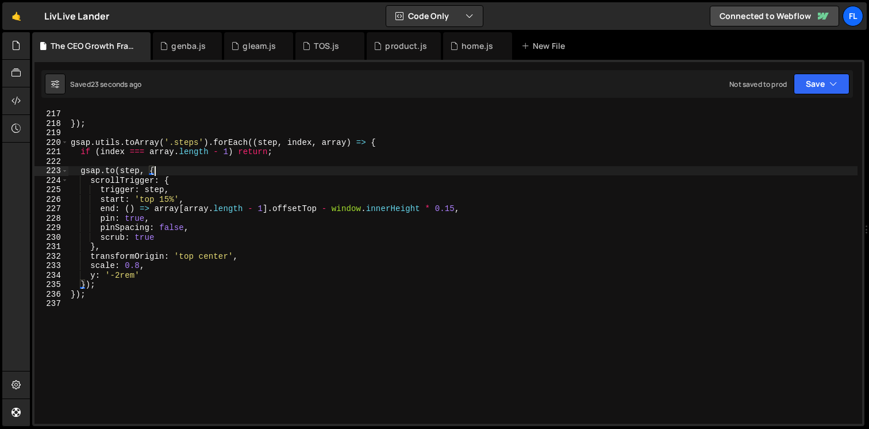
click at [191, 189] on div "// Mobile/tablet code here }) ; gsap . utils . toArray ( '.steps' ) . forEach (…" at bounding box center [462, 266] width 789 height 335
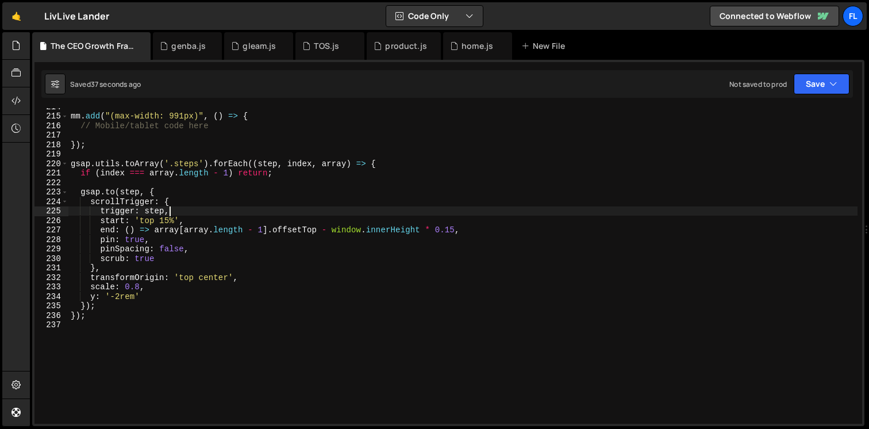
scroll to position [2026, 0]
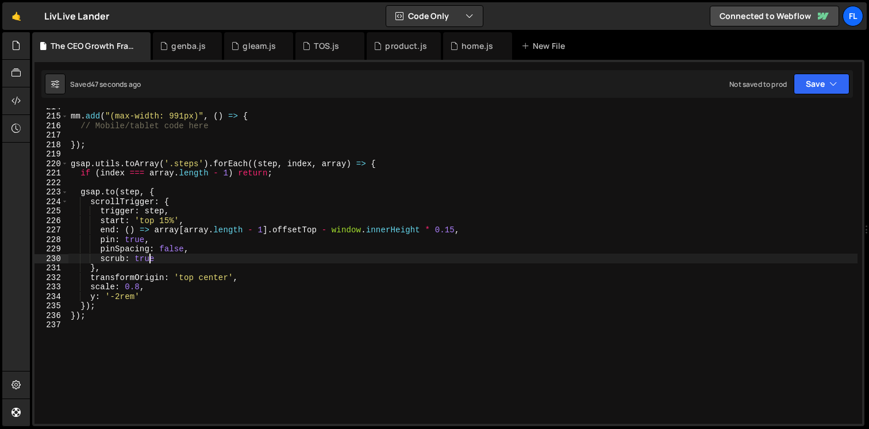
click at [149, 258] on div "mm . add ( "(max-width: 991px)" , ( ) => { // Mobile/tablet code here }) ; gsap…" at bounding box center [462, 269] width 789 height 335
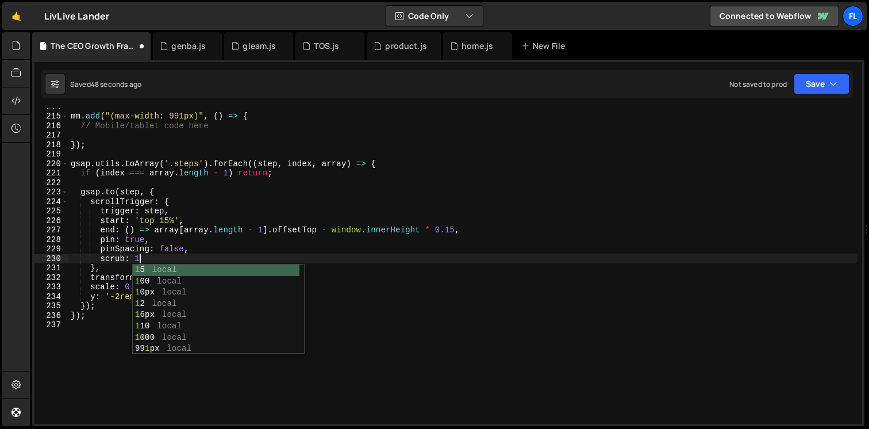
scroll to position [0, 4]
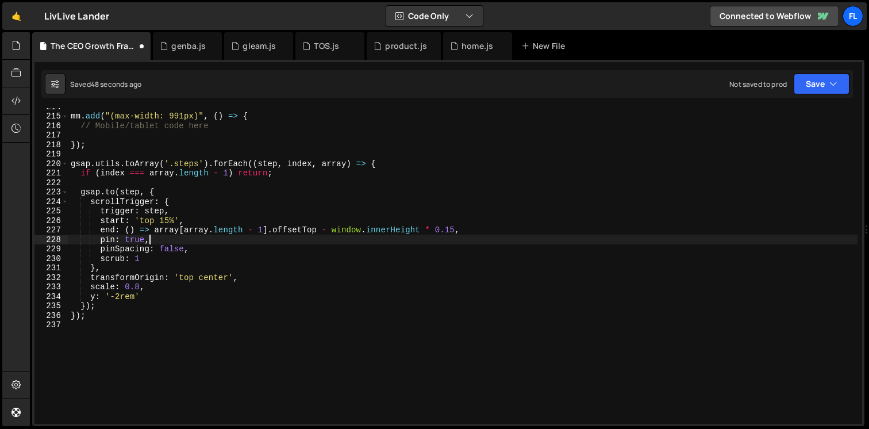
click at [167, 241] on div "mm . add ( "(max-width: 991px)" , ( ) => { // Mobile/tablet code here }) ; gsap…" at bounding box center [462, 269] width 789 height 335
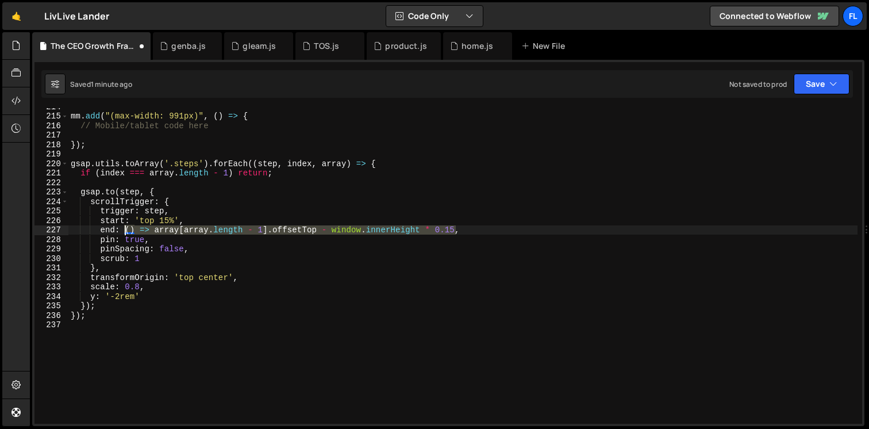
drag, startPoint x: 456, startPoint y: 228, endPoint x: 123, endPoint y: 229, distance: 333.4
click at [123, 229] on div "mm . add ( "(max-width: 991px)" , ( ) => { // Mobile/tablet code here }) ; gsap…" at bounding box center [462, 269] width 789 height 335
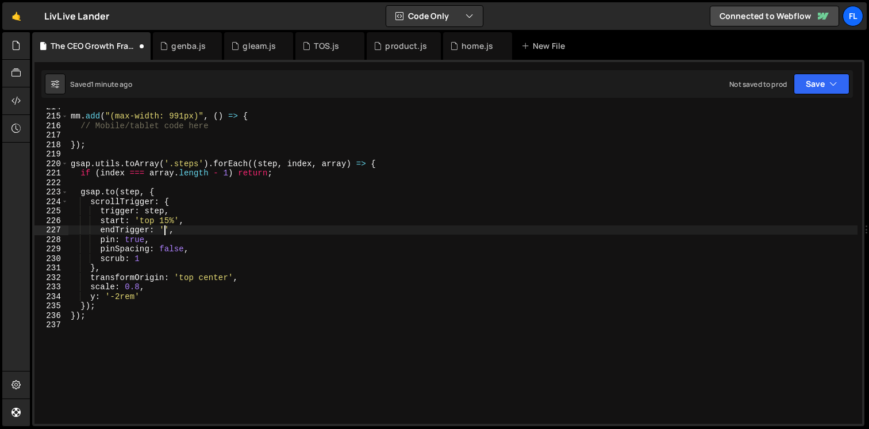
scroll to position [0, 6]
type textarea "endTrigger: '.steps.is-last',"
click at [253, 231] on div "mm . add ( "(max-width: 991px)" , ( ) => { // Mobile/tablet code here }) ; gsap…" at bounding box center [462, 269] width 789 height 335
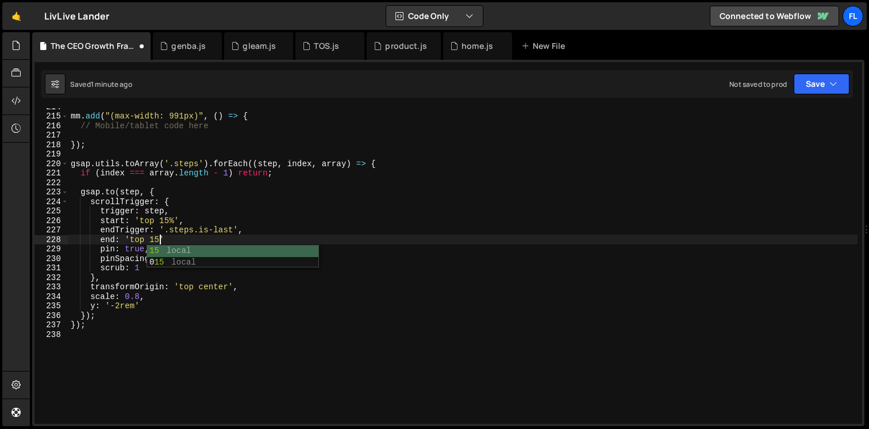
scroll to position [0, 6]
click at [174, 240] on div "mm . add ( "(max-width: 991px)" , ( ) => { // Mobile/tablet code here }) ; gsap…" at bounding box center [462, 269] width 789 height 335
click at [164, 241] on div "mm . add ( "(max-width: 991px)" , ( ) => { // Mobile/tablet code here }) ; gsap…" at bounding box center [462, 269] width 789 height 335
click at [179, 241] on div "mm . add ( "(max-width: 991px)" , ( ) => { // Mobile/tablet code here }) ; gsap…" at bounding box center [462, 269] width 789 height 335
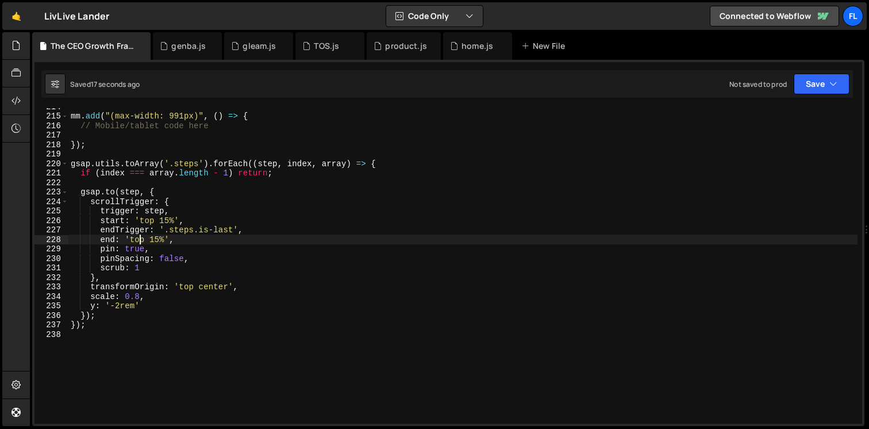
click at [140, 242] on div "mm . add ( "(max-width: 991px)" , ( ) => { // Mobile/tablet code here }) ; gsap…" at bounding box center [462, 269] width 789 height 335
click at [160, 242] on div "mm . add ( "(max-width: 991px)" , ( ) => { // Mobile/tablet code here }) ; gsap…" at bounding box center [462, 269] width 789 height 335
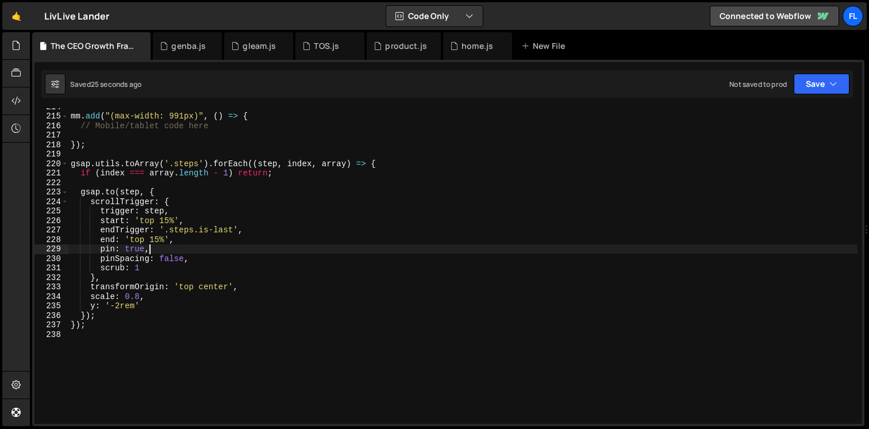
click at [153, 253] on div "mm . add ( "(max-width: 991px)" , ( ) => { // Mobile/tablet code here }) ; gsap…" at bounding box center [462, 269] width 789 height 335
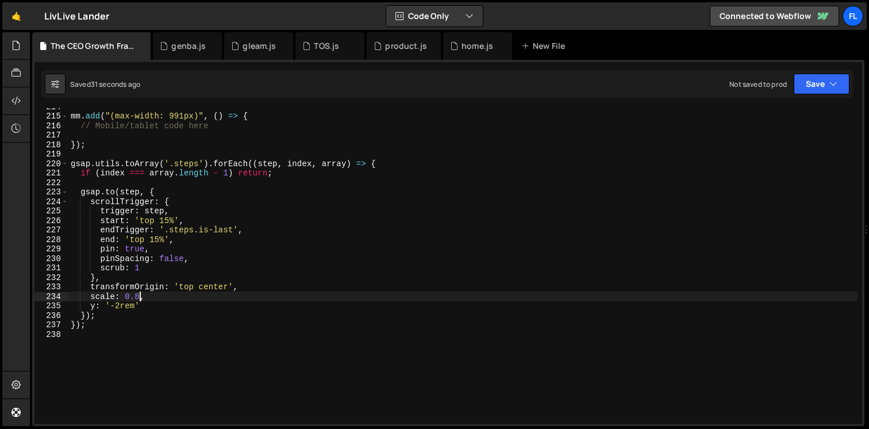
click at [139, 299] on div "mm . add ( "(max-width: 991px)" , ( ) => { // Mobile/tablet code here }) ; gsap…" at bounding box center [462, 269] width 789 height 335
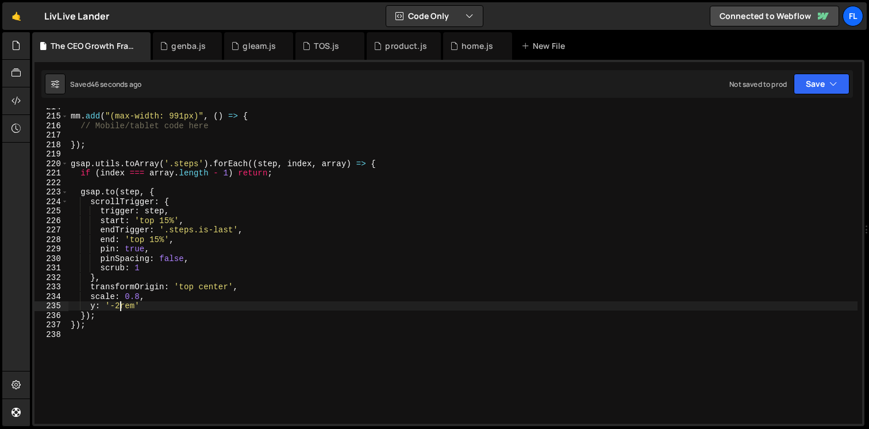
click at [120, 306] on div "mm . add ( "(max-width: 991px)" , ( ) => { // Mobile/tablet code here }) ; gsap…" at bounding box center [462, 269] width 789 height 335
click at [163, 240] on div "mm . add ( "(max-width: 991px)" , ( ) => { // Mobile/tablet code here }) ; gsap…" at bounding box center [462, 269] width 789 height 335
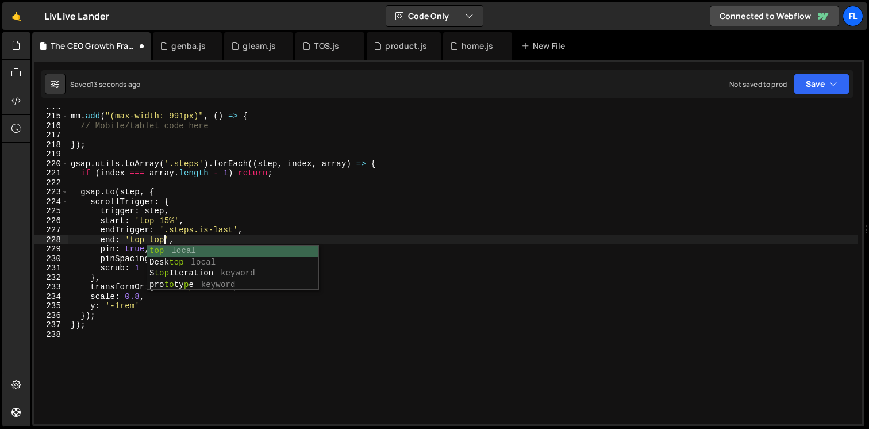
scroll to position [0, 6]
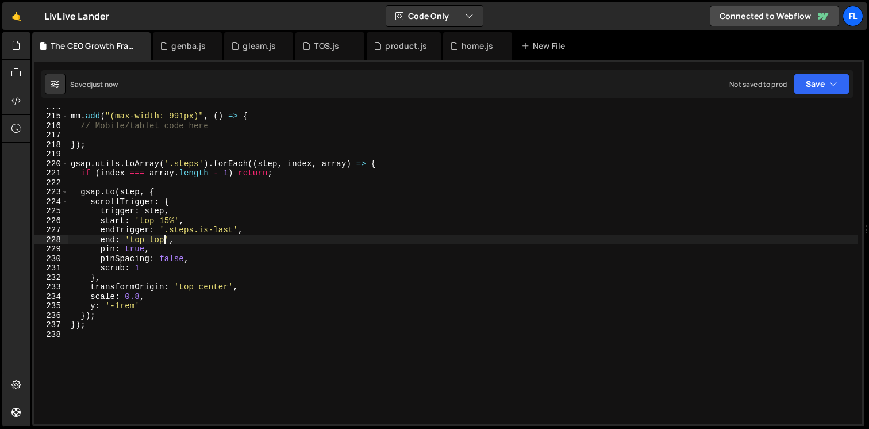
type textarea "end: 'top top',"
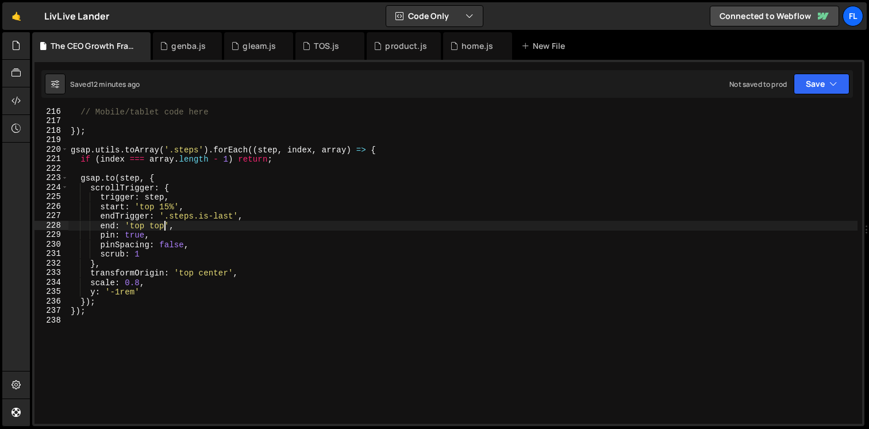
scroll to position [2095, 0]
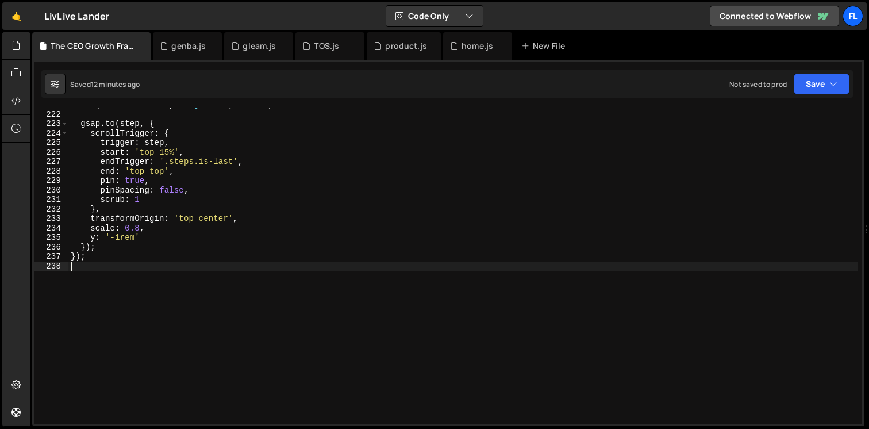
click at [118, 320] on div "if ( index === array . length - 1 ) return ; gsap . to ( step , { scrollTrigger…" at bounding box center [462, 267] width 789 height 335
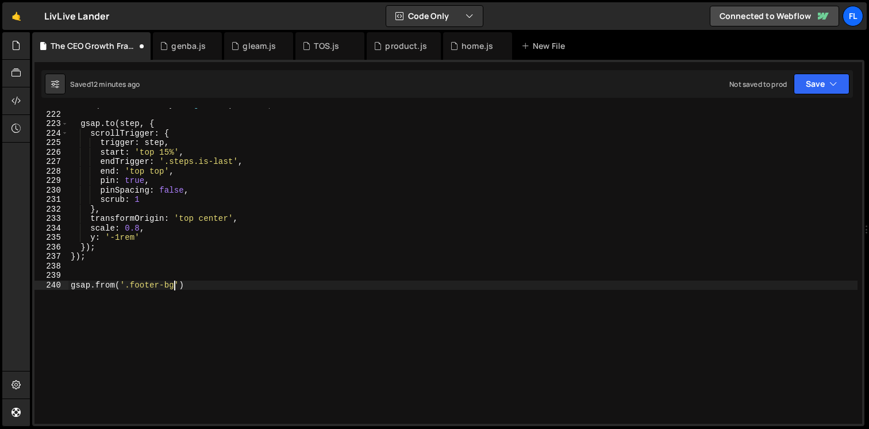
scroll to position [0, 7]
click at [181, 284] on div "if ( index === array . length - 1 ) return ; gsap . to ( step , { scrollTrigger…" at bounding box center [462, 267] width 789 height 335
type textarea "gsap.from('.footer-bg', {)"
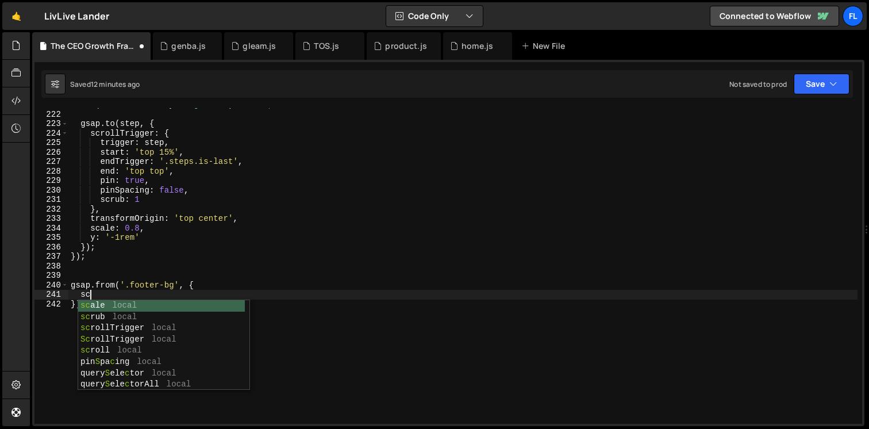
scroll to position [0, 1]
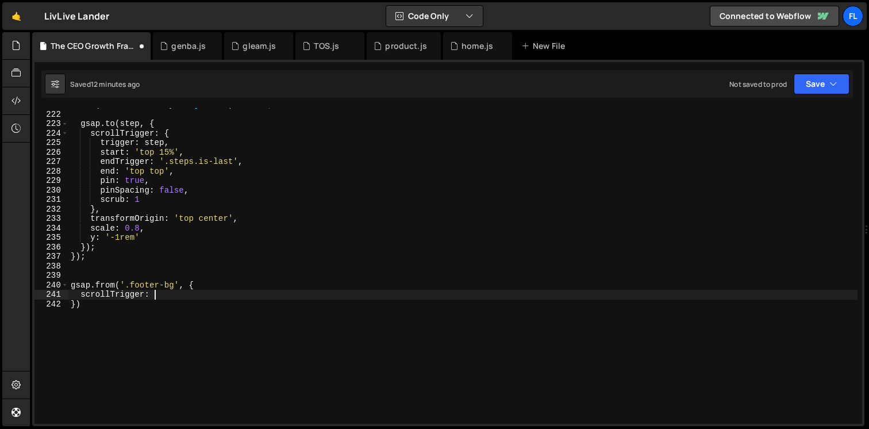
type textarea "scrollTrigger: {"
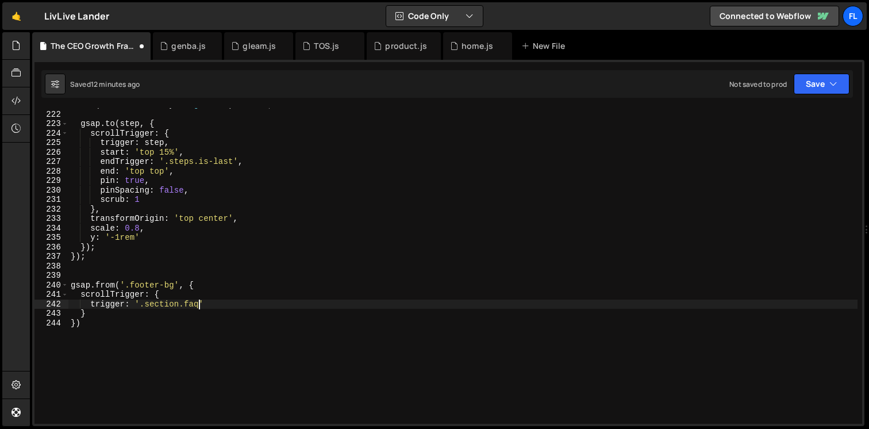
scroll to position [0, 9]
click at [213, 303] on div "if ( index === array . length - 1 ) return ; gsap . to ( step , { scrollTrigger…" at bounding box center [462, 267] width 789 height 335
type textarea "trigger: '.section.faqs',"
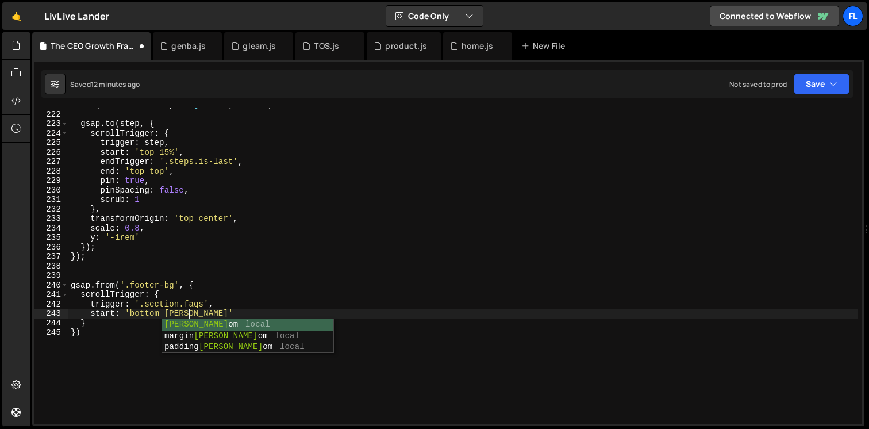
scroll to position [0, 8]
click at [214, 317] on div "if ( index === array . length - 1 ) return ; gsap . to ( step , { scrollTrigger…" at bounding box center [462, 267] width 789 height 335
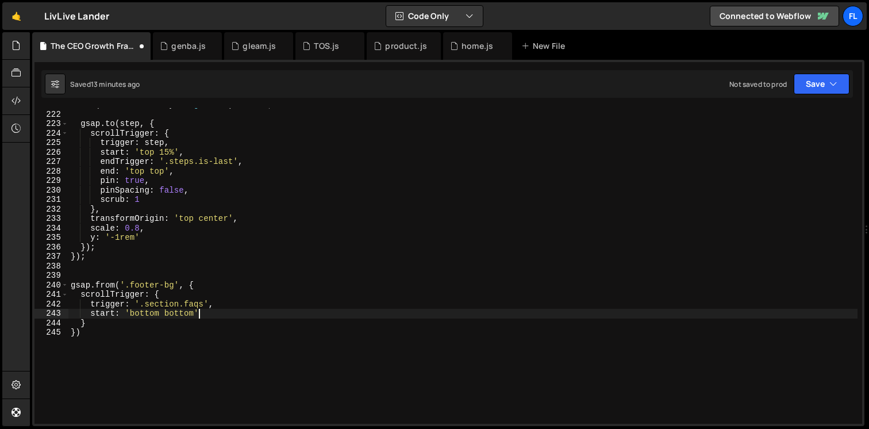
click at [210, 314] on div "if ( index === array . length - 1 ) return ; gsap . to ( step , { scrollTrigger…" at bounding box center [462, 267] width 789 height 335
type textarea "start: 'bottom bottom',"
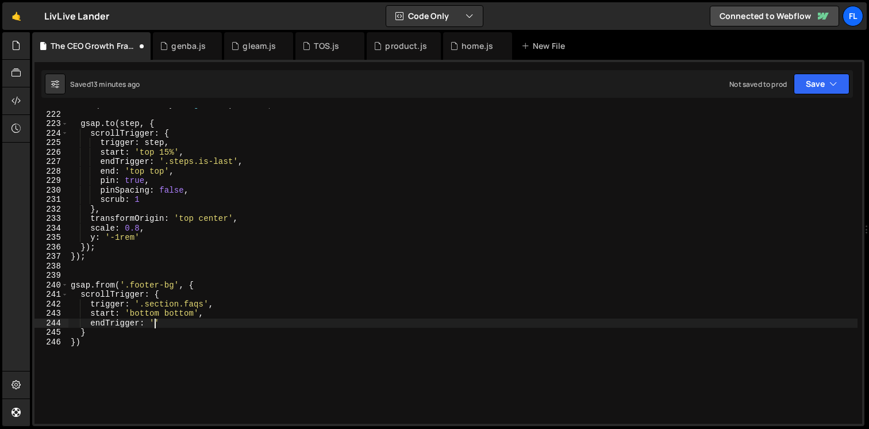
scroll to position [0, 5]
click at [141, 322] on div "if ( index === array . length - 1 ) return ; gsap . to ( step , { scrollTrigger…" at bounding box center [462, 267] width 789 height 335
click at [126, 321] on div "if ( index === array . length - 1 ) return ; gsap . to ( step , { scrollTrigger…" at bounding box center [462, 267] width 789 height 335
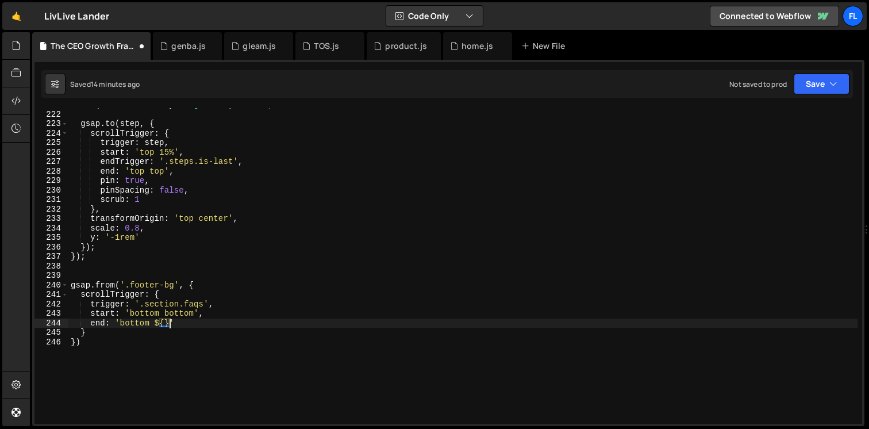
click at [163, 326] on div "if ( index === array . length - 1 ) return ; gsap . to ( step , { scrollTrigger…" at bounding box center [462, 267] width 789 height 335
click at [162, 322] on div "if ( index === array . length - 1 ) return ; gsap . to ( step , { scrollTrigger…" at bounding box center [462, 267] width 789 height 335
click at [118, 320] on div "if ( index === array . length - 1 ) return ; gsap . to ( step , { scrollTrigger…" at bounding box center [462, 267] width 789 height 335
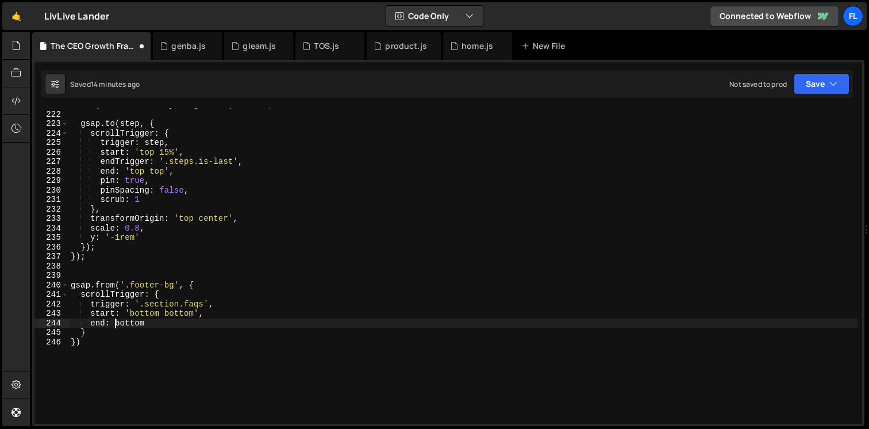
scroll to position [0, 5]
click at [132, 327] on div "if ( index === array . length - 1 ) return ; gsap . to ( step , { scrollTrigger…" at bounding box center [462, 267] width 789 height 335
click at [132, 324] on div "if ( index === array . length - 1 ) return ; gsap . to ( step , { scrollTrigger…" at bounding box center [462, 267] width 789 height 335
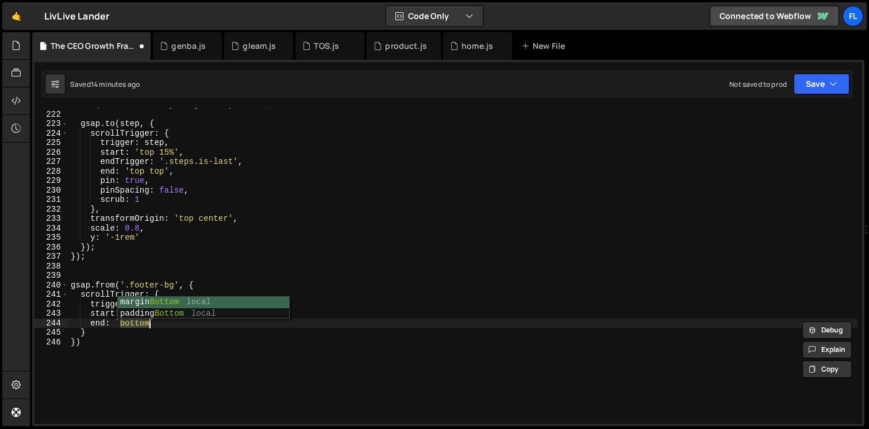
scroll to position [0, 3]
click at [160, 325] on div "if ( index === array . length - 1 ) return ; gsap . to ( step , { scrollTrigger…" at bounding box center [462, 267] width 789 height 335
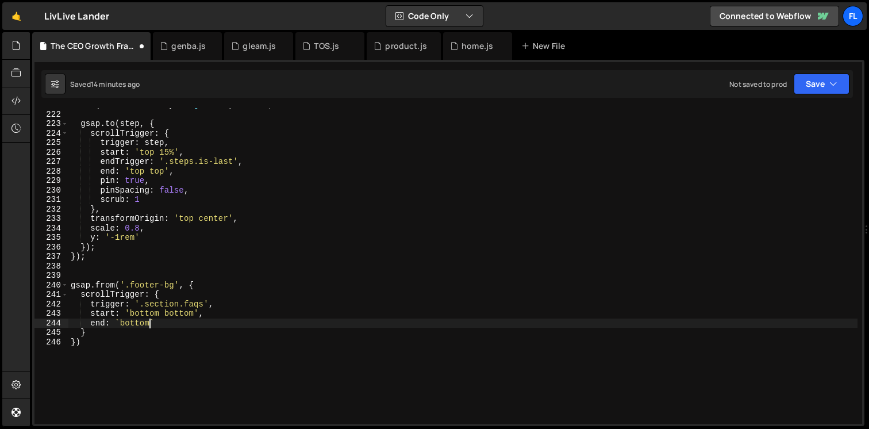
click at [151, 325] on div "if ( index === array . length - 1 ) return ; gsap . to ( step , { scrollTrigger…" at bounding box center [462, 267] width 789 height 335
click at [164, 322] on div "if ( index === array . length - 1 ) return ; gsap . to ( step , { scrollTrigger…" at bounding box center [462, 267] width 789 height 335
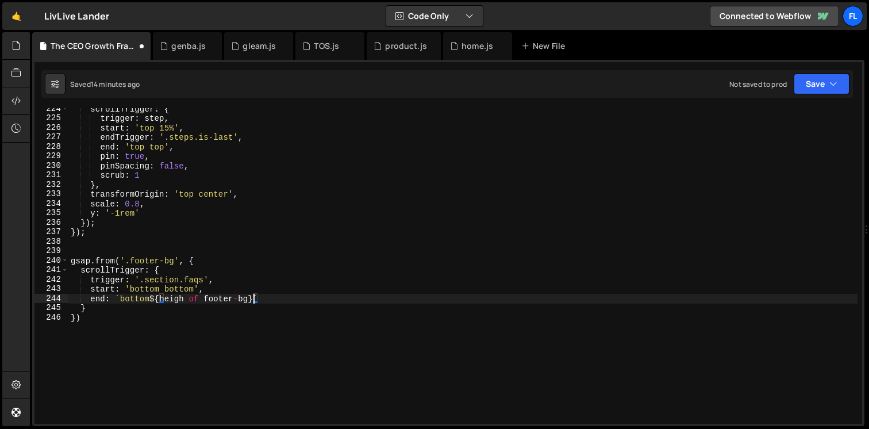
click at [164, 300] on div "scrollTrigger : { trigger : step , start : 'top 15%' , endTrigger : '.steps.is-…" at bounding box center [462, 271] width 789 height 335
click at [222, 297] on div "scrollTrigger : { trigger : step , start : 'top 15%' , endTrigger : '.steps.is-…" at bounding box center [462, 271] width 789 height 335
drag, startPoint x: 199, startPoint y: 298, endPoint x: 291, endPoint y: 298, distance: 92.0
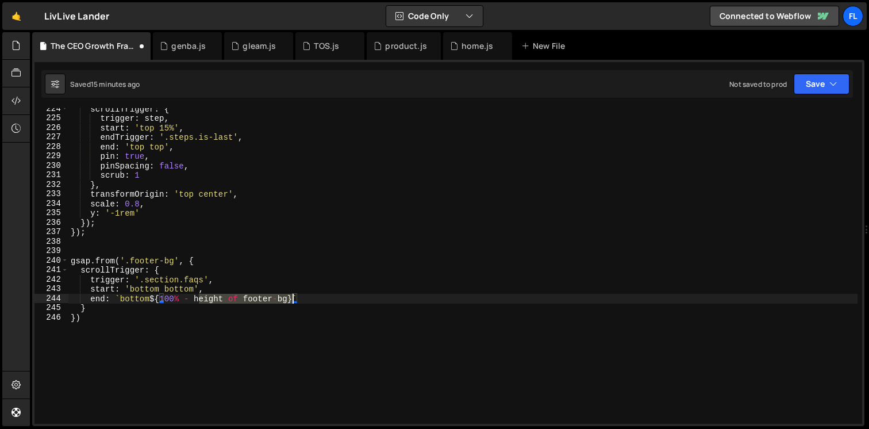
click at [291, 298] on div "scrollTrigger : { trigger : step , start : 'top 15%' , endTrigger : '.steps.is-…" at bounding box center [462, 271] width 789 height 335
click at [298, 299] on div "scrollTrigger : { trigger : step , start : 'top 15%' , endTrigger : '.steps.is-…" at bounding box center [462, 271] width 789 height 335
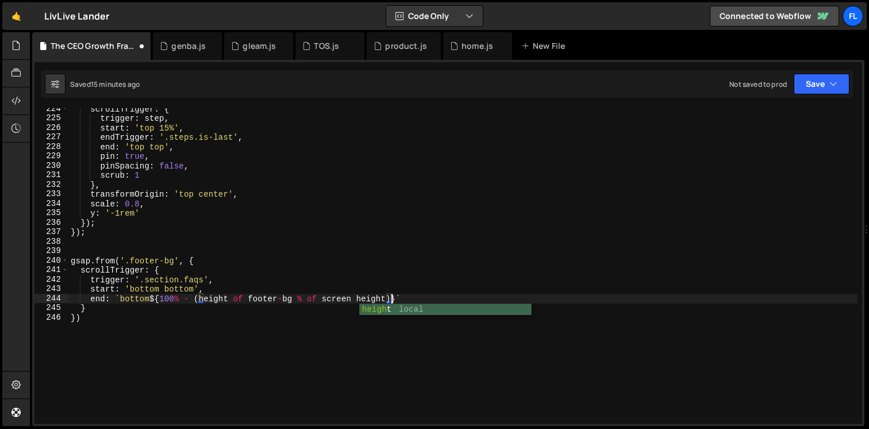
scroll to position [0, 22]
click at [418, 299] on div "scrollTrigger : { trigger : step , start : 'top 15%' , endTrigger : '.steps.is-…" at bounding box center [462, 271] width 789 height 335
type textarea "end: `bottom ${100% - (height of footer-bg % of screen height)}` ,"
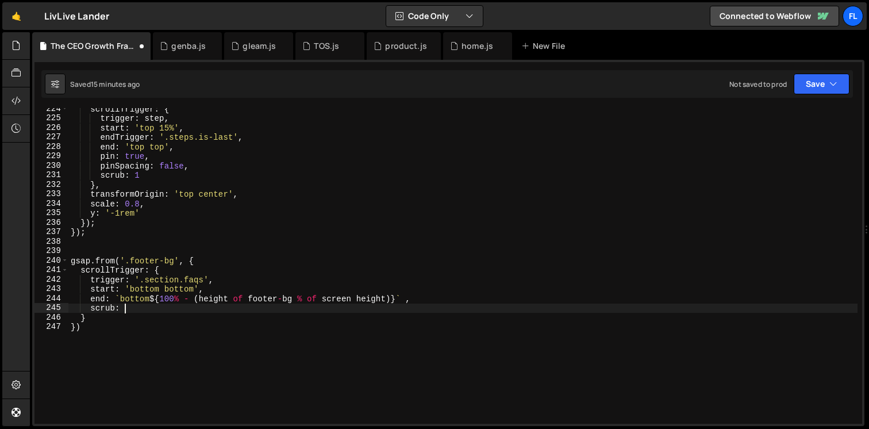
scroll to position [0, 3]
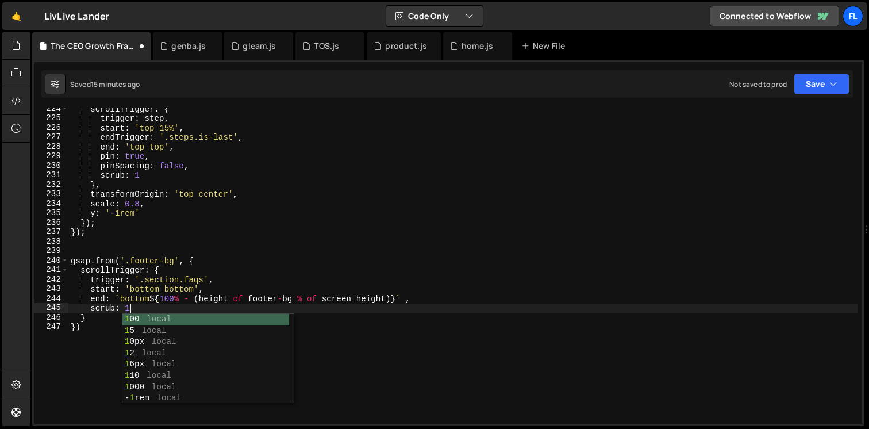
click at [105, 316] on div "scrollTrigger : { trigger : step , start : 'top 15%' , endTrigger : '.steps.is-…" at bounding box center [462, 271] width 789 height 335
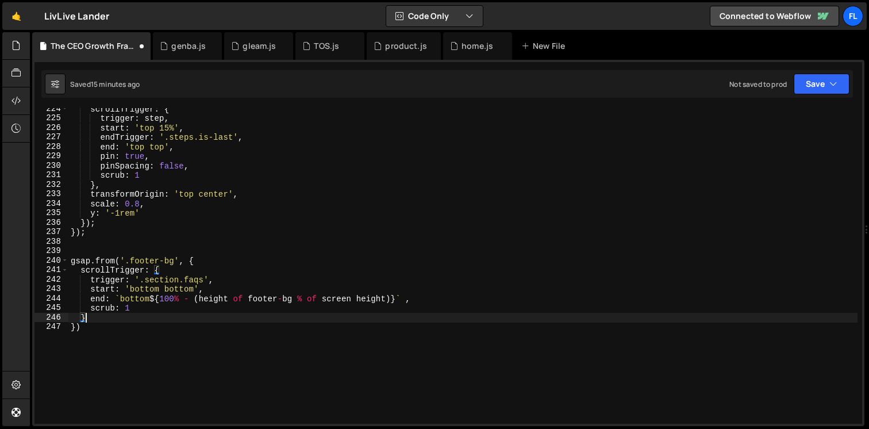
scroll to position [0, 1]
type textarea "},"
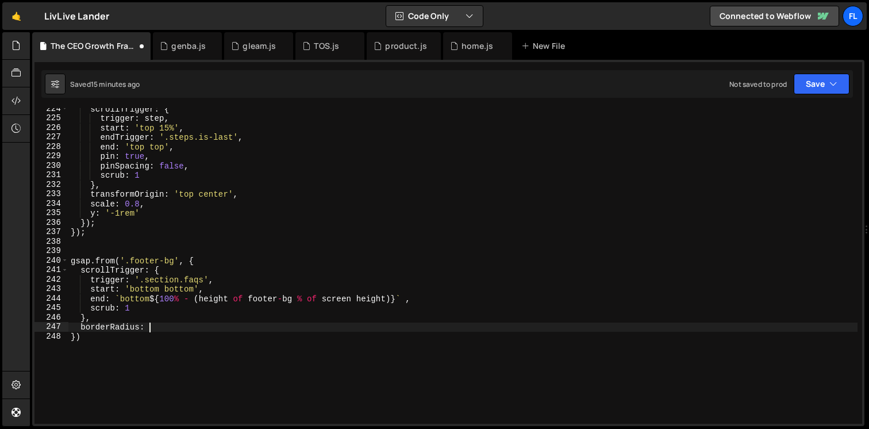
scroll to position [0, 5]
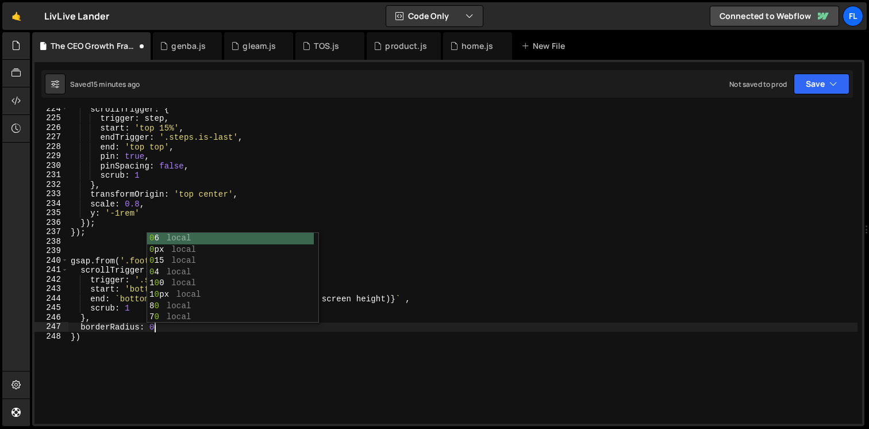
type textarea "borderRadius: 0,"
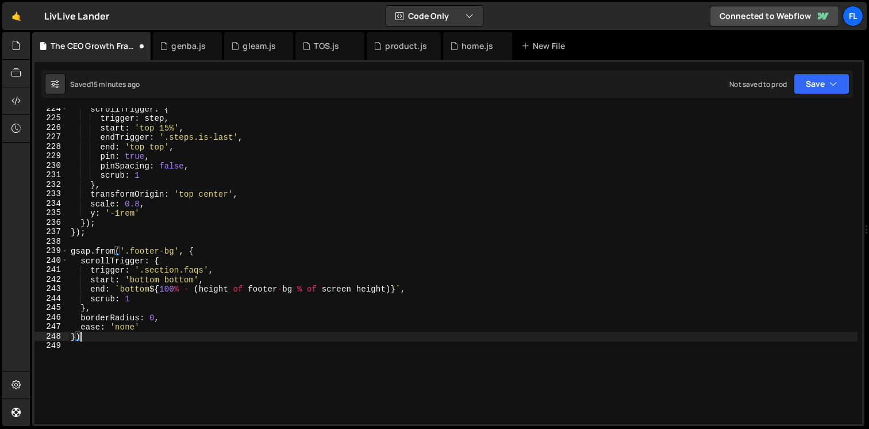
scroll to position [0, 0]
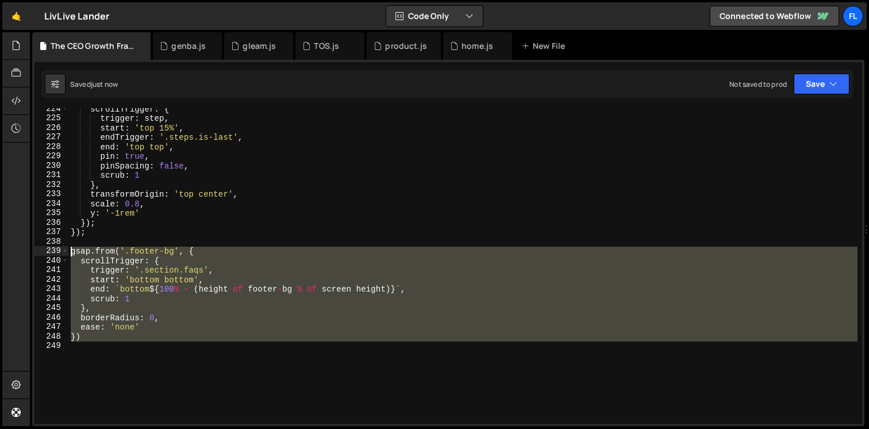
drag, startPoint x: 98, startPoint y: 347, endPoint x: 47, endPoint y: 250, distance: 109.3
click at [47, 250] on div "}) 224 225 226 227 228 229 230 231 232 233 234 235 236 237 238 239 240 241 242 …" at bounding box center [448, 266] width 828 height 316
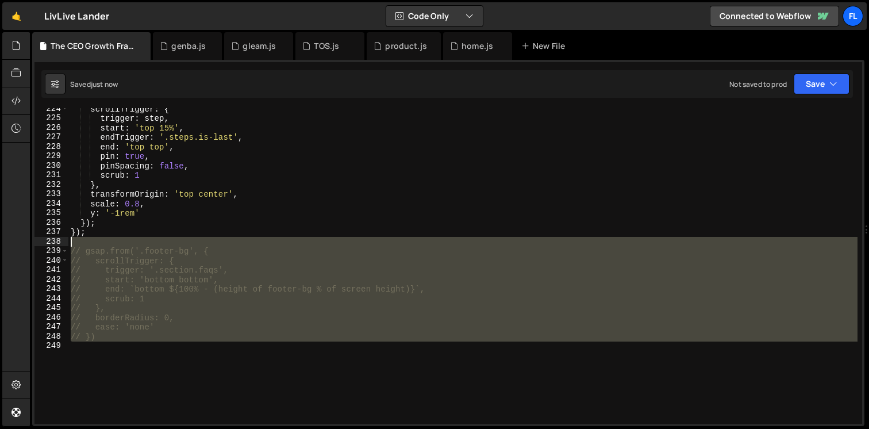
drag, startPoint x: 120, startPoint y: 341, endPoint x: 43, endPoint y: 249, distance: 120.4
click at [43, 249] on div "// gsap.from('.footer-bg', { 224 225 226 227 228 229 230 231 232 233 234 235 23…" at bounding box center [448, 266] width 828 height 316
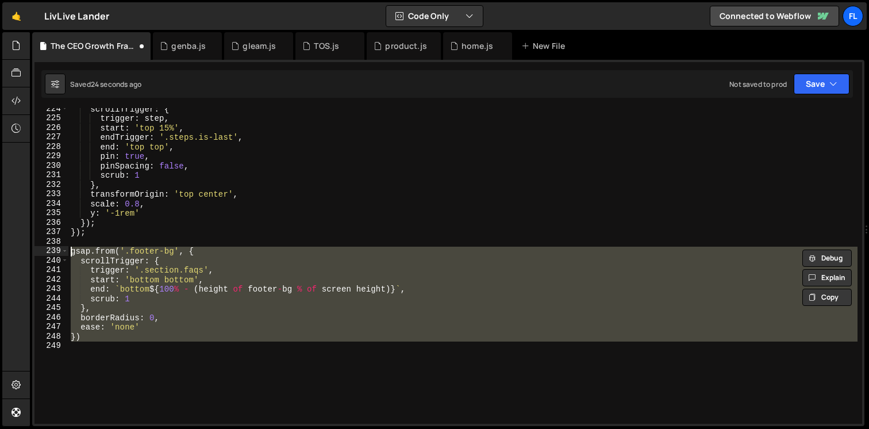
paste textarea "});"
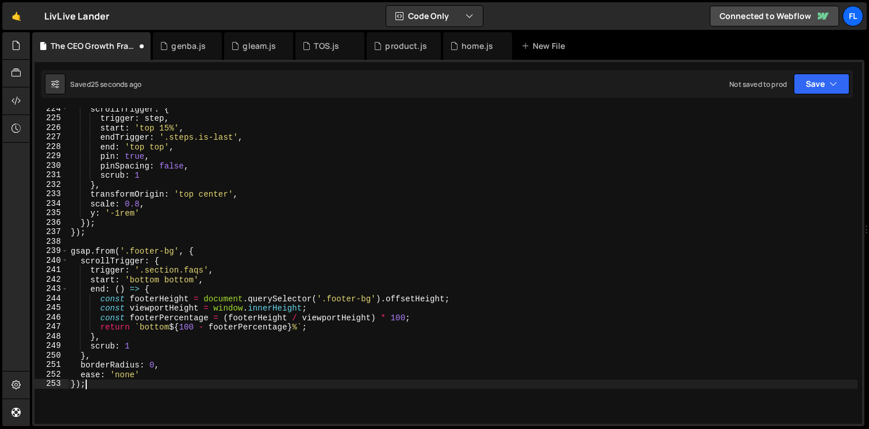
click at [140, 348] on div "scrollTrigger : { trigger : step , start : 'top 15%' , endTrigger : '.steps.is-…" at bounding box center [462, 271] width 789 height 335
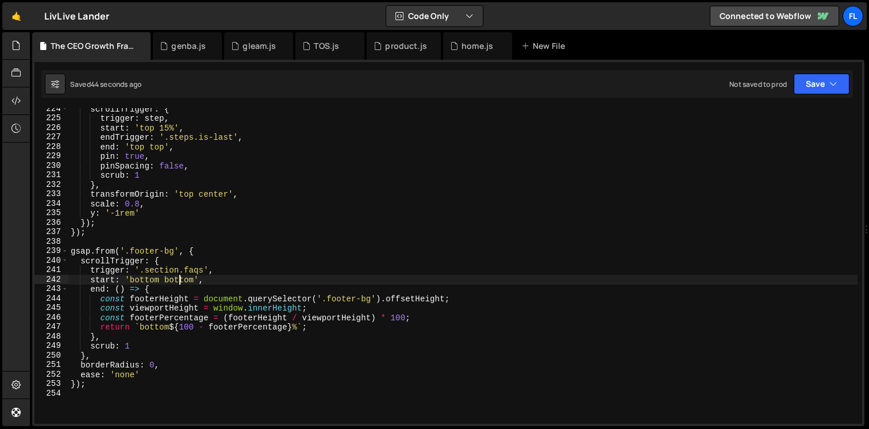
click at [177, 278] on div "scrollTrigger : { trigger : step , start : 'top 15%' , endTrigger : '.steps.is-…" at bounding box center [462, 271] width 789 height 335
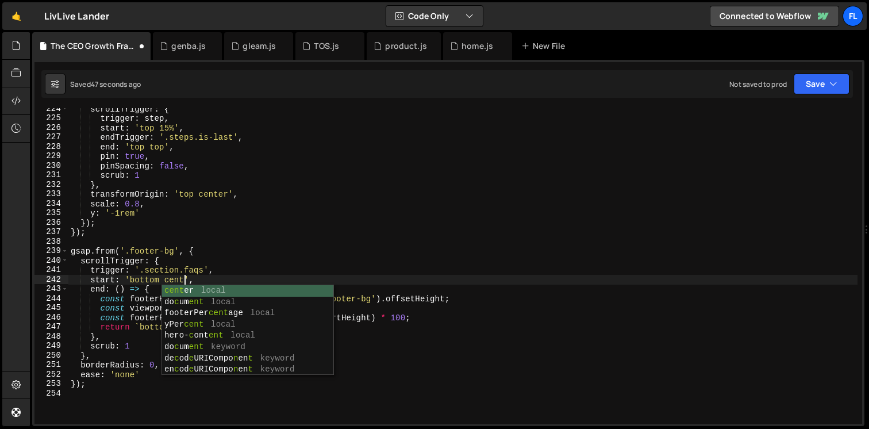
scroll to position [0, 8]
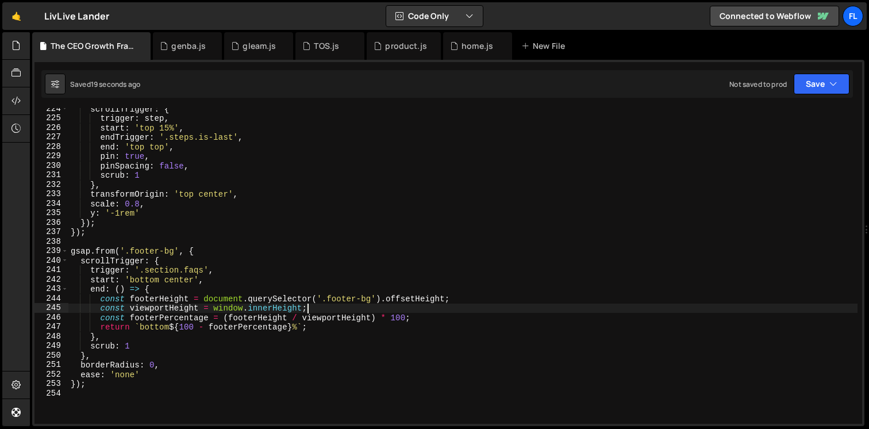
click at [351, 312] on div "scrollTrigger : { trigger : step , start : 'top 15%' , endTrigger : '.steps.is-…" at bounding box center [462, 271] width 789 height 335
click at [144, 340] on div "scrollTrigger : { trigger : step , start : 'top 15%' , endTrigger : '.steps.is-…" at bounding box center [462, 271] width 789 height 335
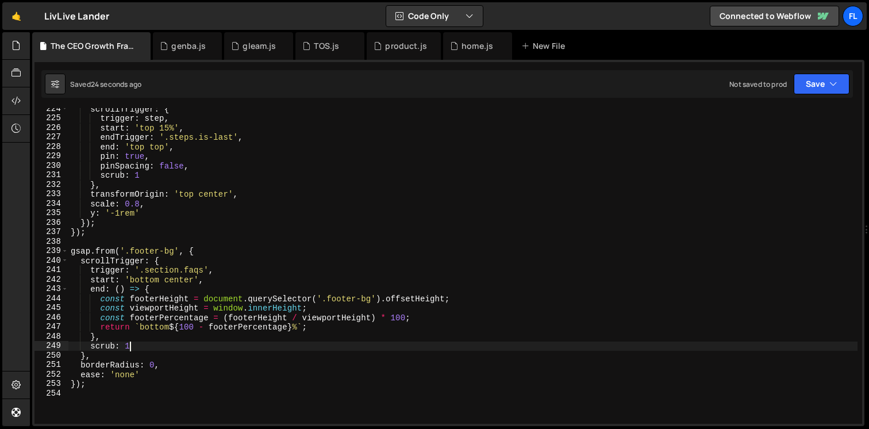
click at [151, 345] on div "scrollTrigger : { trigger : step , start : 'top 15%' , endTrigger : '.steps.is-…" at bounding box center [462, 271] width 789 height 335
type textarea "scrub: 1,"
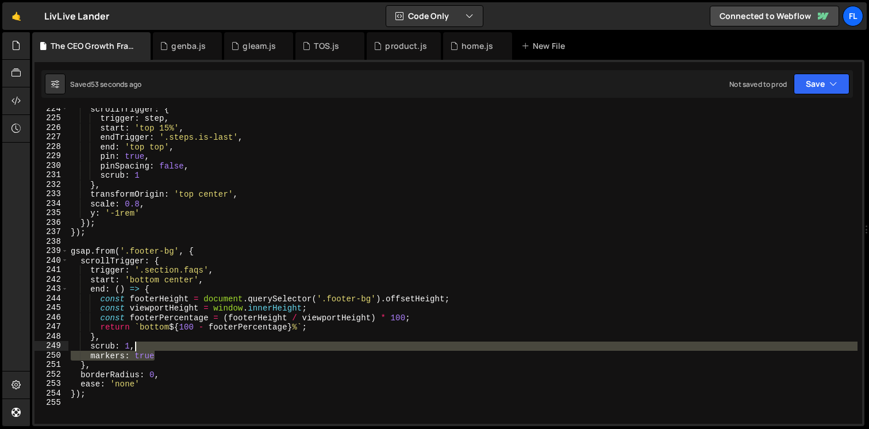
click at [167, 349] on div "scrollTrigger : { trigger : step , start : 'top 15%' , endTrigger : '.steps.is-…" at bounding box center [462, 271] width 789 height 335
type textarea "scrub: 1,"
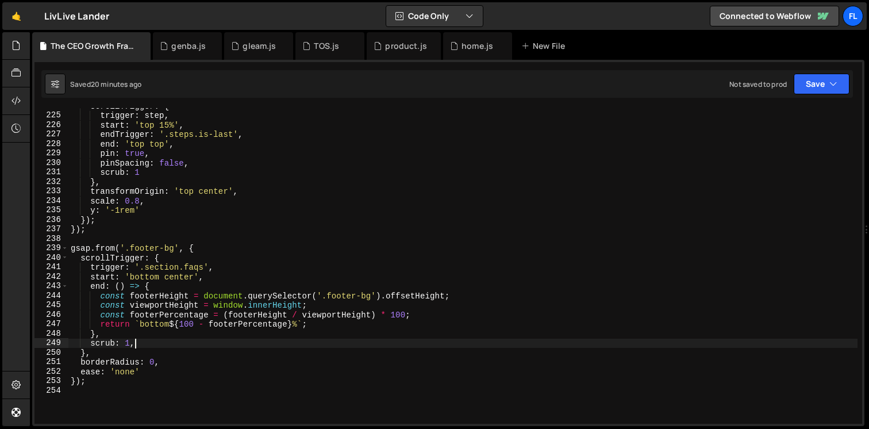
scroll to position [2246, 0]
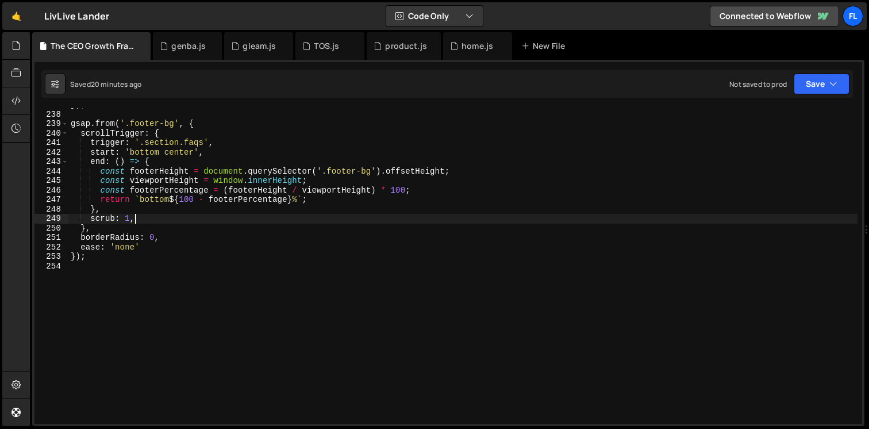
click at [123, 316] on div "}) ; gsap . from ( '.footer-bg' , { scrollTrigger : { trigger : '.section.faqs'…" at bounding box center [462, 267] width 789 height 335
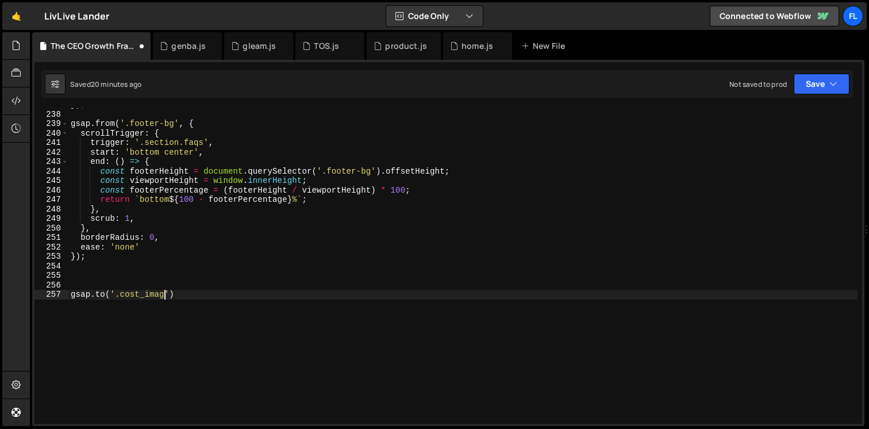
scroll to position [0, 6]
click at [175, 298] on div "}) ; gsap . from ( '.footer-bg' , { scrollTrigger : { trigger : '.section.faqs'…" at bounding box center [462, 267] width 789 height 335
type textarea "gsap.to('.cost_image', {)"
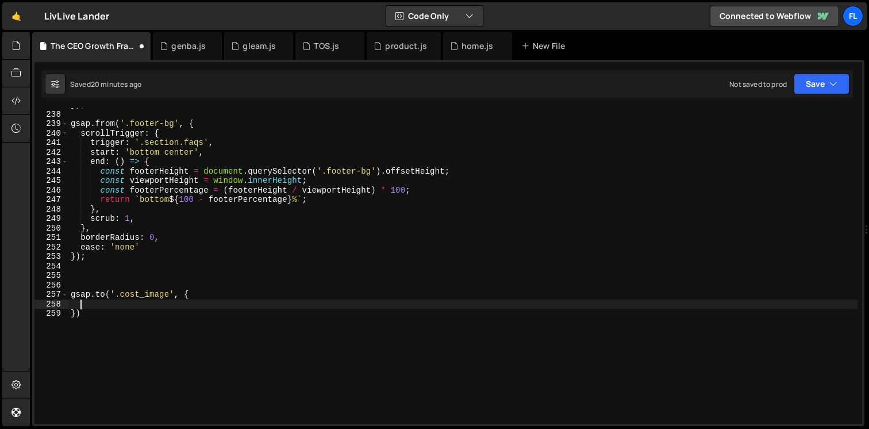
scroll to position [0, 0]
click at [84, 280] on div "}) ; gsap . from ( '.footer-bg' , { scrollTrigger : { trigger : '.section.faqs'…" at bounding box center [462, 267] width 789 height 335
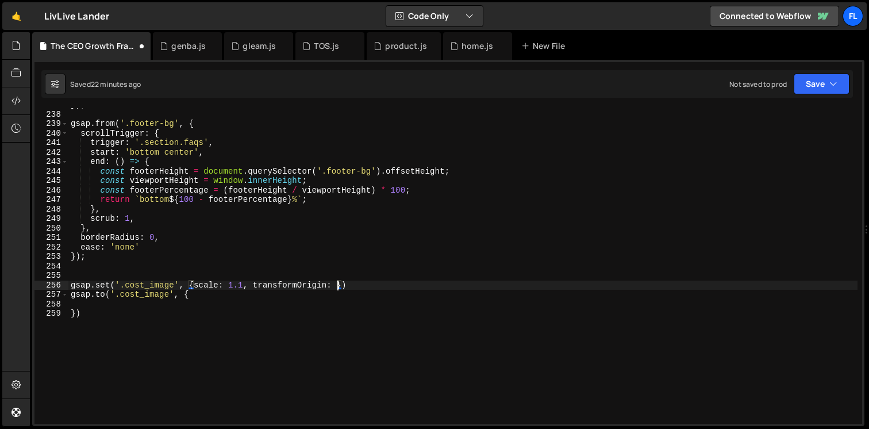
scroll to position [0, 18]
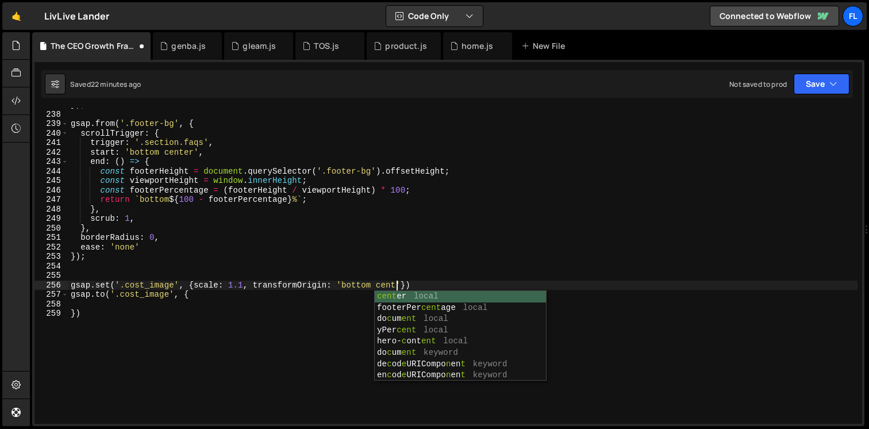
type textarea "gsap.set('.cost_image', {scale: 1.1, transformOrigin: 'bottom center})"
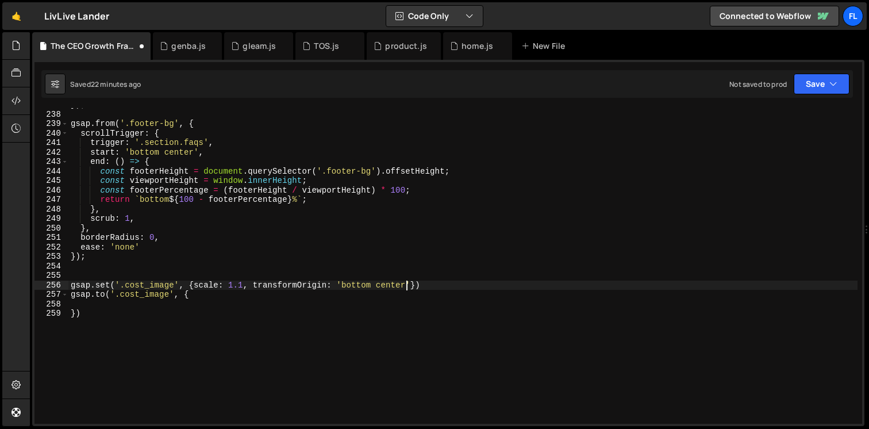
click at [98, 304] on div "}) ; gsap . from ( '.footer-bg' , { scrollTrigger : { trigger : '.section.faqs'…" at bounding box center [462, 267] width 789 height 335
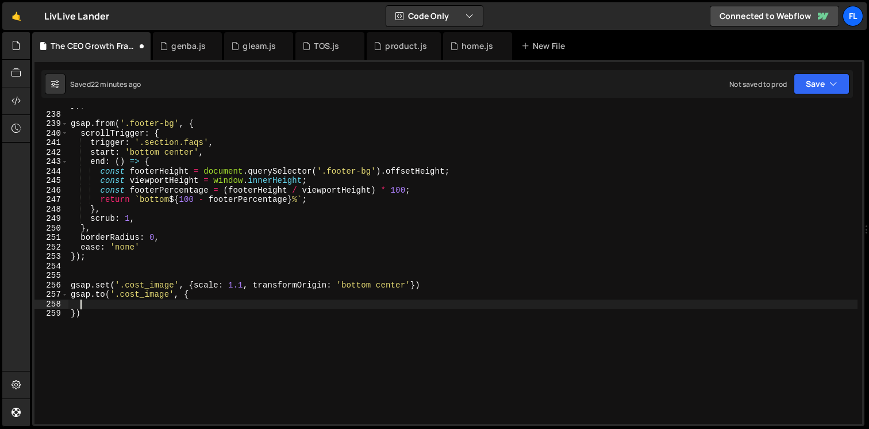
scroll to position [0, 0]
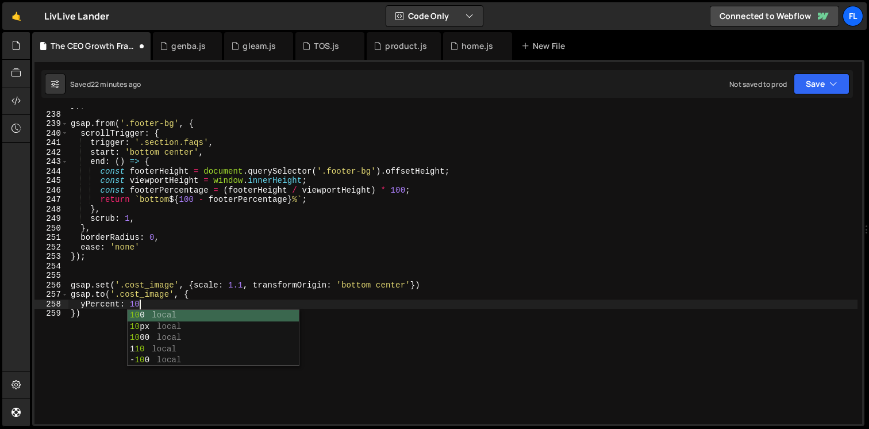
type textarea "yPercent: 10,"
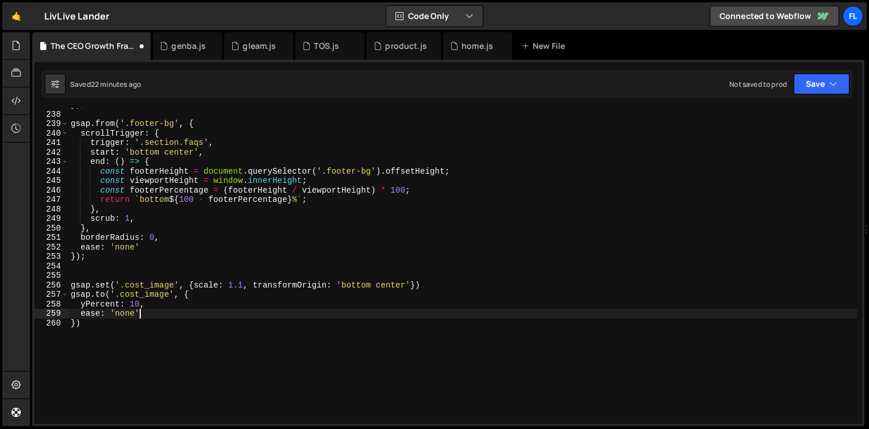
type textarea "ease: 'none',"
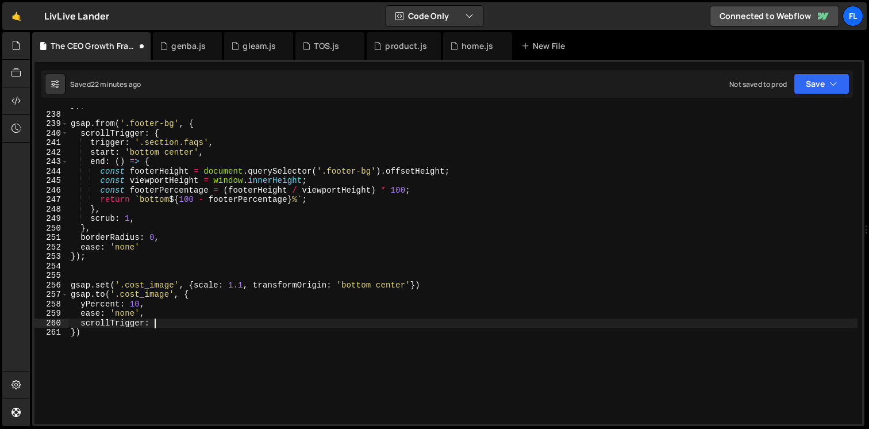
type textarea "scrollTrigger: {"
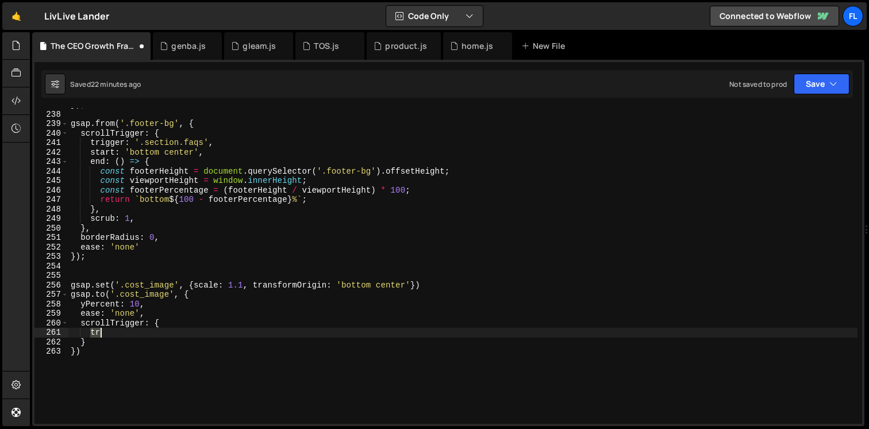
scroll to position [0, 1]
type textarea "i"
click at [235, 329] on div "}) ; gsap . from ( '.footer-bg' , { scrollTrigger : { trigger : '.section.faqs'…" at bounding box center [462, 267] width 789 height 335
type textarea "trigger: '.cost_background',"
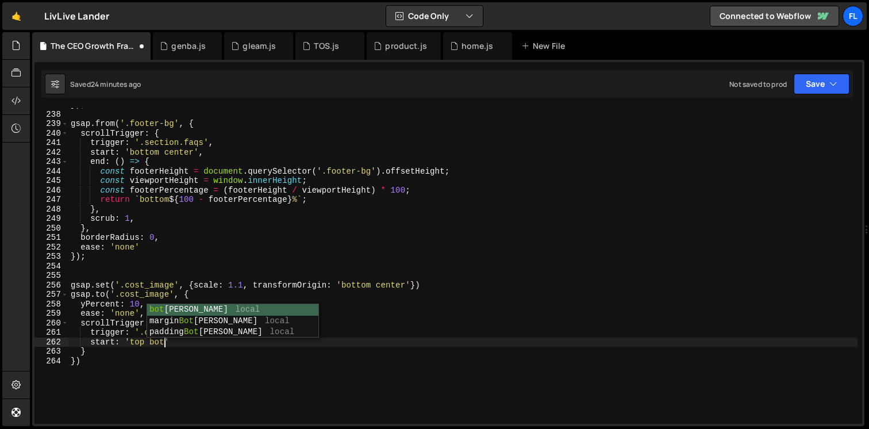
scroll to position [0, 6]
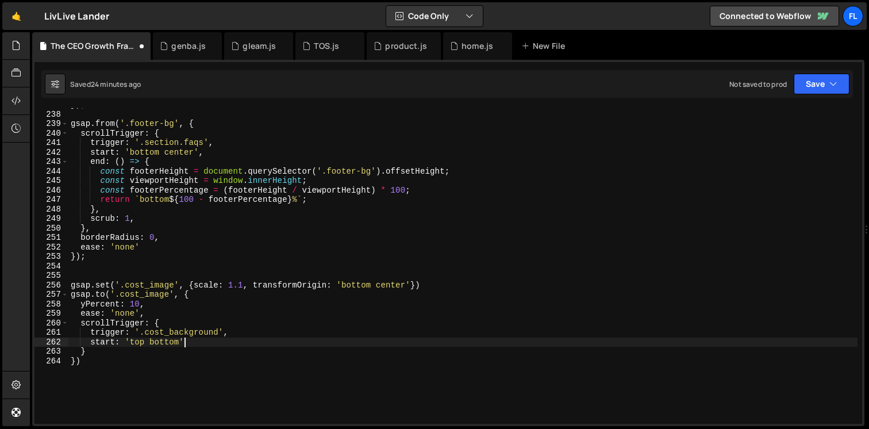
type textarea "start: 'top bottom','"
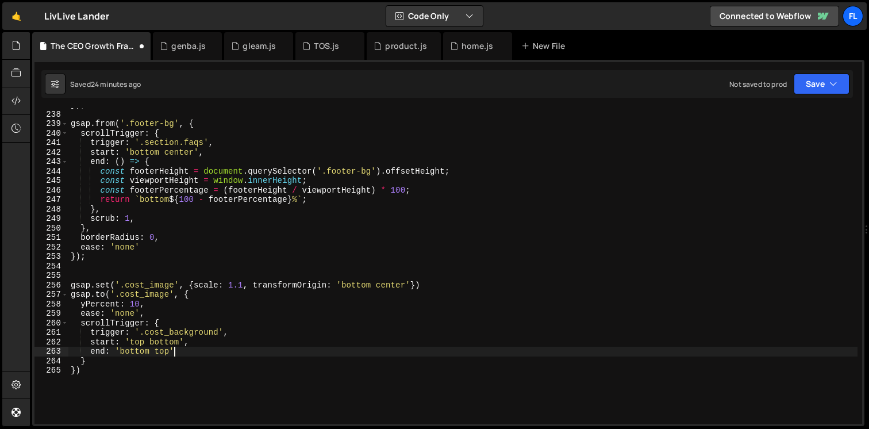
click at [180, 354] on div "}) ; gsap . from ( '.footer-bg' , { scrollTrigger : { trigger : '.section.faqs'…" at bounding box center [462, 267] width 789 height 335
type textarea "end: 'bottom top',"
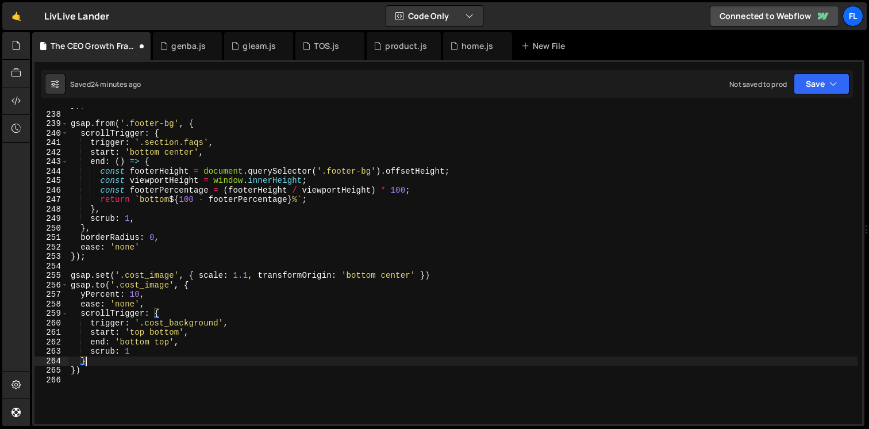
scroll to position [2258, 0]
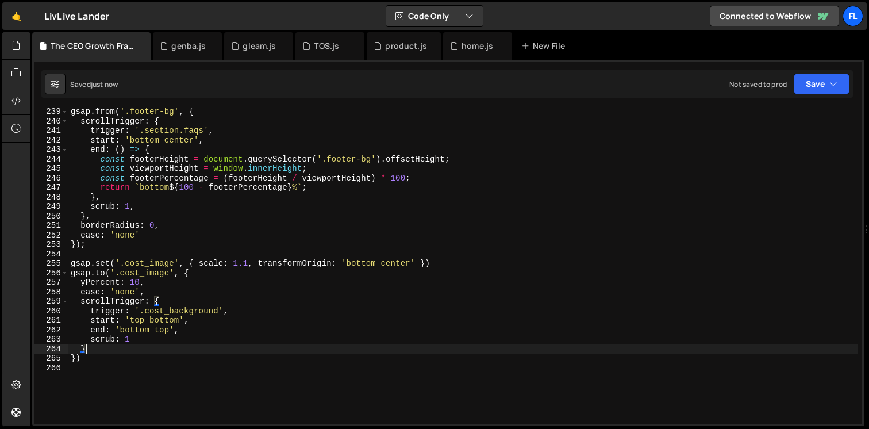
type textarea "}"
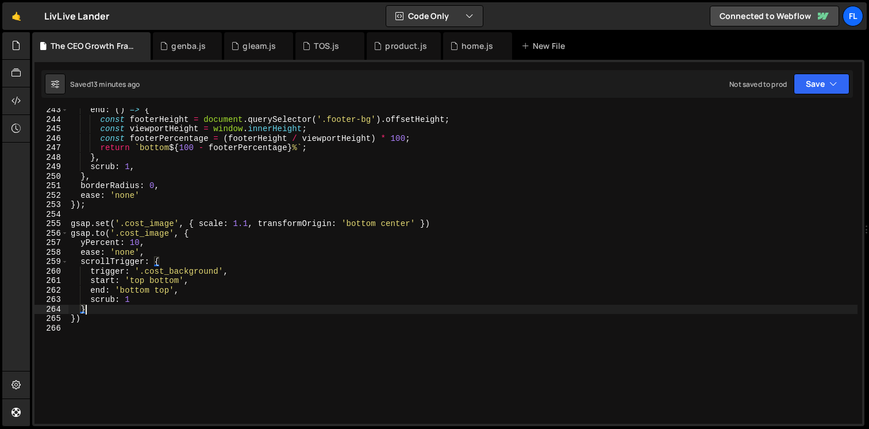
scroll to position [2307, 0]
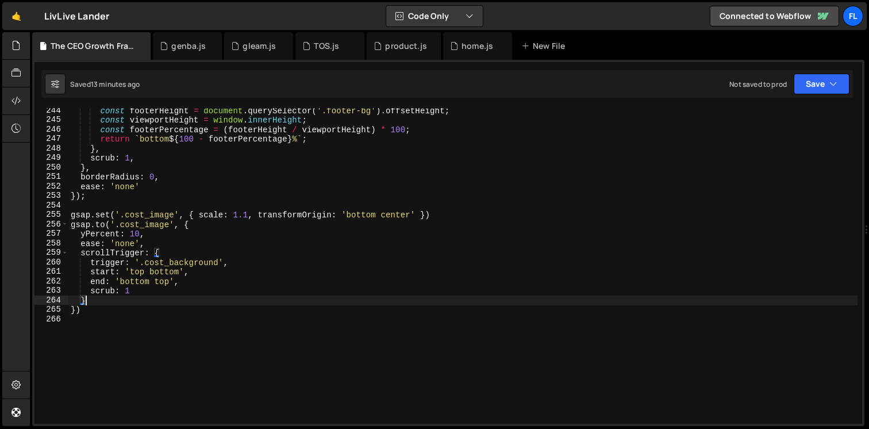
click at [84, 361] on div "const footerHeight = document . querySelector ( '.footer-bg' ) . offsetHeight ;…" at bounding box center [462, 273] width 789 height 335
paste textarea "initCarouselScale();"
type textarea "initCarouselScale();"
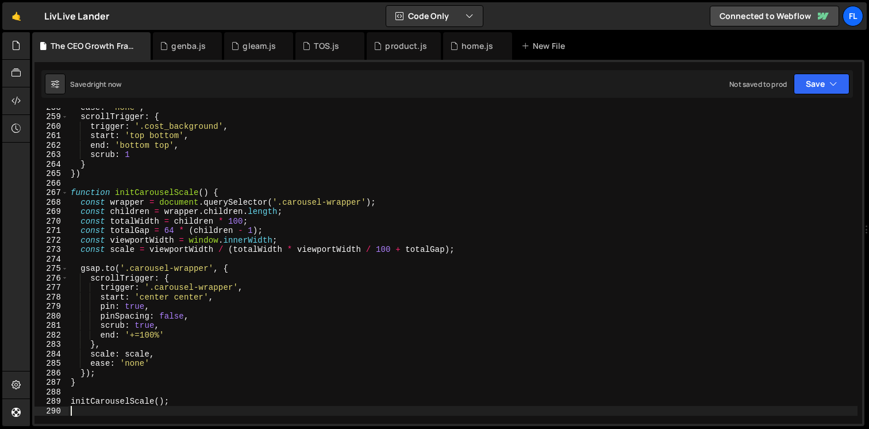
scroll to position [2464, 0]
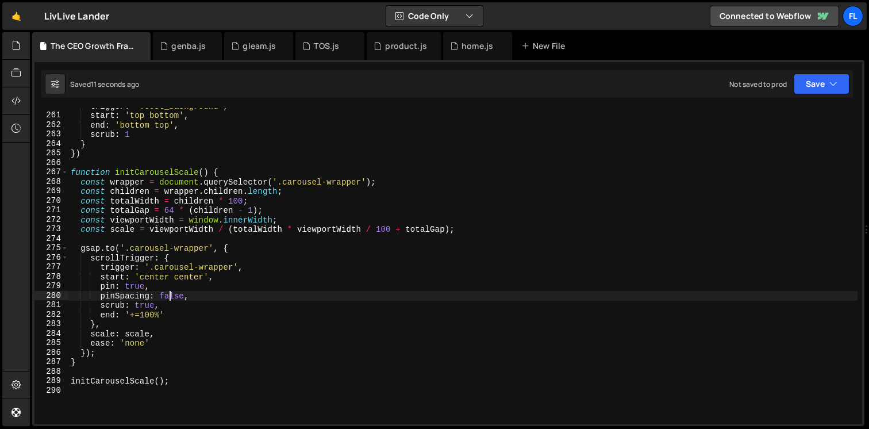
click at [171, 295] on div "trigger : '.cost_background' , start : 'top bottom' , end : 'bottom top' , scru…" at bounding box center [462, 268] width 789 height 335
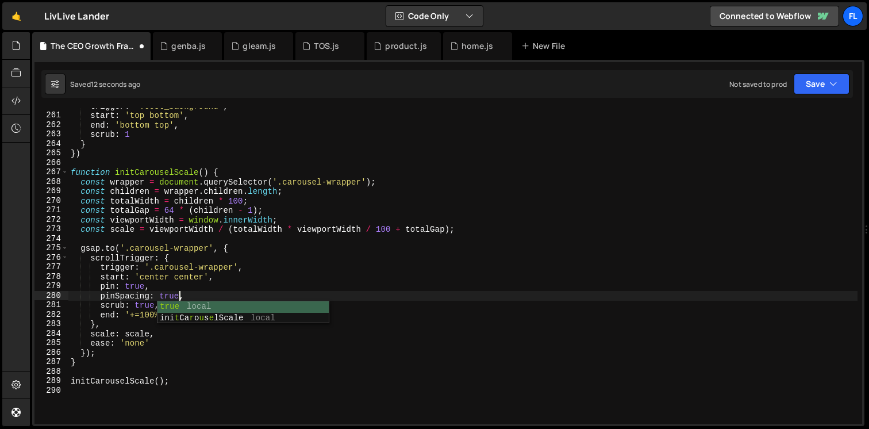
scroll to position [0, 7]
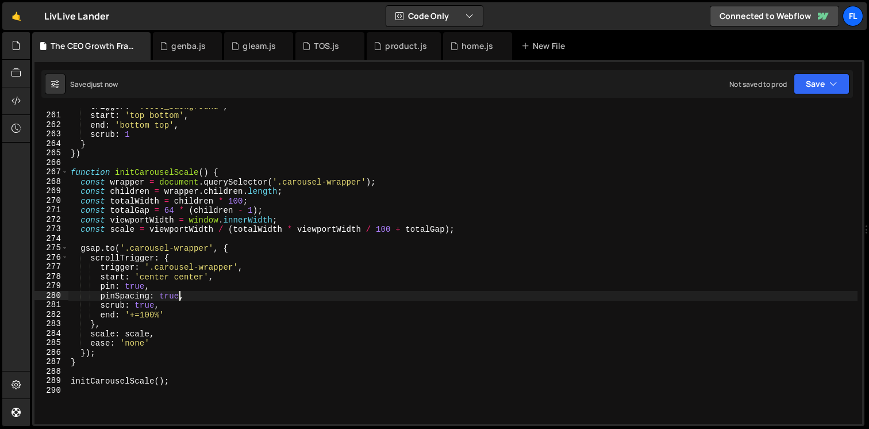
click at [145, 304] on div "trigger : '.cost_background' , start : 'top bottom' , end : 'bottom top' , scru…" at bounding box center [462, 268] width 789 height 335
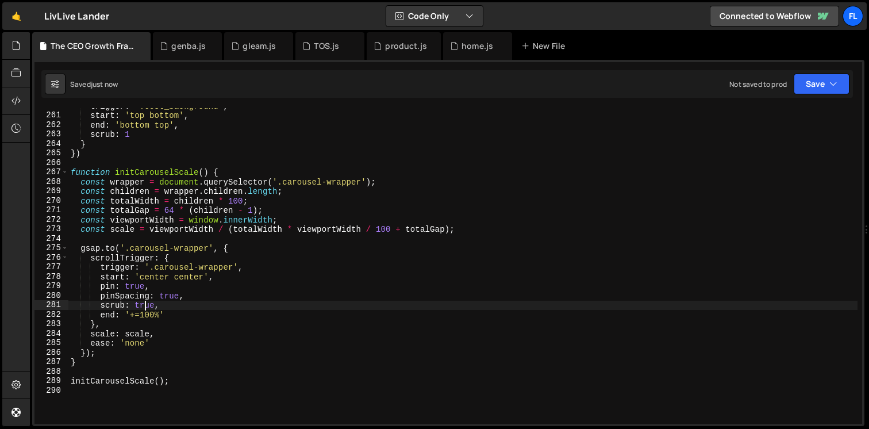
click at [145, 304] on div "trigger : '.cost_background' , start : 'top bottom' , end : 'bottom top' , scru…" at bounding box center [462, 268] width 789 height 335
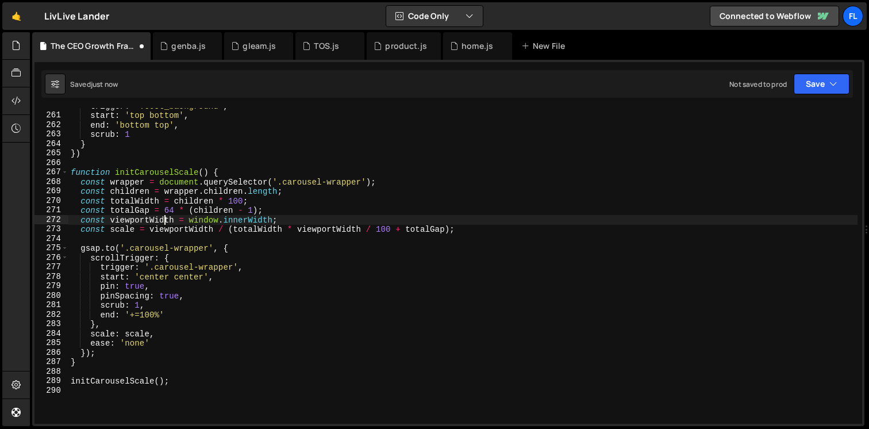
click at [164, 223] on div "trigger : '.cost_background' , start : 'top bottom' , end : 'bottom top' , scru…" at bounding box center [462, 268] width 789 height 335
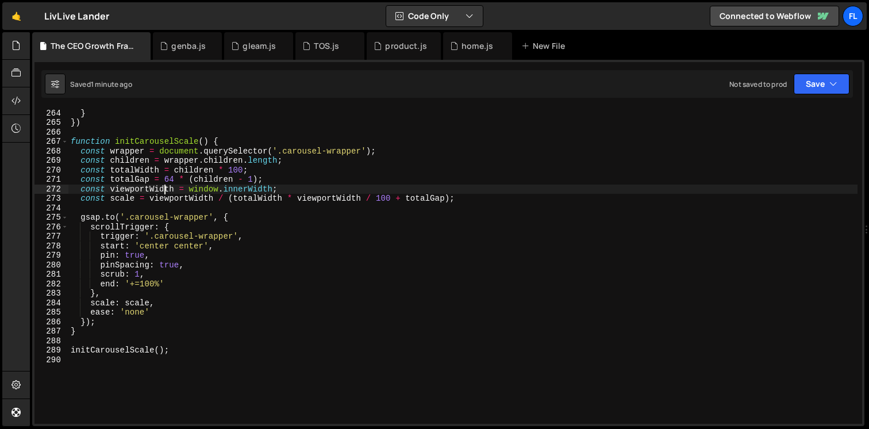
scroll to position [2494, 0]
click at [140, 285] on div "scrub : 1 } }) function initCarouselScale ( ) { const wrapper = document . quer…" at bounding box center [462, 266] width 789 height 335
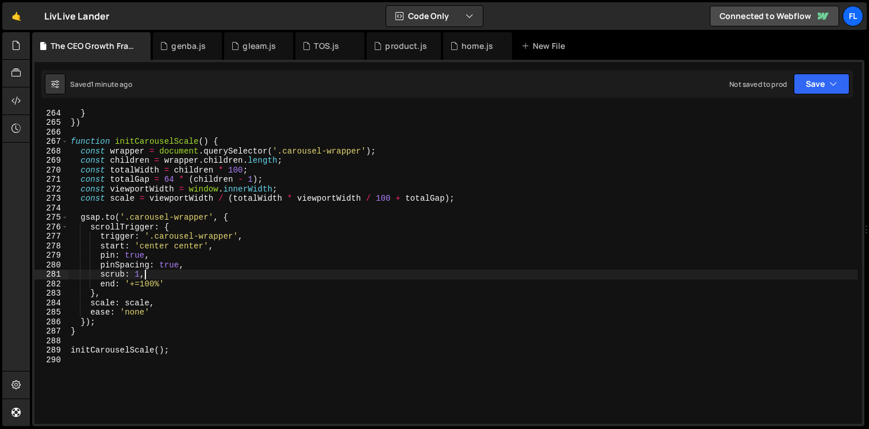
click at [175, 279] on div "scrub : 1 } }) function initCarouselScale ( ) { const wrapper = document . quer…" at bounding box center [462, 266] width 789 height 335
click at [179, 285] on div "scrub : 1 } }) function initCarouselScale ( ) { const wrapper = document . quer…" at bounding box center [462, 266] width 789 height 335
click at [147, 253] on div "scrub : 1 } }) function initCarouselScale ( ) { const wrapper = document . quer…" at bounding box center [462, 266] width 789 height 335
click at [149, 255] on div "scrub : 1 } }) function initCarouselScale ( ) { const wrapper = document . quer…" at bounding box center [462, 266] width 789 height 335
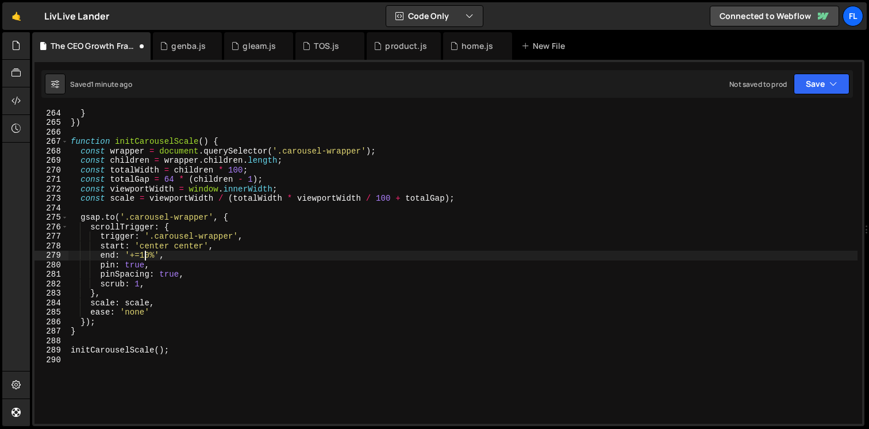
scroll to position [0, 6]
click at [165, 306] on div "scrub : 1 } }) function initCarouselScale ( ) { const wrapper = document . quer…" at bounding box center [462, 266] width 789 height 335
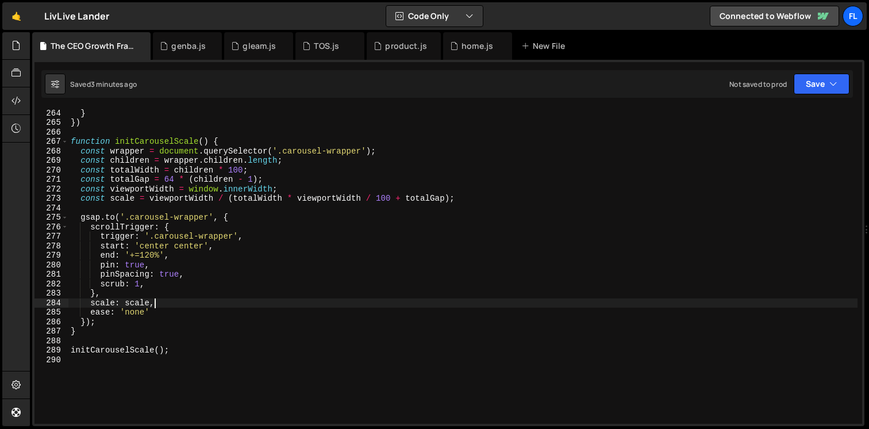
scroll to position [0, 5]
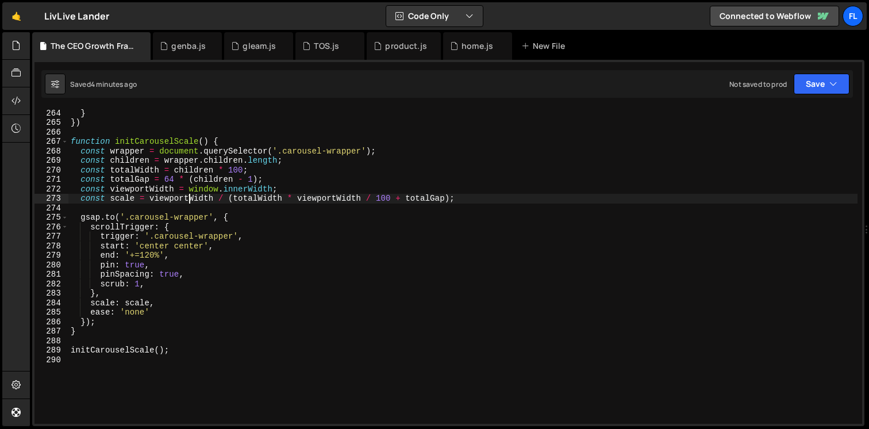
click at [191, 197] on div "scrub : 1 } }) function initCarouselScale ( ) { const wrapper = document . quer…" at bounding box center [462, 266] width 789 height 335
click at [220, 197] on div "scrub : 1 } }) function initCarouselScale ( ) { const wrapper = document . quer…" at bounding box center [462, 266] width 789 height 316
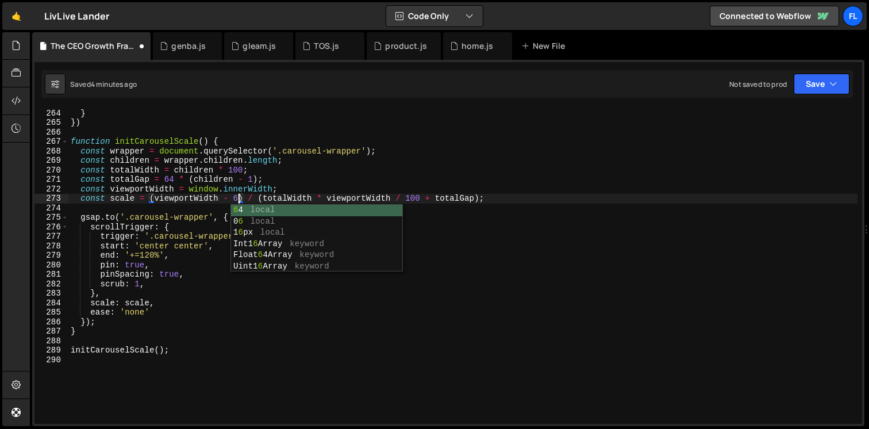
scroll to position [0, 11]
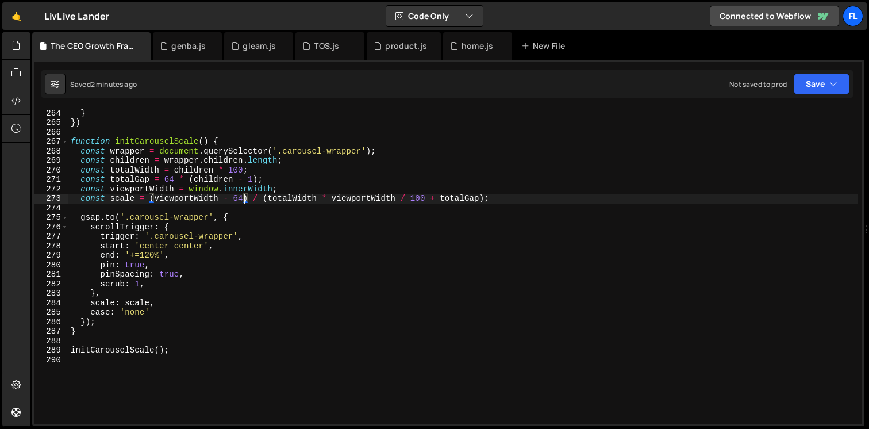
click at [136, 262] on div "scrub : 1 } }) function initCarouselScale ( ) { const wrapper = document . quer…" at bounding box center [462, 266] width 789 height 335
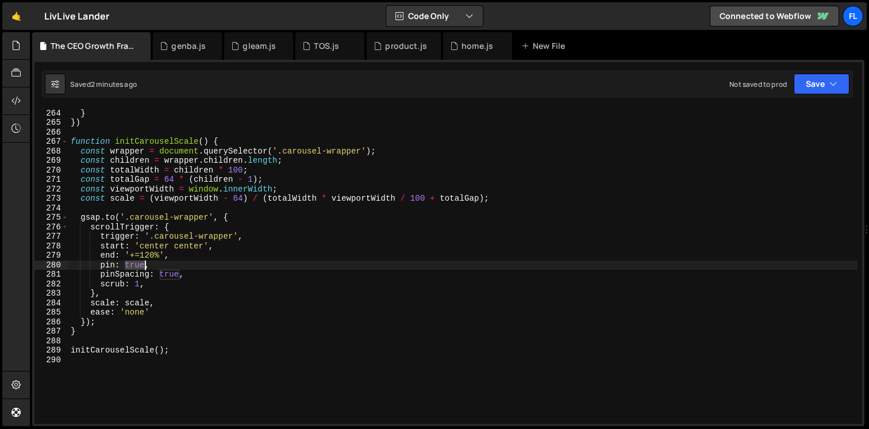
click at [136, 262] on div "scrub : 1 } }) function initCarouselScale ( ) { const wrapper = document . quer…" at bounding box center [462, 266] width 789 height 335
paste textarea "carousel"
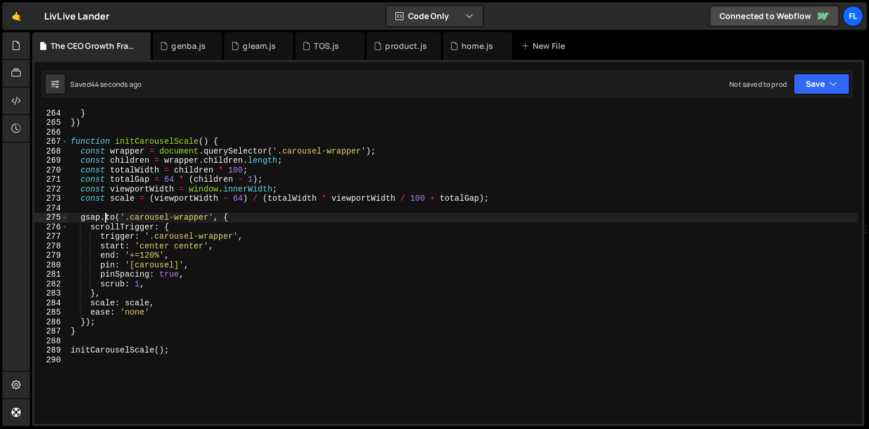
click at [106, 218] on div "scrub : 1 } }) function initCarouselScale ( ) { const wrapper = document . quer…" at bounding box center [462, 266] width 789 height 335
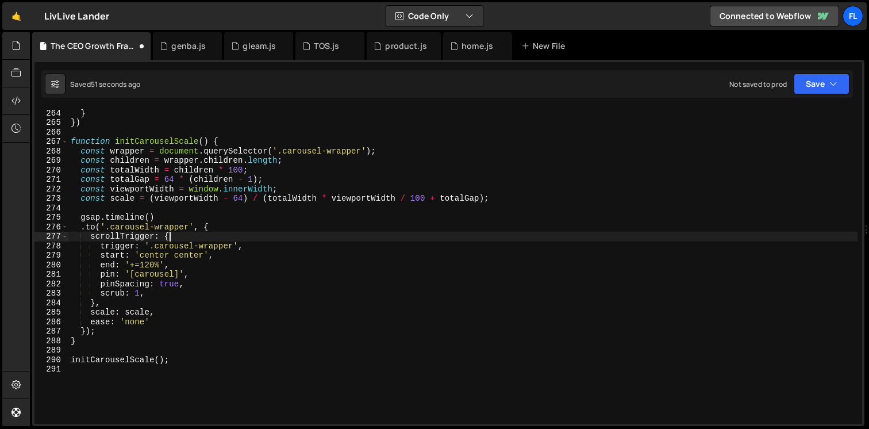
click at [171, 237] on div "scrub : 1 } }) function initCarouselScale ( ) { const wrapper = document . quer…" at bounding box center [462, 266] width 789 height 335
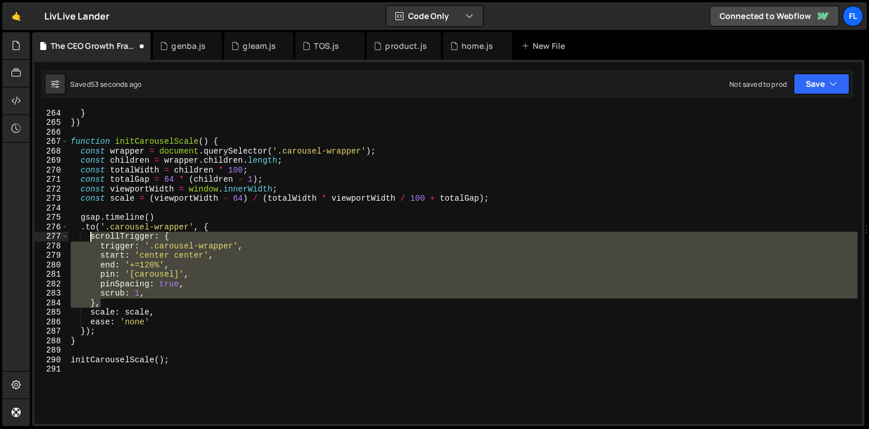
drag, startPoint x: 110, startPoint y: 299, endPoint x: 90, endPoint y: 235, distance: 66.9
click at [90, 235] on div "scrub : 1 } }) function initCarouselScale ( ) { const wrapper = document . quer…" at bounding box center [462, 266] width 789 height 335
type textarea "scrollTrigger: { trigger: '.carousel-wrapper',"
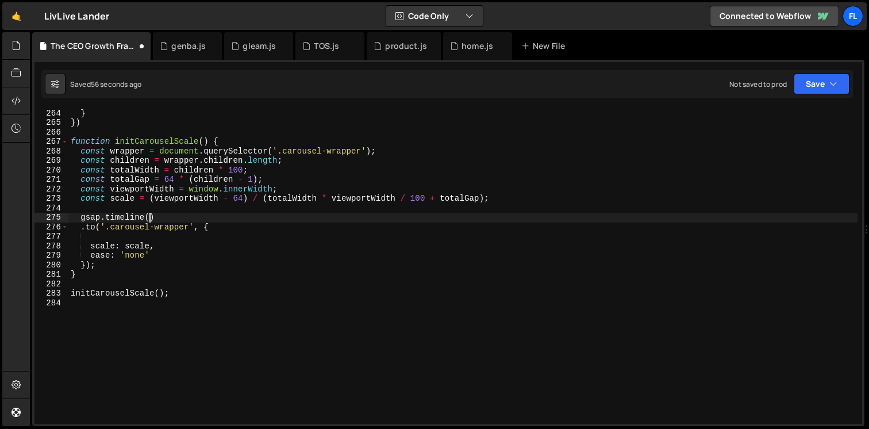
click at [149, 220] on div "scrub : 1 } }) function initCarouselScale ( ) { const wrapper = document . quer…" at bounding box center [462, 266] width 789 height 335
type textarea "gsap.timeline({)"
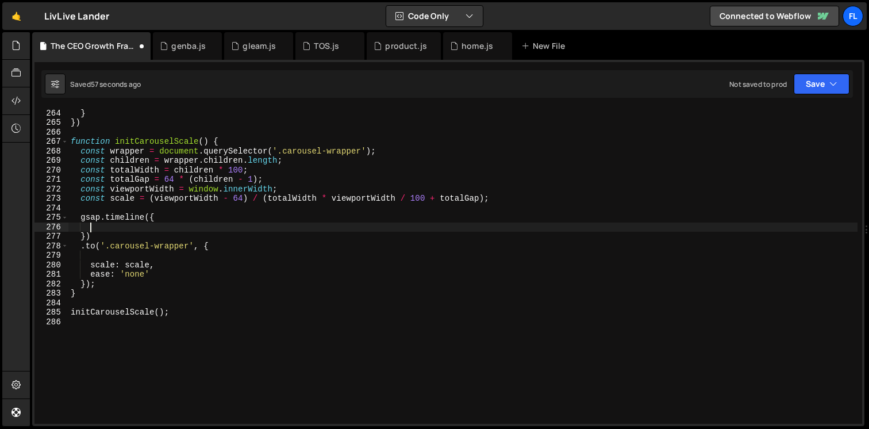
paste textarea "},"
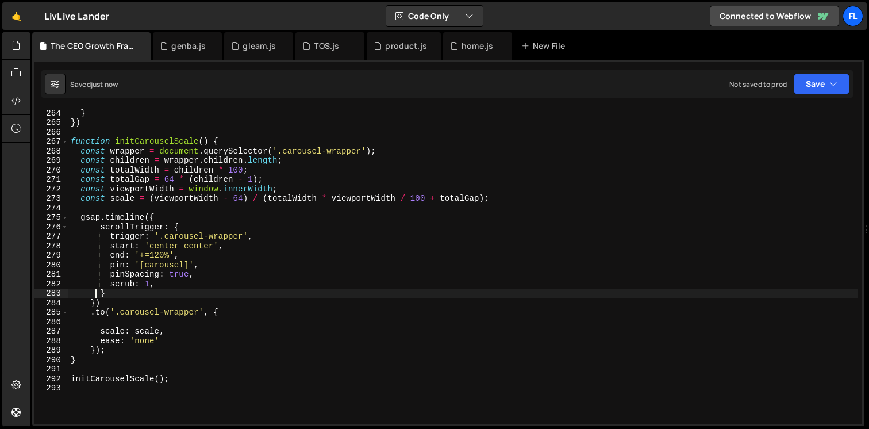
scroll to position [2526, 0]
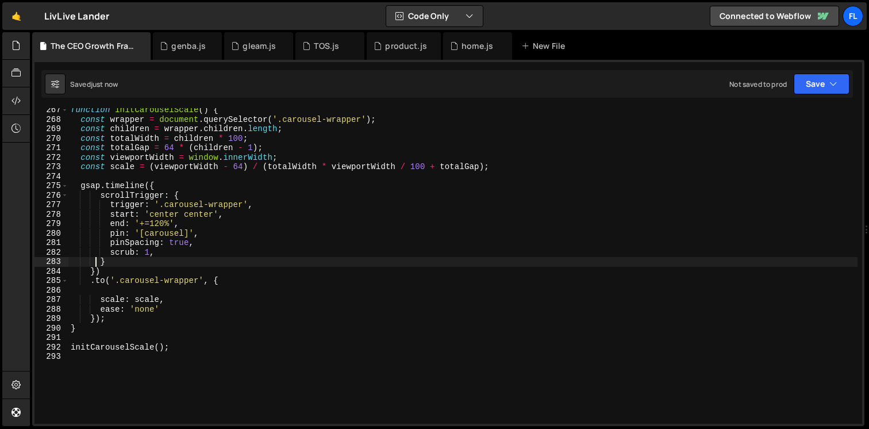
click at [115, 317] on div "function initCarouselScale ( ) { const wrapper = document . querySelector ( '.c…" at bounding box center [462, 272] width 789 height 335
type textarea "})"
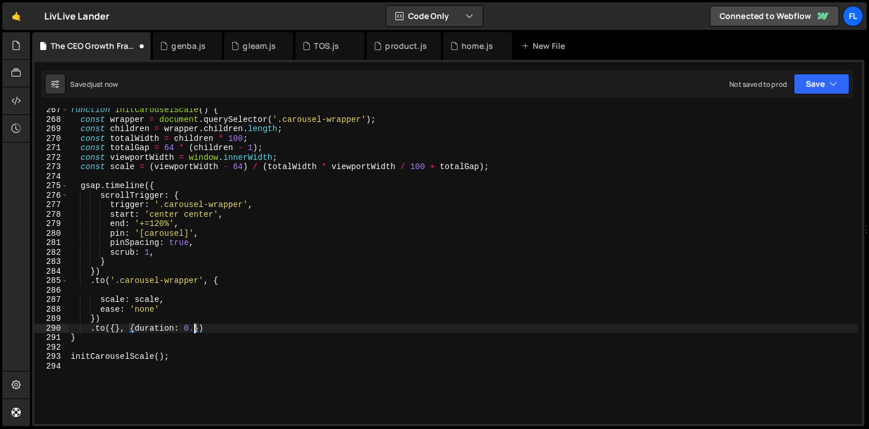
scroll to position [0, 9]
click at [204, 324] on div "function initCarouselScale ( ) { const wrapper = document . querySelector ( '.c…" at bounding box center [462, 272] width 789 height 335
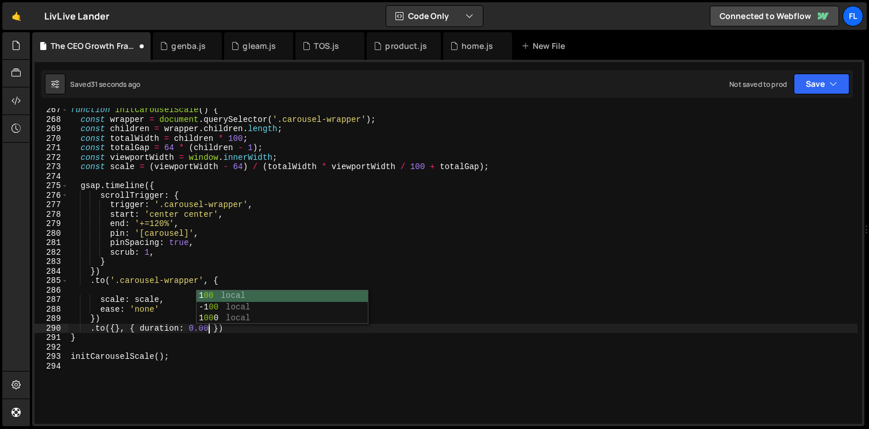
scroll to position [0, 10]
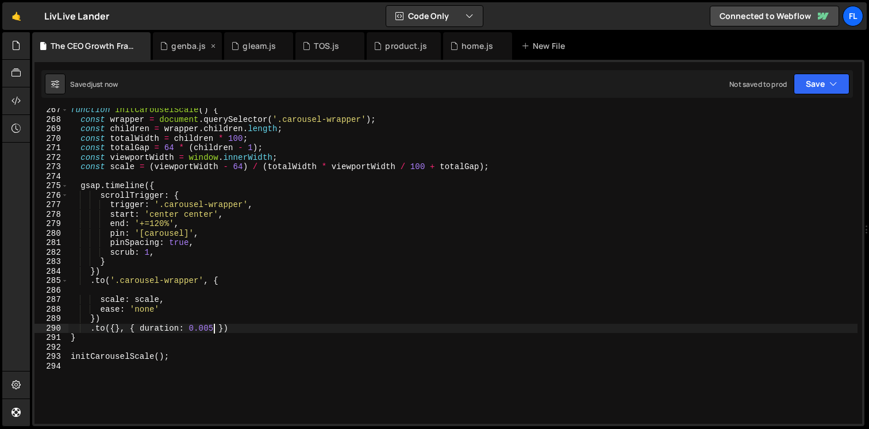
type textarea ".to({}, { duration: 0.005 })"
